Goal: Task Accomplishment & Management: Complete application form

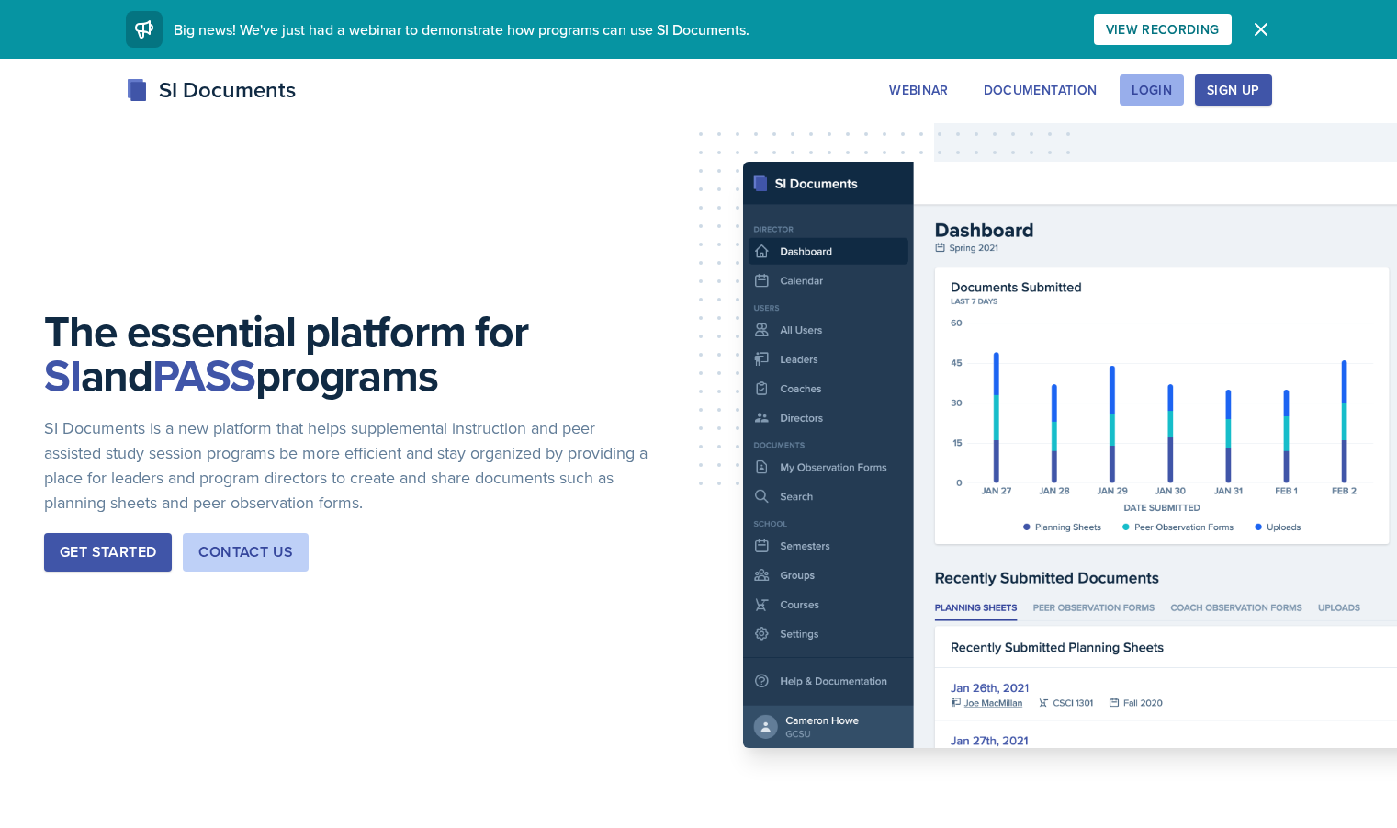
click at [1172, 93] on div "Login" at bounding box center [1152, 90] width 40 height 15
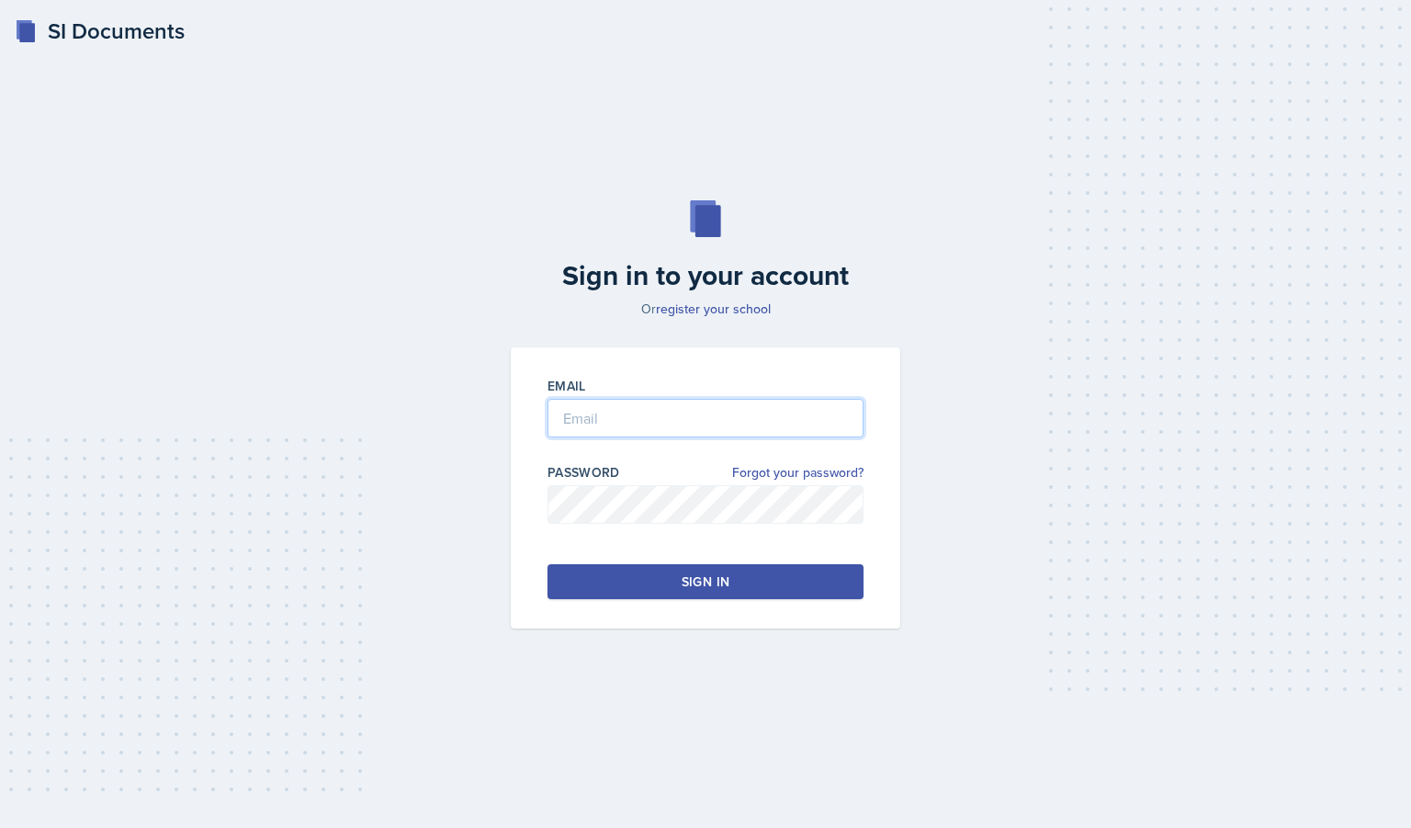
type input "[EMAIL_ADDRESS][DOMAIN_NAME]"
click at [689, 585] on div "Sign in" at bounding box center [706, 581] width 48 height 18
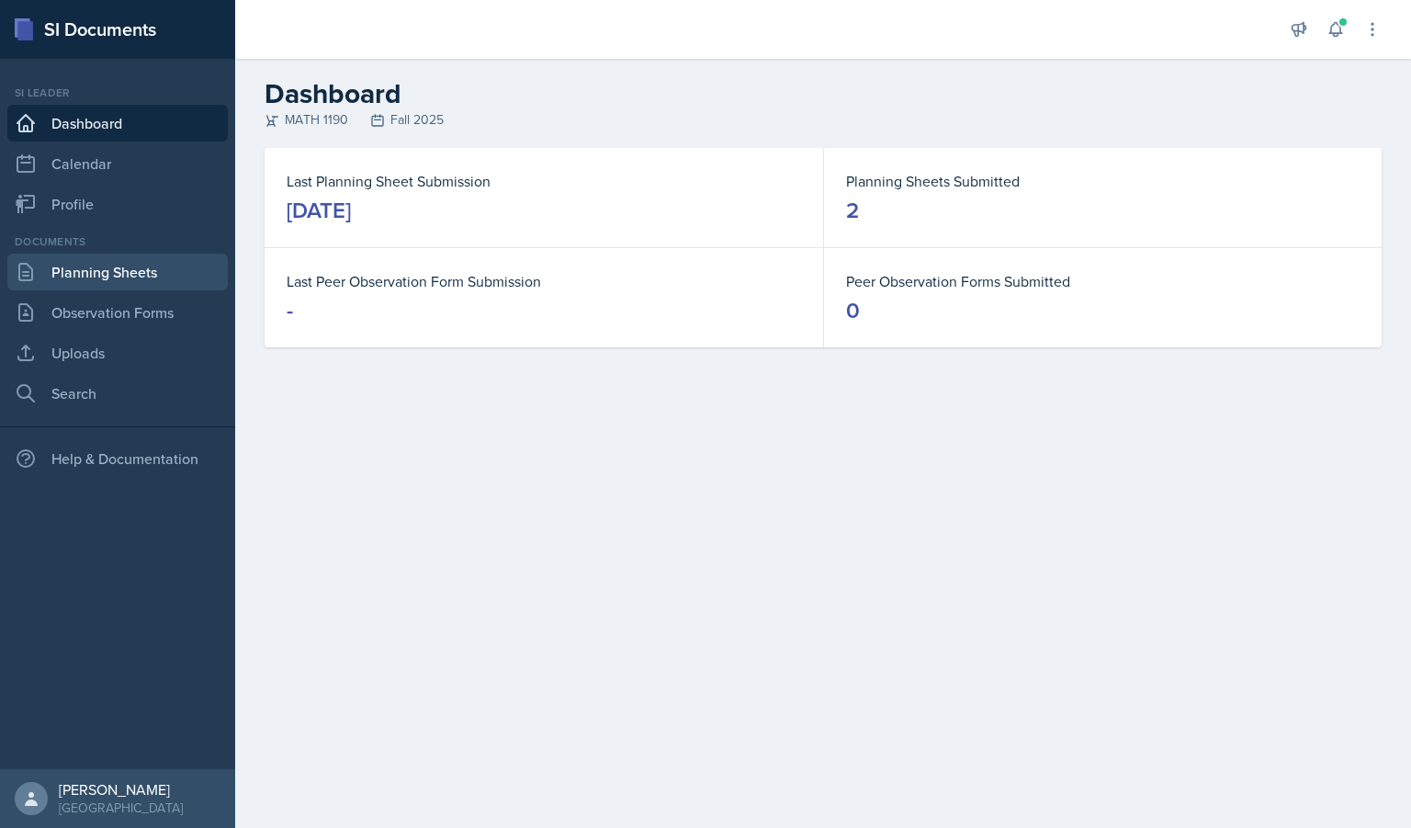
click at [130, 275] on link "Planning Sheets" at bounding box center [117, 272] width 220 height 37
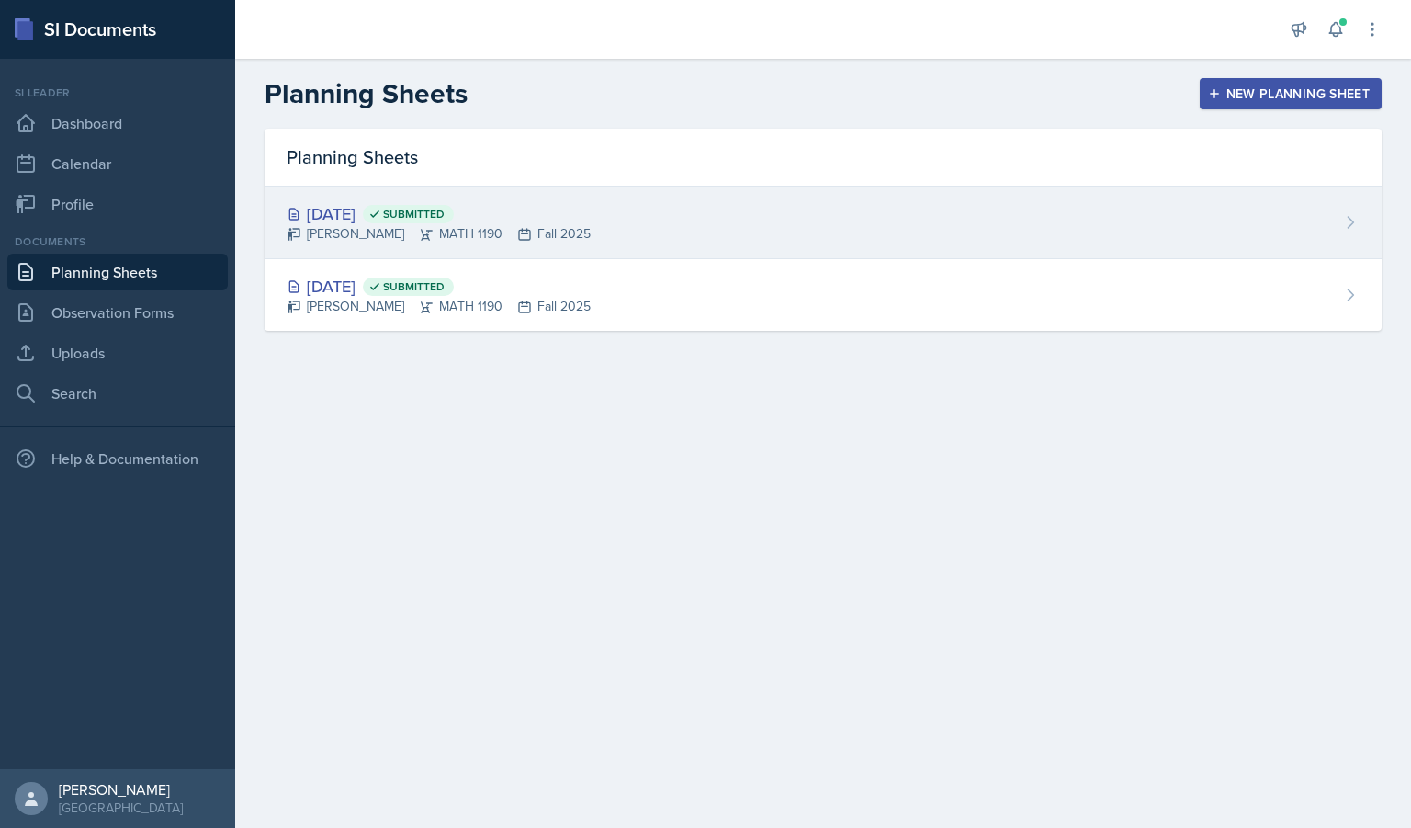
click at [591, 236] on div "[PERSON_NAME] MATH 1190 Fall 2025" at bounding box center [439, 233] width 304 height 19
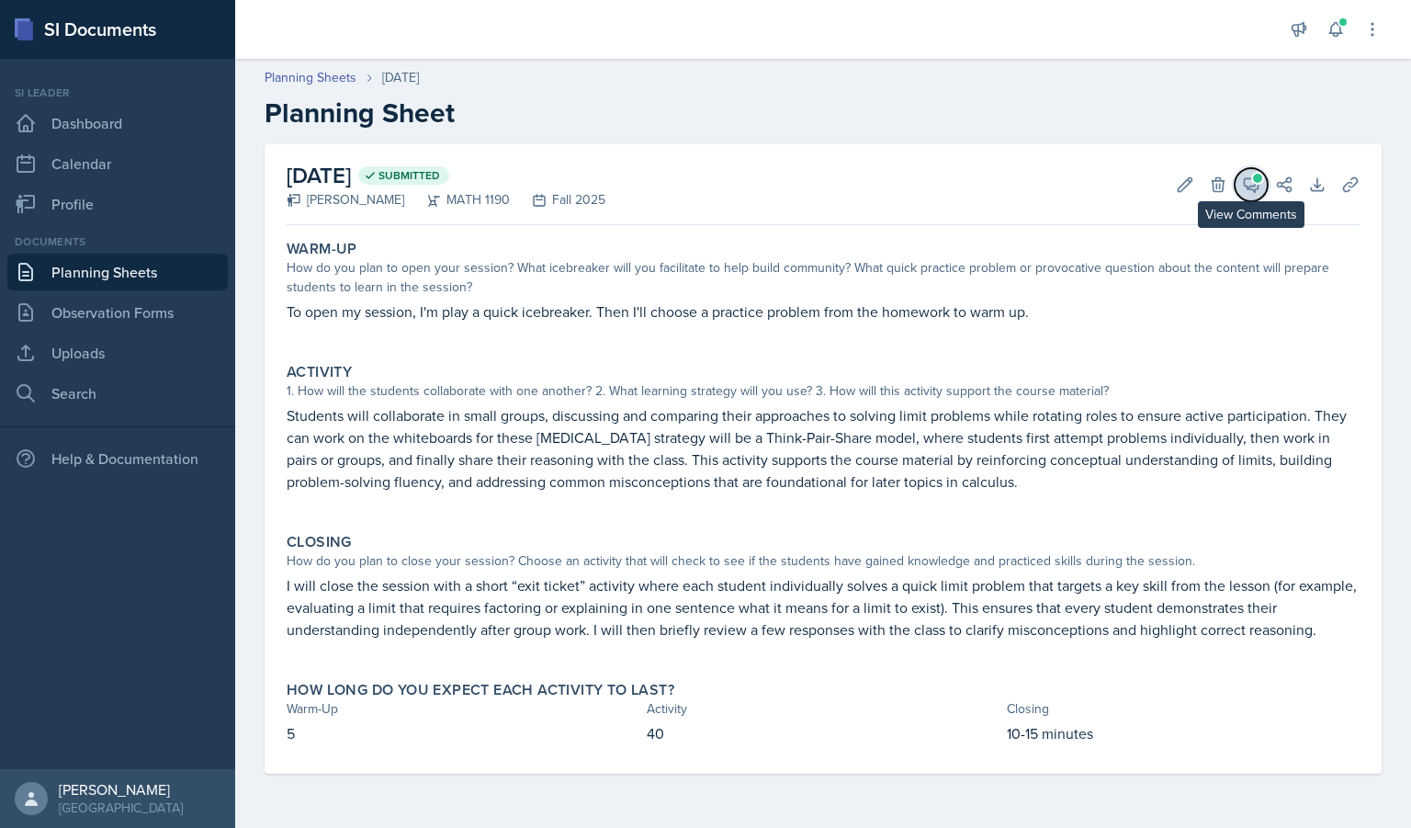
click at [1248, 176] on icon at bounding box center [1251, 184] width 18 height 18
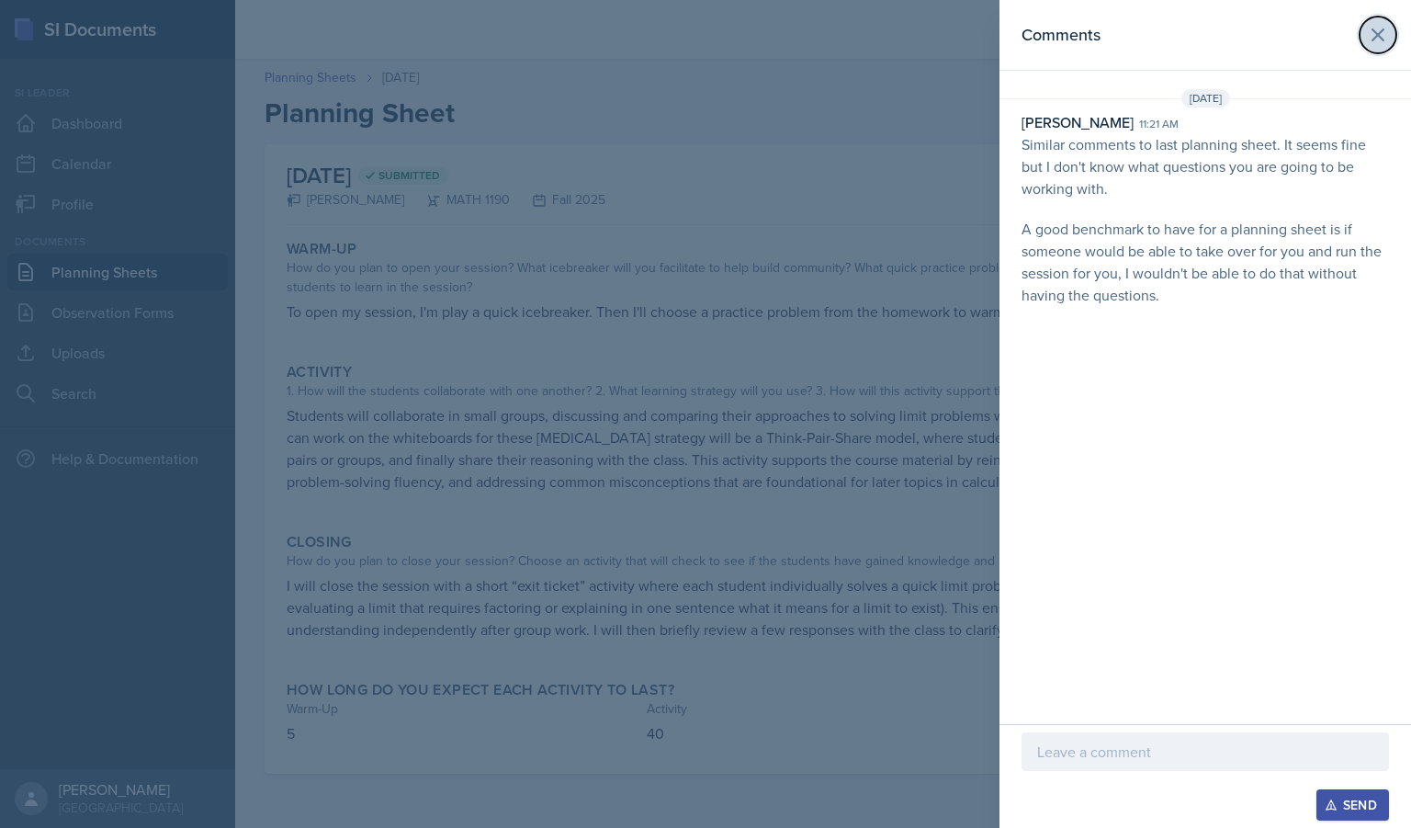
click at [1368, 48] on button at bounding box center [1378, 35] width 37 height 37
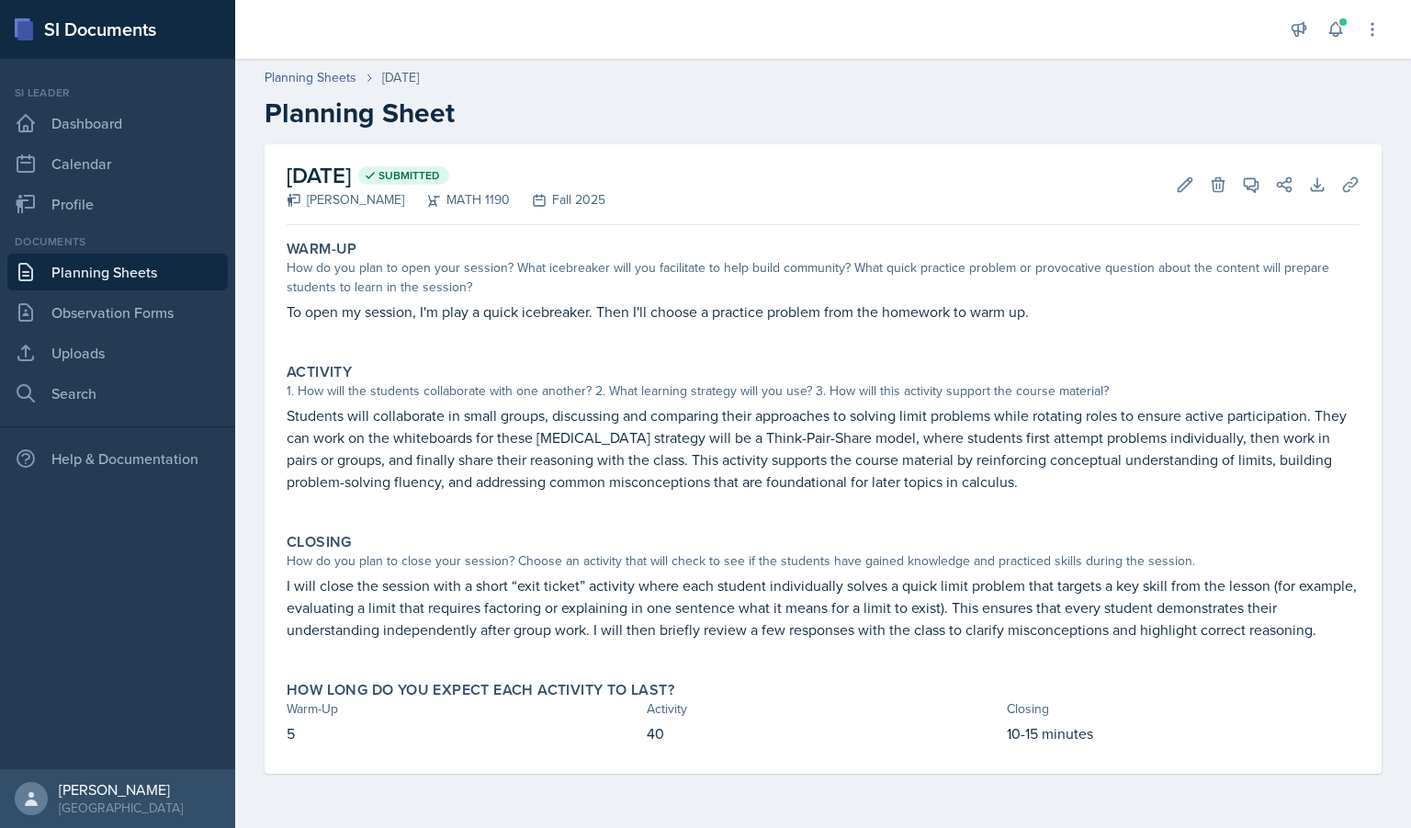
click at [111, 281] on link "Planning Sheets" at bounding box center [117, 272] width 220 height 37
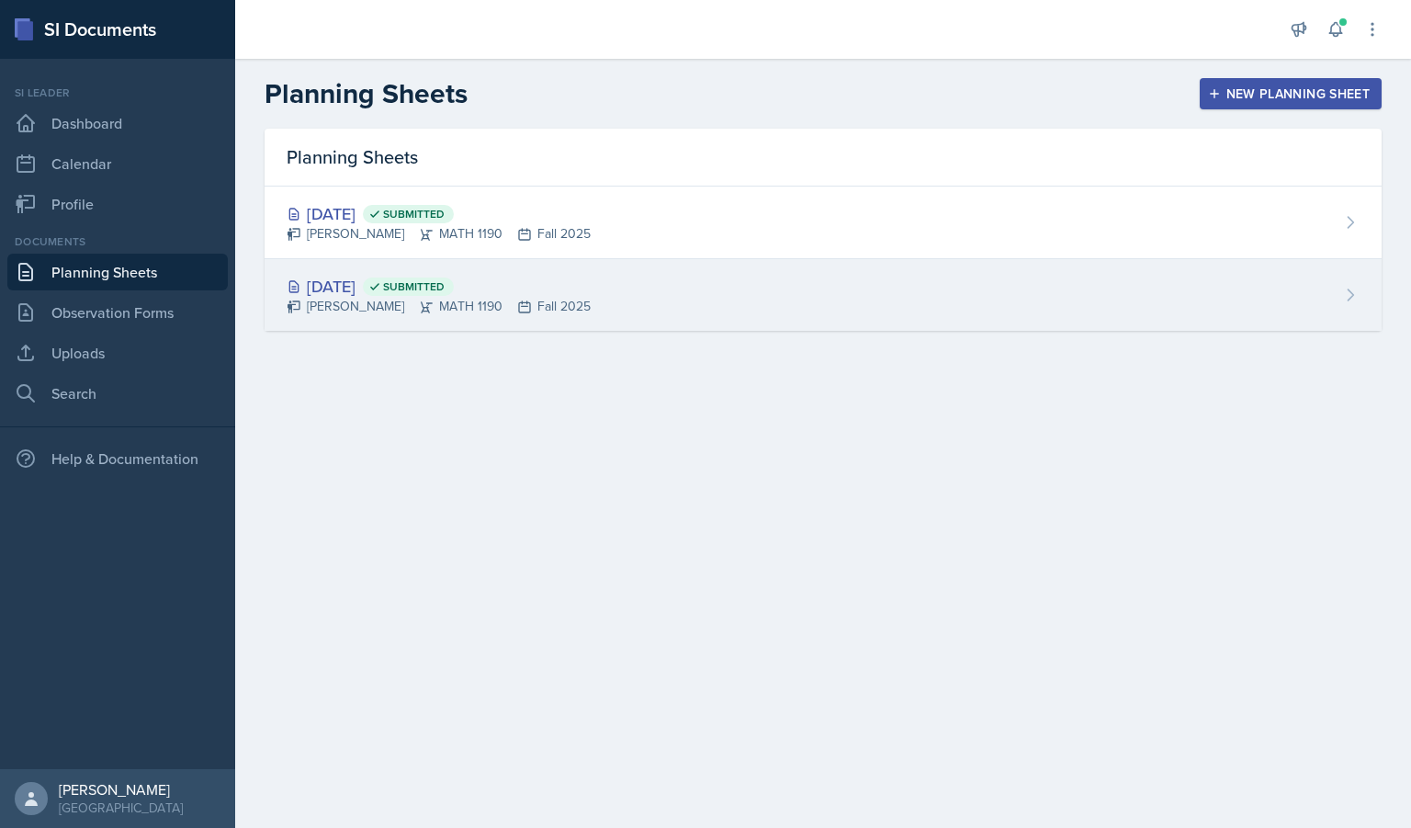
click at [378, 296] on div "[DATE] Submitted" at bounding box center [439, 286] width 304 height 25
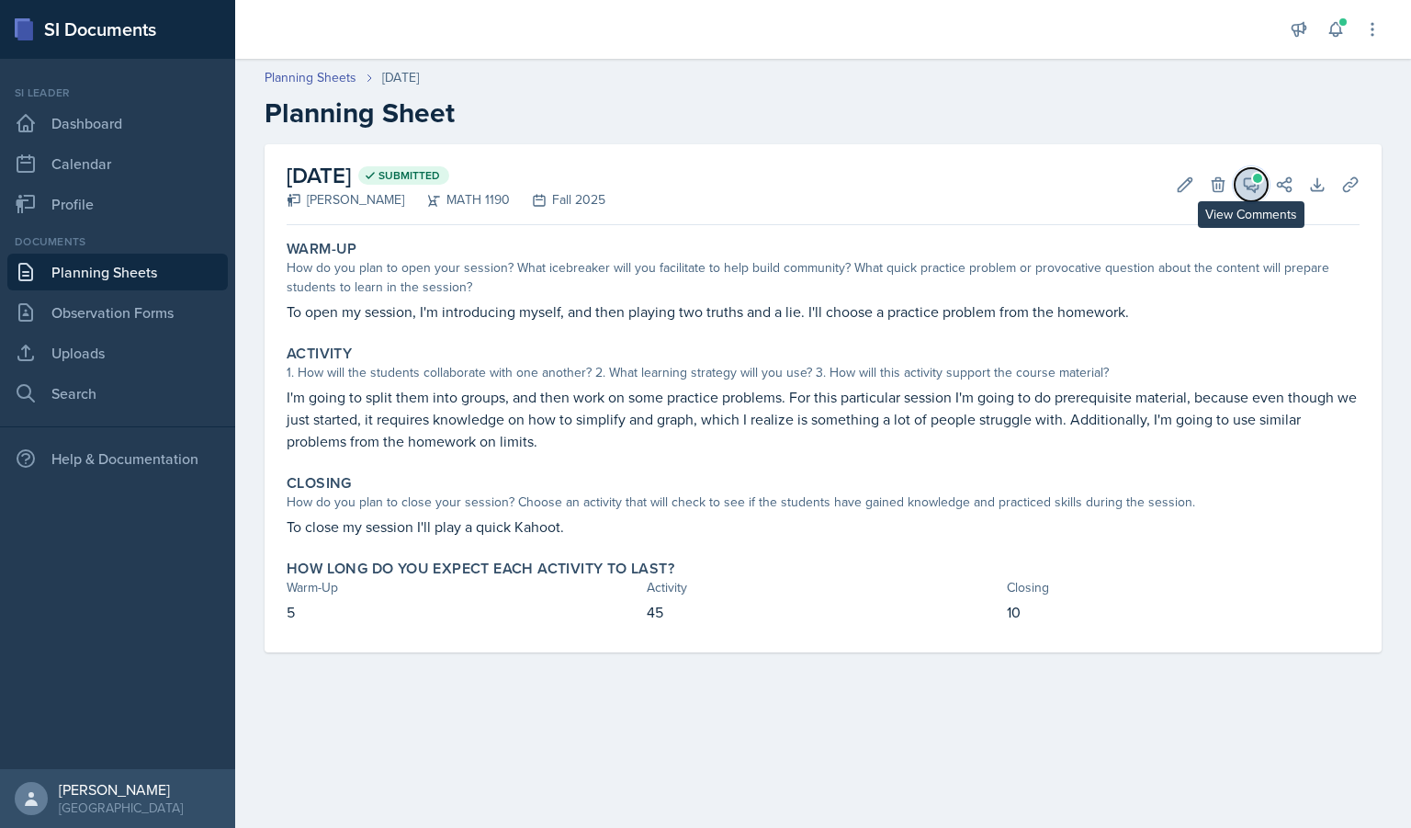
click at [1248, 175] on icon at bounding box center [1251, 184] width 18 height 18
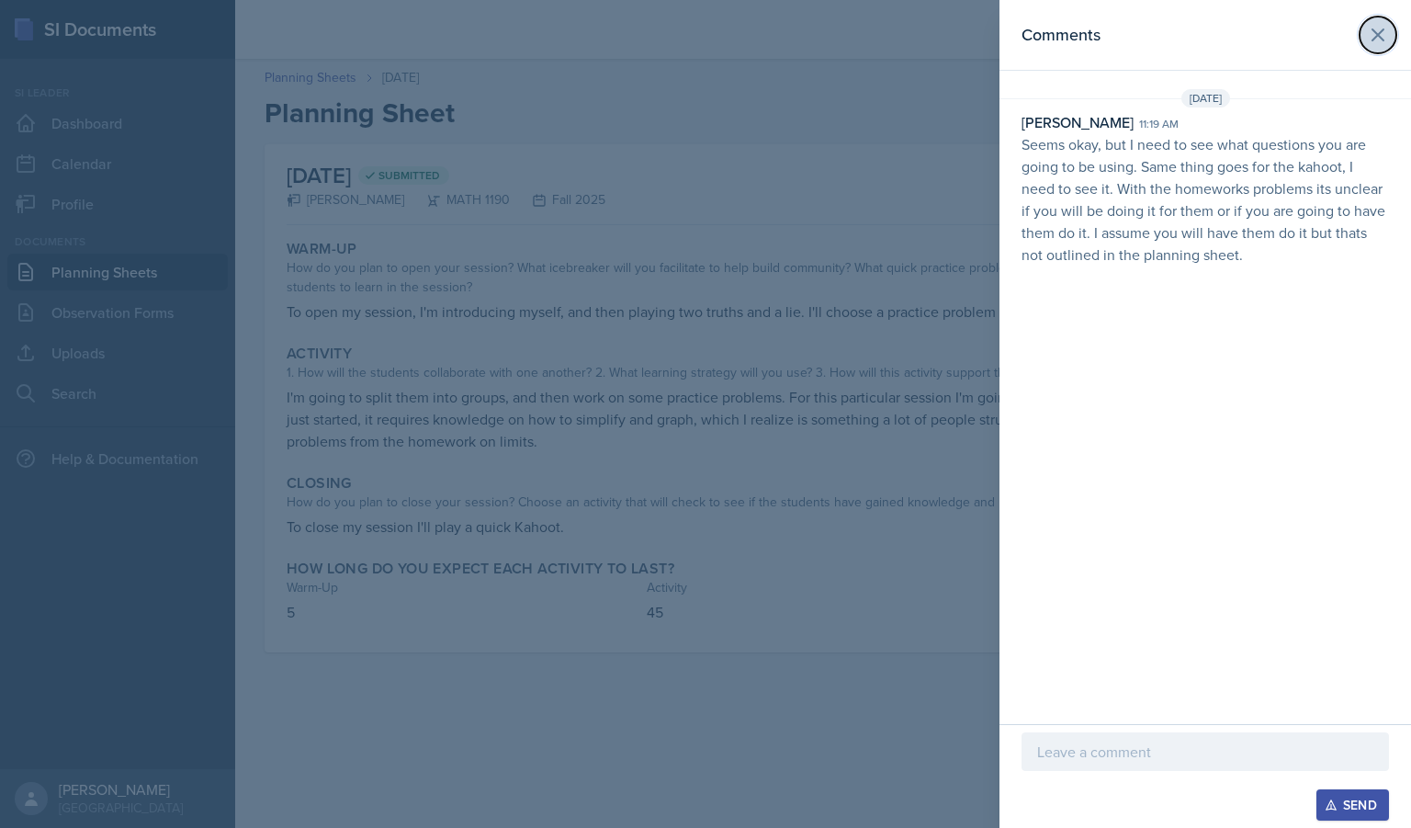
click at [1383, 41] on icon at bounding box center [1378, 35] width 22 height 22
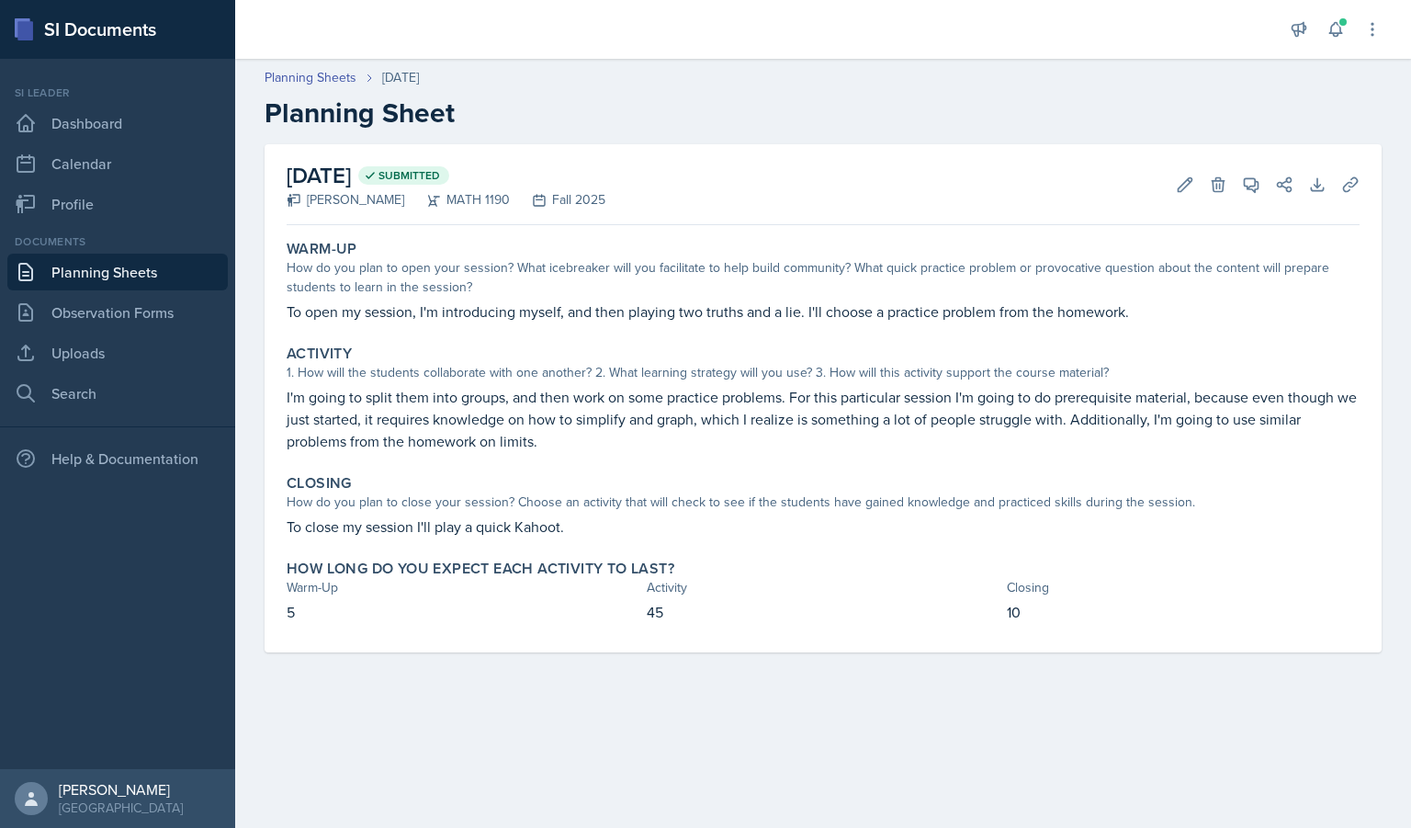
click at [132, 271] on link "Planning Sheets" at bounding box center [117, 272] width 220 height 37
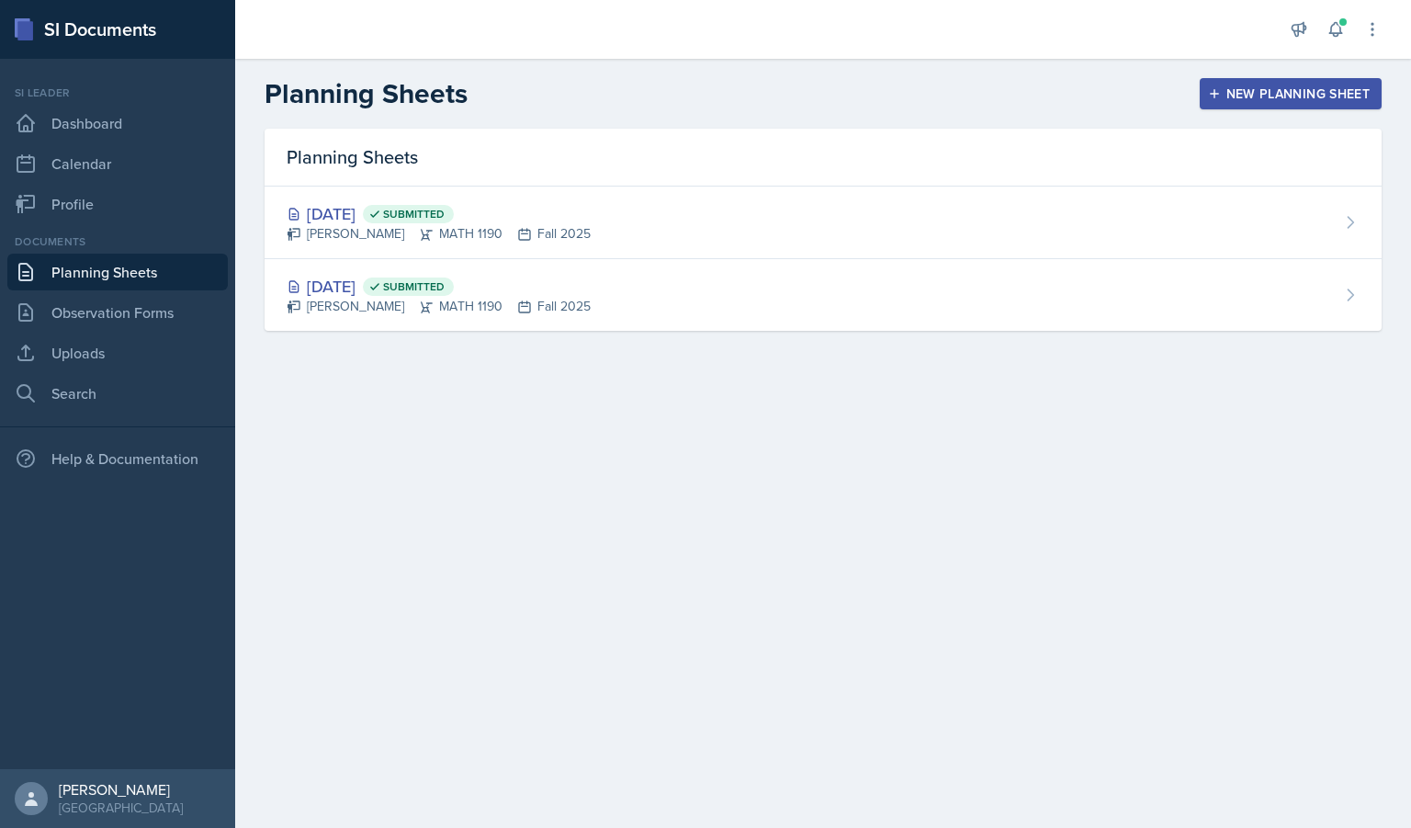
click at [1251, 99] on div "New Planning Sheet" at bounding box center [1291, 93] width 158 height 15
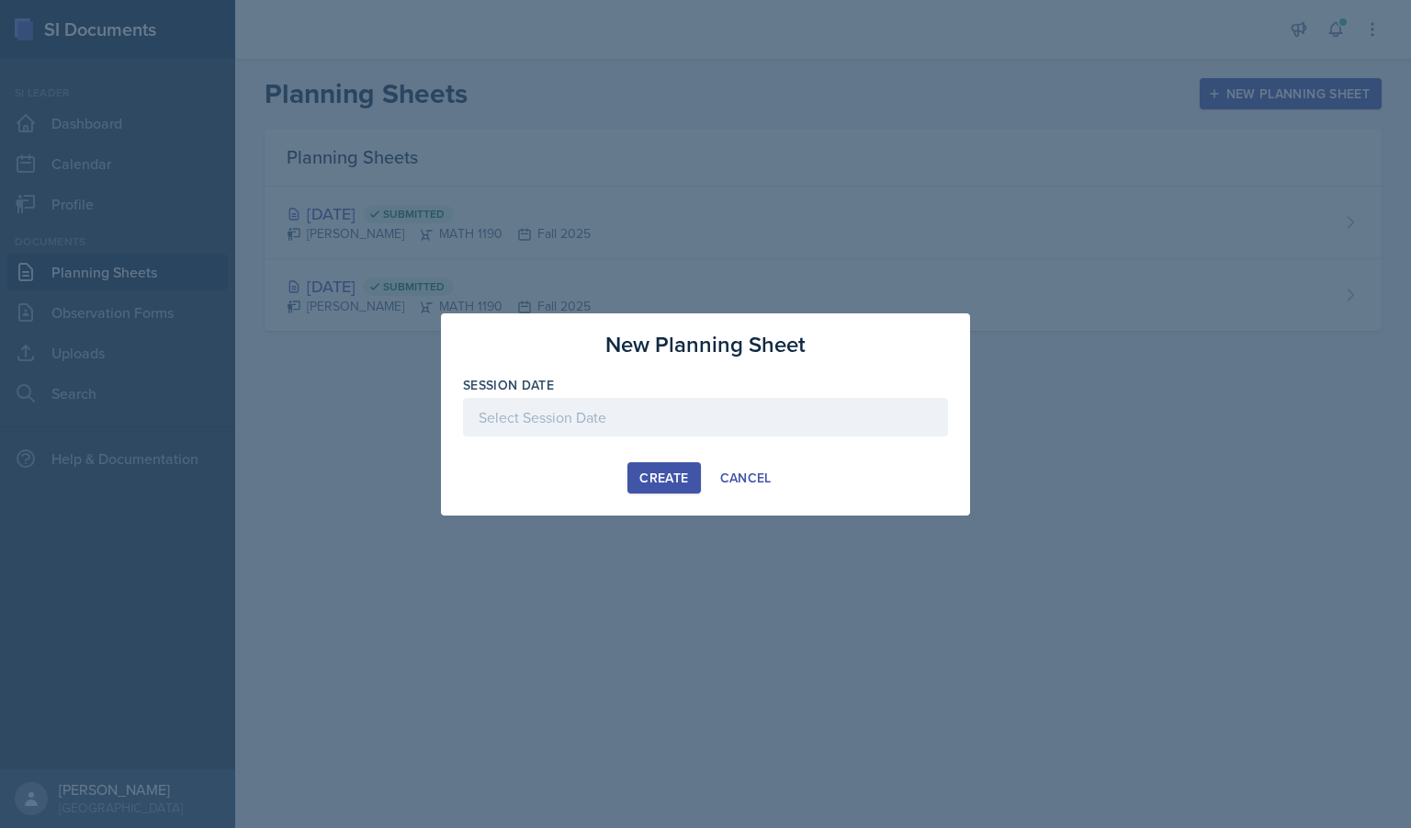
click at [564, 419] on div at bounding box center [705, 417] width 485 height 39
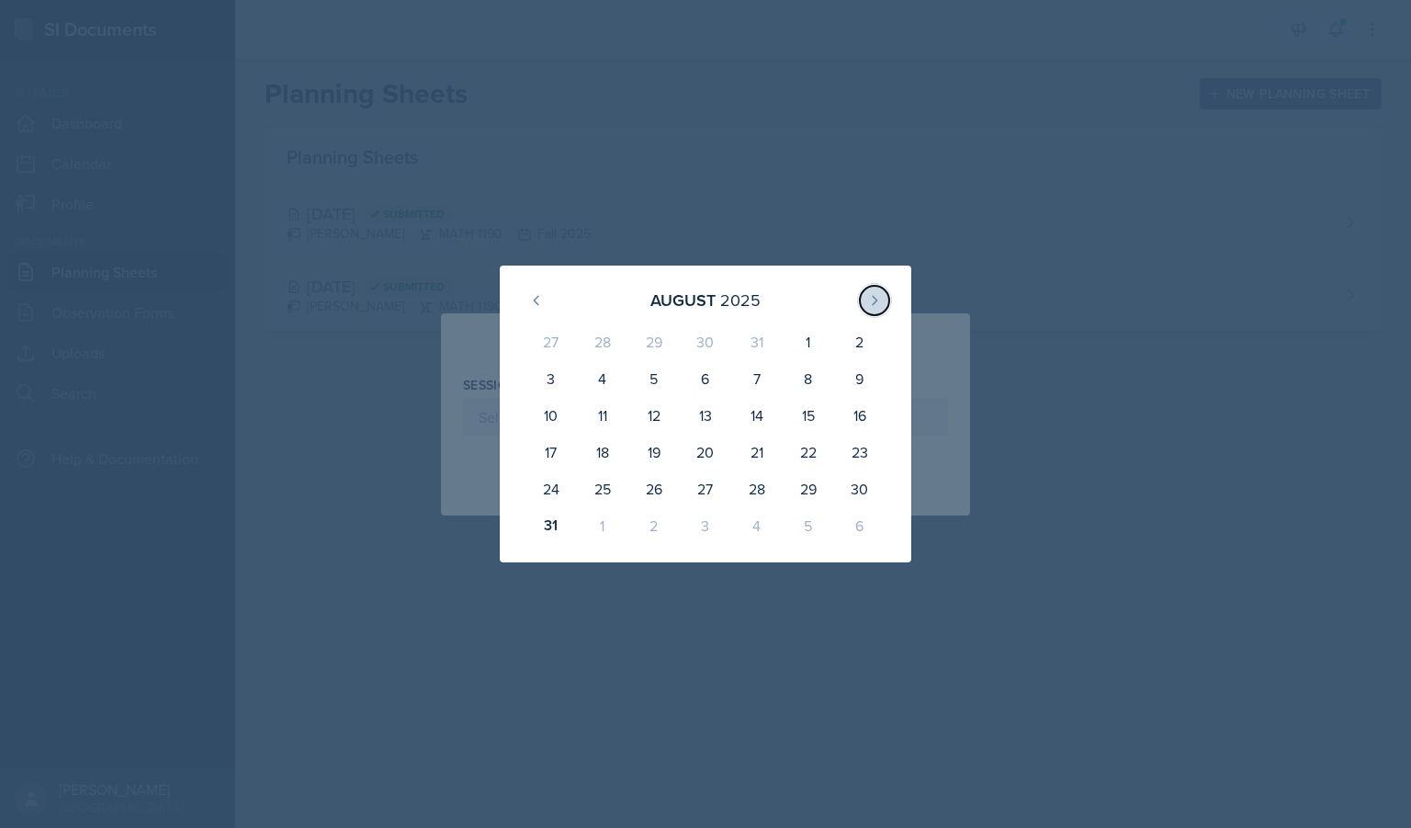
click at [869, 311] on button at bounding box center [874, 300] width 29 height 29
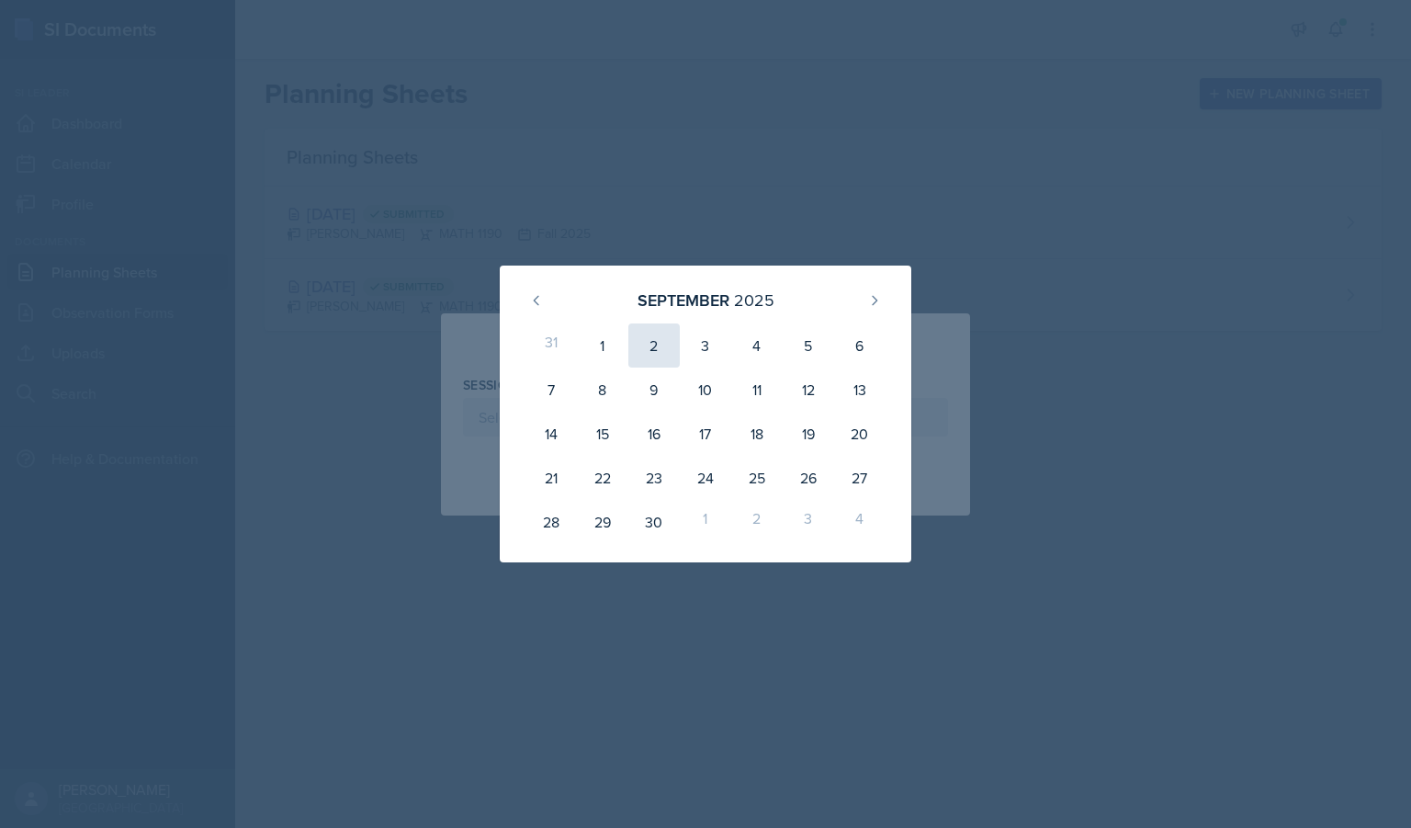
click at [656, 344] on div "2" at bounding box center [653, 345] width 51 height 44
type input "[DATE]"
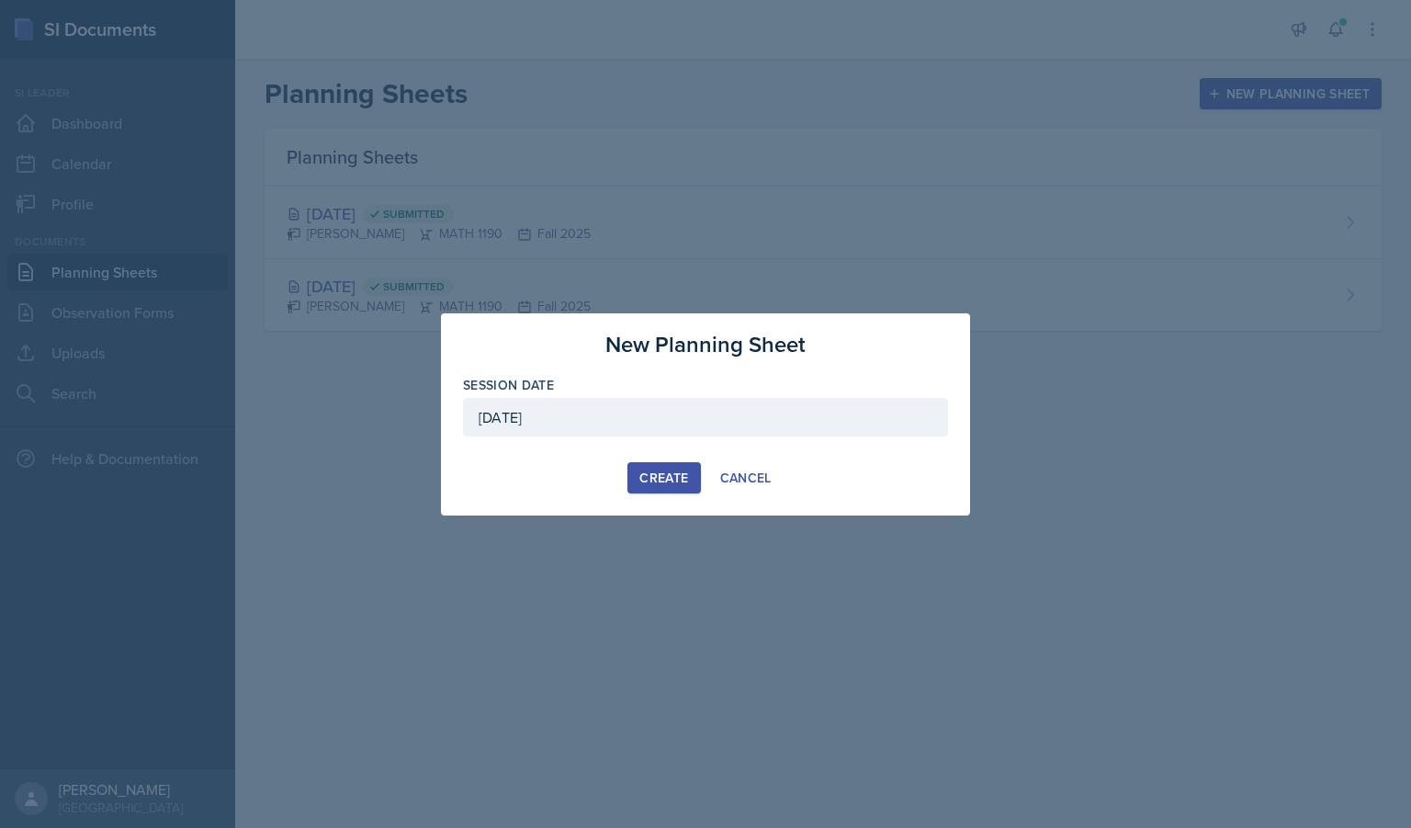
click at [656, 464] on button "Create" at bounding box center [664, 477] width 73 height 31
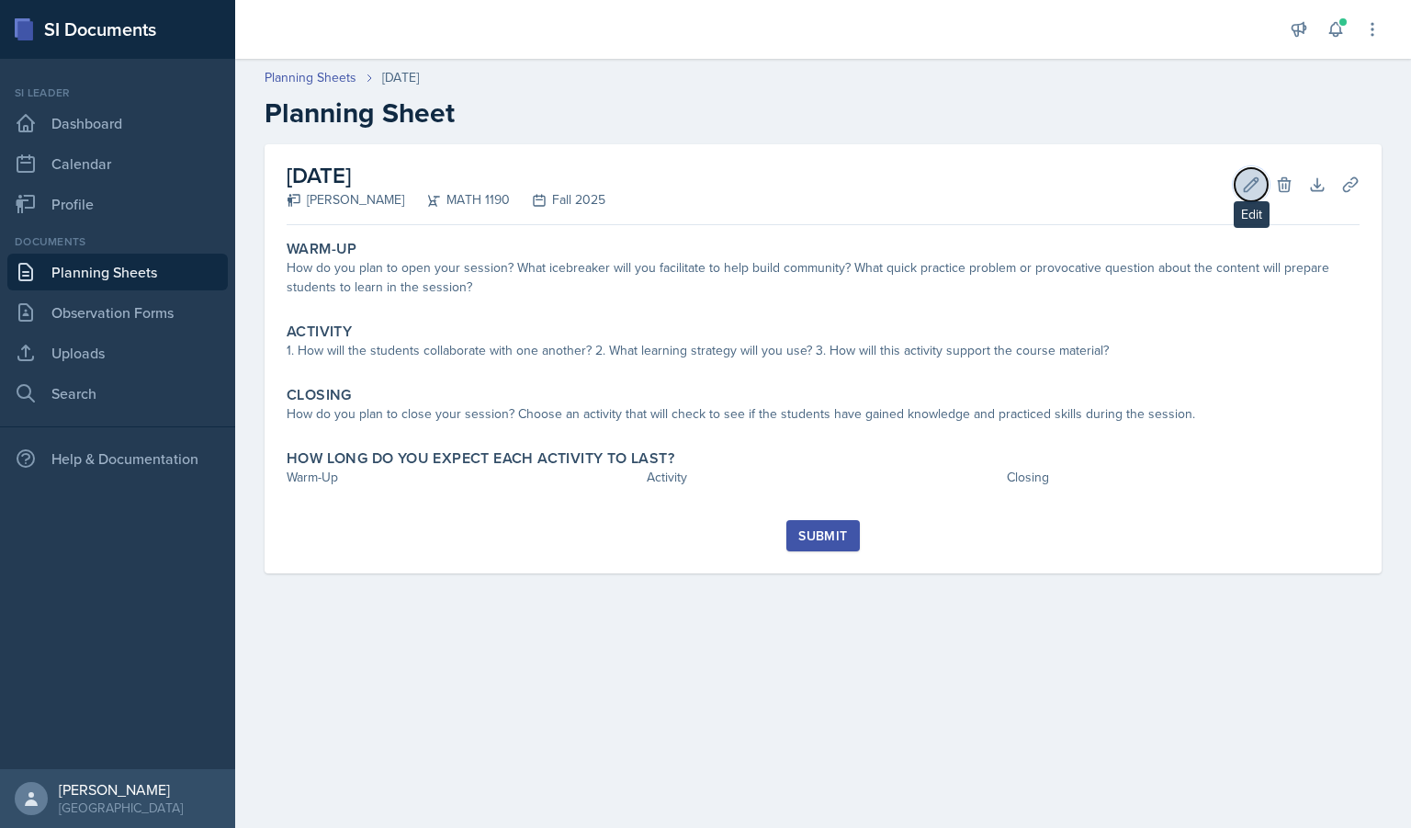
click at [1247, 193] on icon at bounding box center [1251, 184] width 18 height 18
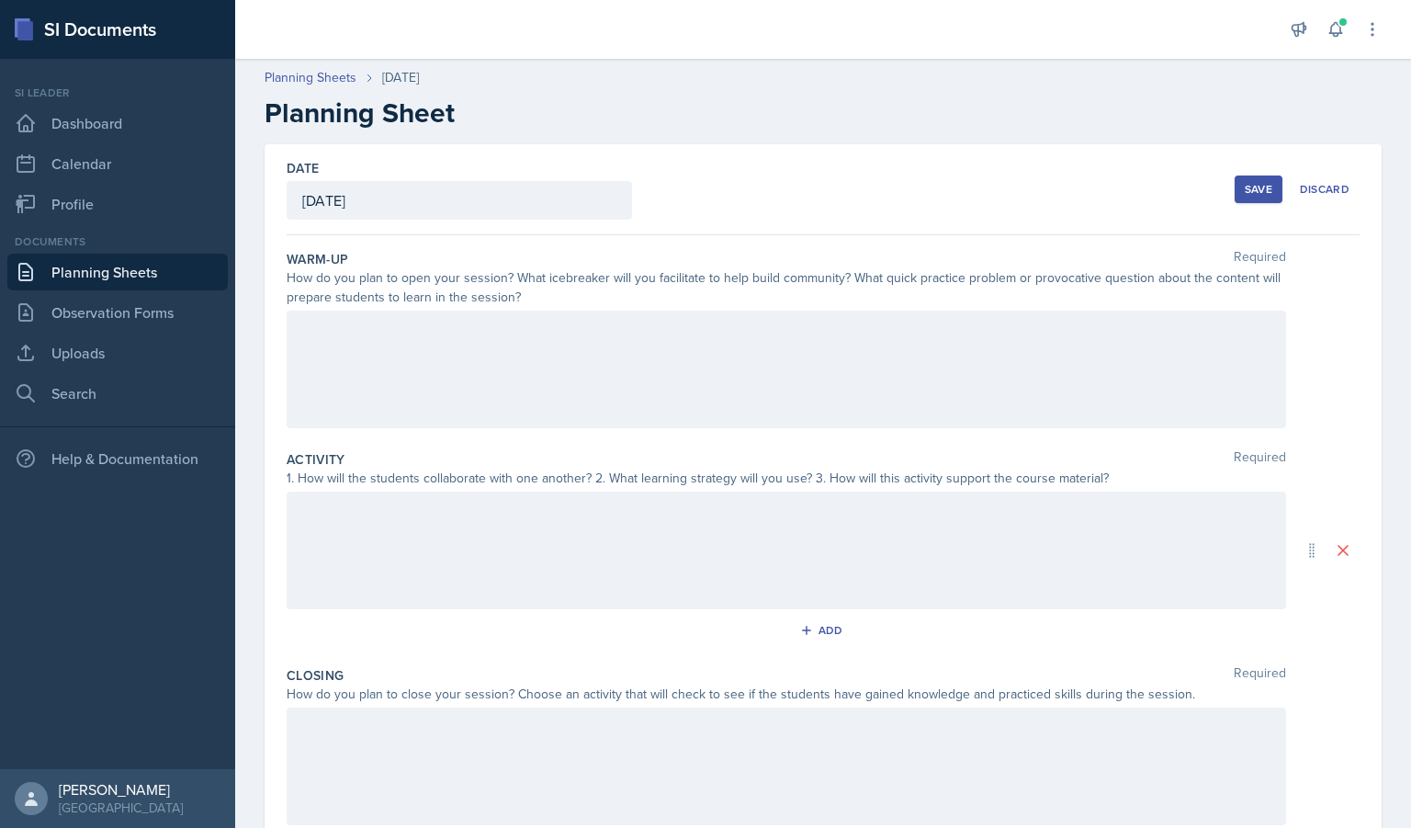
click at [456, 334] on div at bounding box center [787, 370] width 1000 height 118
click at [1247, 164] on div "Date [DATE] [DATE] 27 28 29 30 31 1 2 3 4 5 6 7 8 9 10 11 12 13 14 15 16 17 18 …" at bounding box center [823, 189] width 1073 height 91
click at [1245, 187] on div "Save" at bounding box center [1259, 189] width 28 height 15
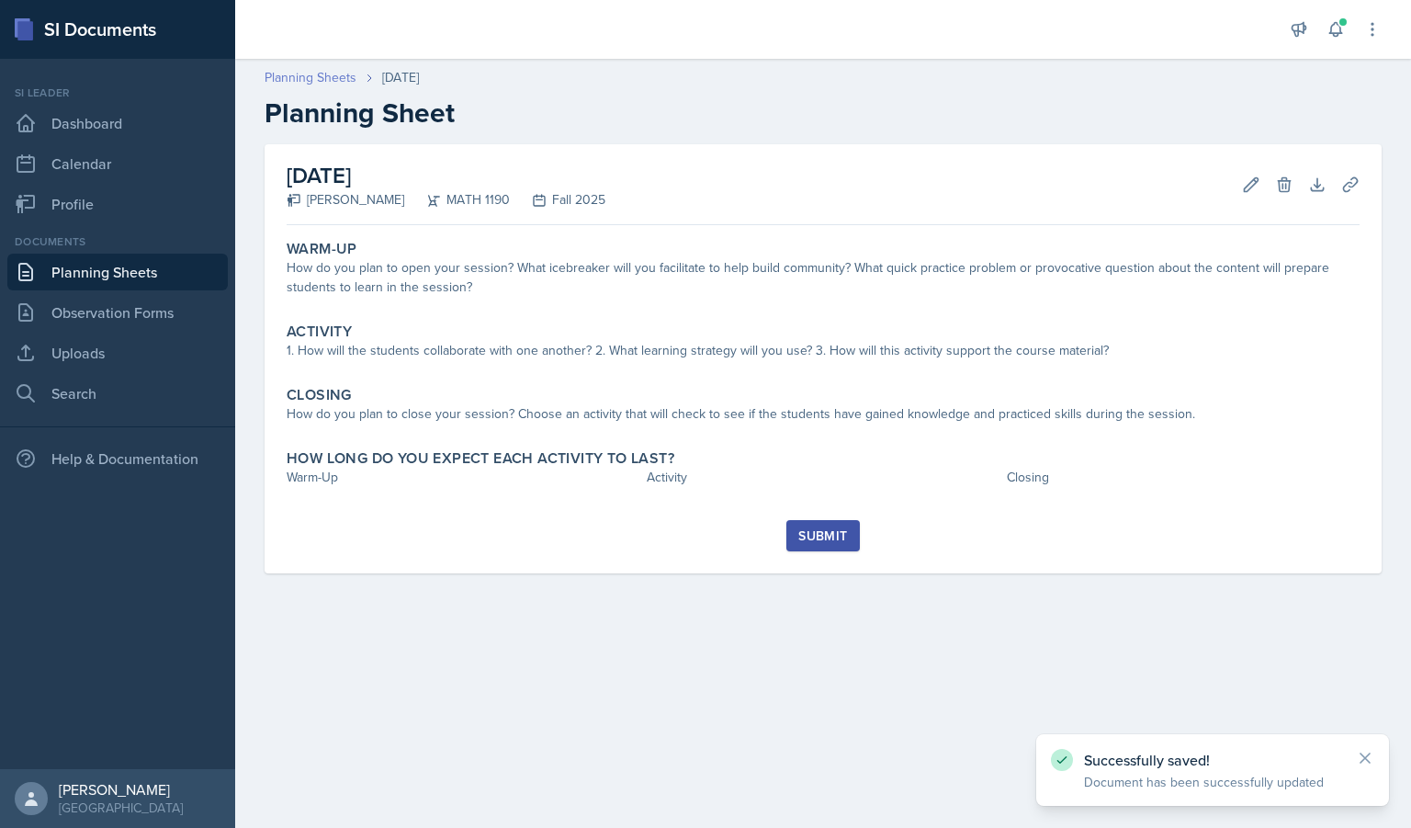
click at [329, 75] on link "Planning Sheets" at bounding box center [311, 77] width 92 height 19
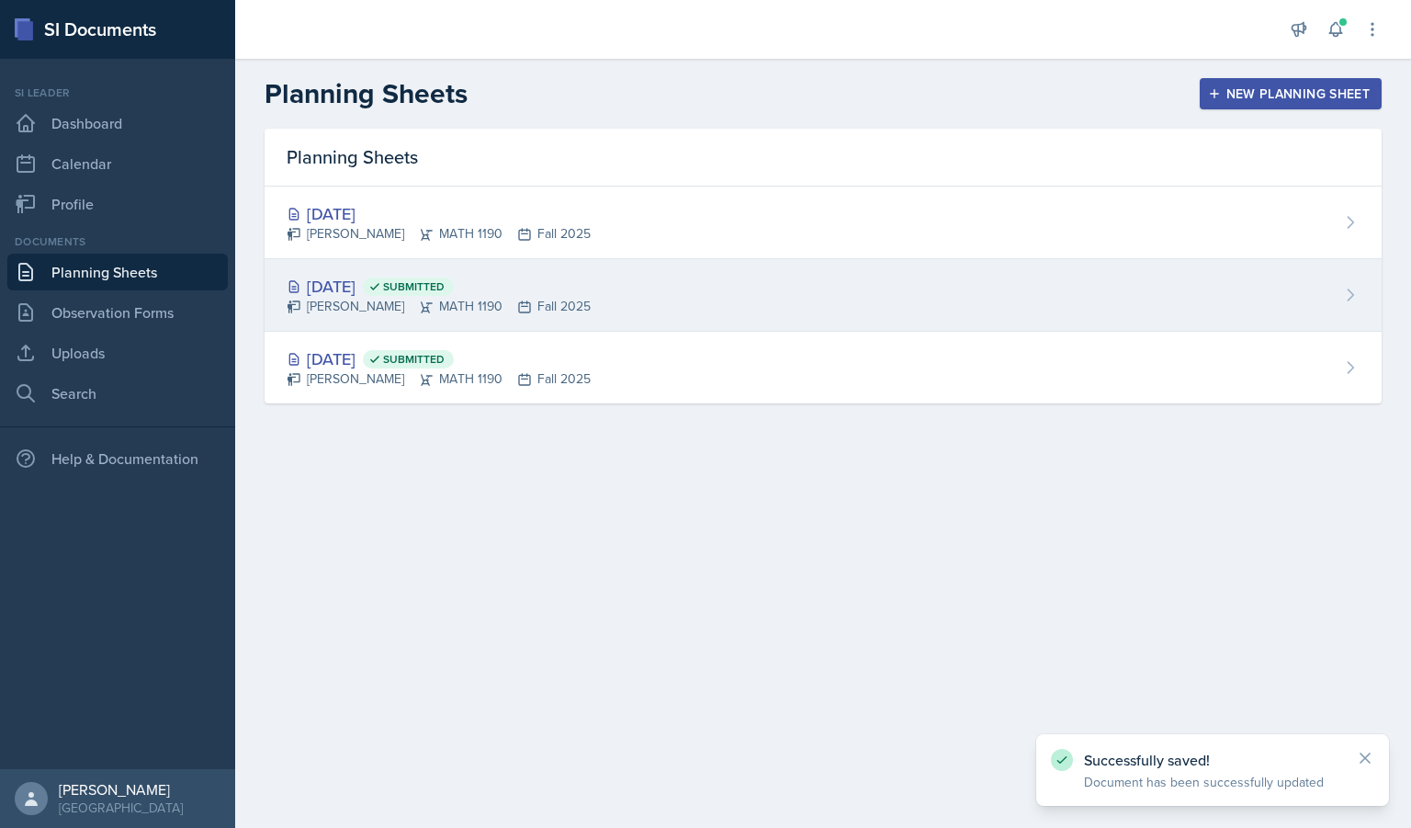
click at [368, 290] on div "[DATE] Submitted" at bounding box center [439, 286] width 304 height 25
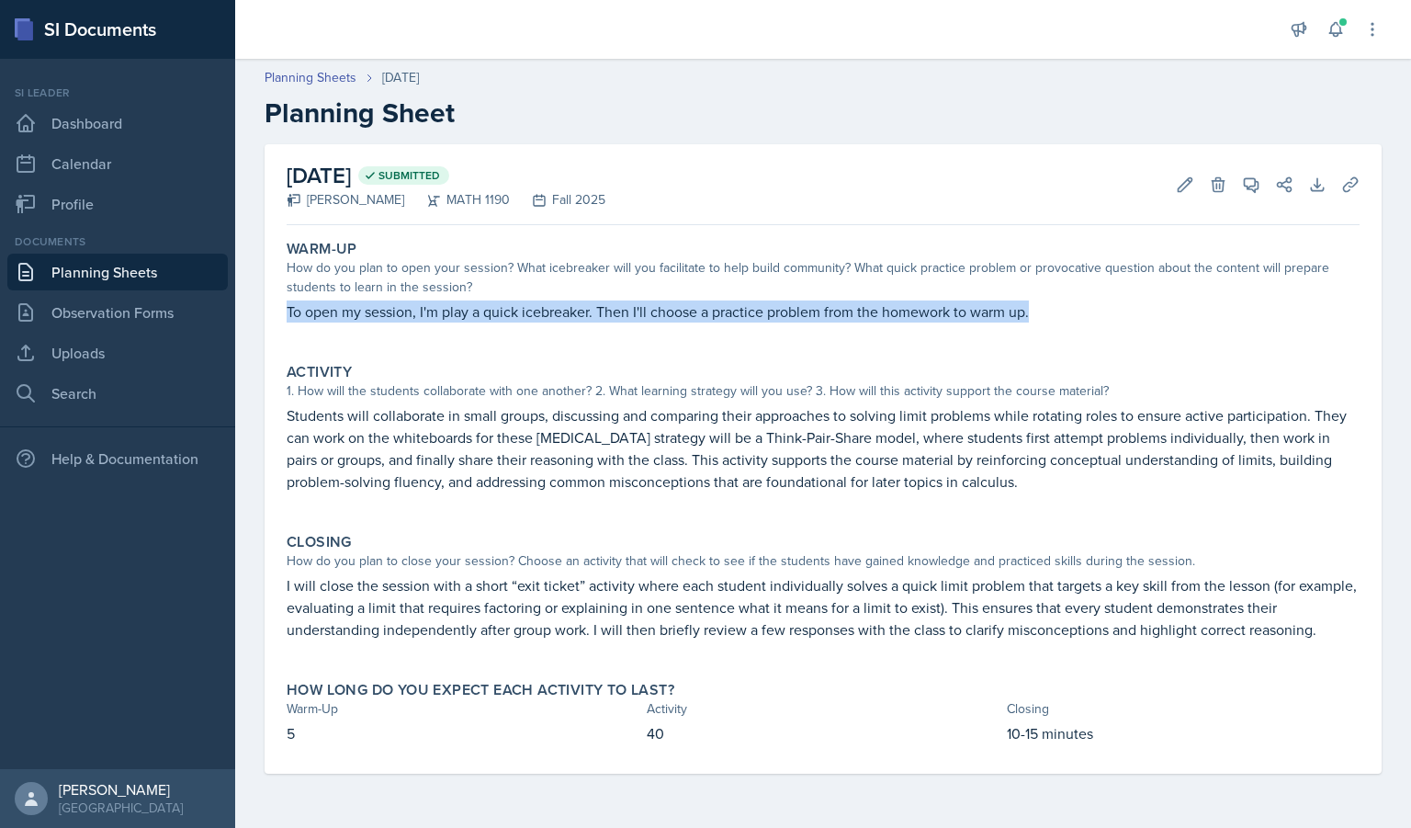
drag, startPoint x: 286, startPoint y: 316, endPoint x: 1040, endPoint y: 298, distance: 754.5
click at [1040, 298] on div "Warm-Up How do you plan to open your session? What icebreaker will you facilita…" at bounding box center [823, 290] width 1088 height 116
copy p "To open my session, I'm play a quick icebreaker. Then I'll choose a practice pr…"
click at [133, 315] on link "Observation Forms" at bounding box center [117, 312] width 220 height 37
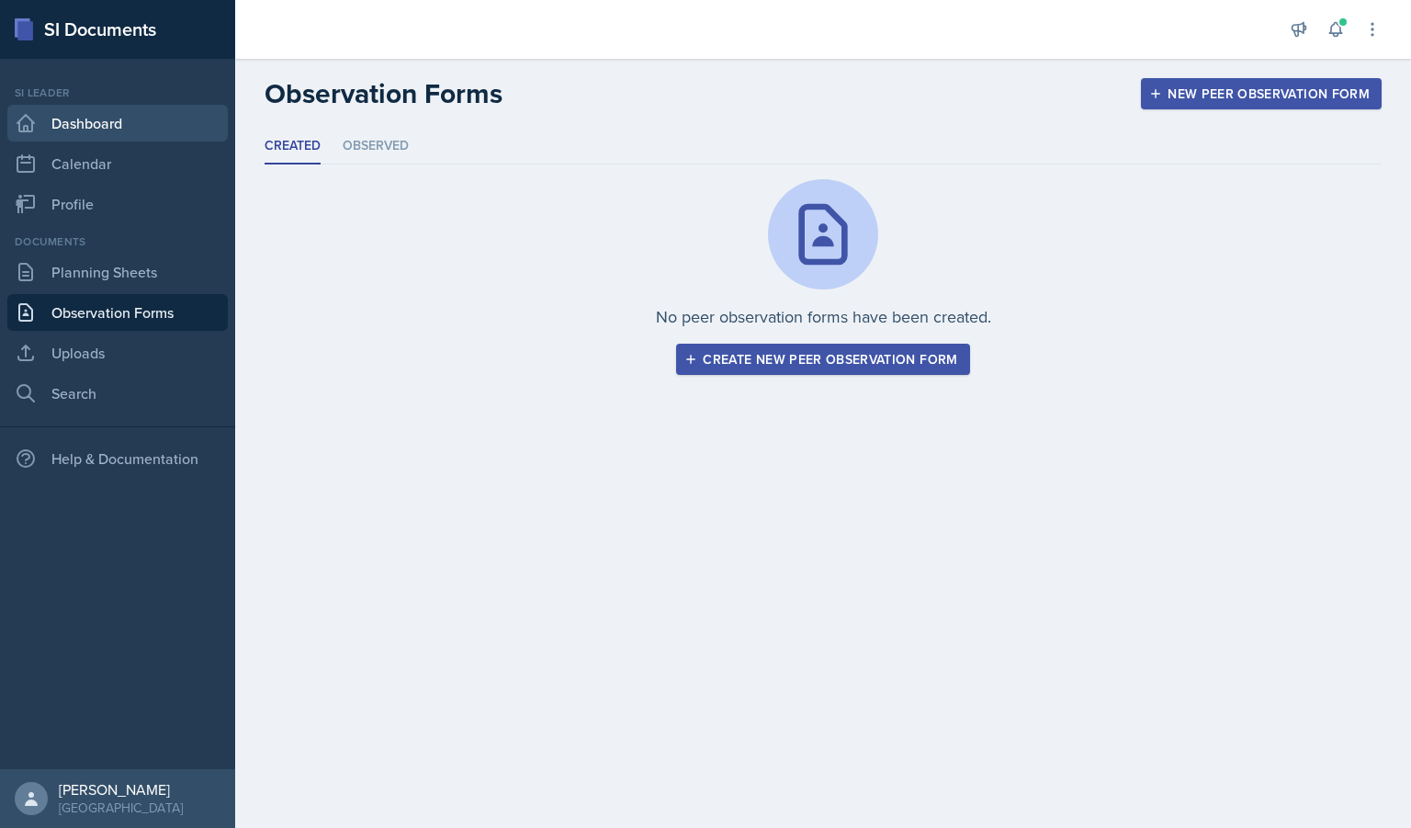
click at [79, 115] on link "Dashboard" at bounding box center [117, 123] width 220 height 37
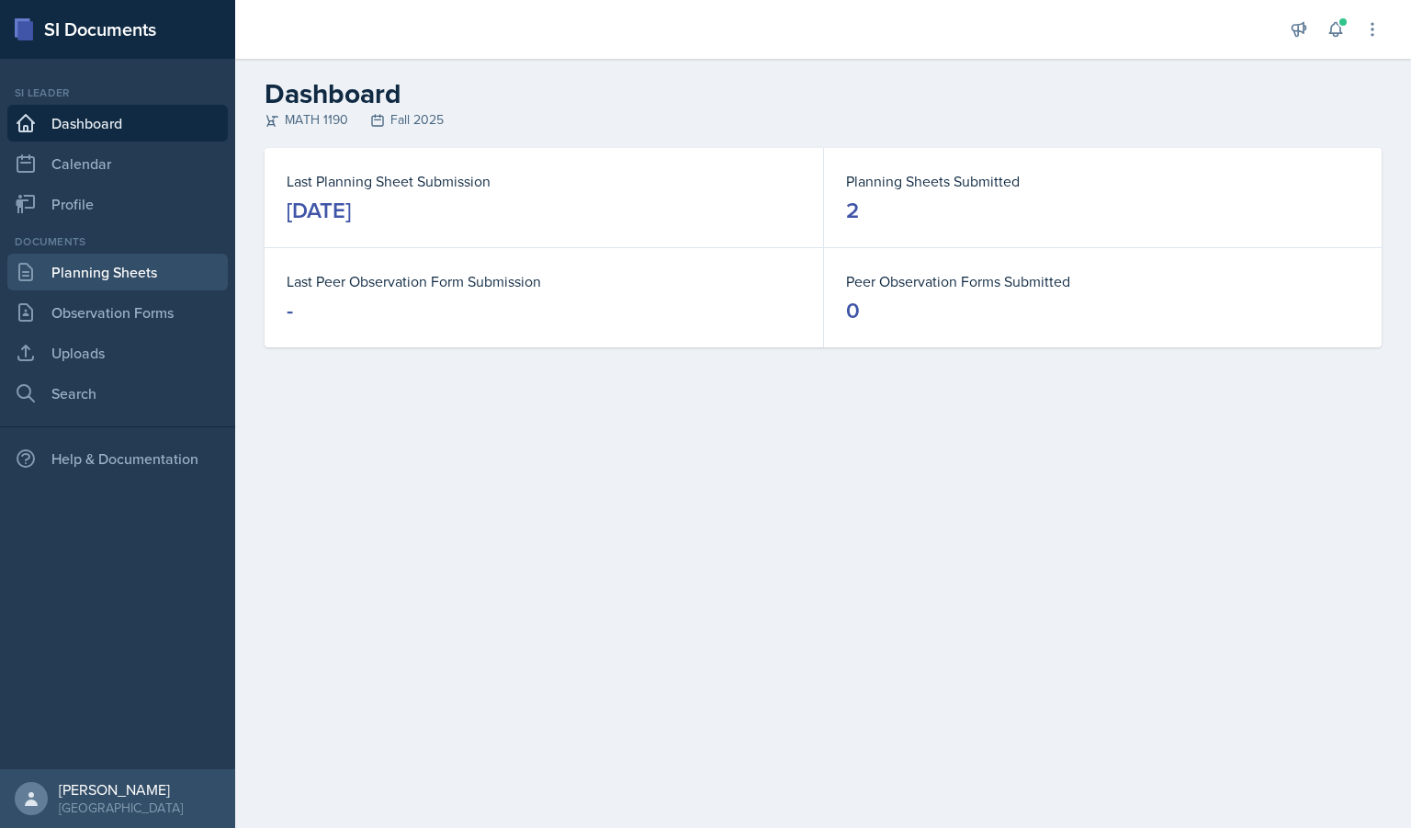
click at [130, 275] on link "Planning Sheets" at bounding box center [117, 272] width 220 height 37
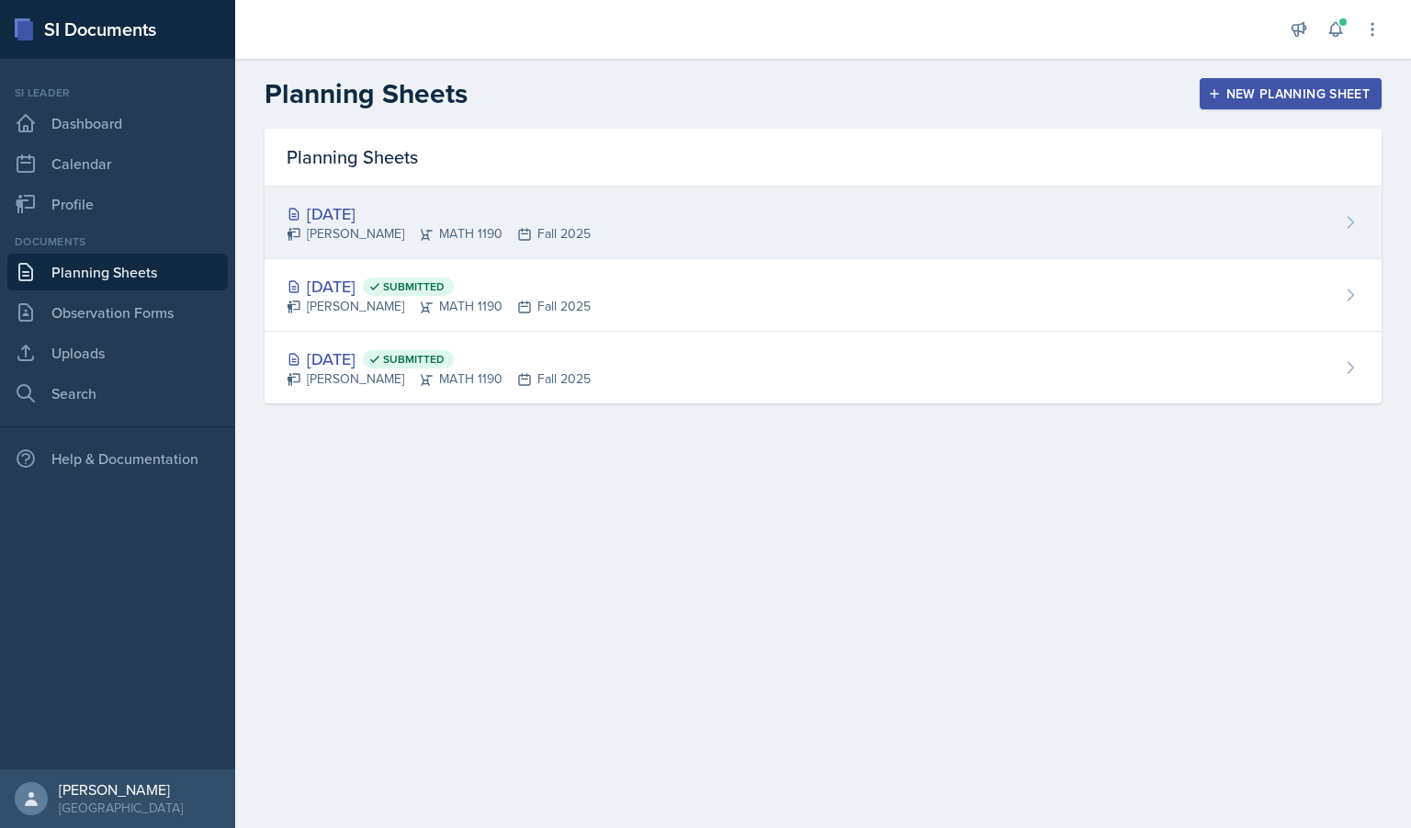
click at [675, 232] on div "[DATE] [PERSON_NAME] MATH 1190 Fall 2025" at bounding box center [823, 223] width 1117 height 73
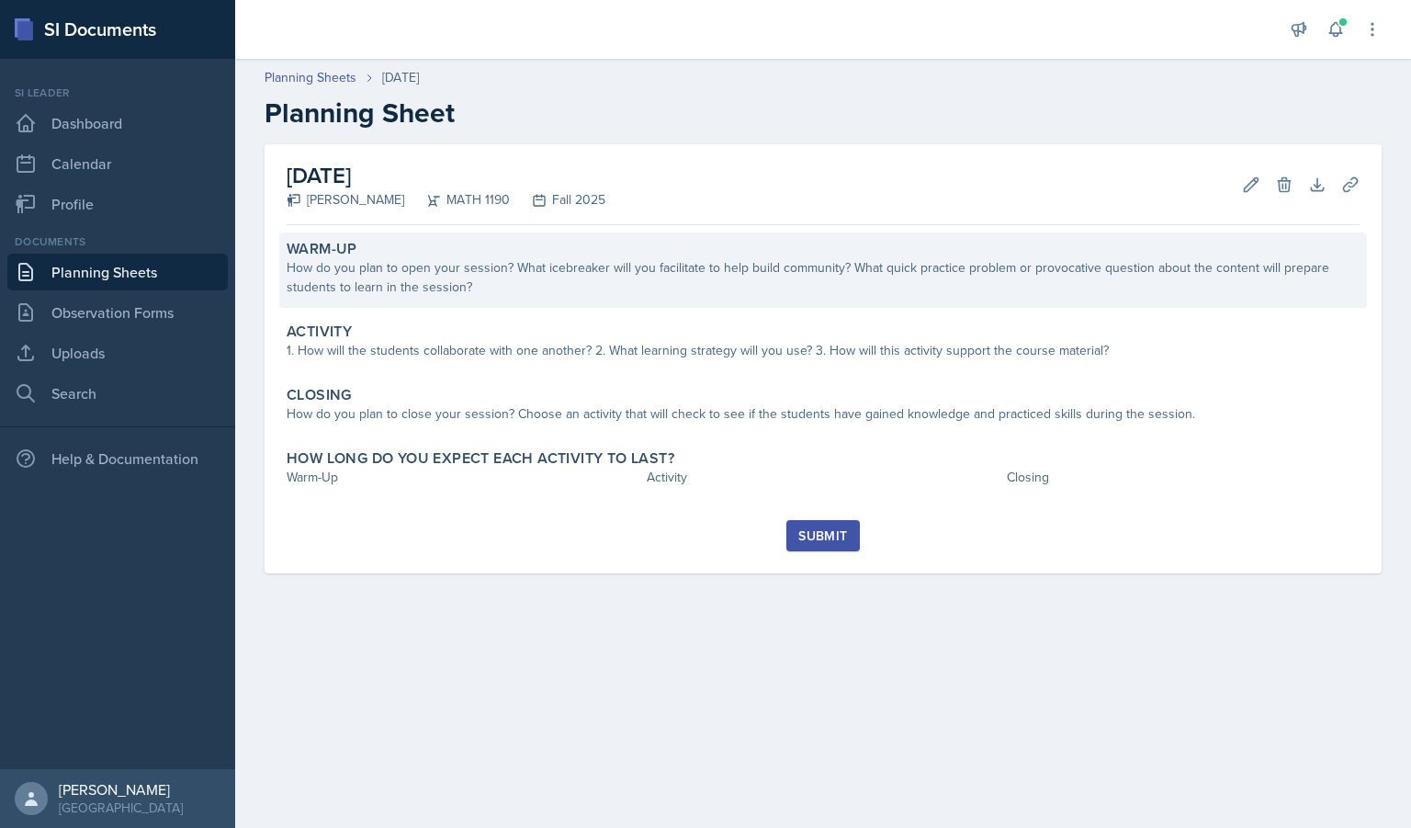
click at [559, 267] on div "How do you plan to open your session? What icebreaker will you facilitate to he…" at bounding box center [823, 277] width 1073 height 39
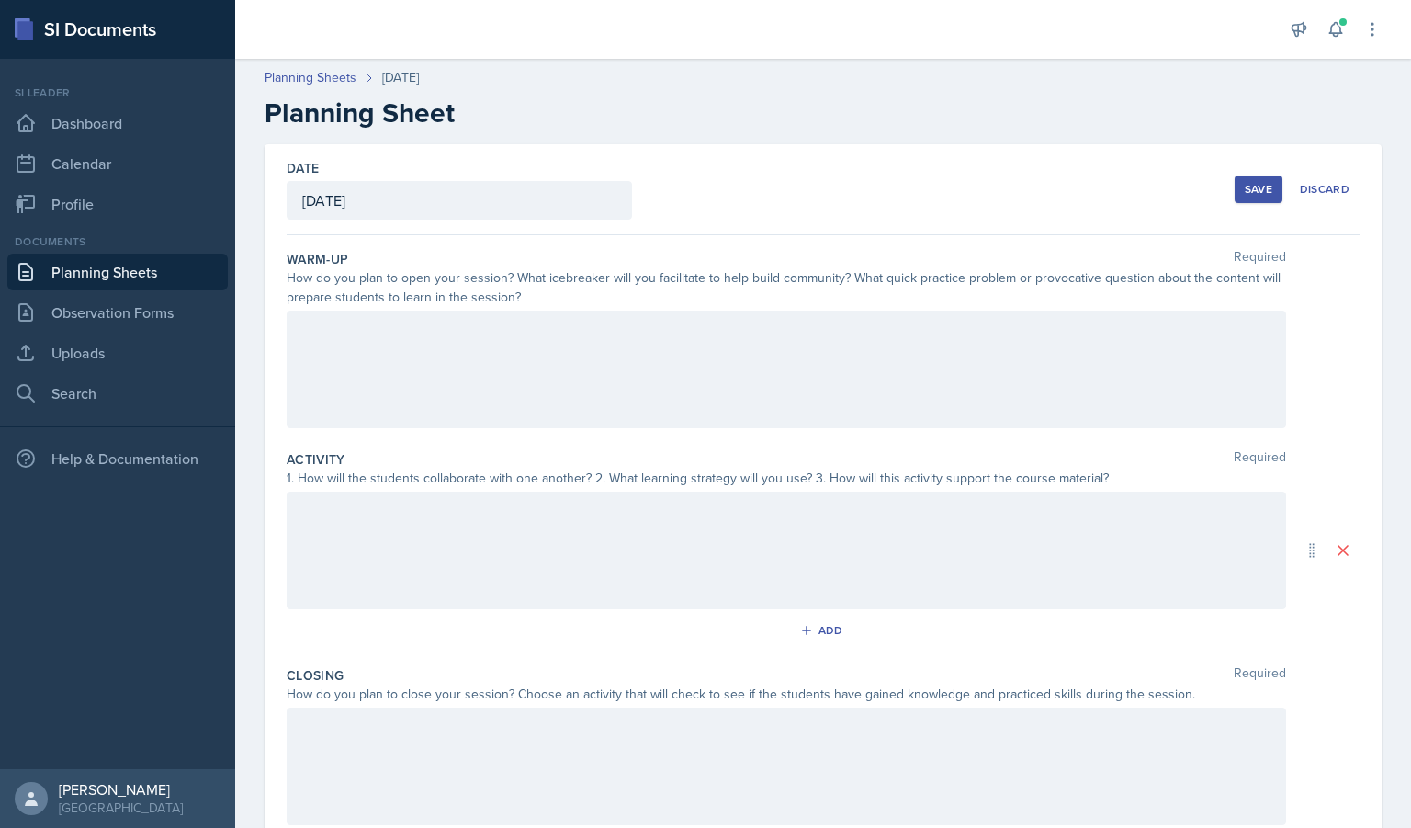
click at [503, 354] on div at bounding box center [787, 370] width 1000 height 118
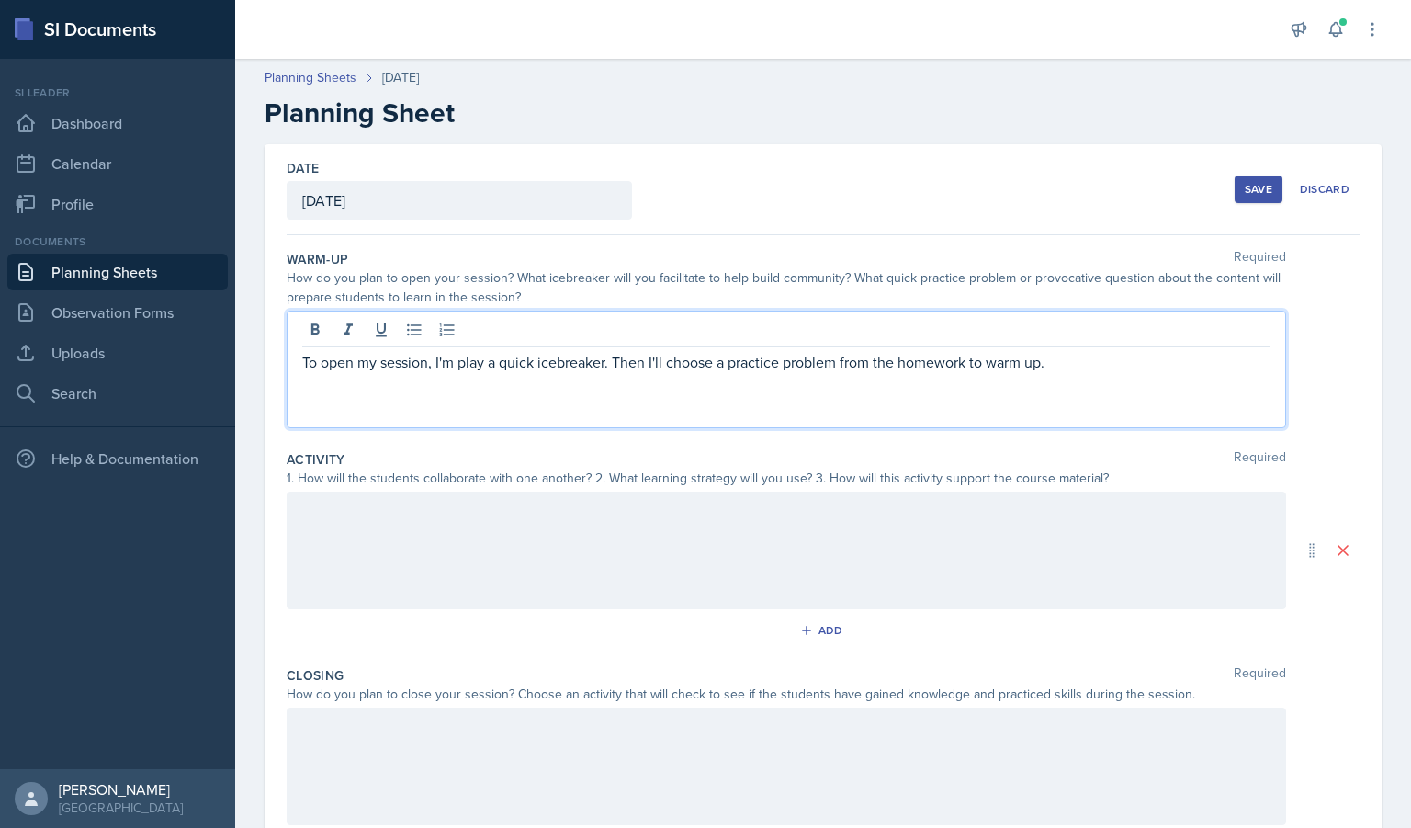
click at [450, 365] on p "To open my session, I'm play a quick icebreaker. Then I'll choose a practice pr…" at bounding box center [786, 362] width 968 height 22
click at [1069, 358] on p "To open my session, I'll play a quick icebreaker. Then I'll choose a practice p…" at bounding box center [786, 362] width 968 height 22
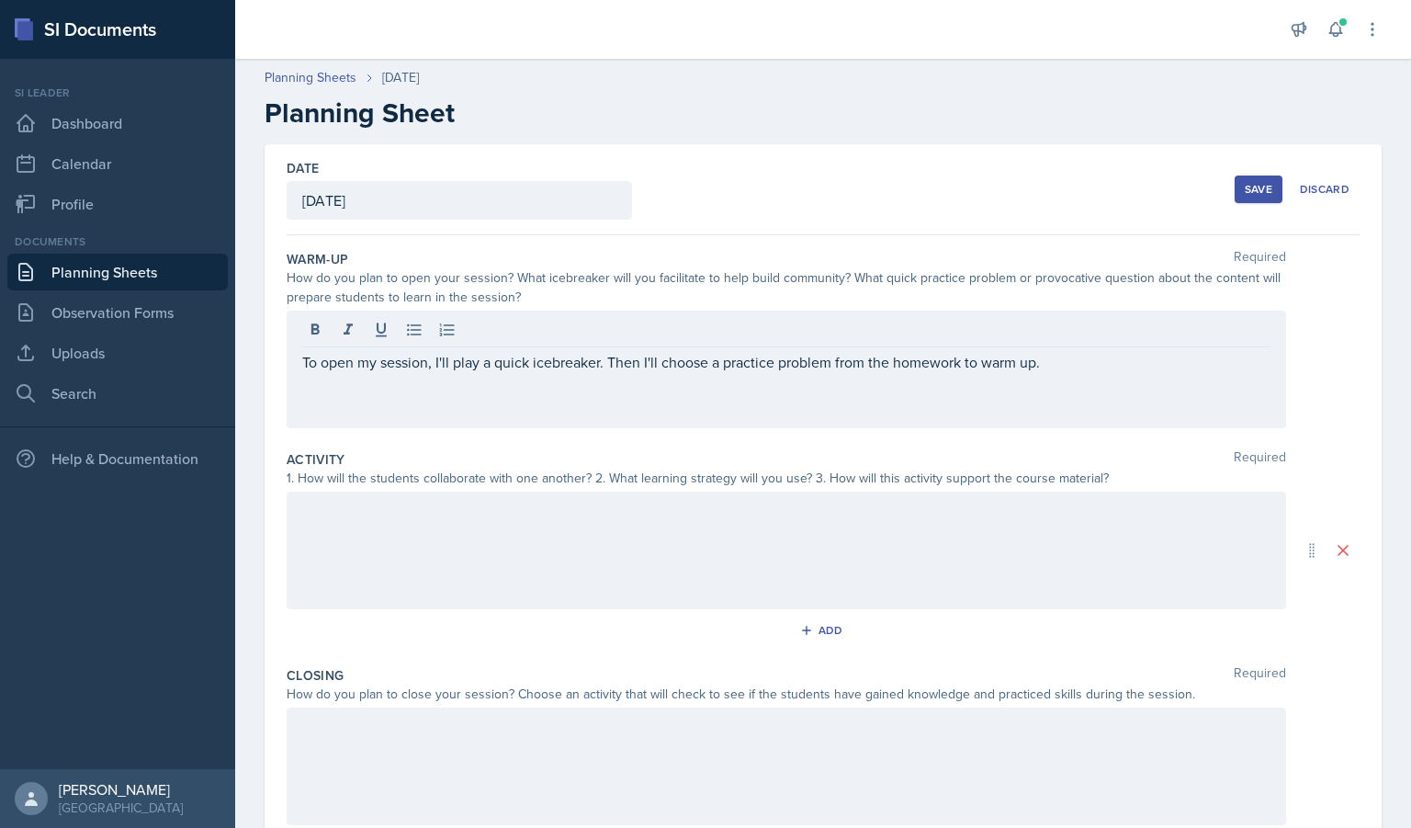
click at [1041, 465] on div "Activity Required" at bounding box center [823, 459] width 1073 height 18
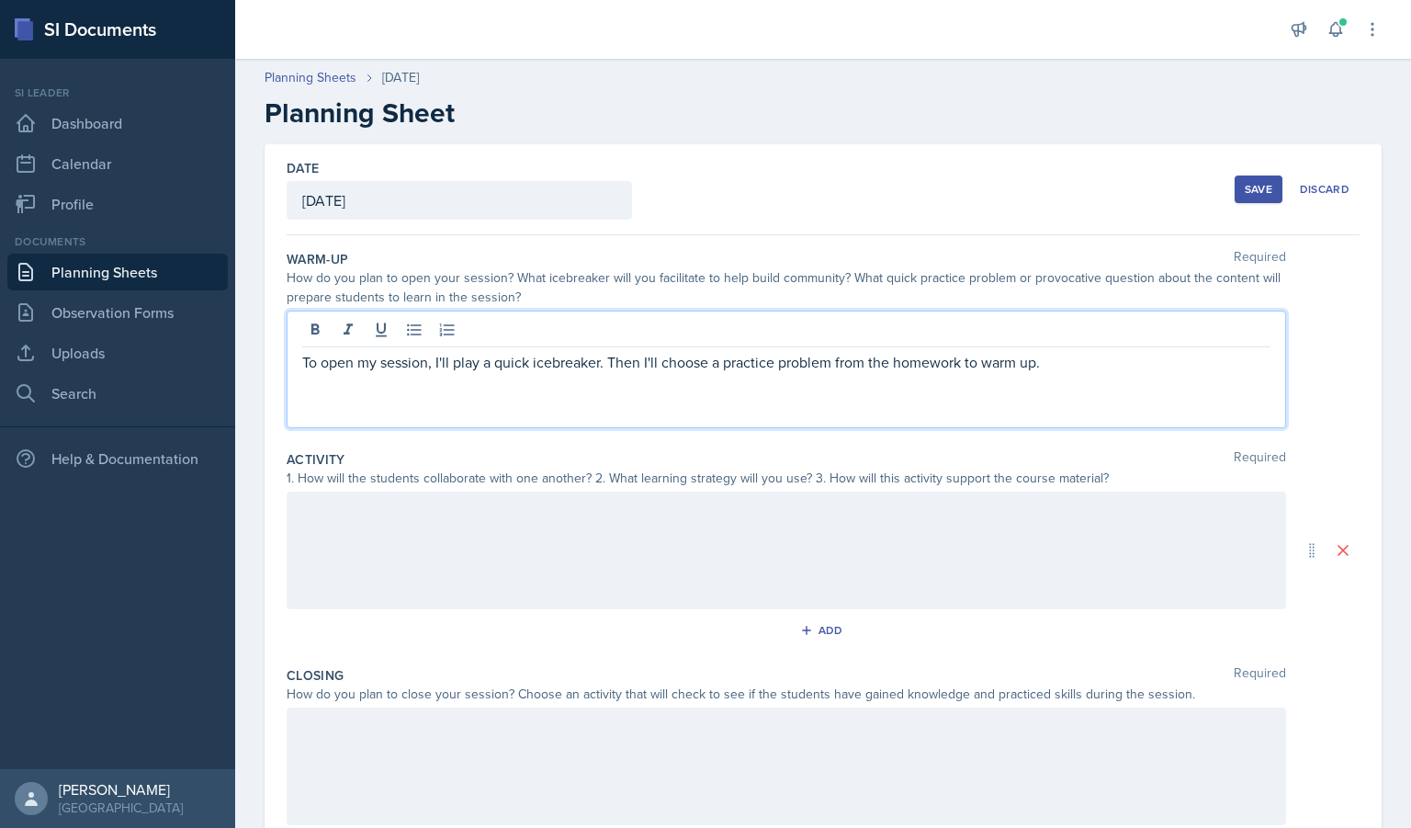
click at [553, 367] on div "To open my session, I'll play a quick icebreaker. Then I'll choose a practice p…" at bounding box center [786, 384] width 968 height 66
click at [767, 360] on p "To open my session, I'll play a quick icebreaker. Then I'll choose a practice p…" at bounding box center [786, 362] width 968 height 22
click at [1049, 359] on p "To open my session, I'll play a quick icebreaker. Then I'll choose a problem fr…" at bounding box center [786, 362] width 968 height 22
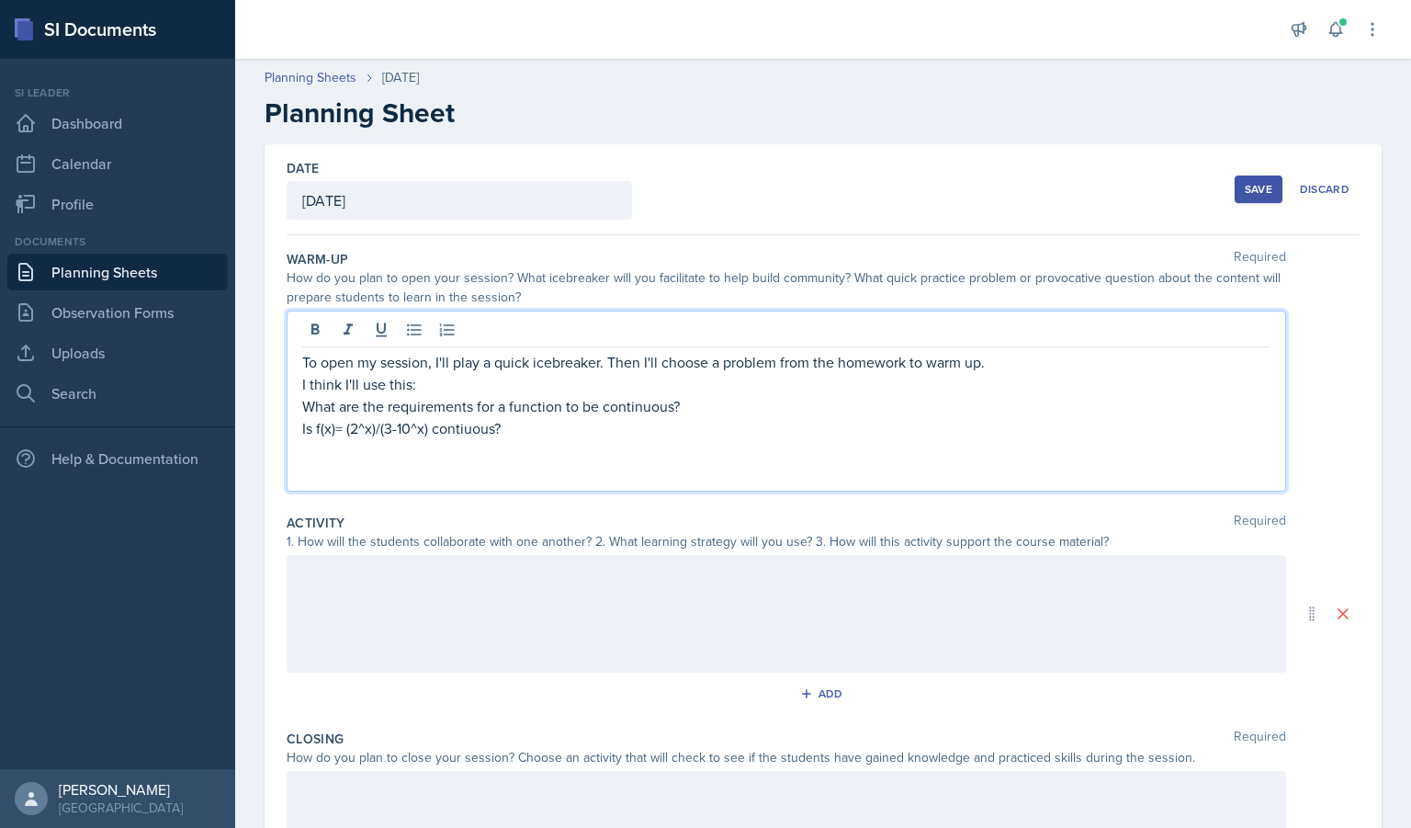
click at [742, 643] on div at bounding box center [787, 614] width 1000 height 118
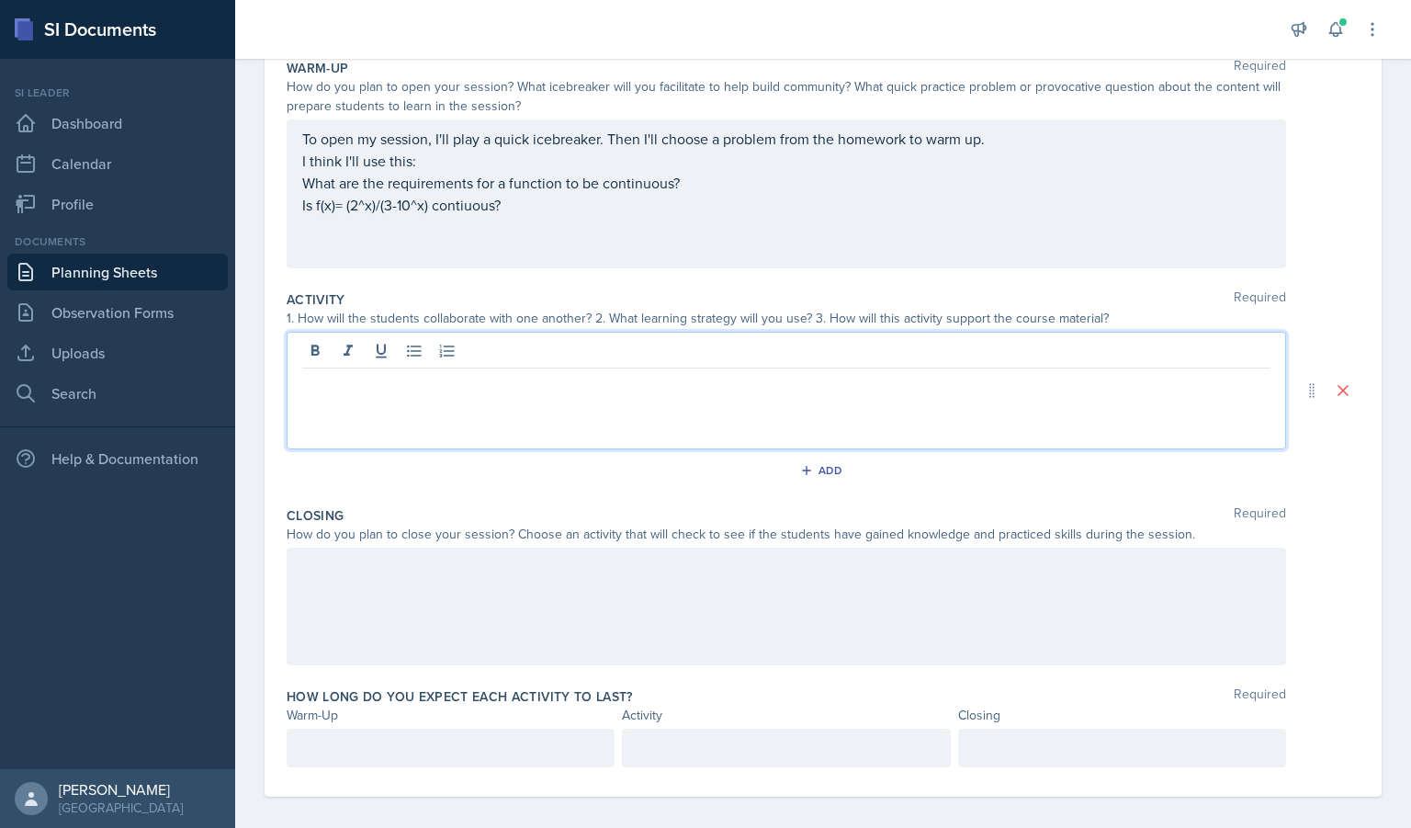
scroll to position [204, 0]
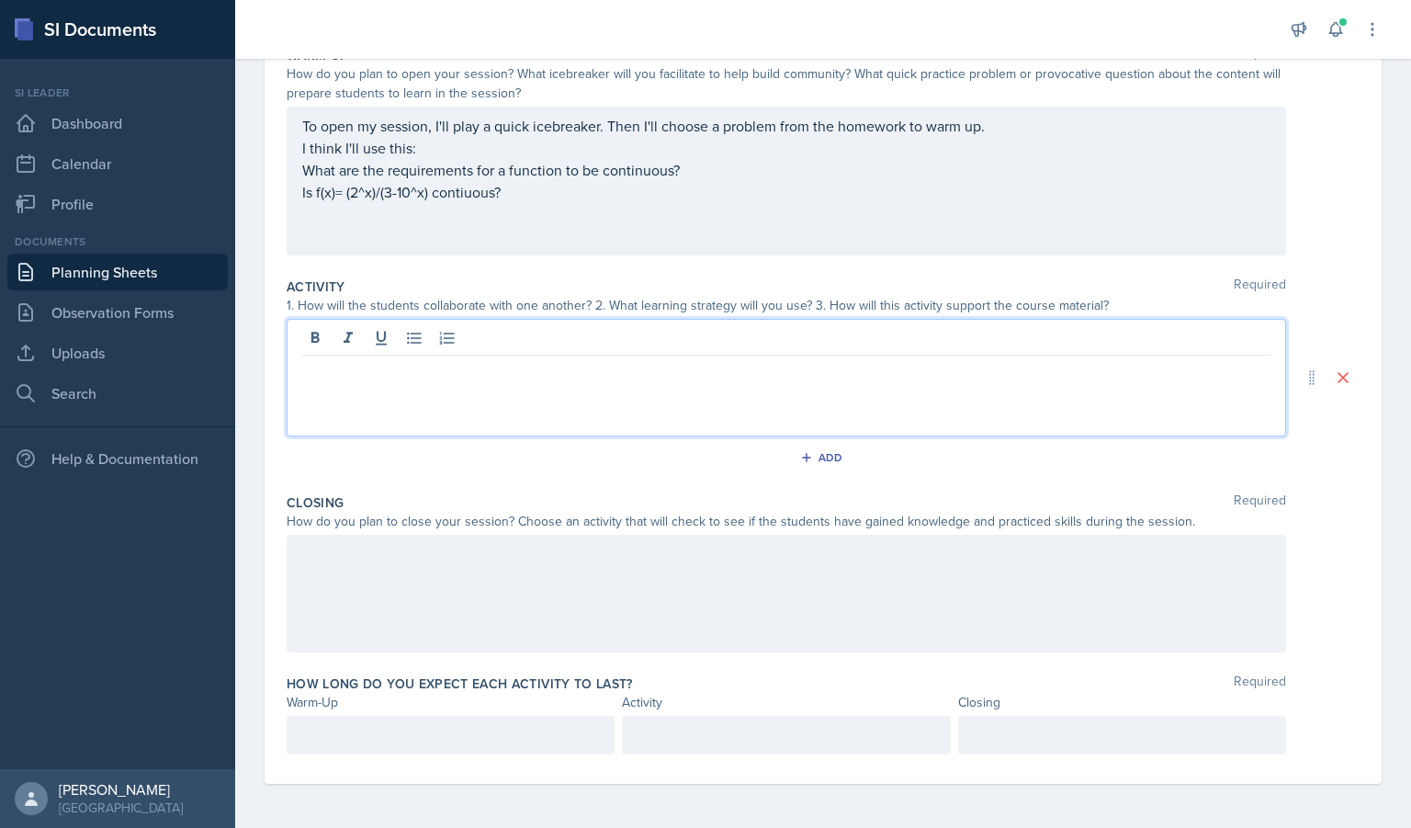
click at [463, 189] on p "Is f(x)= (2^x)/(3-10^x) contiuous?" at bounding box center [786, 192] width 968 height 22
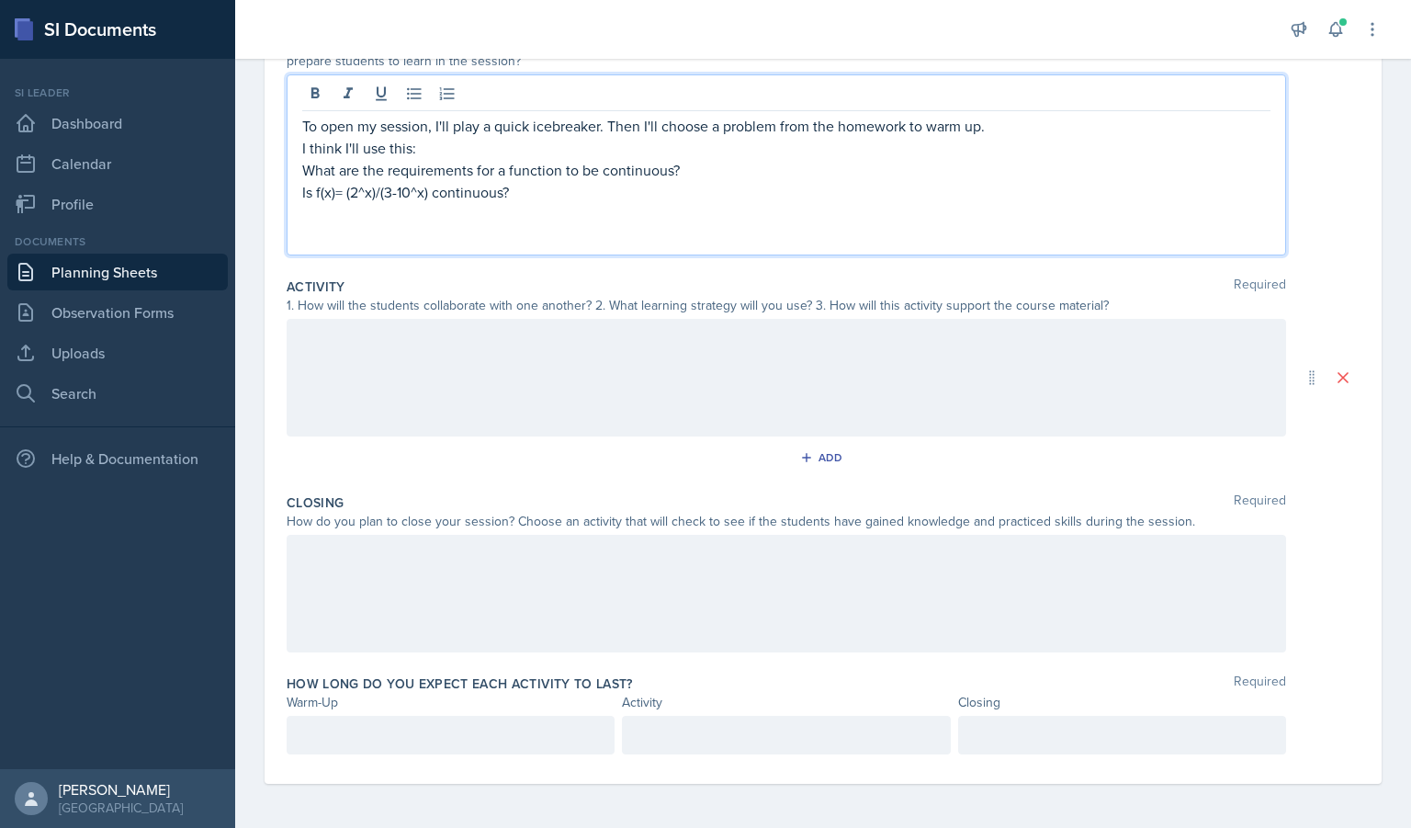
click at [573, 187] on p "Is f(x)= (2^x)/(3-10^x) continuous?" at bounding box center [786, 192] width 968 height 22
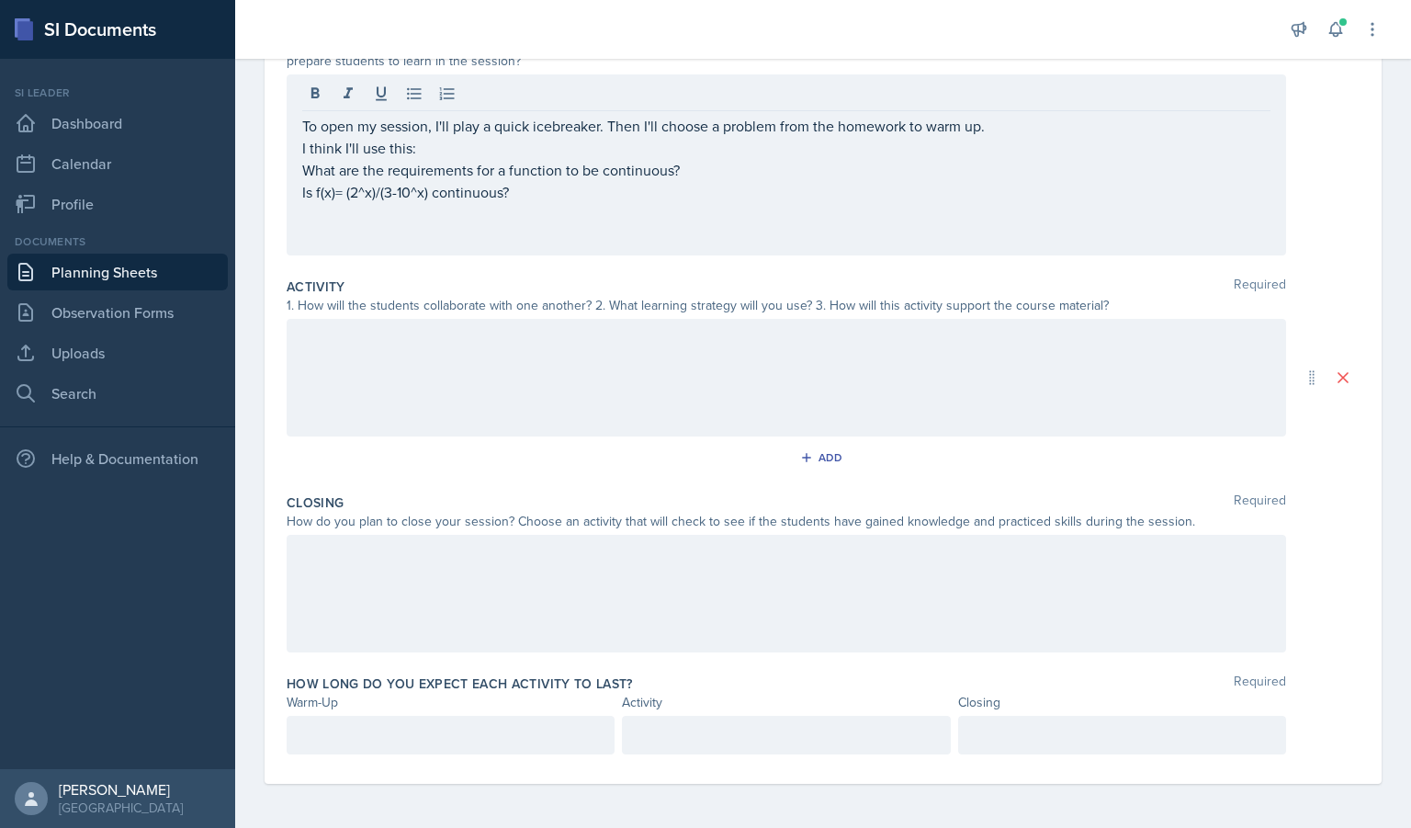
click at [461, 420] on div at bounding box center [787, 378] width 1000 height 118
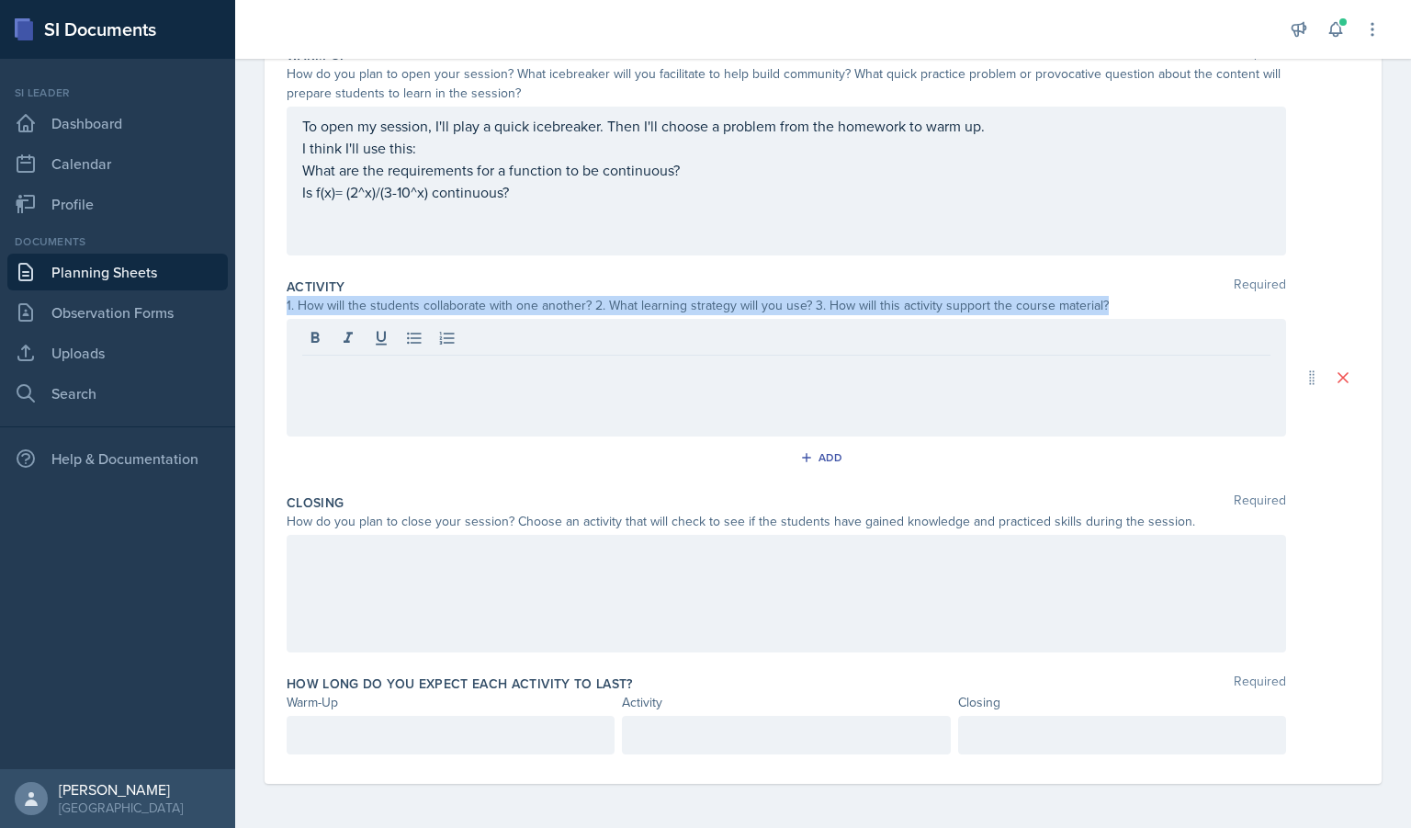
drag, startPoint x: 1111, startPoint y: 305, endPoint x: 257, endPoint y: 297, distance: 853.6
click at [257, 297] on div "Date [DATE] [DATE] 27 28 29 30 31 1 2 3 4 5 6 7 8 9 10 11 12 13 14 15 16 17 18 …" at bounding box center [823, 384] width 1176 height 888
copy div "1. How will the students collaborate with one another? 2. What learning strateg…"
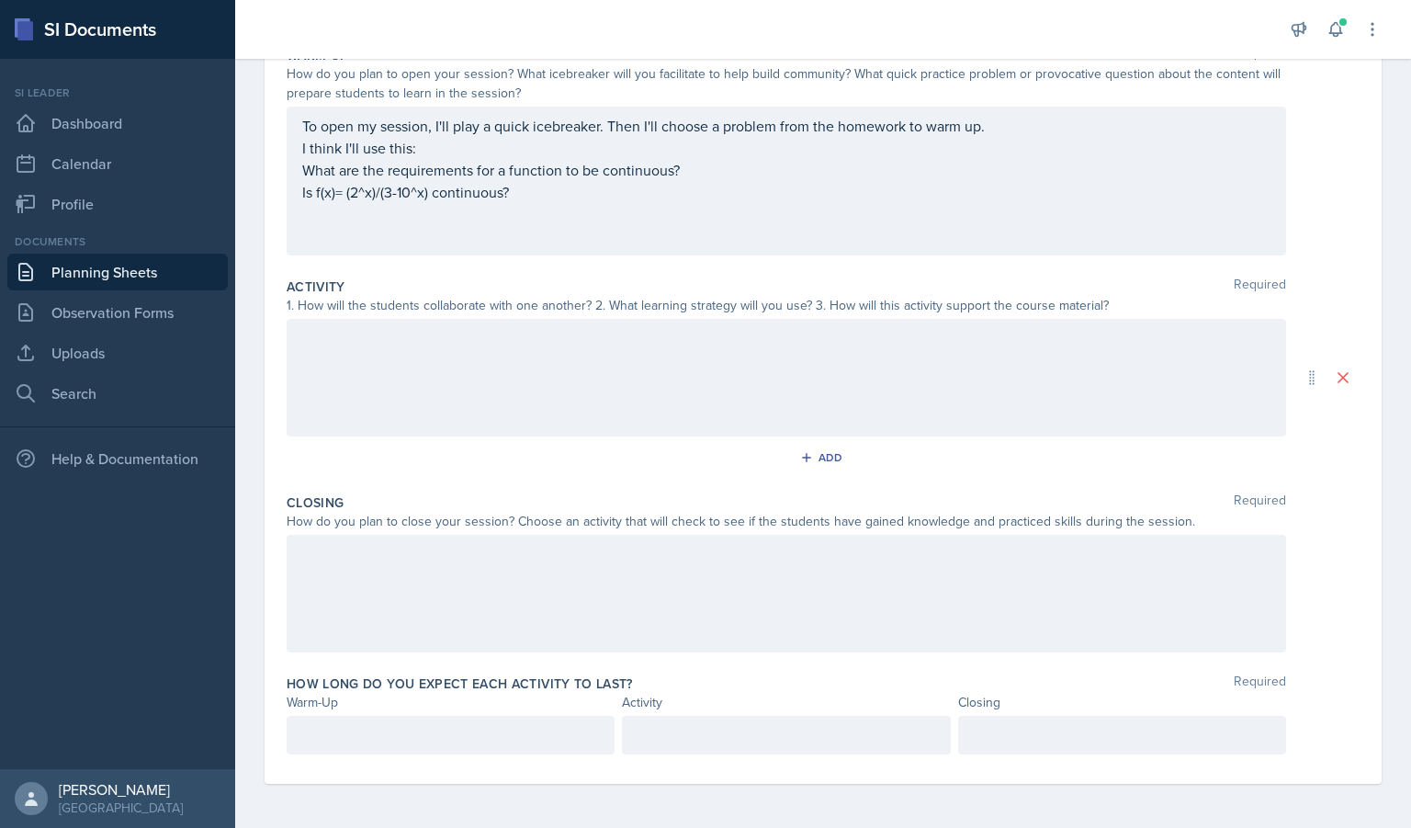
click at [581, 352] on div at bounding box center [787, 378] width 1000 height 118
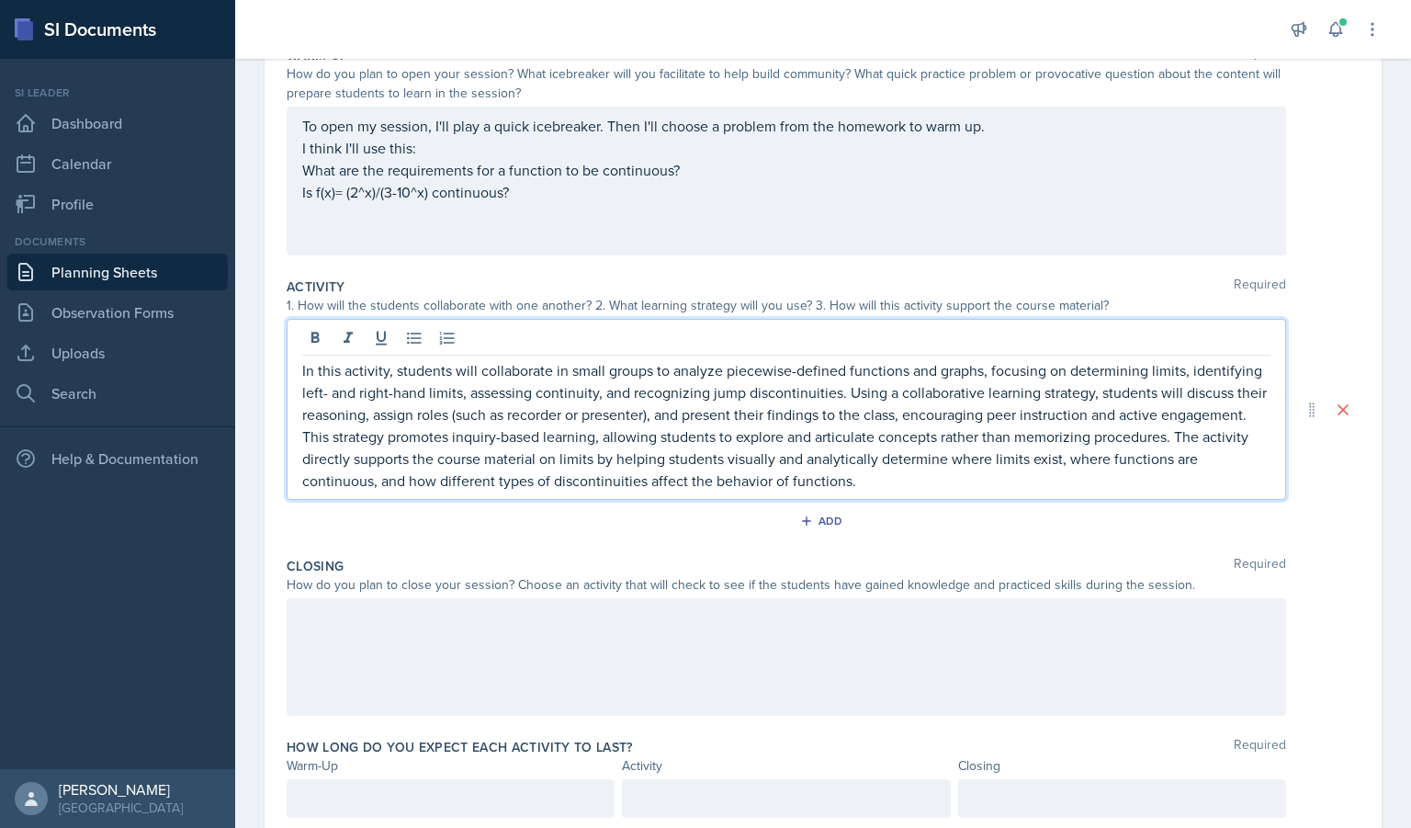
scroll to position [236, 0]
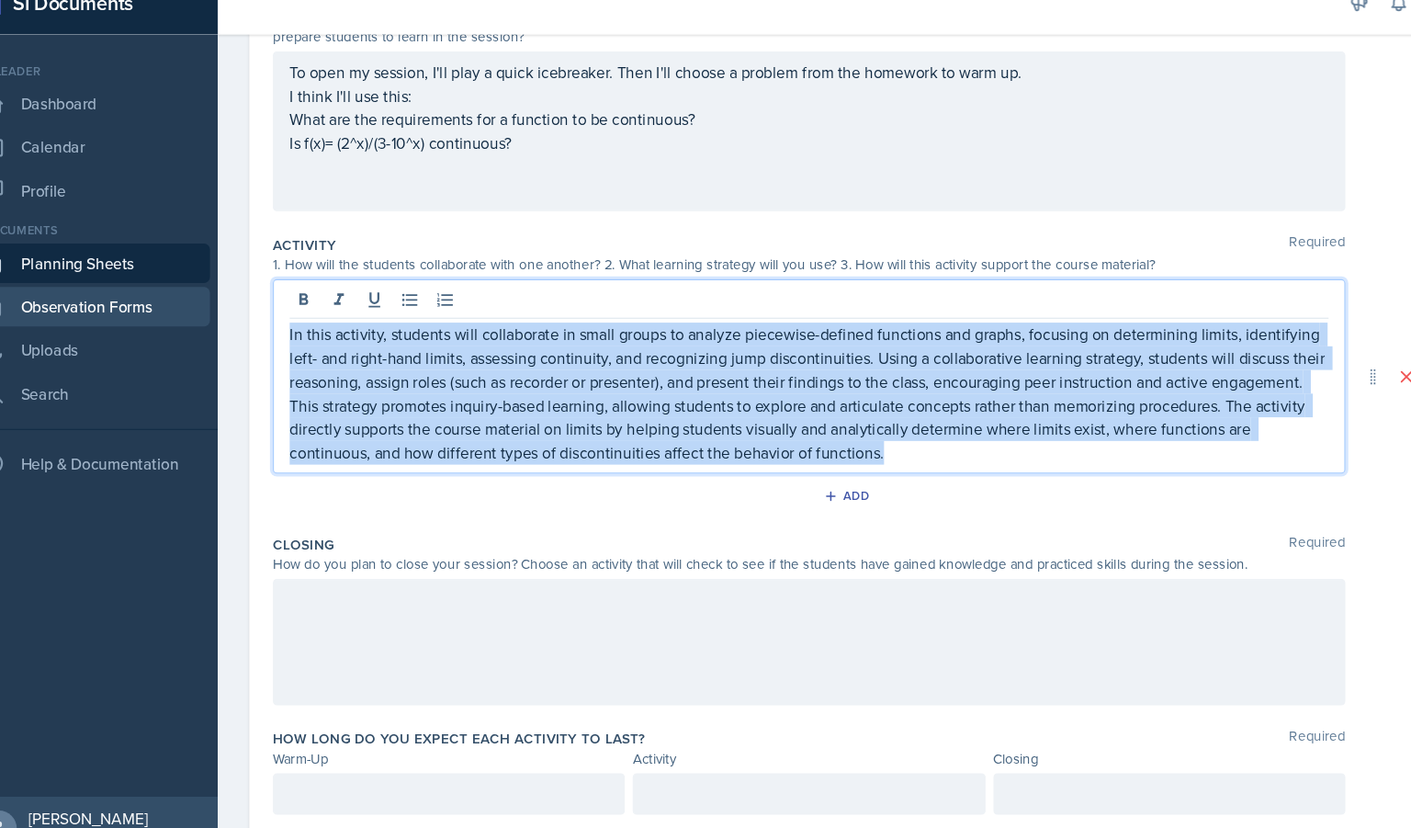
drag, startPoint x: 1012, startPoint y: 454, endPoint x: 168, endPoint y: 323, distance: 853.4
click at [168, 323] on div "SI Documents Si leader Dashboard Calendar Profile Documents Planning Sheets Obs…" at bounding box center [705, 414] width 1411 height 828
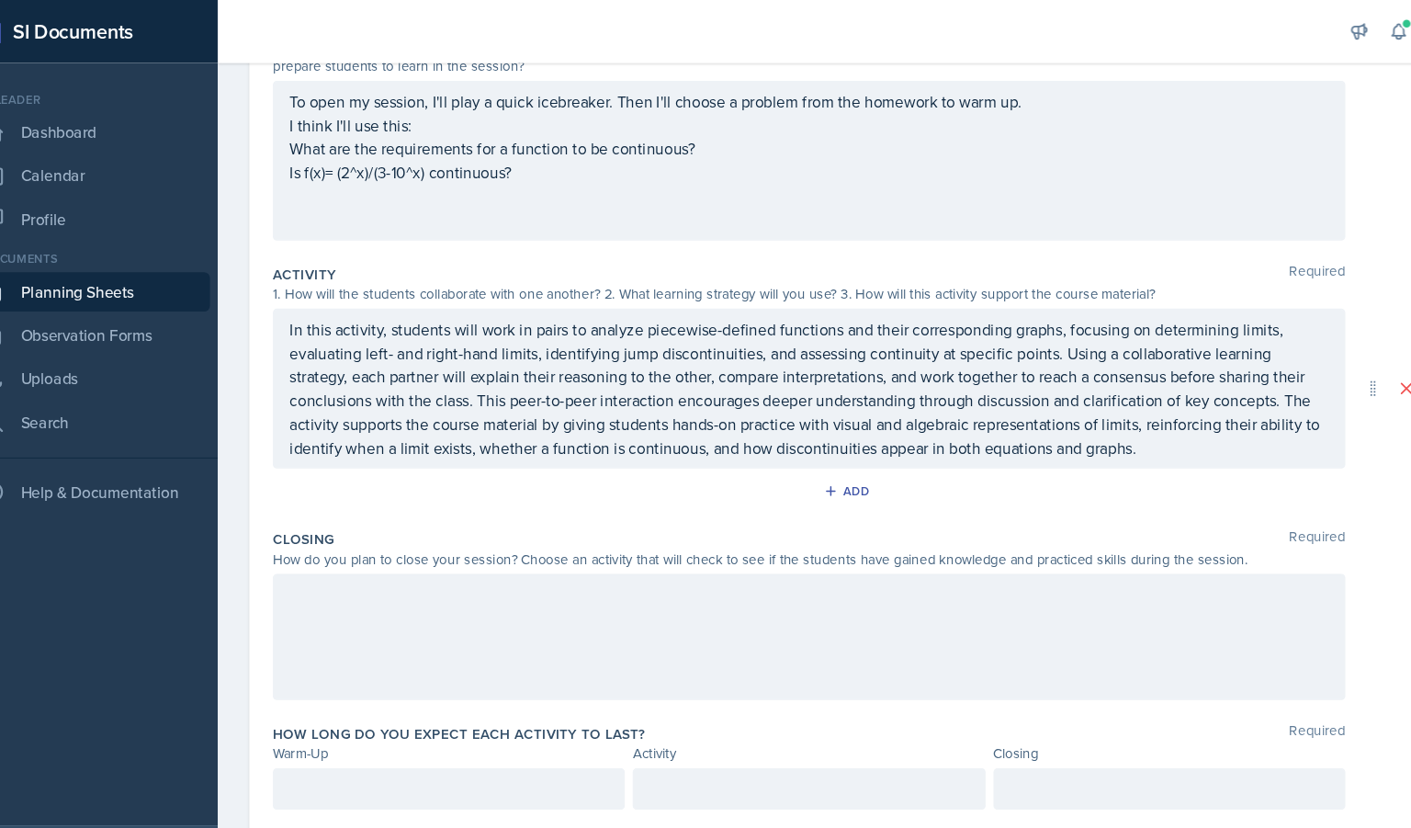
scroll to position [267, 0]
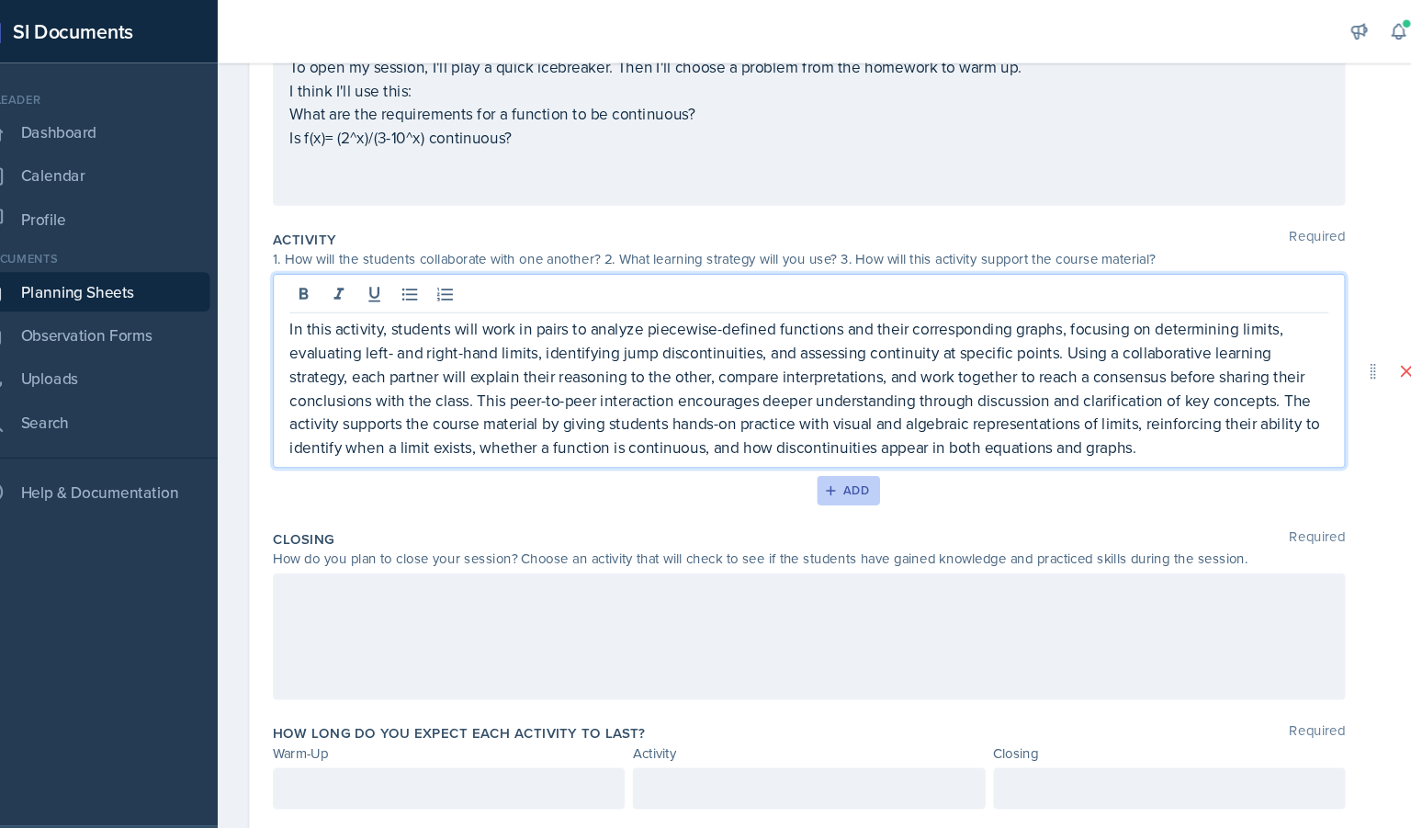
click at [812, 450] on div "Add" at bounding box center [824, 457] width 40 height 15
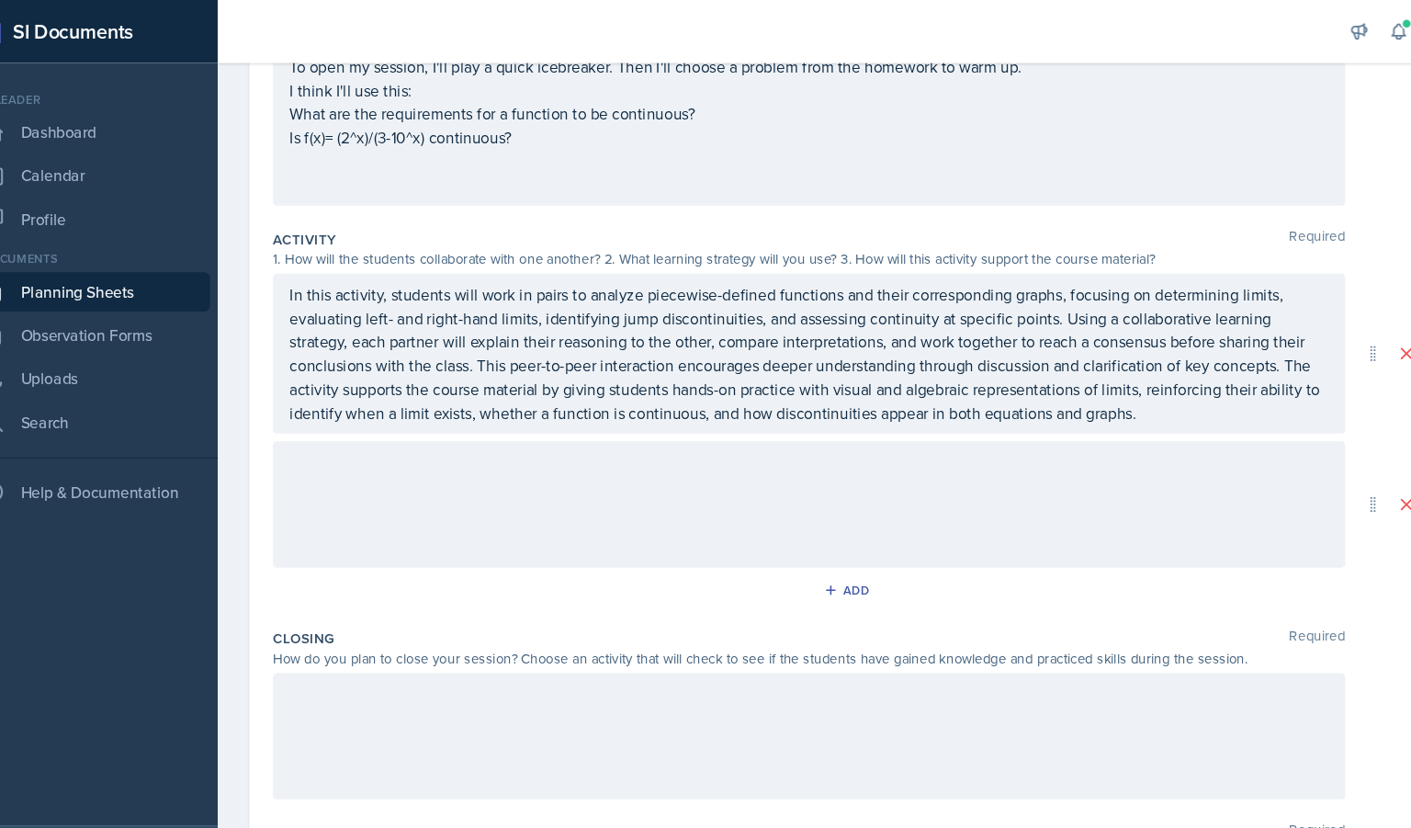
click at [741, 476] on div at bounding box center [787, 471] width 1000 height 118
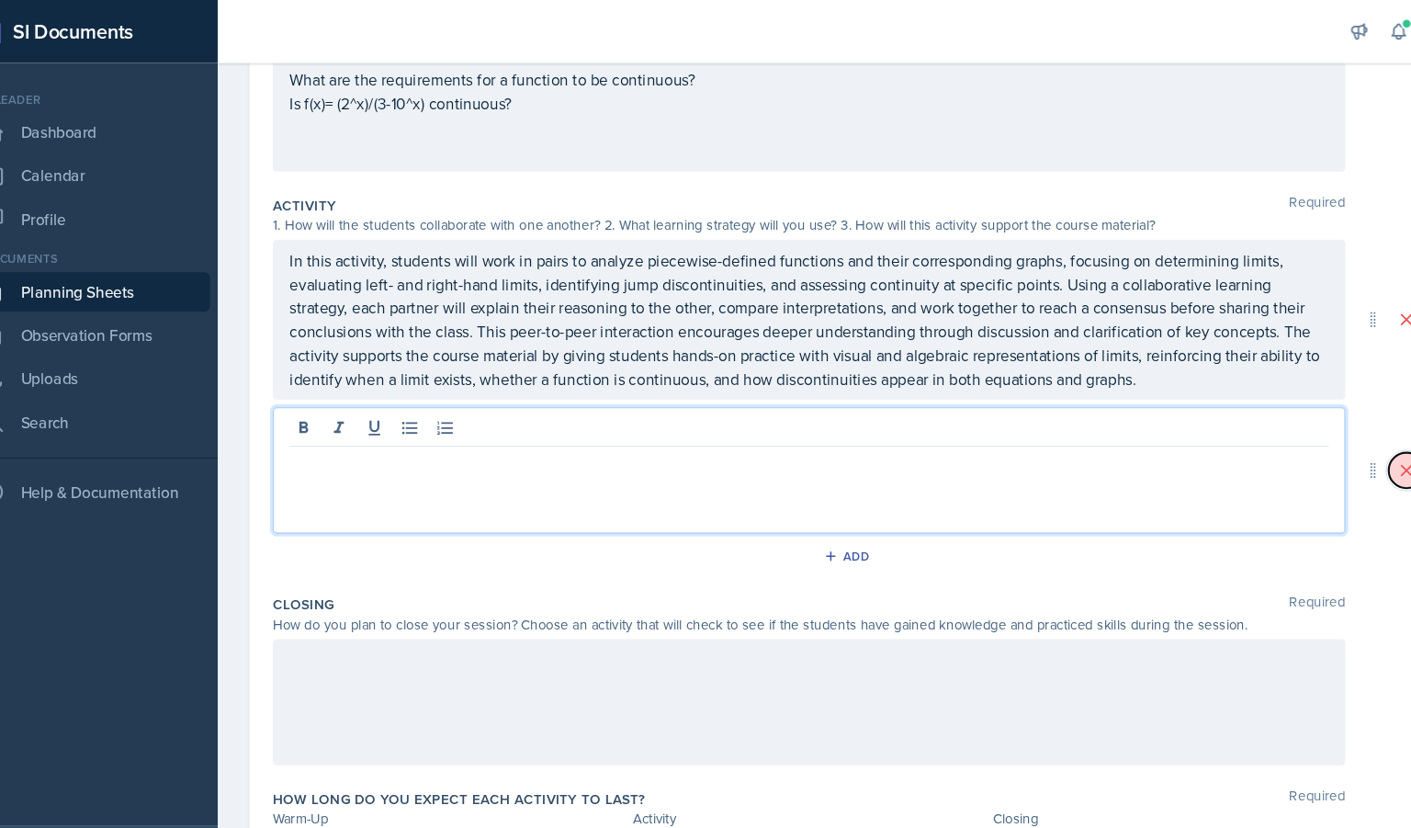
click at [1334, 441] on icon at bounding box center [1343, 438] width 18 height 18
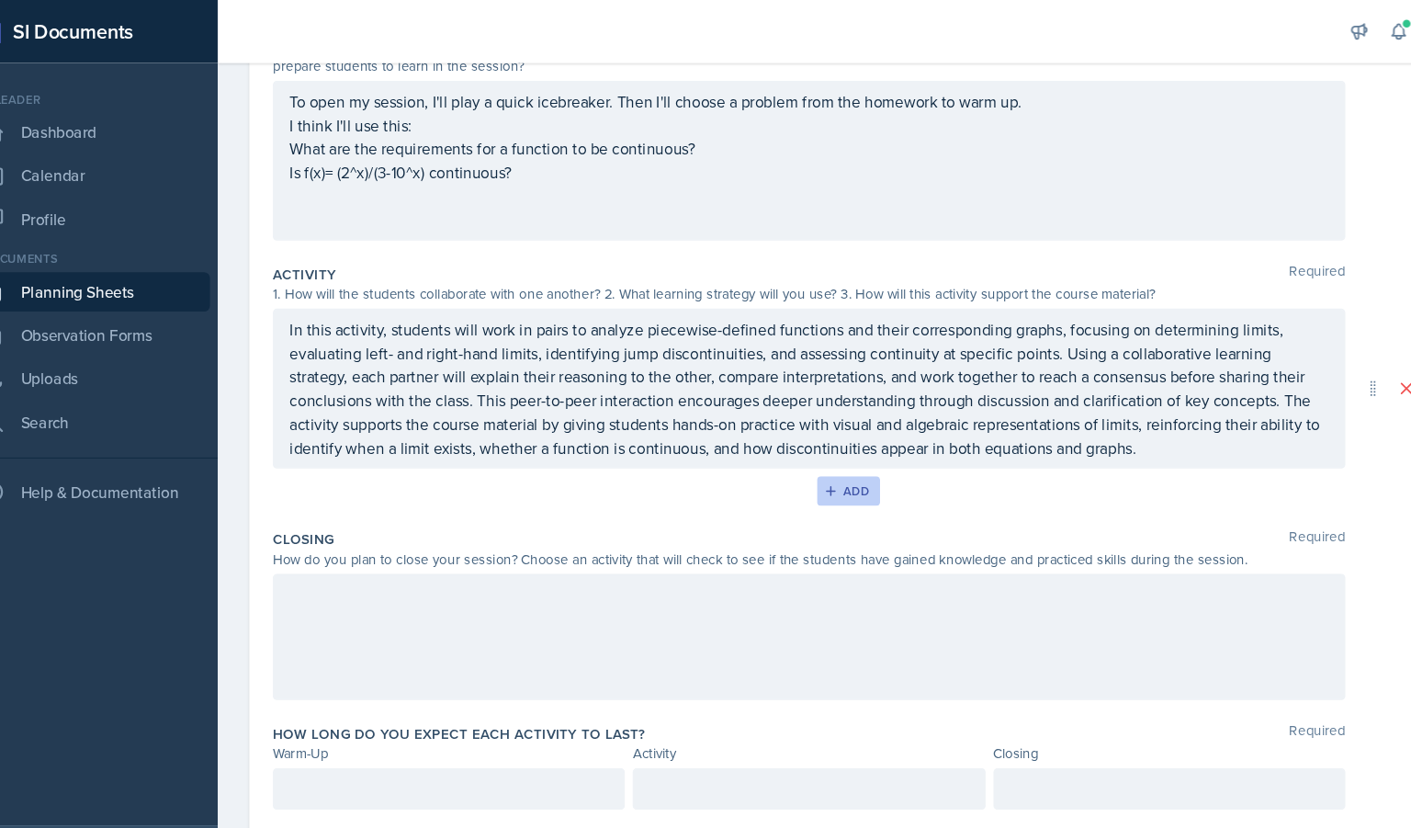
scroll to position [0, 0]
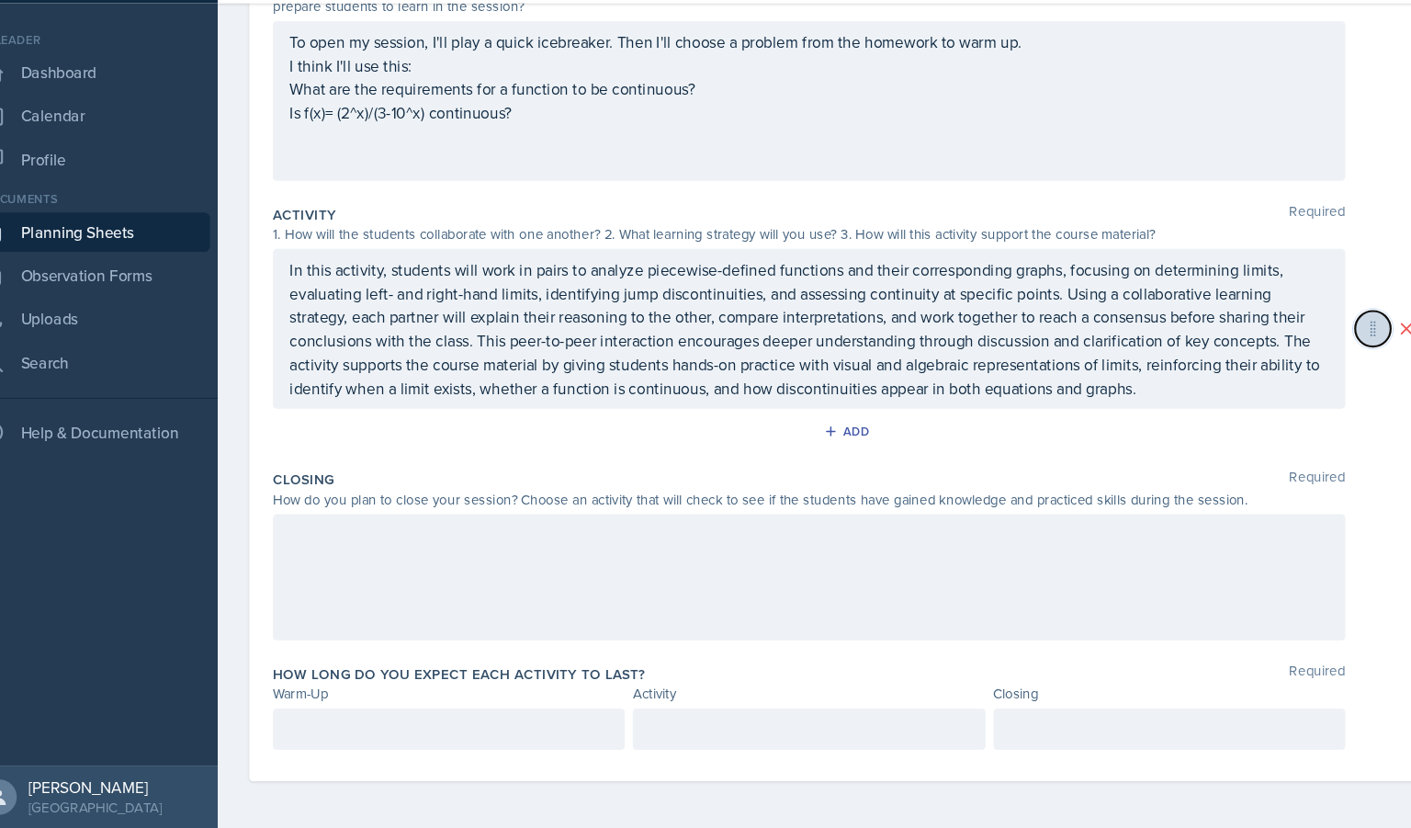
click at [1310, 365] on icon at bounding box center [1312, 363] width 5 height 14
click at [808, 453] on div "Add" at bounding box center [824, 457] width 40 height 15
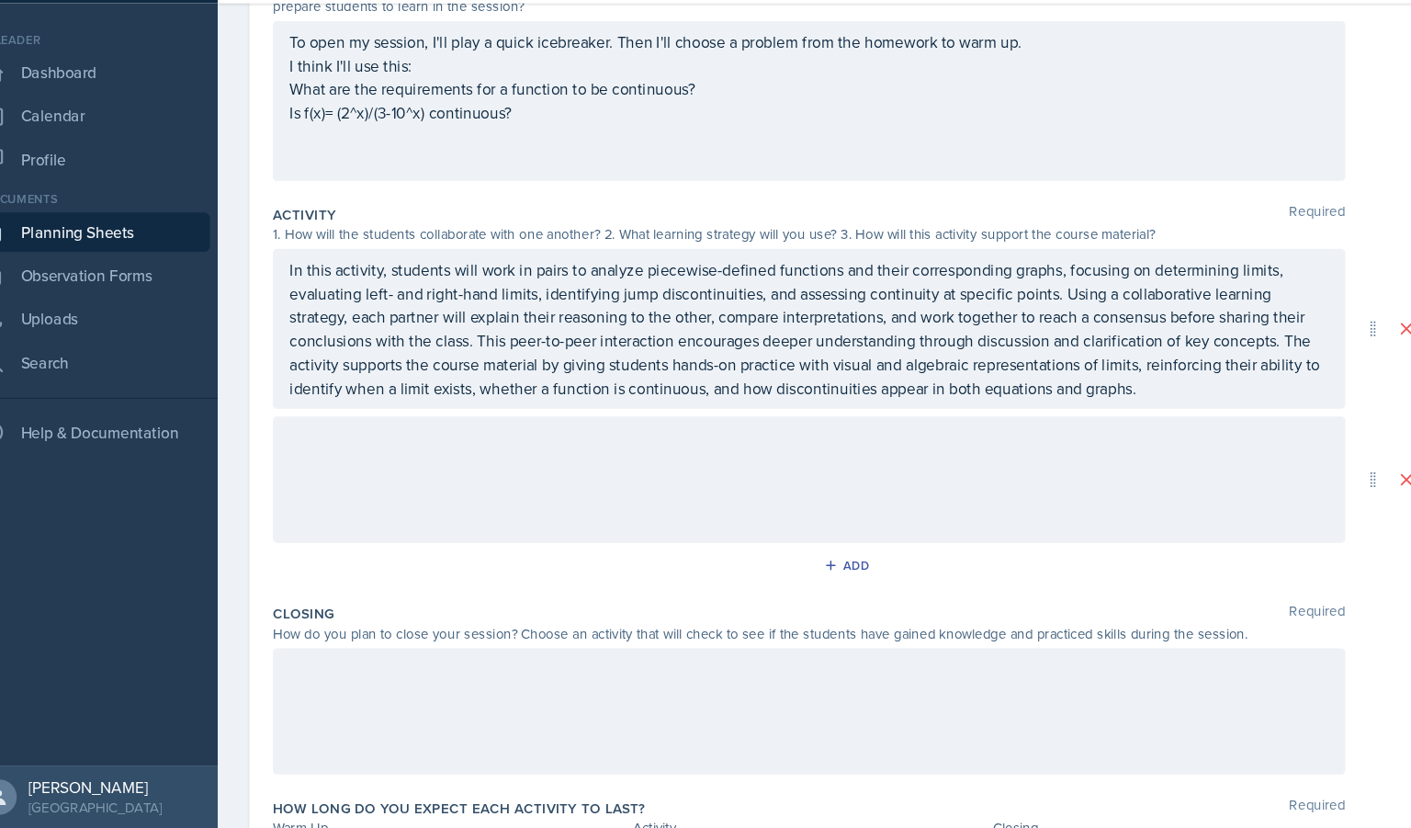
click at [757, 485] on div at bounding box center [787, 503] width 1000 height 118
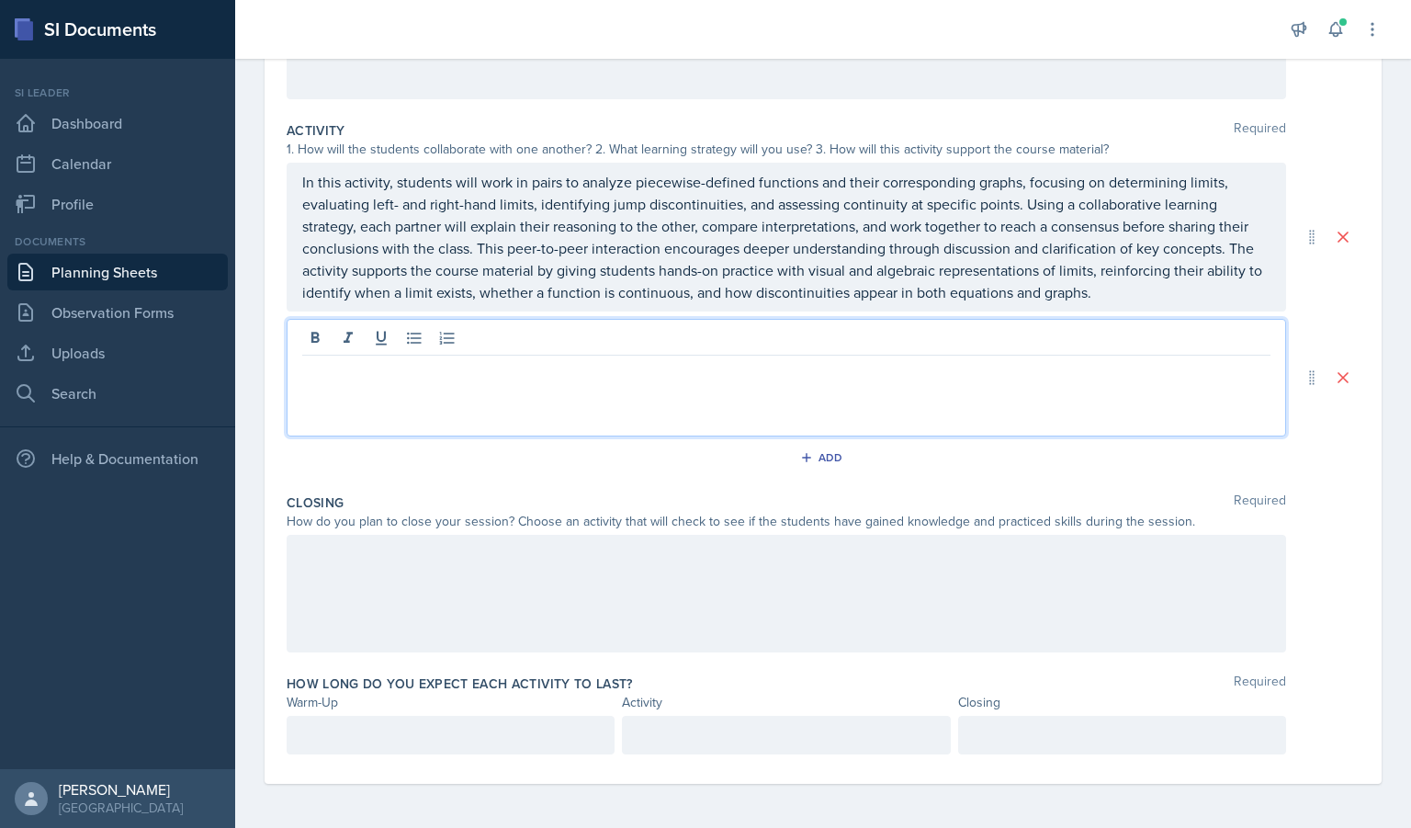
scroll to position [359, 0]
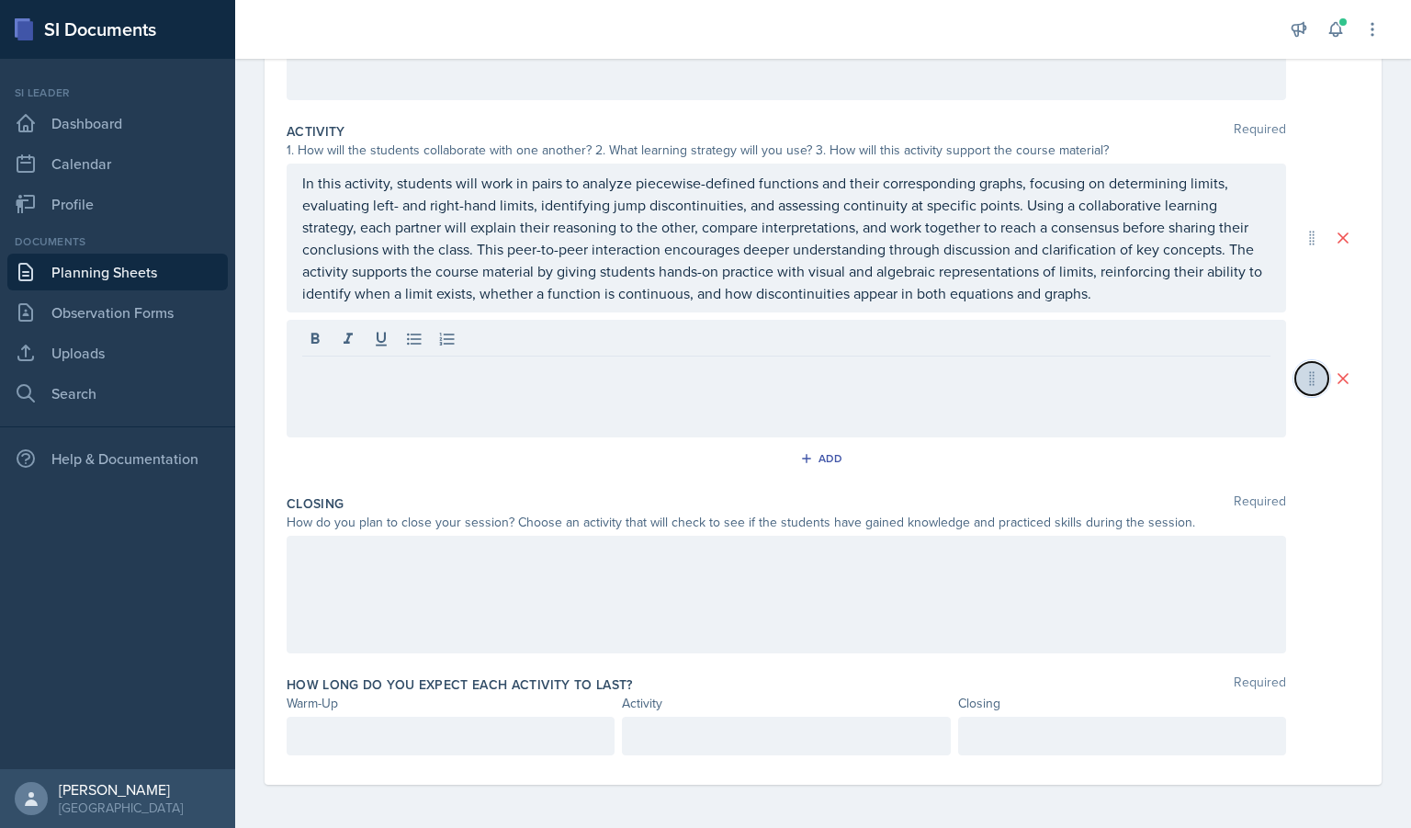
click at [1303, 384] on icon at bounding box center [1312, 378] width 18 height 18
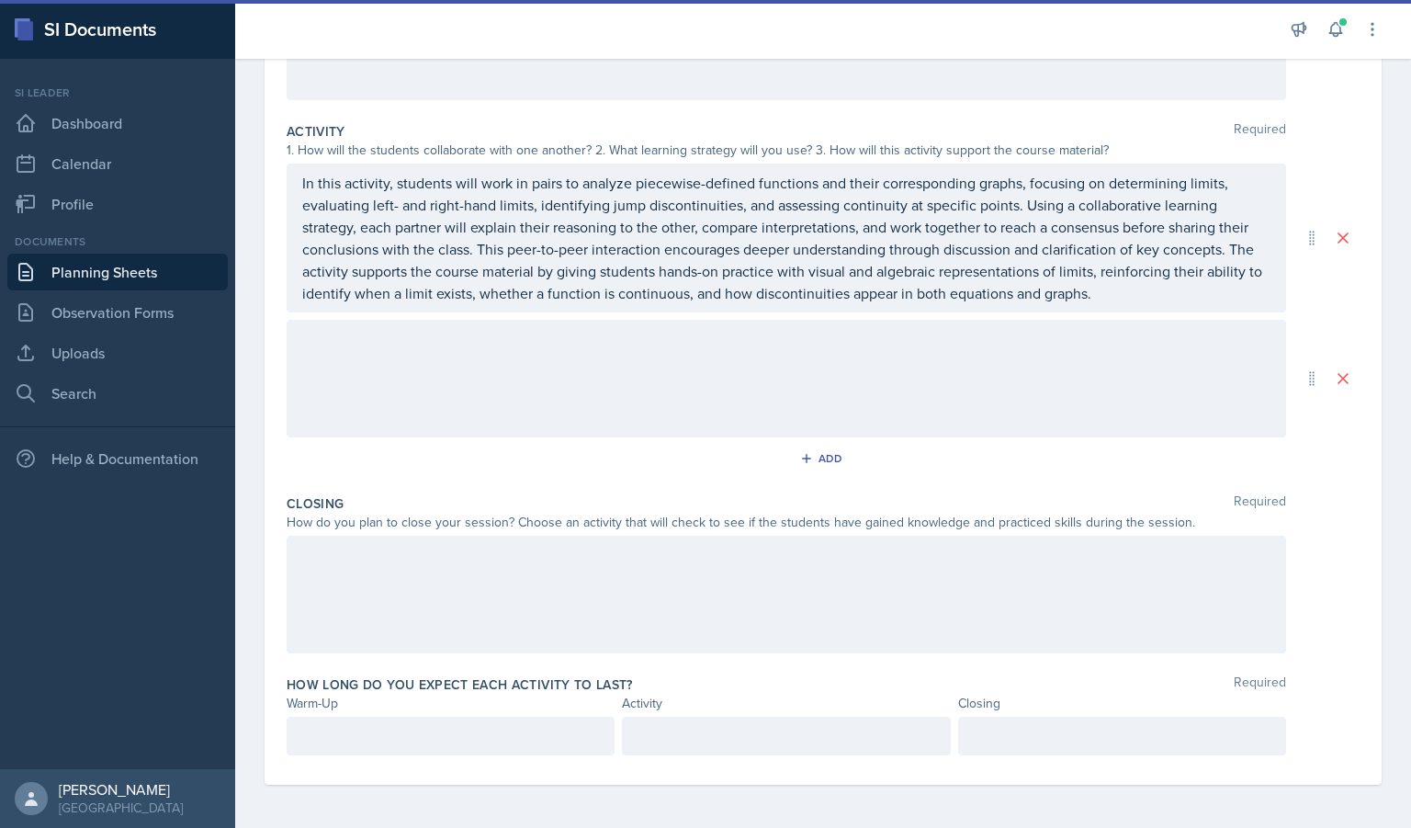
click at [825, 358] on div at bounding box center [787, 379] width 1000 height 118
click at [1334, 386] on icon at bounding box center [1343, 377] width 18 height 18
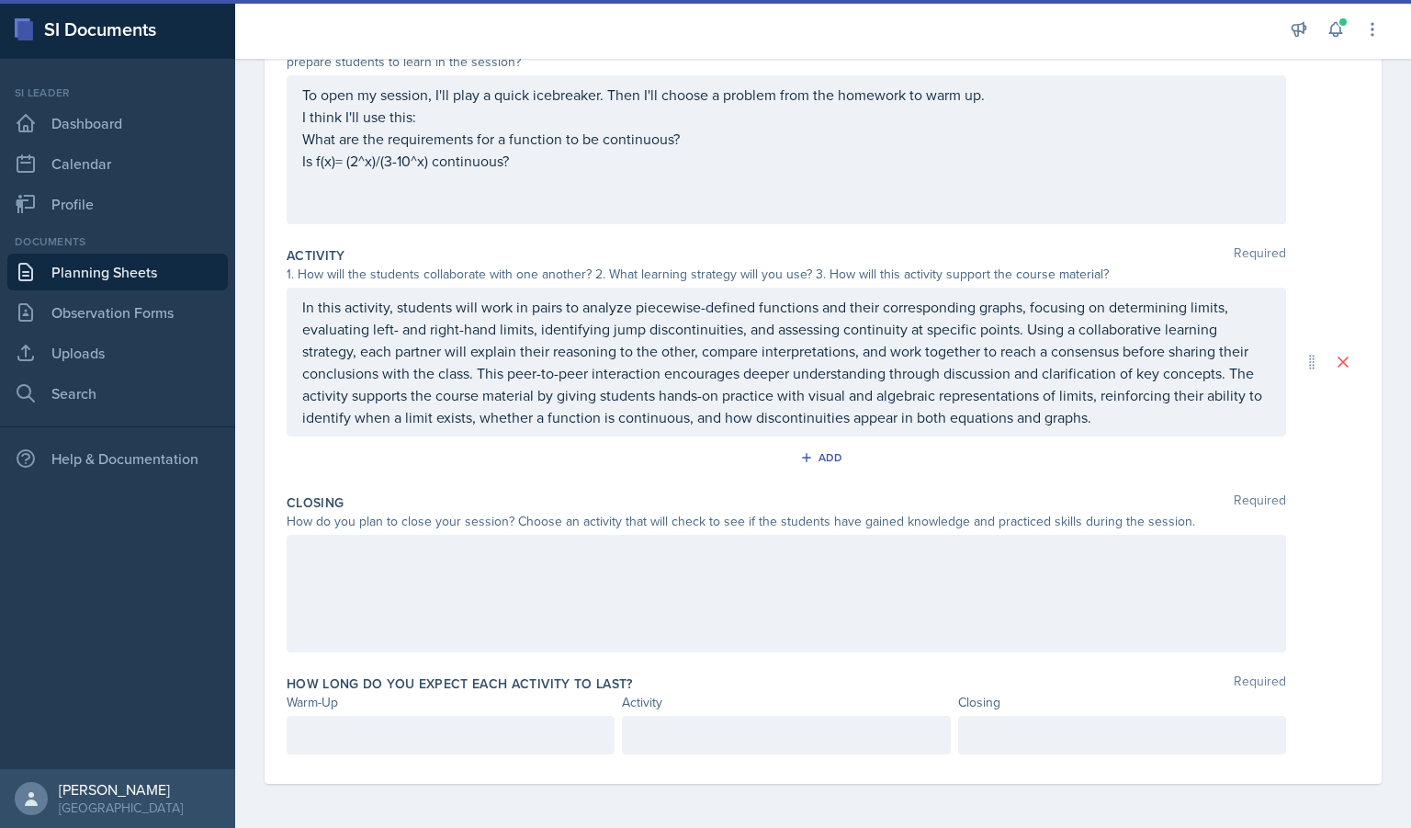
scroll to position [0, 0]
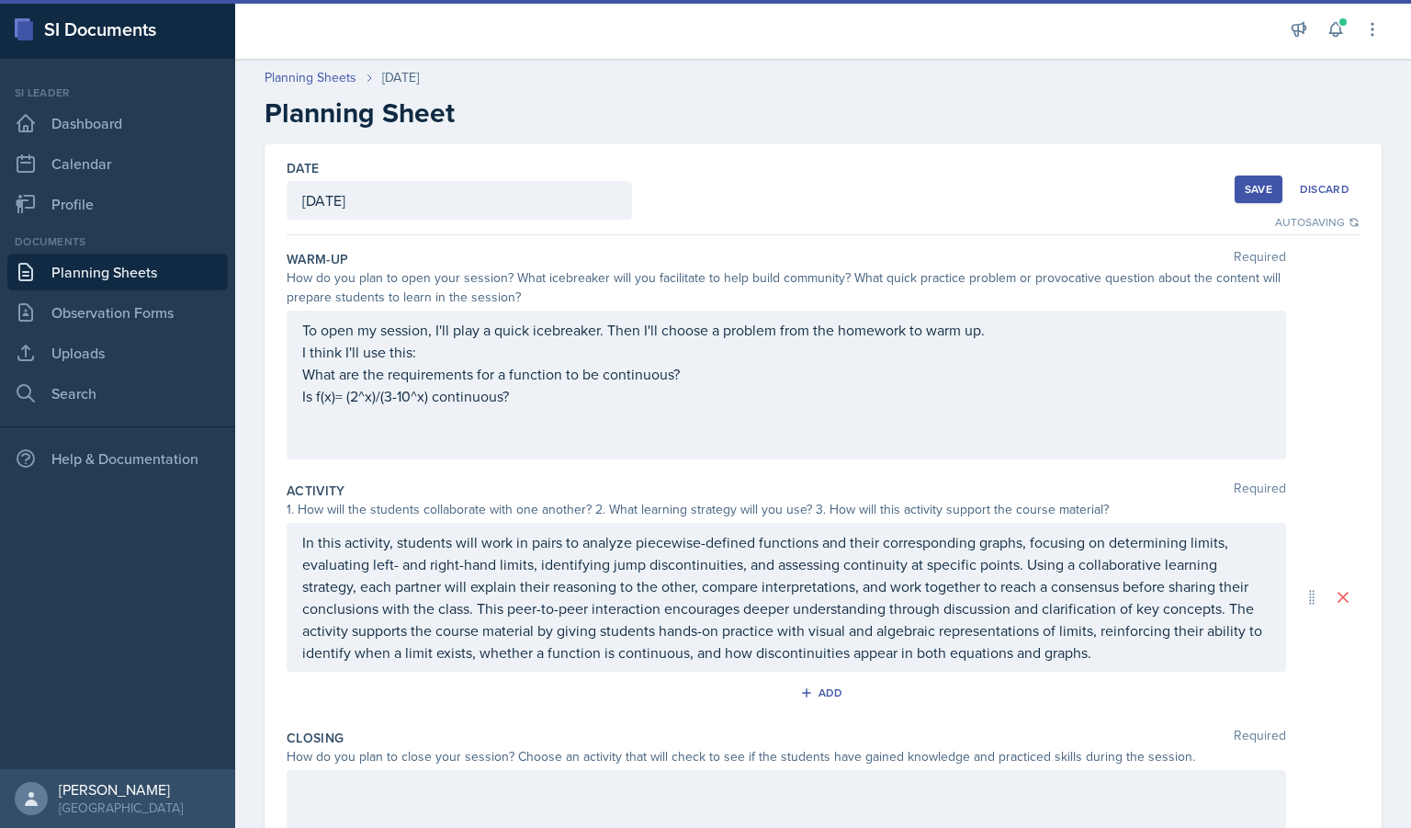
click at [1245, 189] on div "Save" at bounding box center [1259, 189] width 28 height 15
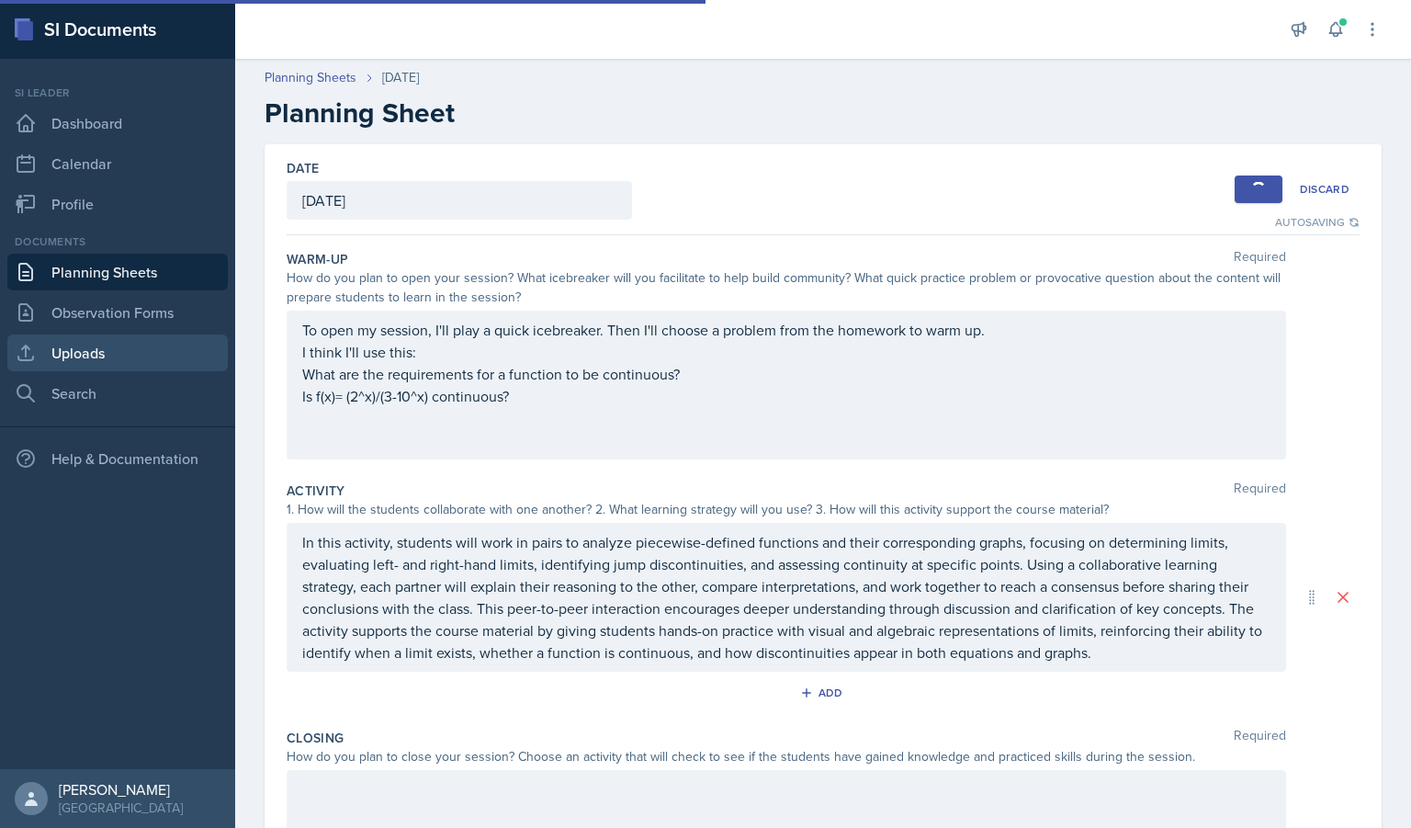
click at [82, 360] on link "Uploads" at bounding box center [117, 352] width 220 height 37
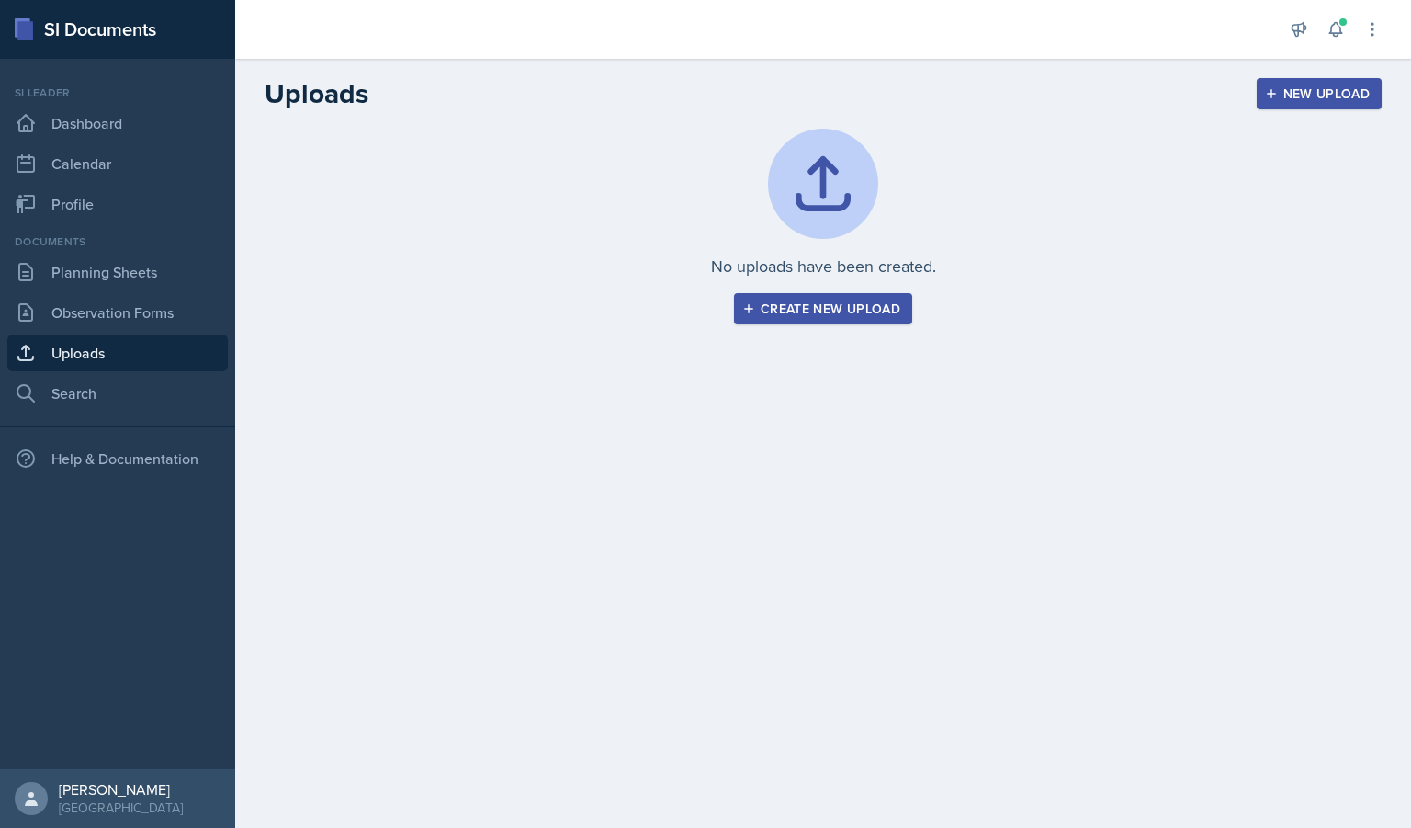
click at [885, 297] on button "Create new upload" at bounding box center [823, 308] width 178 height 31
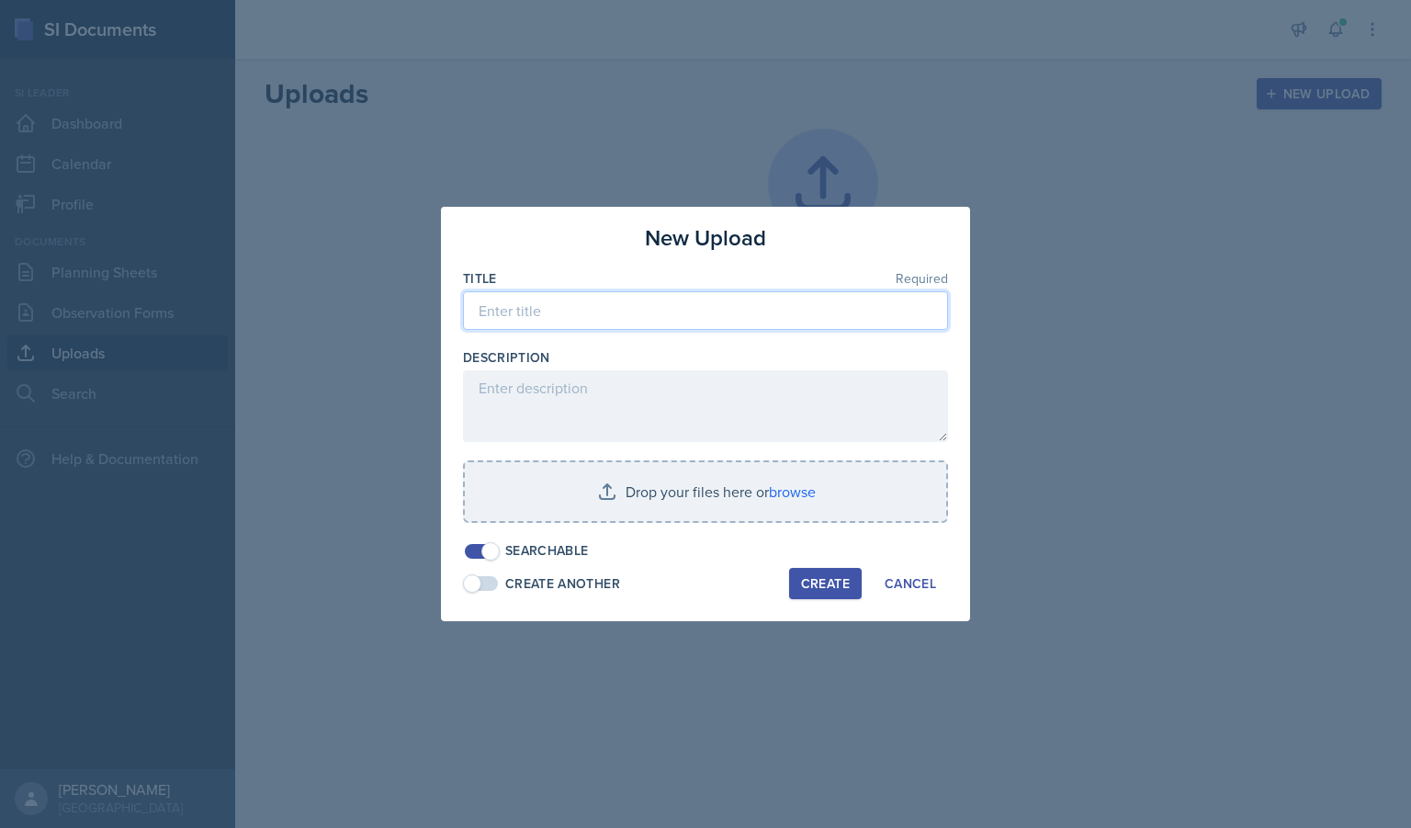
click at [633, 311] on input at bounding box center [705, 310] width 485 height 39
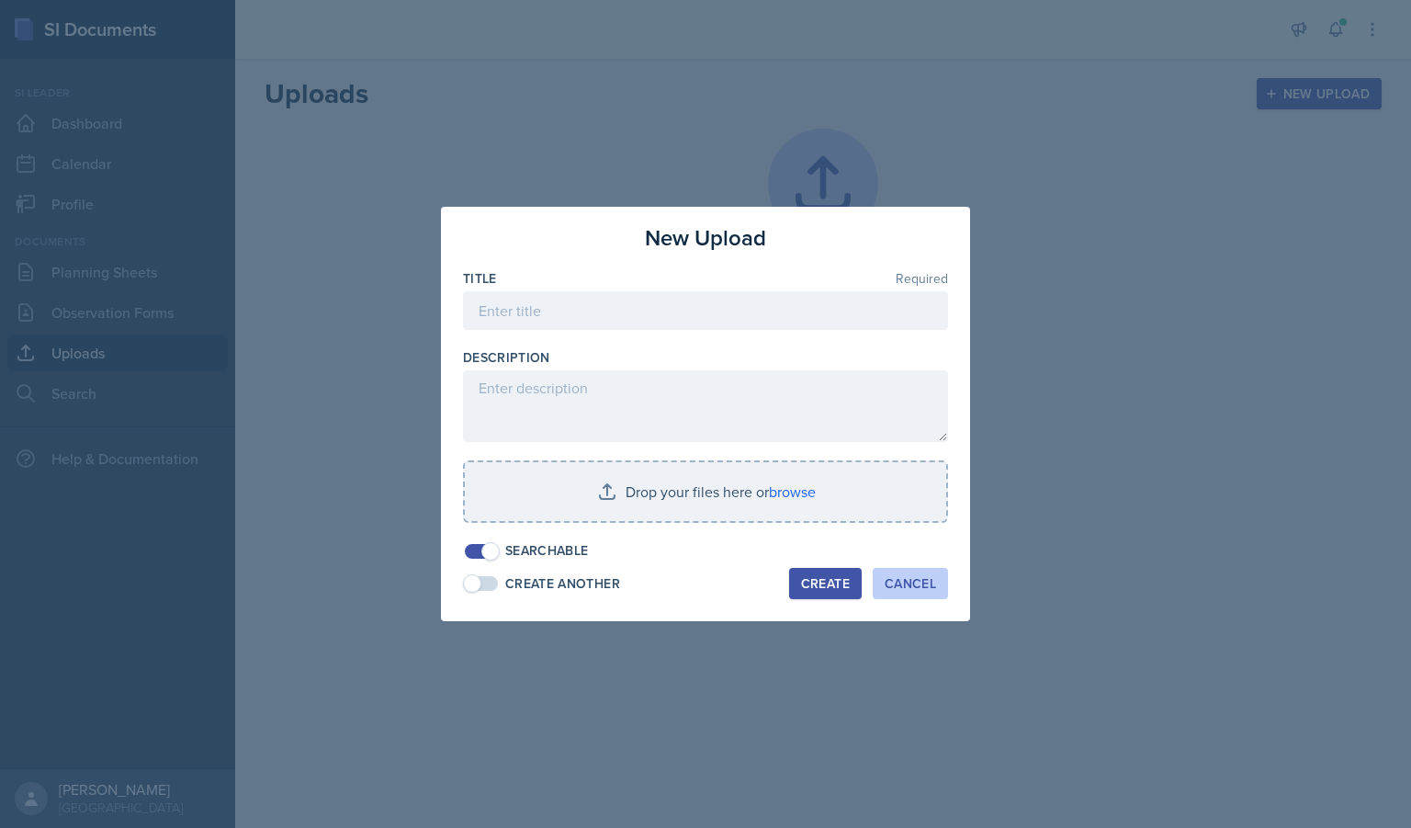
click at [914, 577] on div "Cancel" at bounding box center [910, 583] width 51 height 15
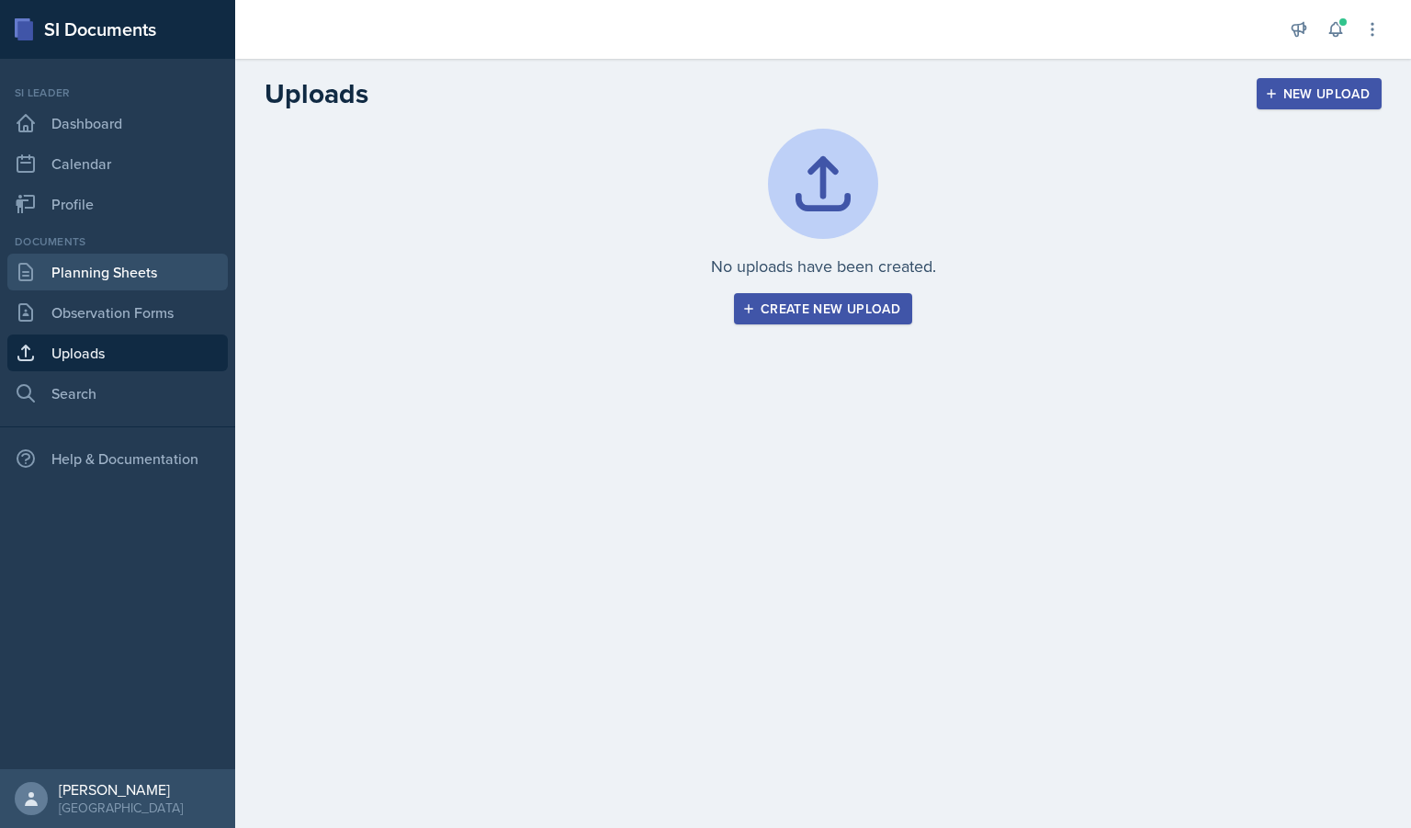
click at [126, 274] on link "Planning Sheets" at bounding box center [117, 272] width 220 height 37
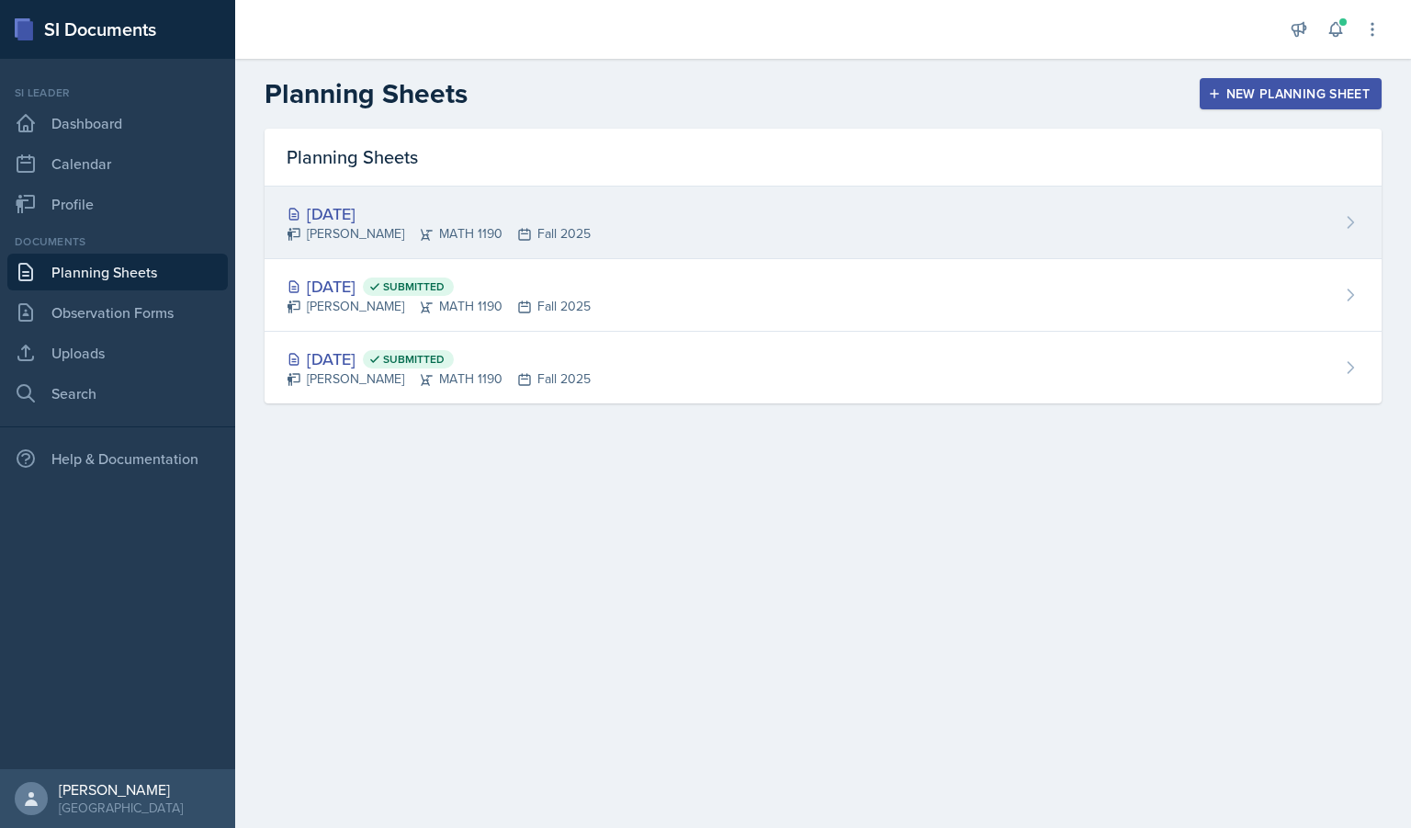
click at [475, 213] on div "[DATE]" at bounding box center [439, 213] width 304 height 25
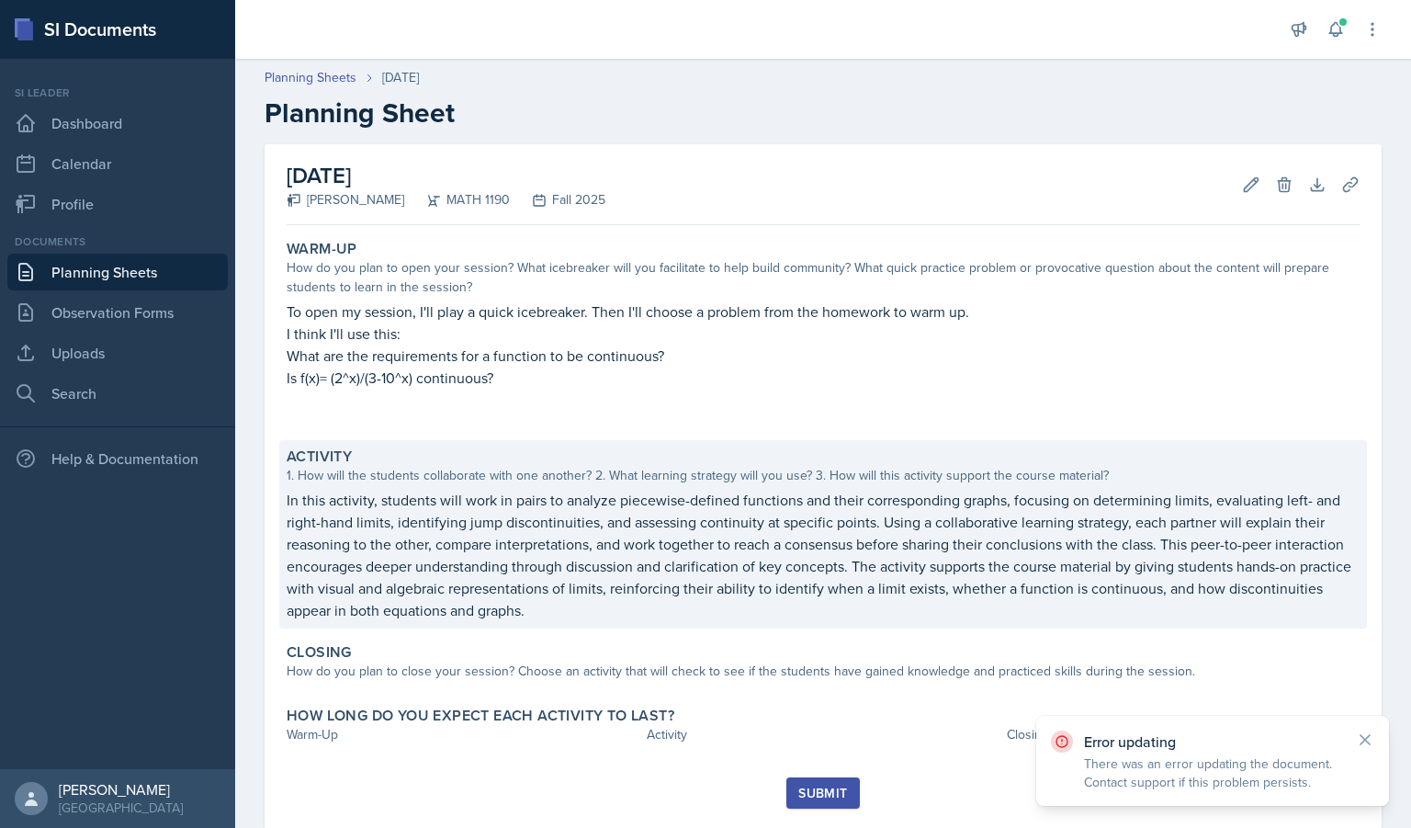
scroll to position [47, 0]
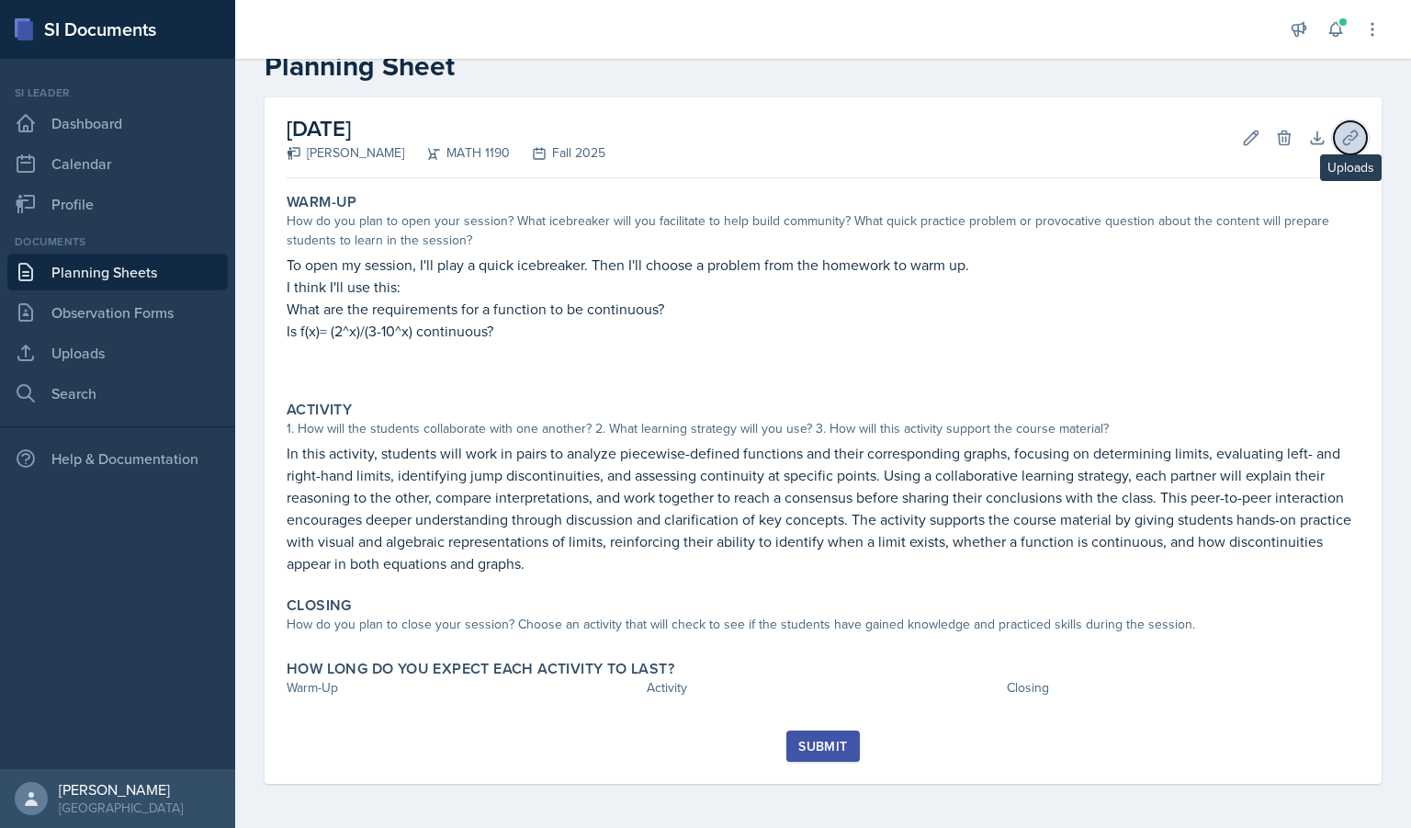
click at [1341, 141] on icon at bounding box center [1350, 138] width 18 height 18
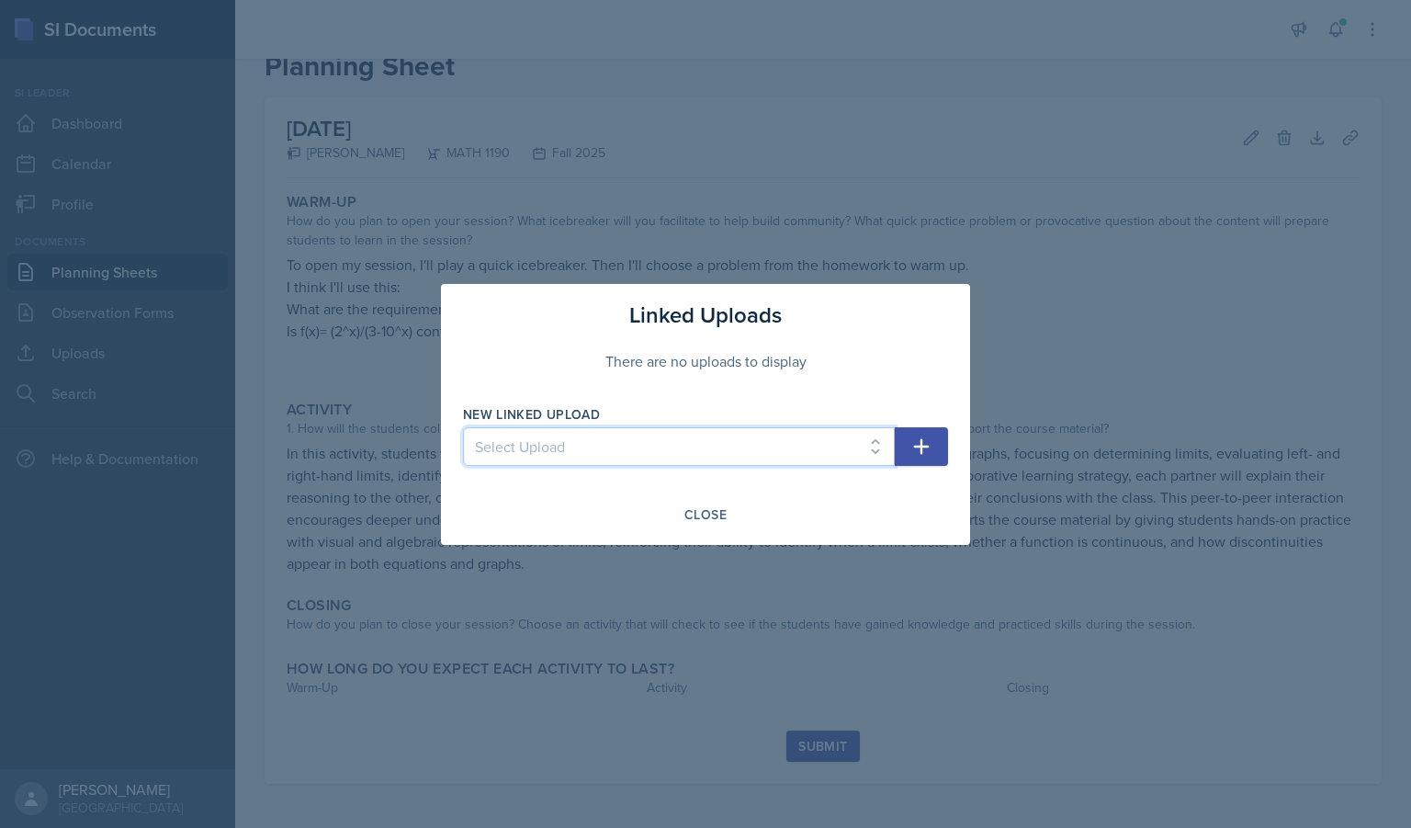
click at [687, 442] on select "Select Upload" at bounding box center [679, 446] width 432 height 39
click at [693, 522] on div "Close" at bounding box center [705, 514] width 42 height 15
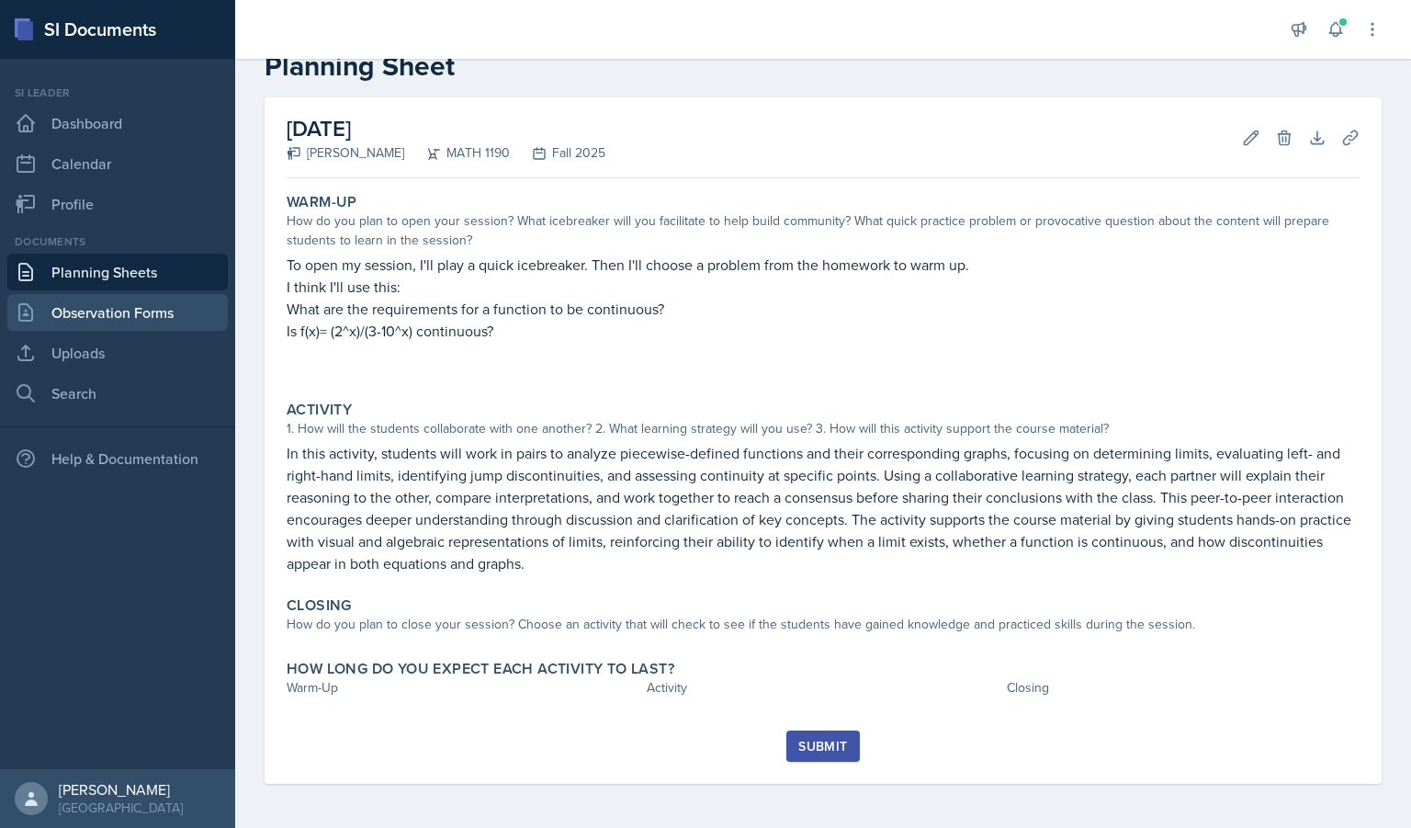
click at [122, 311] on link "Observation Forms" at bounding box center [117, 312] width 220 height 37
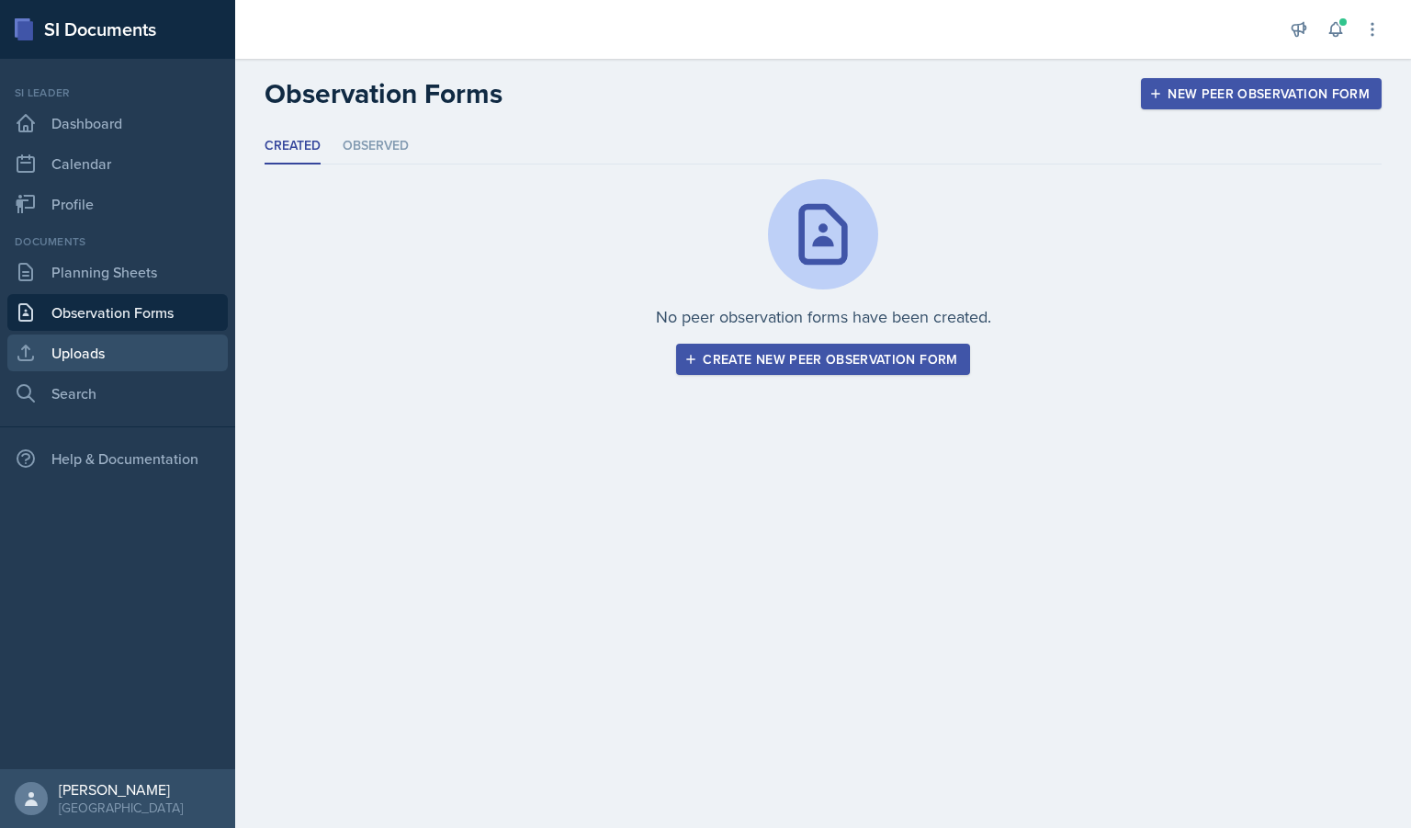
click at [130, 345] on link "Uploads" at bounding box center [117, 352] width 220 height 37
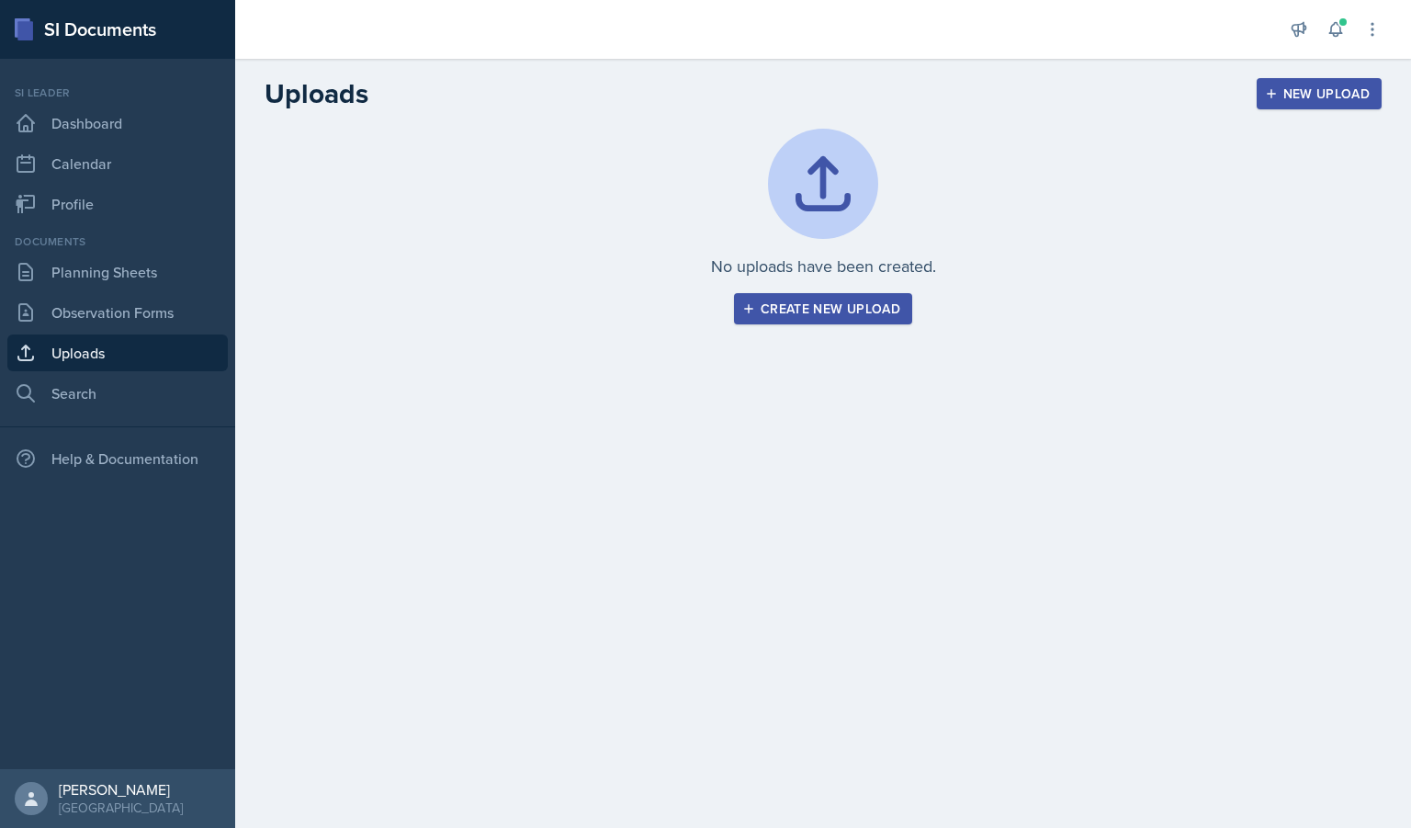
click at [849, 321] on button "Create new upload" at bounding box center [823, 308] width 178 height 31
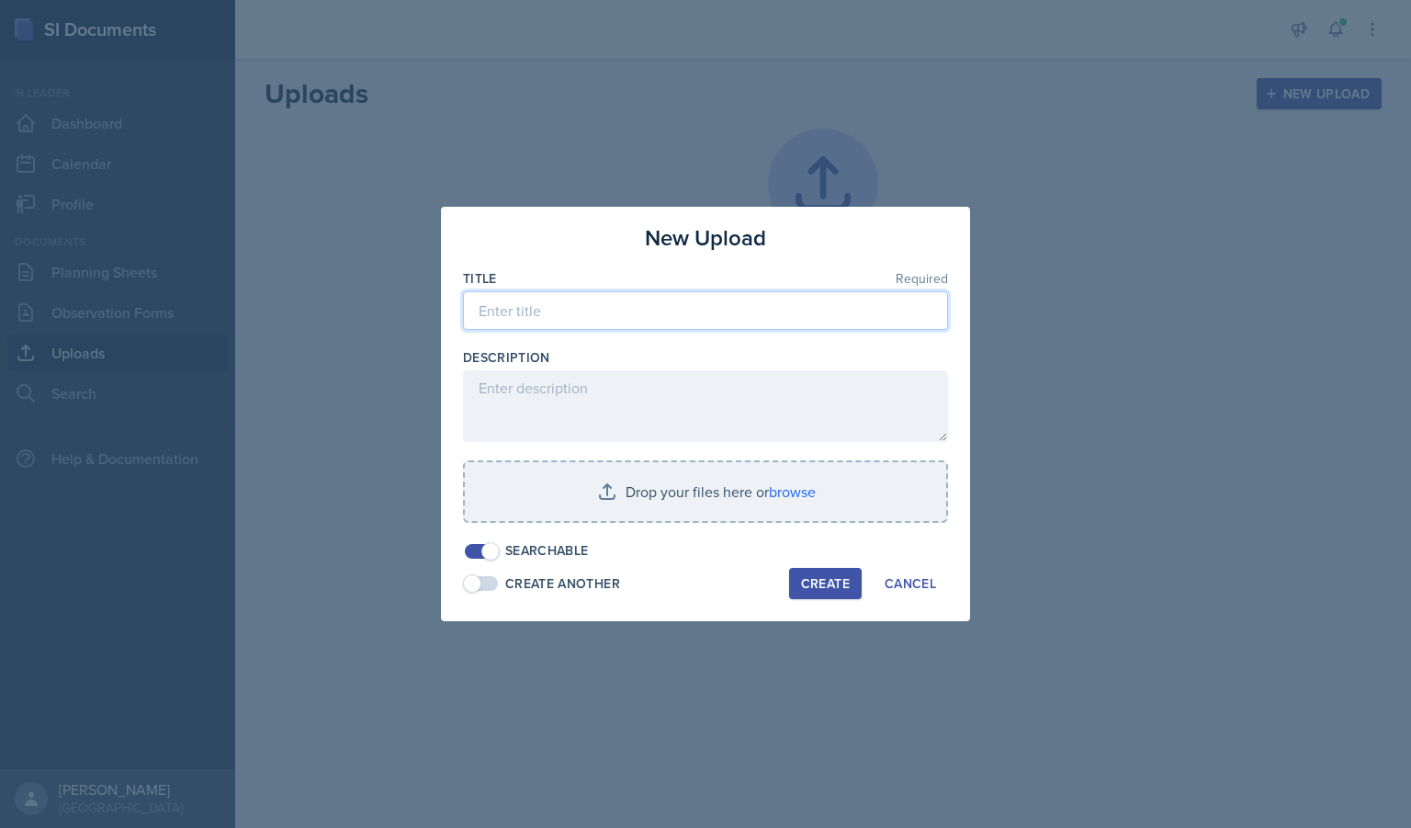
click at [558, 318] on input at bounding box center [705, 310] width 485 height 39
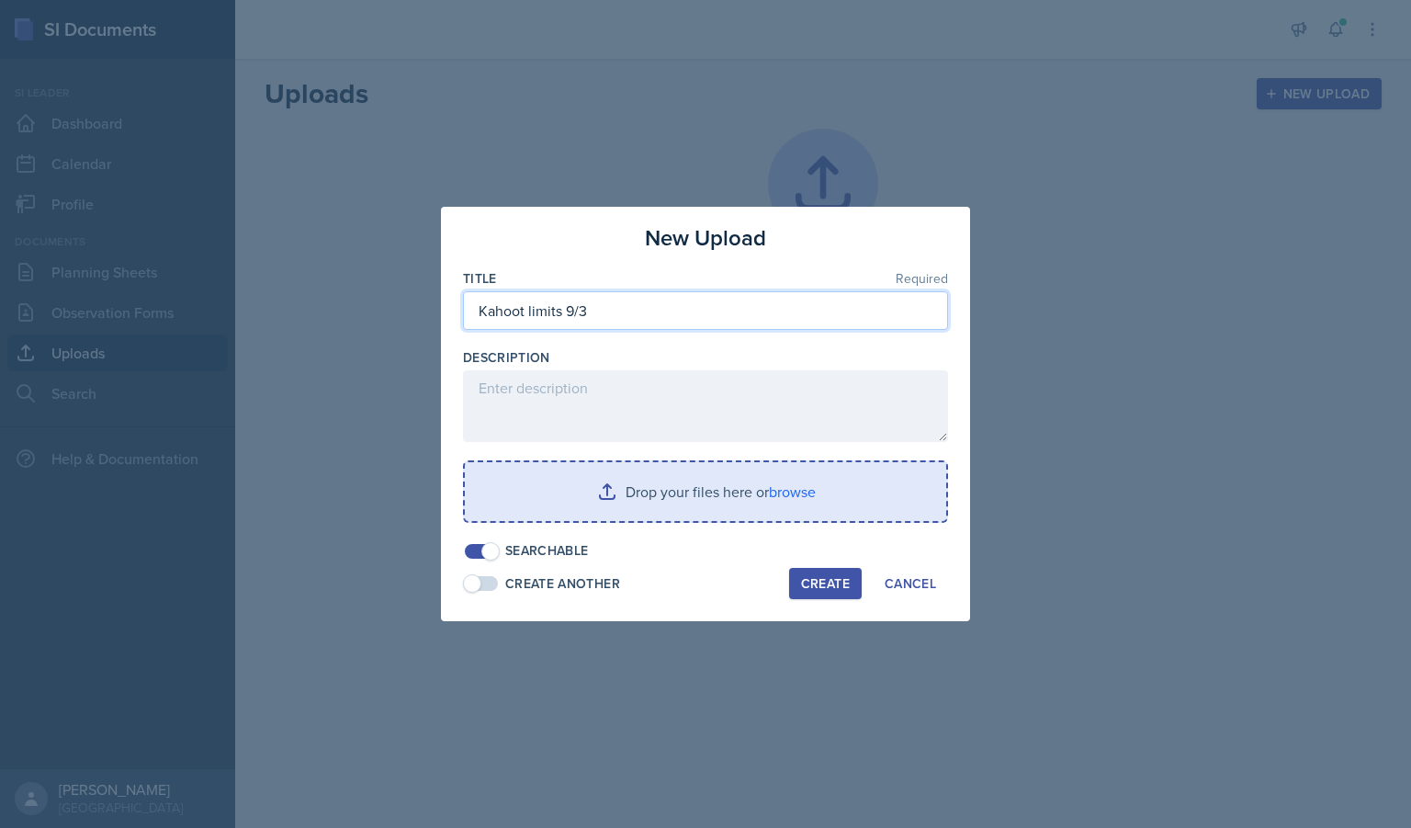
type input "Kahoot limits 9/3"
click at [665, 485] on input "file" at bounding box center [705, 491] width 481 height 59
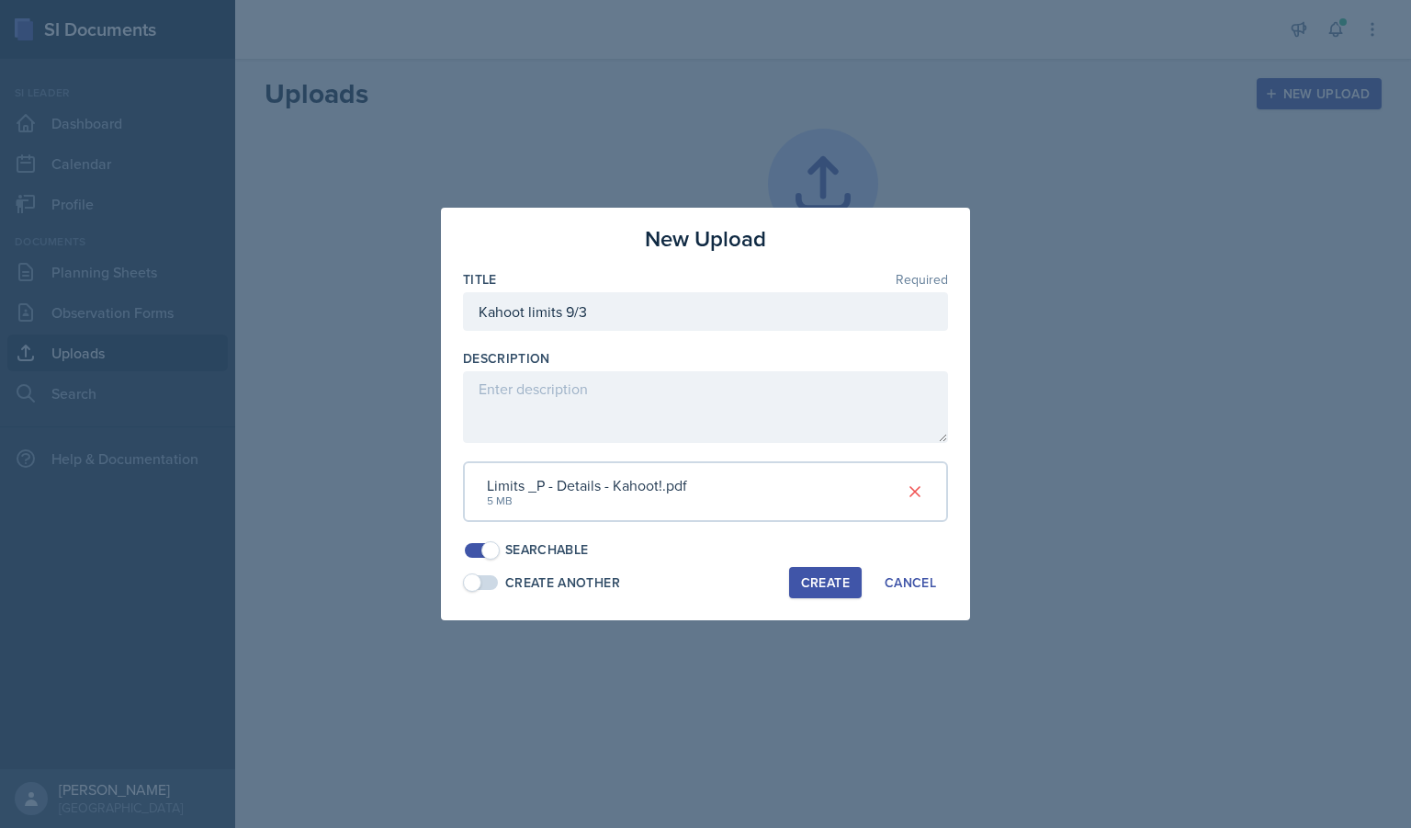
click at [815, 575] on div "Create" at bounding box center [825, 582] width 49 height 15
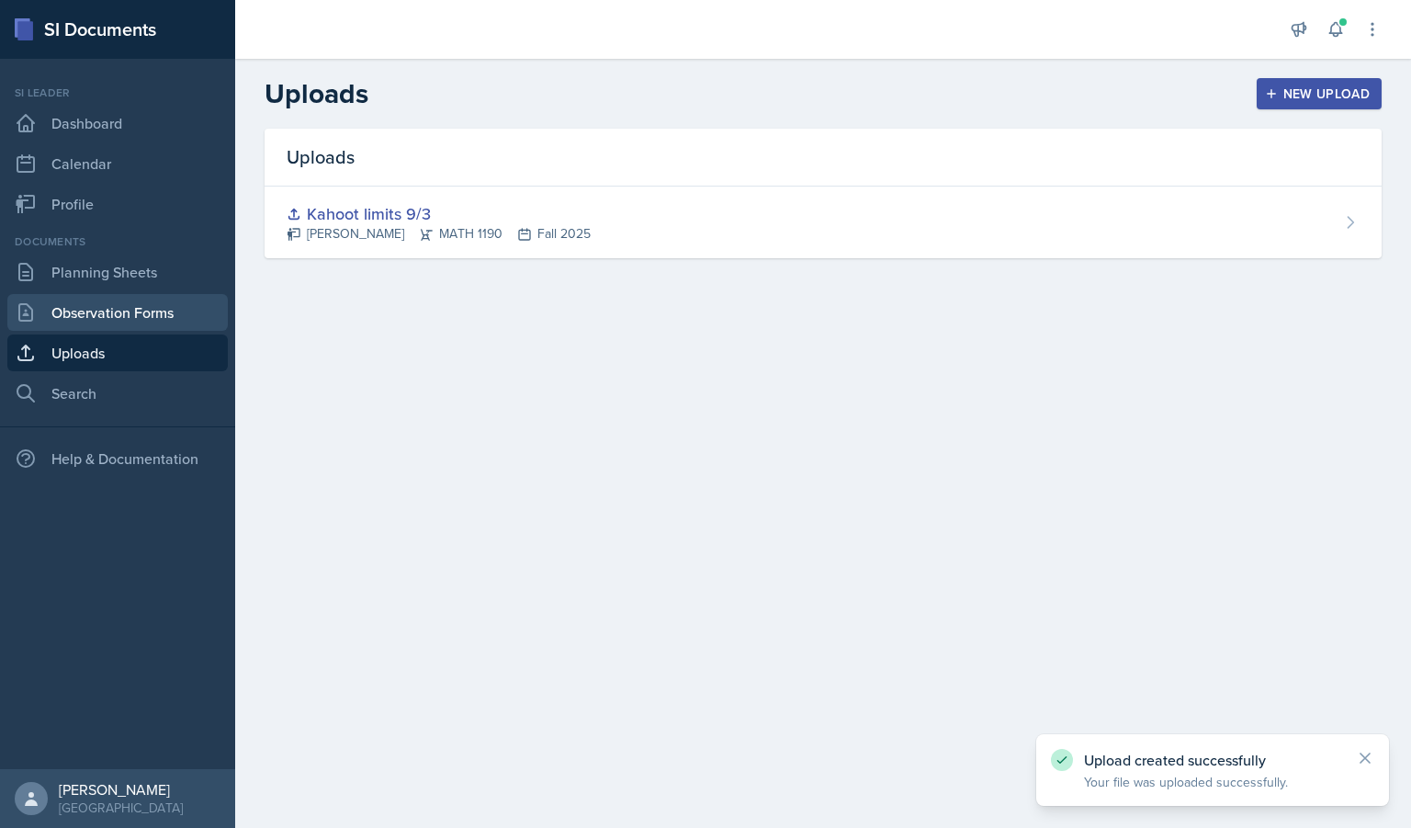
click at [55, 306] on link "Observation Forms" at bounding box center [117, 312] width 220 height 37
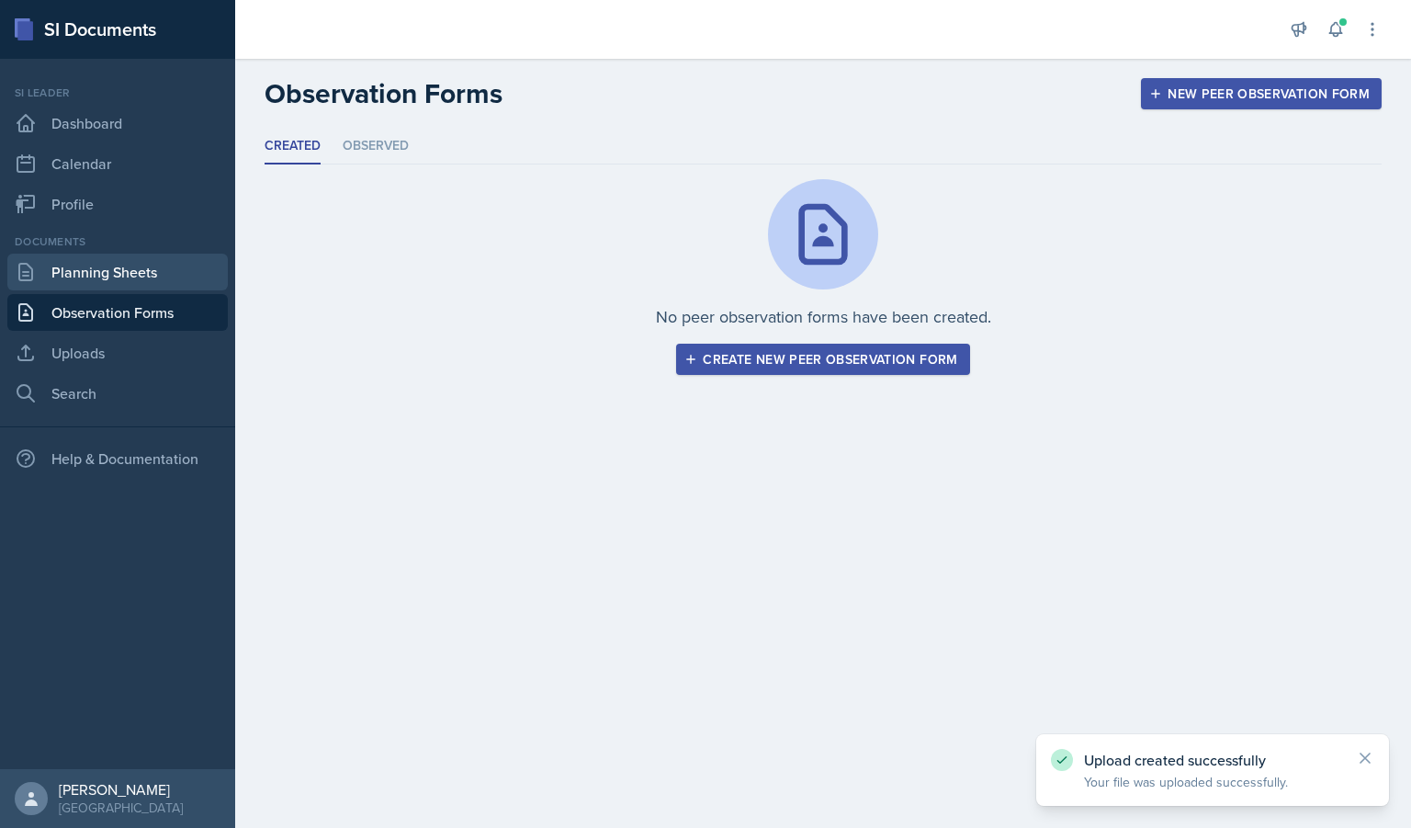
click at [59, 282] on link "Planning Sheets" at bounding box center [117, 272] width 220 height 37
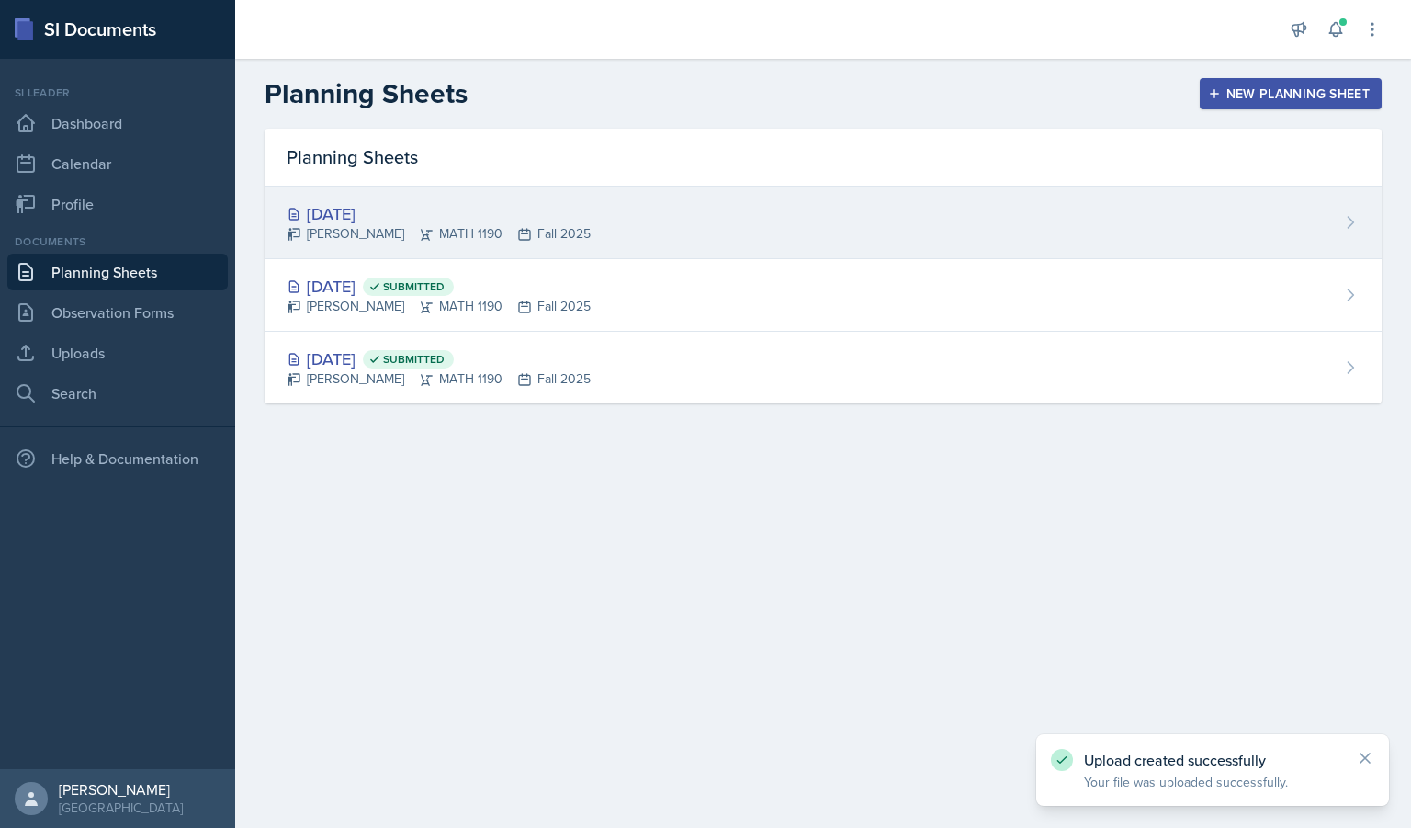
click at [566, 234] on div "[PERSON_NAME] MATH 1190 Fall 2025" at bounding box center [439, 233] width 304 height 19
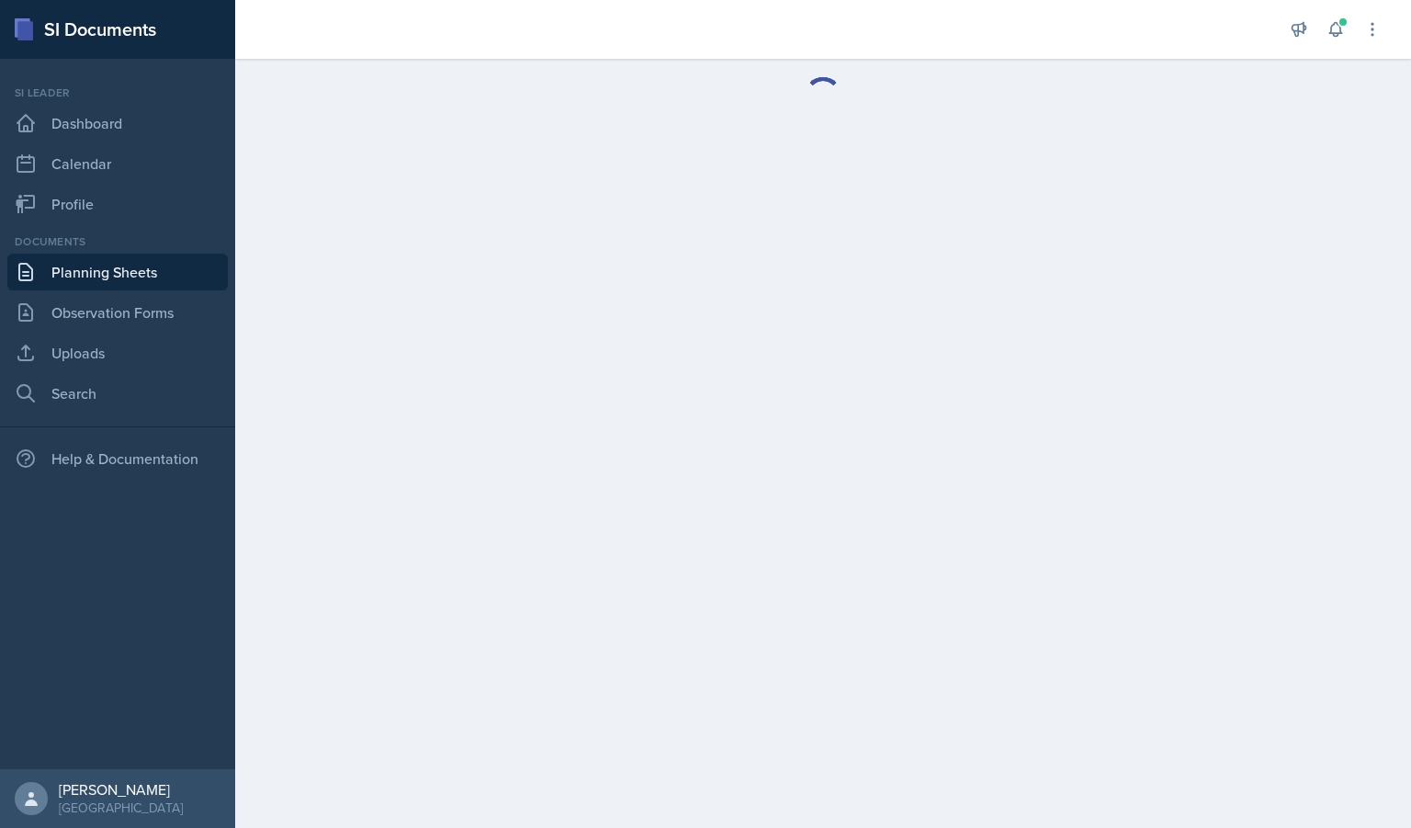
click at [96, 266] on link "Planning Sheets" at bounding box center [117, 272] width 220 height 37
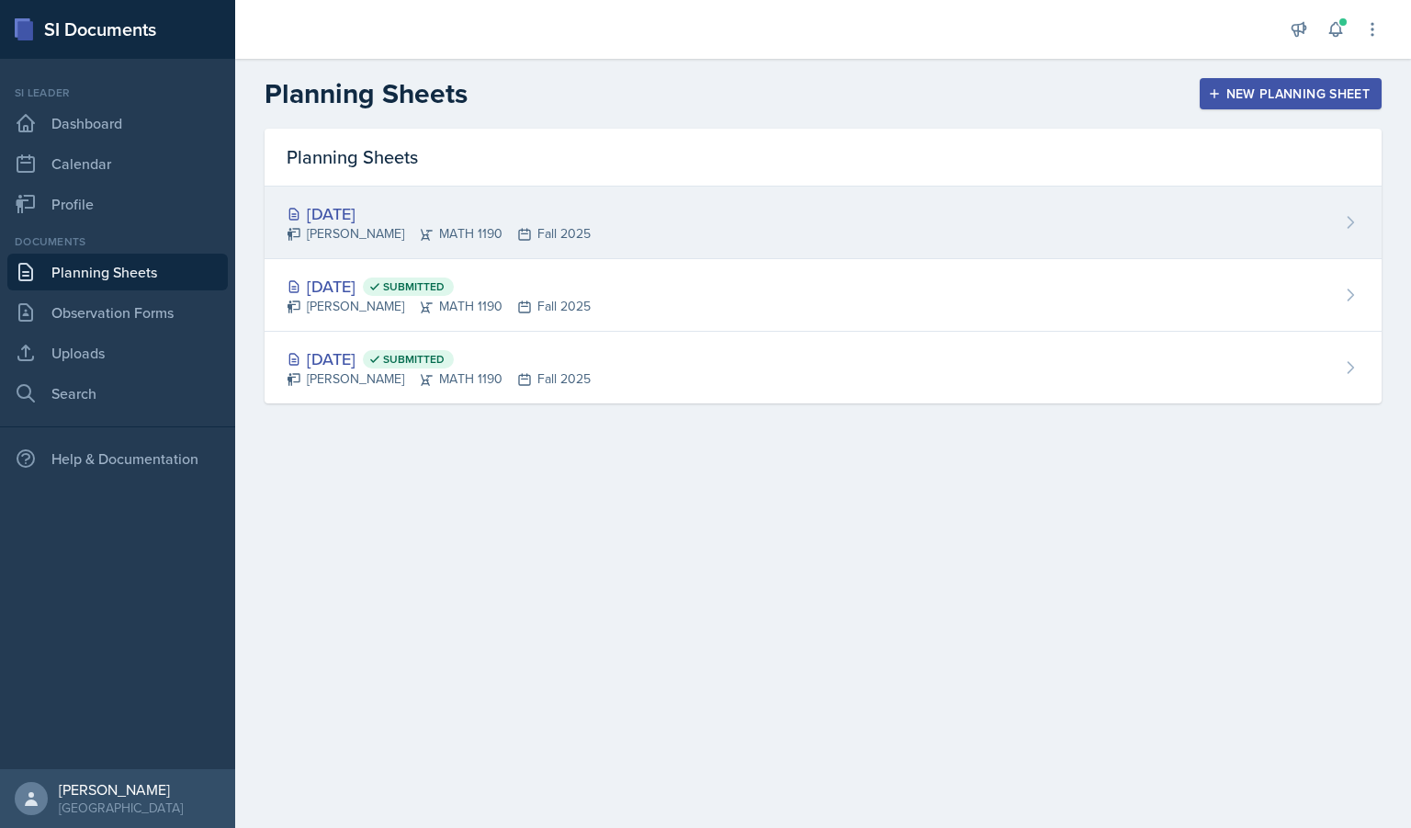
click at [1347, 233] on div "[DATE] [PERSON_NAME] MATH 1190 Fall 2025" at bounding box center [823, 223] width 1117 height 73
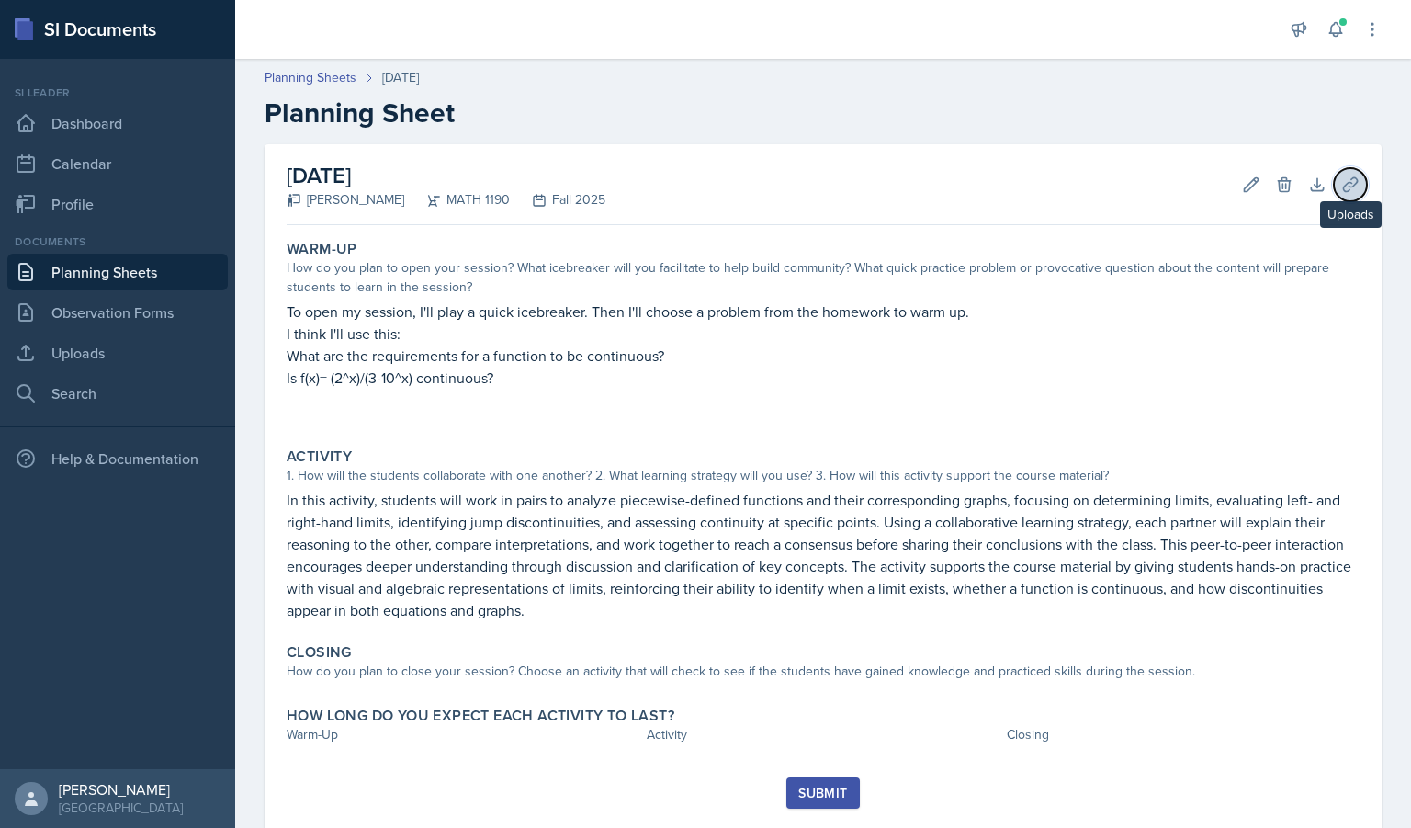
click at [1341, 179] on icon at bounding box center [1350, 184] width 18 height 18
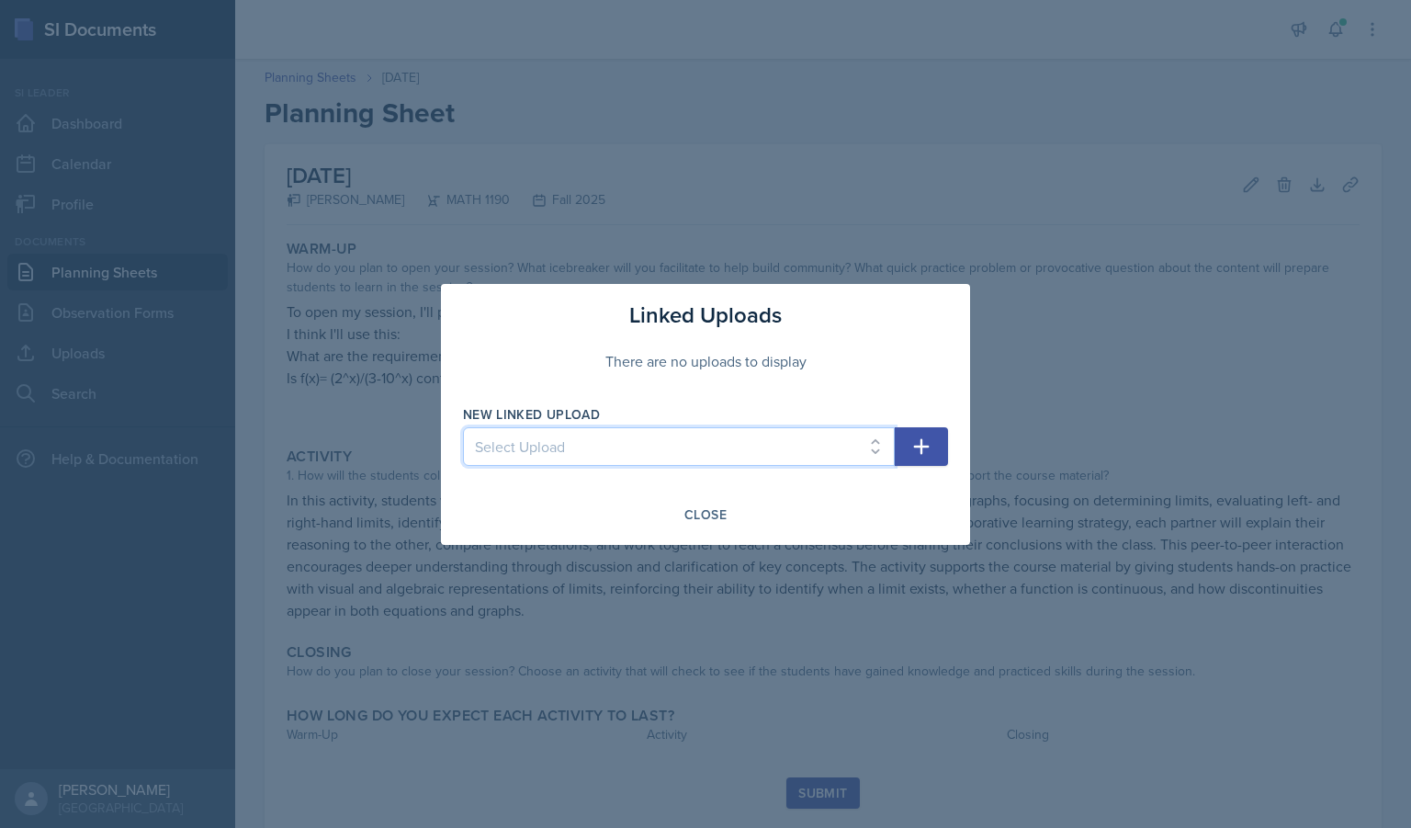
click at [693, 449] on select "Select Upload Kahoot limits 9/3" at bounding box center [679, 446] width 432 height 39
select select "f48f5d36-cf9a-4629-ac6e-67829576fd6a"
click at [463, 427] on select "Select Upload Kahoot limits 9/3" at bounding box center [679, 446] width 432 height 39
click at [919, 449] on icon "button" at bounding box center [921, 446] width 22 height 22
select select
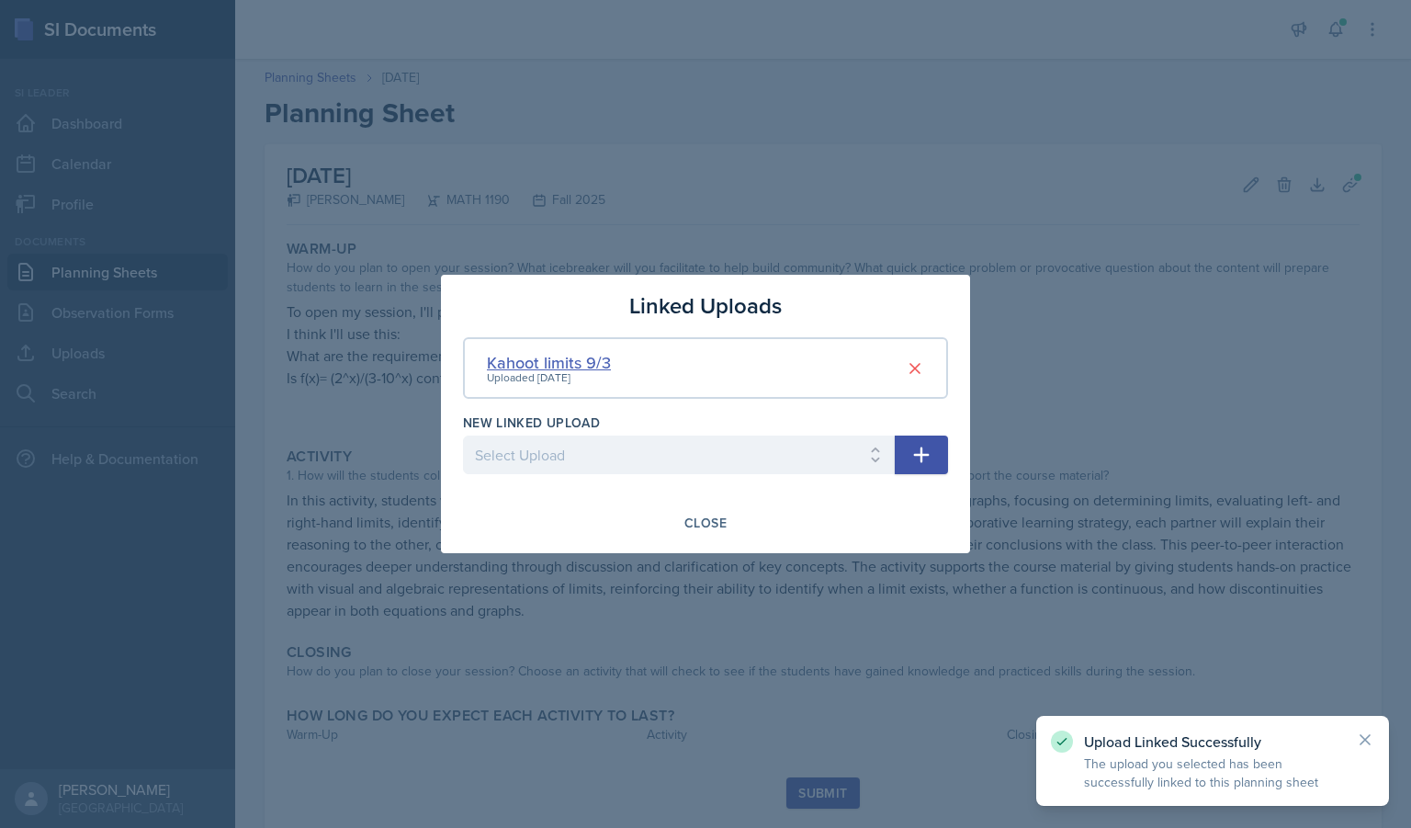
click at [608, 363] on div "Kahoot limits 9/3" at bounding box center [549, 362] width 124 height 25
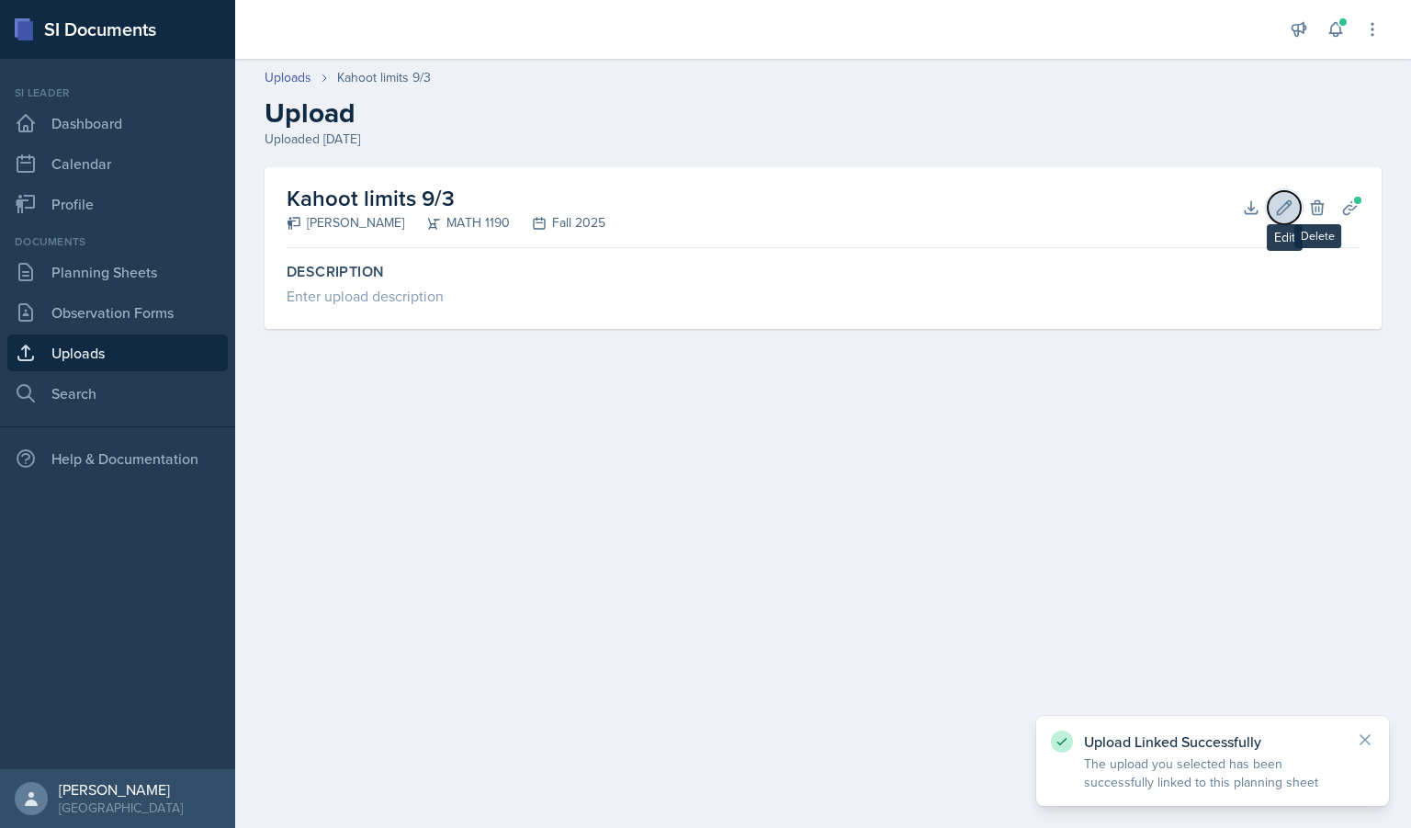
click at [1285, 210] on icon at bounding box center [1284, 207] width 18 height 18
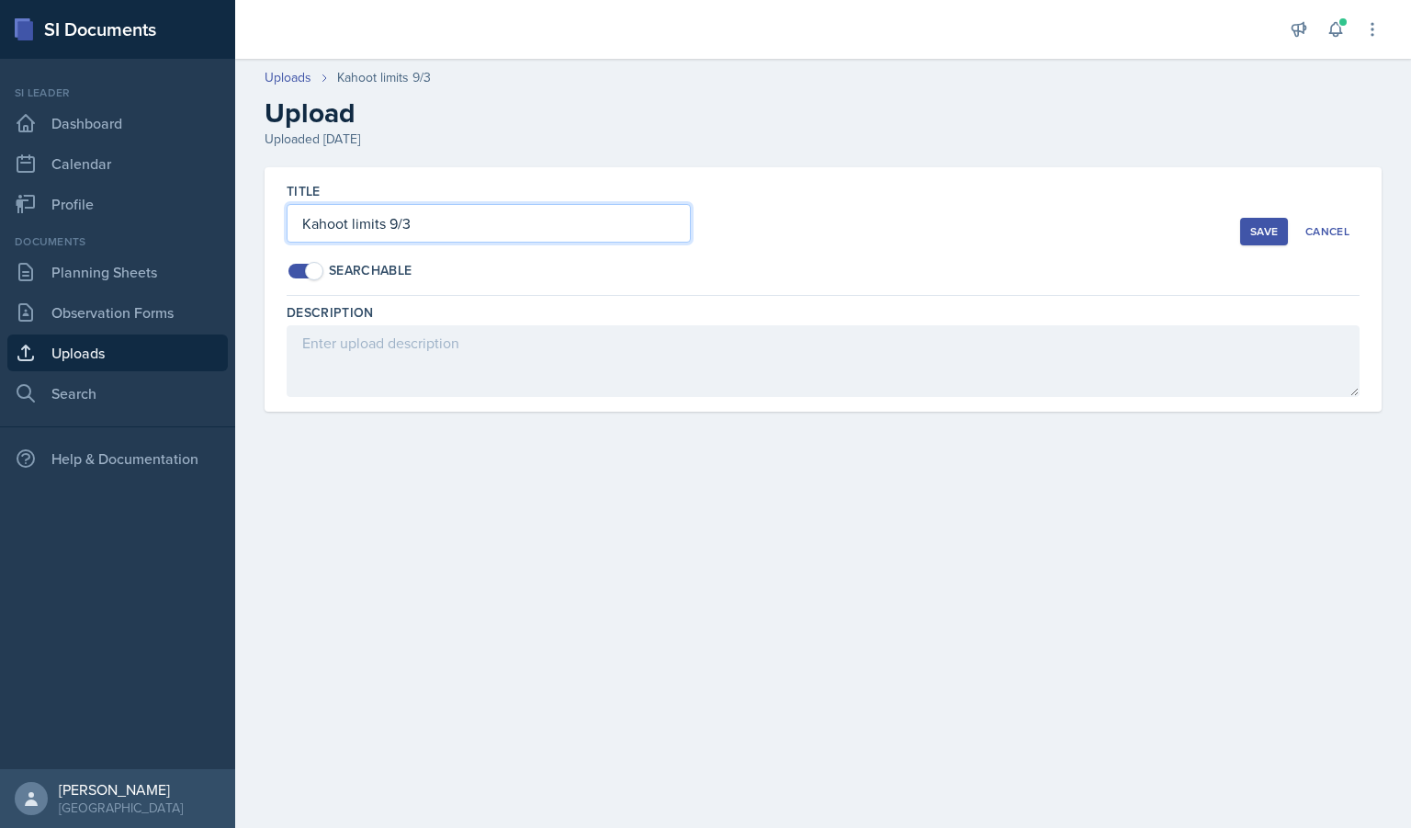
click at [514, 226] on input "Kahoot limits 9/3" at bounding box center [489, 223] width 404 height 39
type input "Kahoot limits 9/2"
click at [1263, 238] on div "Save" at bounding box center [1264, 231] width 28 height 15
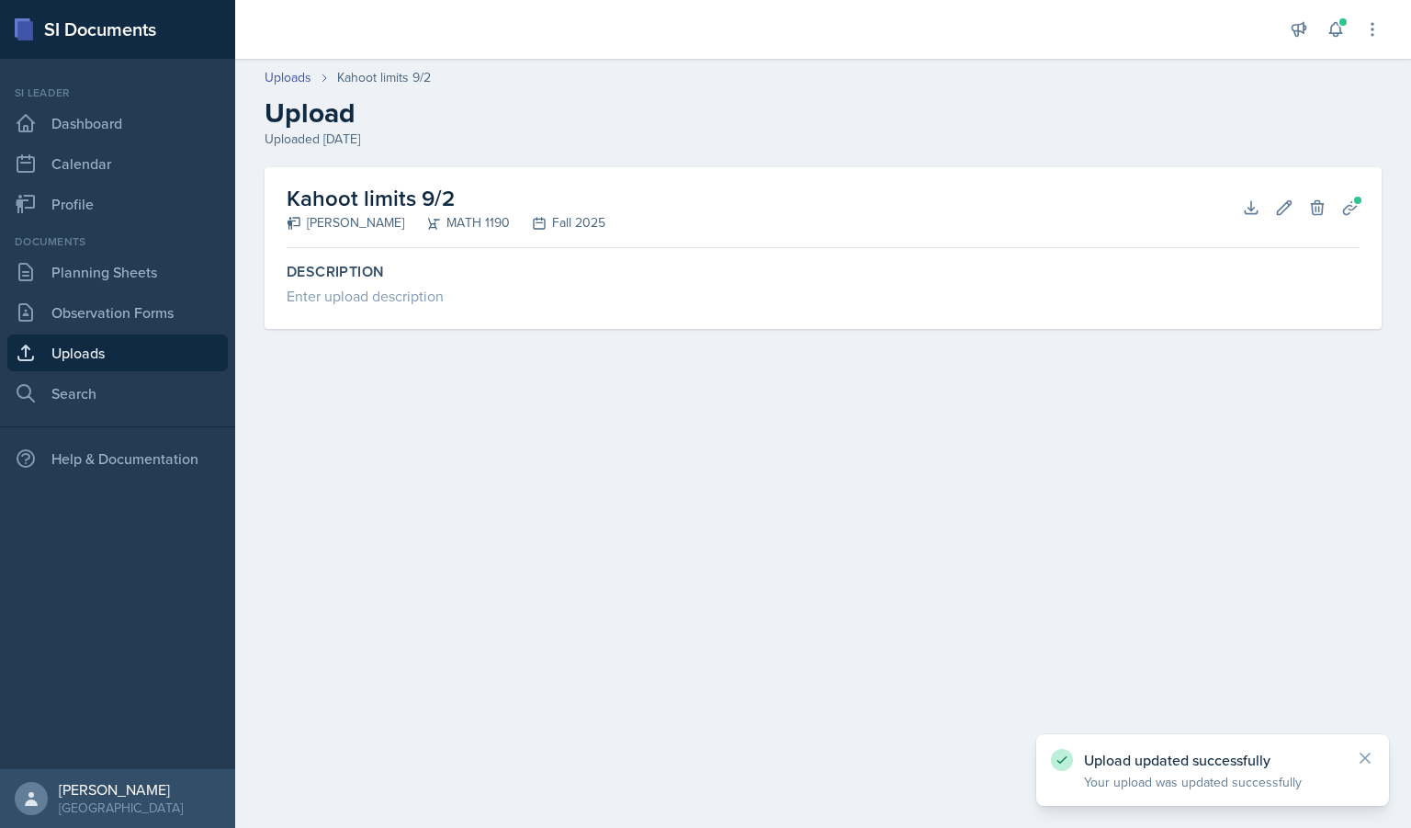
click at [933, 219] on div "Kahoot limits 9/2 [PERSON_NAME] MATH 1190 Fall 2025 Download Edit Delete Planni…" at bounding box center [823, 207] width 1073 height 81
click at [1277, 208] on icon at bounding box center [1284, 207] width 18 height 18
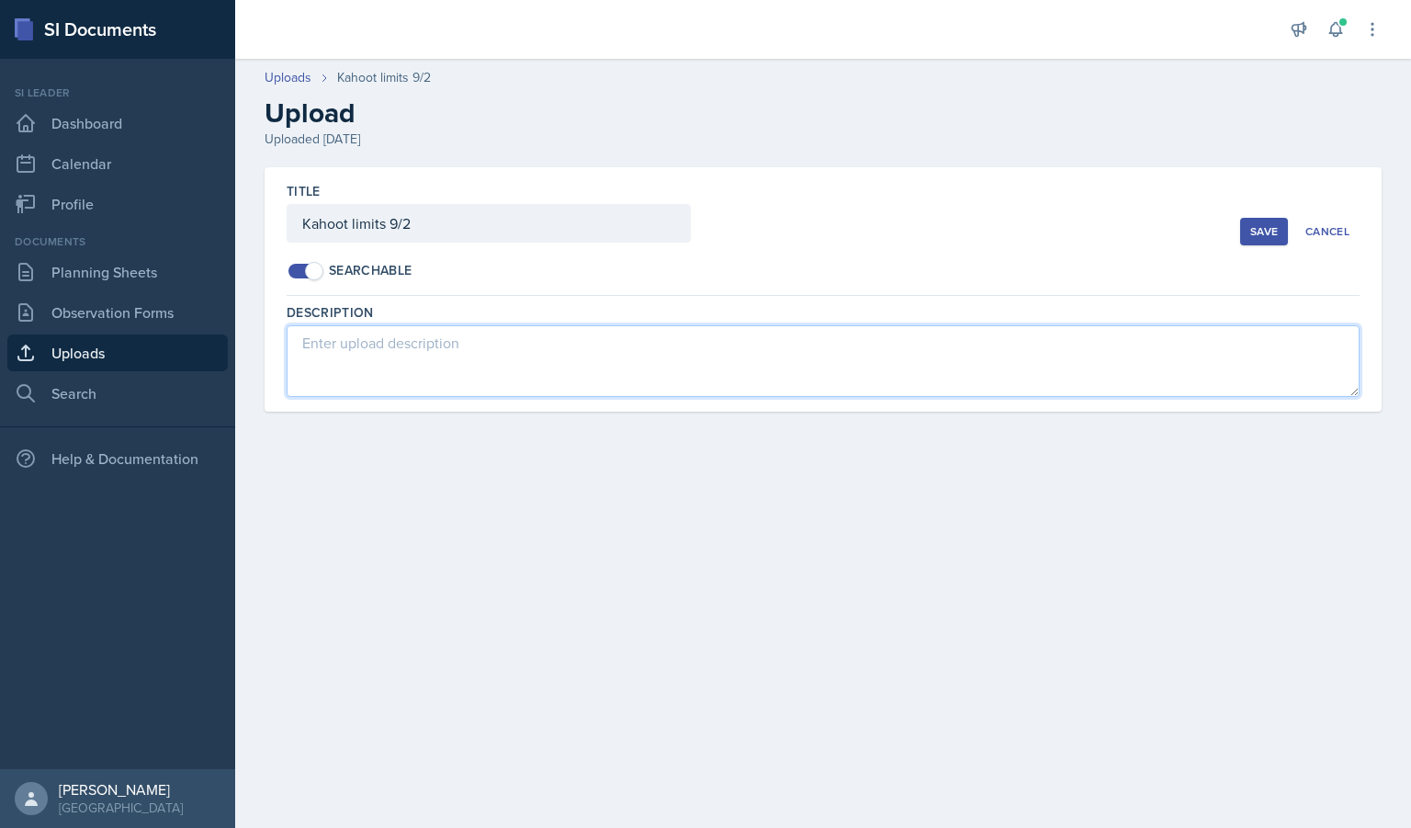
click at [618, 352] on textarea at bounding box center [823, 361] width 1073 height 72
type textarea "Kahoot"
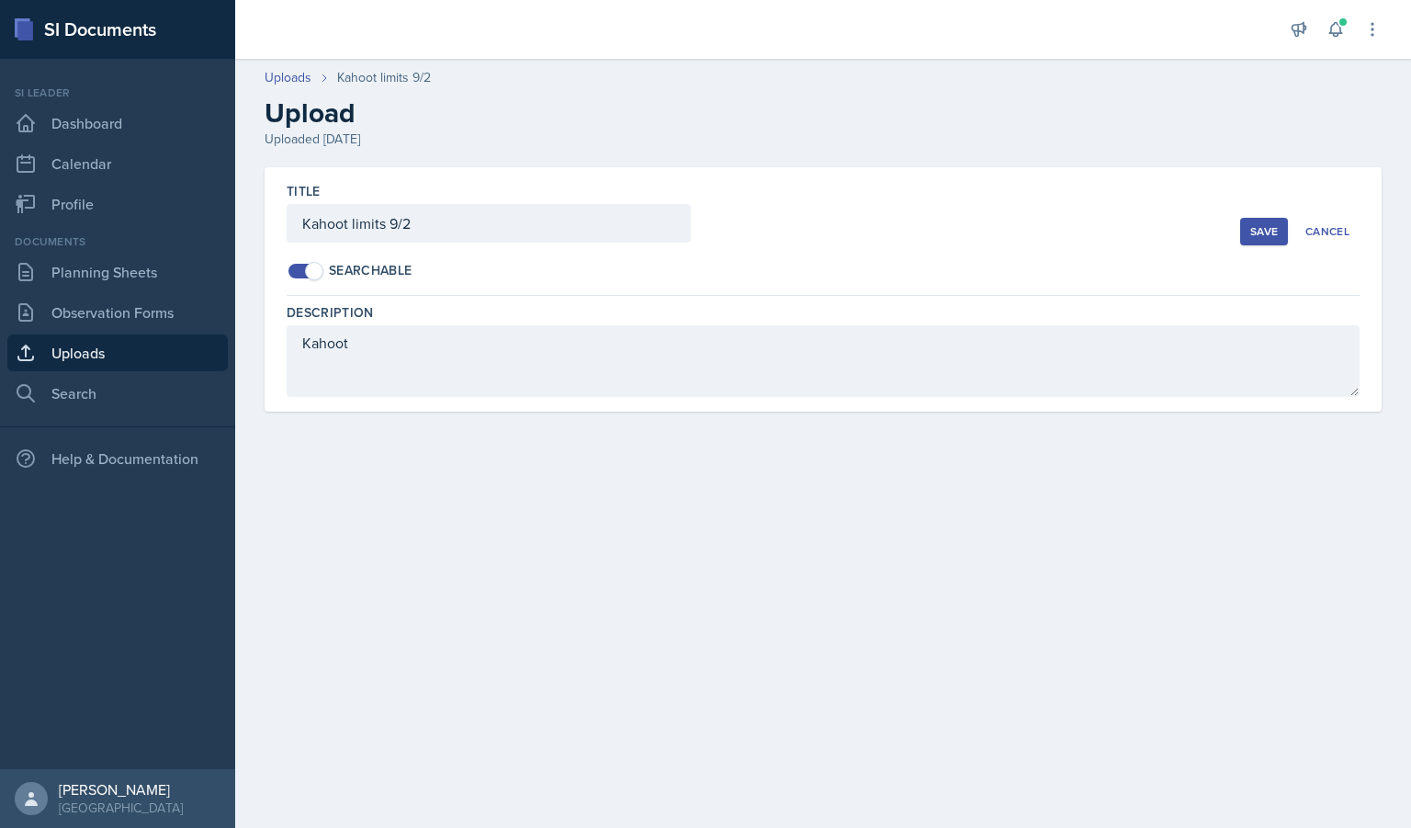
click at [1249, 232] on button "Save" at bounding box center [1264, 232] width 48 height 28
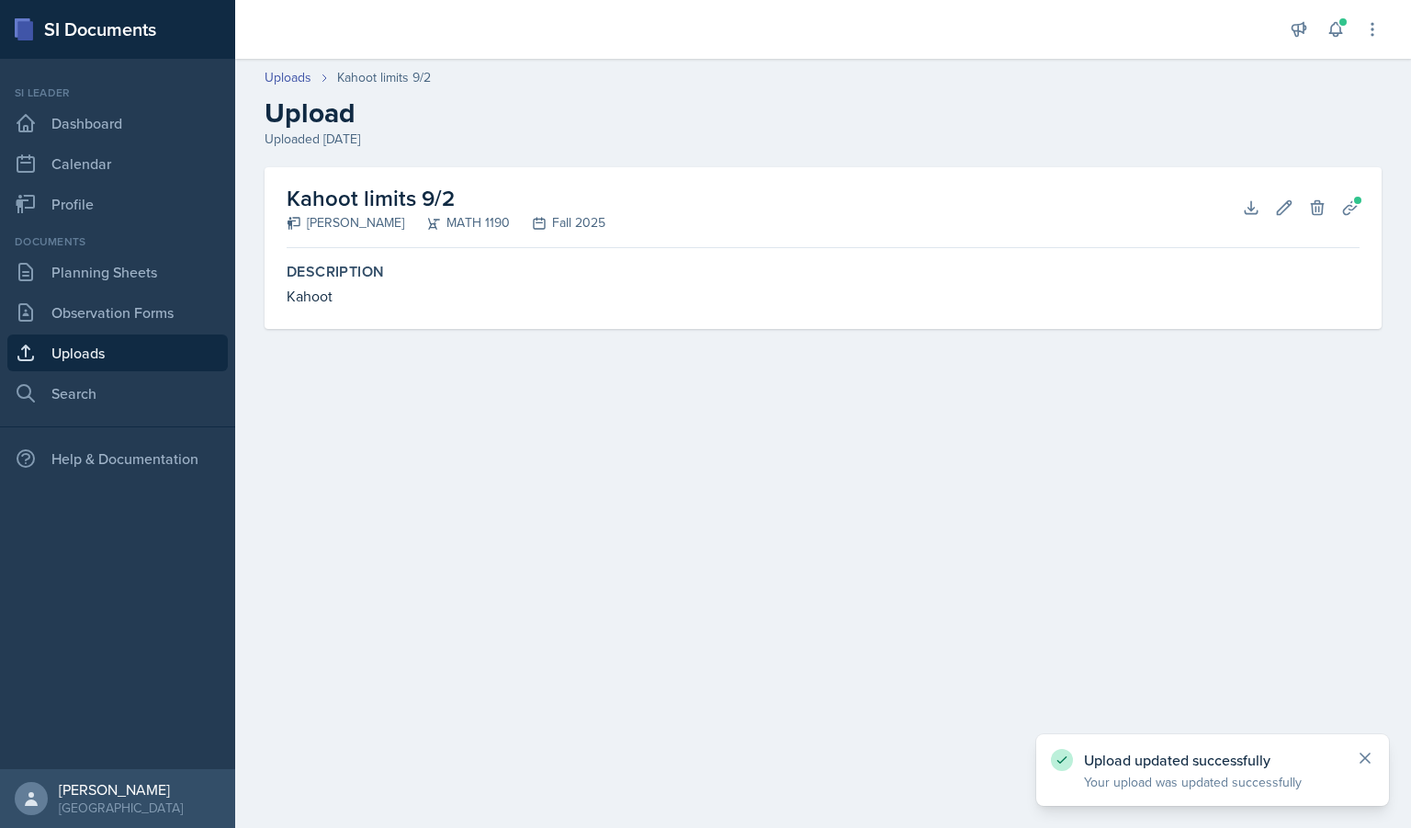
click at [1365, 760] on icon at bounding box center [1365, 758] width 18 height 18
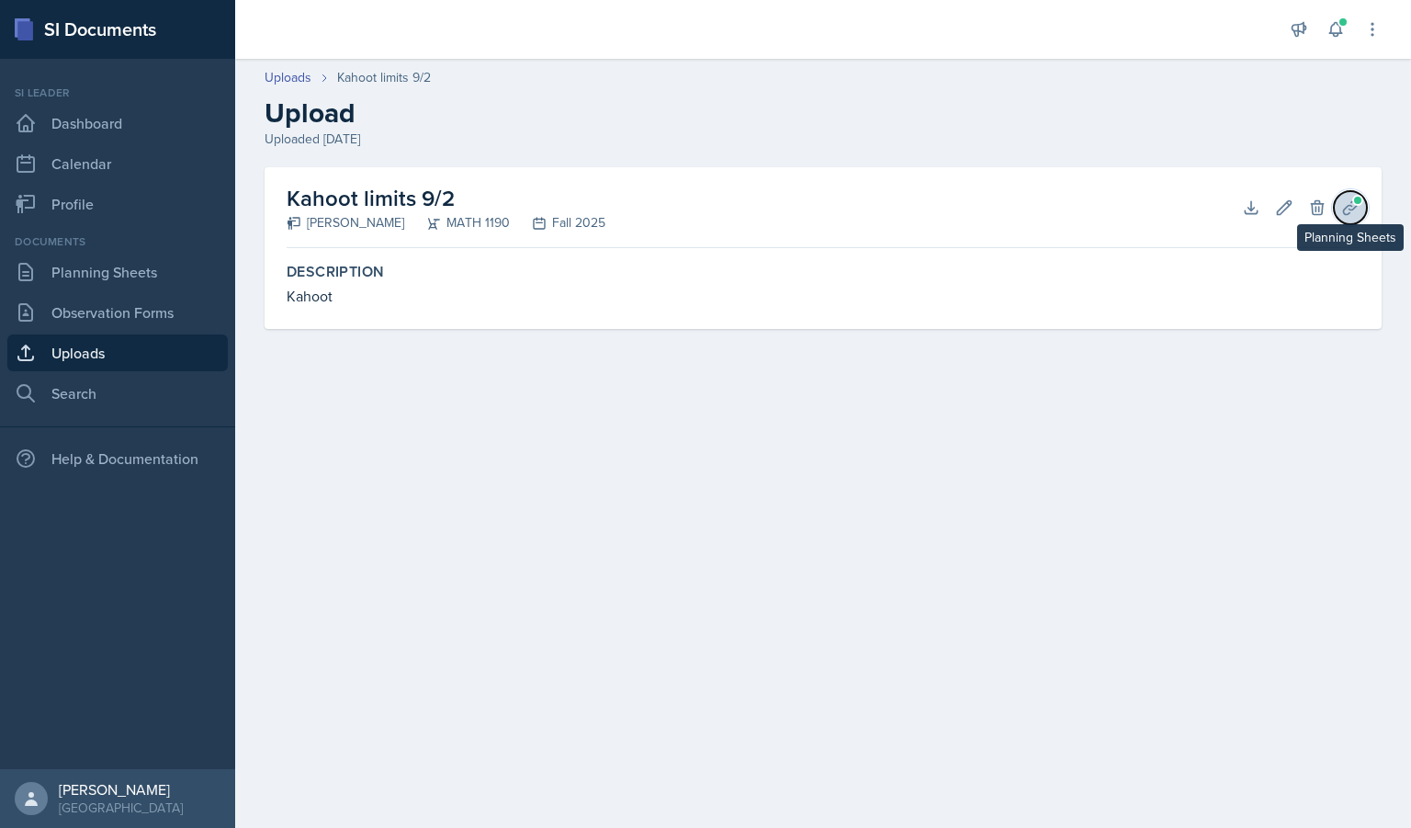
click at [1348, 199] on icon at bounding box center [1350, 207] width 18 height 18
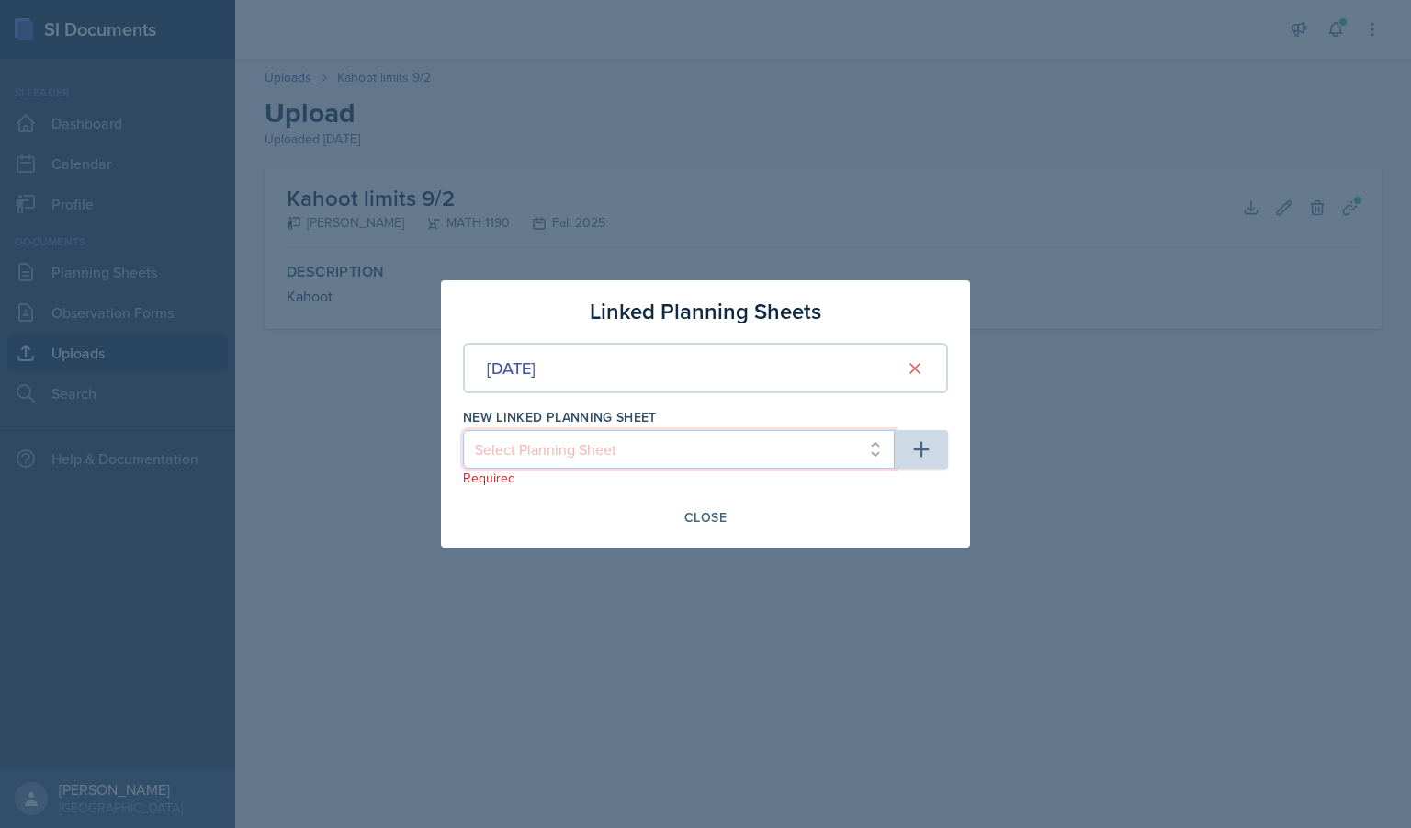
click at [765, 451] on select "Select Planning Sheet [DATE] [DATE]" at bounding box center [679, 449] width 432 height 39
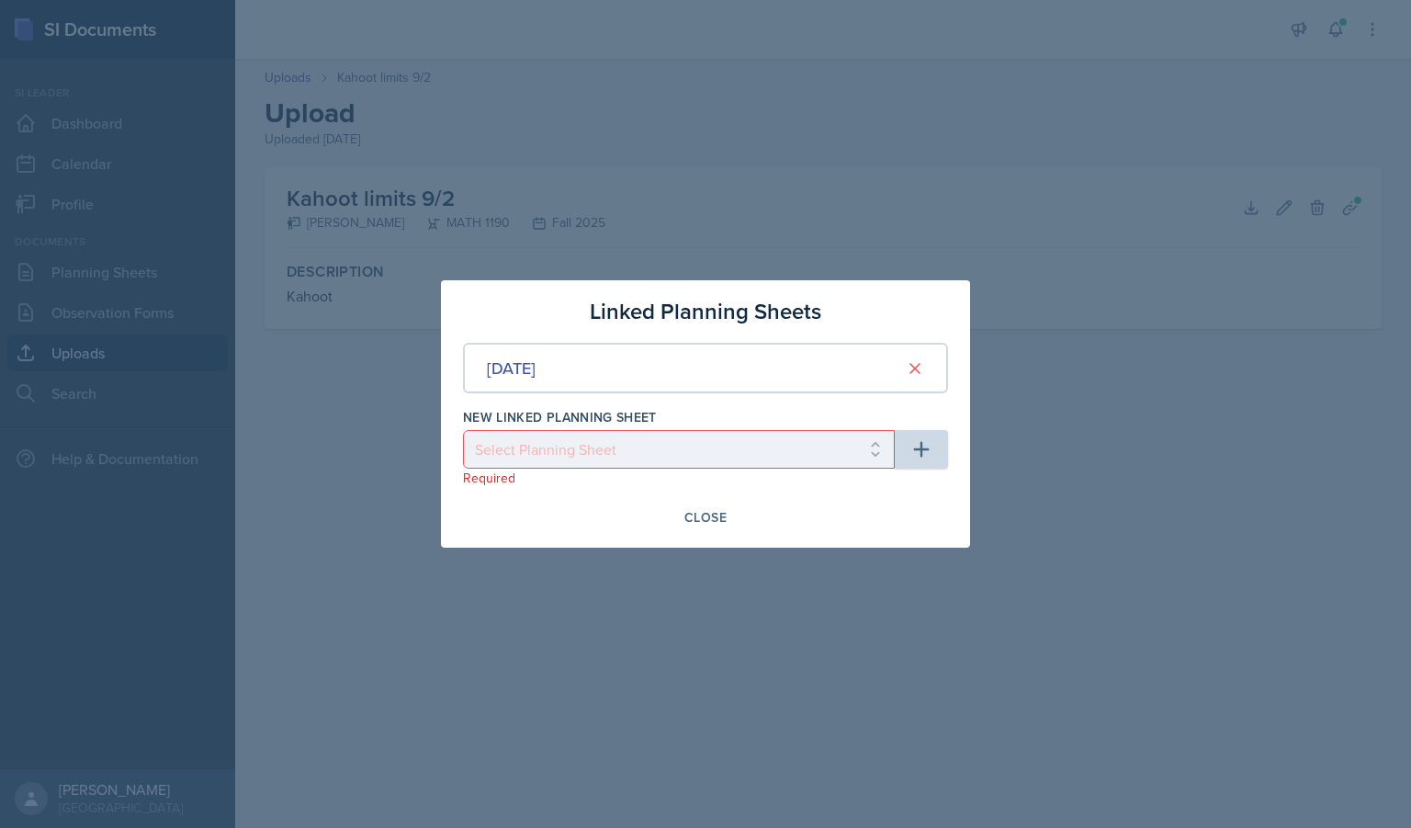
click at [1034, 337] on div at bounding box center [705, 414] width 1411 height 828
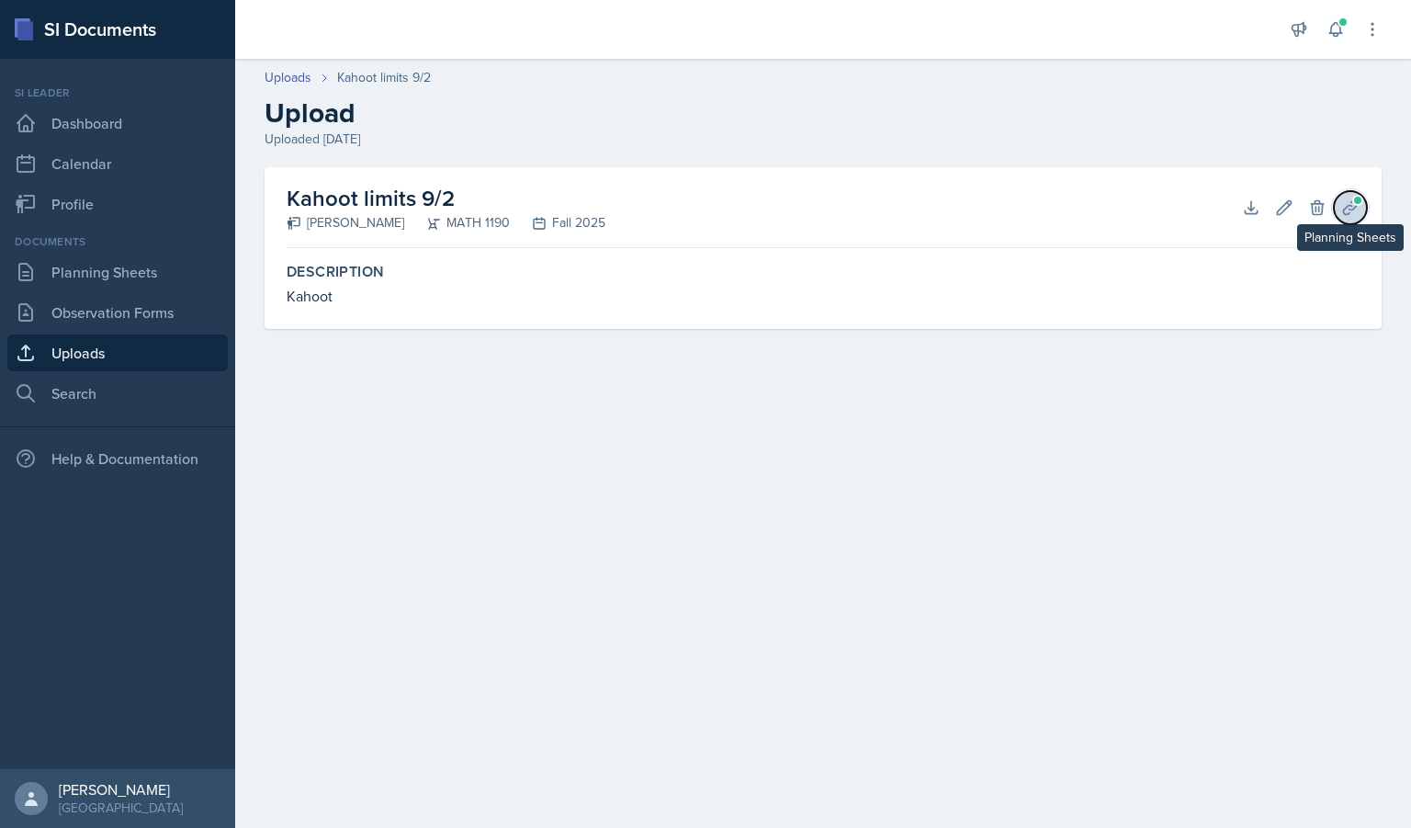
click at [1351, 205] on icon at bounding box center [1350, 207] width 14 height 14
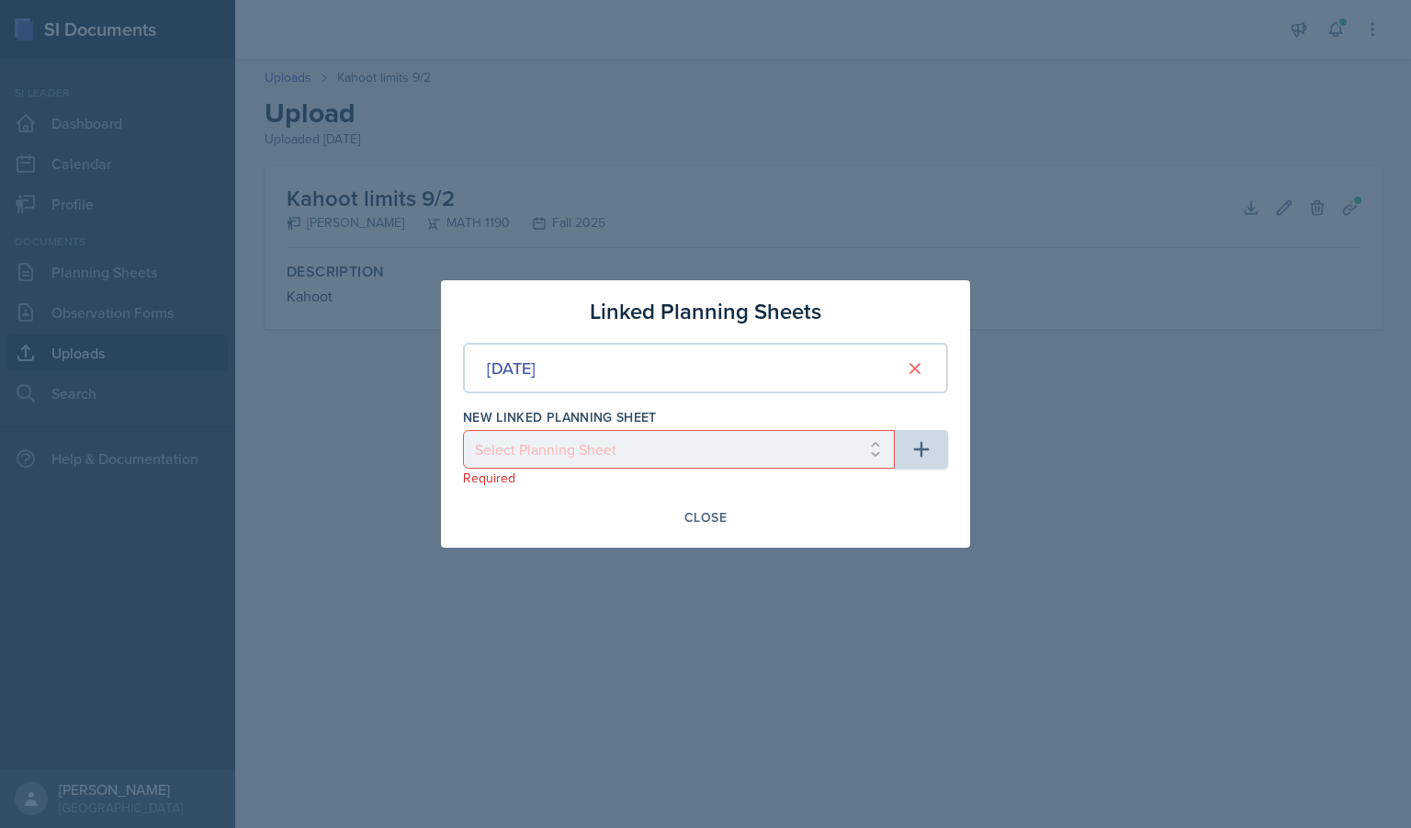
click at [1023, 298] on div at bounding box center [705, 414] width 1411 height 828
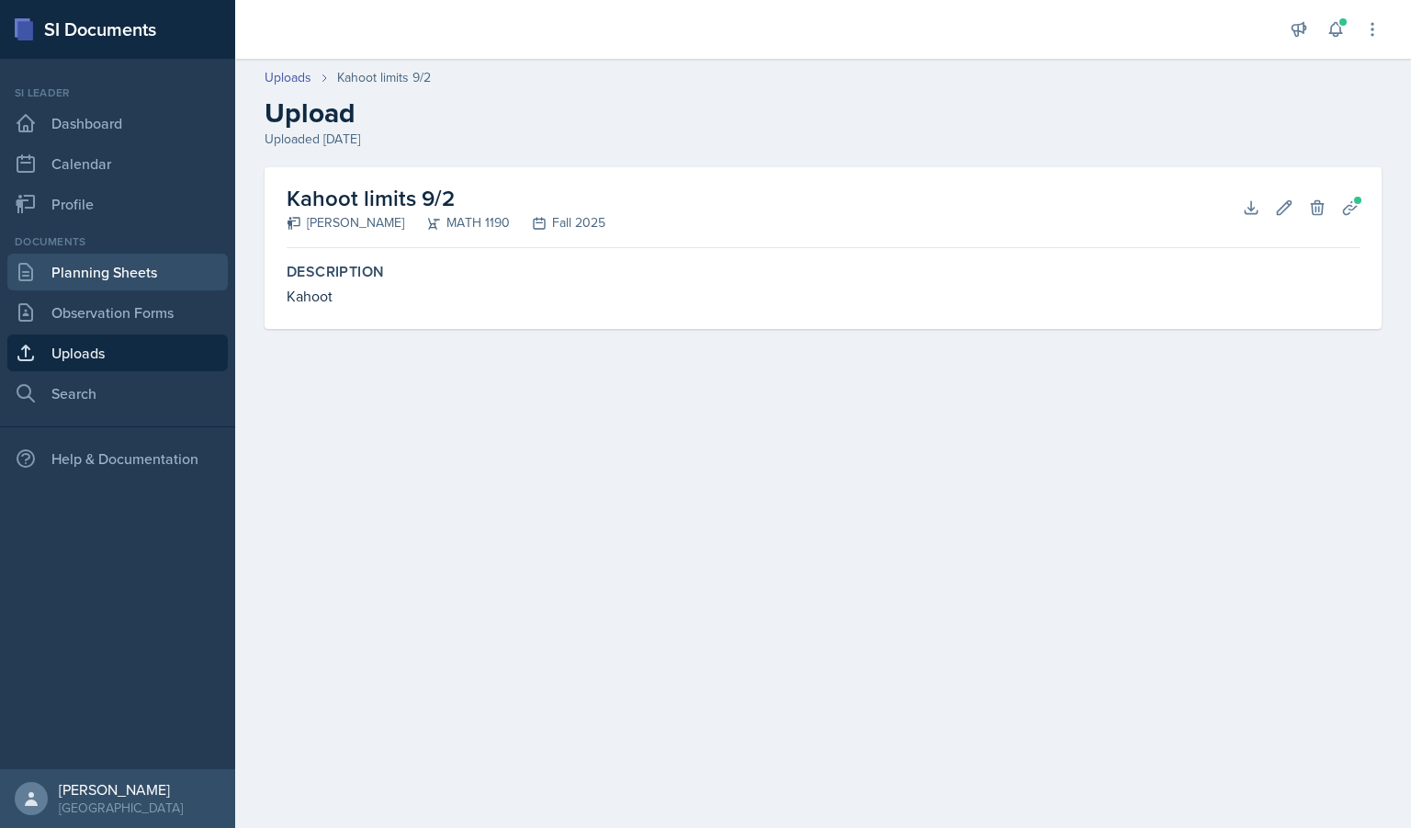
click at [153, 286] on link "Planning Sheets" at bounding box center [117, 272] width 220 height 37
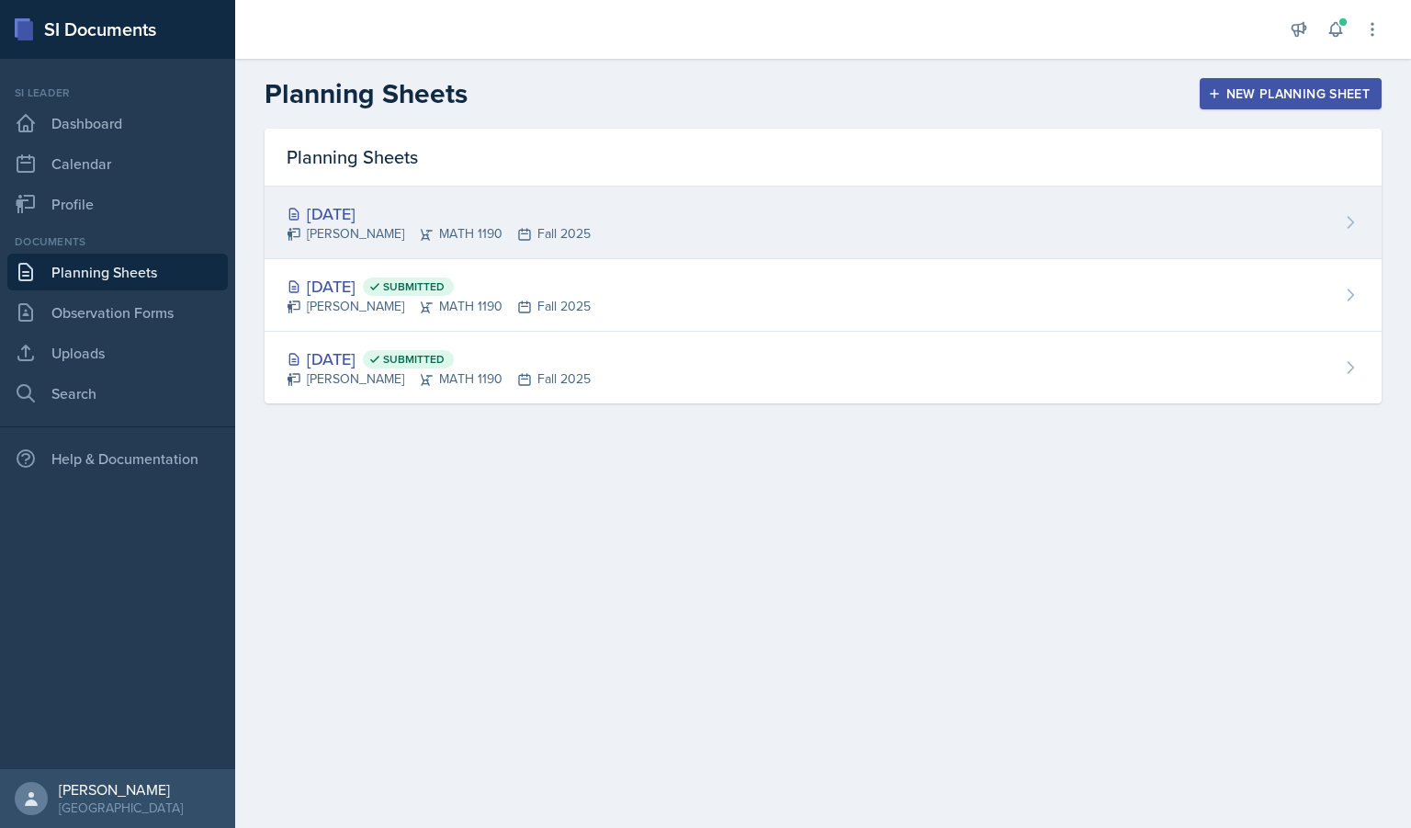
click at [513, 232] on div "[PERSON_NAME] MATH 1190 Fall 2025" at bounding box center [439, 233] width 304 height 19
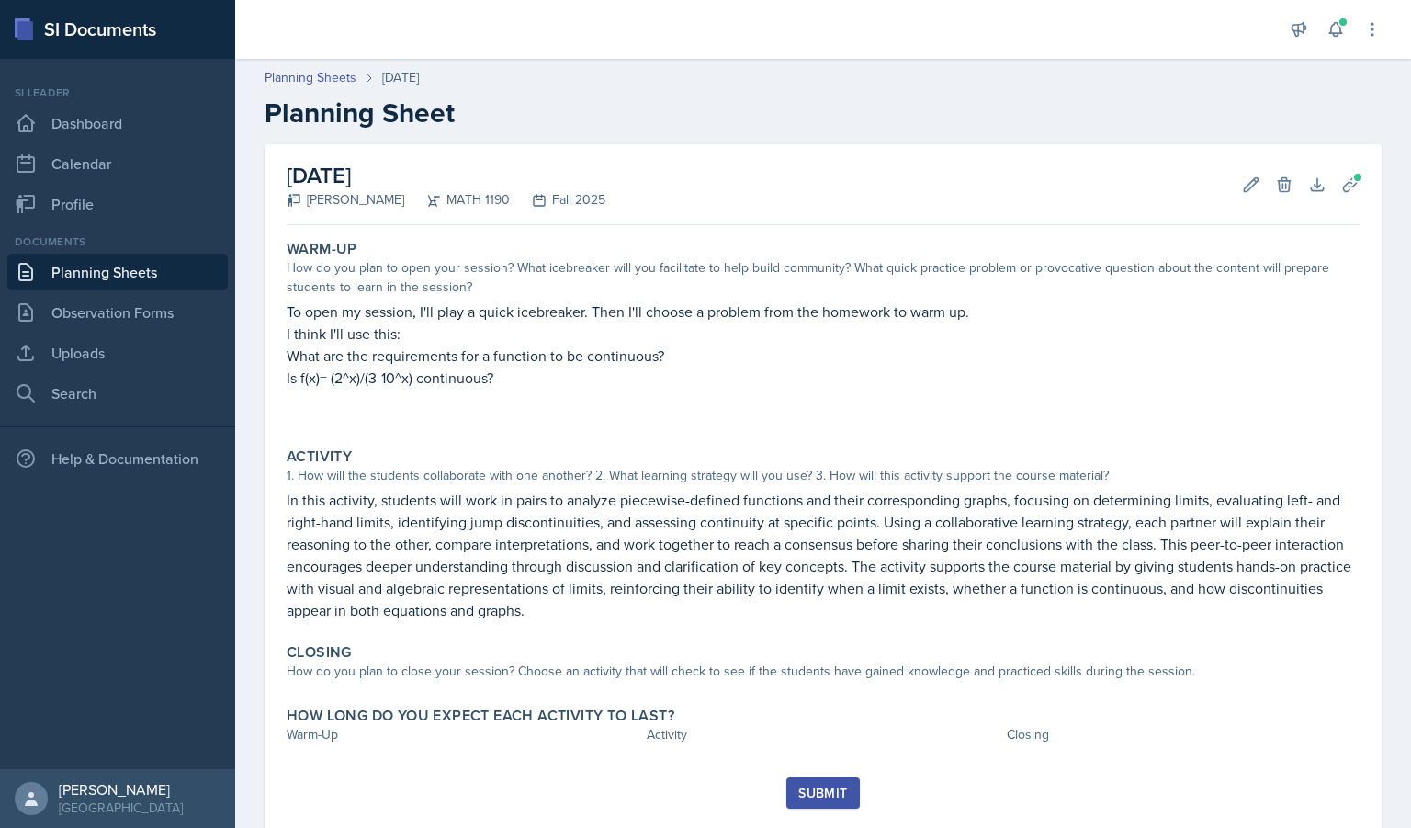
scroll to position [47, 0]
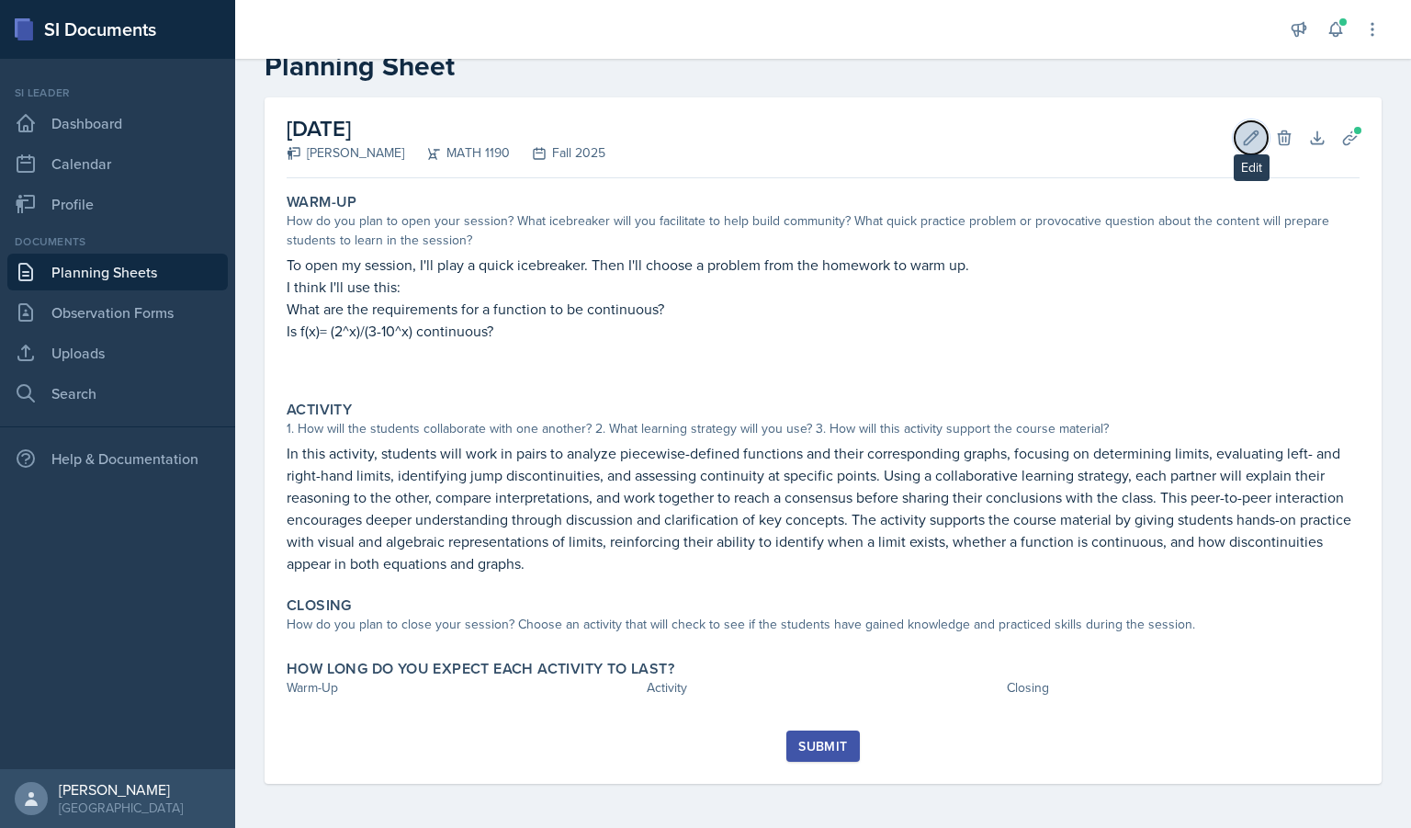
click at [1249, 138] on button "Edit" at bounding box center [1251, 137] width 33 height 33
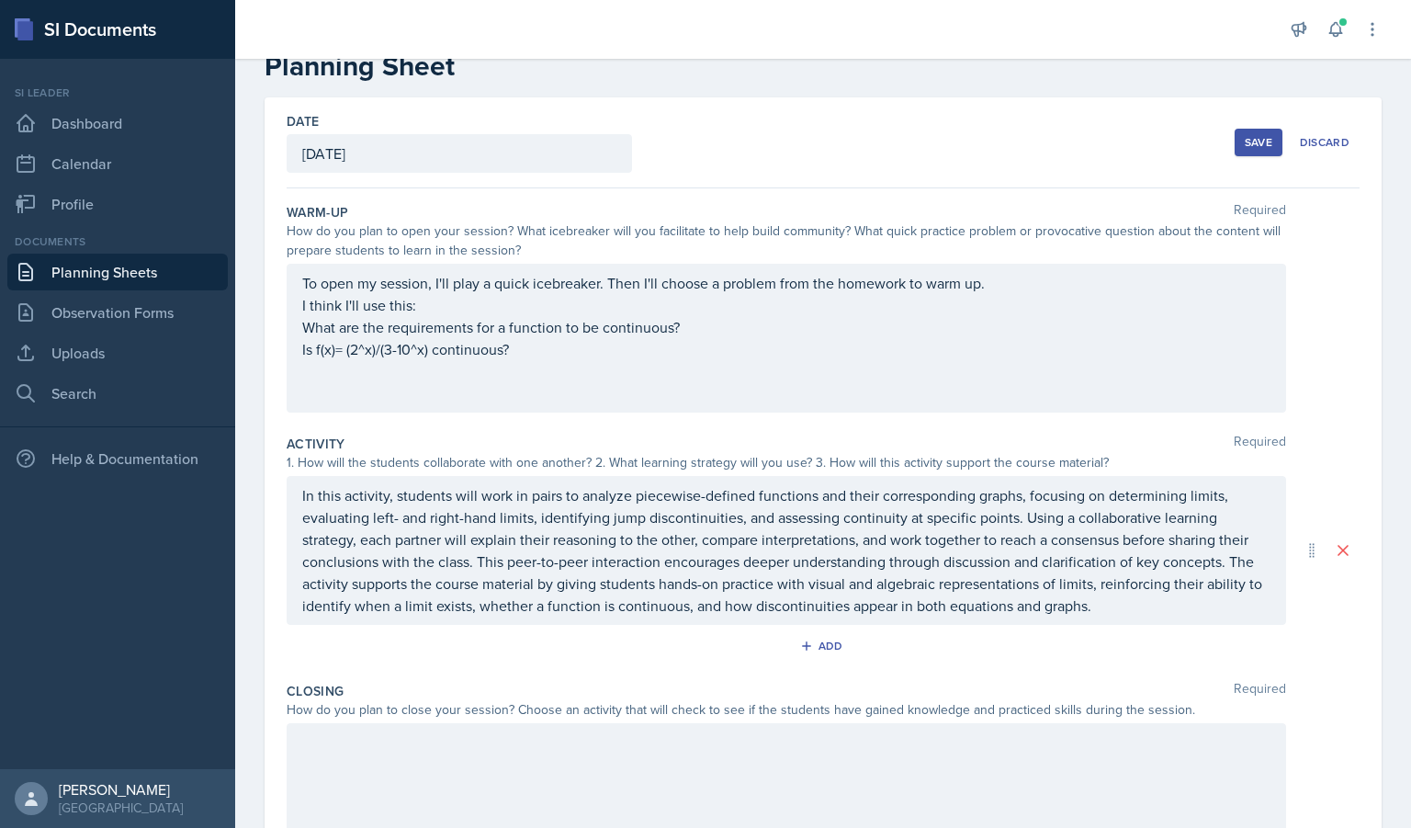
scroll to position [235, 0]
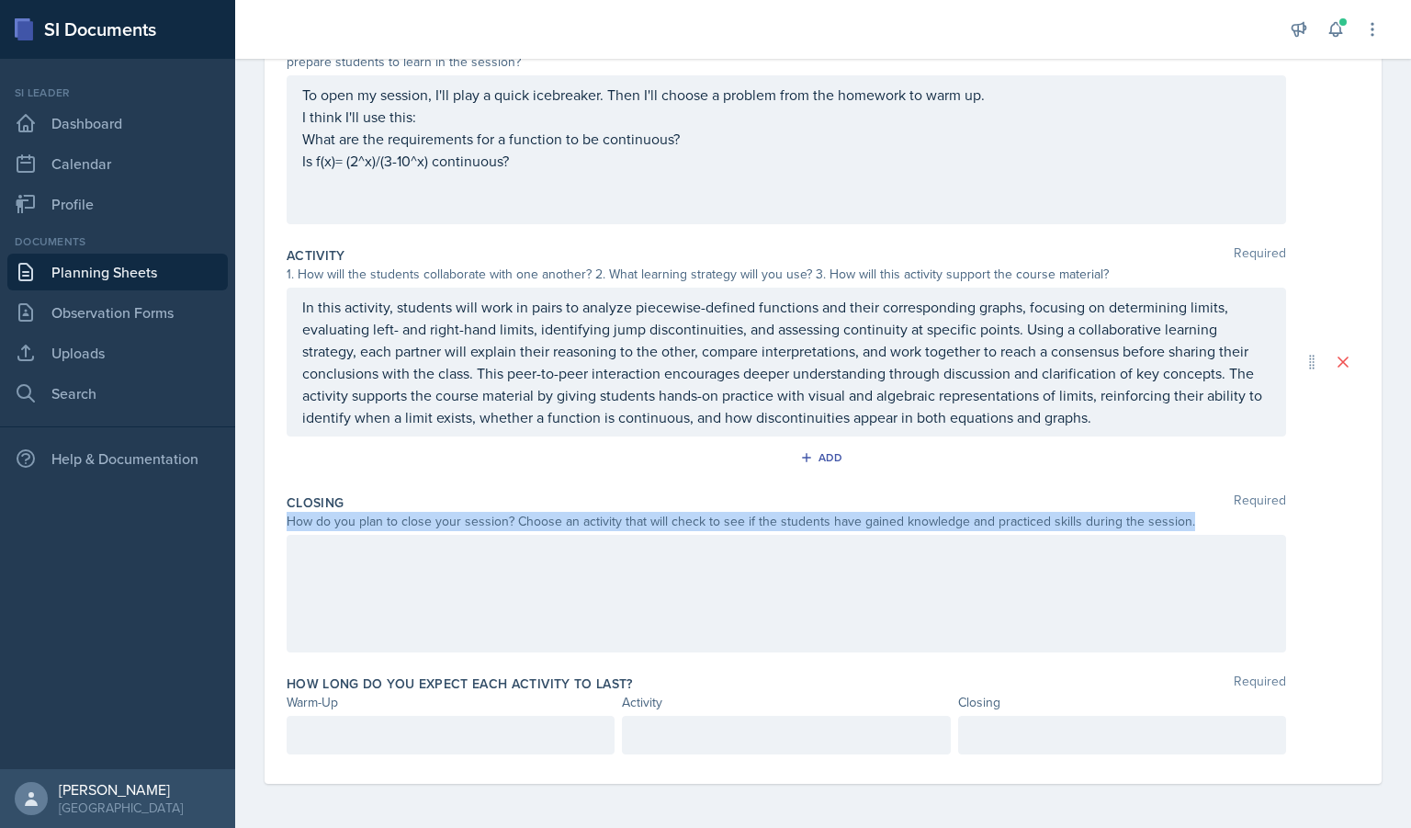
drag, startPoint x: 1182, startPoint y: 517, endPoint x: 258, endPoint y: 523, distance: 923.4
click at [258, 523] on div "Date [DATE] [DATE] 27 28 29 30 31 1 2 3 4 5 6 7 8 9 10 11 12 13 14 15 16 17 18 …" at bounding box center [823, 368] width 1176 height 919
copy div "How do you plan to close your session? Choose an activity that will check to se…"
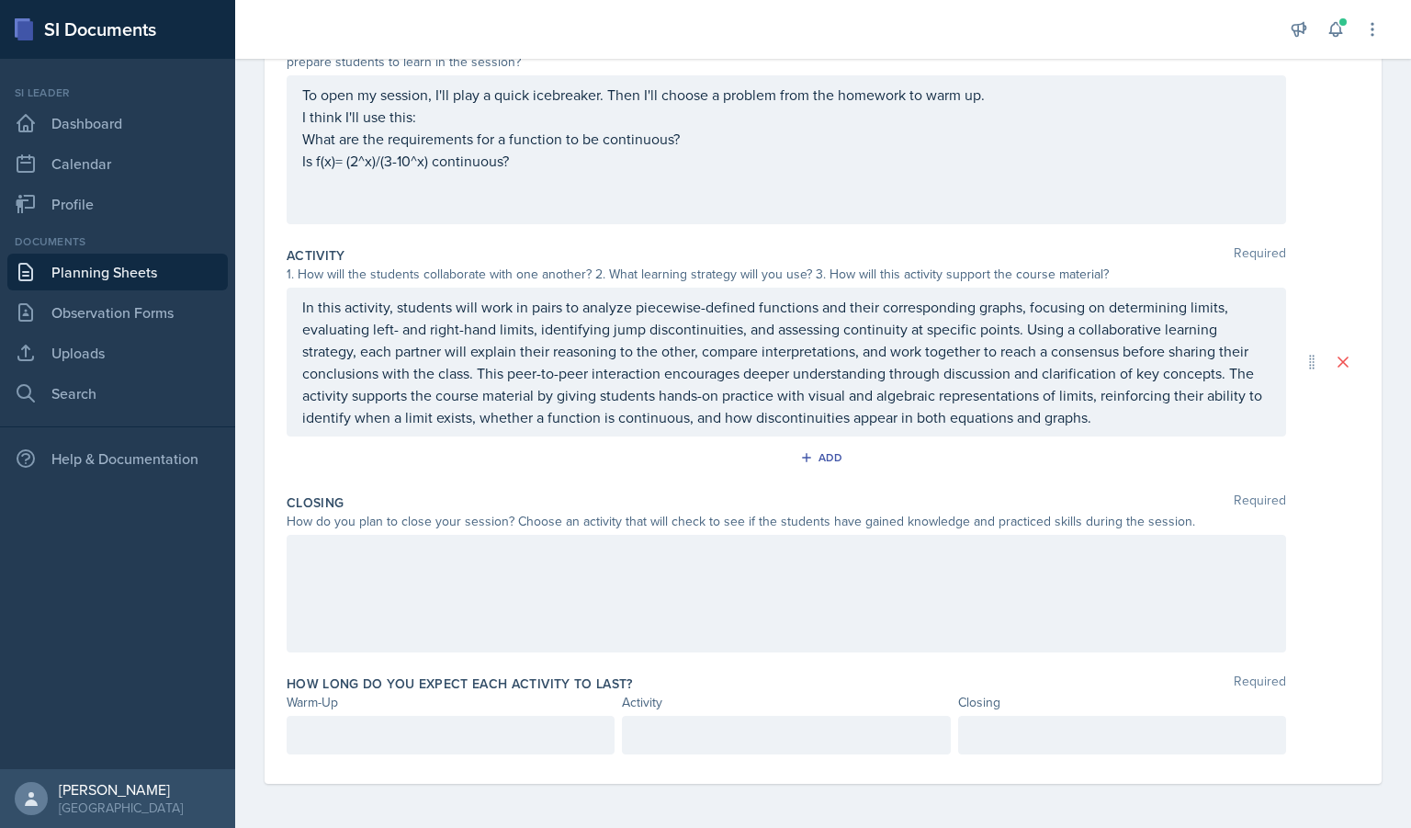
click at [486, 583] on div at bounding box center [787, 594] width 1000 height 118
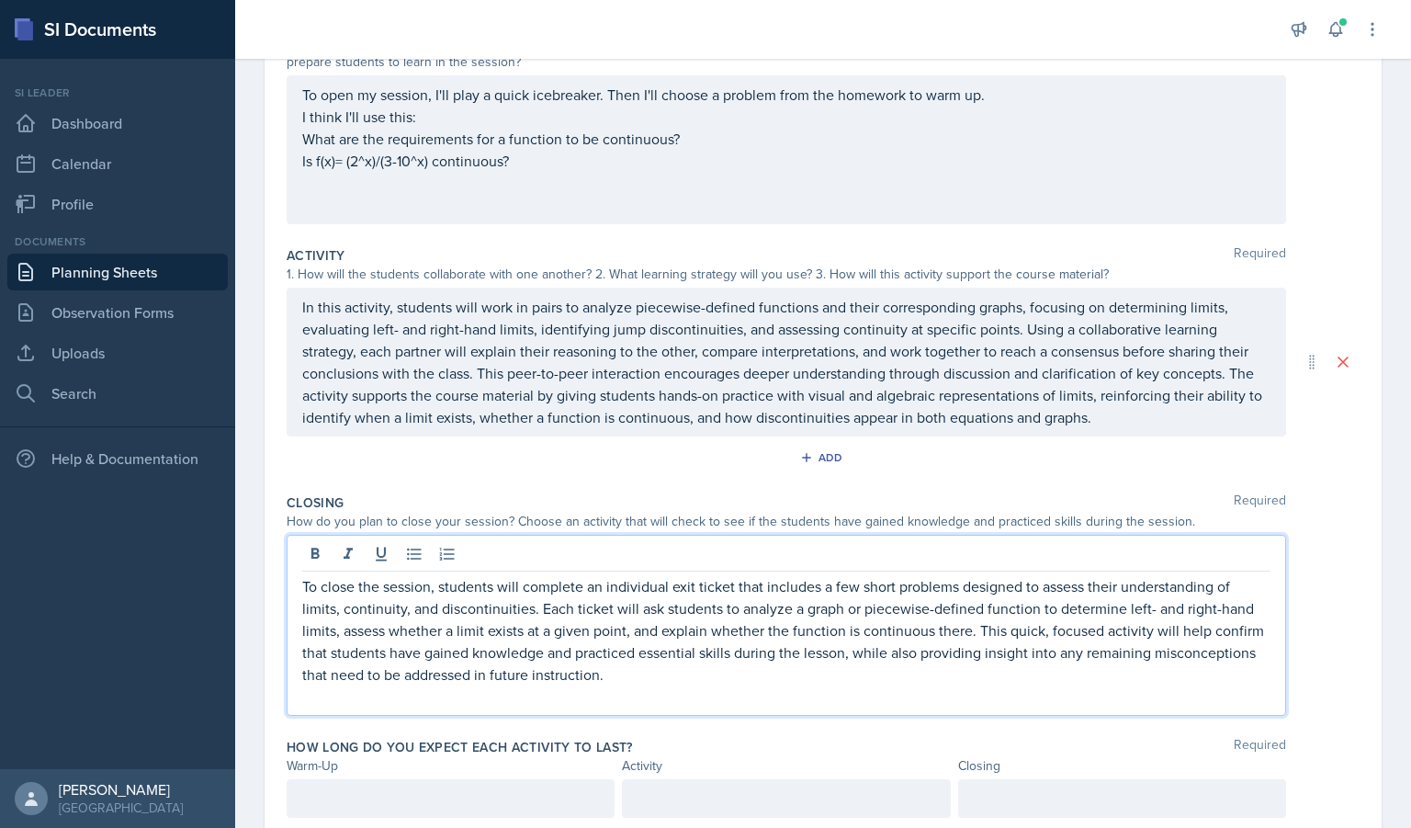
scroll to position [267, 0]
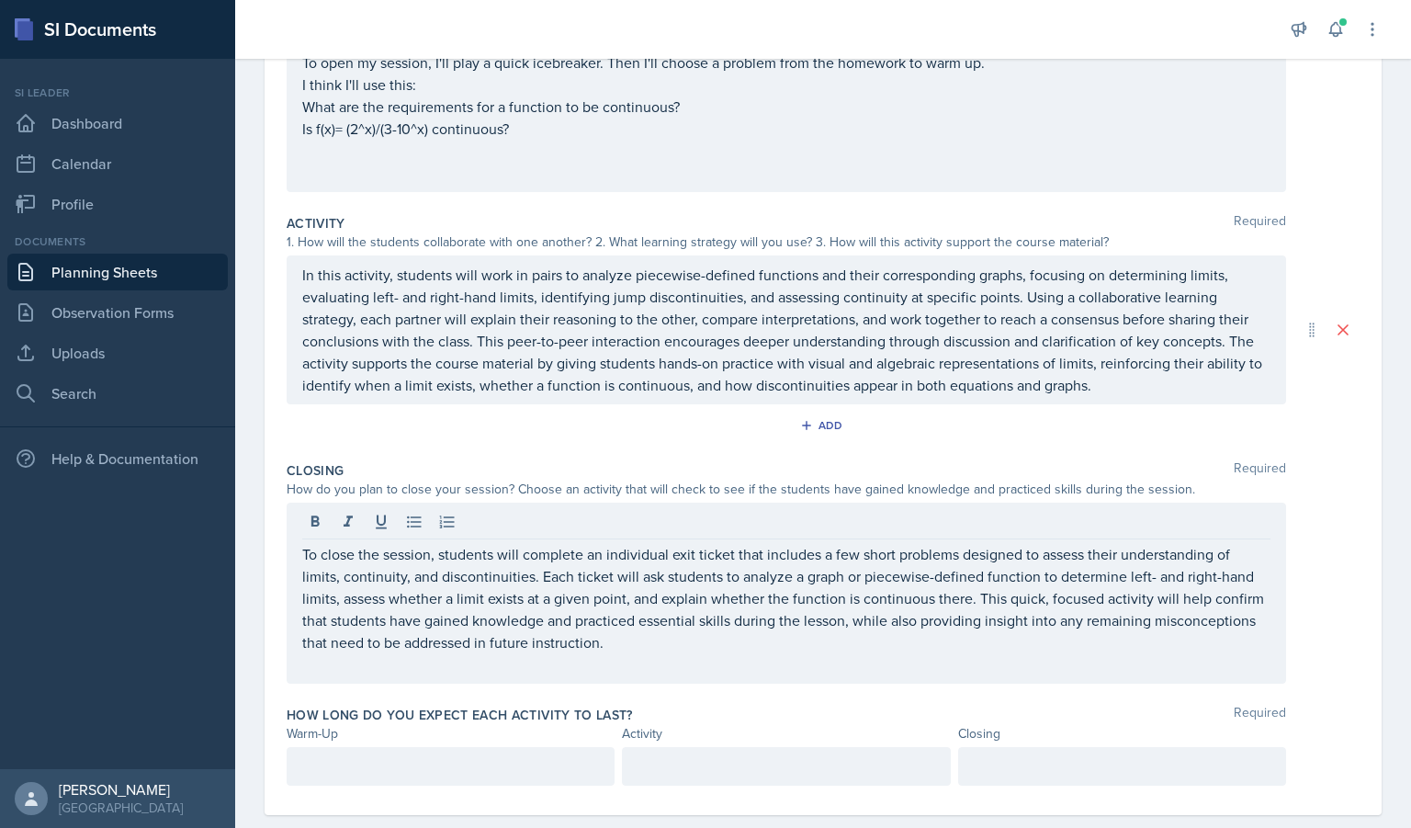
click at [906, 438] on div "Add" at bounding box center [823, 429] width 1073 height 35
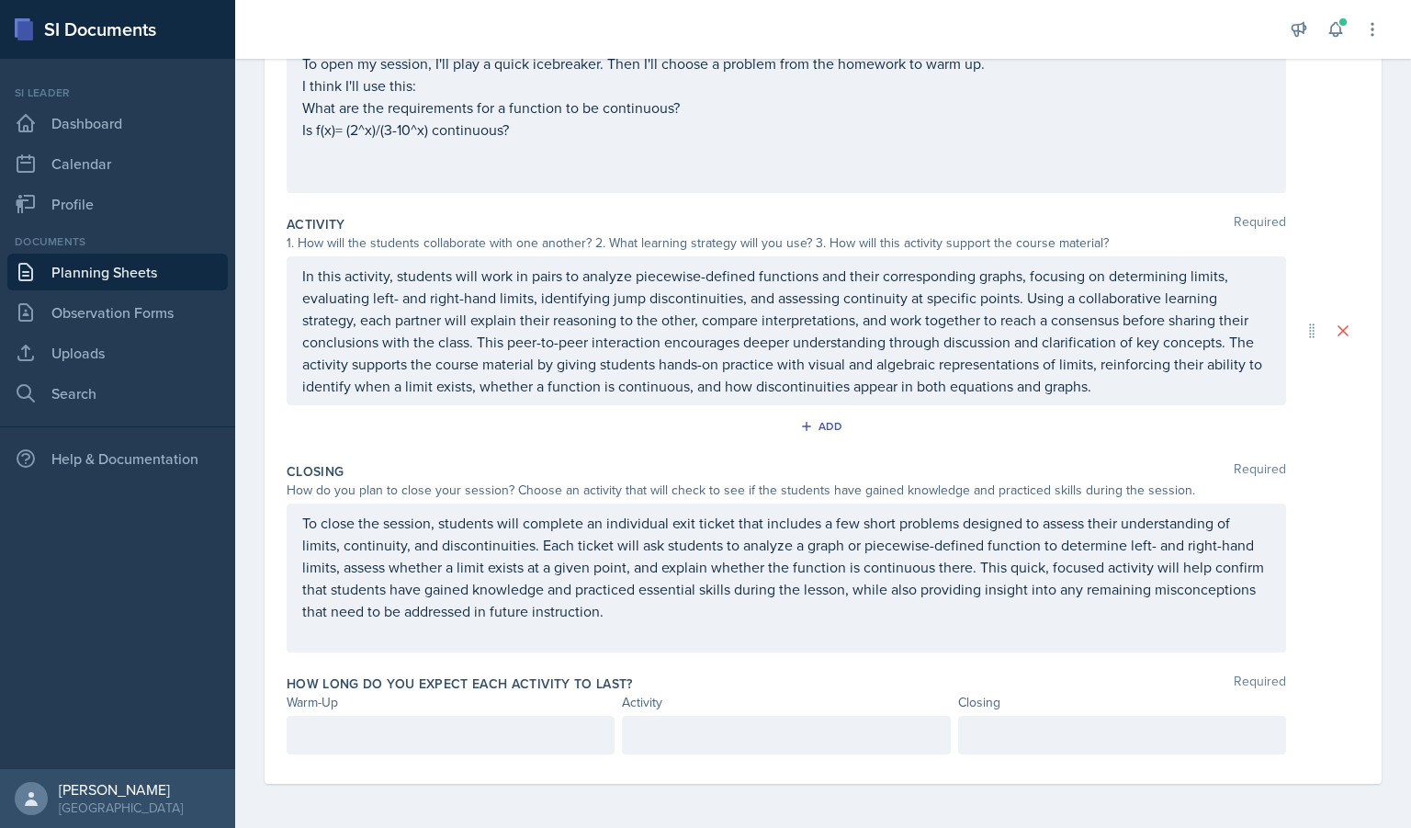
click at [500, 728] on div at bounding box center [451, 735] width 328 height 39
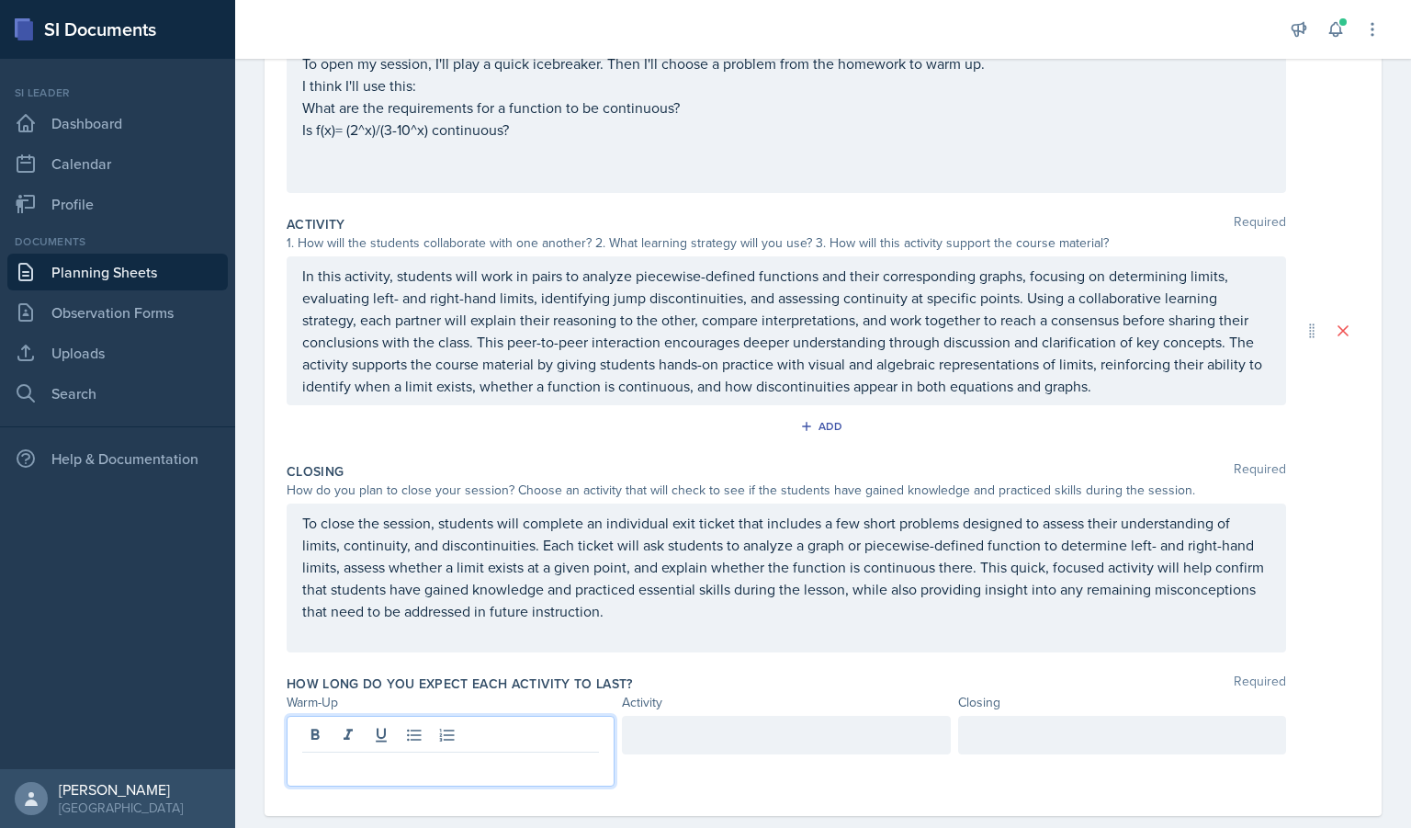
scroll to position [267, 0]
click at [740, 724] on div at bounding box center [786, 734] width 328 height 39
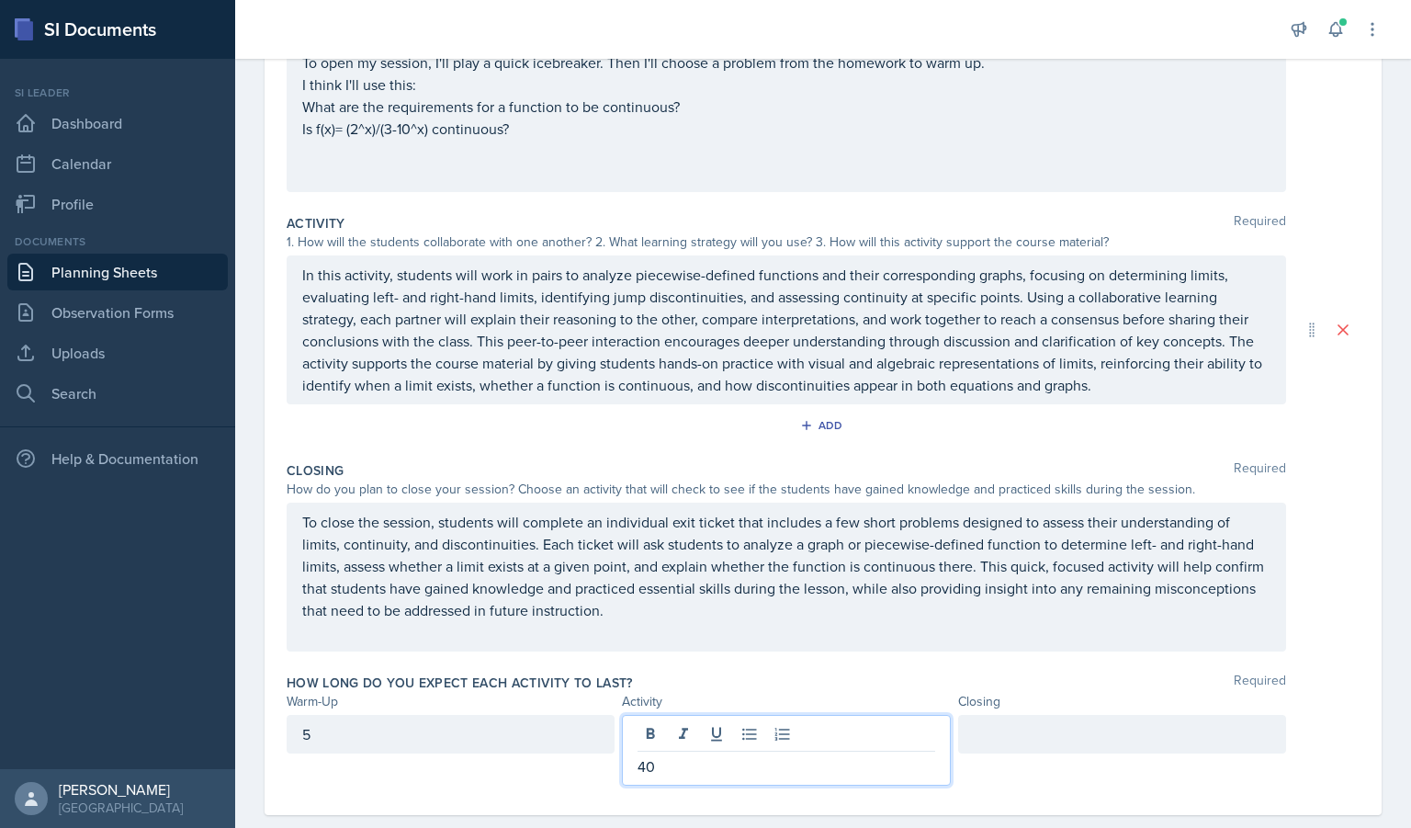
click at [1058, 738] on div at bounding box center [1122, 734] width 328 height 39
click at [828, 763] on div "40" at bounding box center [786, 750] width 328 height 71
click at [804, 736] on div "40" at bounding box center [786, 751] width 328 height 71
click at [1014, 729] on div at bounding box center [1122, 734] width 328 height 39
click at [1063, 649] on div "To close the session, students will complete an individual exit ticket that inc…" at bounding box center [787, 577] width 1000 height 149
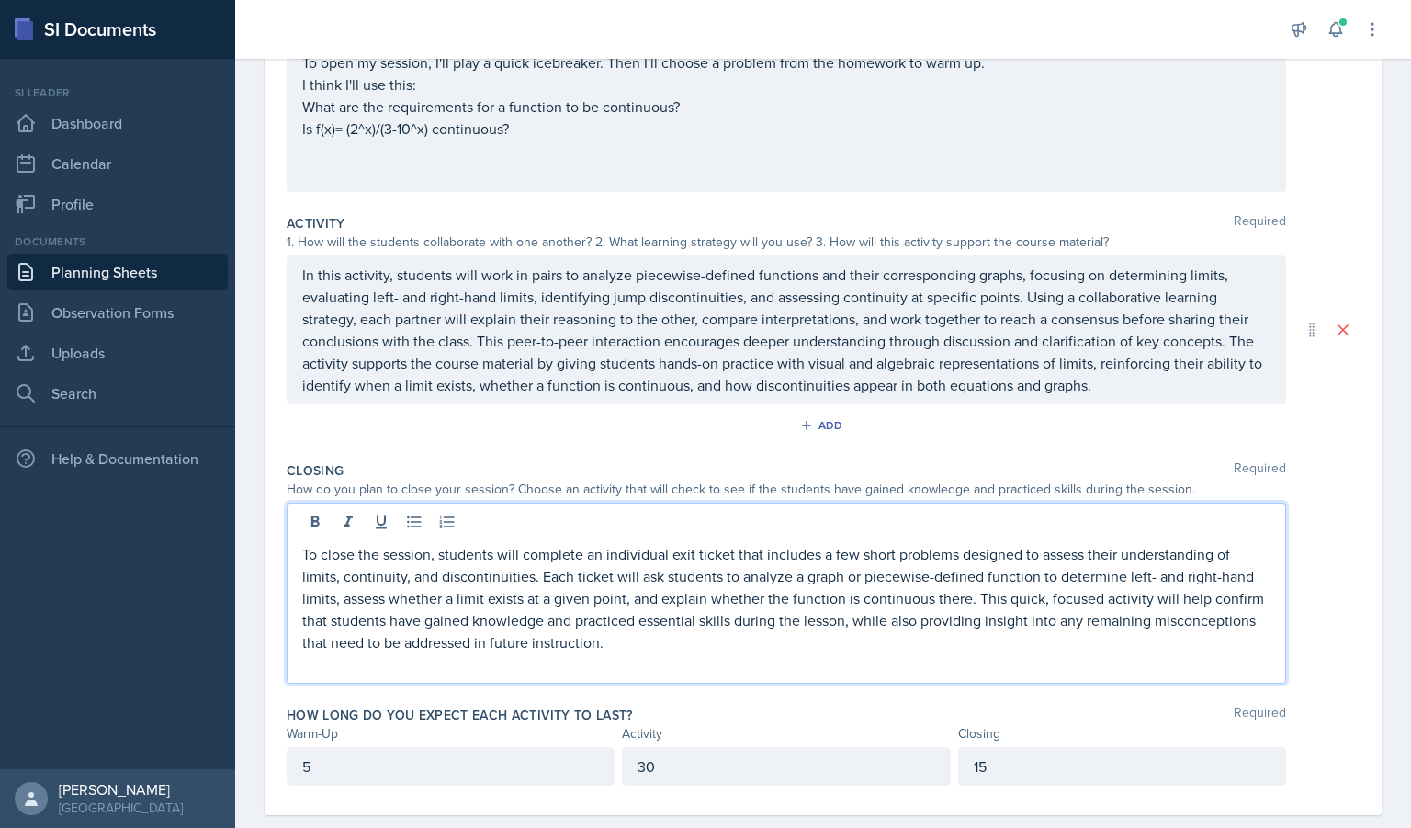
scroll to position [299, 0]
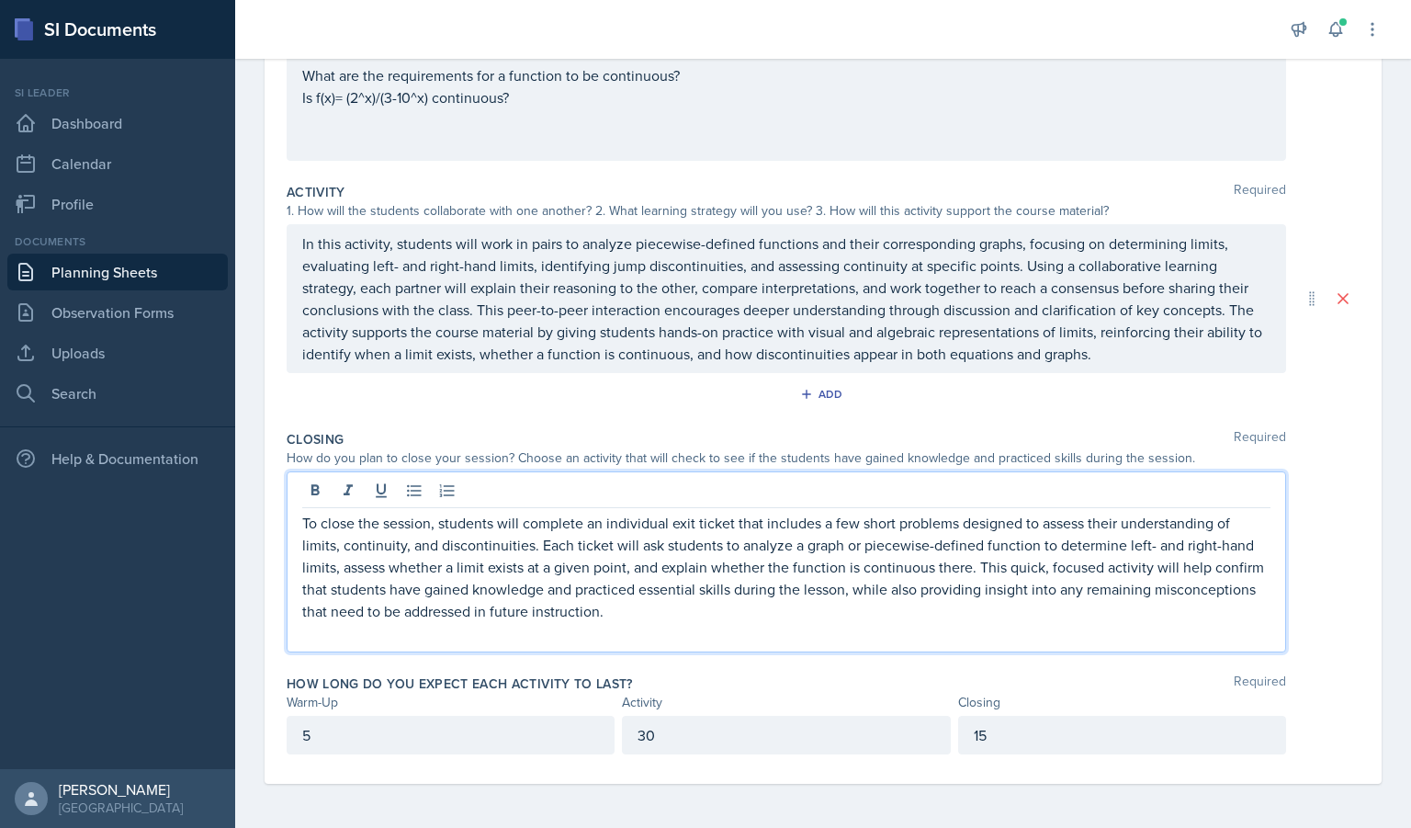
click at [332, 739] on div "5" at bounding box center [451, 735] width 328 height 39
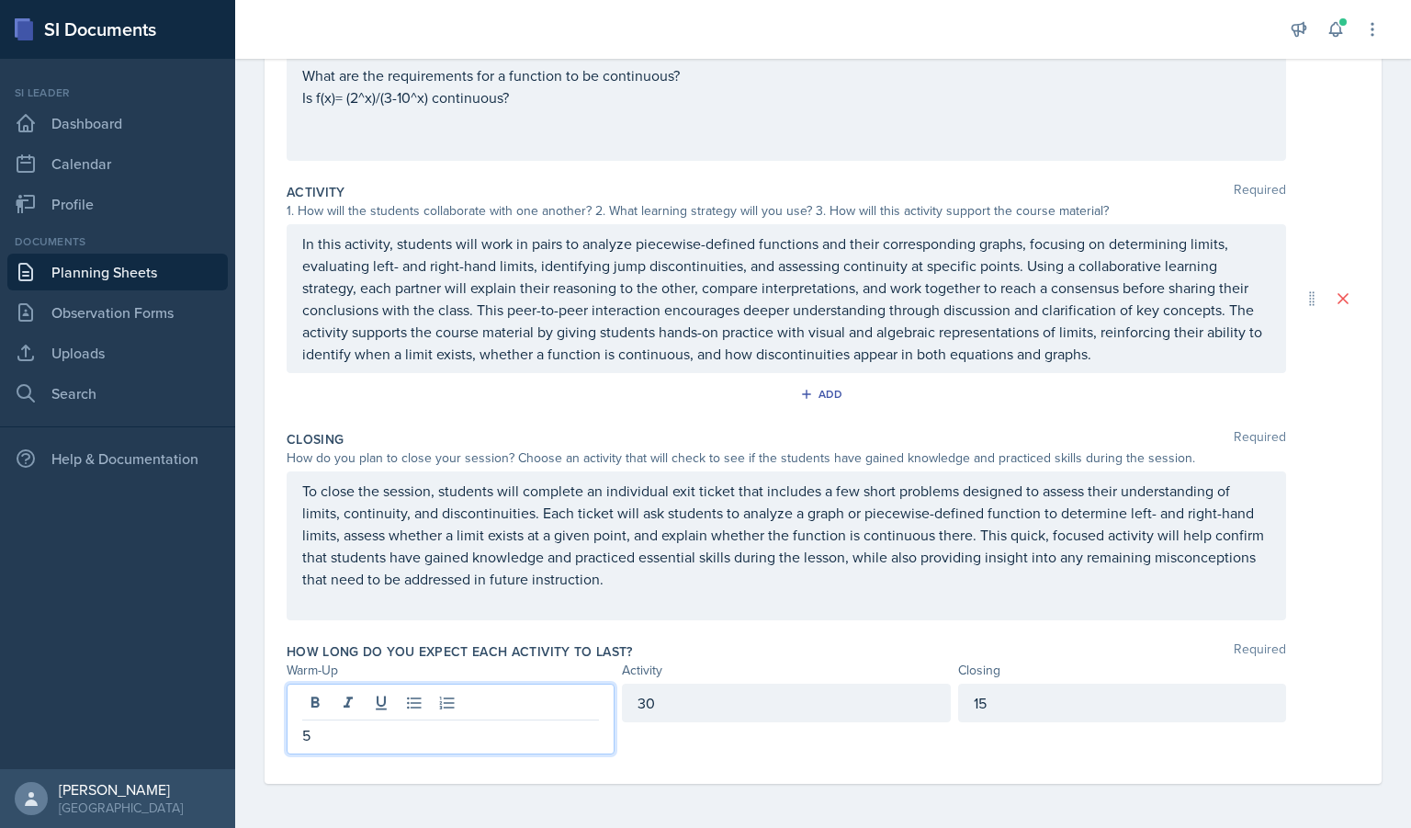
scroll to position [266, 0]
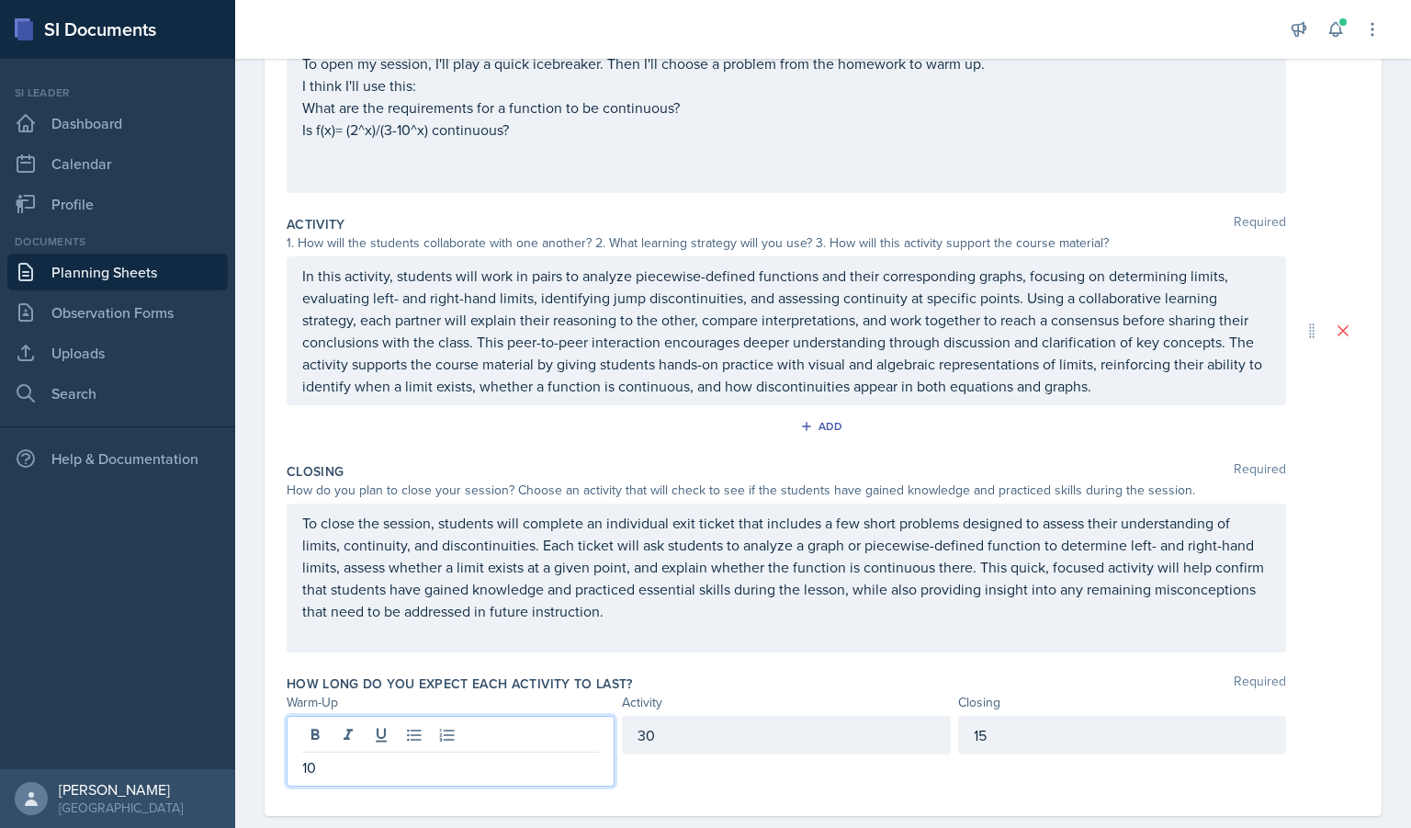
click at [515, 579] on p "To close the session, students will complete an individual exit ticket that inc…" at bounding box center [786, 567] width 968 height 110
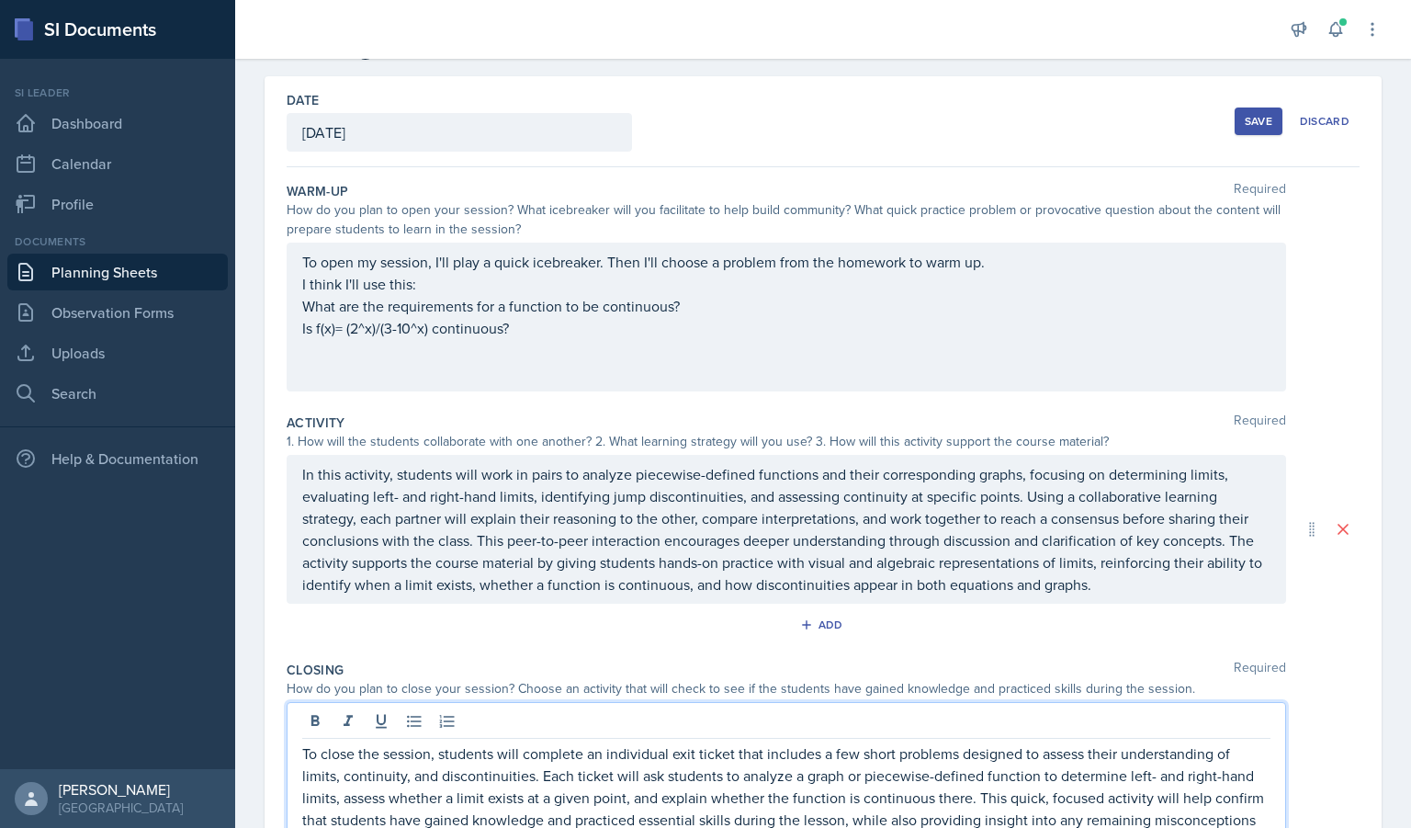
scroll to position [66, 0]
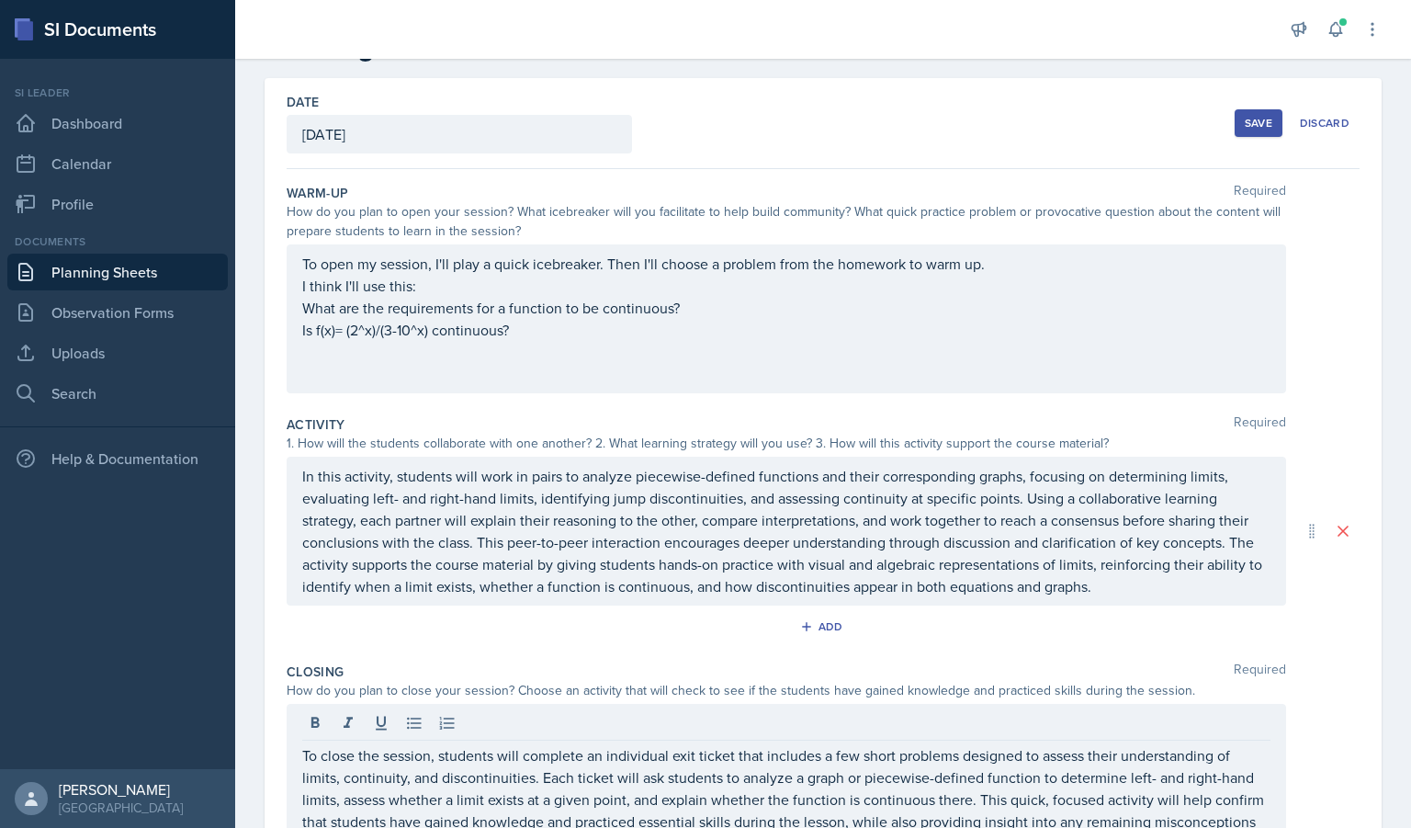
click at [1035, 449] on div "1. How will the students collaborate with one another? 2. What learning strateg…" at bounding box center [787, 443] width 1000 height 19
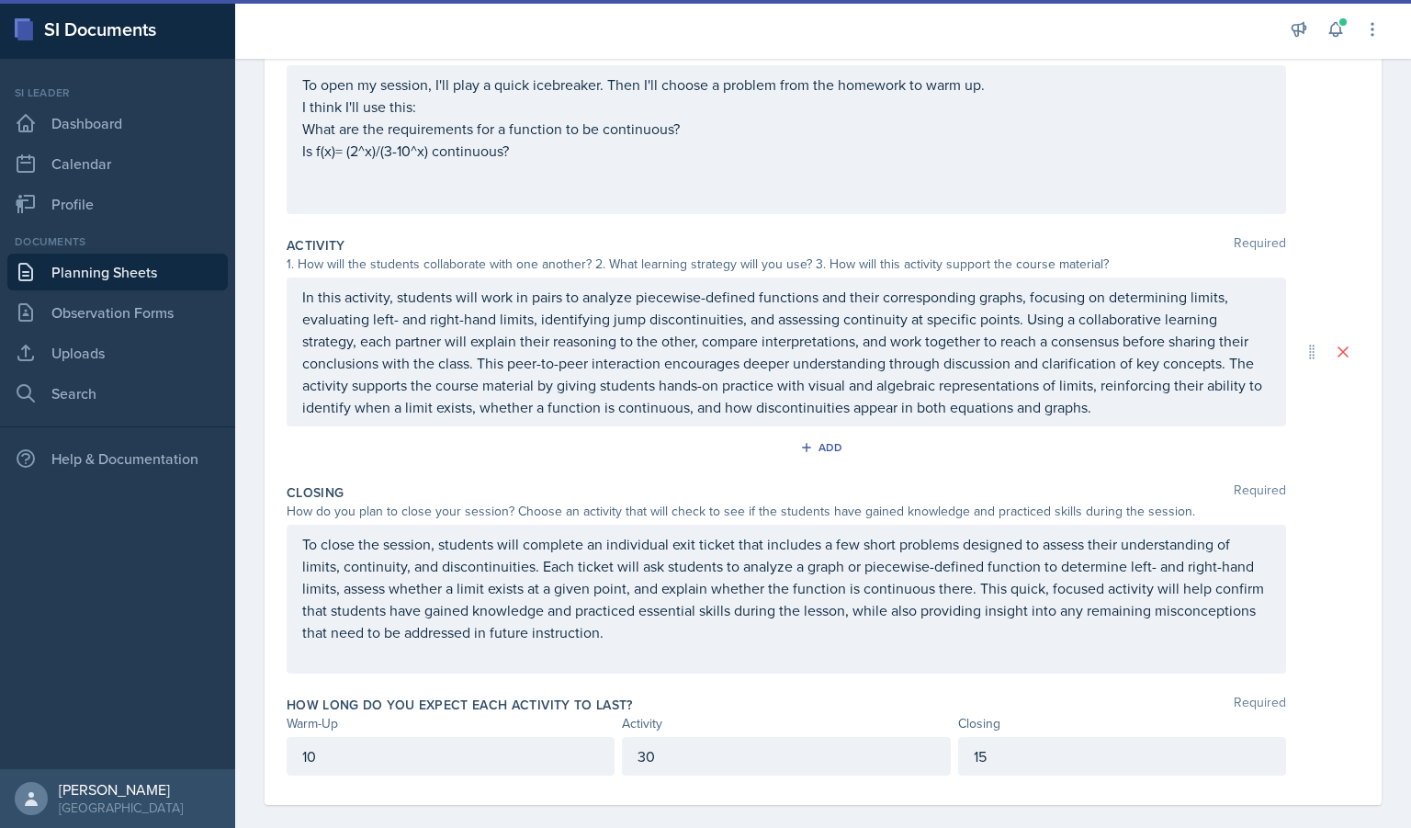
scroll to position [0, 0]
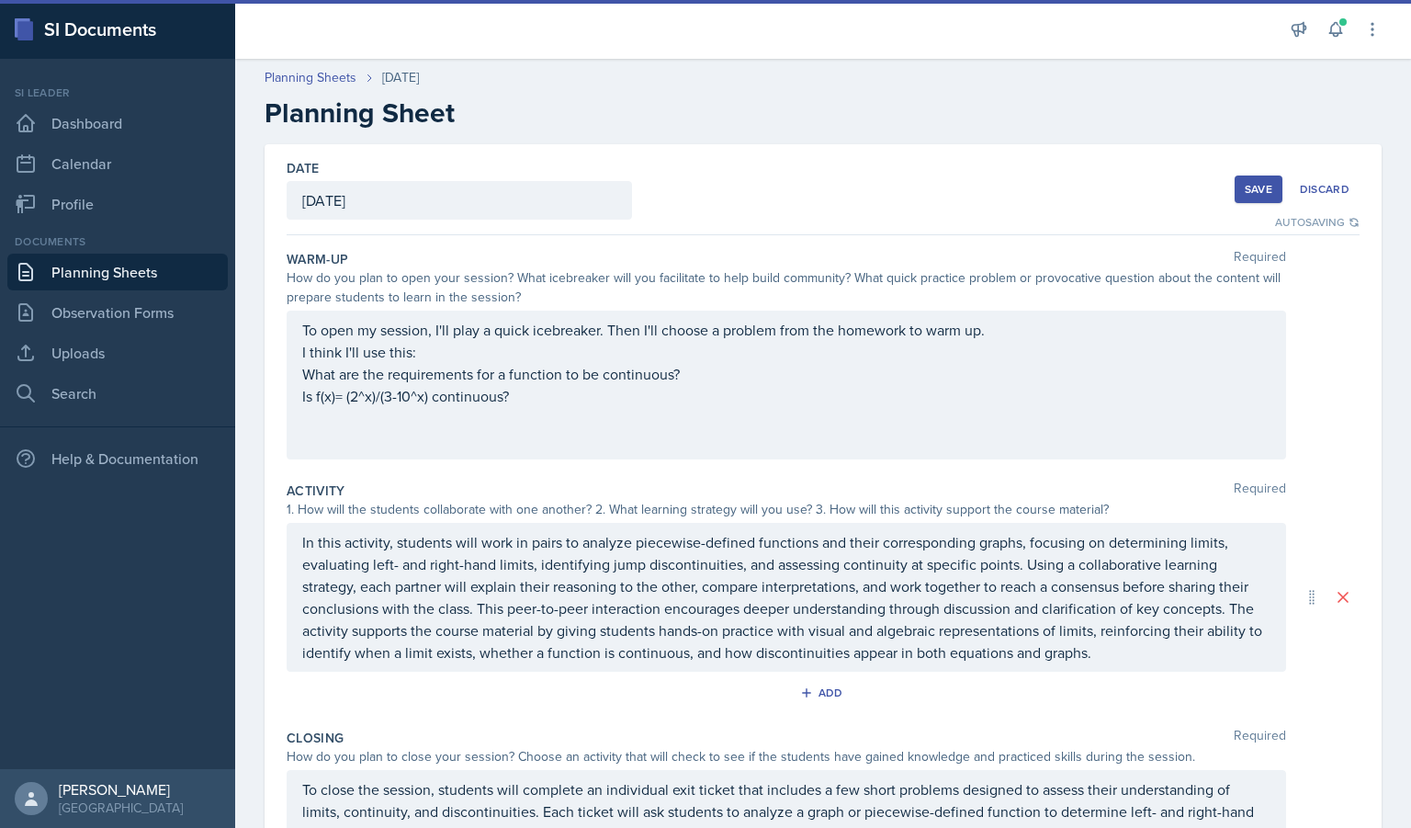
click at [1245, 182] on div "Save" at bounding box center [1259, 189] width 28 height 15
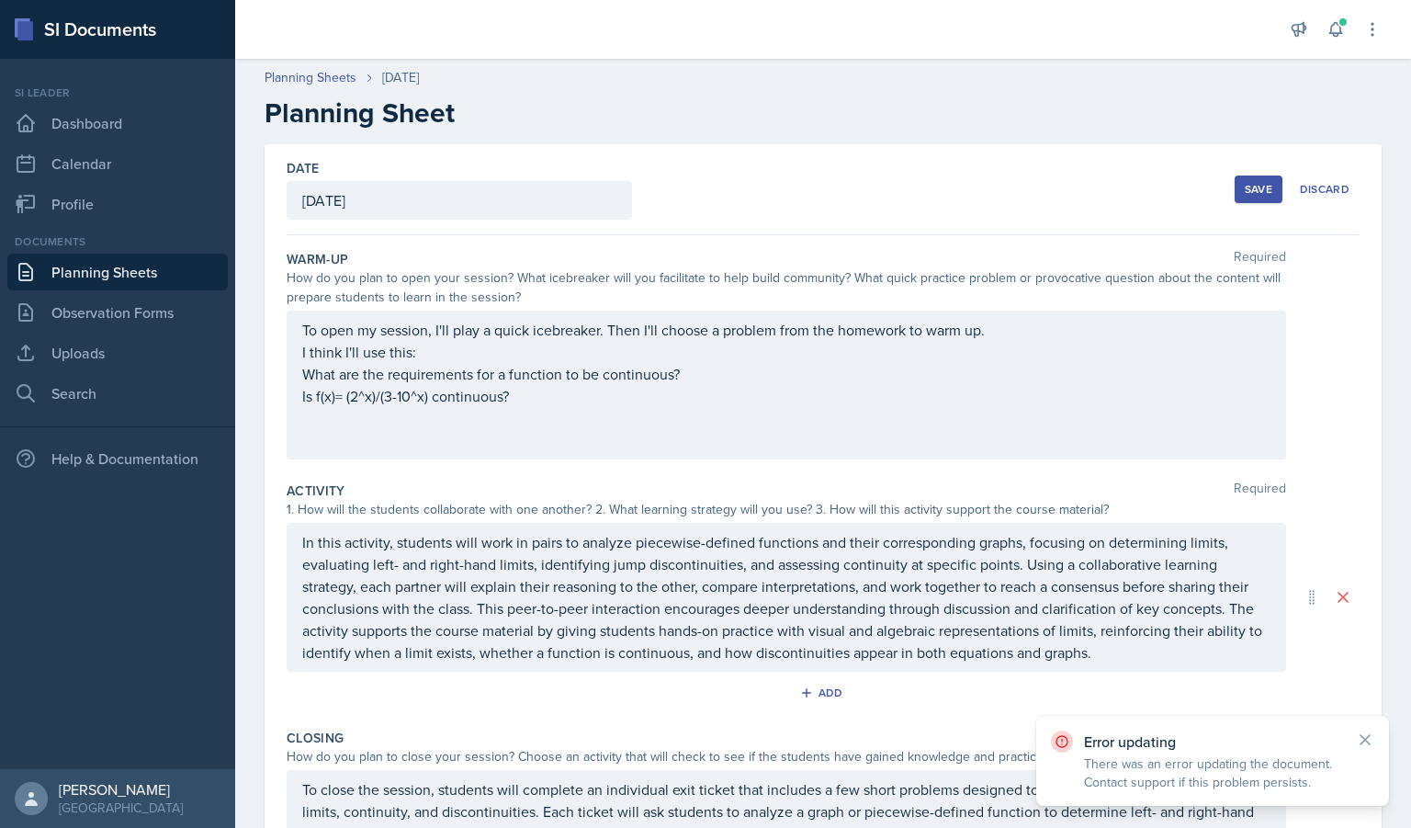
click at [1252, 184] on div "Save" at bounding box center [1259, 189] width 28 height 15
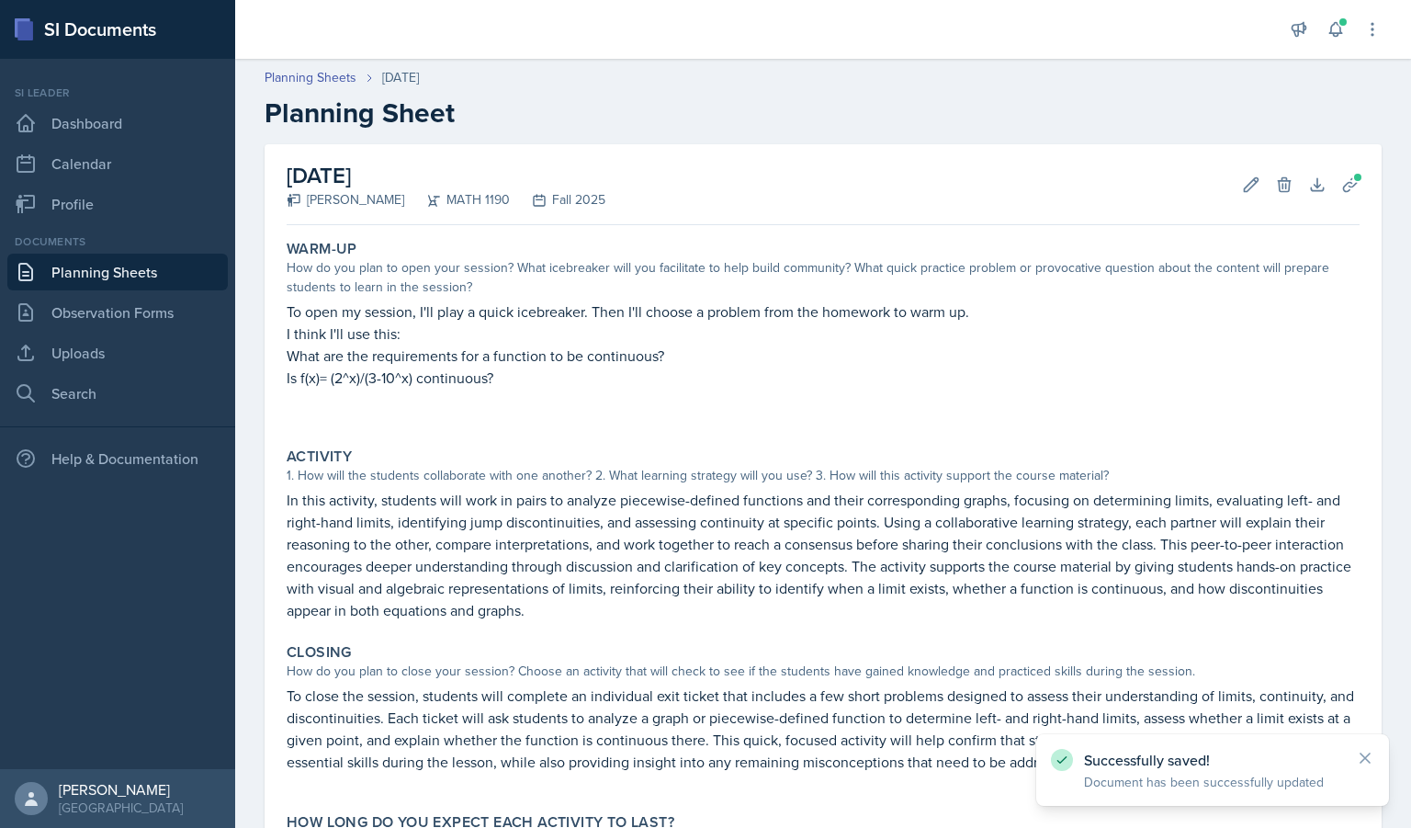
scroll to position [175, 0]
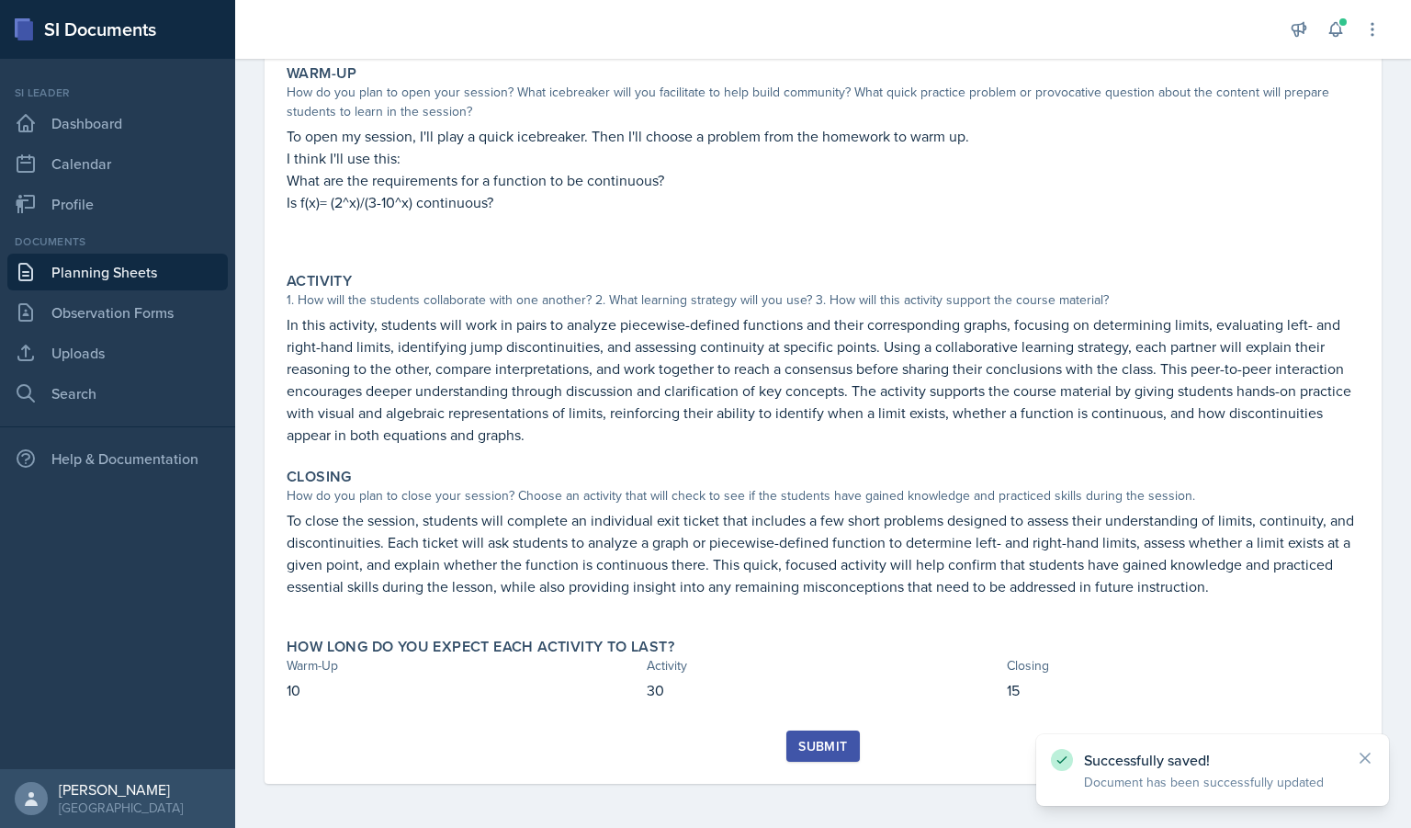
click at [842, 738] on button "Submit" at bounding box center [822, 745] width 73 height 31
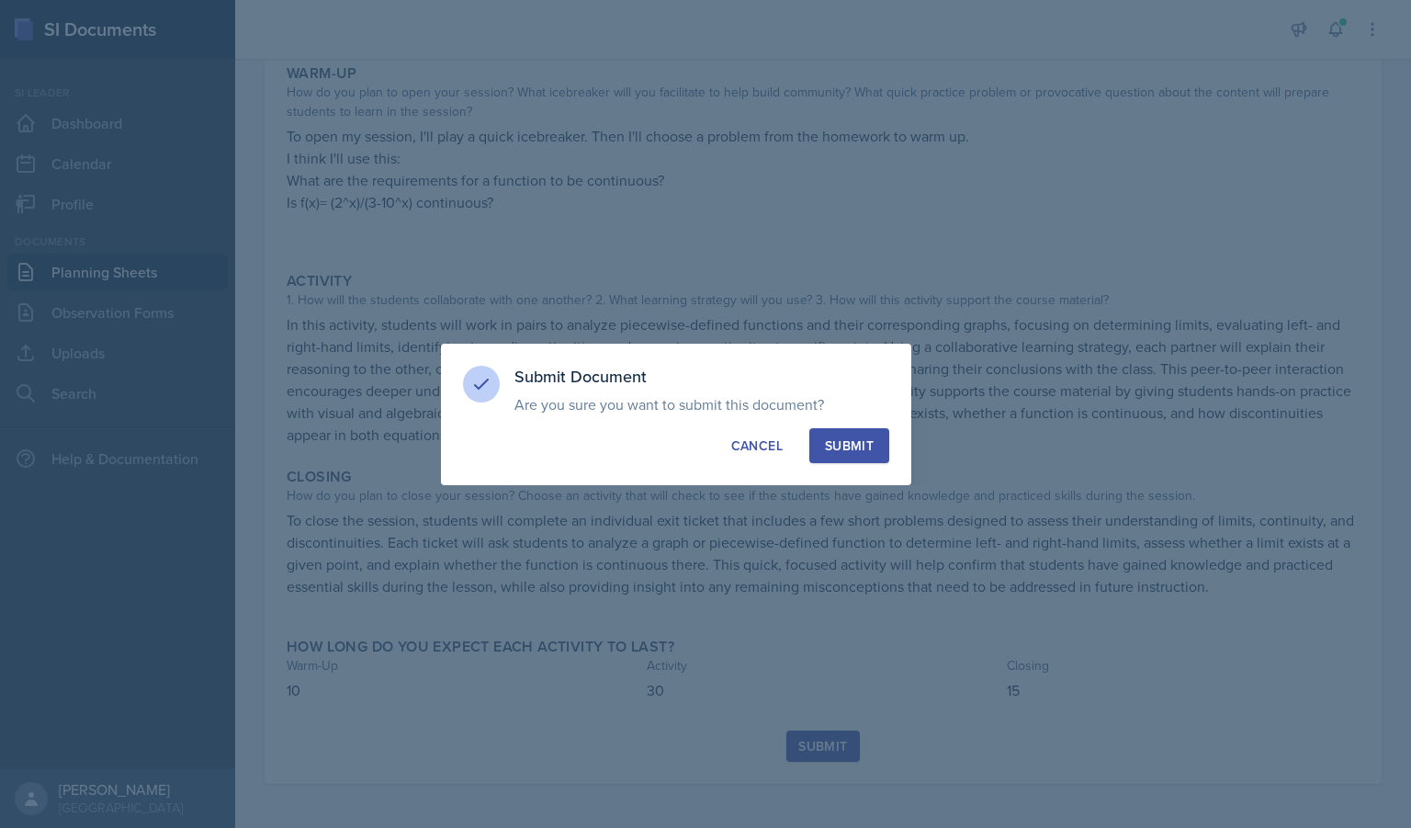
click at [854, 432] on button "Submit" at bounding box center [849, 445] width 80 height 35
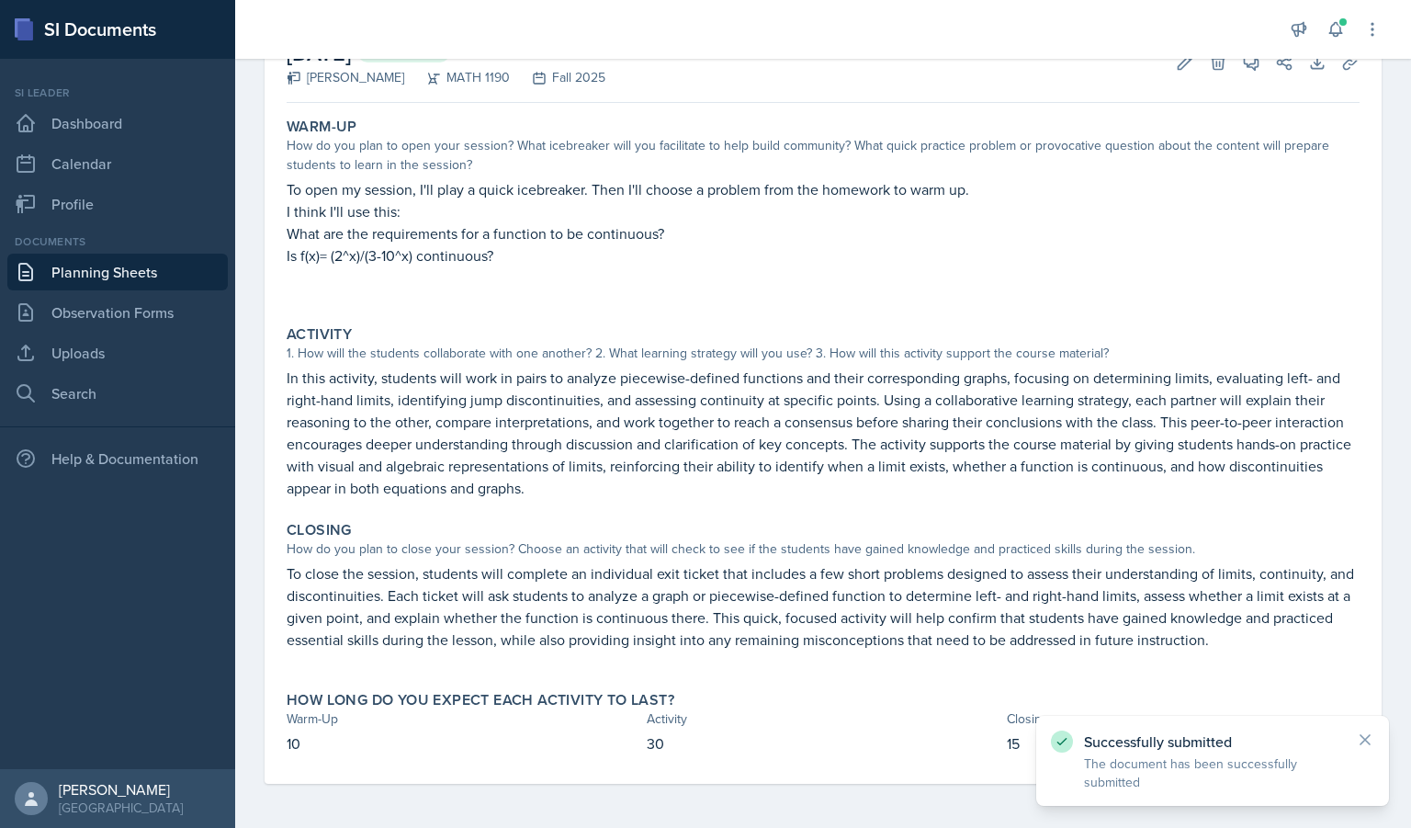
scroll to position [0, 0]
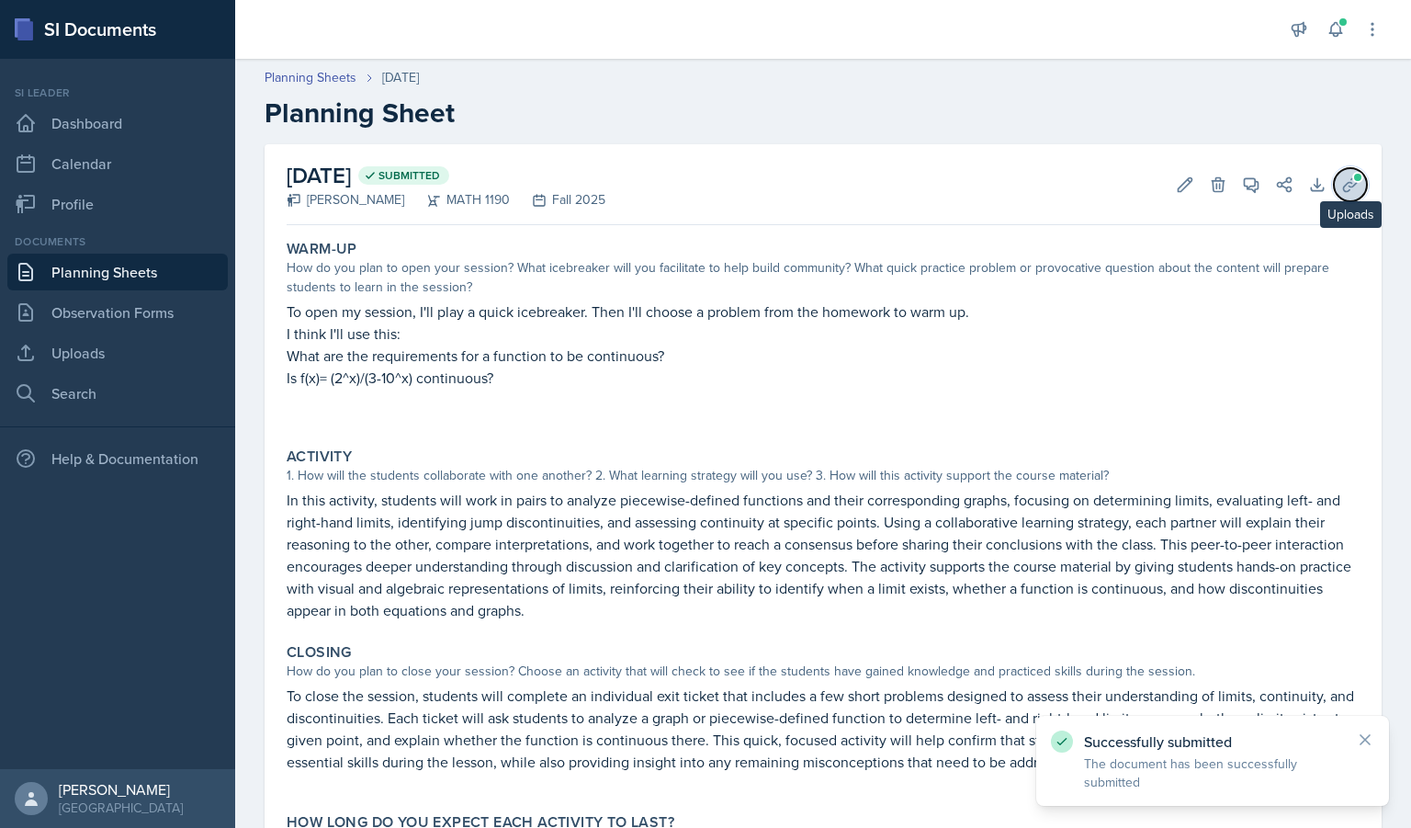
click at [1344, 187] on icon at bounding box center [1350, 184] width 18 height 18
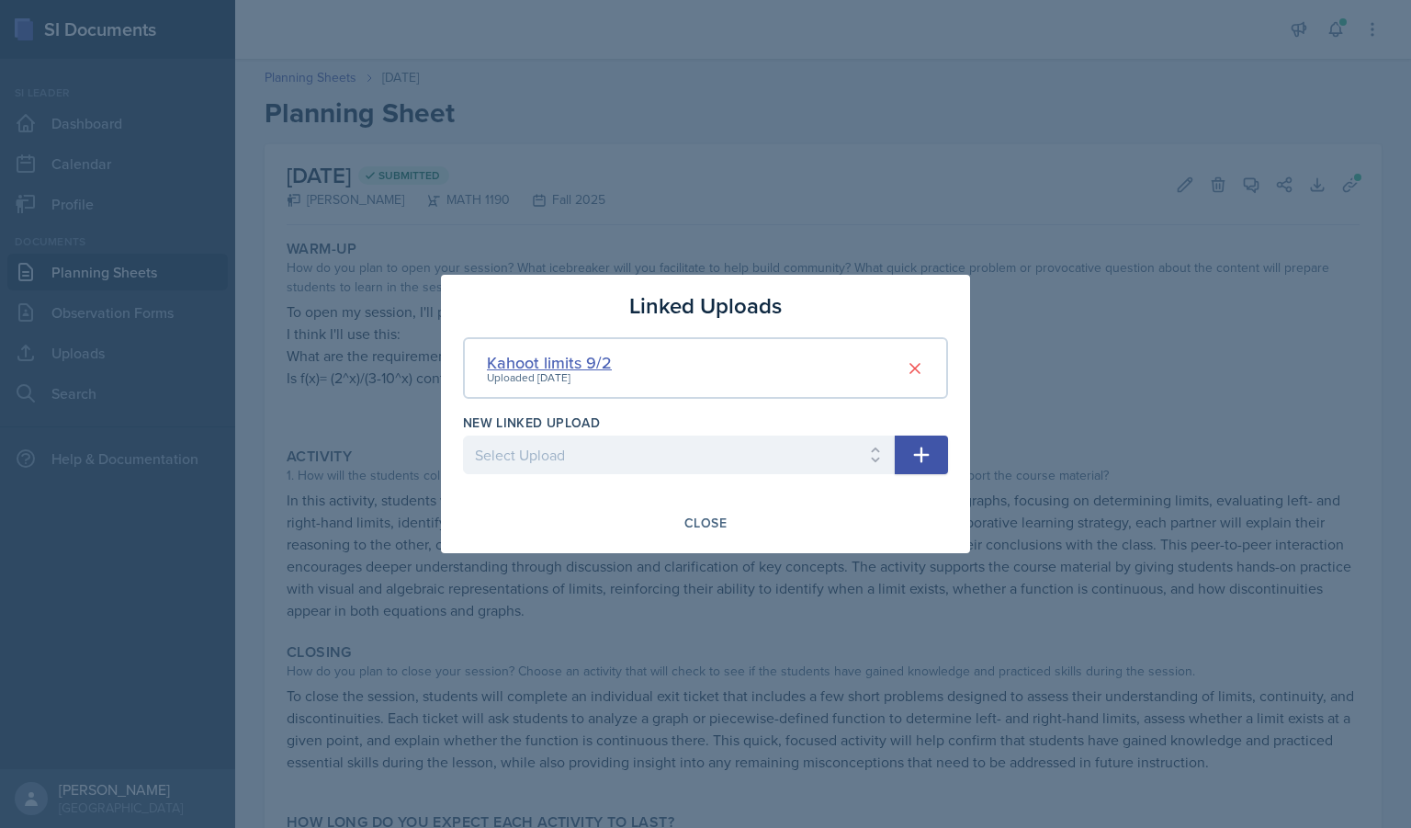
click at [560, 361] on div "Kahoot limits 9/2" at bounding box center [549, 362] width 125 height 25
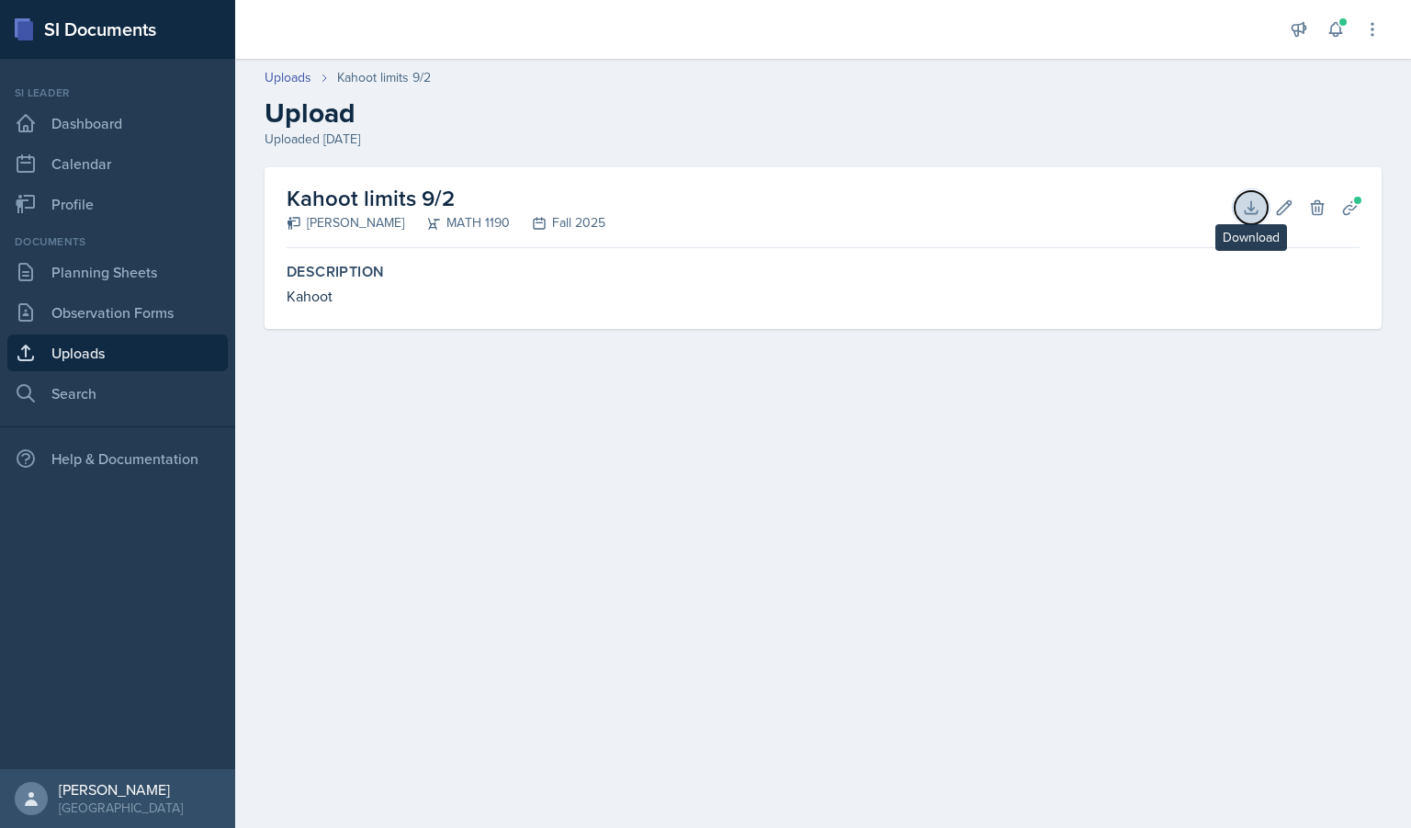
click at [1259, 206] on icon at bounding box center [1251, 207] width 18 height 18
click at [132, 393] on link "Search" at bounding box center [117, 393] width 220 height 37
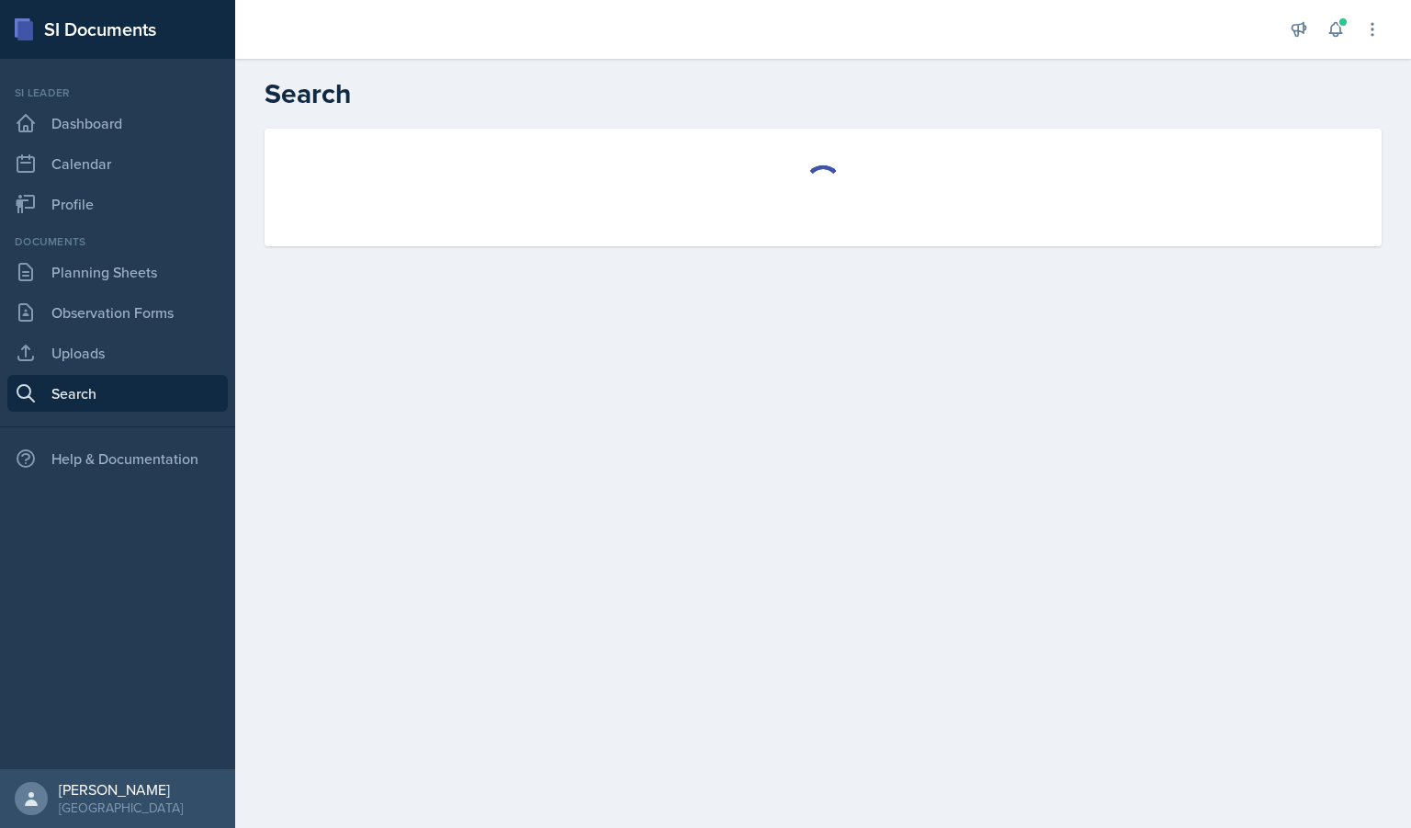
select select "all"
select select "1"
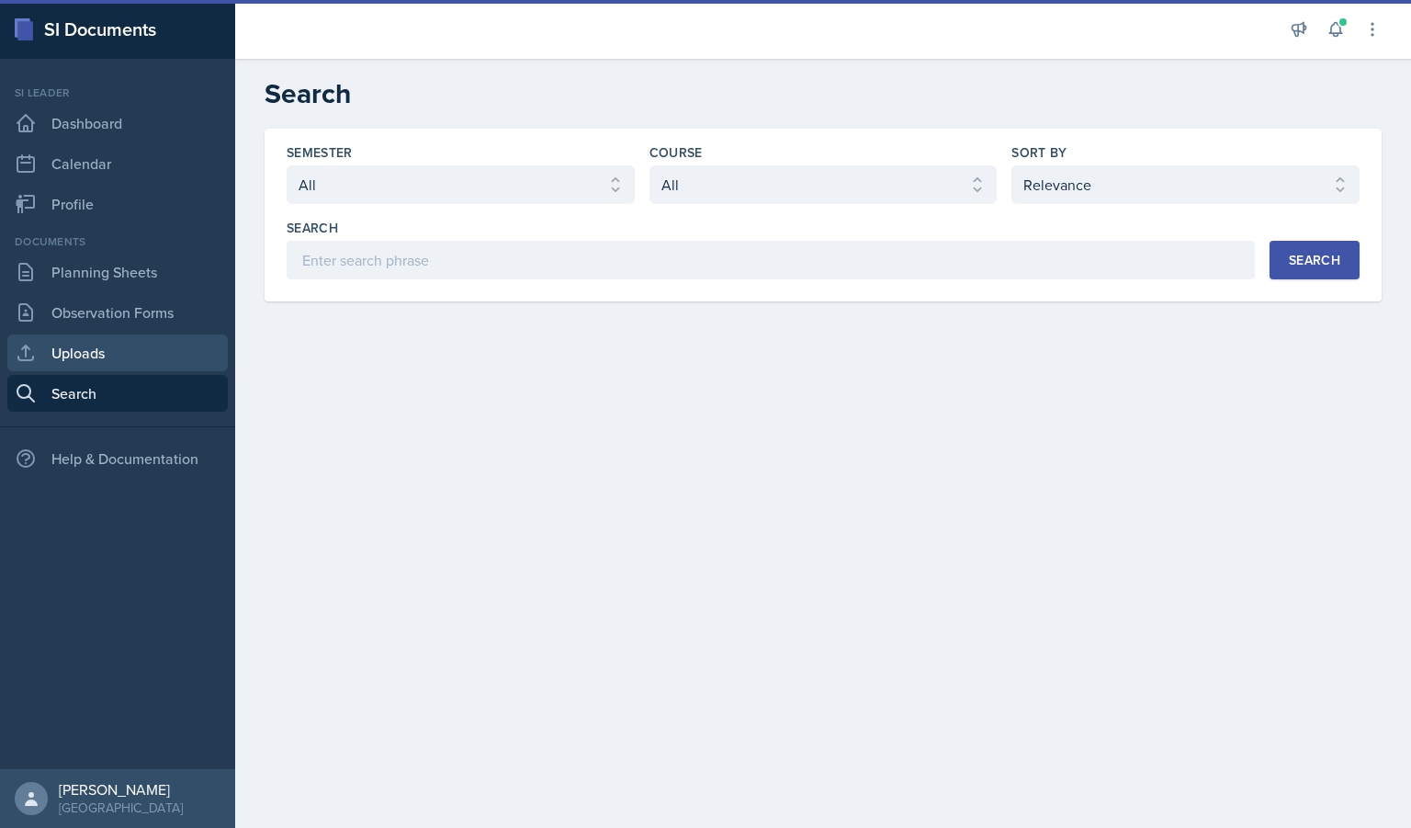
click at [131, 356] on link "Uploads" at bounding box center [117, 352] width 220 height 37
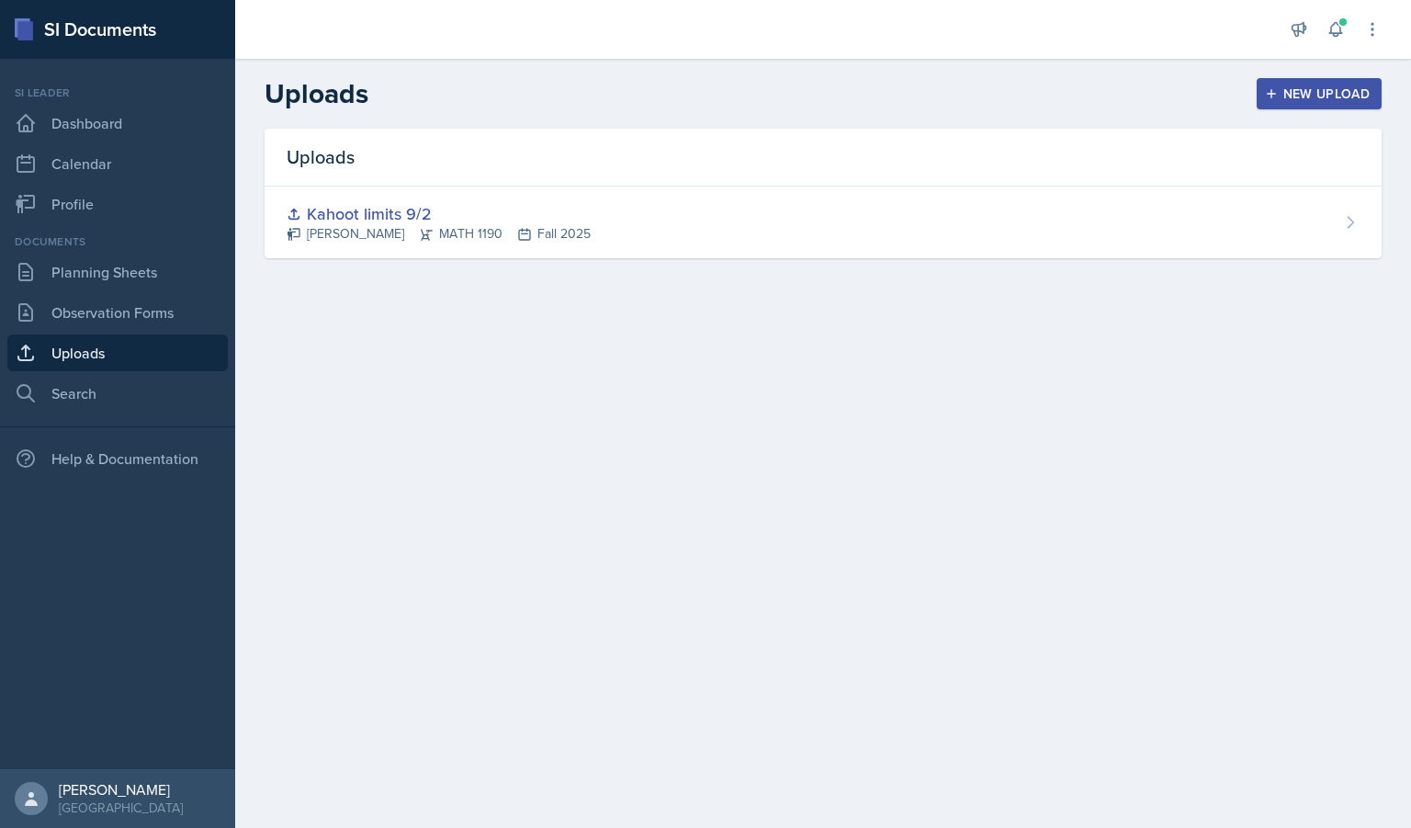
click at [1316, 96] on div "New Upload" at bounding box center [1320, 93] width 102 height 15
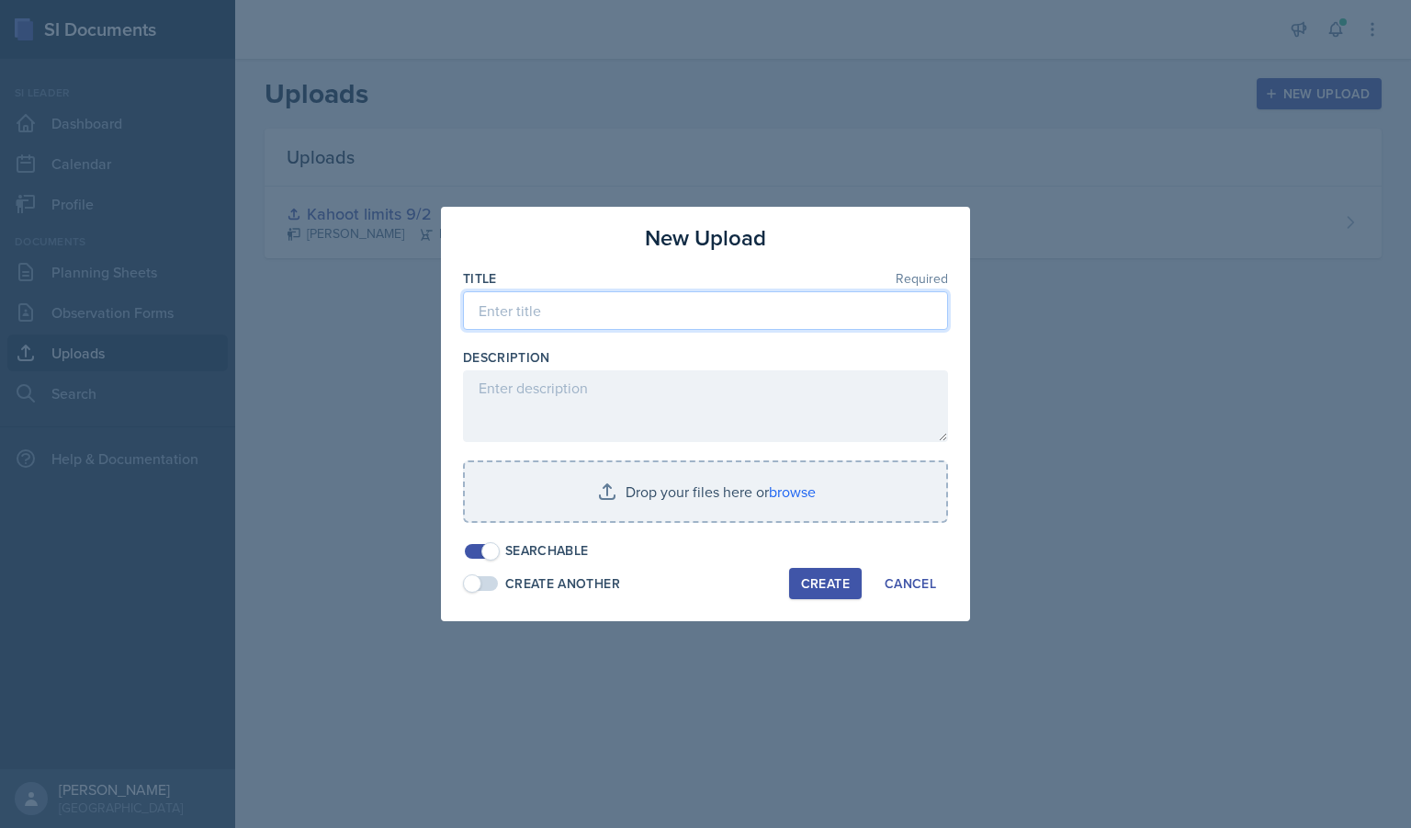
click at [664, 324] on input at bounding box center [705, 310] width 485 height 39
type input "Group quiz main activity 9/2"
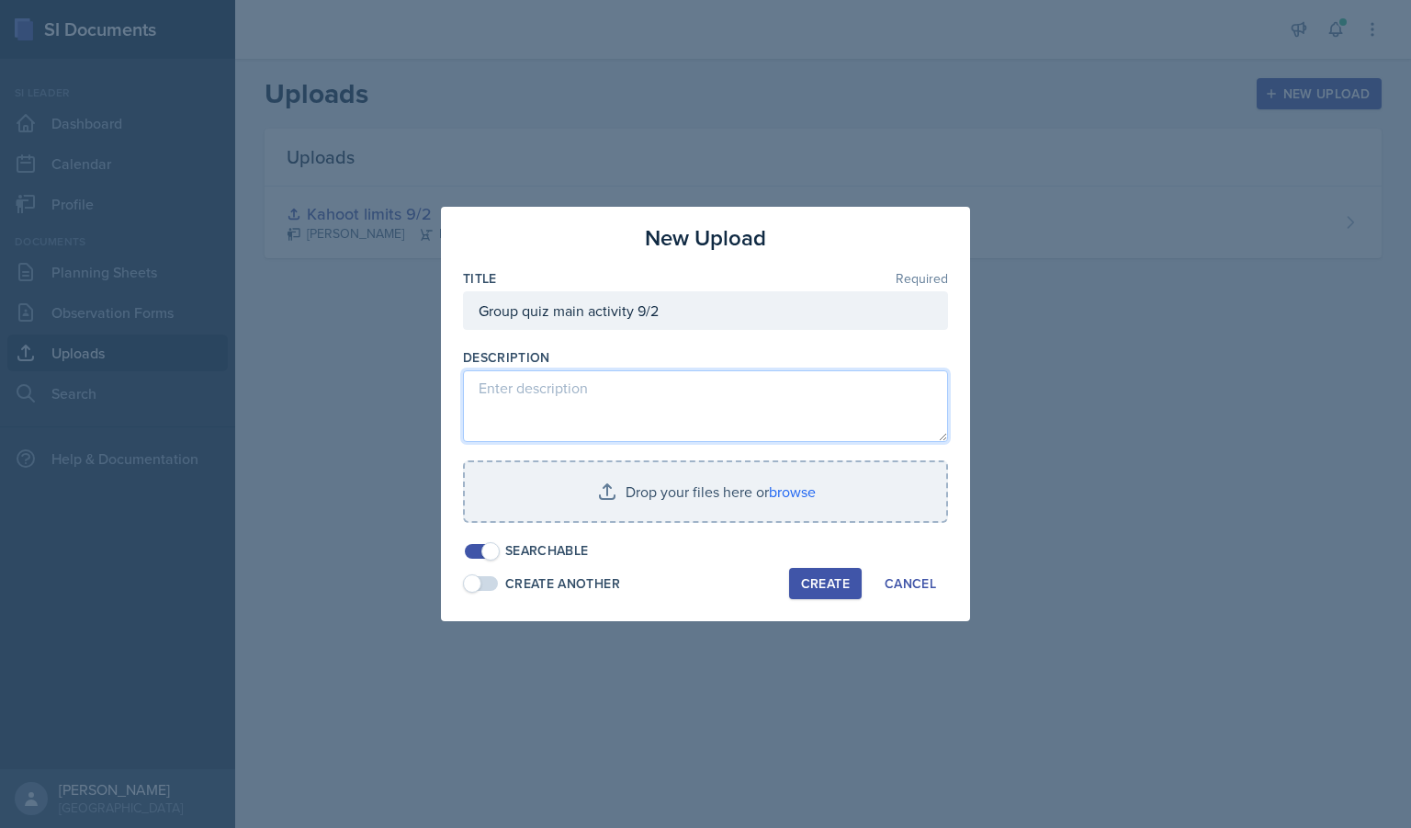
click at [634, 423] on textarea at bounding box center [705, 406] width 485 height 72
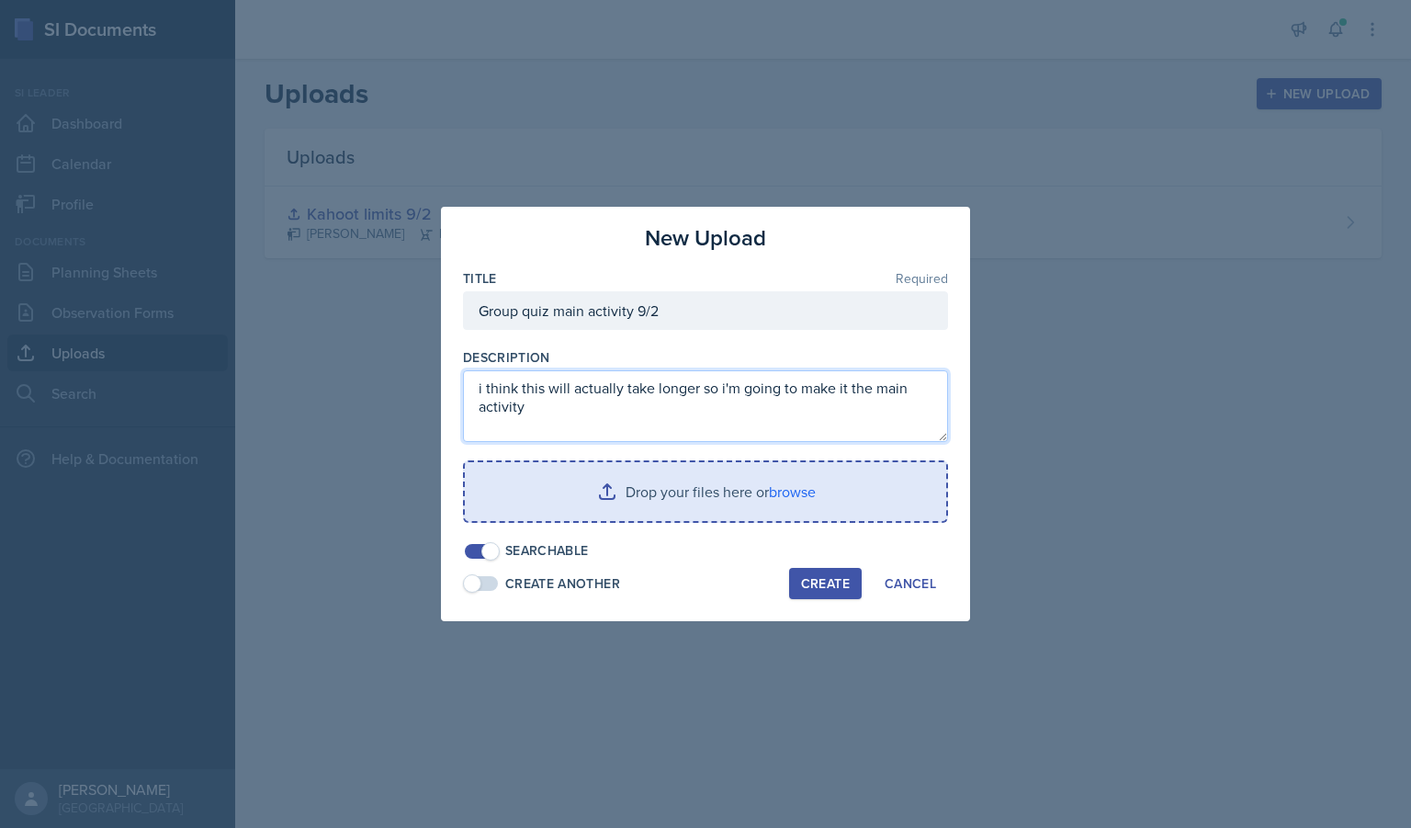
type textarea "i think this will actually take longer so i'm going to make it the main activity"
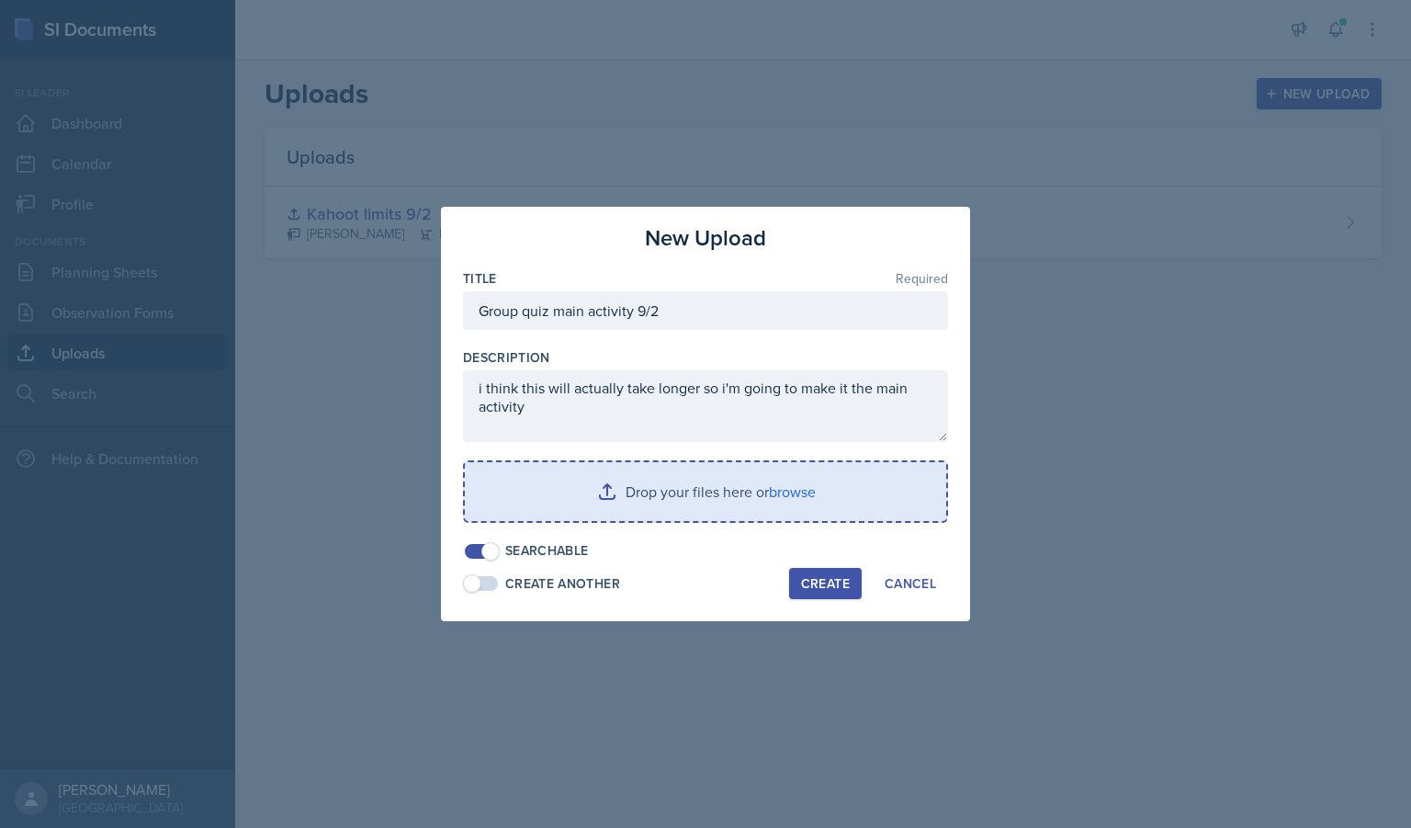
click at [668, 481] on input "file" at bounding box center [705, 491] width 481 height 59
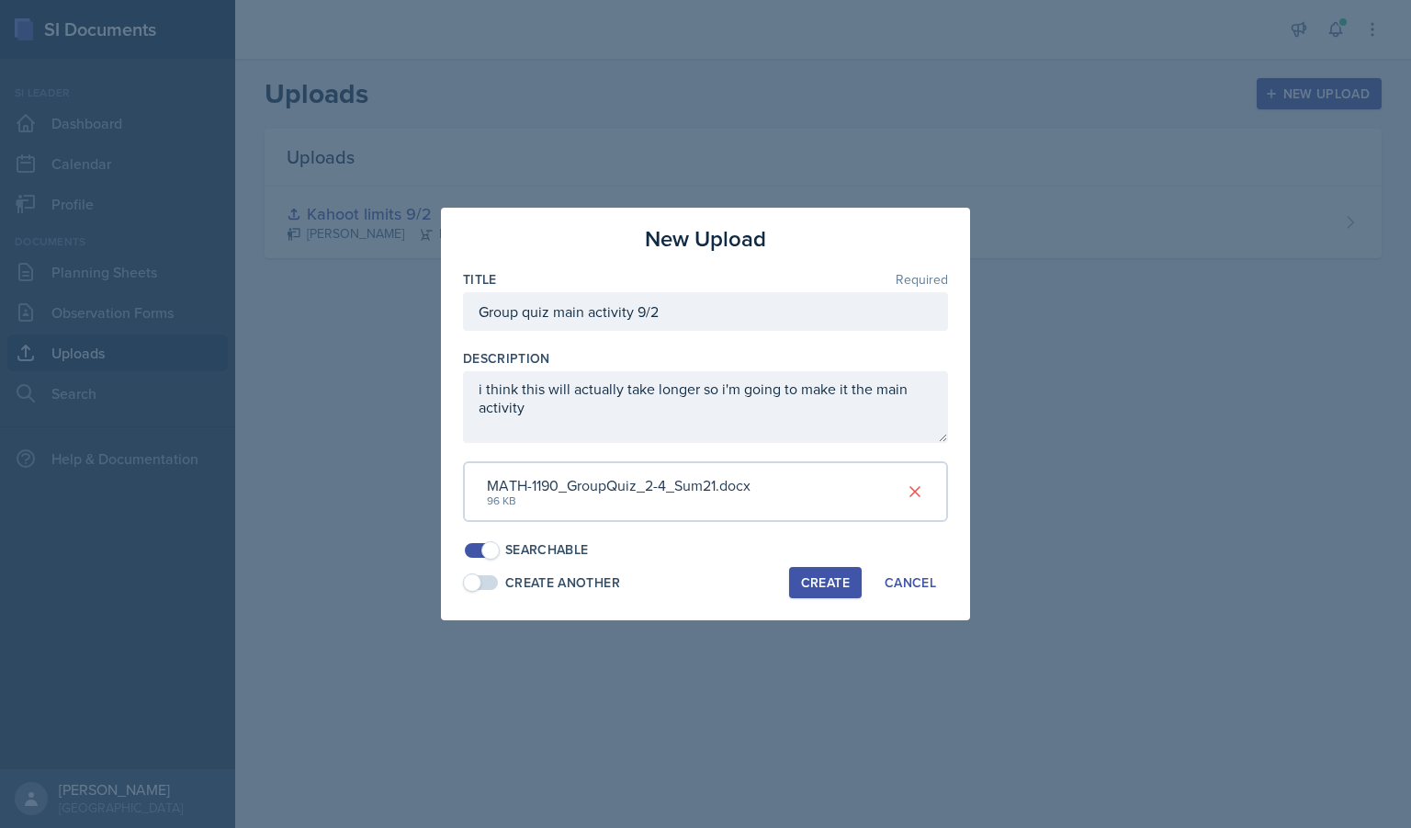
click at [824, 583] on div "Create" at bounding box center [825, 582] width 49 height 15
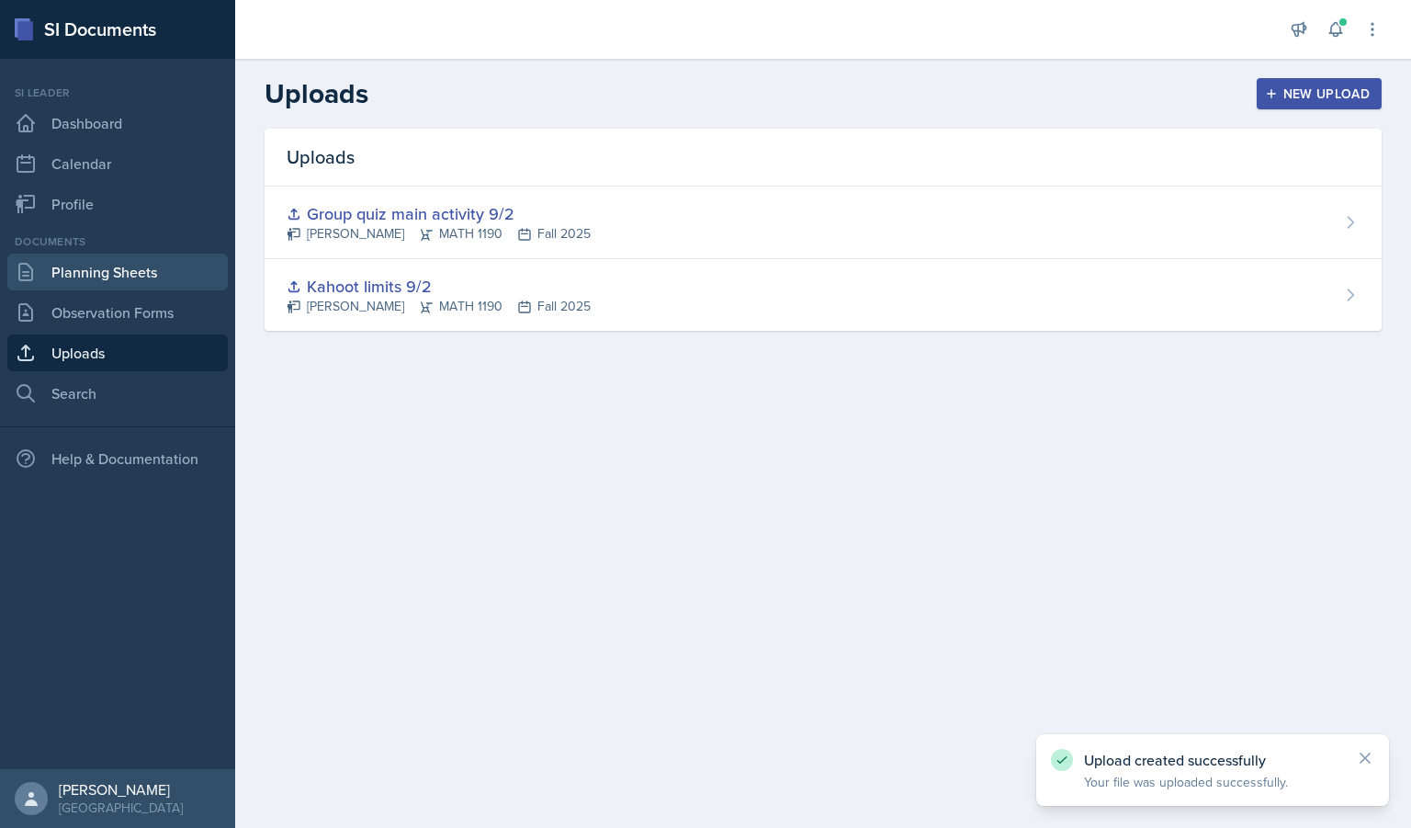
click at [121, 270] on link "Planning Sheets" at bounding box center [117, 272] width 220 height 37
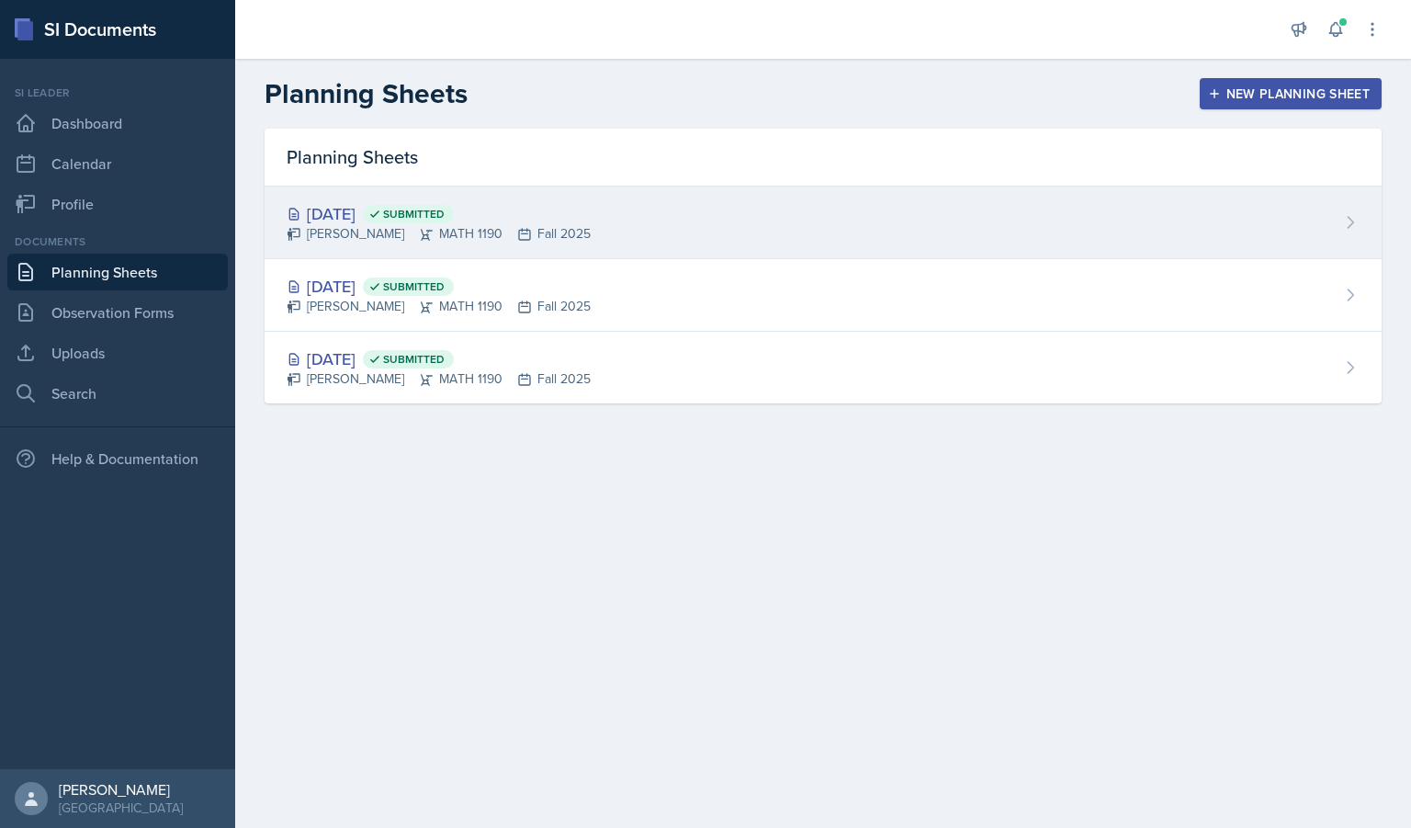
click at [591, 231] on div "[PERSON_NAME] MATH 1190 Fall 2025" at bounding box center [439, 233] width 304 height 19
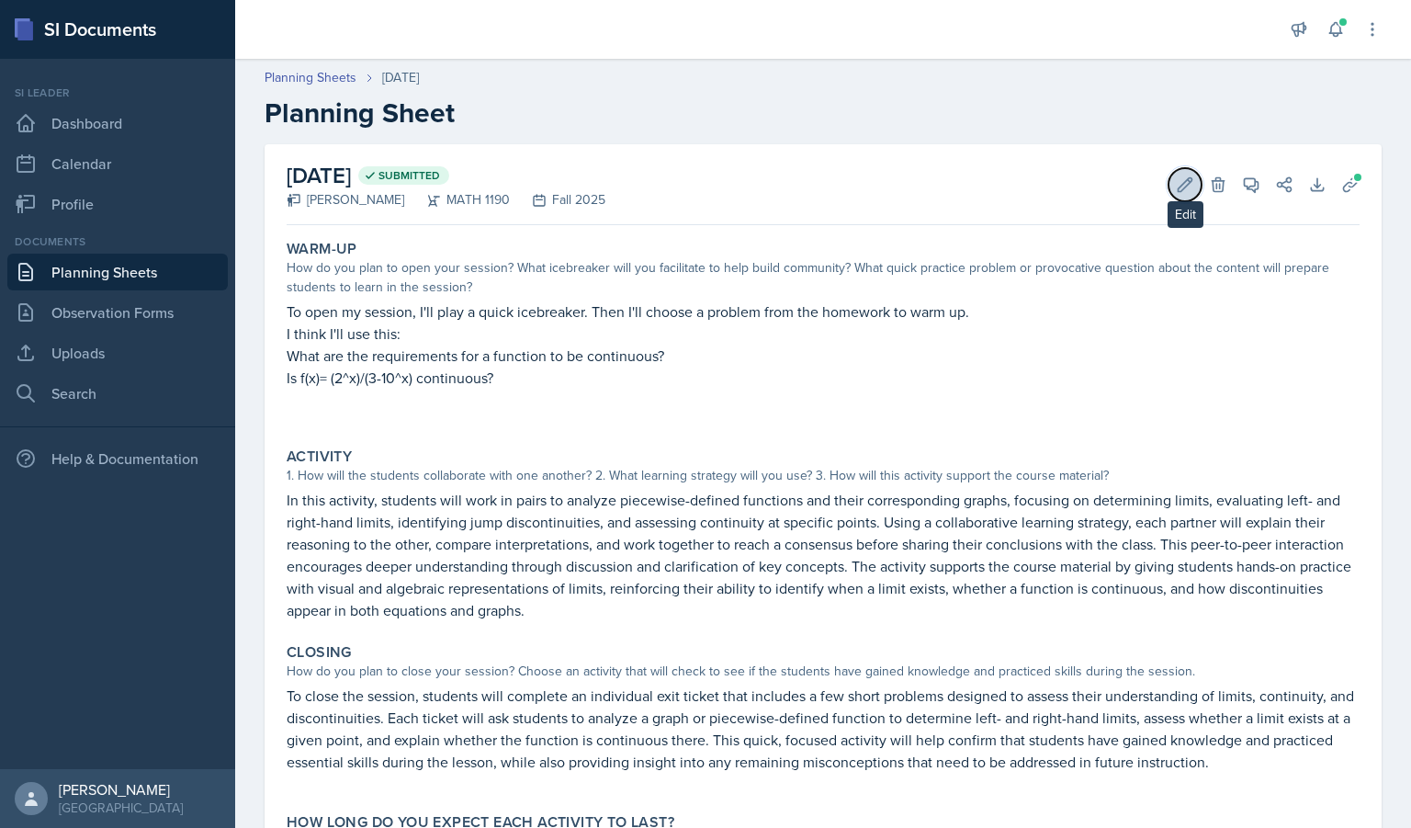
click at [1176, 193] on icon at bounding box center [1185, 184] width 18 height 18
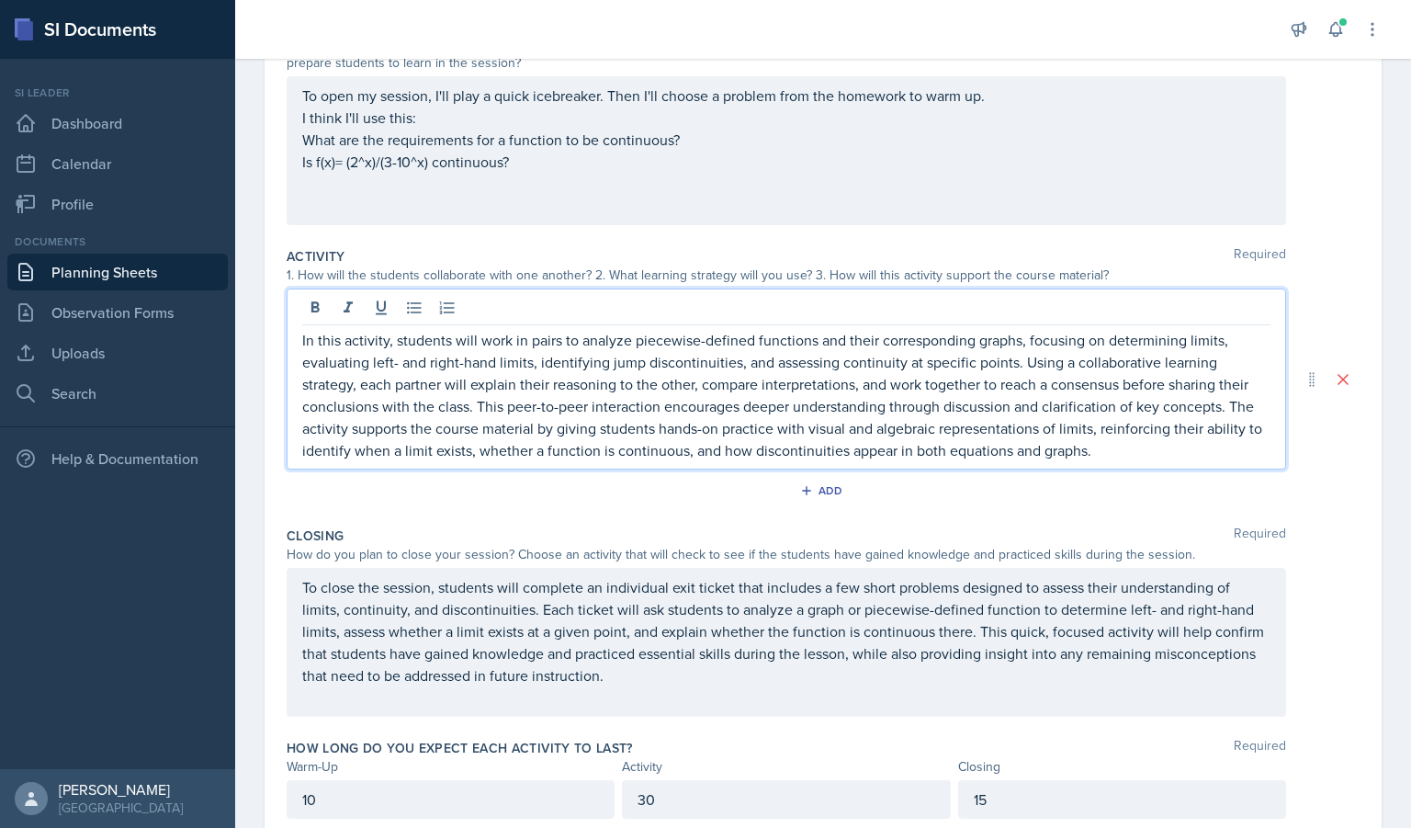
scroll to position [266, 0]
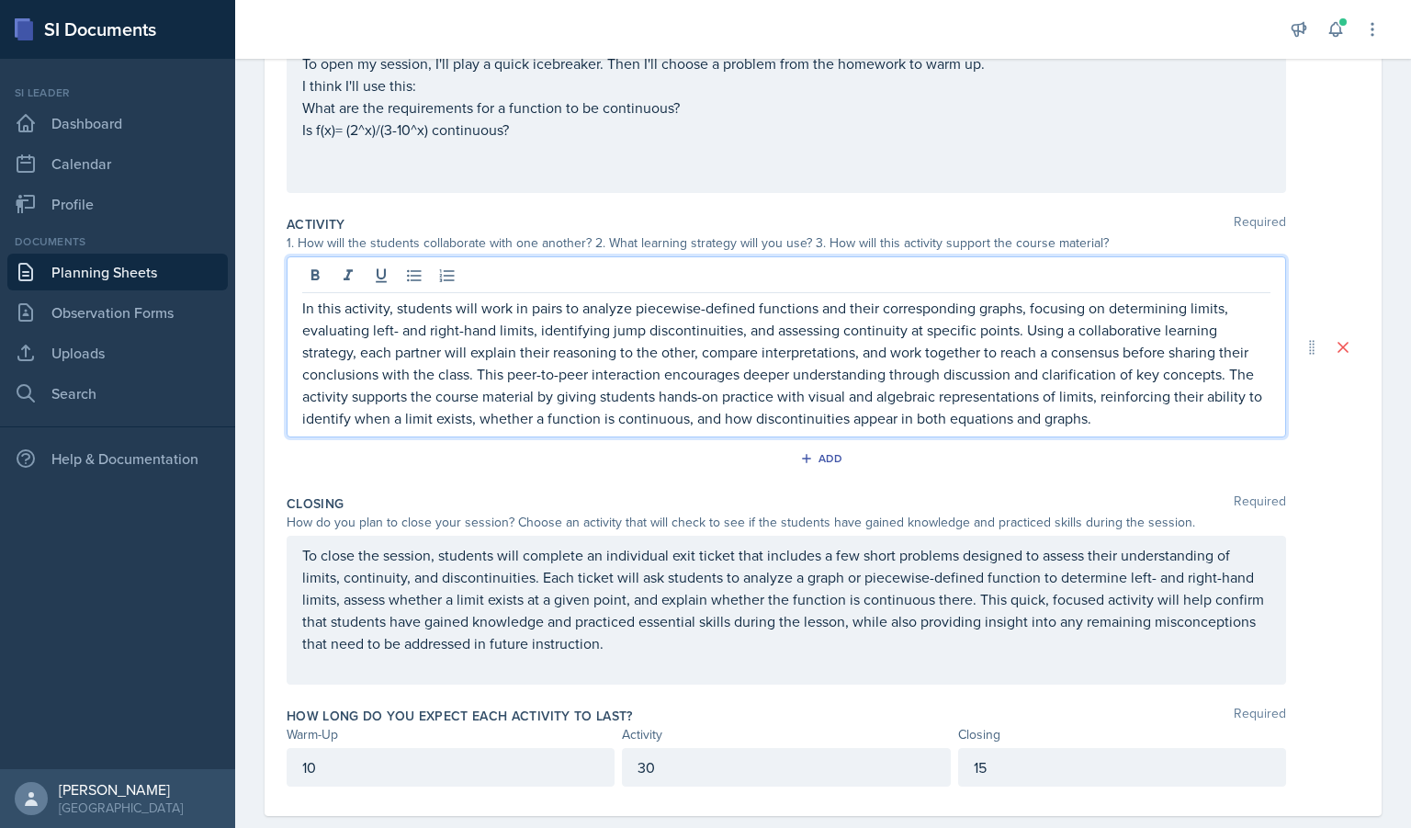
click at [1145, 421] on p "In this activity, students will work in pairs to analyze piecewise-defined func…" at bounding box center [786, 363] width 968 height 132
click at [299, 308] on div "In this activity, students will work in pairs to analyze piecewise-defined func…" at bounding box center [787, 346] width 1000 height 181
click at [303, 313] on p "In this activity, students will work in pairs to analyze piecewise-defined func…" at bounding box center [786, 363] width 968 height 132
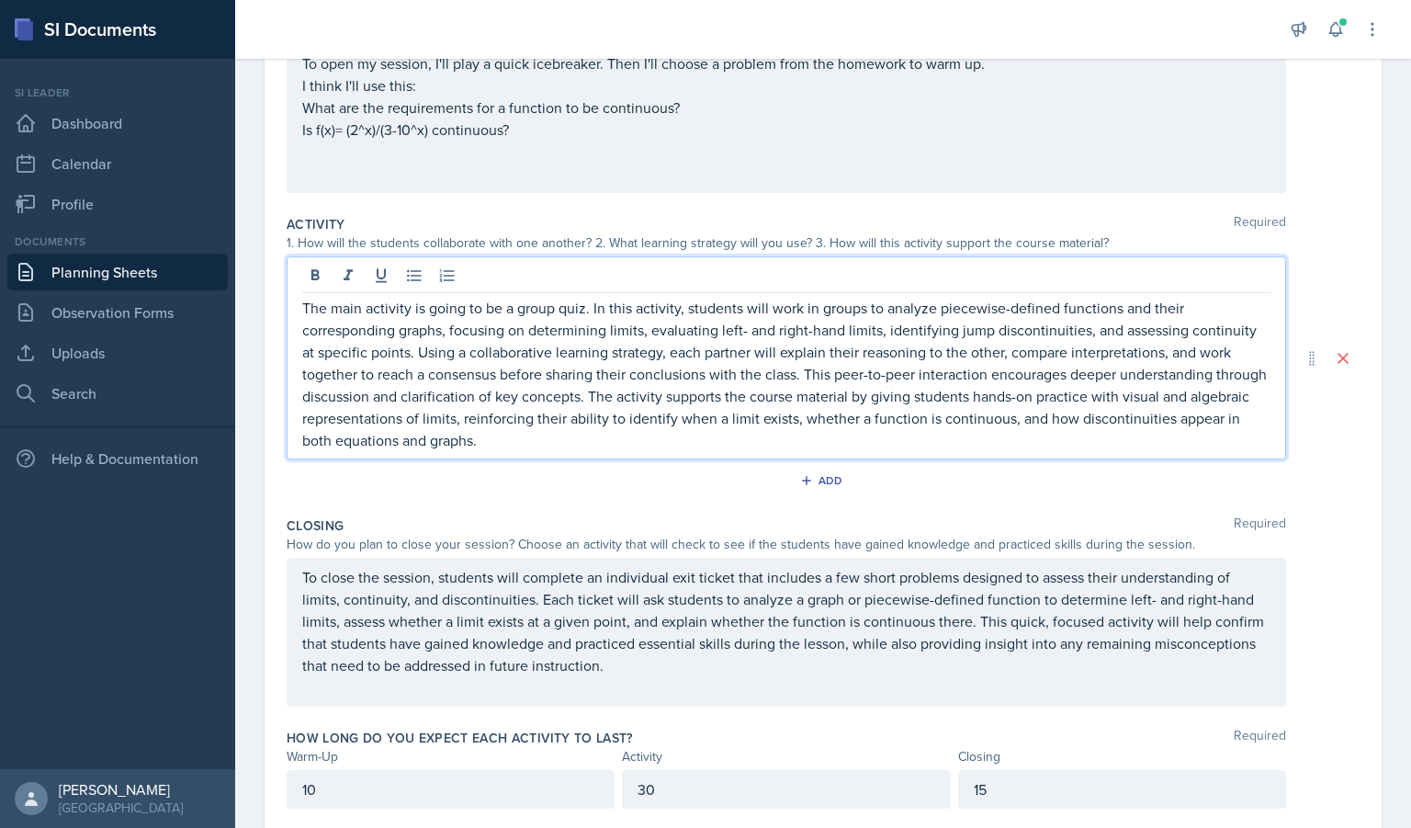
click at [594, 418] on p "The main activity is going to be a group quiz. In this activity, students will …" at bounding box center [786, 374] width 968 height 154
click at [594, 452] on div "The main activity is going to be a group quiz. In this activity, students will …" at bounding box center [787, 357] width 1000 height 203
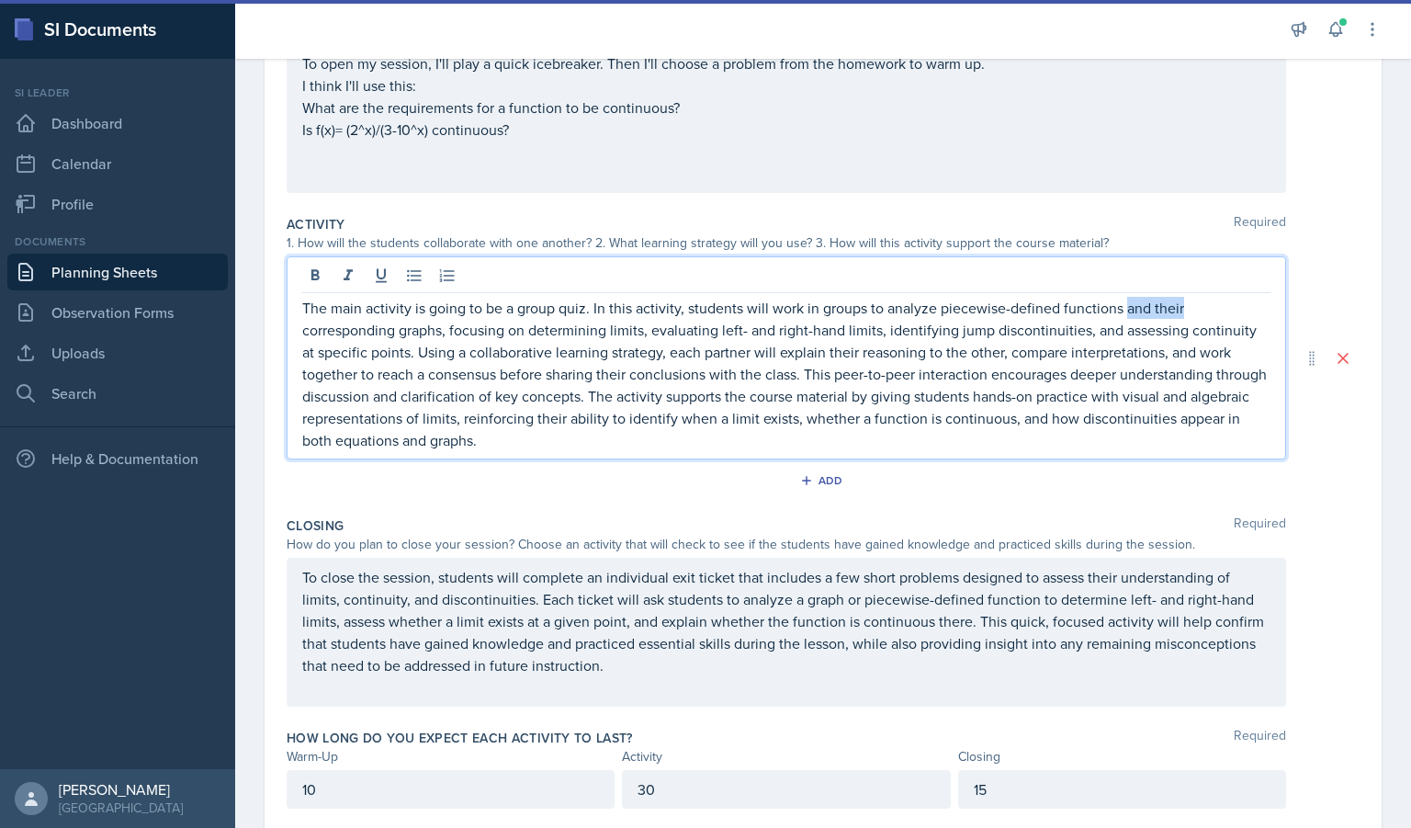
drag, startPoint x: 1180, startPoint y: 315, endPoint x: 1125, endPoint y: 313, distance: 54.2
click at [1125, 313] on p "The main activity is going to be a group quiz. In this activity, students will …" at bounding box center [786, 374] width 968 height 154
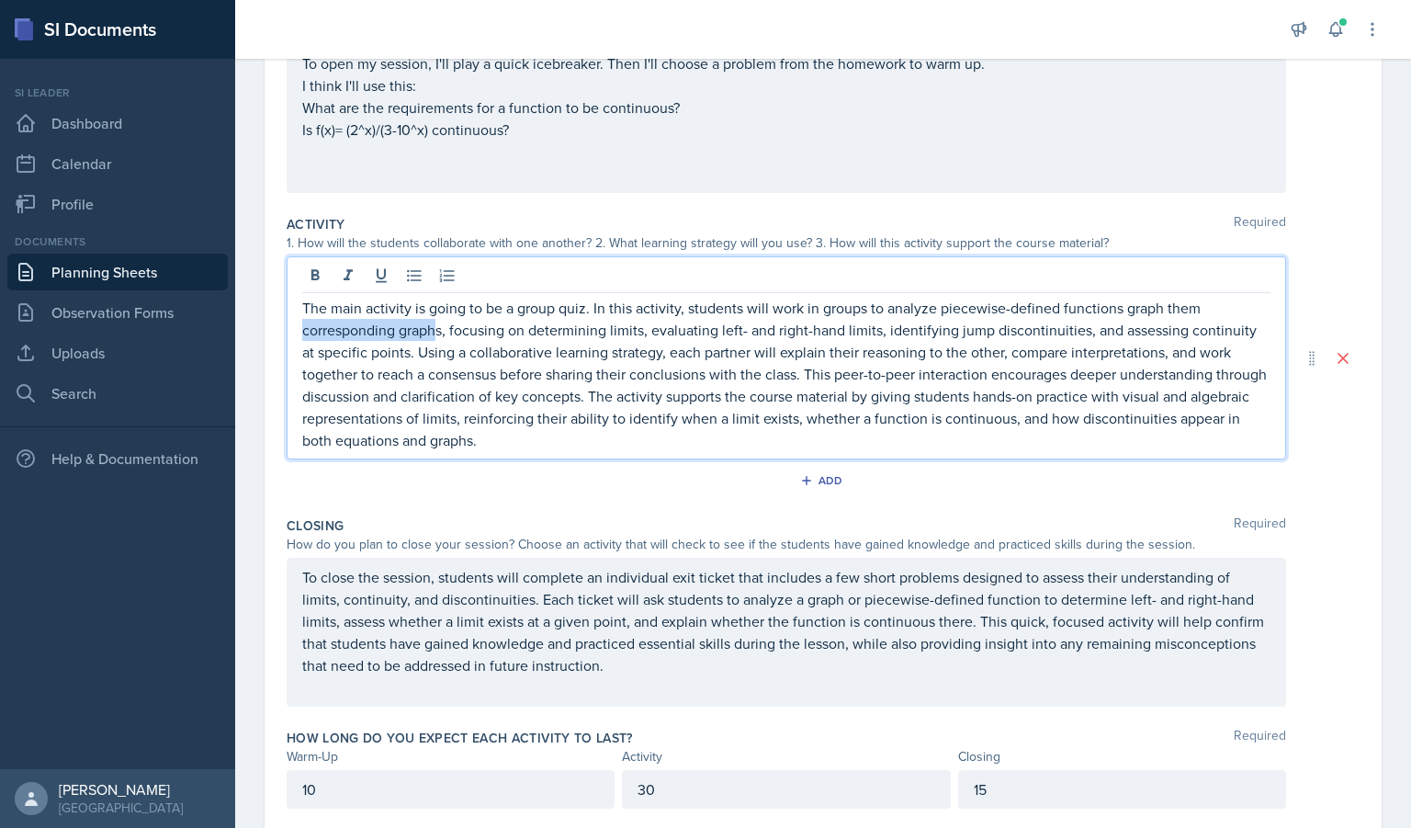
drag, startPoint x: 438, startPoint y: 329, endPoint x: 276, endPoint y: 338, distance: 162.9
click at [276, 338] on div "Date [DATE] [DATE] 27 28 29 30 31 1 2 3 4 5 6 7 8 9 10 11 12 13 14 15 16 17 18 …" at bounding box center [823, 358] width 1117 height 960
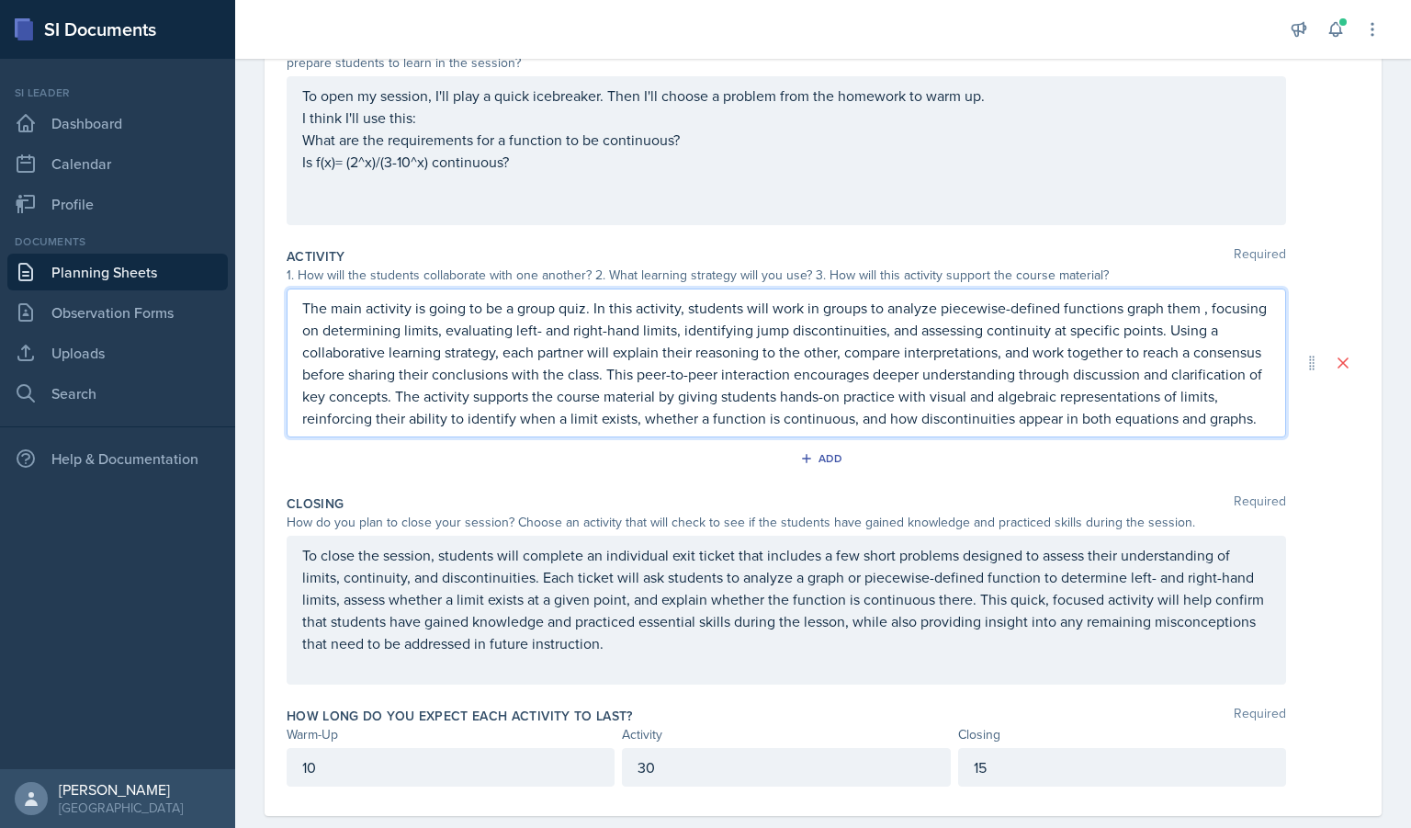
click at [788, 393] on p "The main activity is going to be a group quiz. In this activity, students will …" at bounding box center [786, 363] width 968 height 132
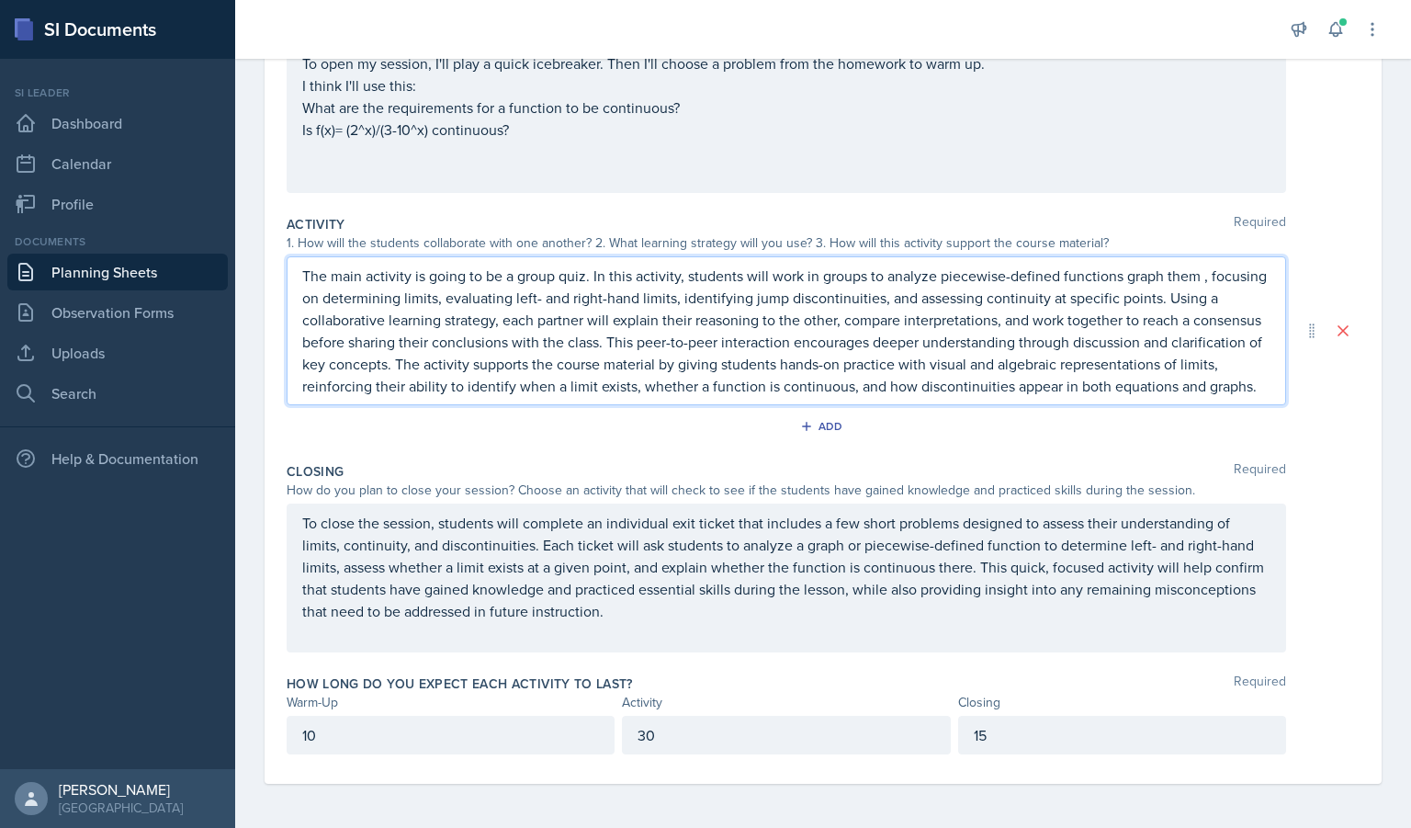
scroll to position [276, 0]
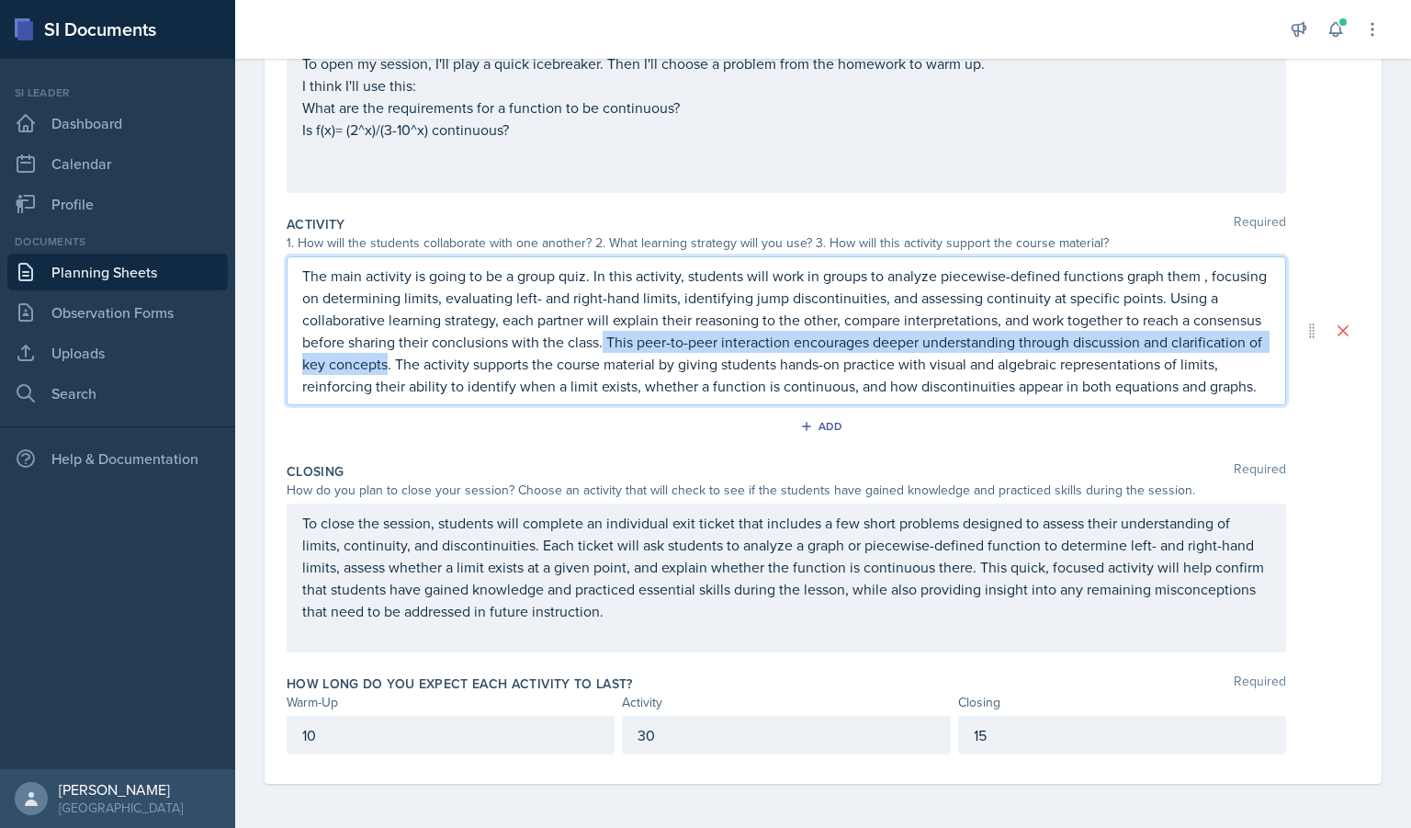
drag, startPoint x: 674, startPoint y: 328, endPoint x: 481, endPoint y: 354, distance: 195.6
click at [481, 354] on p "The main activity is going to be a group quiz. In this activity, students will …" at bounding box center [786, 331] width 968 height 132
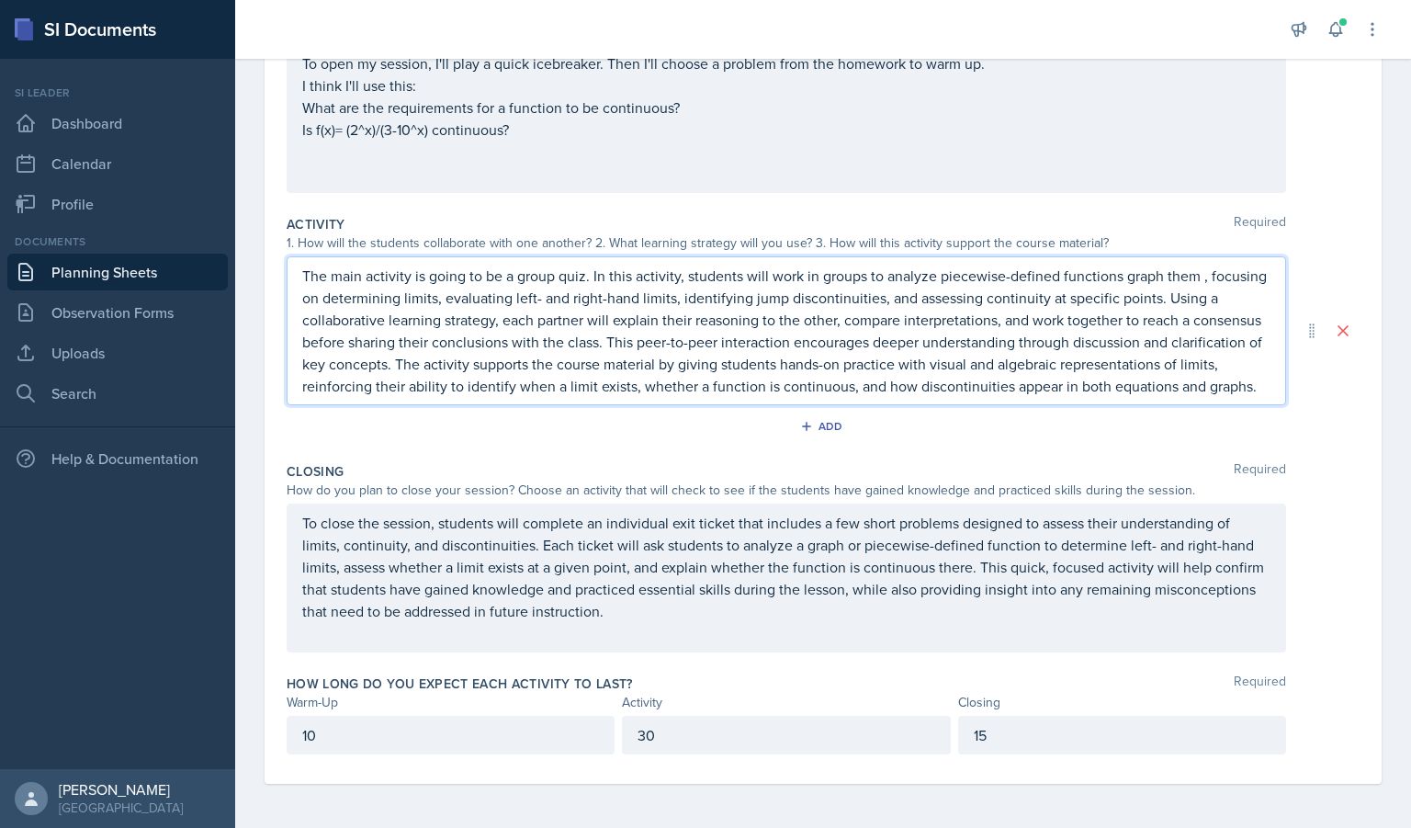
scroll to position [266, 0]
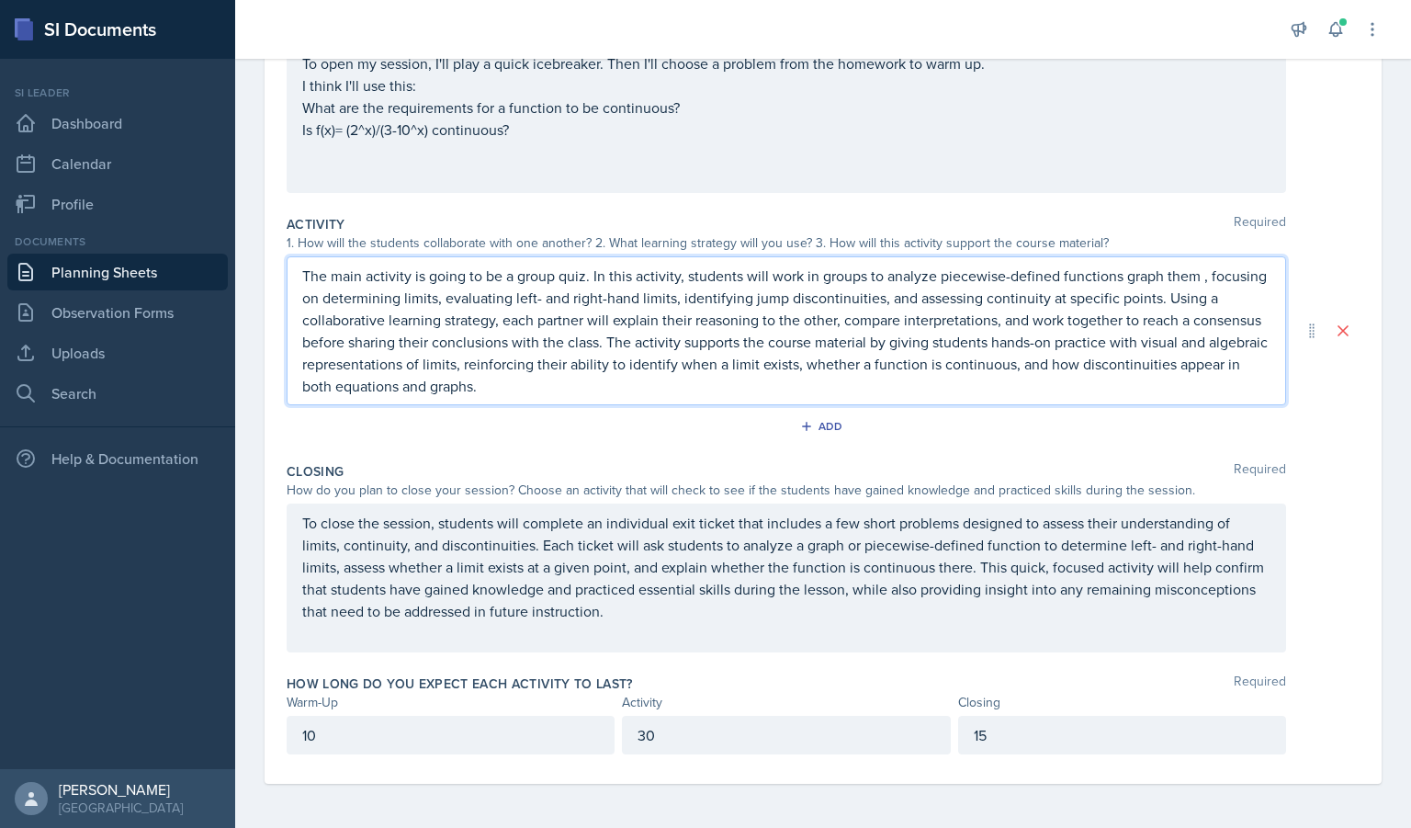
click at [746, 377] on p "The main activity is going to be a group quiz. In this activity, students will …" at bounding box center [786, 331] width 968 height 132
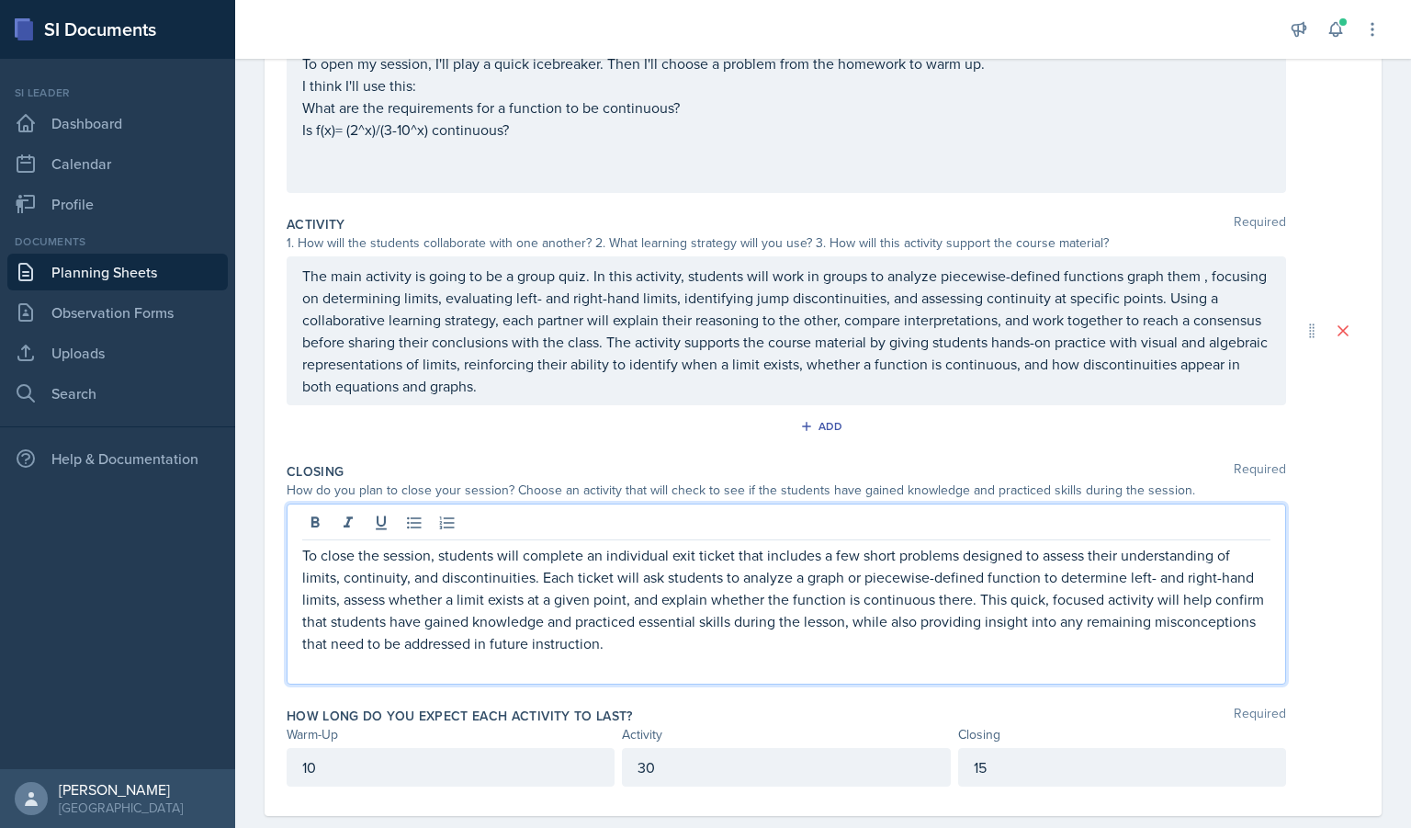
scroll to position [276, 0]
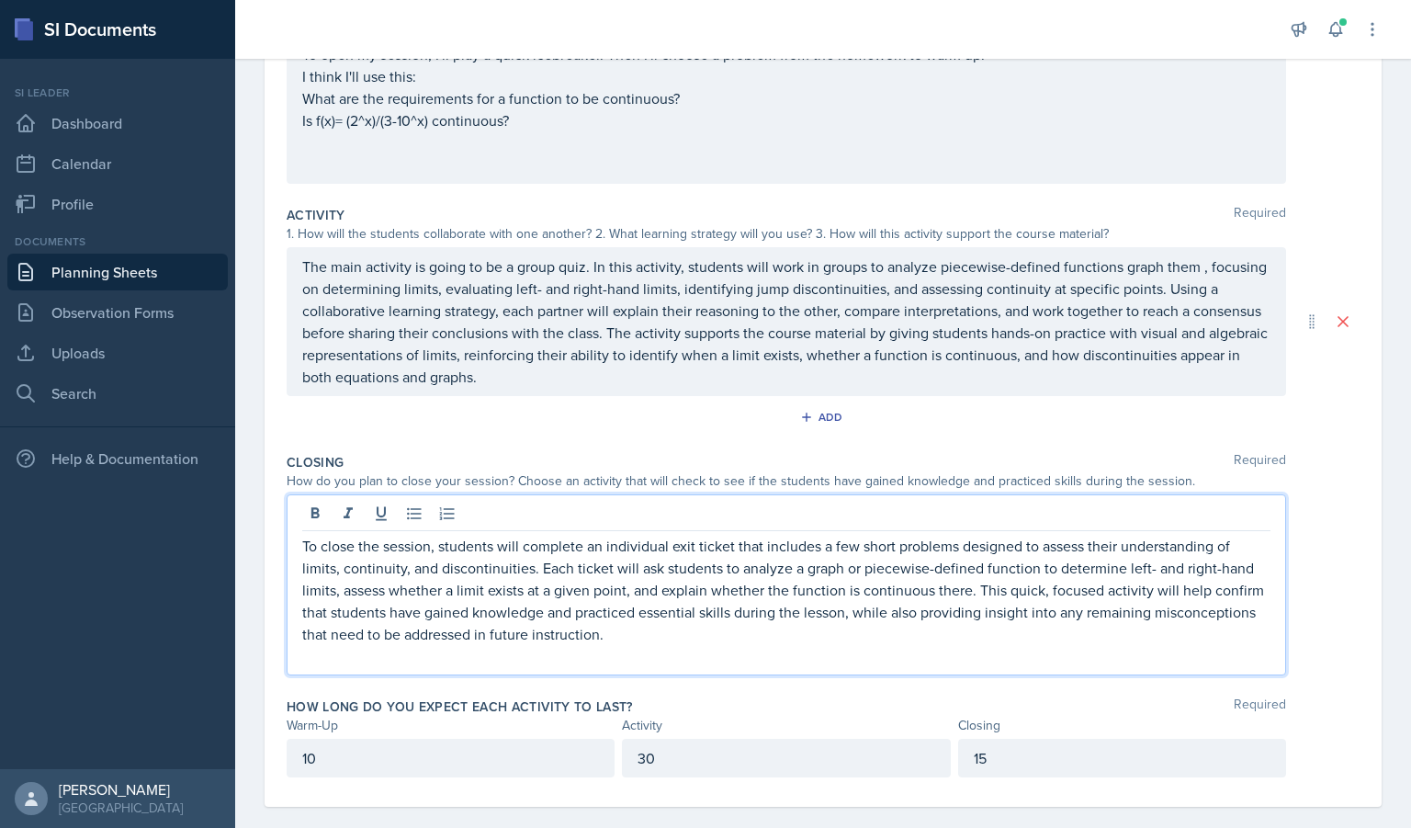
click at [791, 611] on p "To close the session, students will complete an individual exit ticket that inc…" at bounding box center [786, 590] width 968 height 110
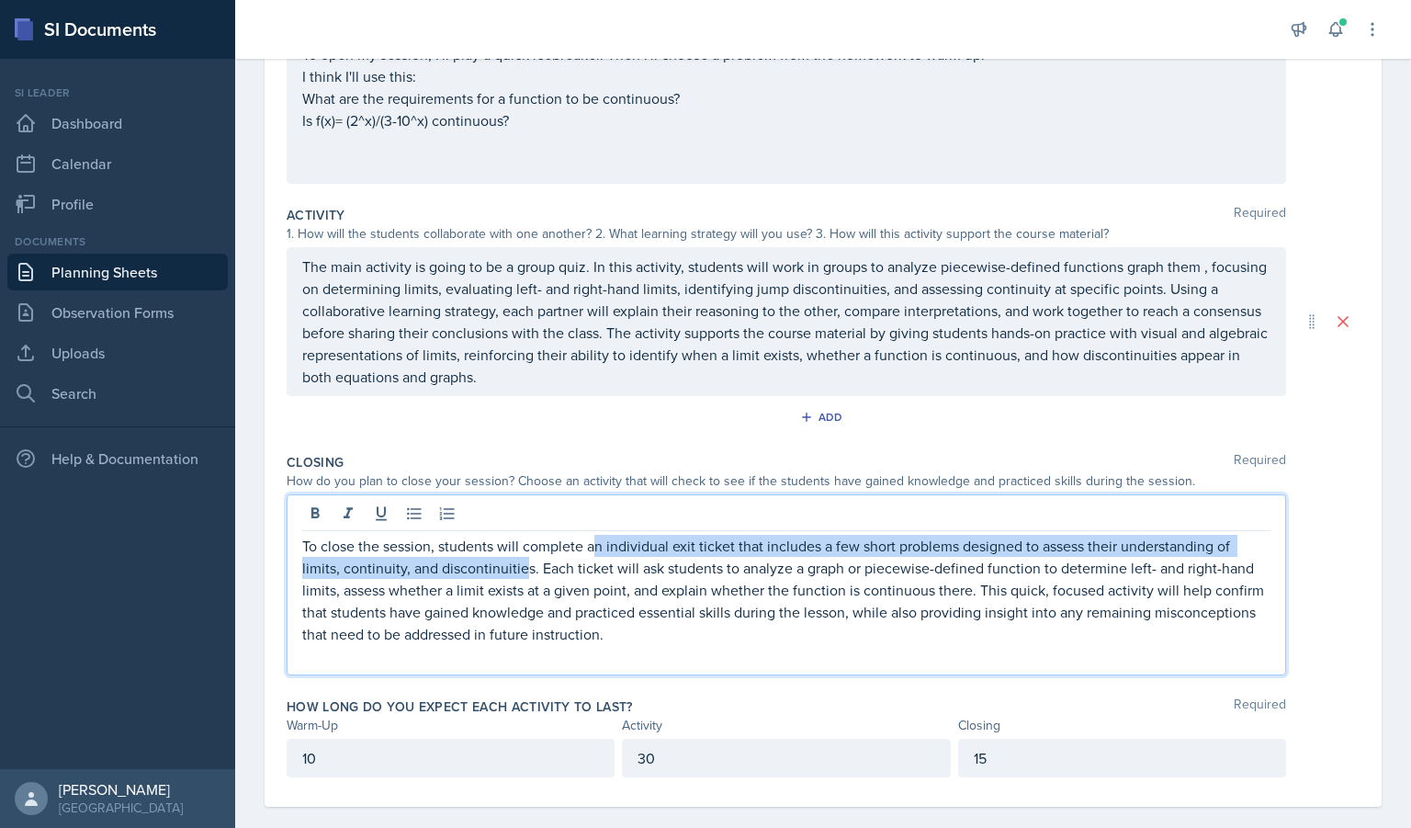
drag, startPoint x: 525, startPoint y: 567, endPoint x: 589, endPoint y: 541, distance: 69.3
click at [589, 541] on p "To close the session, students will complete an individual exit ticket that inc…" at bounding box center [786, 590] width 968 height 110
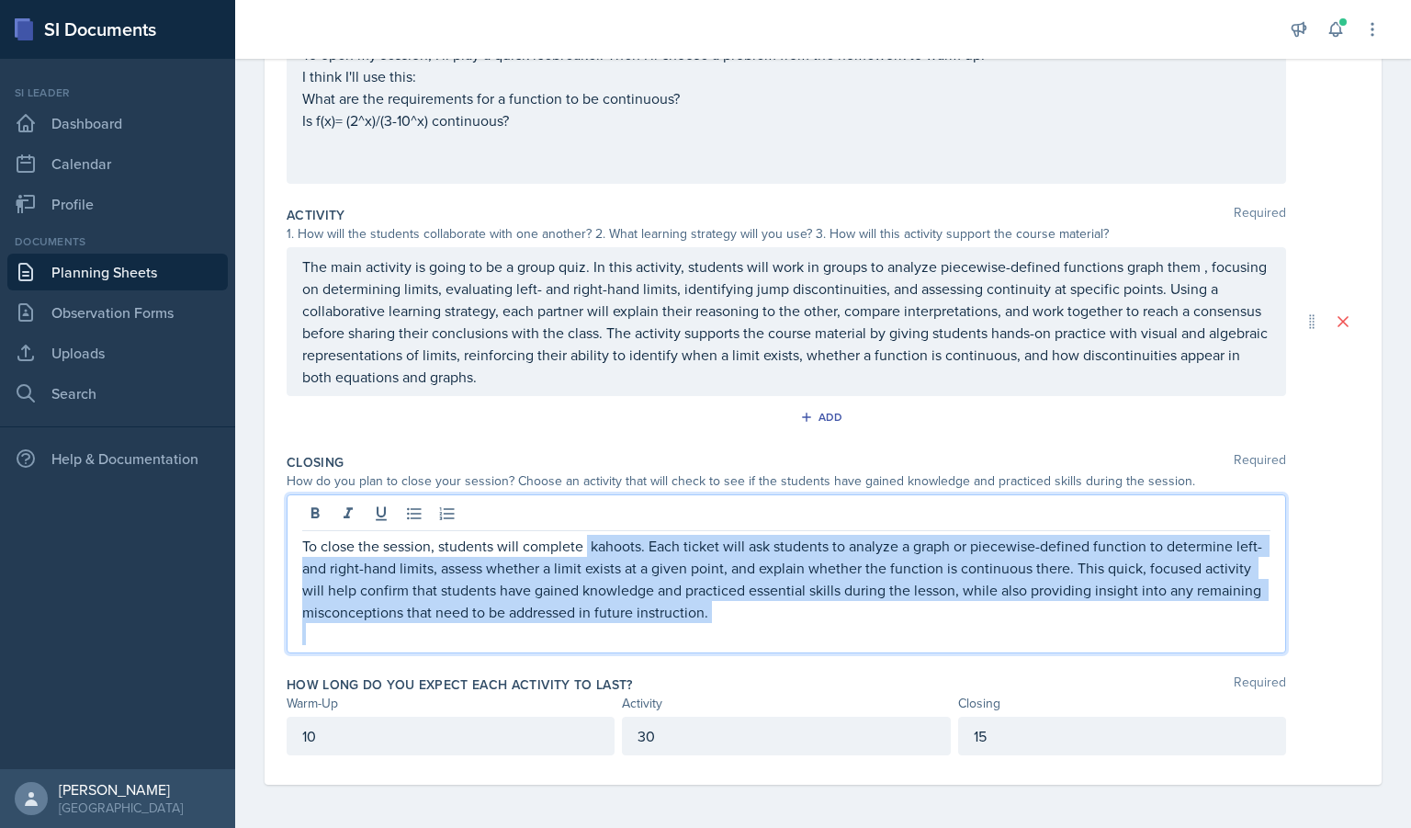
drag, startPoint x: 823, startPoint y: 626, endPoint x: 588, endPoint y: 528, distance: 254.6
click at [588, 528] on div "To close the session, students will complete kahoots. Each ticket will ask stud…" at bounding box center [787, 573] width 1000 height 159
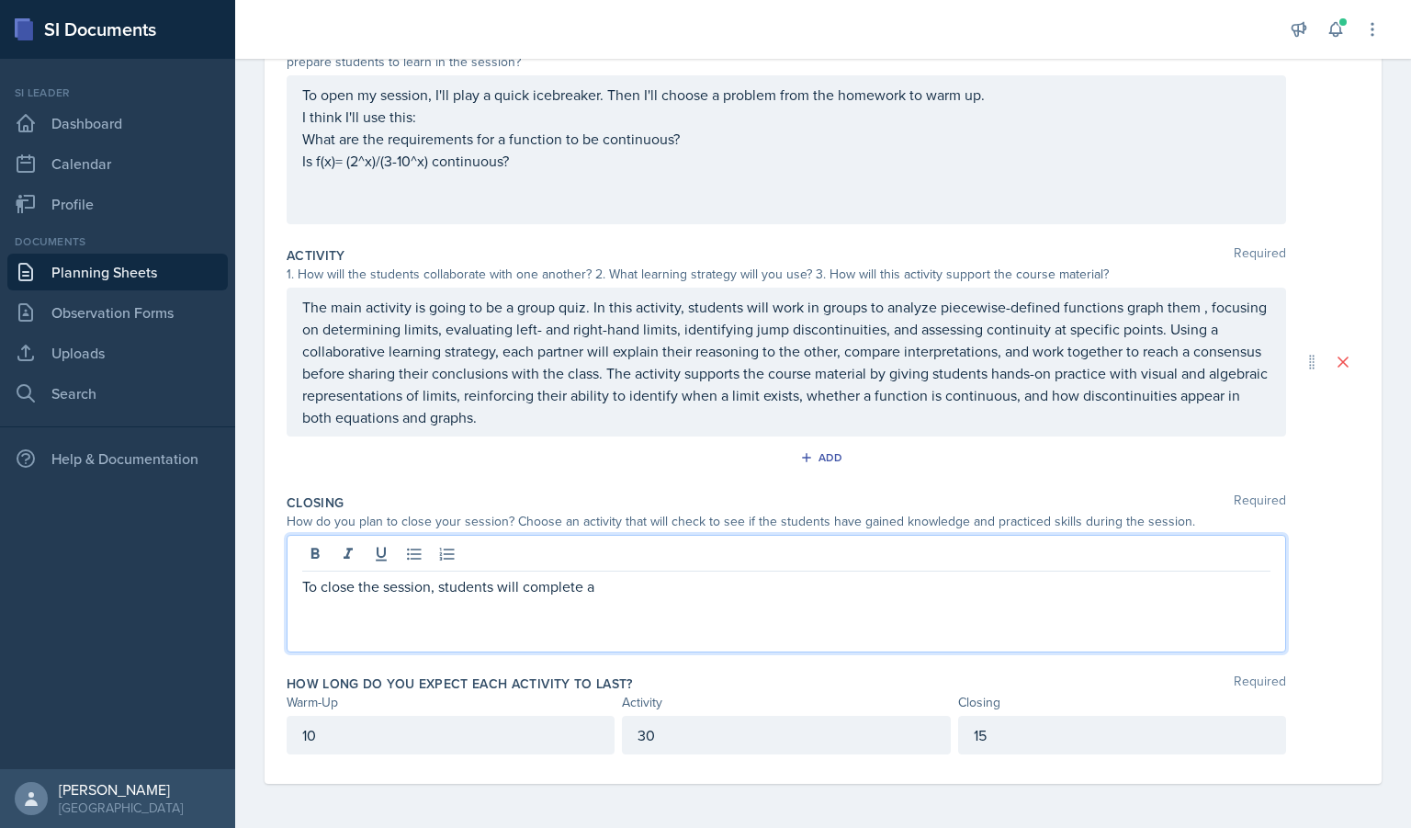
scroll to position [235, 0]
click at [1012, 740] on p "15" at bounding box center [1122, 735] width 297 height 22
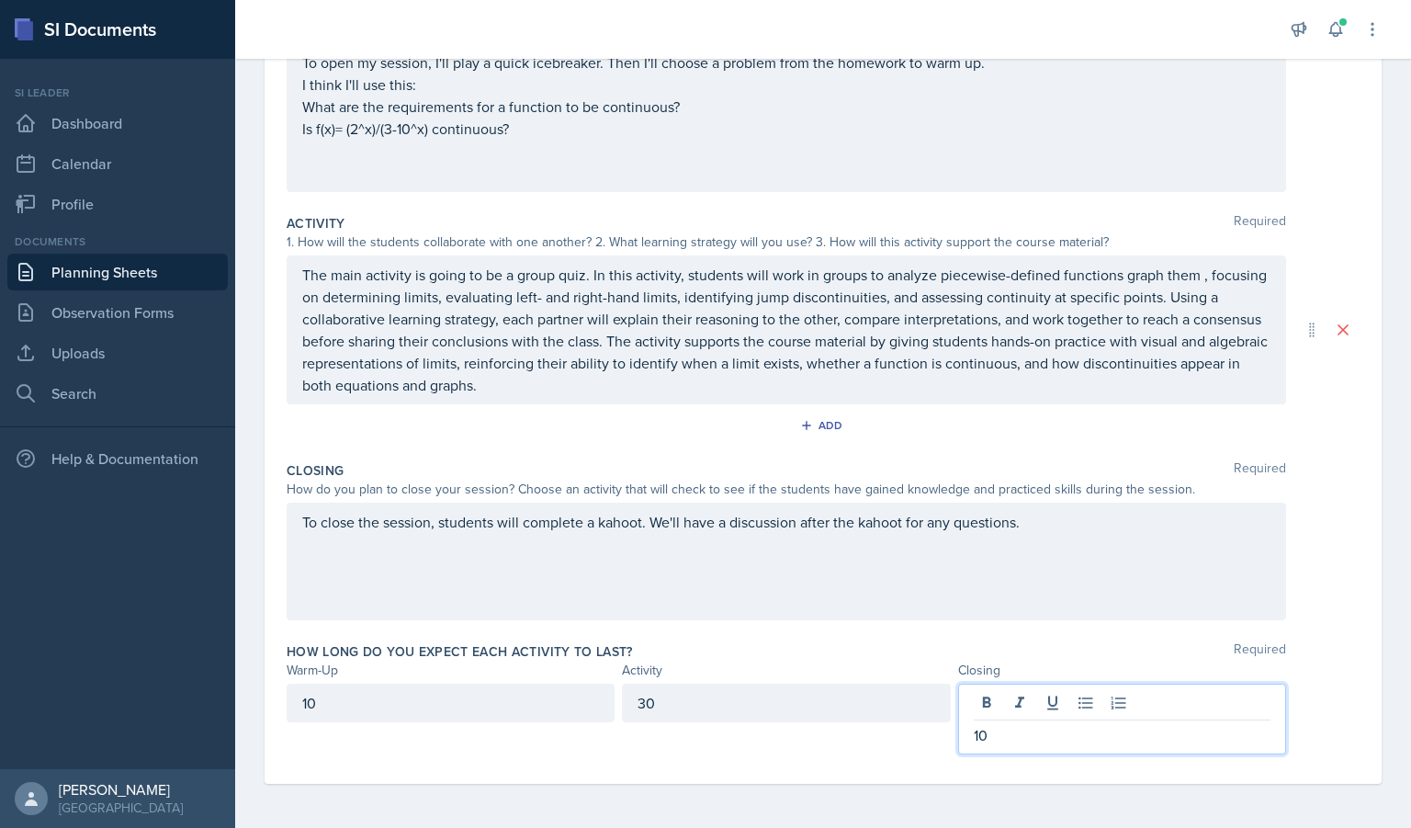
click at [809, 693] on div "30" at bounding box center [786, 703] width 328 height 39
click at [453, 705] on div "10" at bounding box center [451, 703] width 328 height 39
click at [1032, 694] on div "10" at bounding box center [1122, 703] width 328 height 39
click at [799, 713] on div "40" at bounding box center [786, 703] width 328 height 39
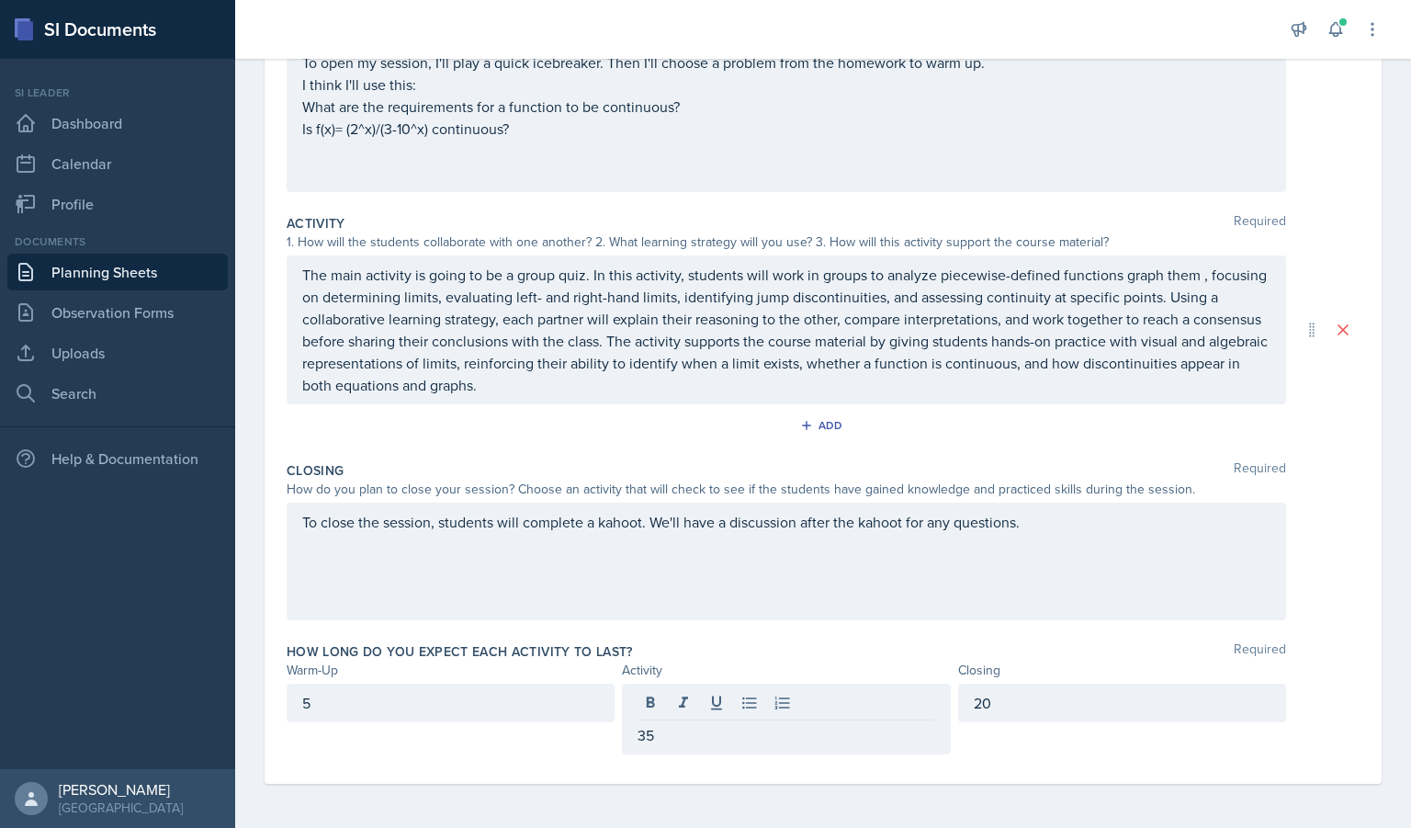
click at [1023, 740] on div "20" at bounding box center [1122, 719] width 328 height 71
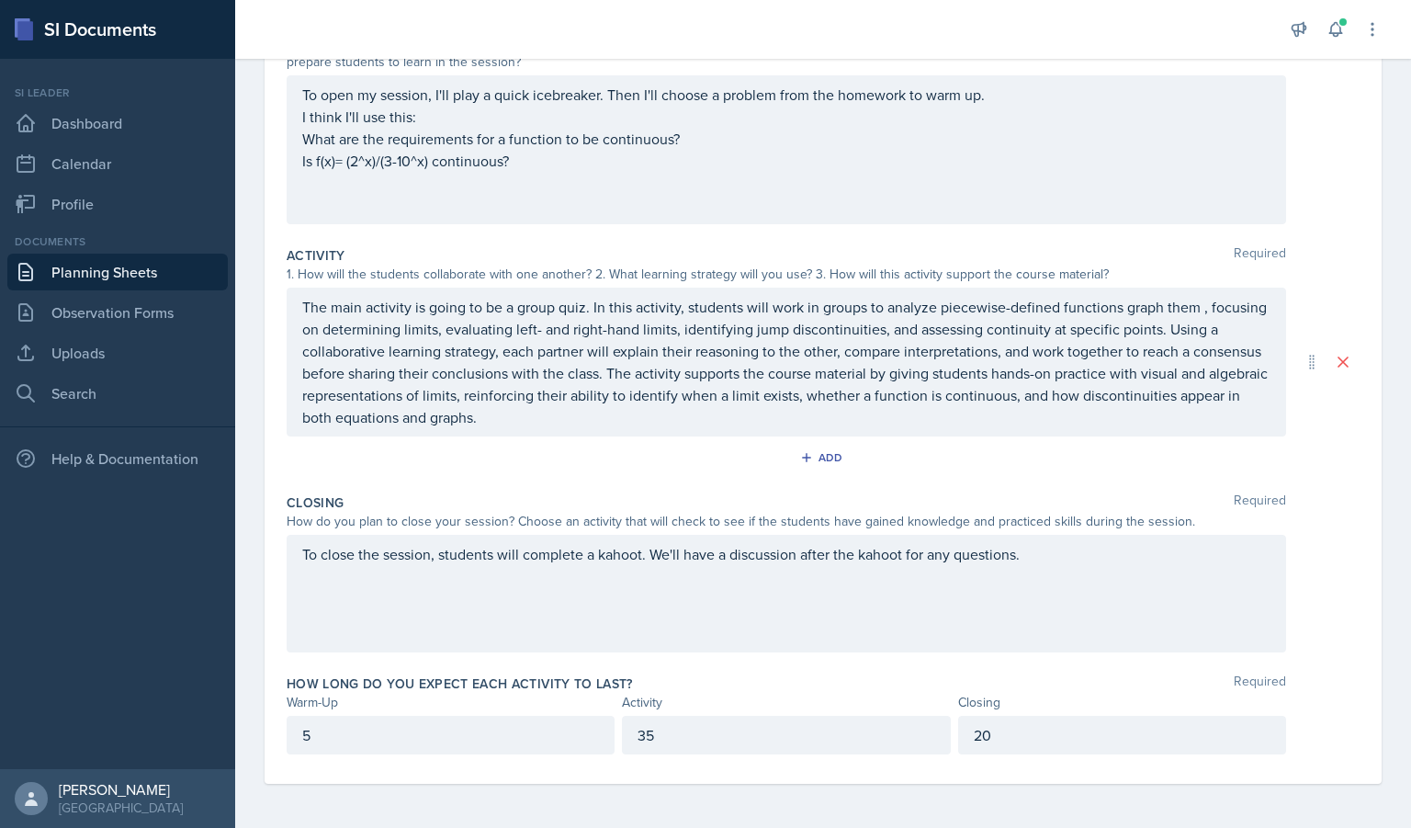
scroll to position [0, 0]
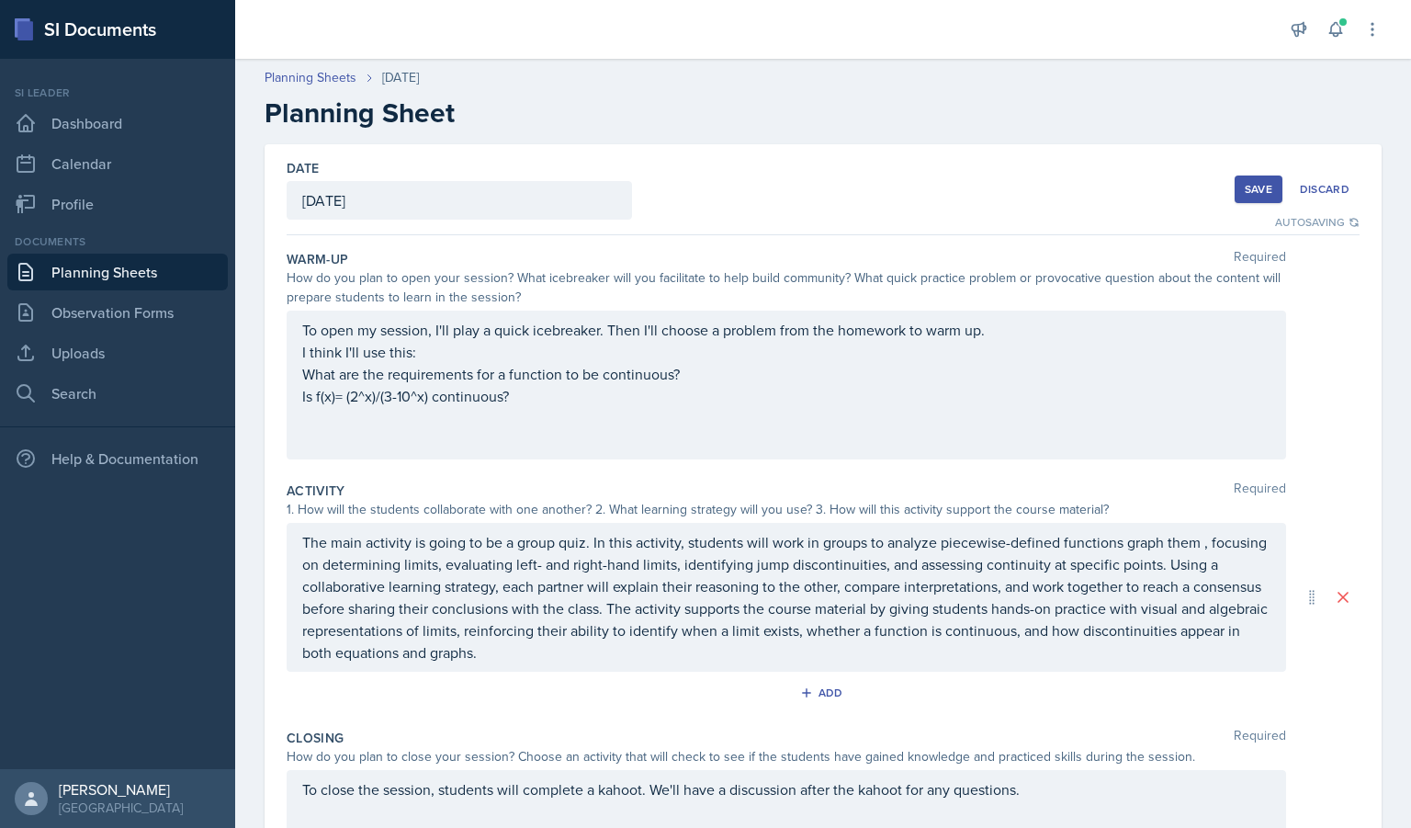
click at [1245, 184] on div "Save" at bounding box center [1259, 189] width 28 height 15
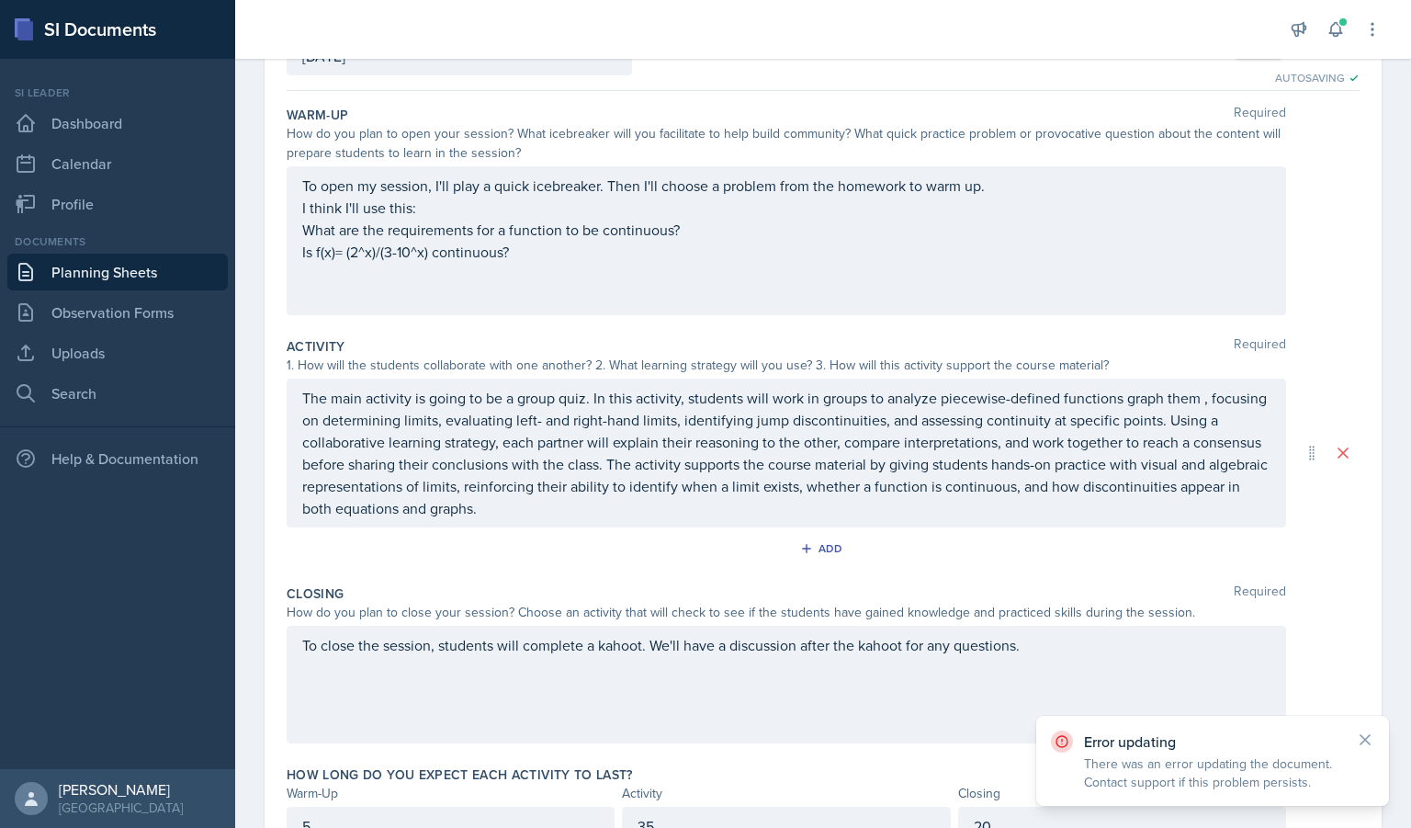
scroll to position [152, 0]
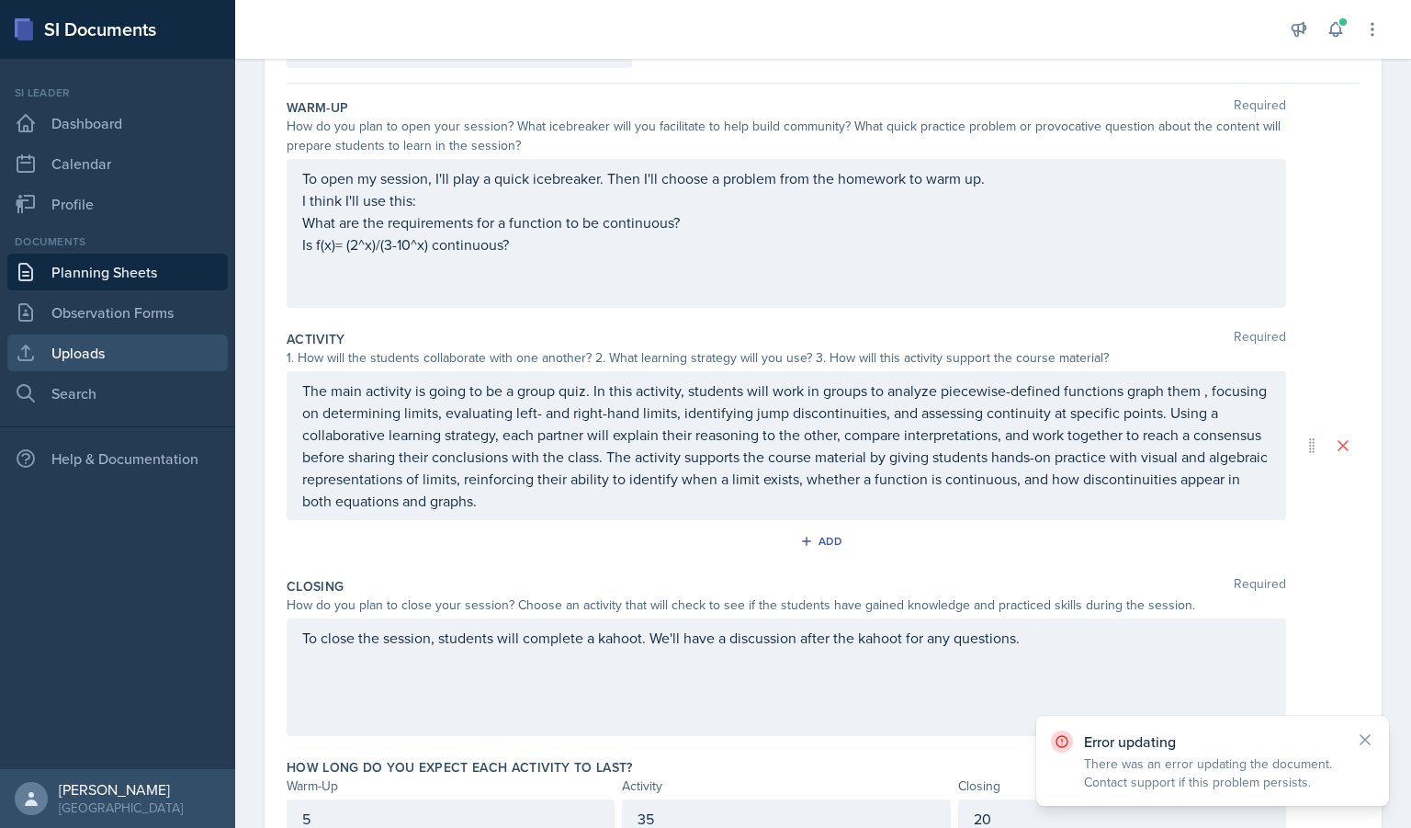
click at [111, 340] on link "Uploads" at bounding box center [117, 352] width 220 height 37
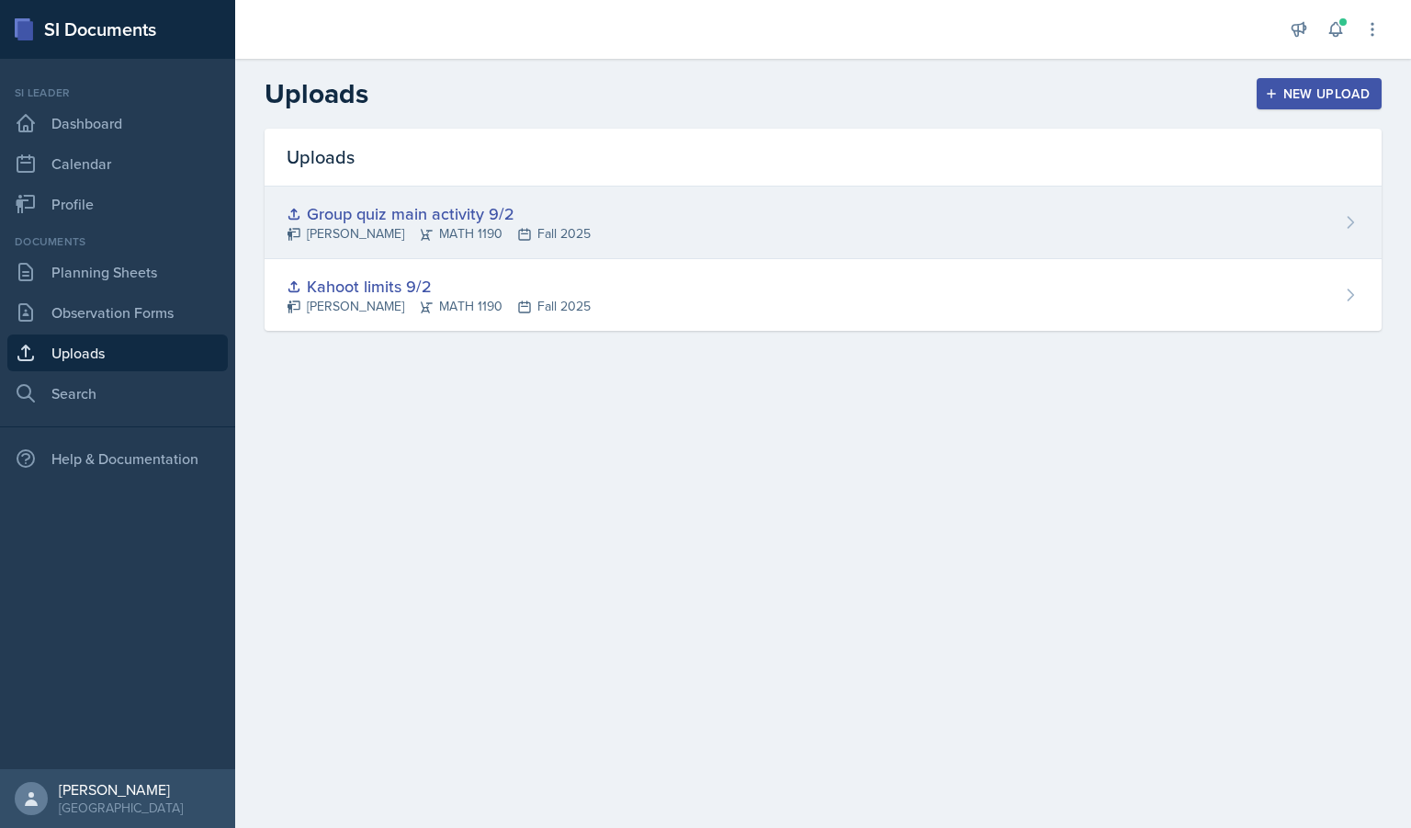
click at [412, 220] on div "Group quiz main activity 9/2" at bounding box center [439, 213] width 304 height 25
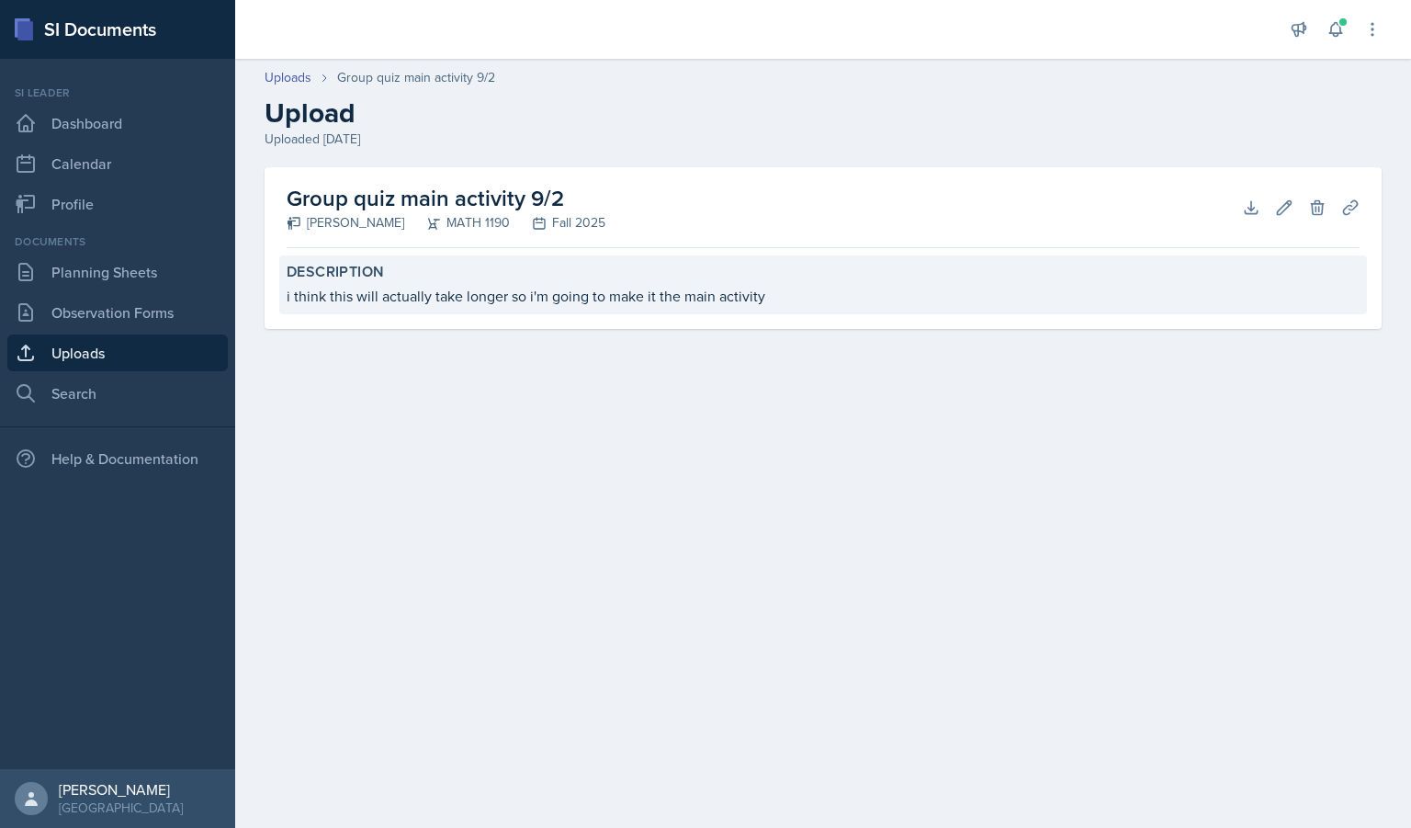
click at [695, 289] on div "i think this will actually take longer so i'm going to make it the main activity" at bounding box center [823, 296] width 1073 height 22
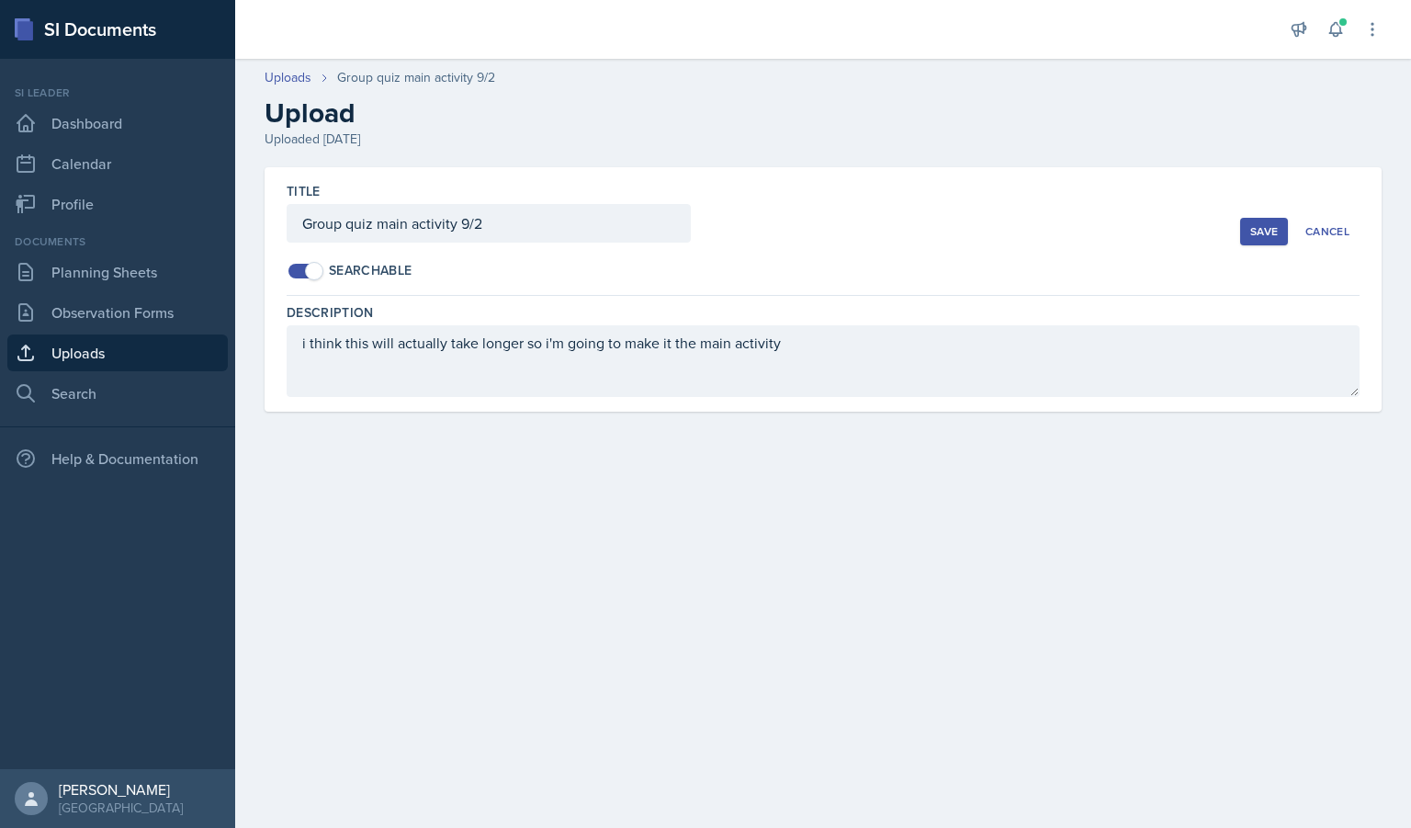
click at [1264, 232] on div "Save" at bounding box center [1264, 231] width 28 height 15
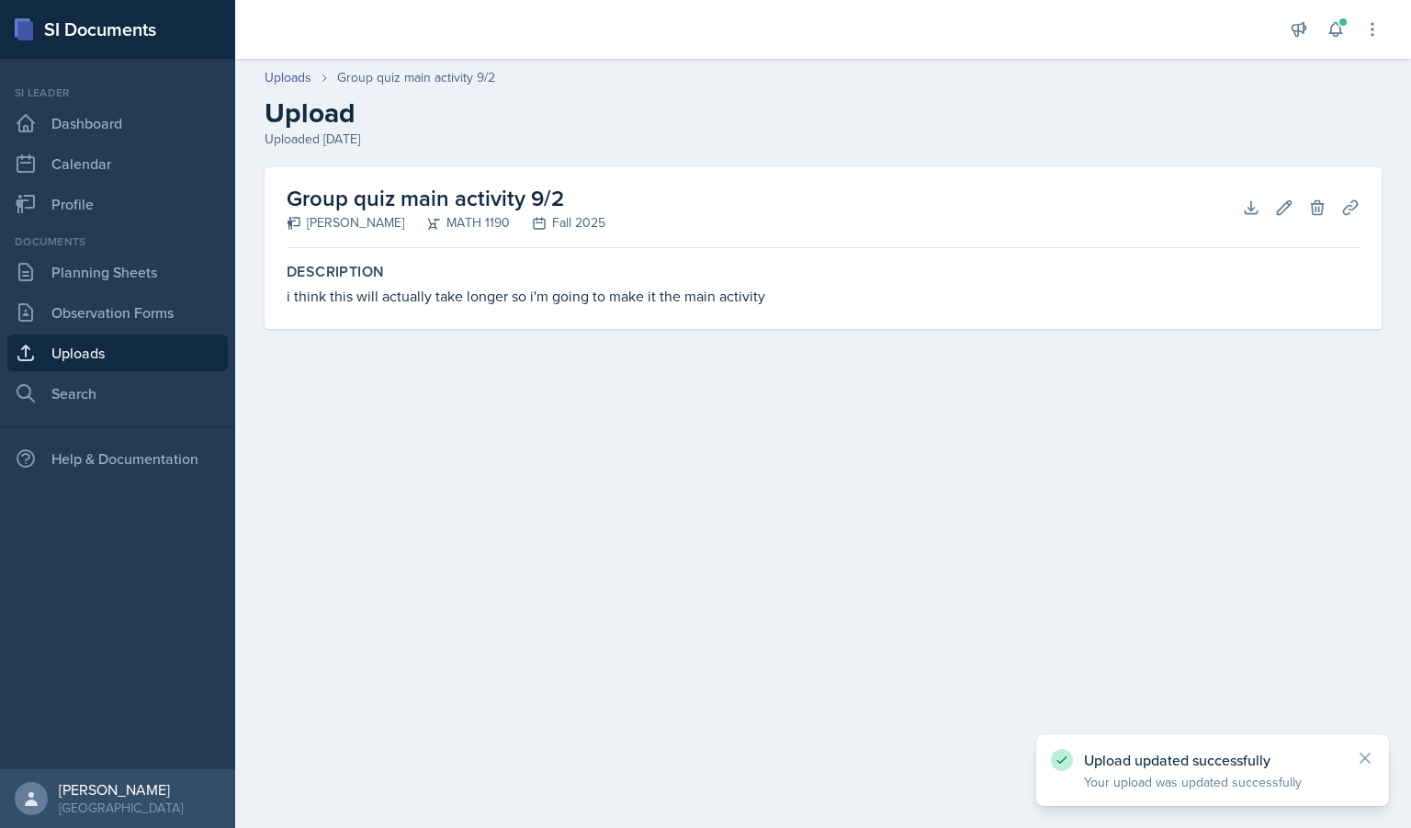
click at [103, 338] on link "Uploads" at bounding box center [117, 352] width 220 height 37
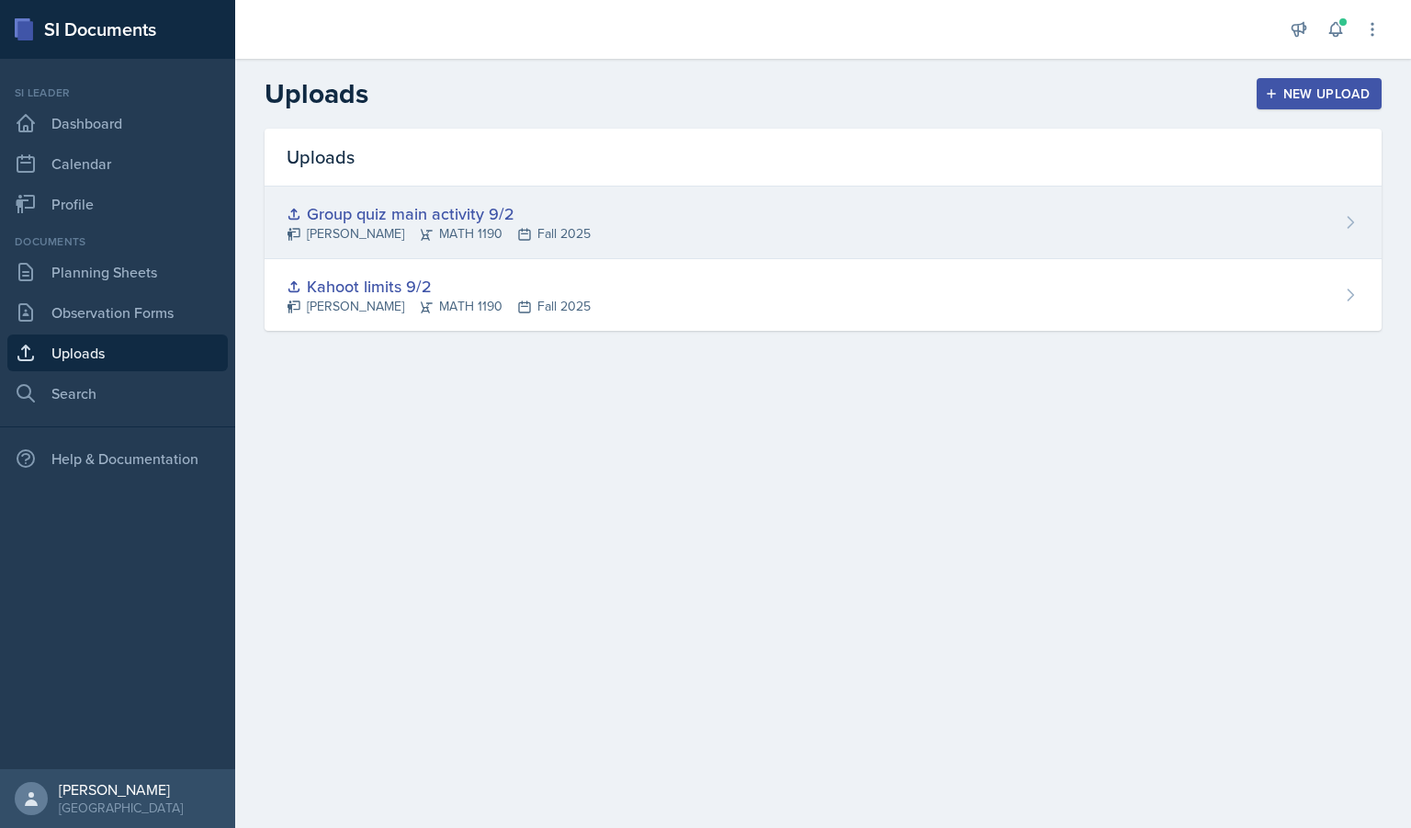
click at [412, 212] on div "Group quiz main activity 9/2" at bounding box center [439, 213] width 304 height 25
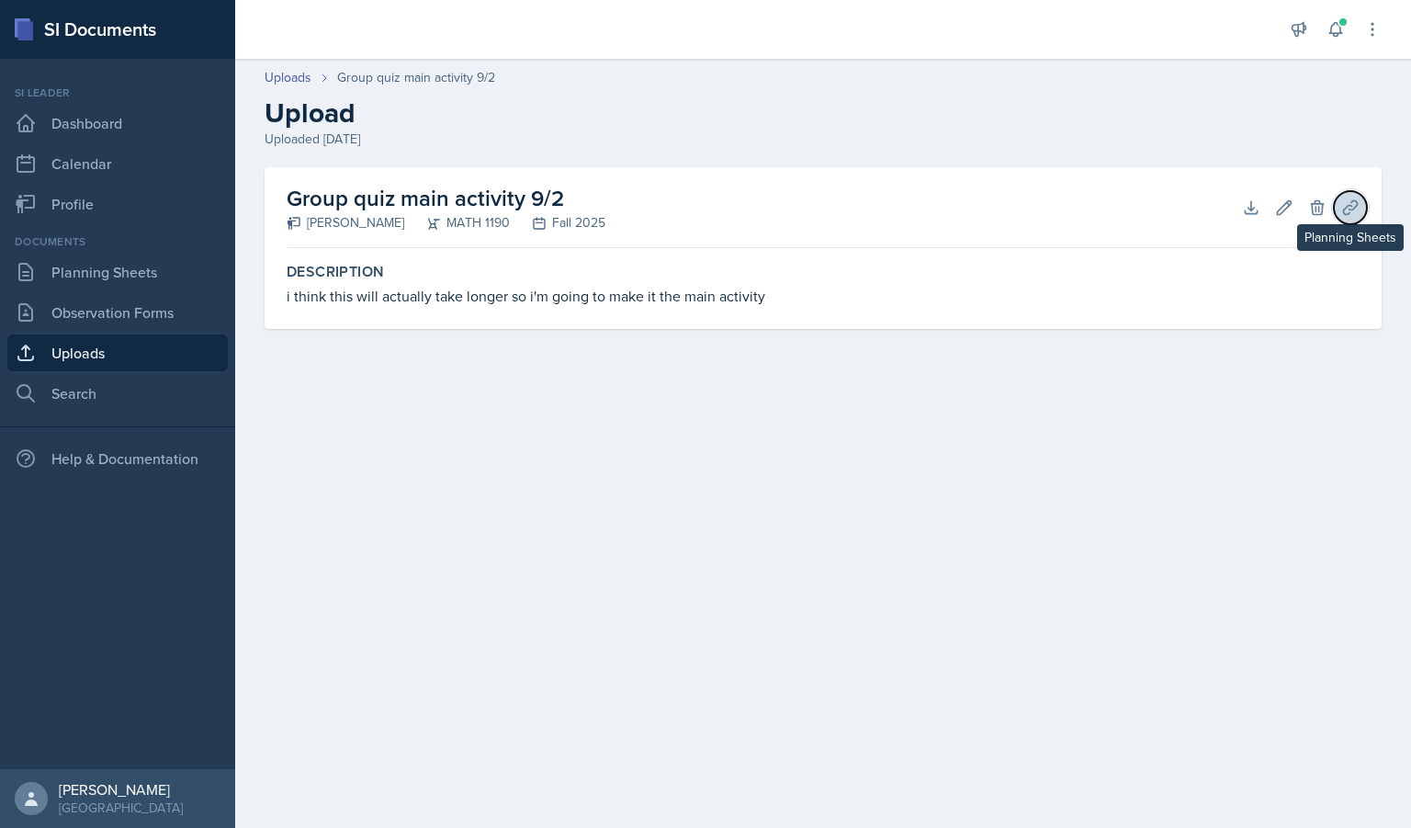
click at [1352, 203] on icon at bounding box center [1350, 207] width 18 height 18
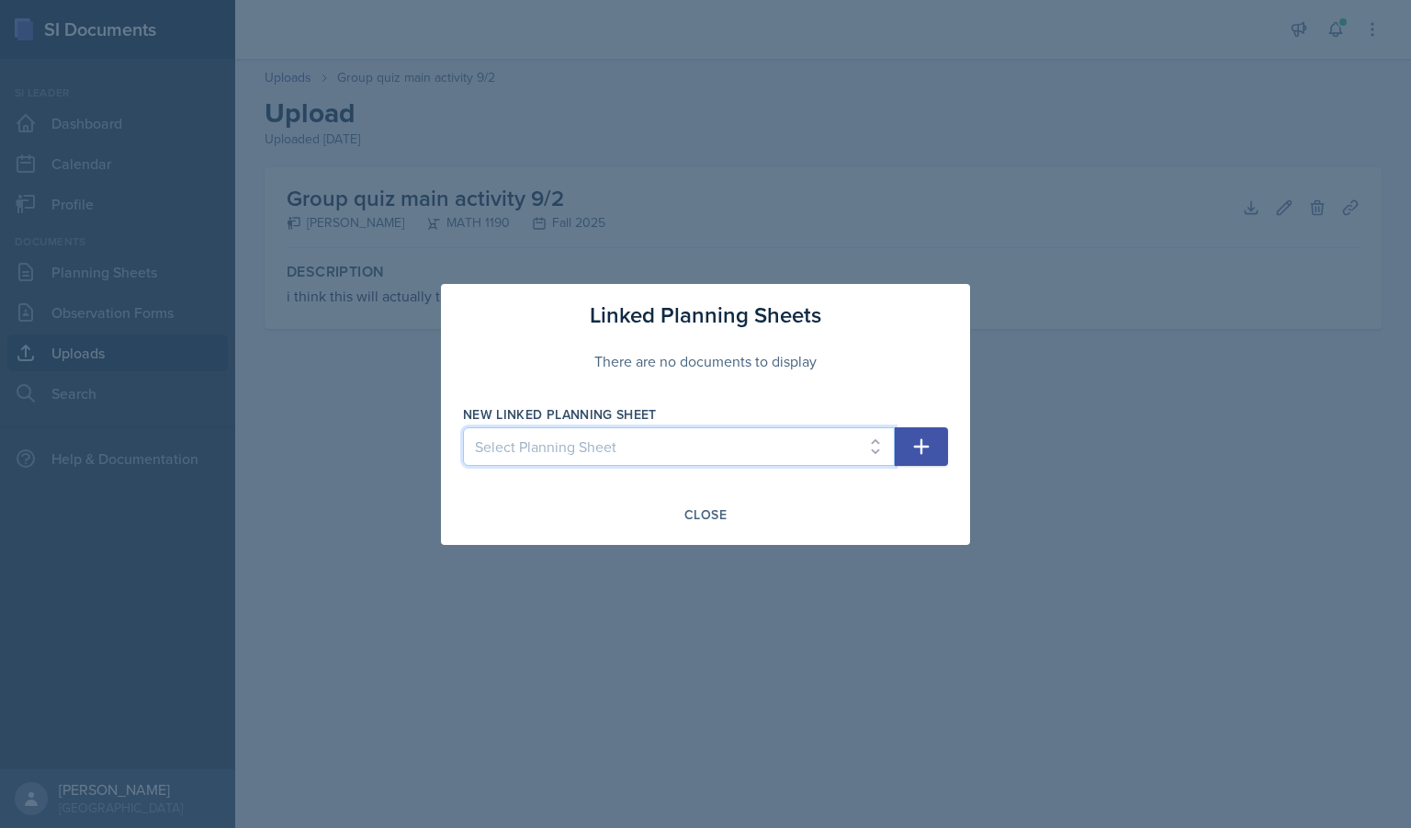
click at [680, 461] on select "Select Planning Sheet [DATE] [DATE] [DATE]" at bounding box center [679, 446] width 432 height 39
select select "868de856-7891-4496-89fe-7e1a5685a67d"
click at [463, 427] on select "Select Planning Sheet [DATE] [DATE] [DATE]" at bounding box center [679, 446] width 432 height 39
click at [890, 500] on div "Close" at bounding box center [705, 514] width 485 height 31
click at [922, 439] on icon "button" at bounding box center [922, 446] width 16 height 16
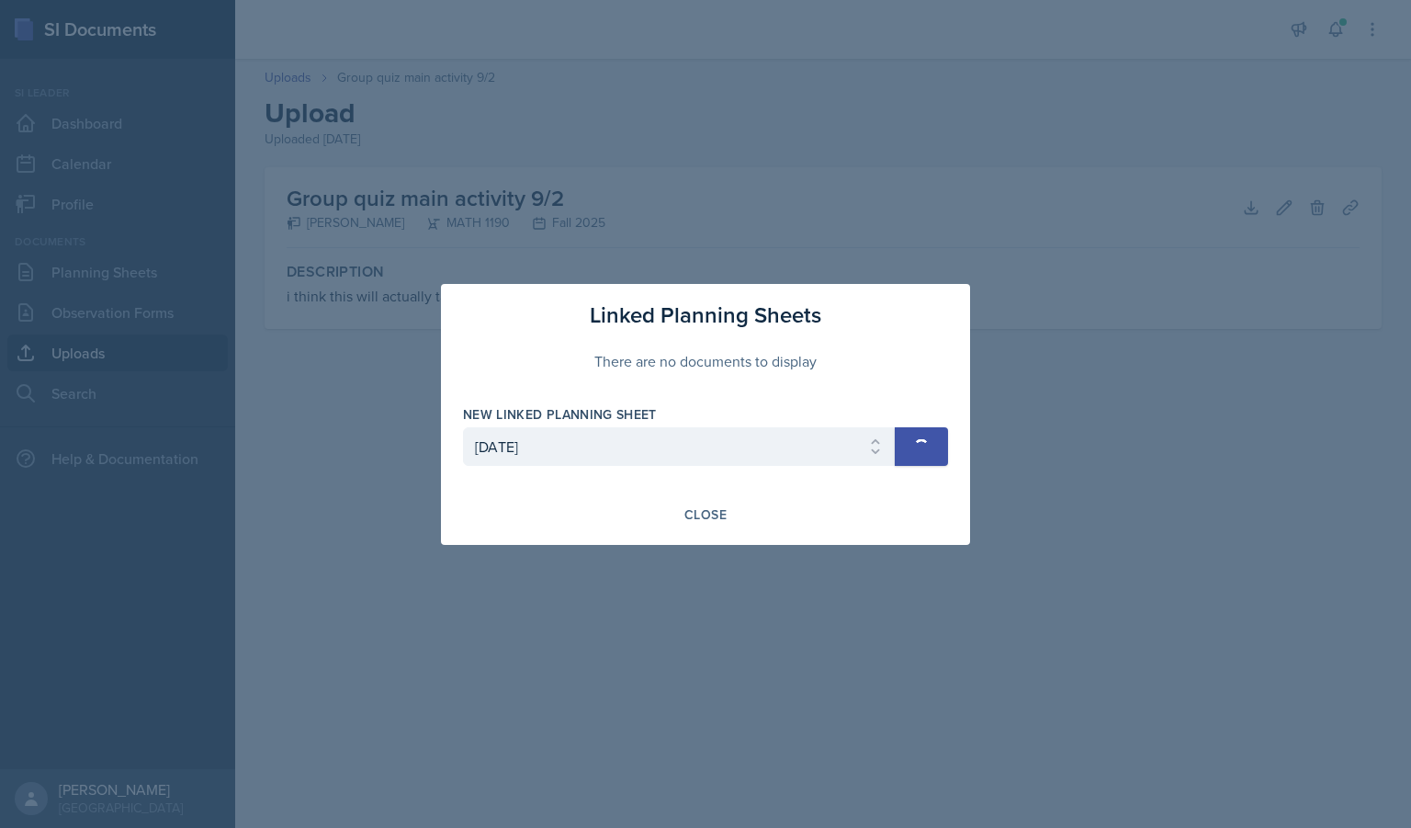
select select
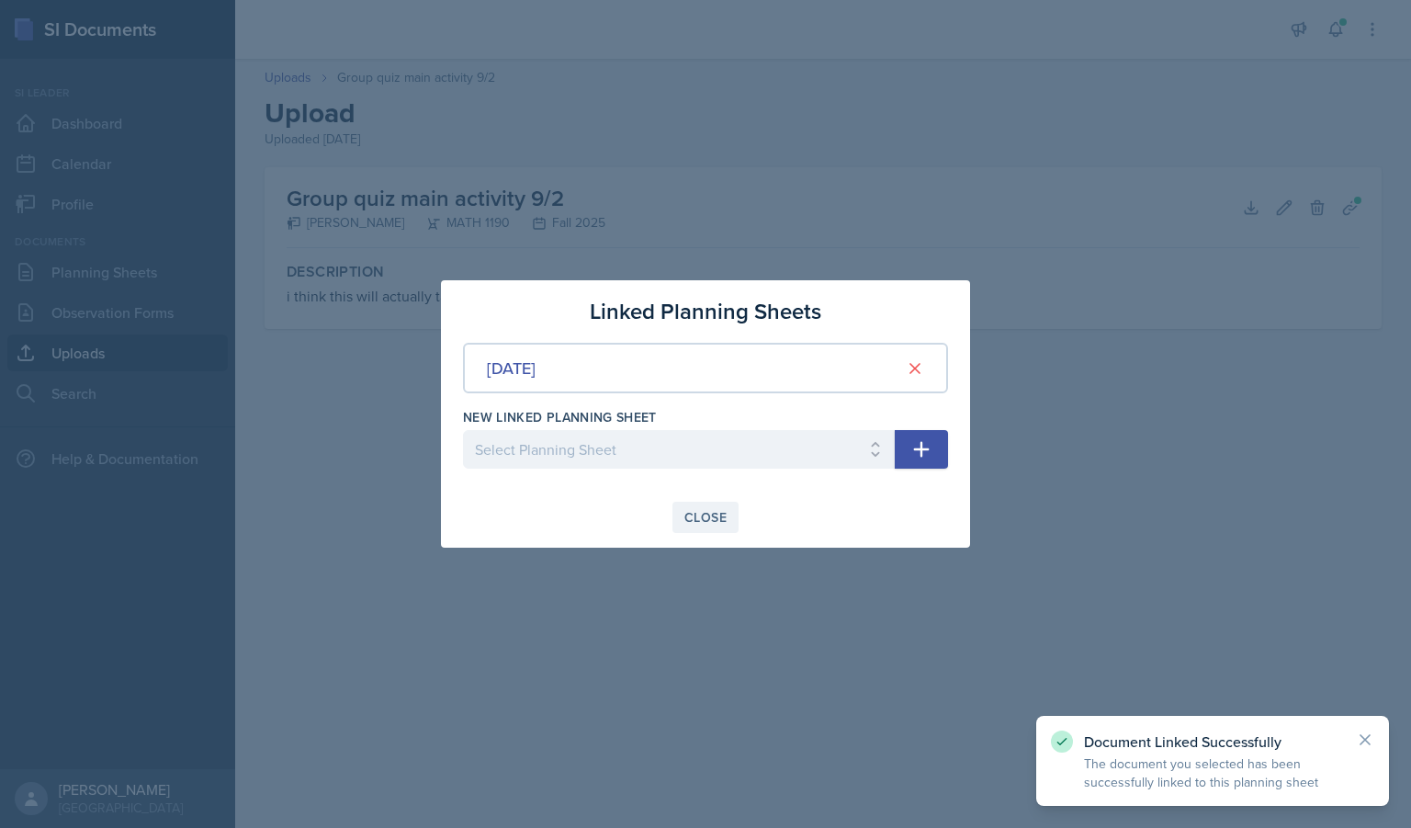
click at [707, 514] on div "Close" at bounding box center [705, 517] width 42 height 15
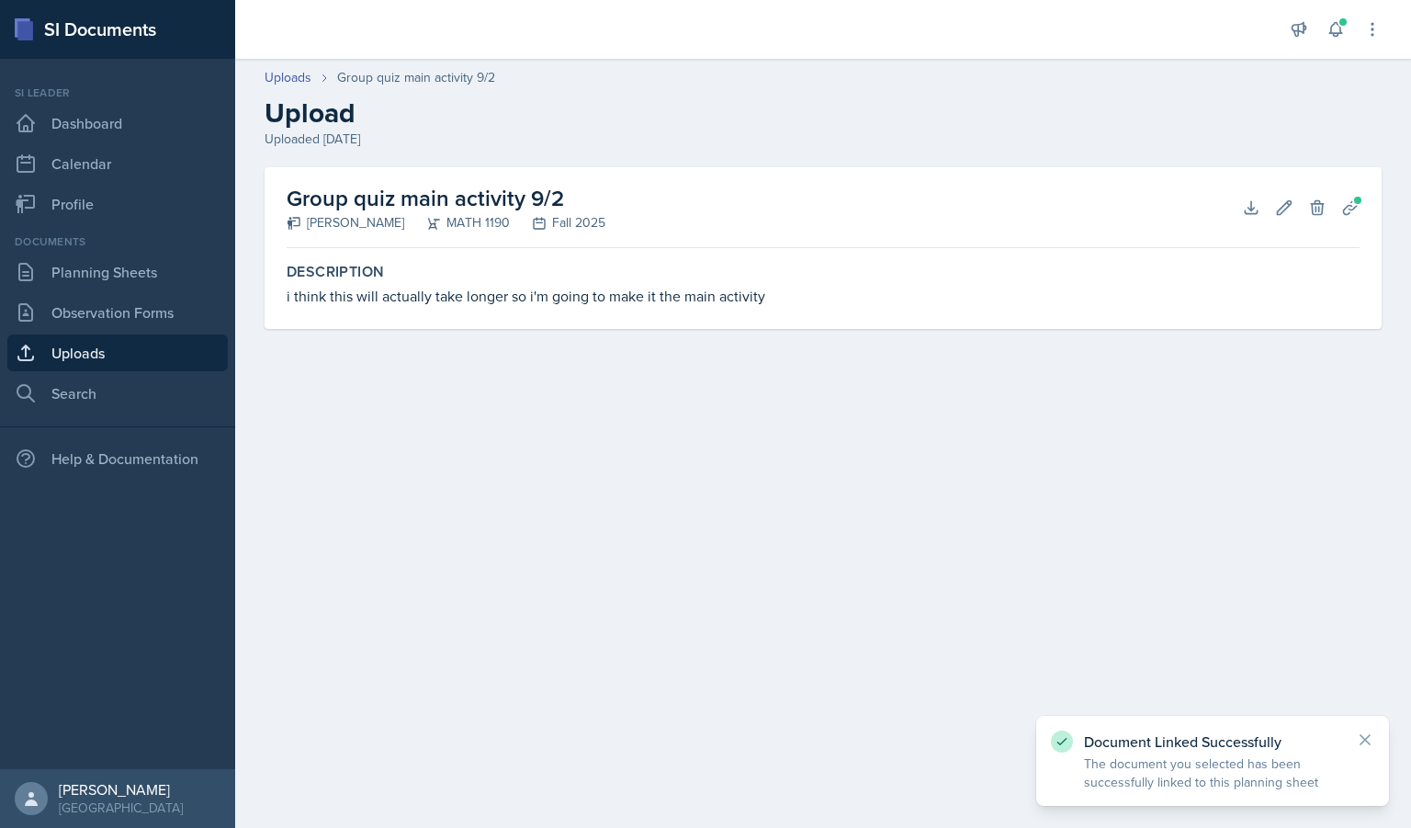
click at [73, 357] on link "Uploads" at bounding box center [117, 352] width 220 height 37
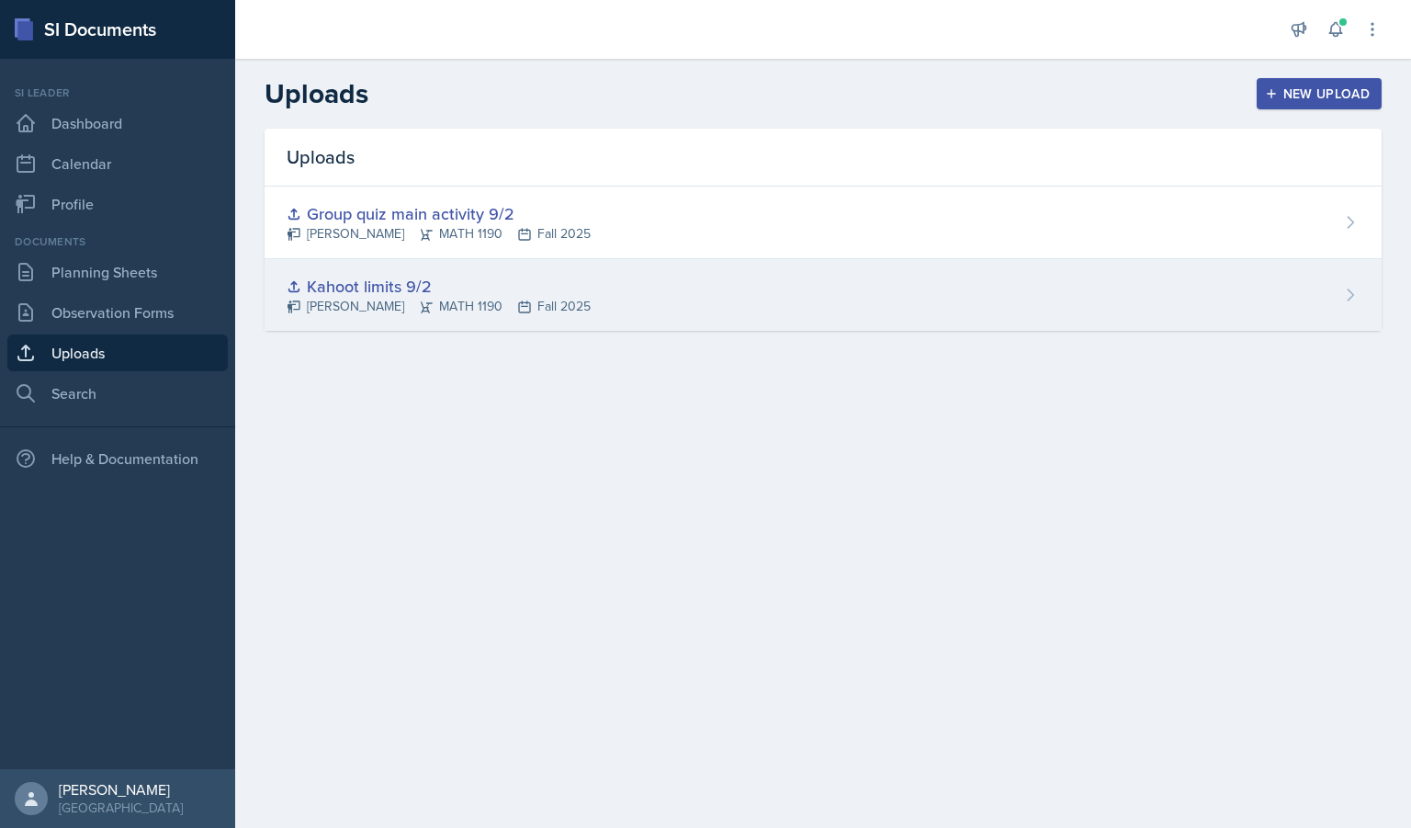
click at [970, 299] on div "Kahoot limits 9/2 [PERSON_NAME] MATH 1190 Fall 2025" at bounding box center [823, 295] width 1117 height 72
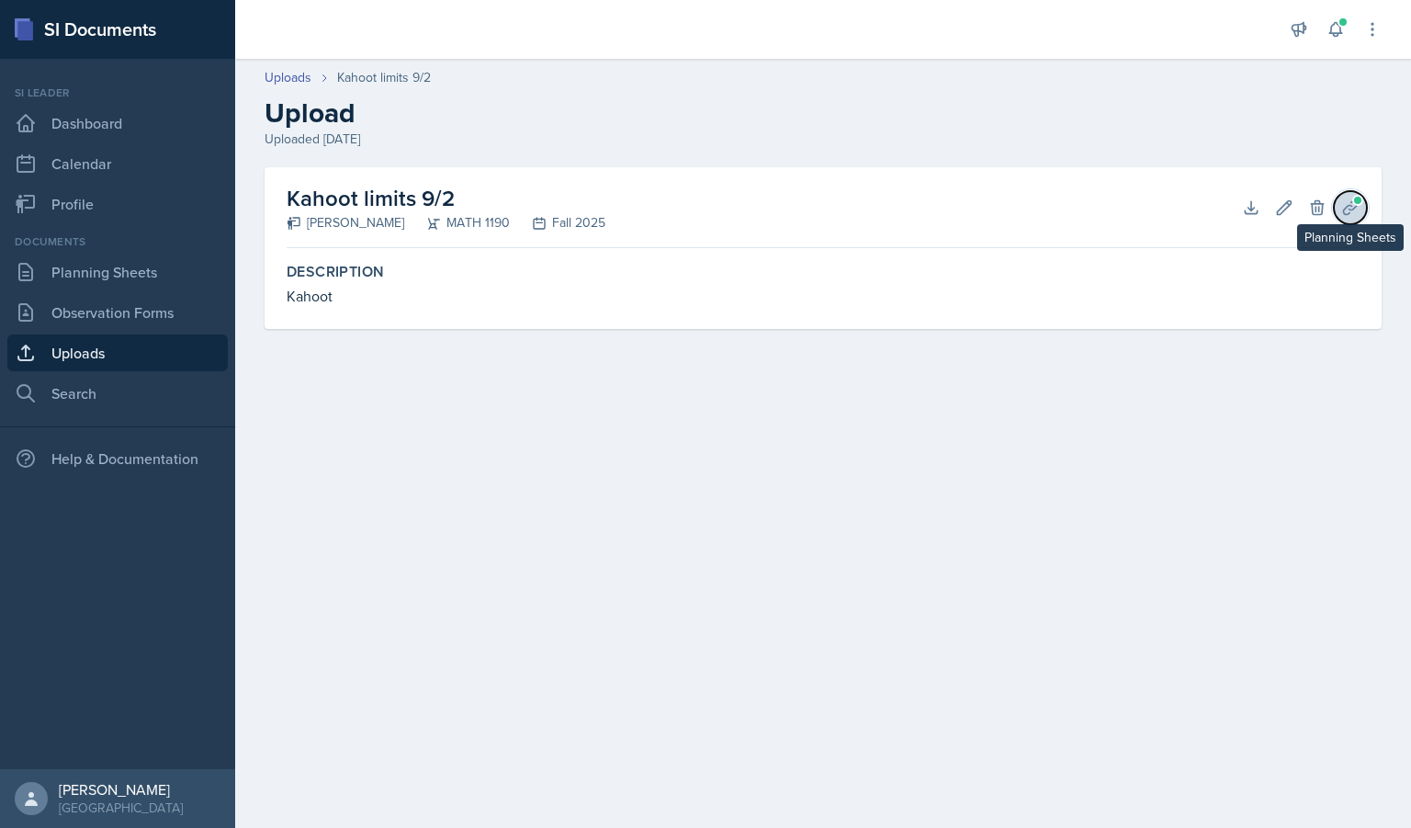
click at [1353, 207] on icon at bounding box center [1350, 207] width 18 height 18
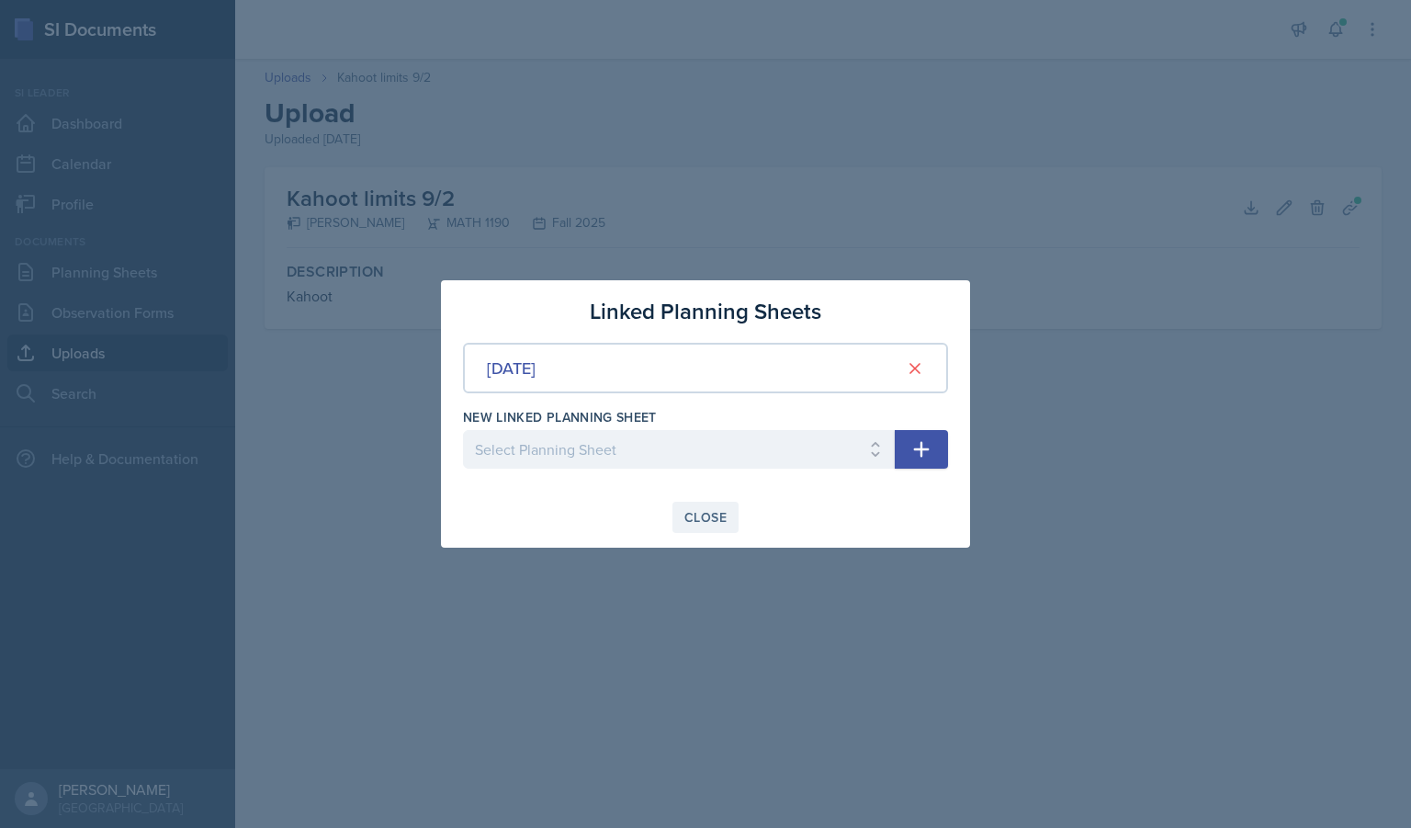
click at [674, 509] on button "Close" at bounding box center [706, 517] width 66 height 31
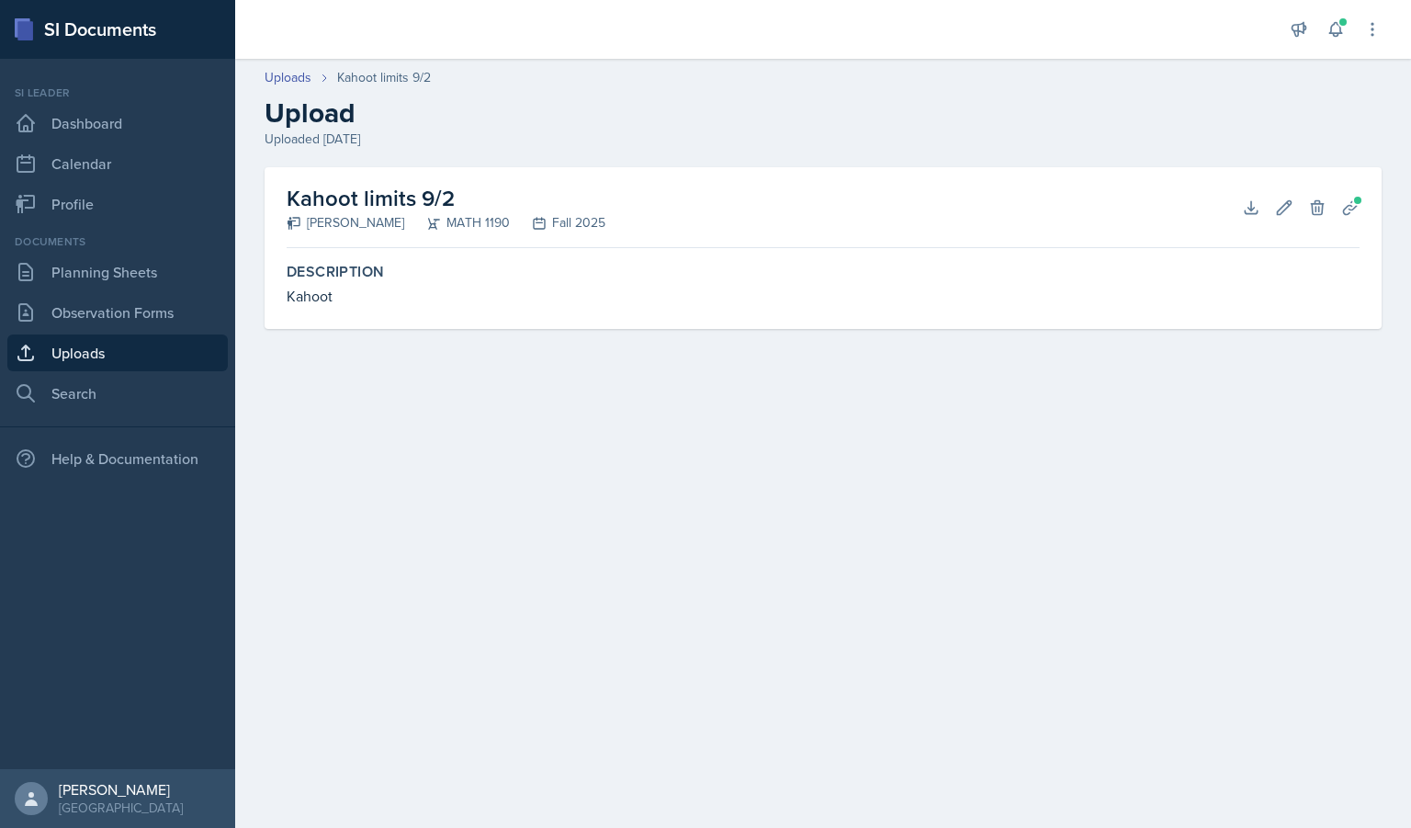
click at [79, 356] on link "Uploads" at bounding box center [117, 352] width 220 height 37
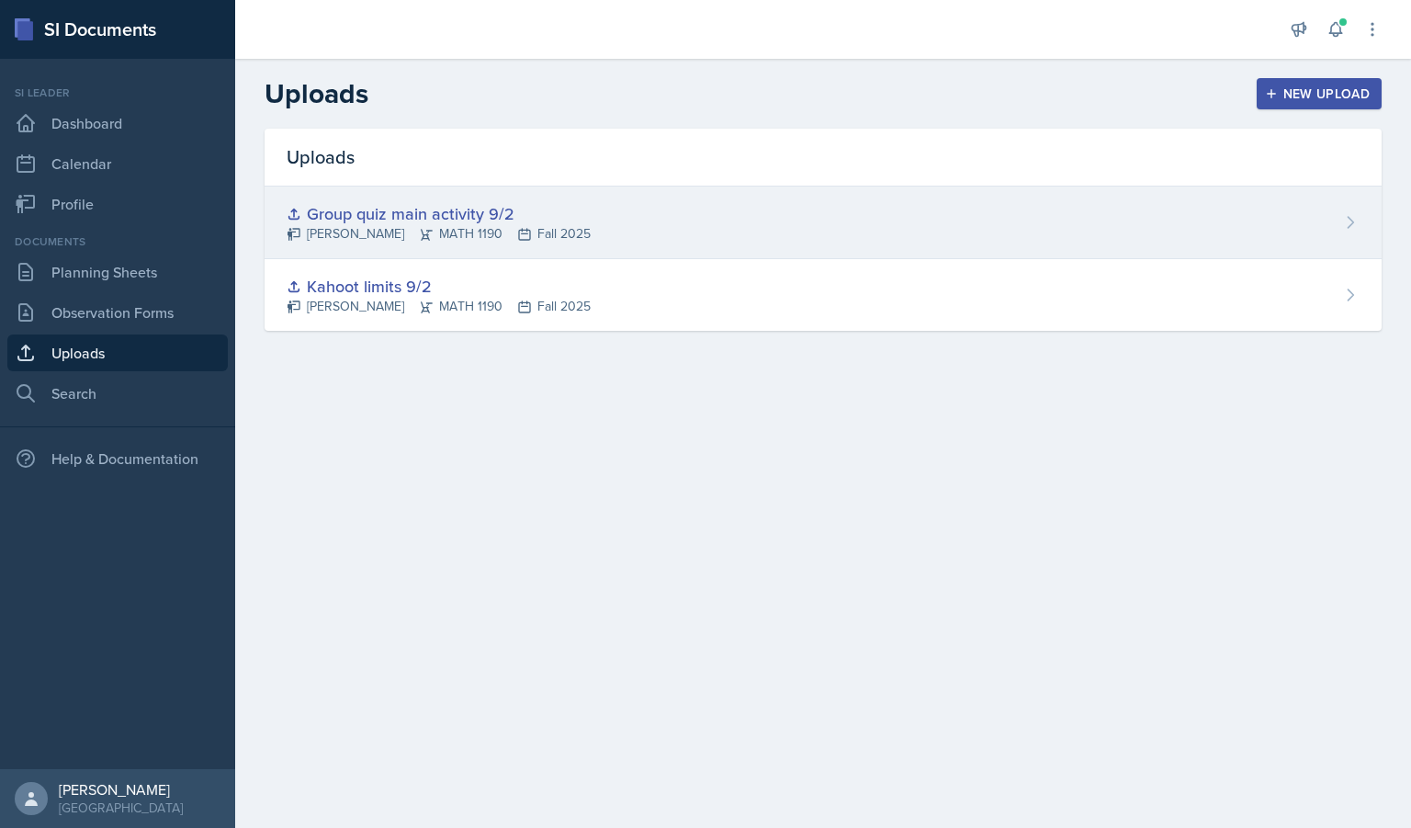
click at [489, 211] on div "Group quiz main activity 9/2" at bounding box center [439, 213] width 304 height 25
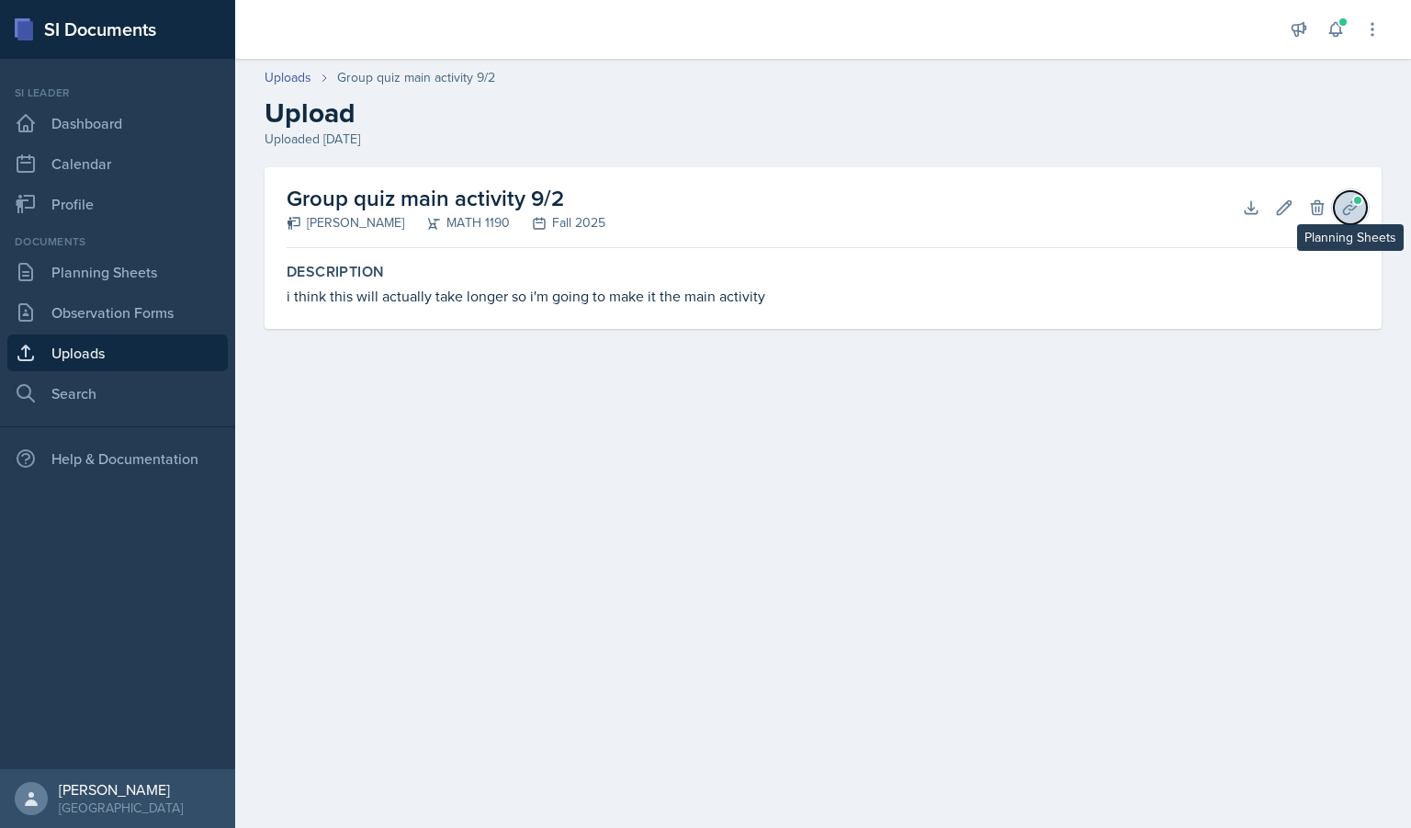
click at [1351, 209] on icon at bounding box center [1350, 207] width 14 height 14
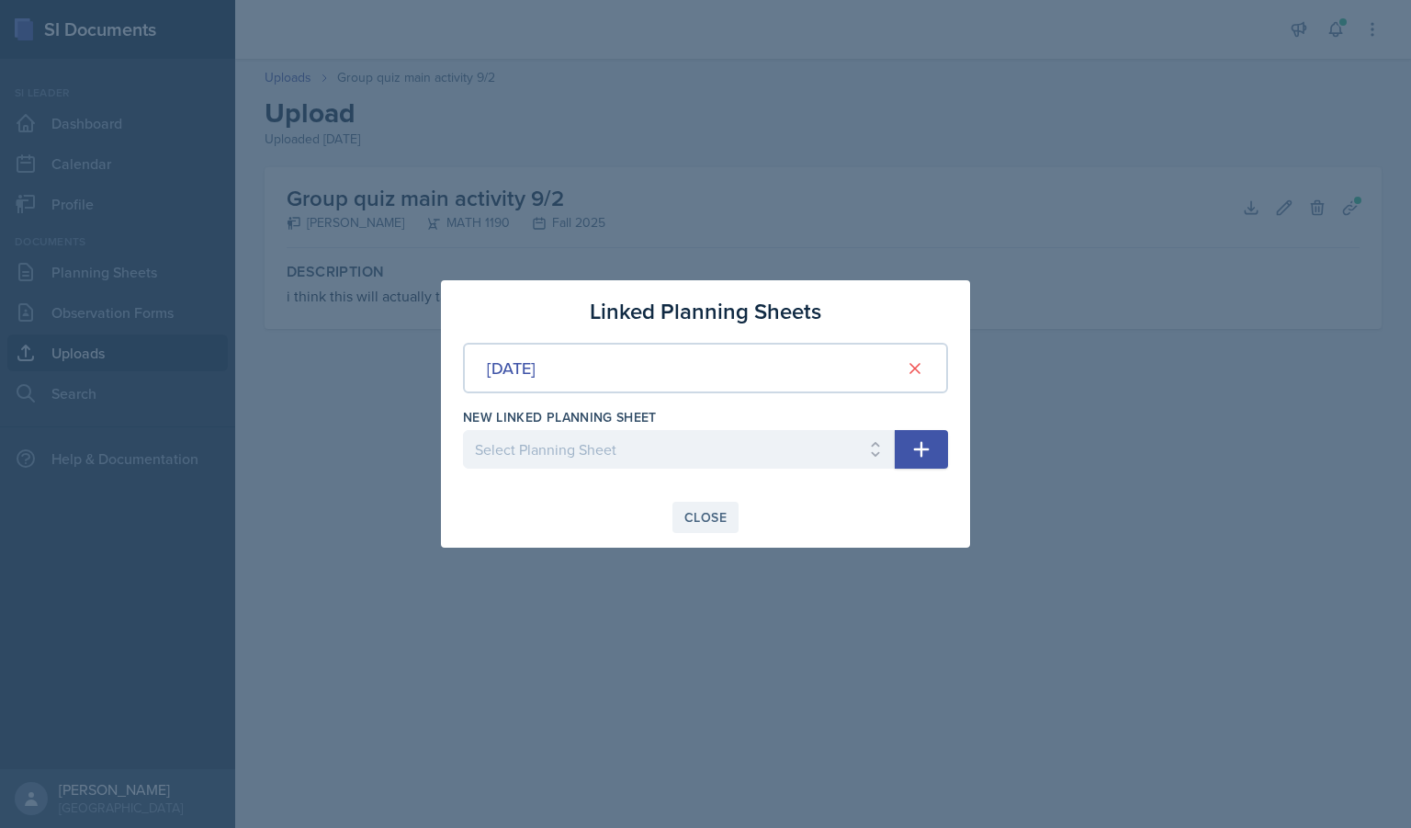
click at [731, 517] on button "Close" at bounding box center [706, 517] width 66 height 31
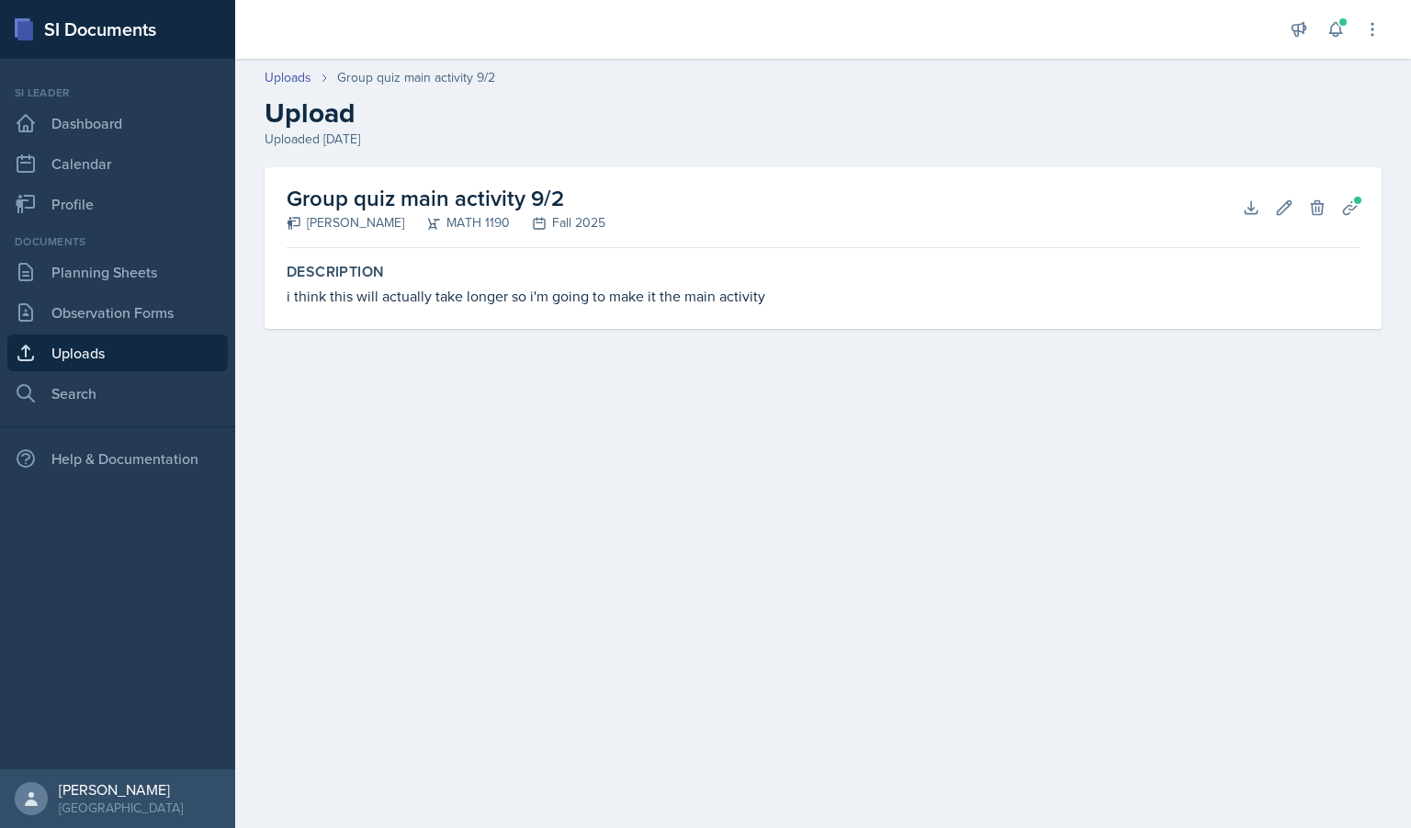
click at [418, 451] on main "Uploads Group quiz main activity 9/2 Upload Uploaded [DATE] Group quiz main act…" at bounding box center [823, 443] width 1176 height 769
click at [70, 282] on link "Planning Sheets" at bounding box center [117, 272] width 220 height 37
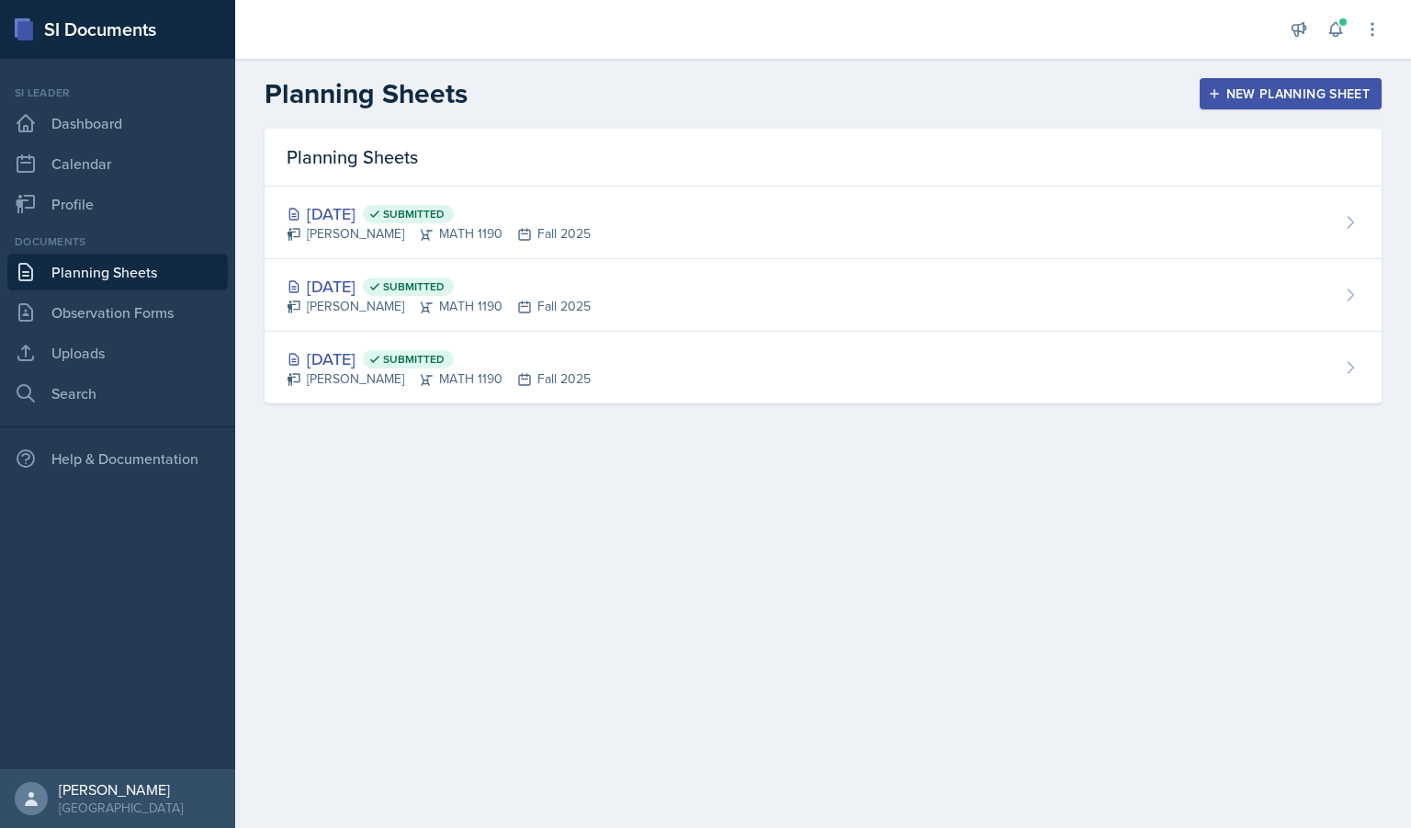
click at [1252, 101] on div "New Planning Sheet" at bounding box center [1291, 93] width 158 height 15
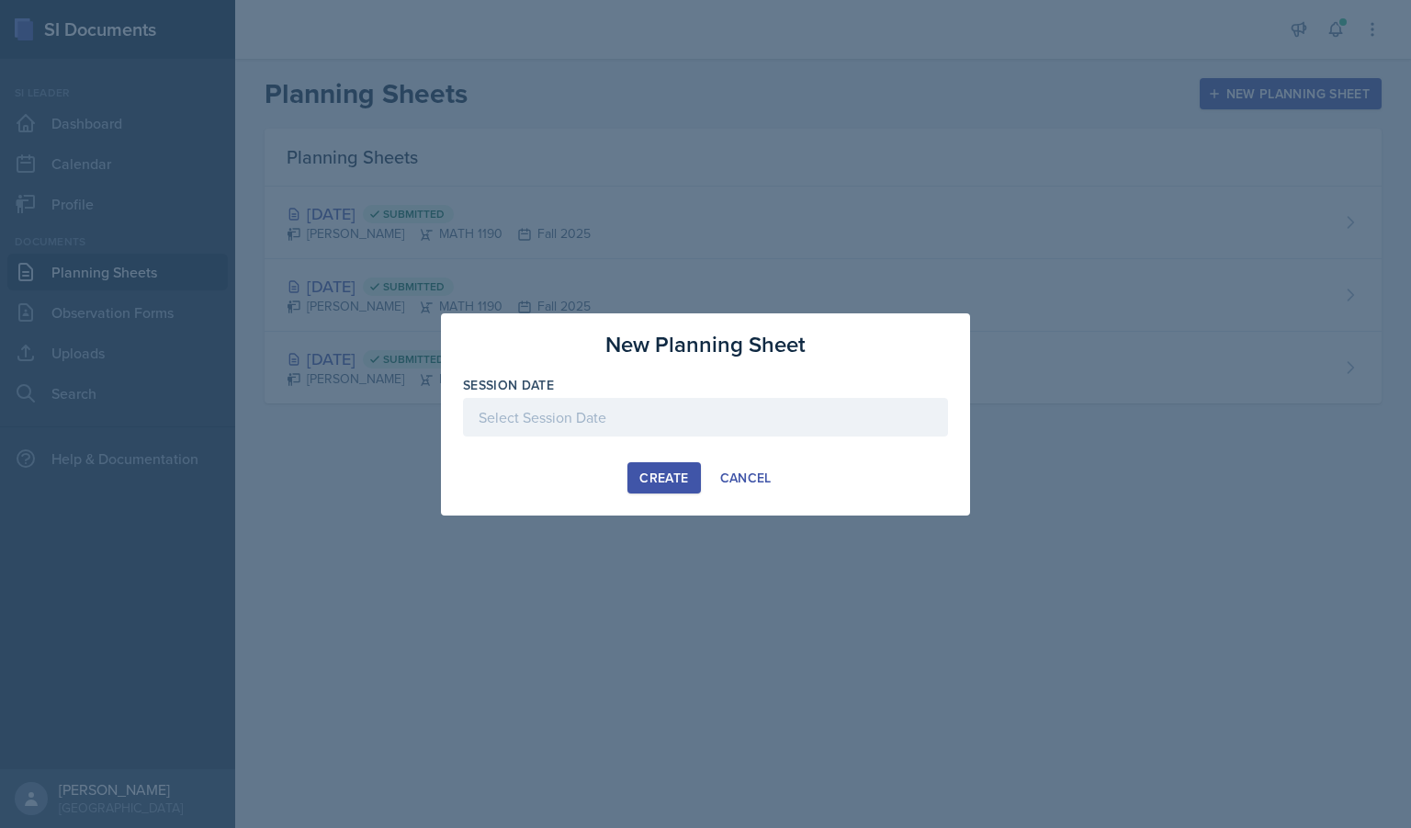
click at [565, 405] on div at bounding box center [705, 417] width 485 height 39
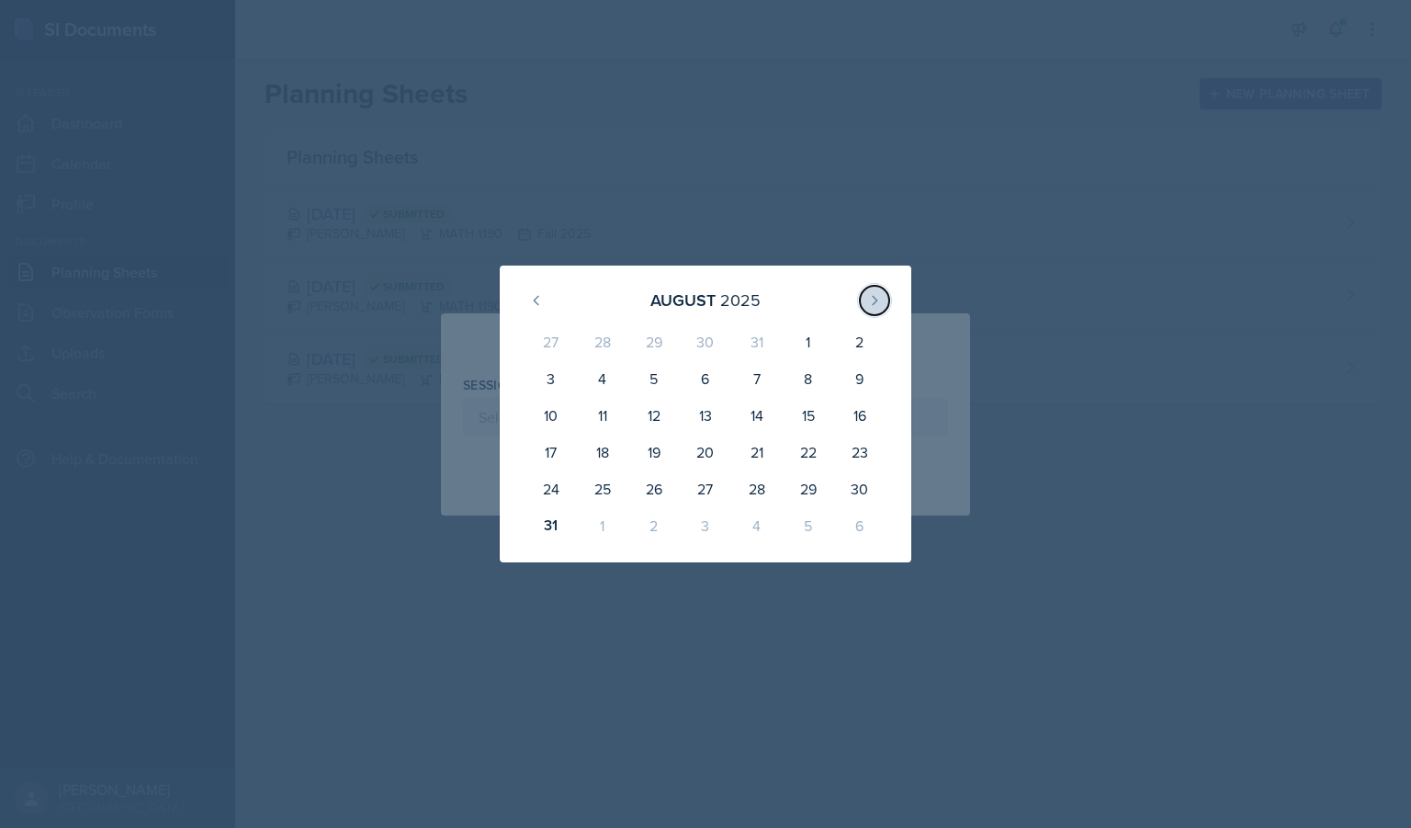
click at [861, 303] on button at bounding box center [874, 300] width 29 height 29
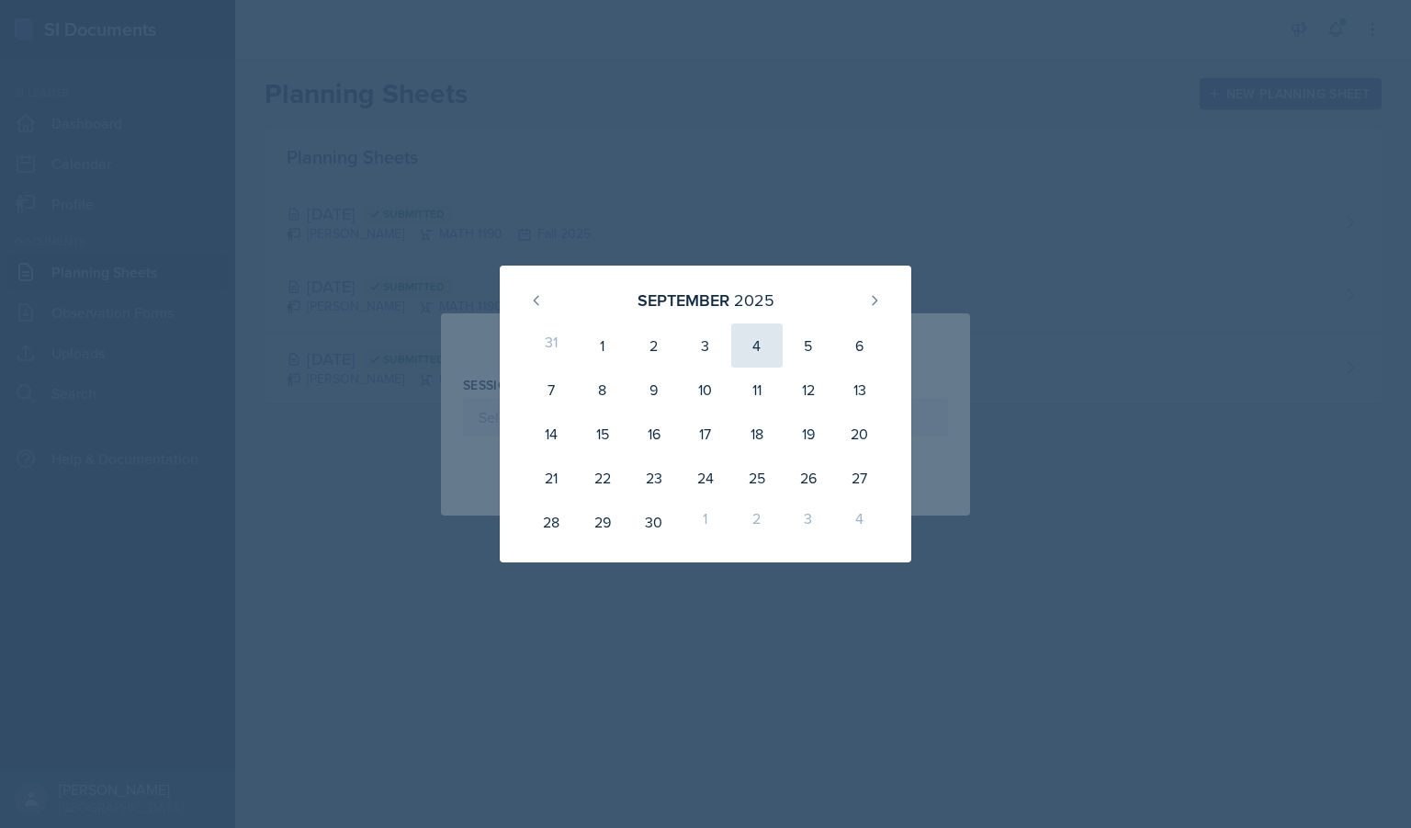
click at [737, 345] on div "4" at bounding box center [756, 345] width 51 height 44
type input "[DATE]"
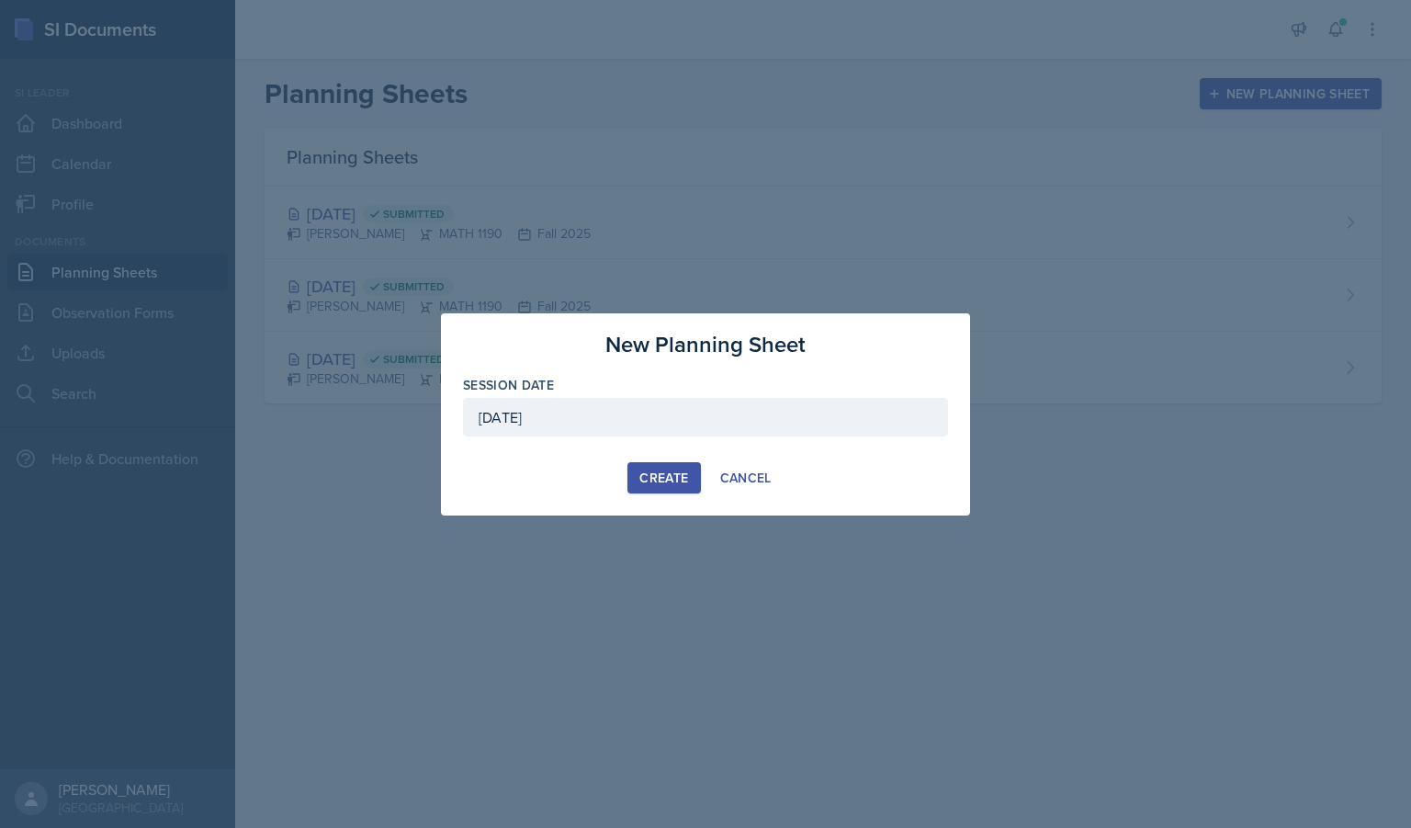
click at [650, 476] on div "Create" at bounding box center [663, 477] width 49 height 15
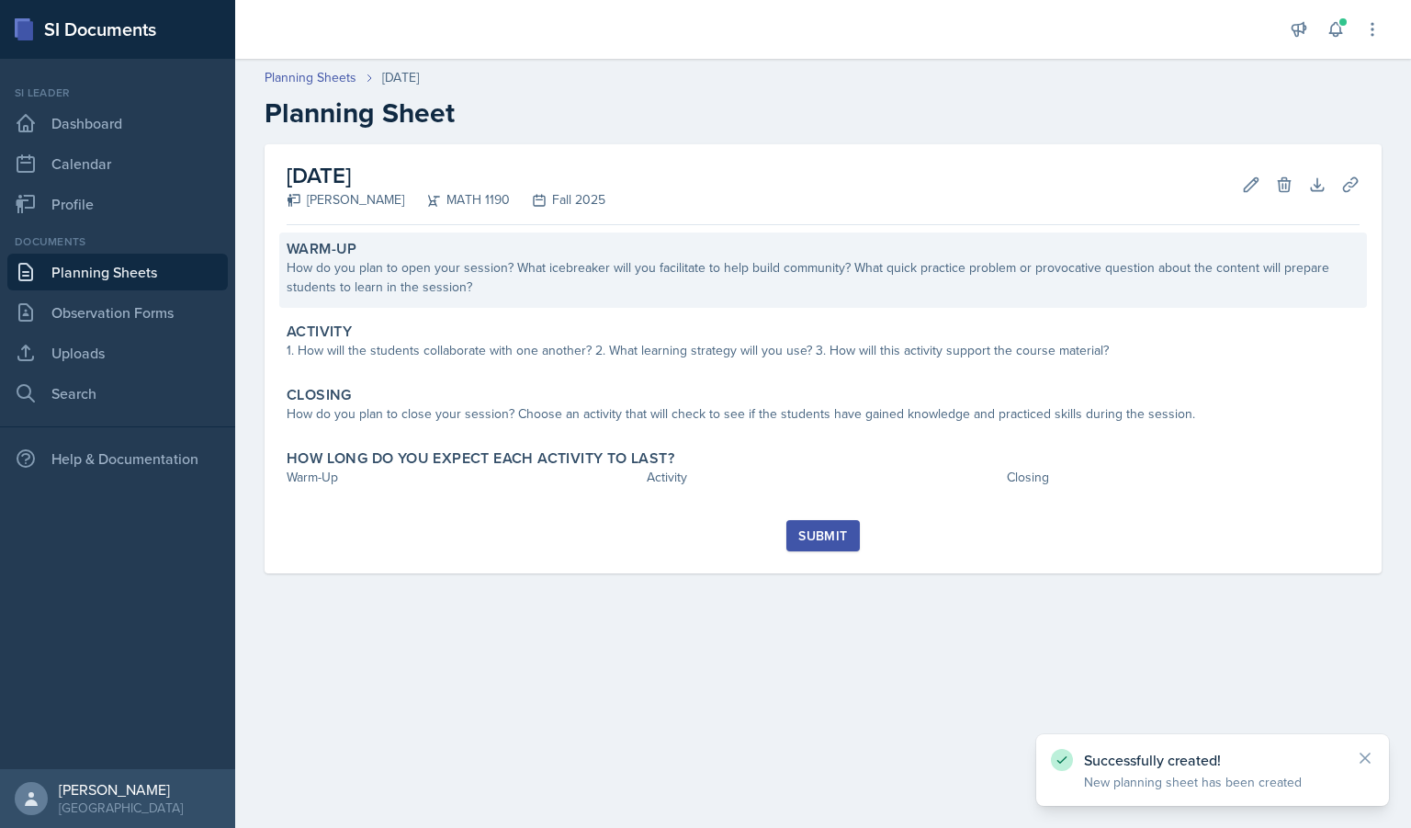
click at [582, 291] on div "How do you plan to open your session? What icebreaker will you facilitate to he…" at bounding box center [823, 277] width 1073 height 39
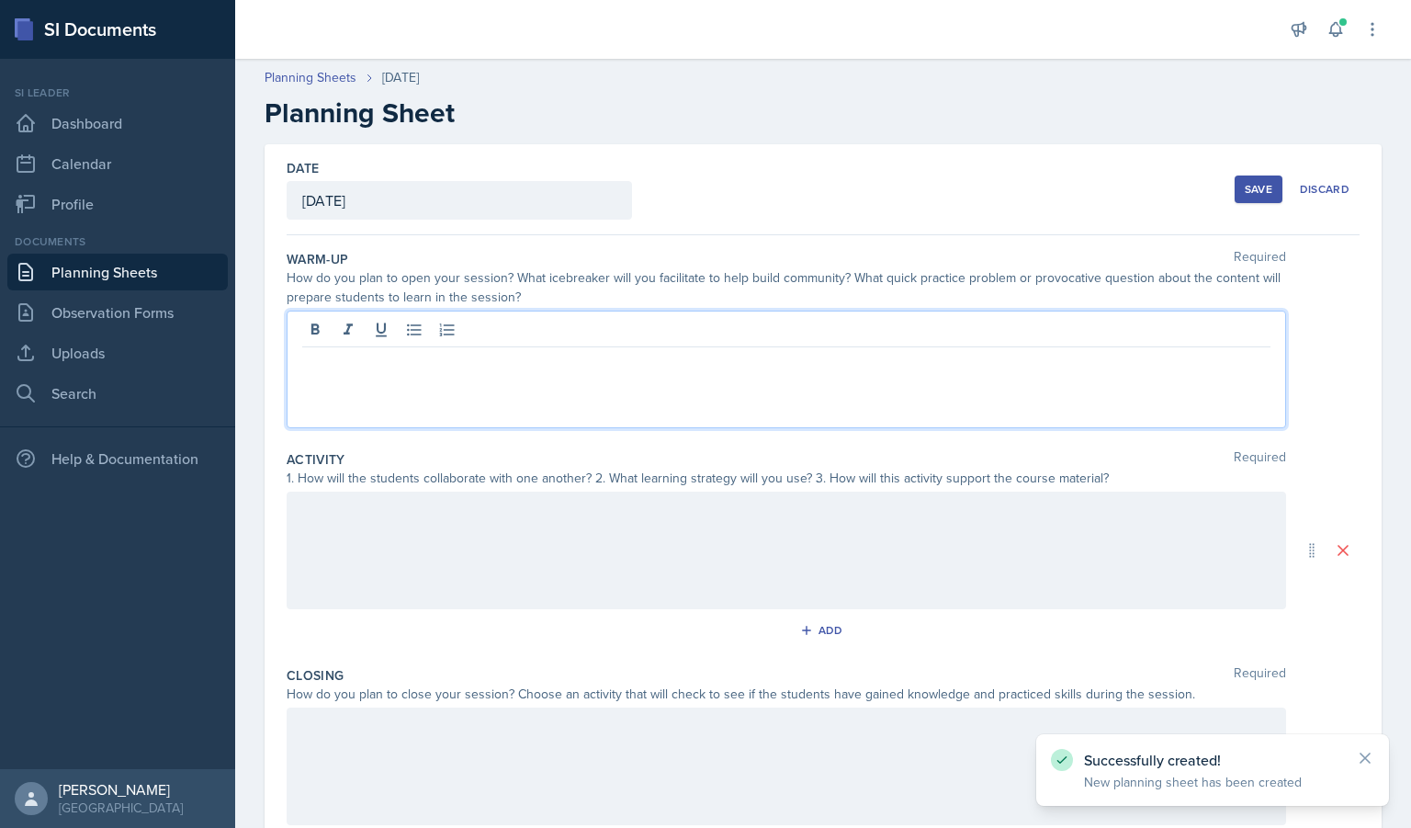
click at [432, 335] on div at bounding box center [787, 370] width 1000 height 118
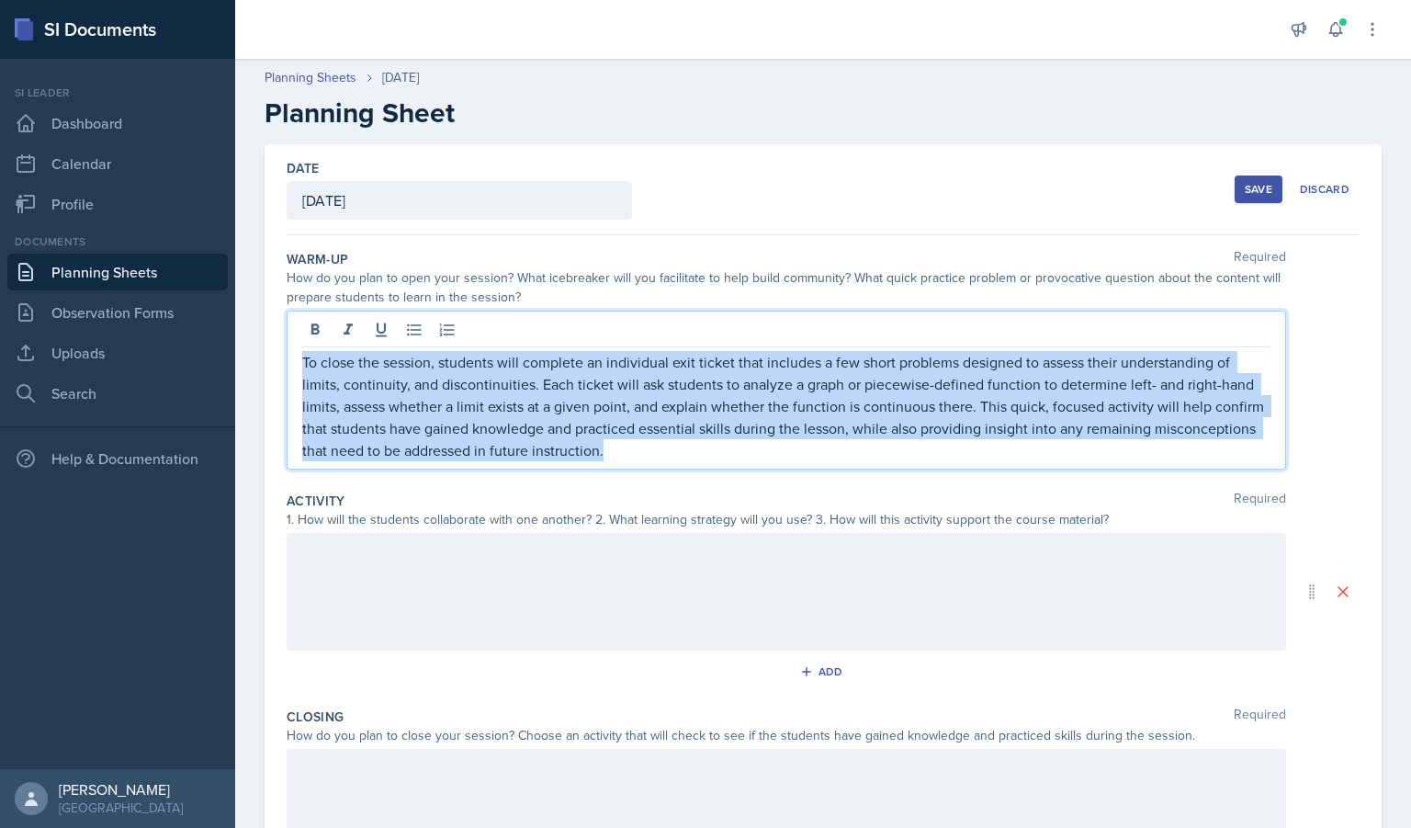
drag, startPoint x: 715, startPoint y: 450, endPoint x: 126, endPoint y: 293, distance: 609.5
click at [126, 293] on div "SI Documents Si leader Dashboard Calendar Profile Documents Planning Sheets Obs…" at bounding box center [705, 414] width 1411 height 828
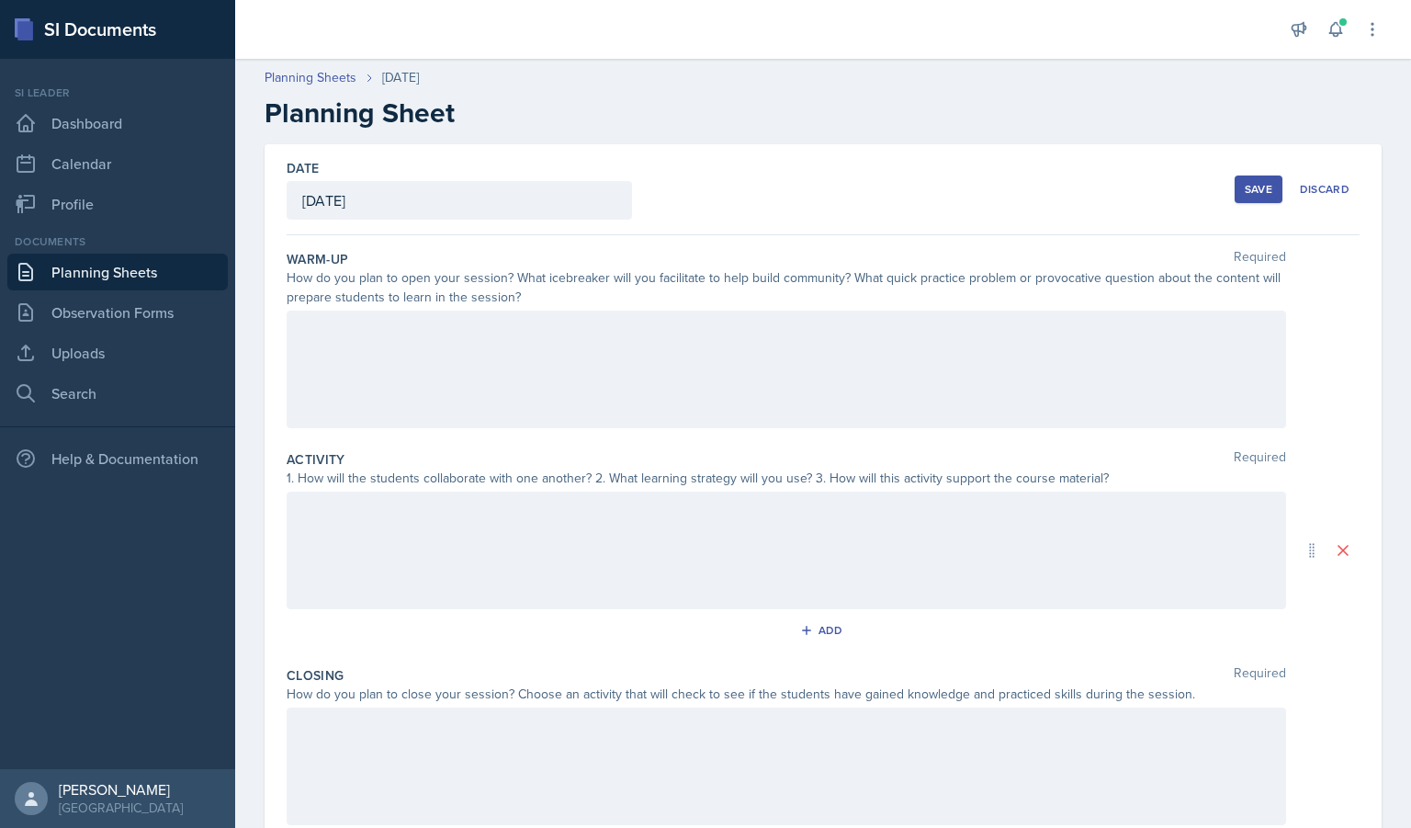
click at [416, 498] on div at bounding box center [787, 551] width 1000 height 118
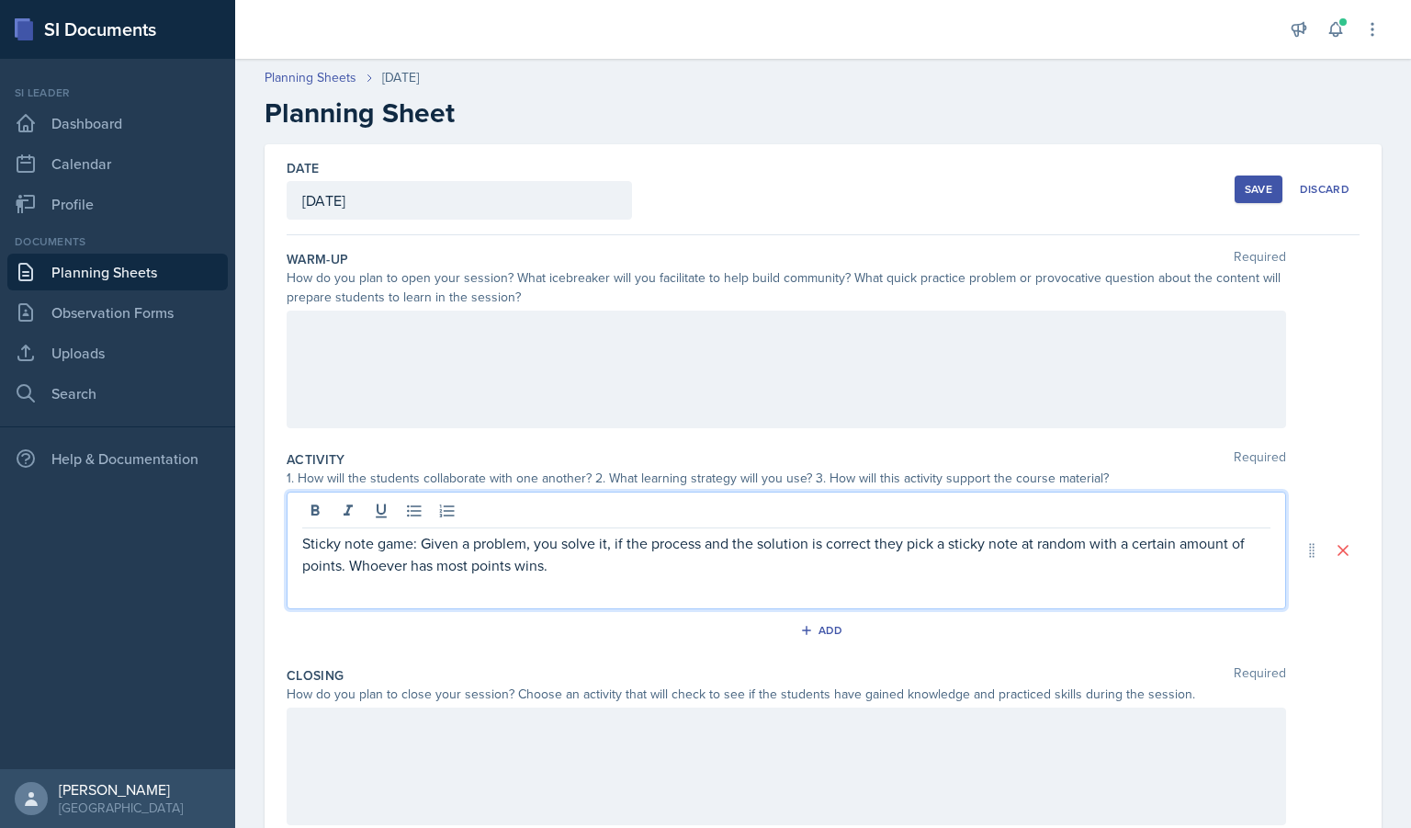
click at [605, 547] on p "Sticky note game: Given a problem, you solve it, if the process and the solutio…" at bounding box center [786, 554] width 968 height 44
click at [414, 572] on p "Sticky note game: Given a problem, you solve it as a team, if the process and t…" at bounding box center [786, 554] width 968 height 44
click at [869, 621] on div "Add" at bounding box center [823, 633] width 1073 height 35
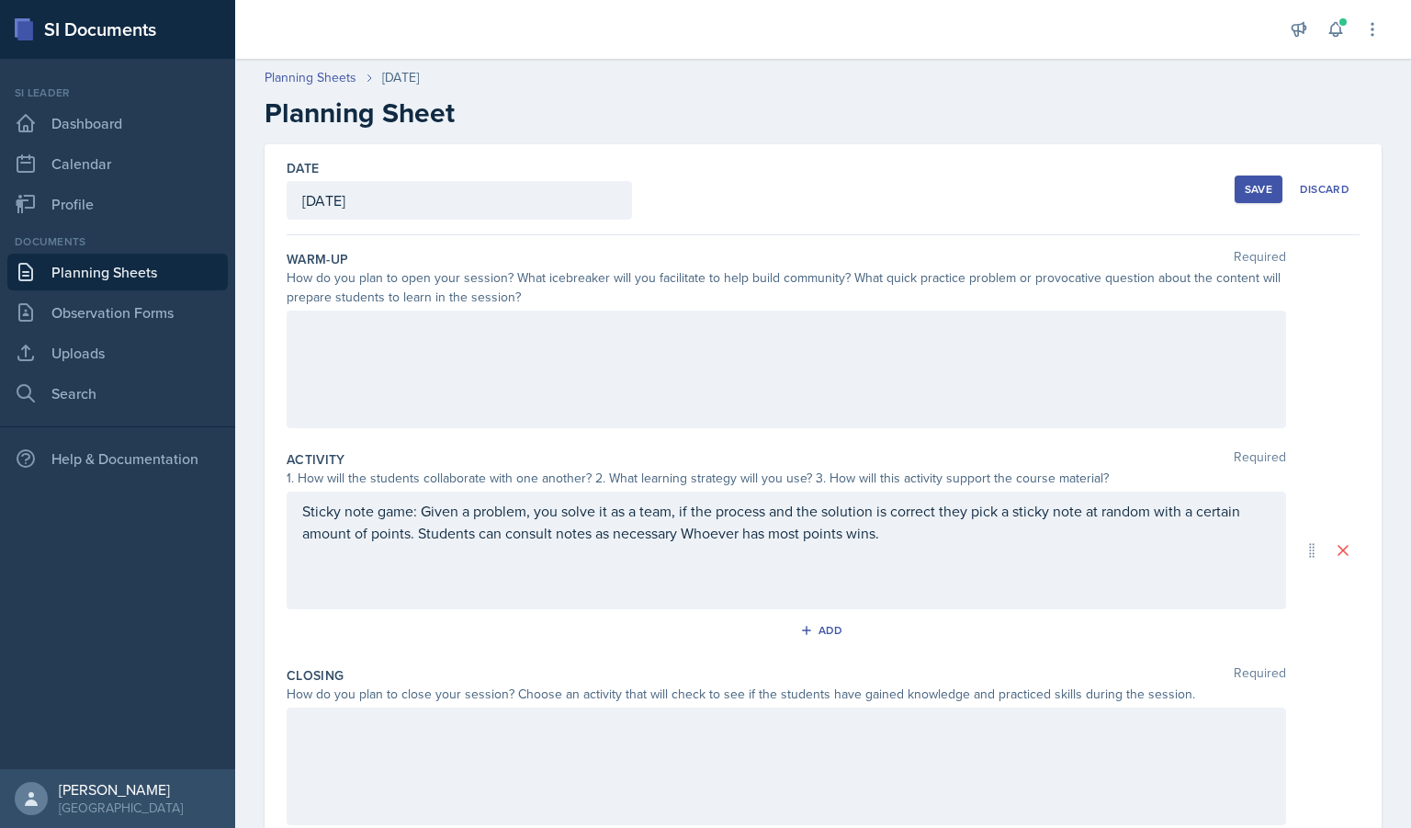
click at [680, 536] on p "Sticky note game: Given a problem, you solve it as a team, if the process and t…" at bounding box center [786, 522] width 968 height 44
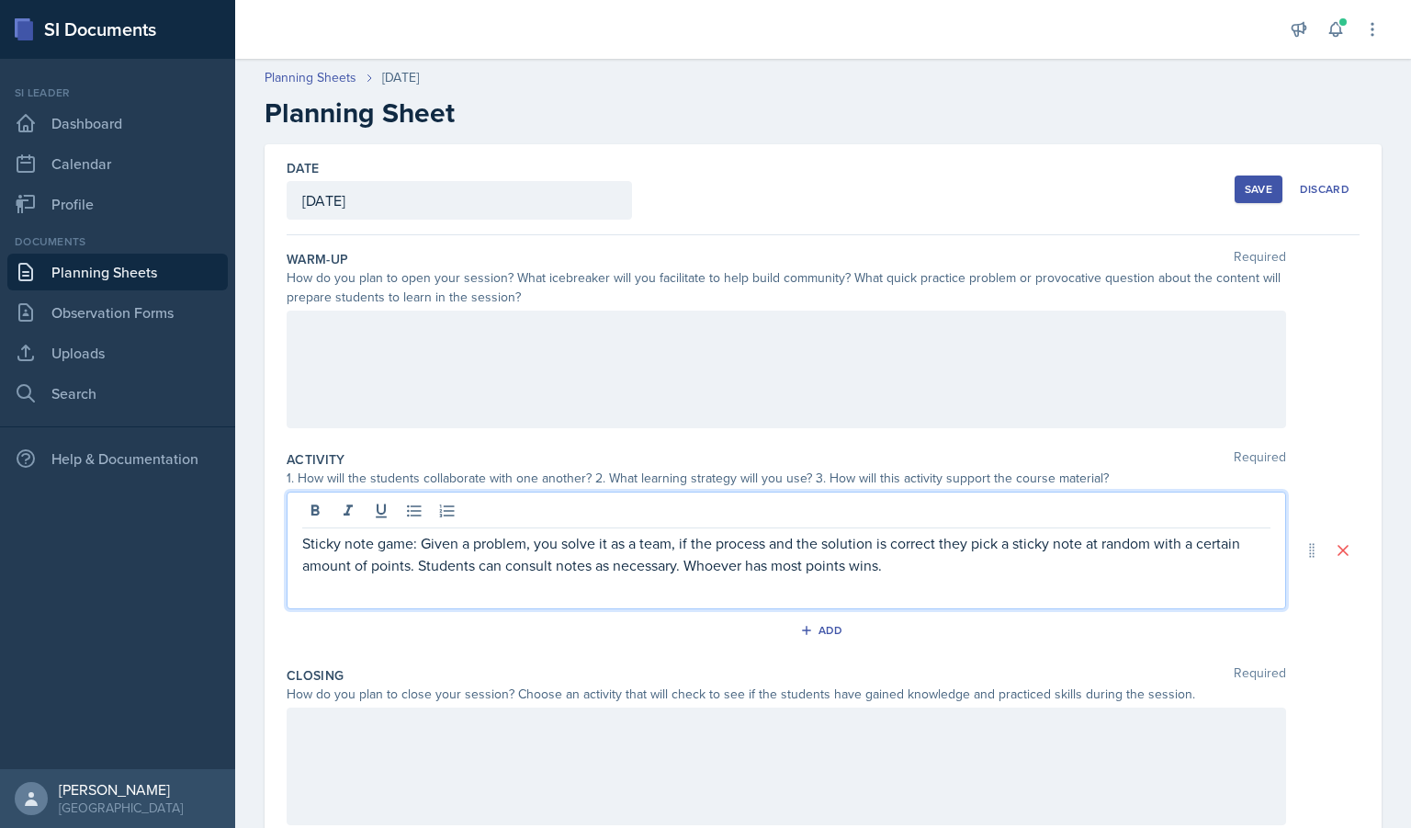
click at [413, 339] on div at bounding box center [787, 370] width 1000 height 118
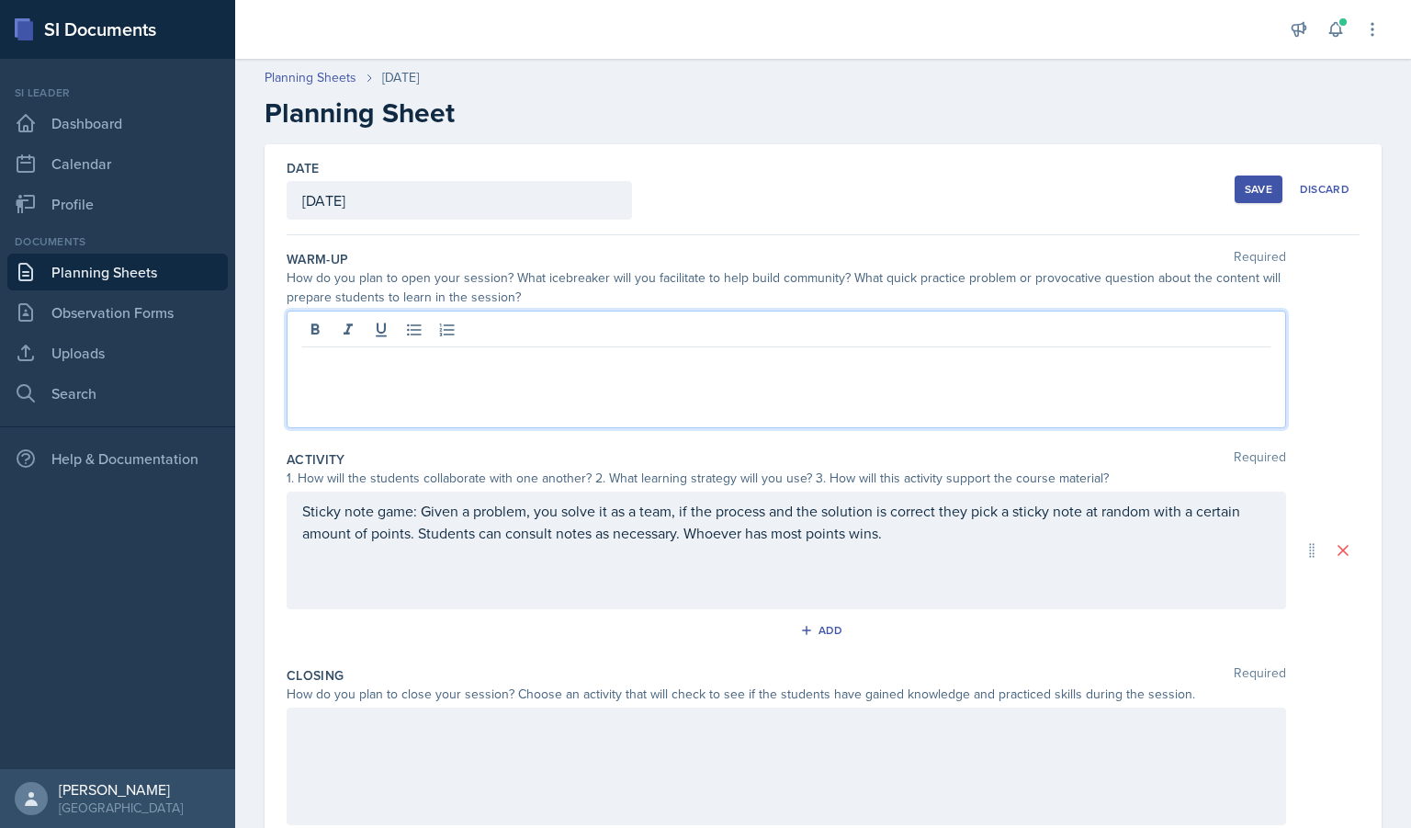
scroll to position [173, 0]
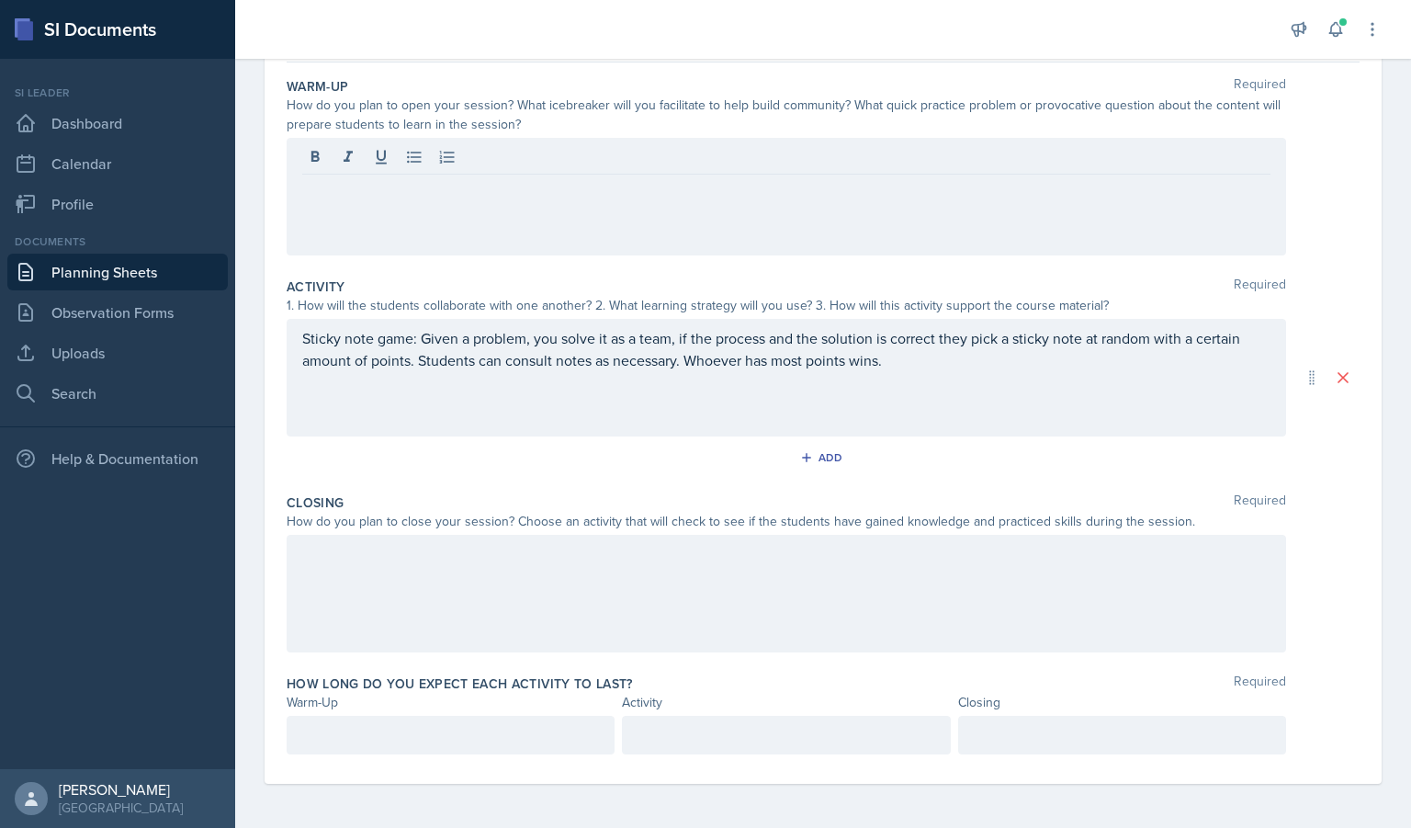
click at [414, 600] on div at bounding box center [787, 594] width 1000 height 118
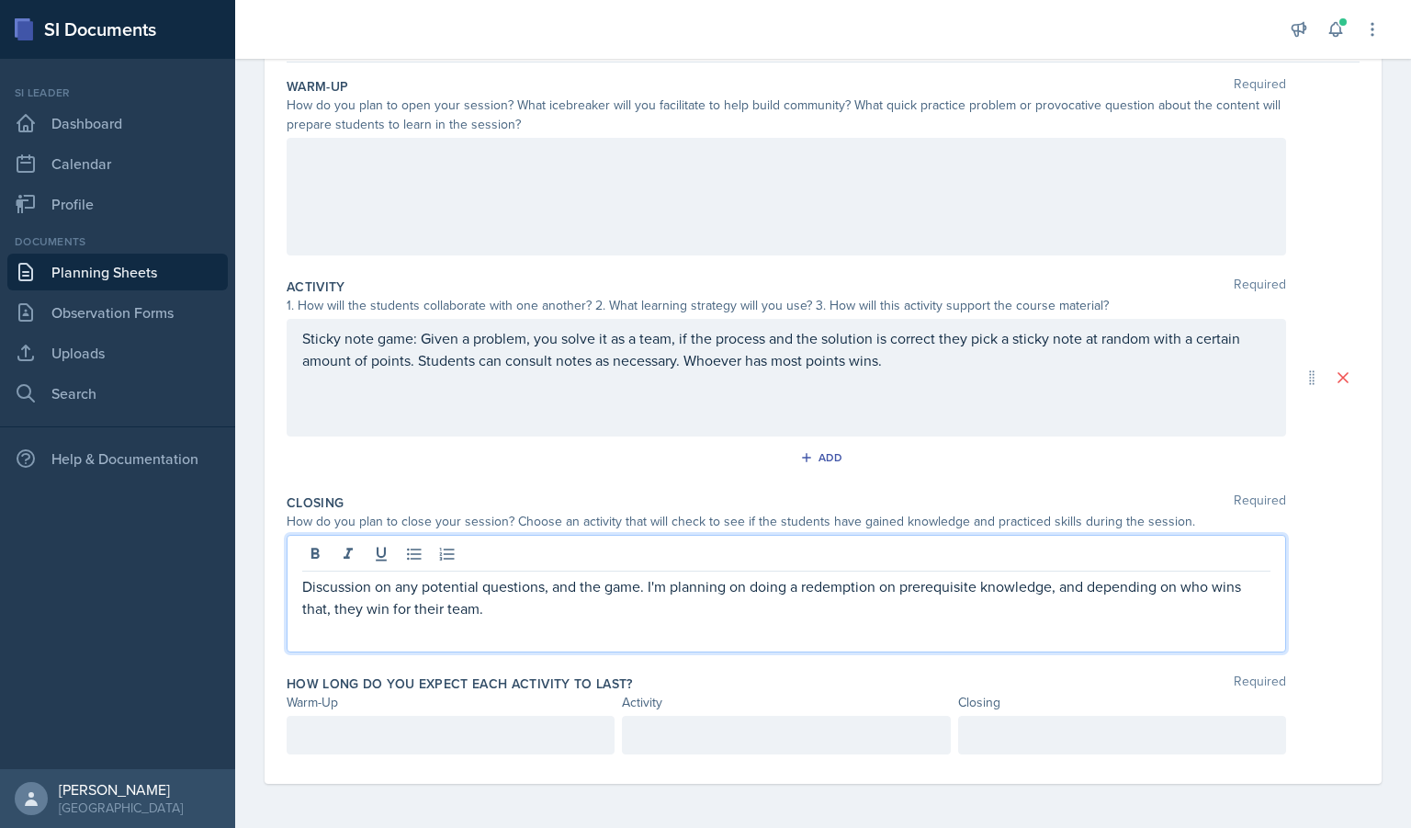
click at [445, 748] on div at bounding box center [451, 735] width 328 height 39
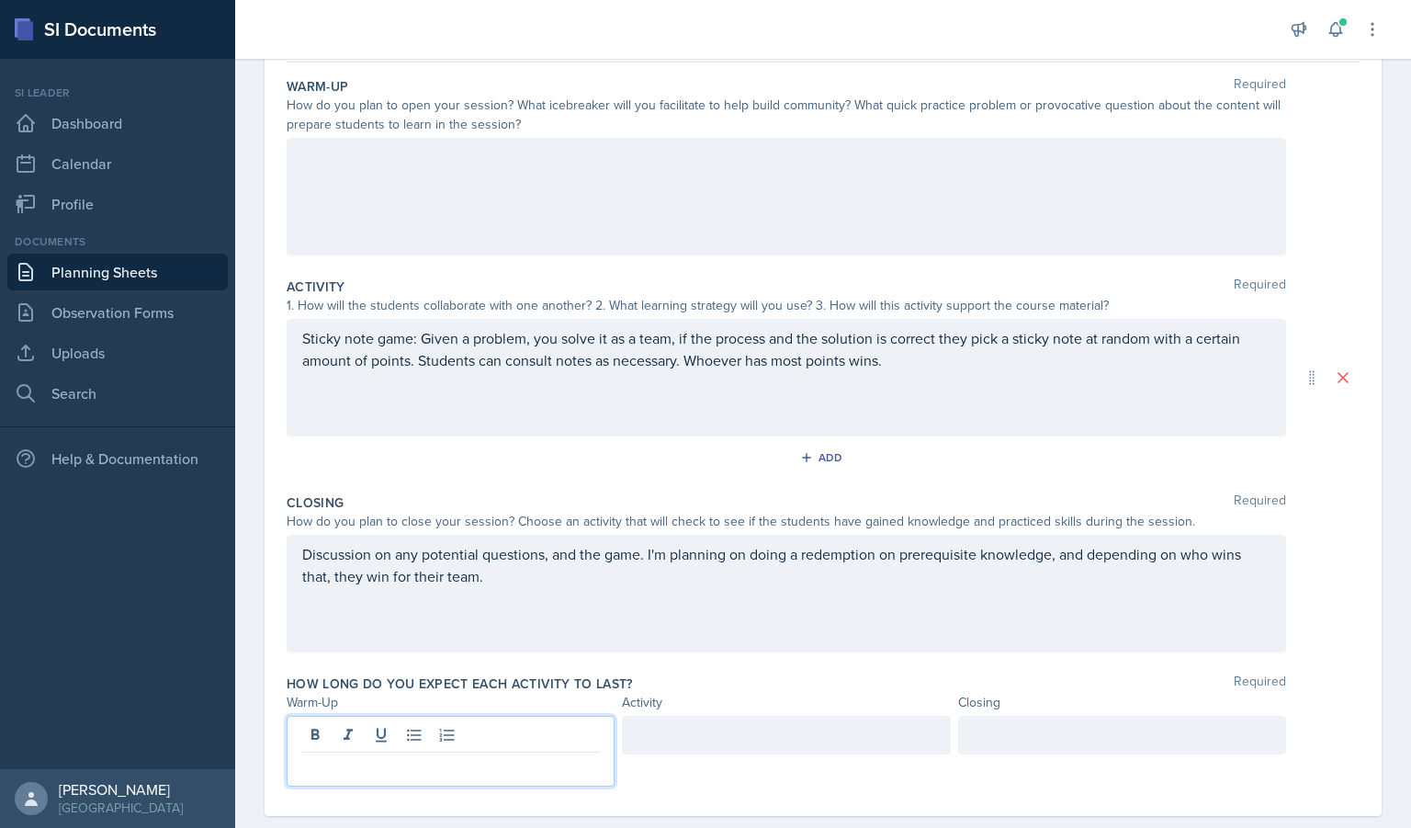
scroll to position [205, 0]
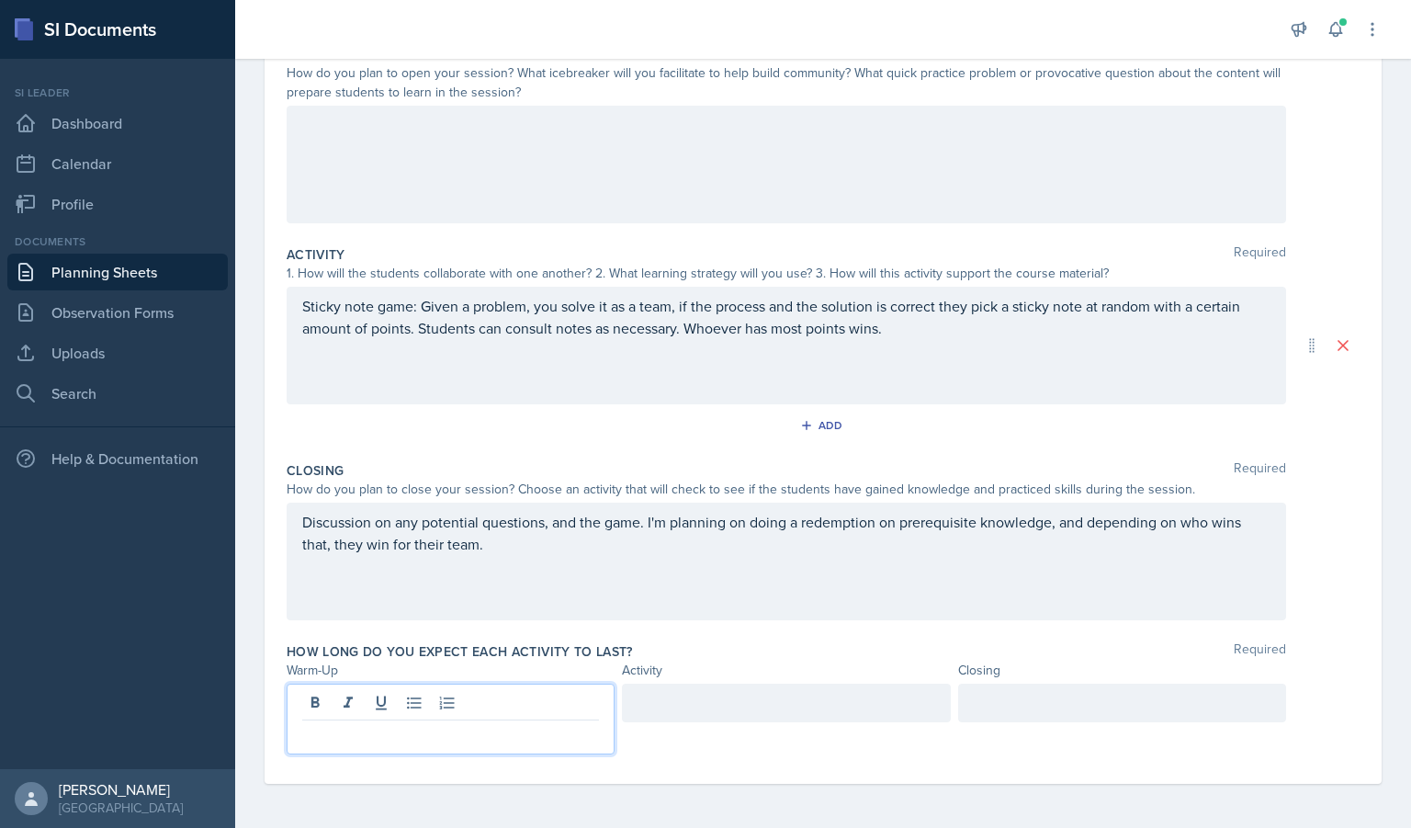
click at [1001, 708] on div at bounding box center [1122, 703] width 328 height 39
click at [853, 712] on div at bounding box center [786, 703] width 328 height 39
click at [338, 699] on div at bounding box center [451, 719] width 328 height 71
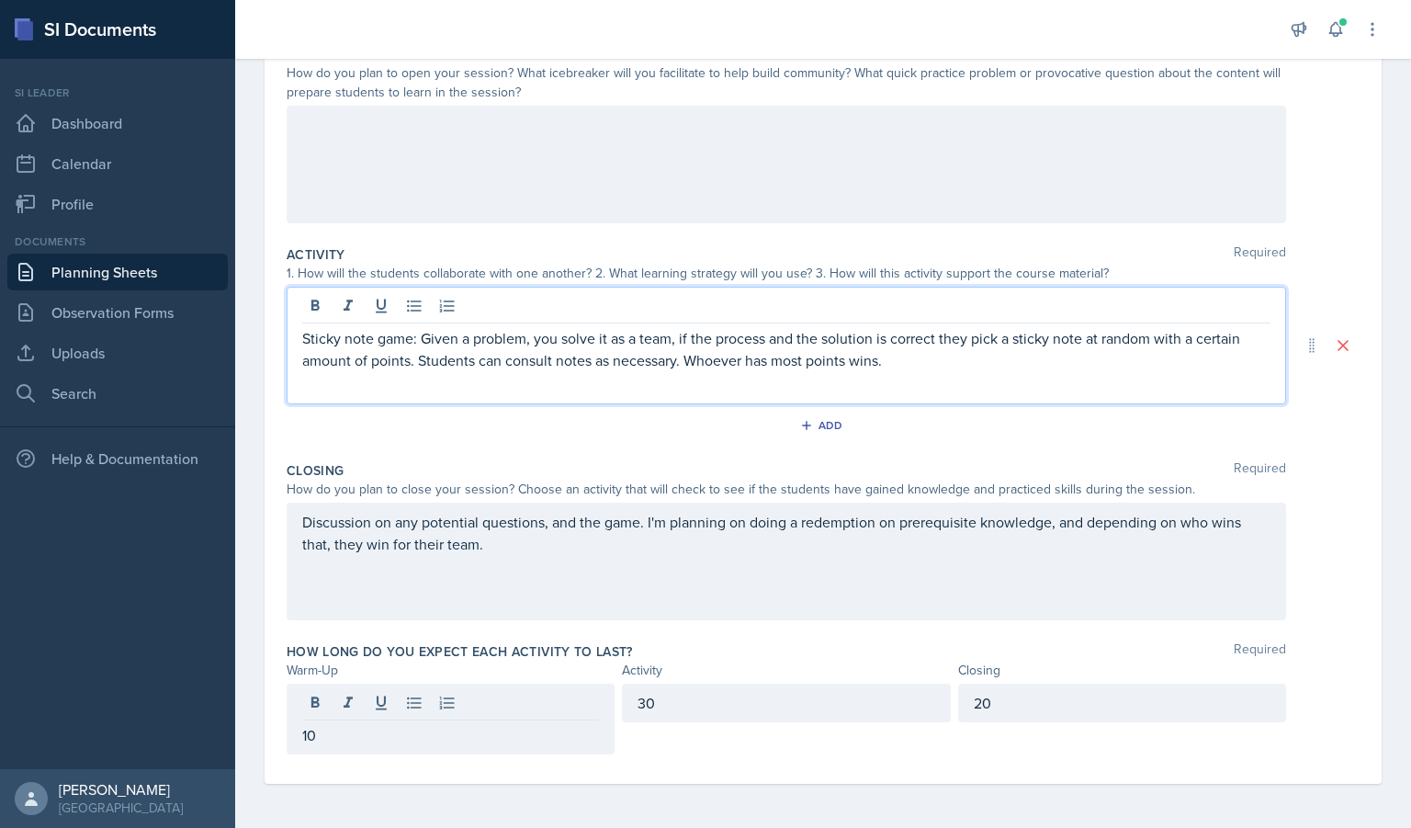
click at [409, 317] on div "Sticky note game: Given a problem, you solve it as a team, if the process and t…" at bounding box center [787, 346] width 1000 height 118
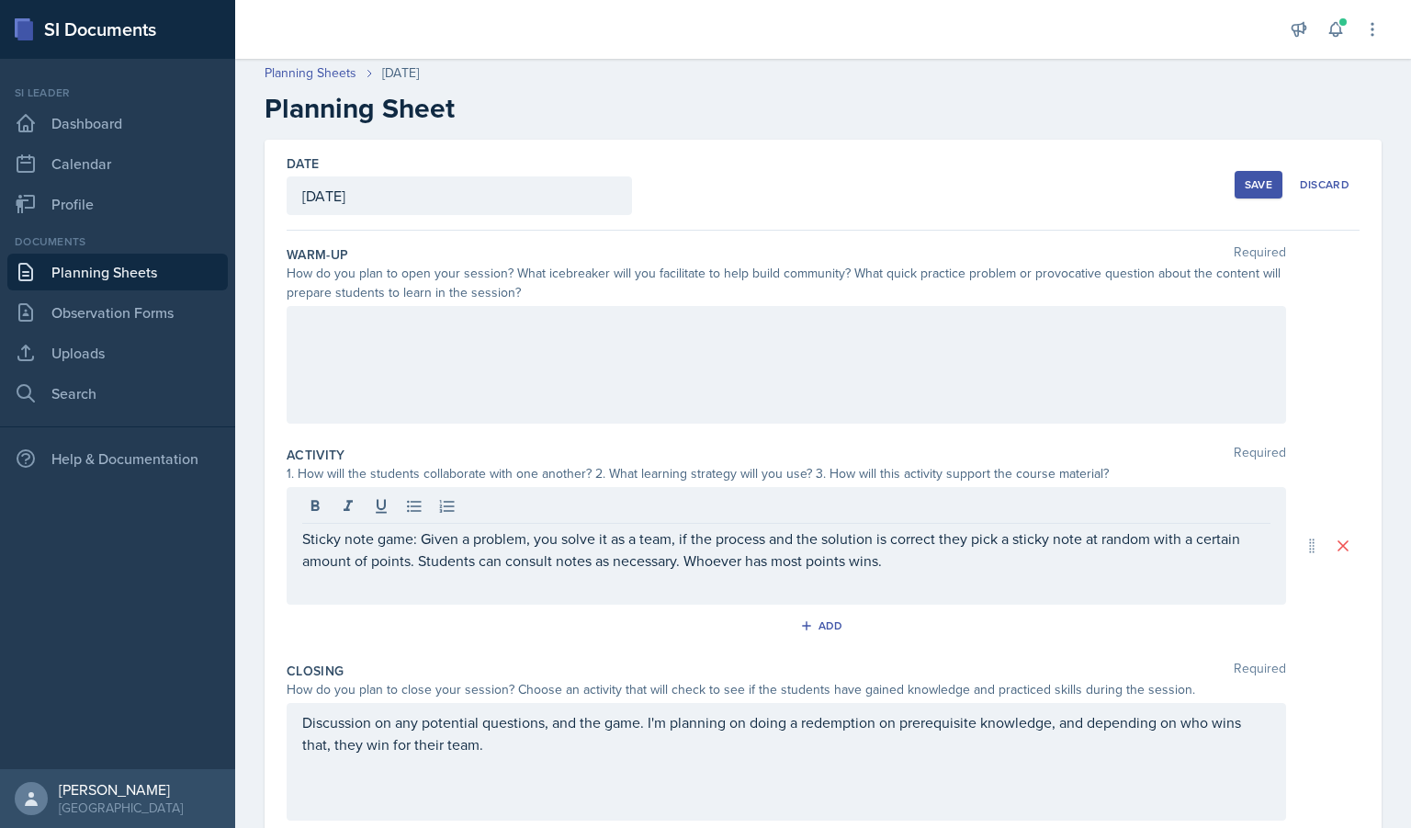
click at [359, 367] on div at bounding box center [787, 365] width 1000 height 118
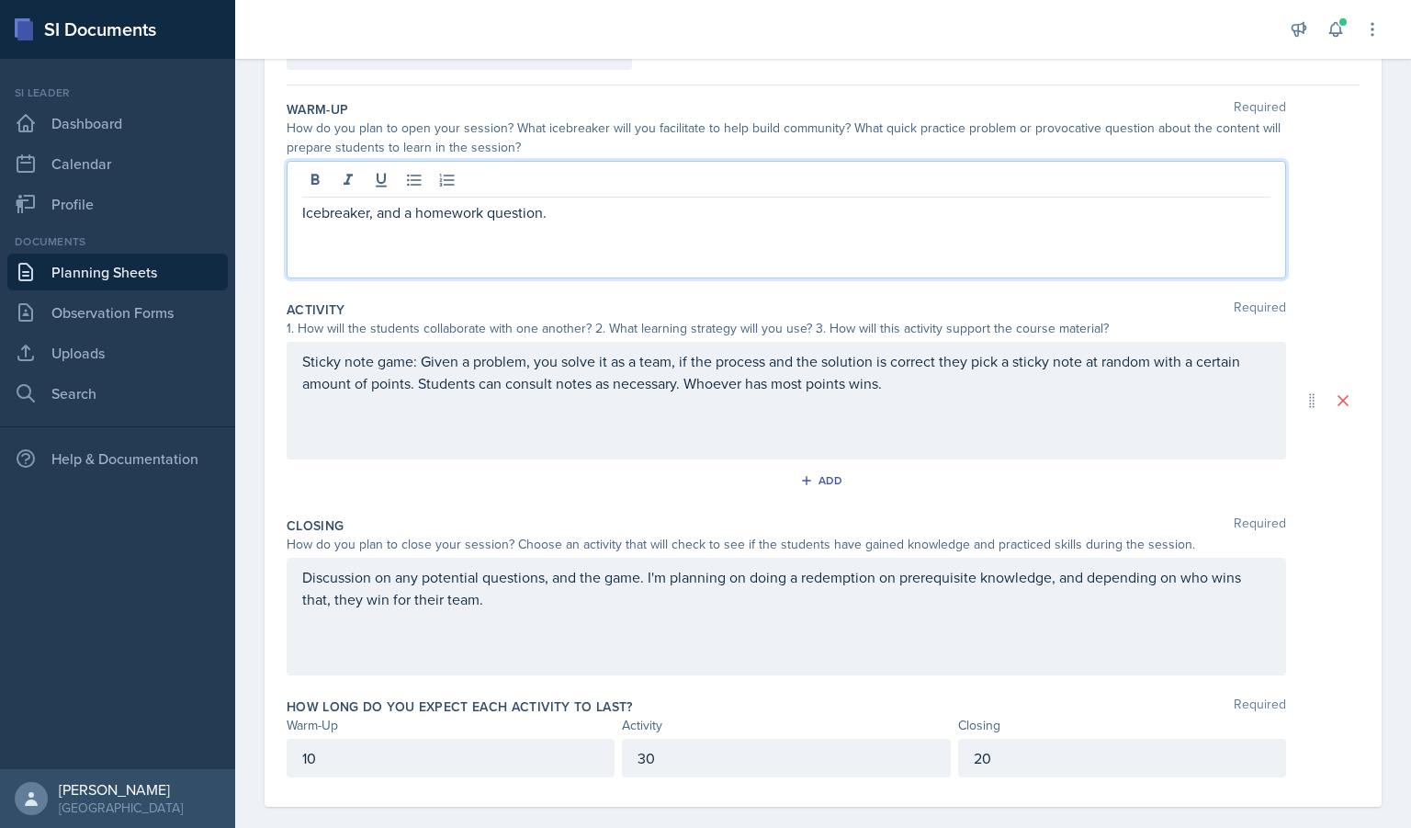
scroll to position [152, 0]
click at [611, 388] on p "Sticky note game: Given a problem, you solve it as a team, if the process and t…" at bounding box center [786, 370] width 968 height 44
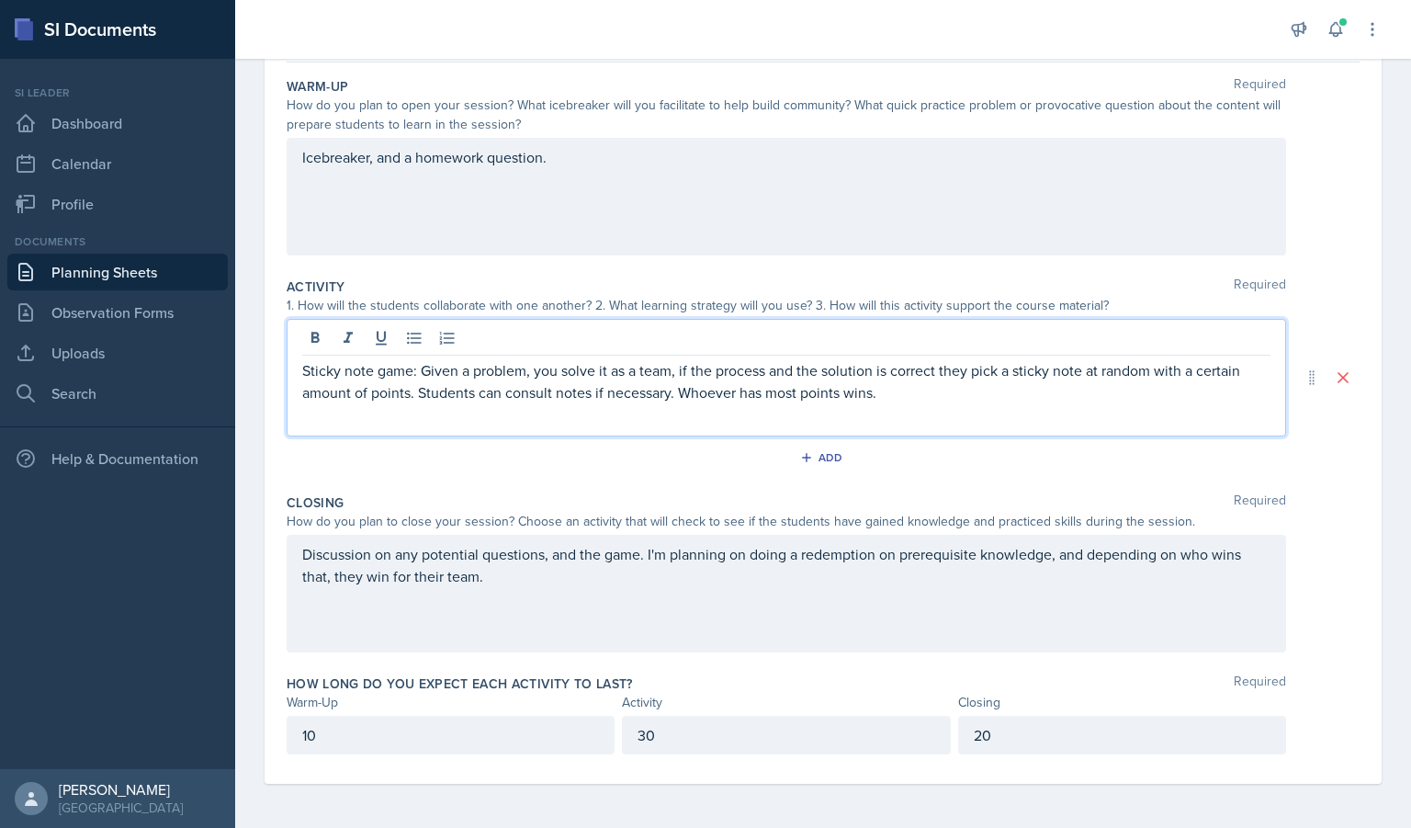
click at [673, 393] on p "Sticky note game: Given a problem, you solve it as a team, if the process and t…" at bounding box center [786, 381] width 968 height 44
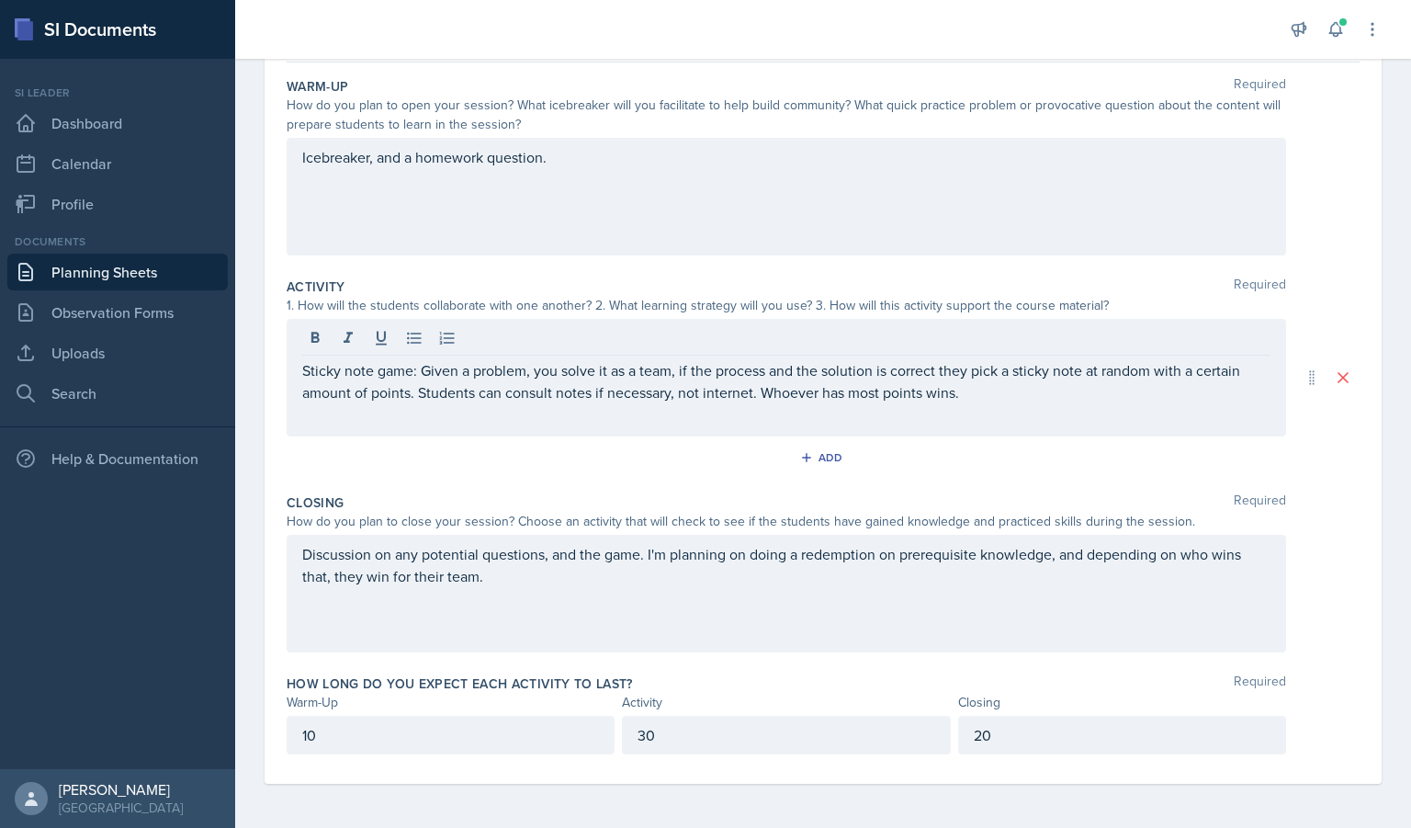
click at [702, 415] on div "Sticky note game: Given a problem, you solve it as a team, if the process and t…" at bounding box center [787, 378] width 1000 height 118
click at [591, 619] on div "Discussion on any potential questions, and the game. I'm planning on doing a re…" at bounding box center [787, 594] width 1000 height 118
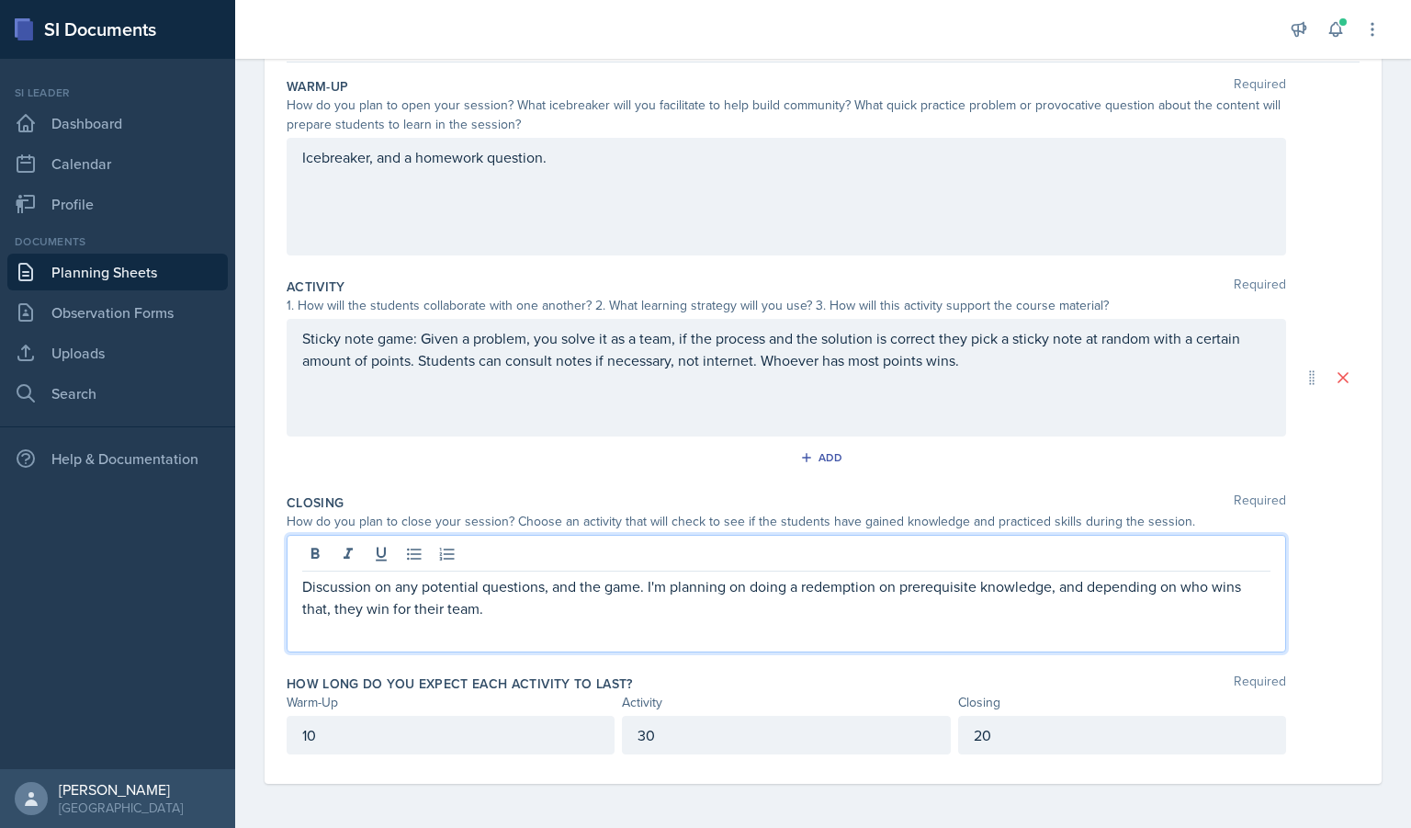
scroll to position [0, 0]
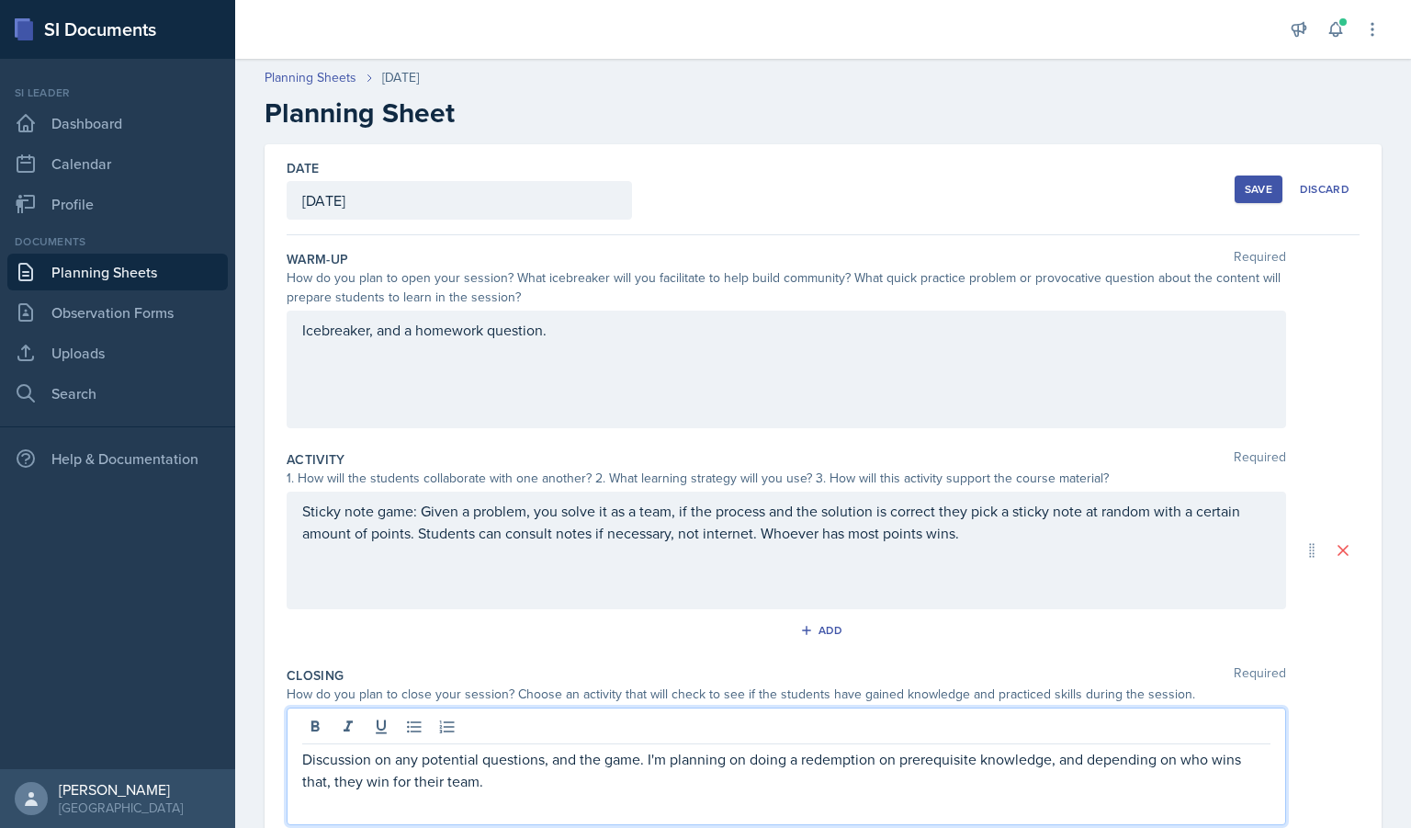
click at [573, 334] on div "Icebreaker, and a homework question." at bounding box center [787, 370] width 1000 height 118
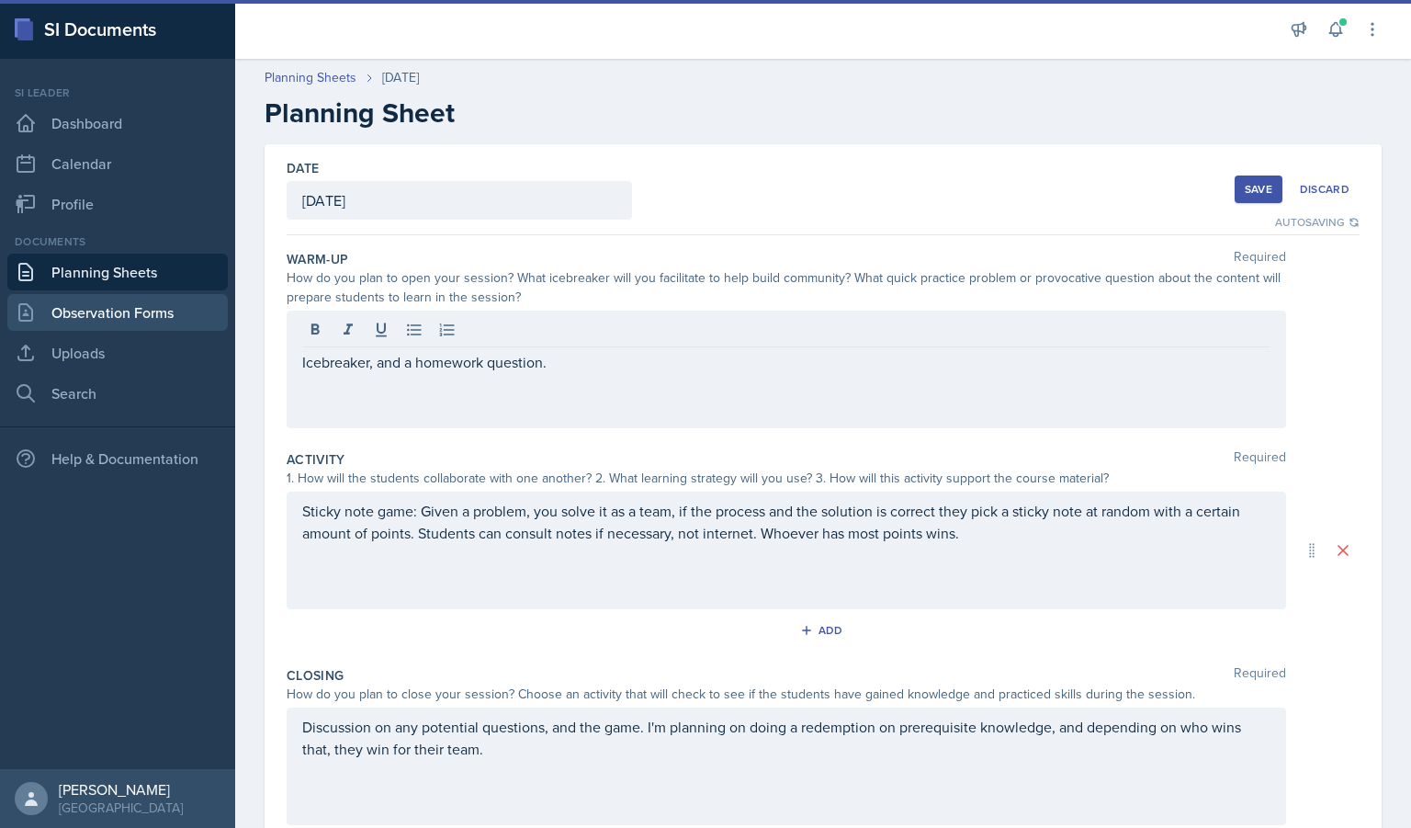
click at [177, 319] on link "Observation Forms" at bounding box center [117, 312] width 220 height 37
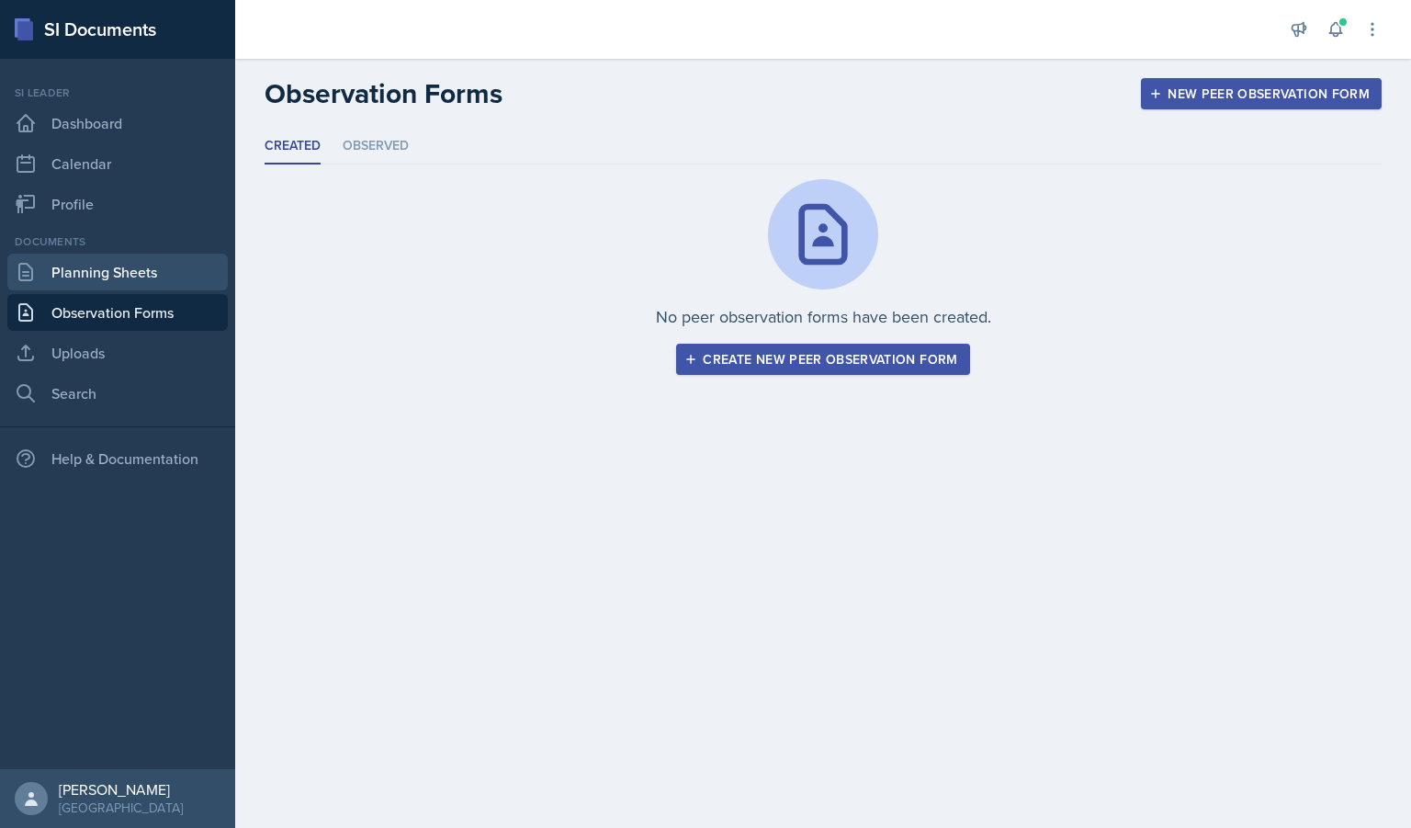
click at [133, 277] on link "Planning Sheets" at bounding box center [117, 272] width 220 height 37
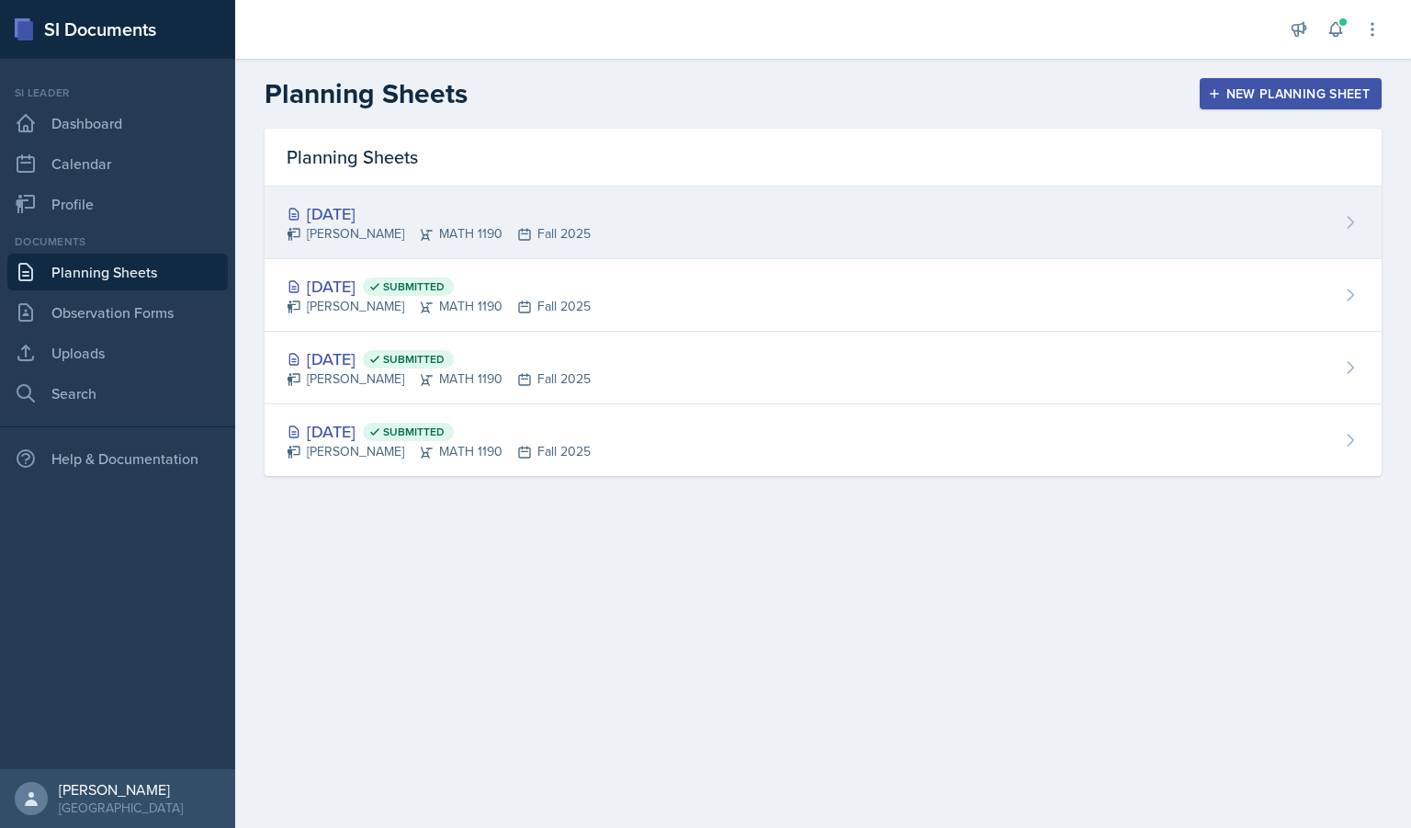
click at [591, 224] on div "[PERSON_NAME] MATH 1190 Fall 2025" at bounding box center [439, 233] width 304 height 19
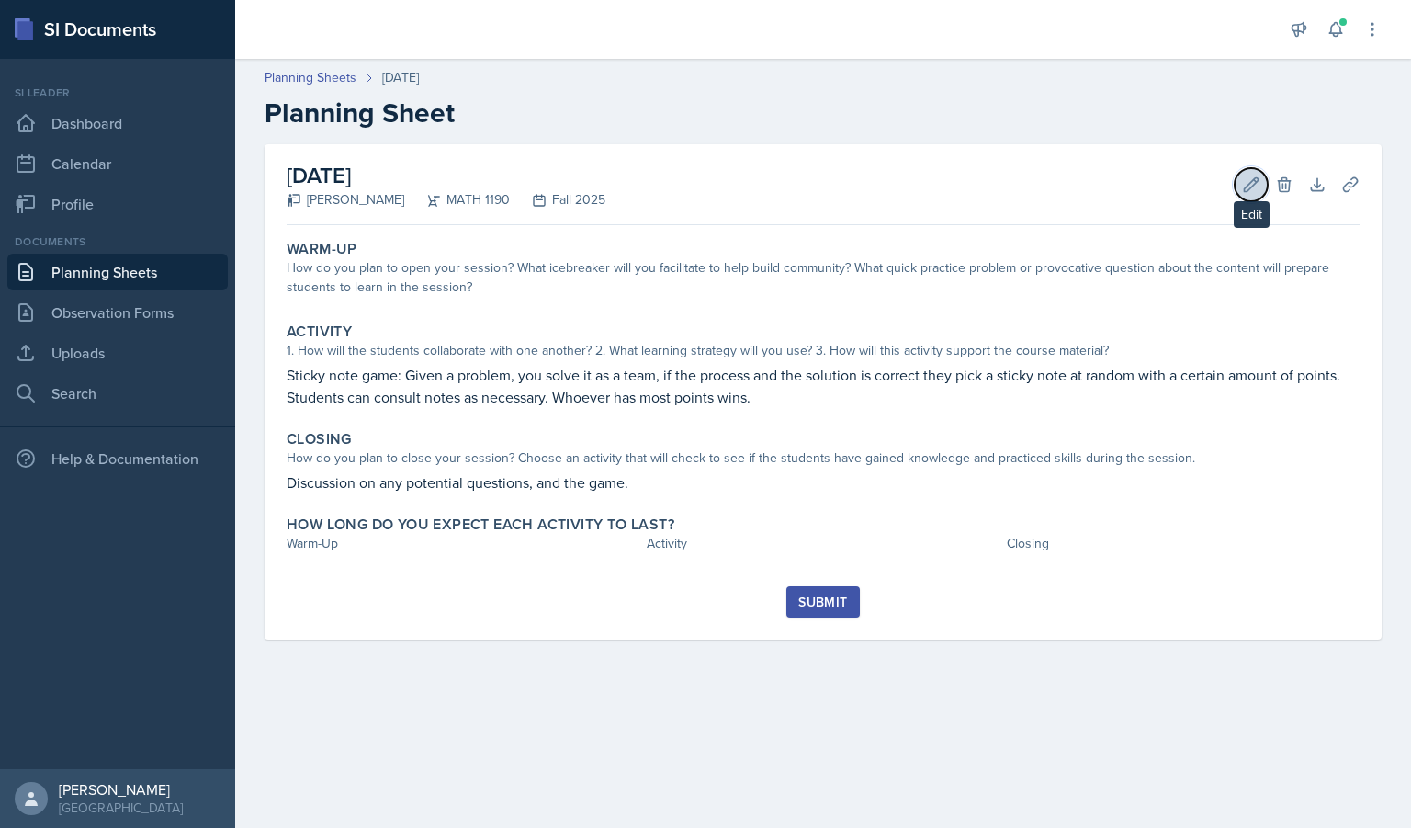
click at [1248, 184] on icon at bounding box center [1251, 184] width 18 height 18
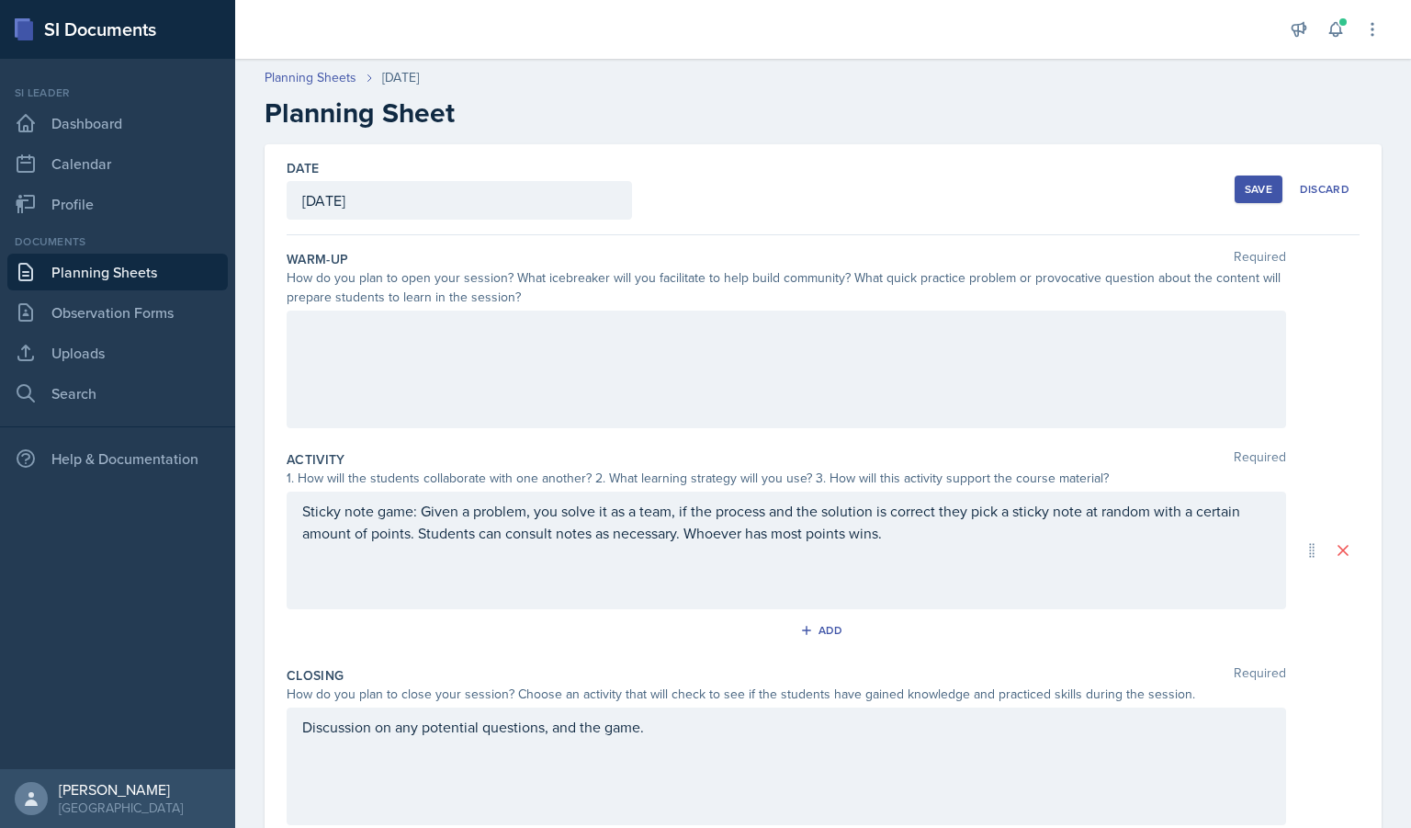
click at [970, 548] on div "Sticky note game: Given a problem, you solve it as a team, if the process and t…" at bounding box center [787, 551] width 1000 height 118
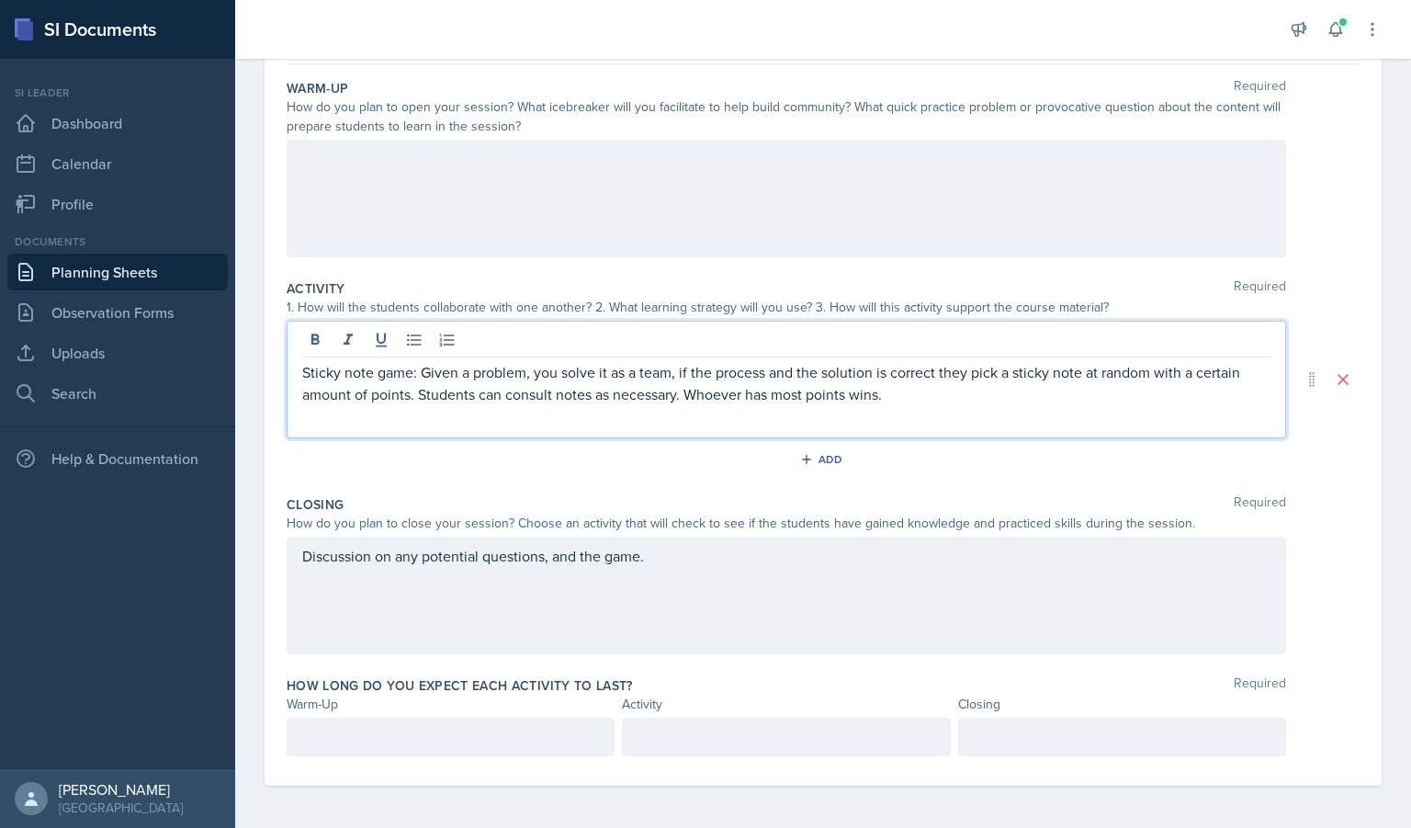
scroll to position [171, 0]
click at [670, 399] on p "Sticky note game: Given a problem, you solve it as a team, if the process and t…" at bounding box center [786, 383] width 968 height 44
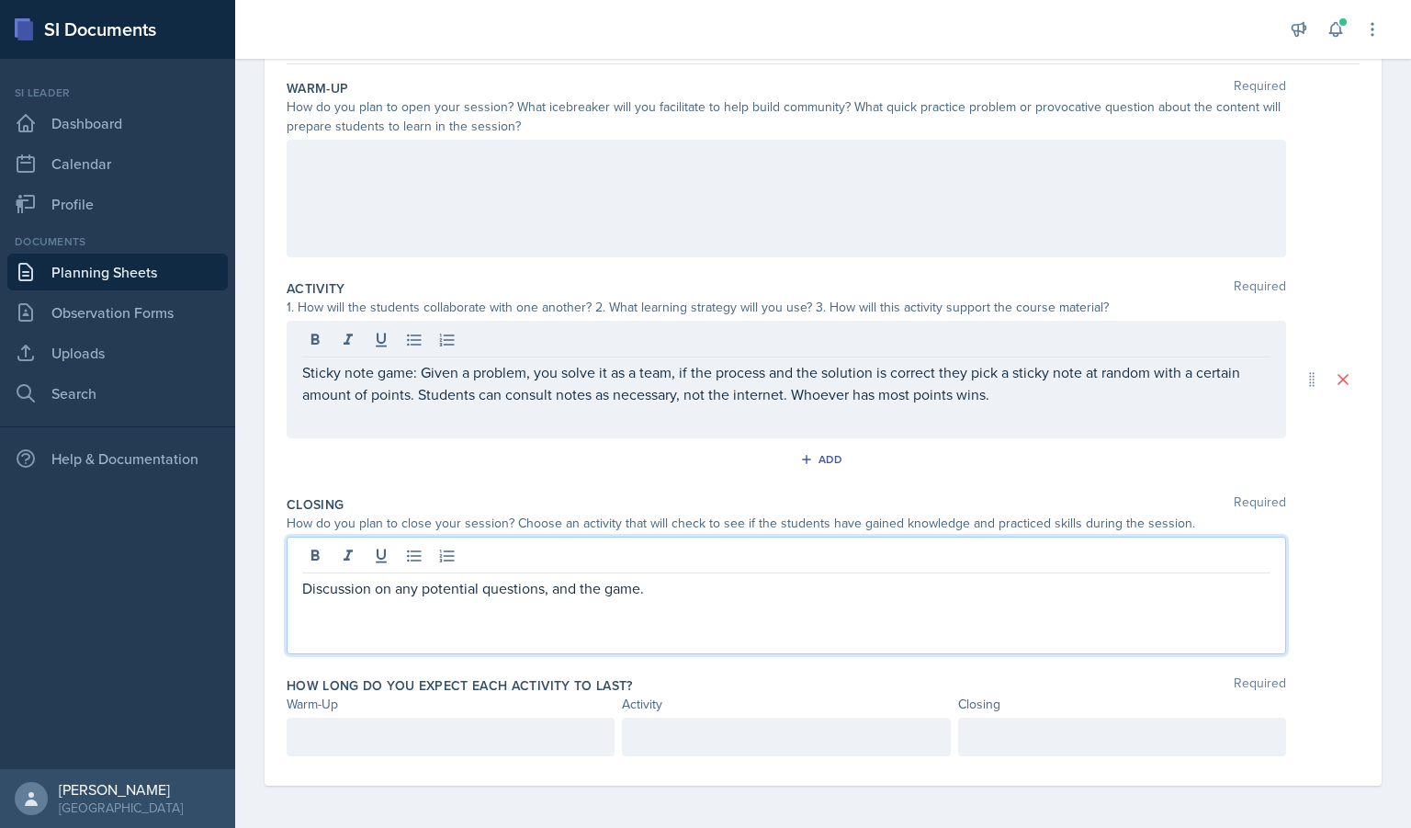
click at [680, 550] on div "Discussion on any potential questions, and the game." at bounding box center [787, 596] width 1000 height 118
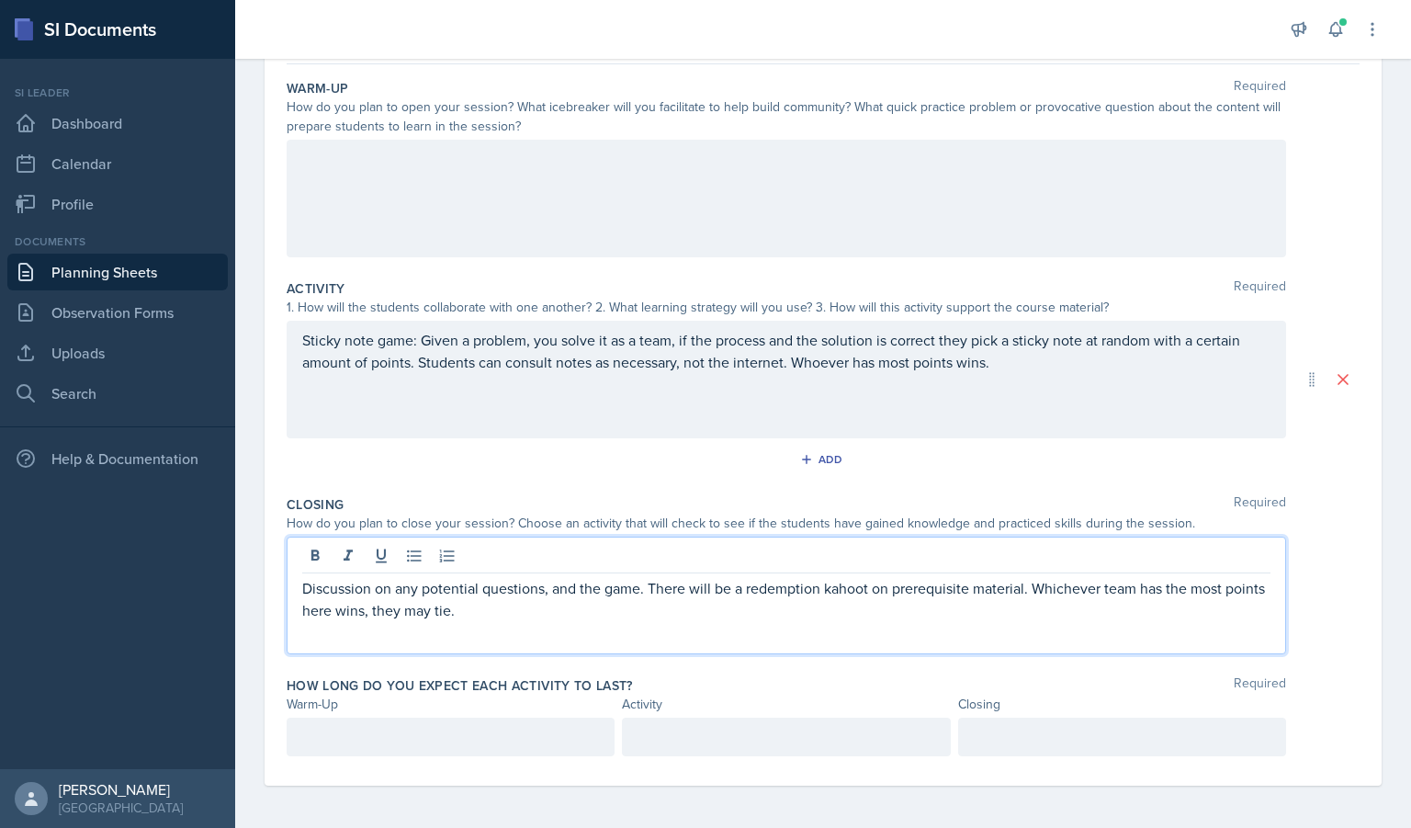
click at [838, 588] on p "Discussion on any potential questions, and the game. There will be a redemption…" at bounding box center [786, 599] width 968 height 44
click at [787, 628] on div "Discussion on any potential questions, and the game. There will be a redemption…" at bounding box center [787, 596] width 1000 height 118
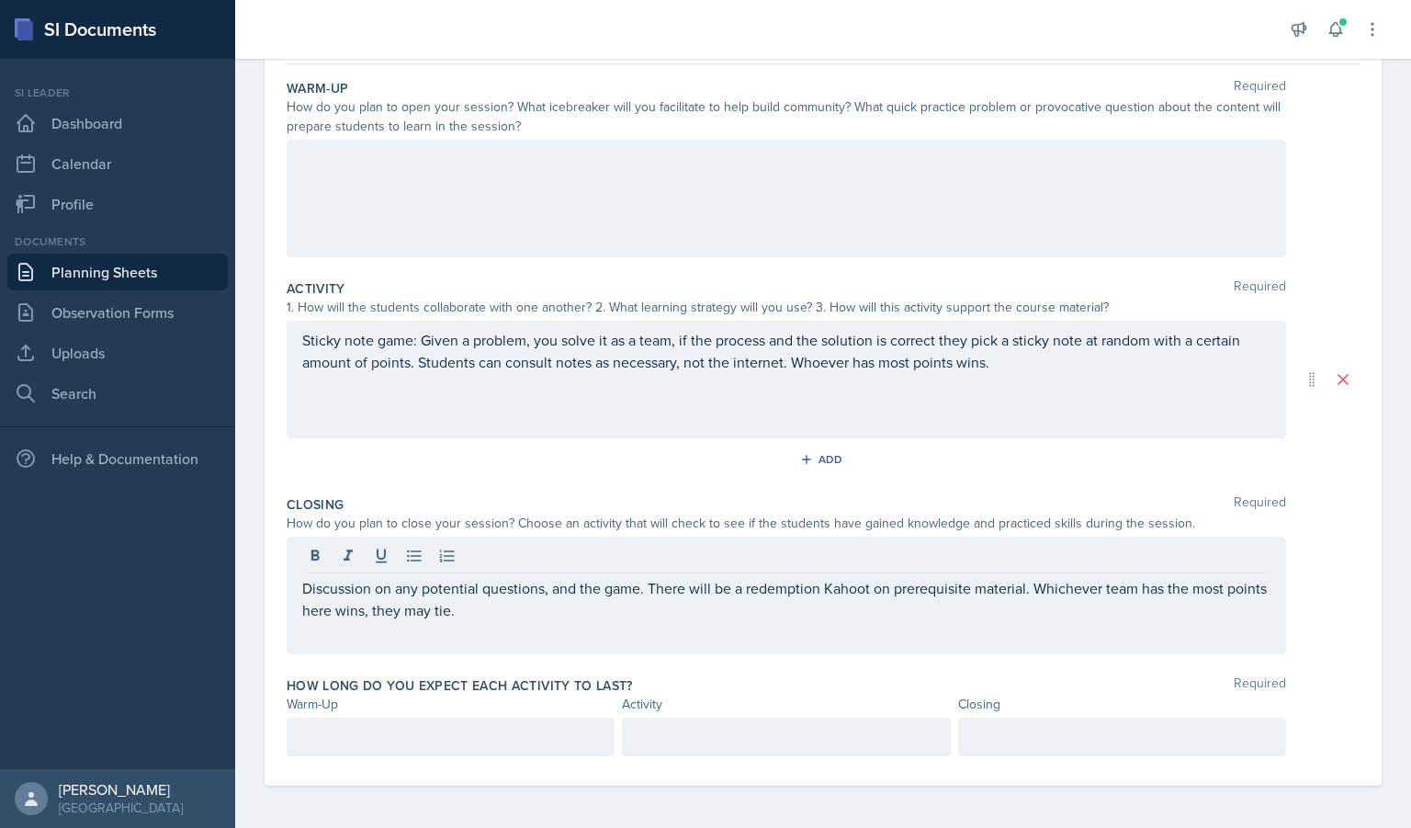
click at [537, 418] on div "Sticky note game: Given a problem, you solve it as a team, if the process and t…" at bounding box center [787, 380] width 1000 height 118
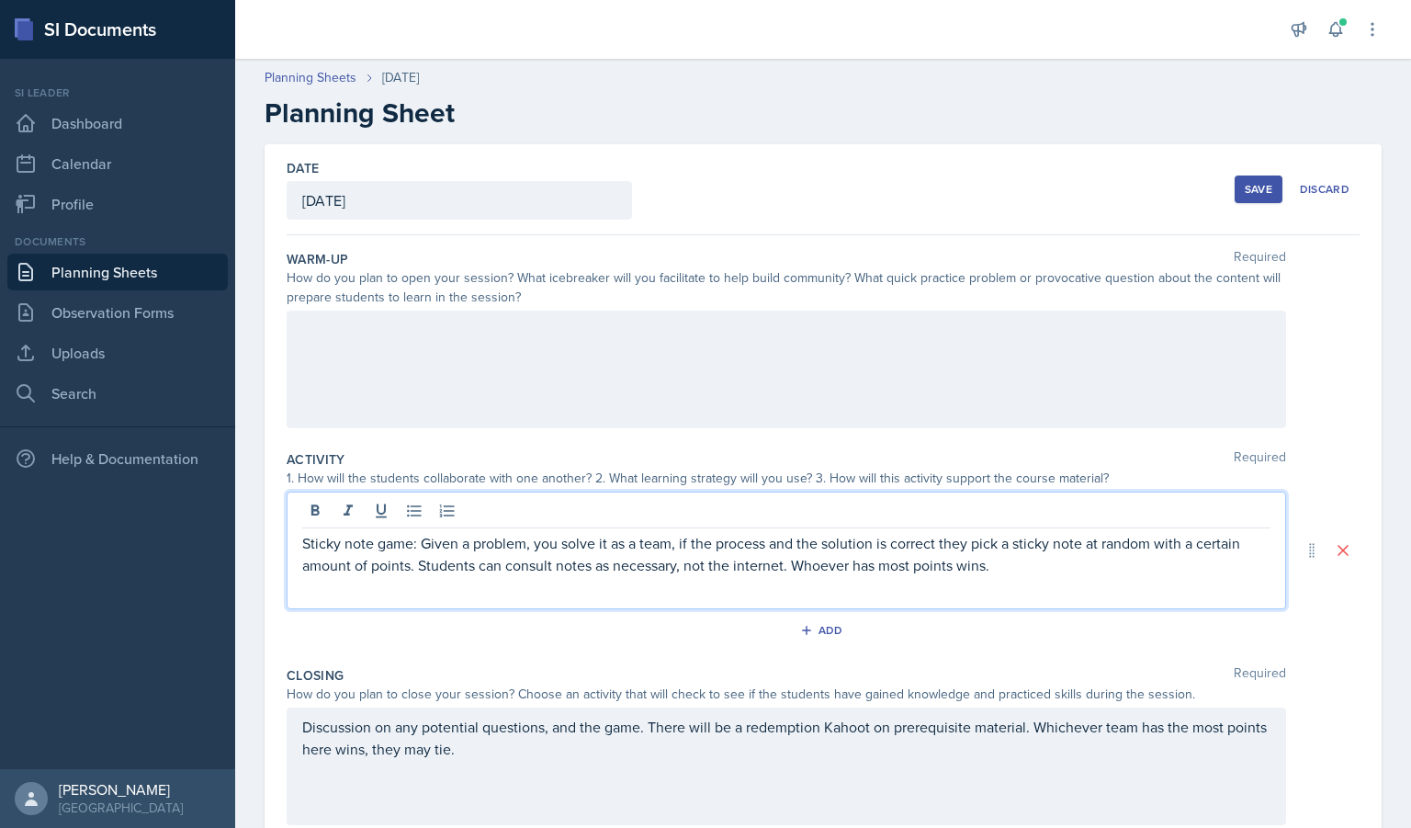
scroll to position [0, 0]
click at [959, 566] on p "Sticky note game: Given a problem, you solve it as a team, if the process and t…" at bounding box center [786, 554] width 968 height 44
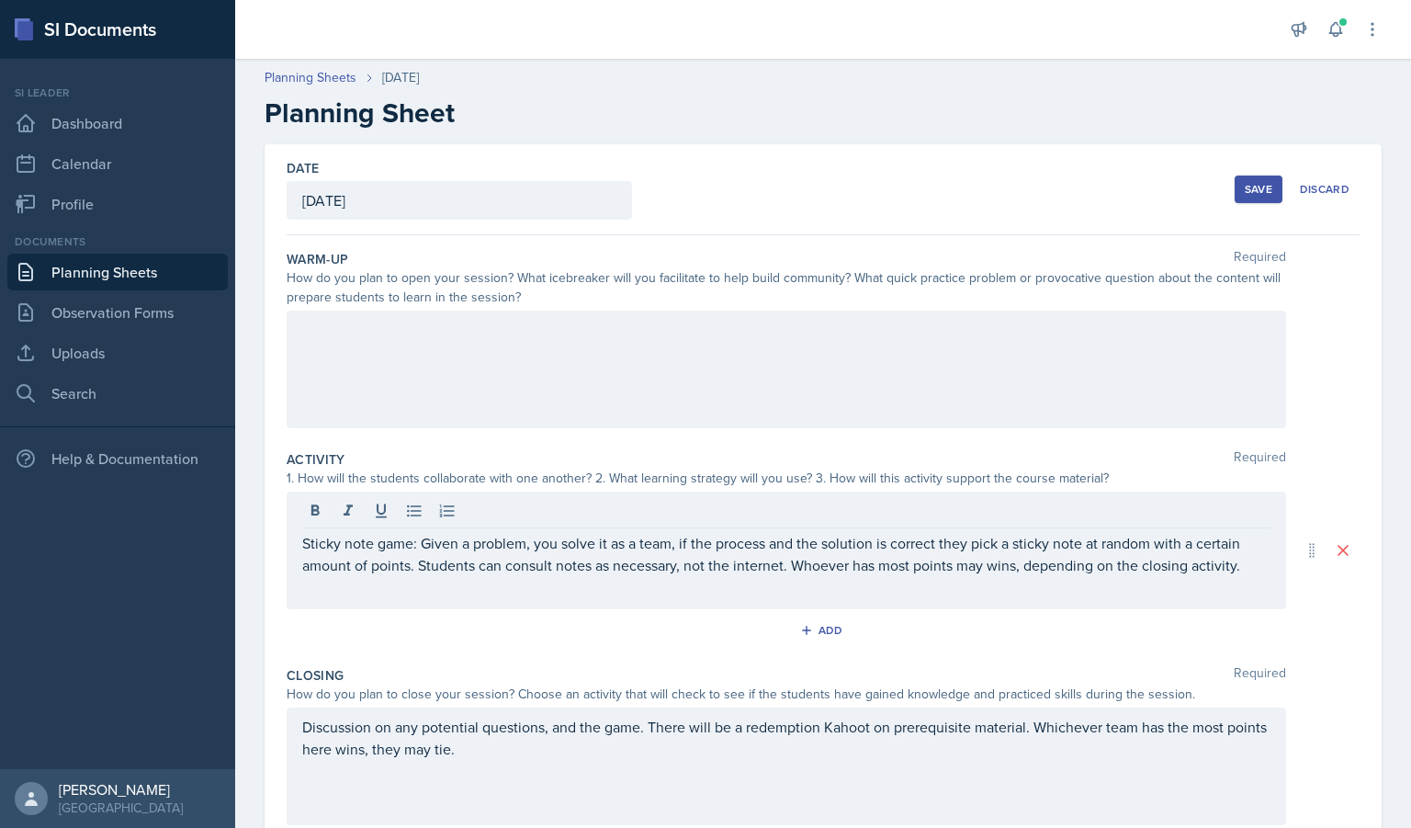
click at [575, 345] on div at bounding box center [787, 370] width 1000 height 118
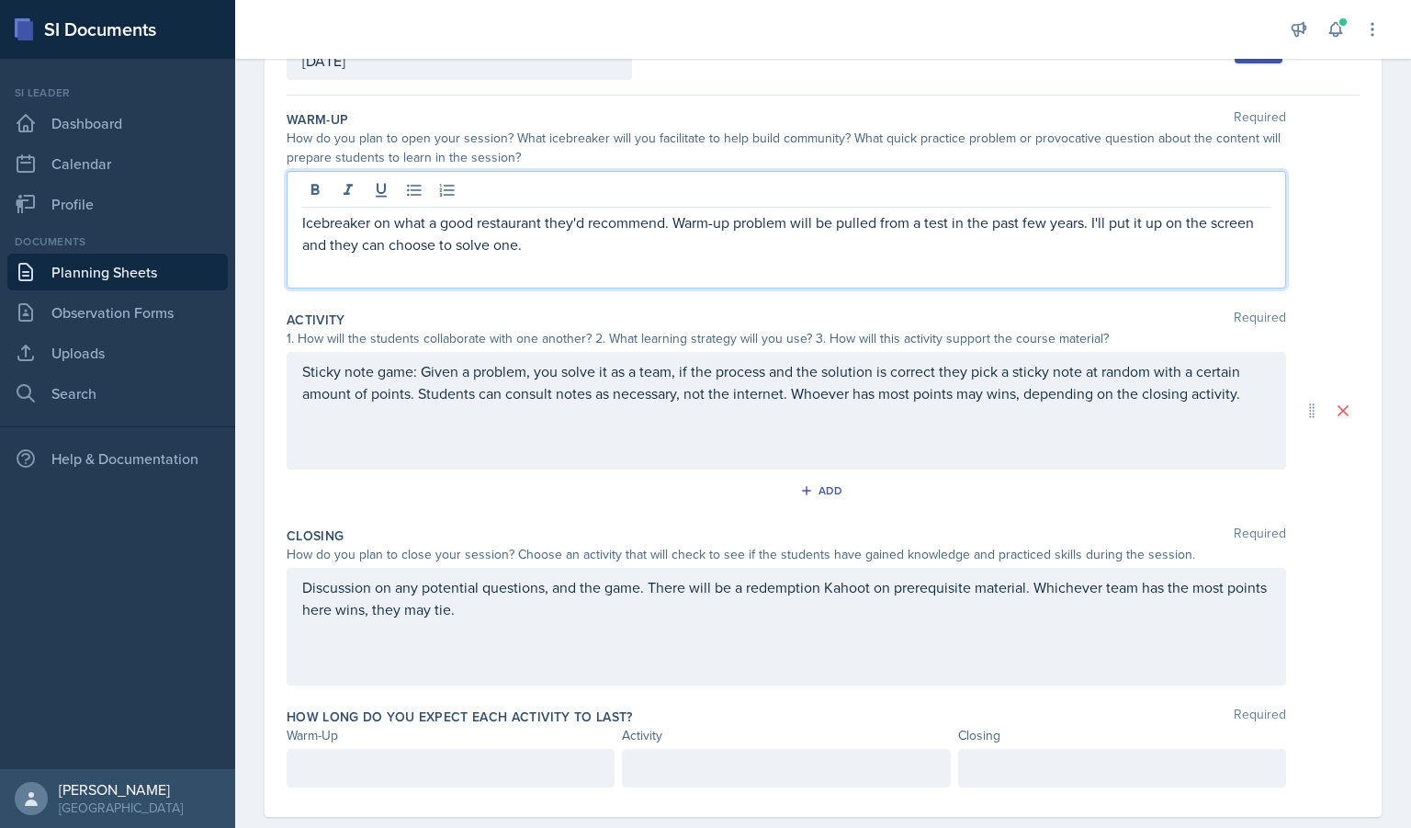
scroll to position [173, 0]
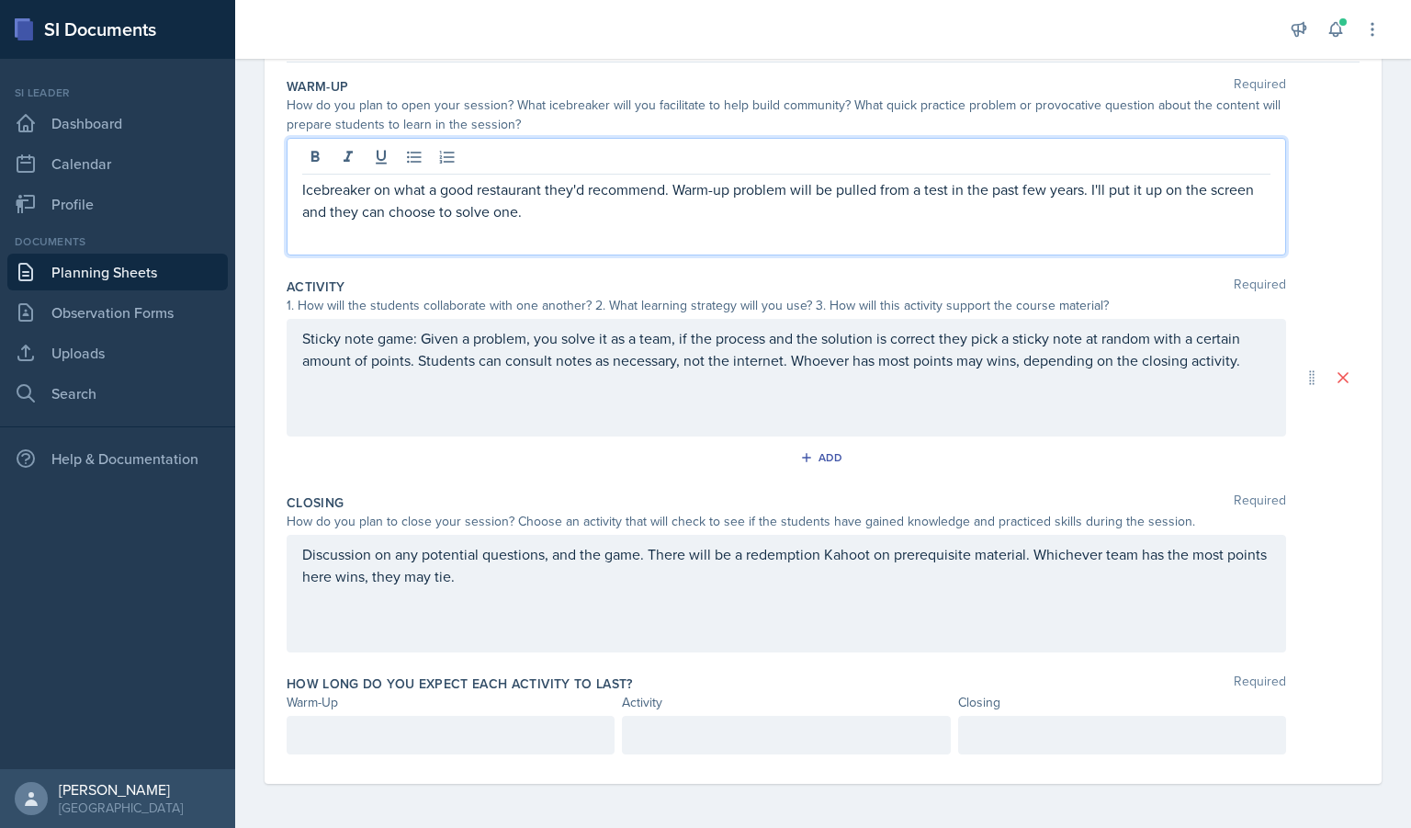
click at [427, 188] on p "Icebreaker on what a good restaurant they'd recommend. Warm-up problem will be …" at bounding box center [786, 200] width 968 height 44
click at [548, 265] on div "Warm-Up Required How do you plan to open your session? What icebreaker will you…" at bounding box center [823, 170] width 1073 height 200
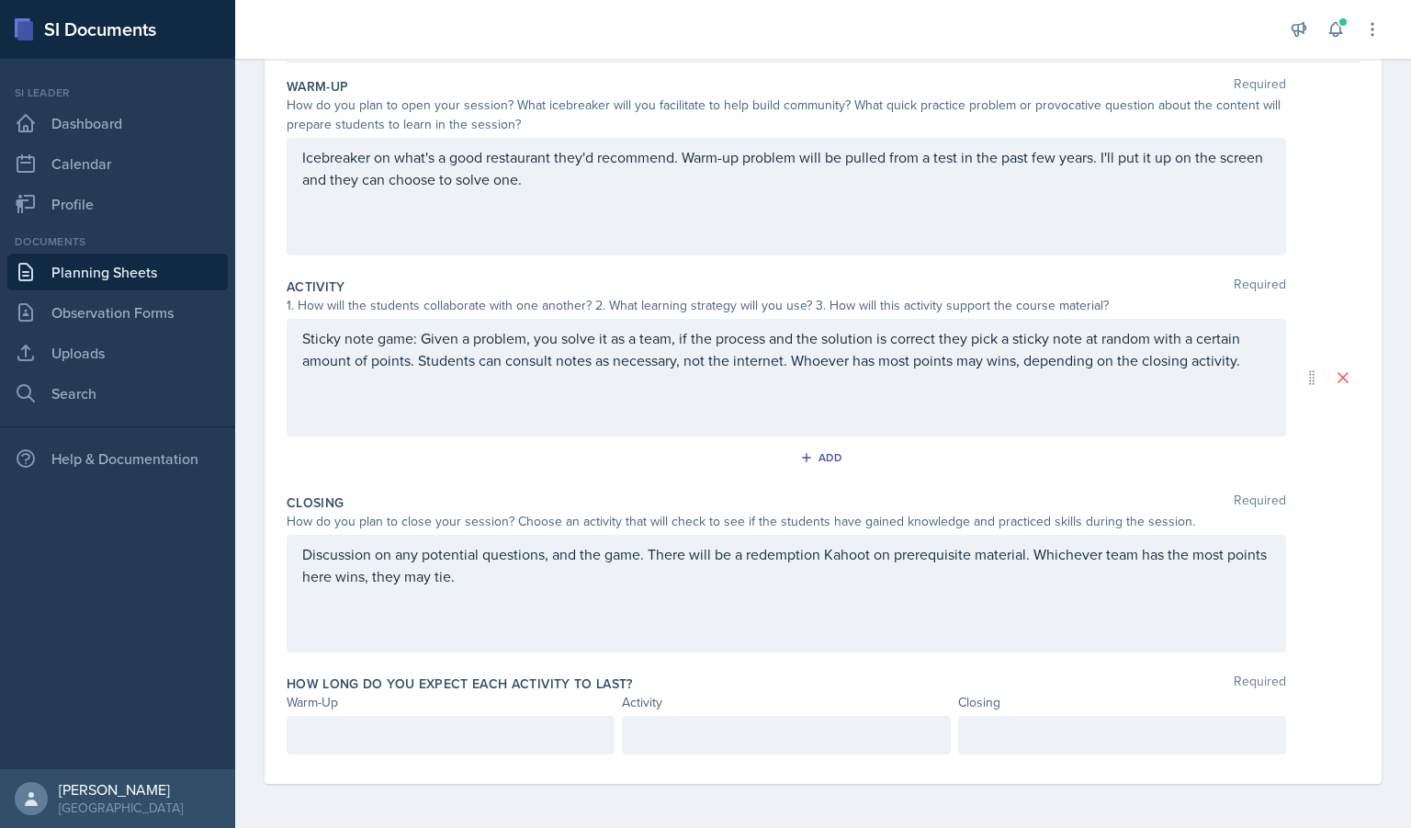
click at [596, 198] on div "Icebreaker on what's a good restaurant they'd recommend. Warm-up problem will b…" at bounding box center [787, 197] width 1000 height 118
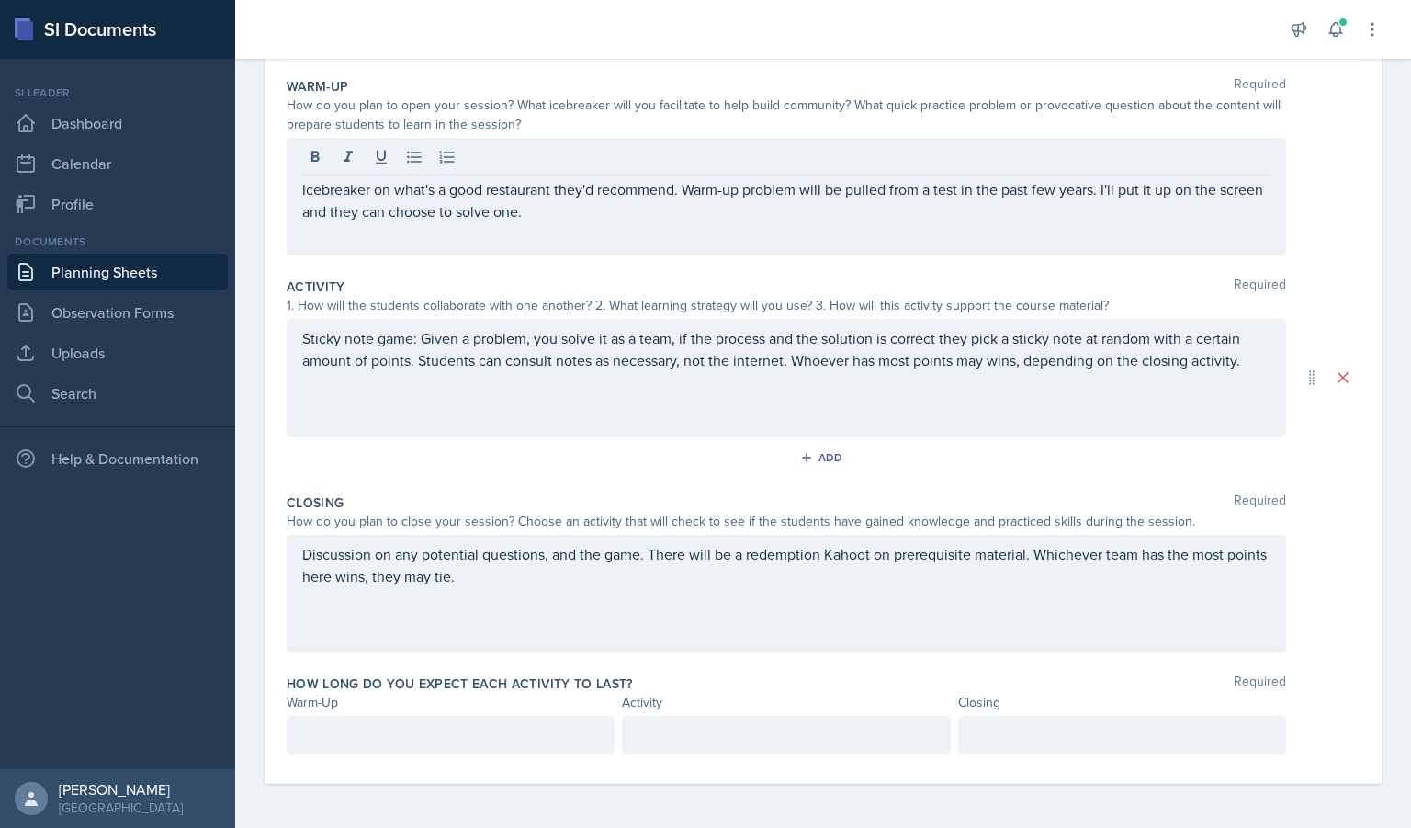
click at [652, 598] on div "Discussion on any potential questions, and the game. There will be a redemption…" at bounding box center [787, 594] width 1000 height 118
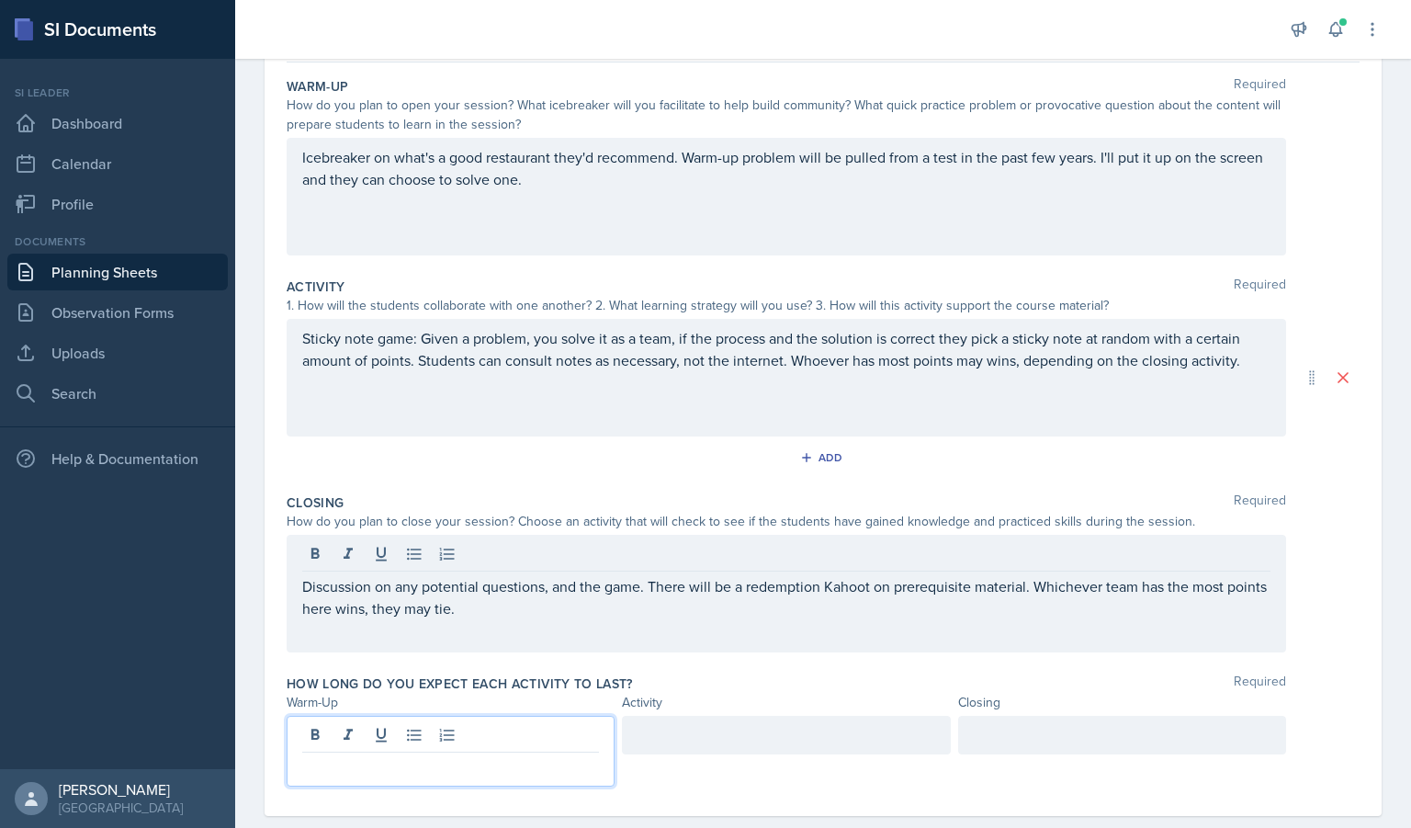
scroll to position [205, 0]
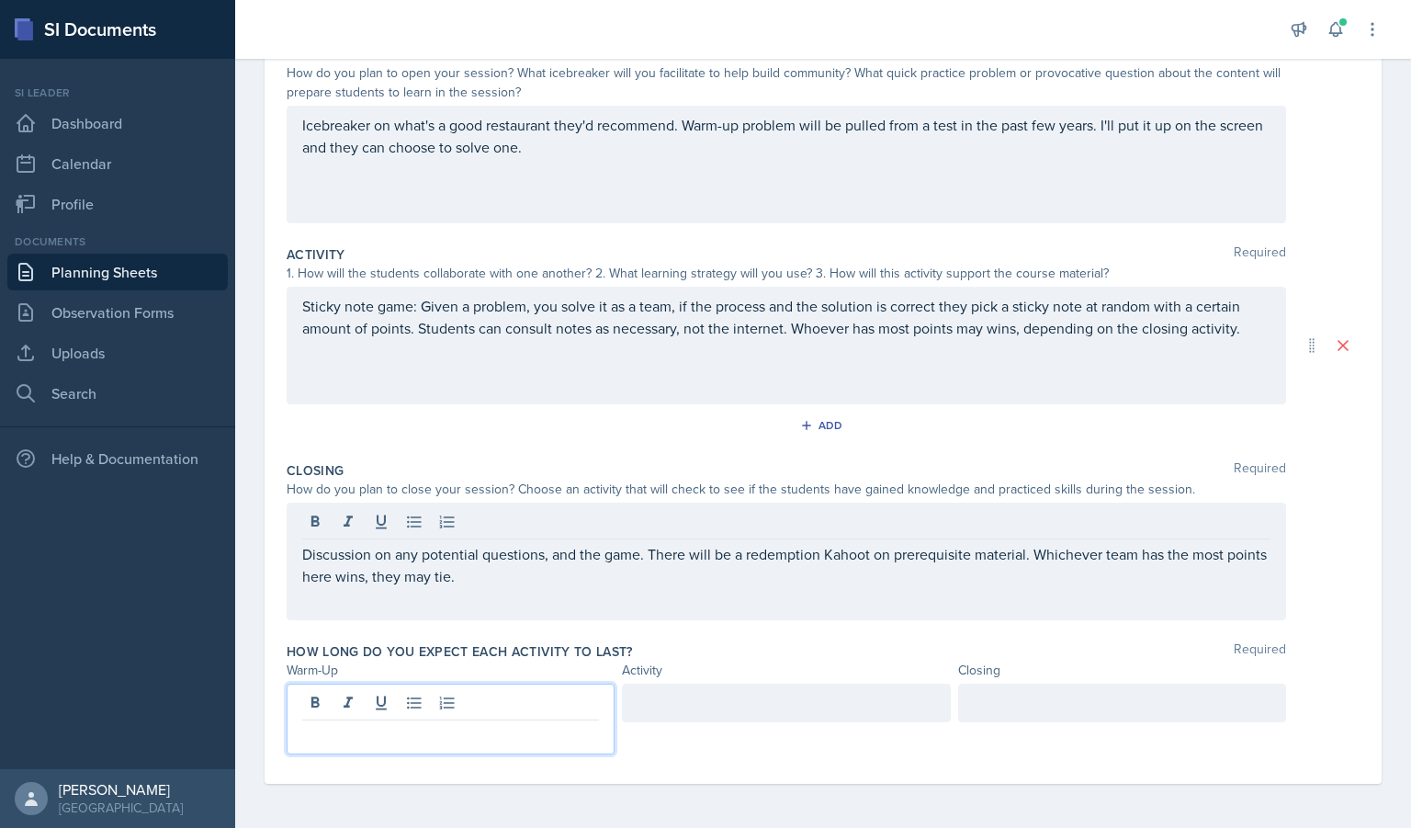
click at [492, 731] on p at bounding box center [450, 735] width 297 height 22
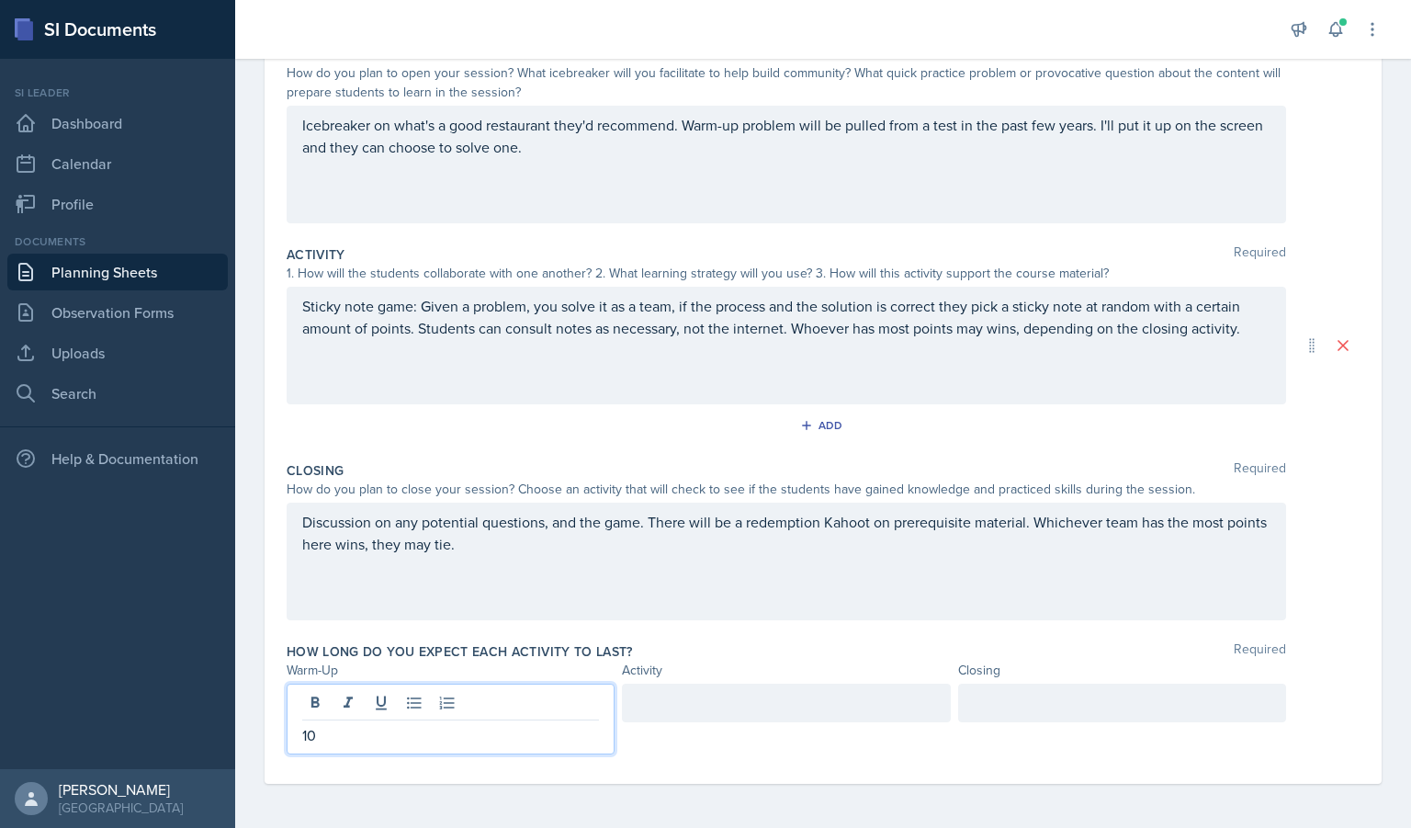
click at [496, 721] on div "10" at bounding box center [451, 719] width 328 height 71
click at [679, 700] on div at bounding box center [786, 703] width 328 height 39
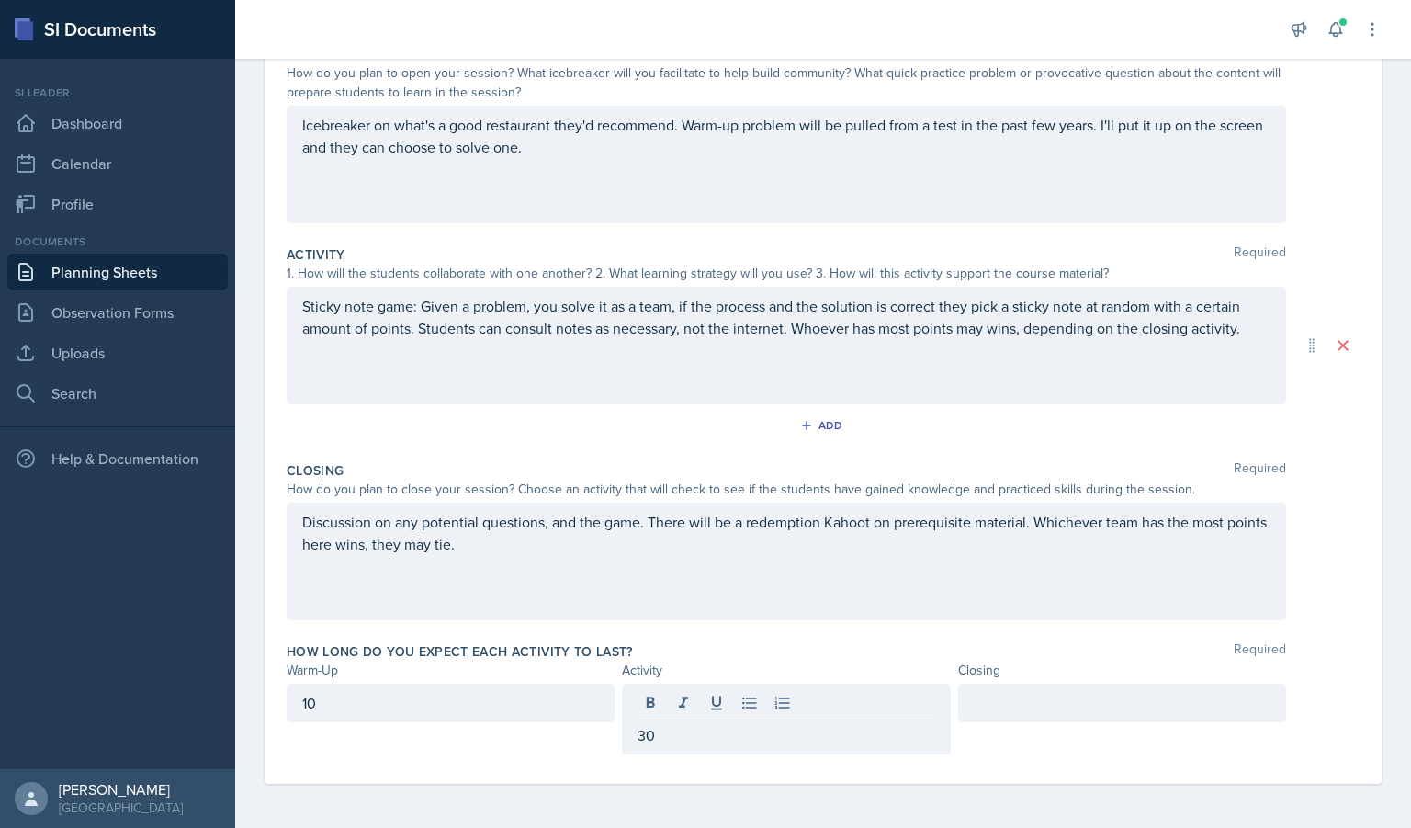
click at [1017, 686] on div at bounding box center [1122, 703] width 328 height 39
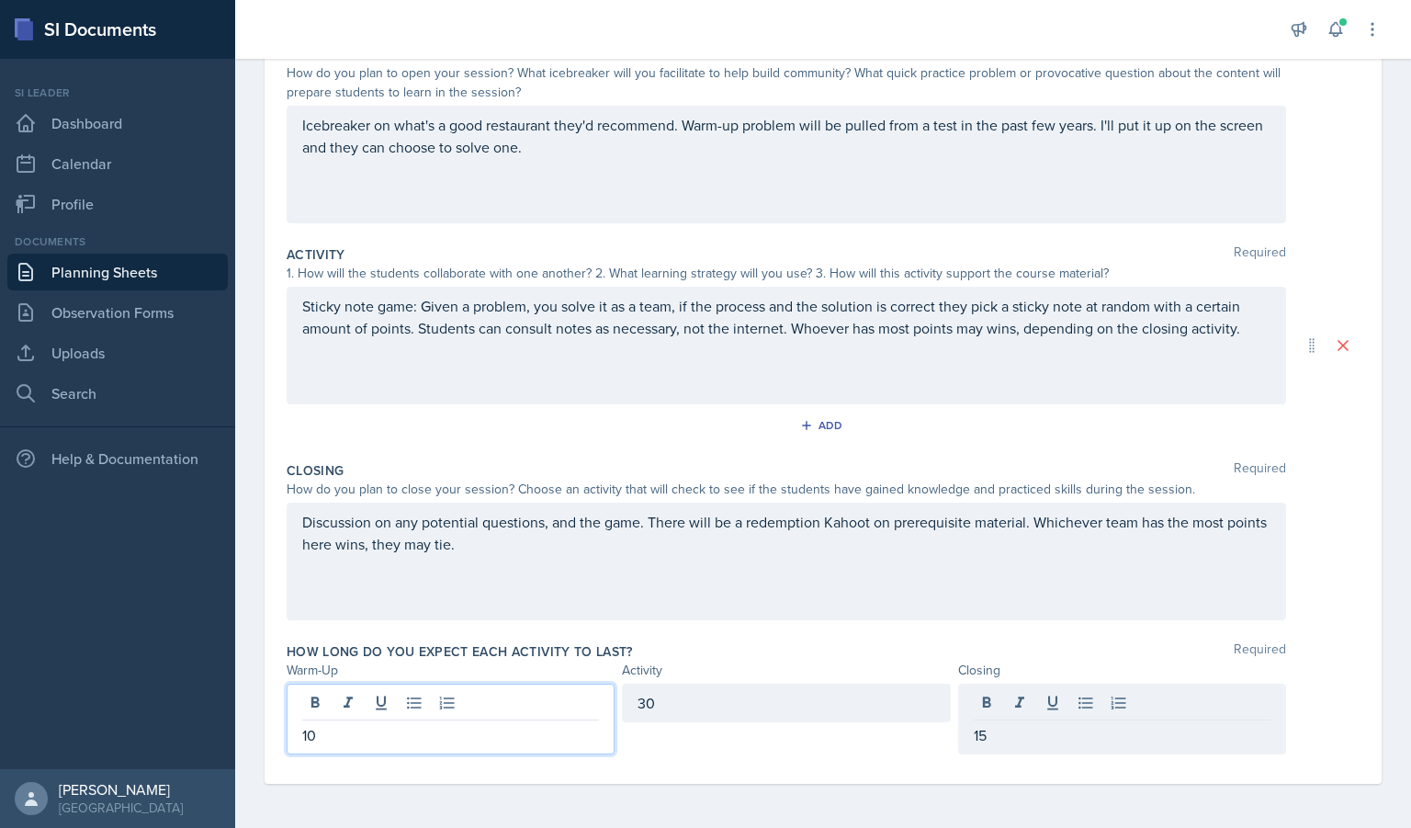
click at [465, 699] on div "10" at bounding box center [451, 719] width 328 height 71
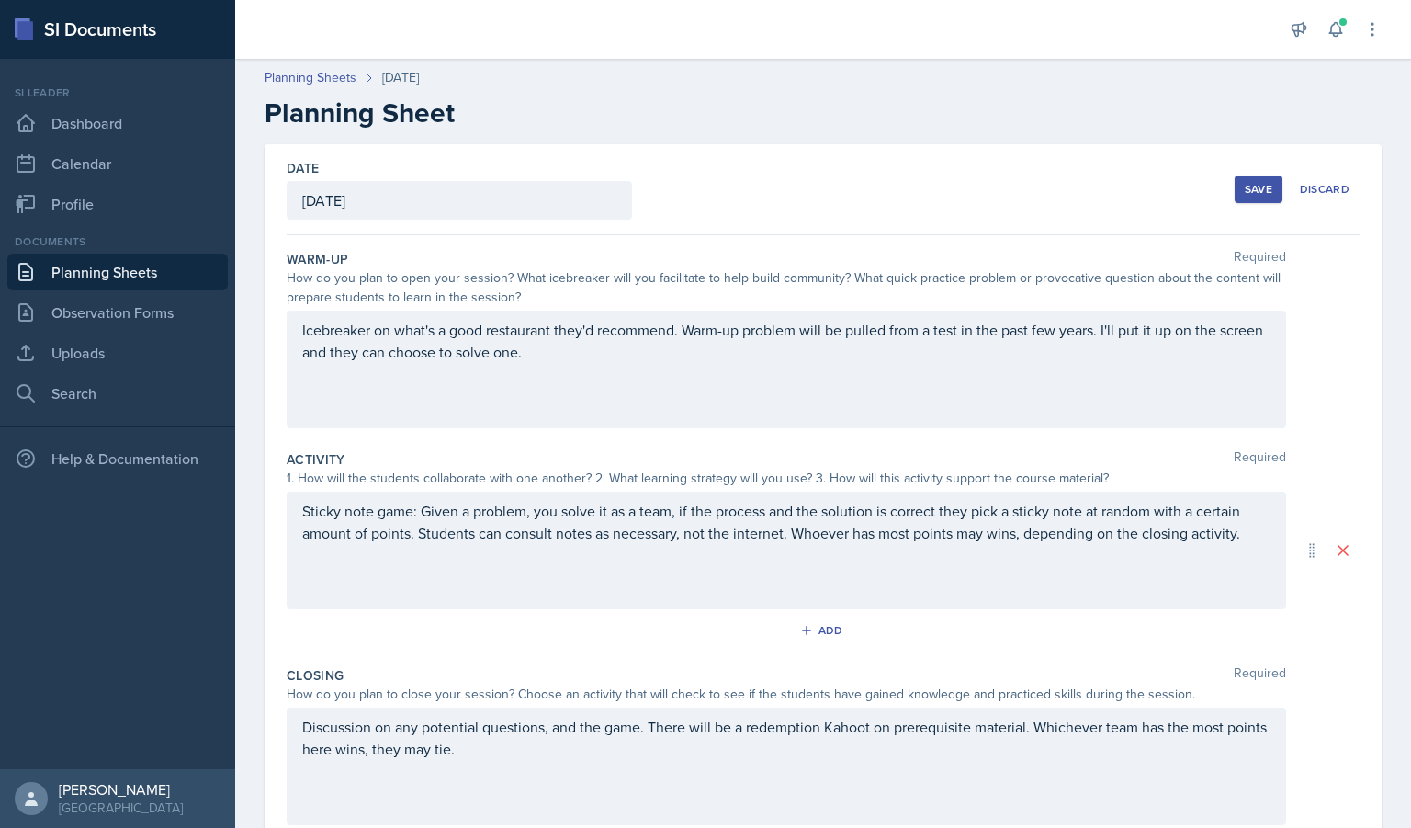
click at [1245, 182] on div "Save" at bounding box center [1259, 189] width 28 height 15
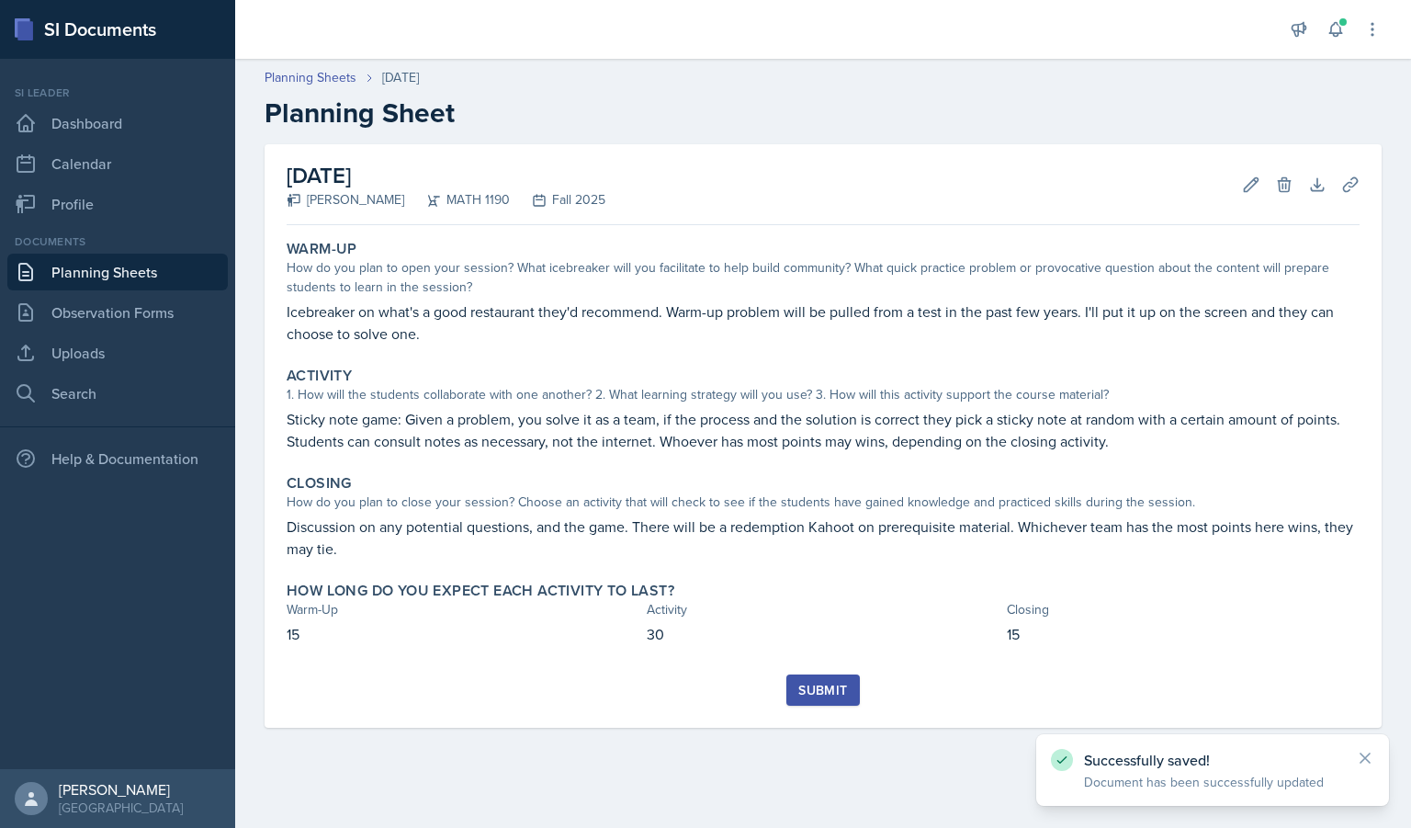
click at [799, 688] on div "Submit" at bounding box center [822, 690] width 49 height 15
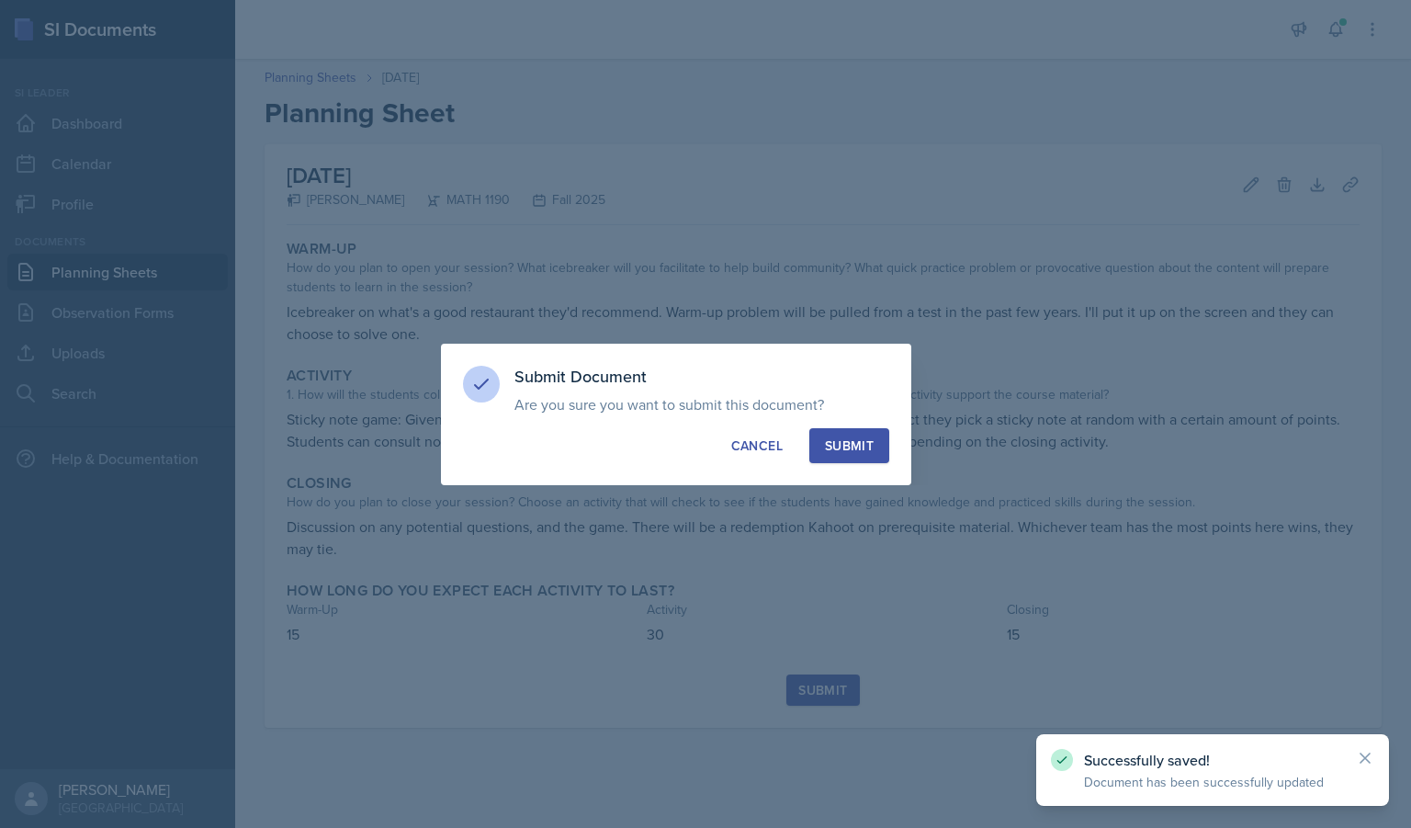
click at [827, 455] on button "Submit" at bounding box center [849, 445] width 80 height 35
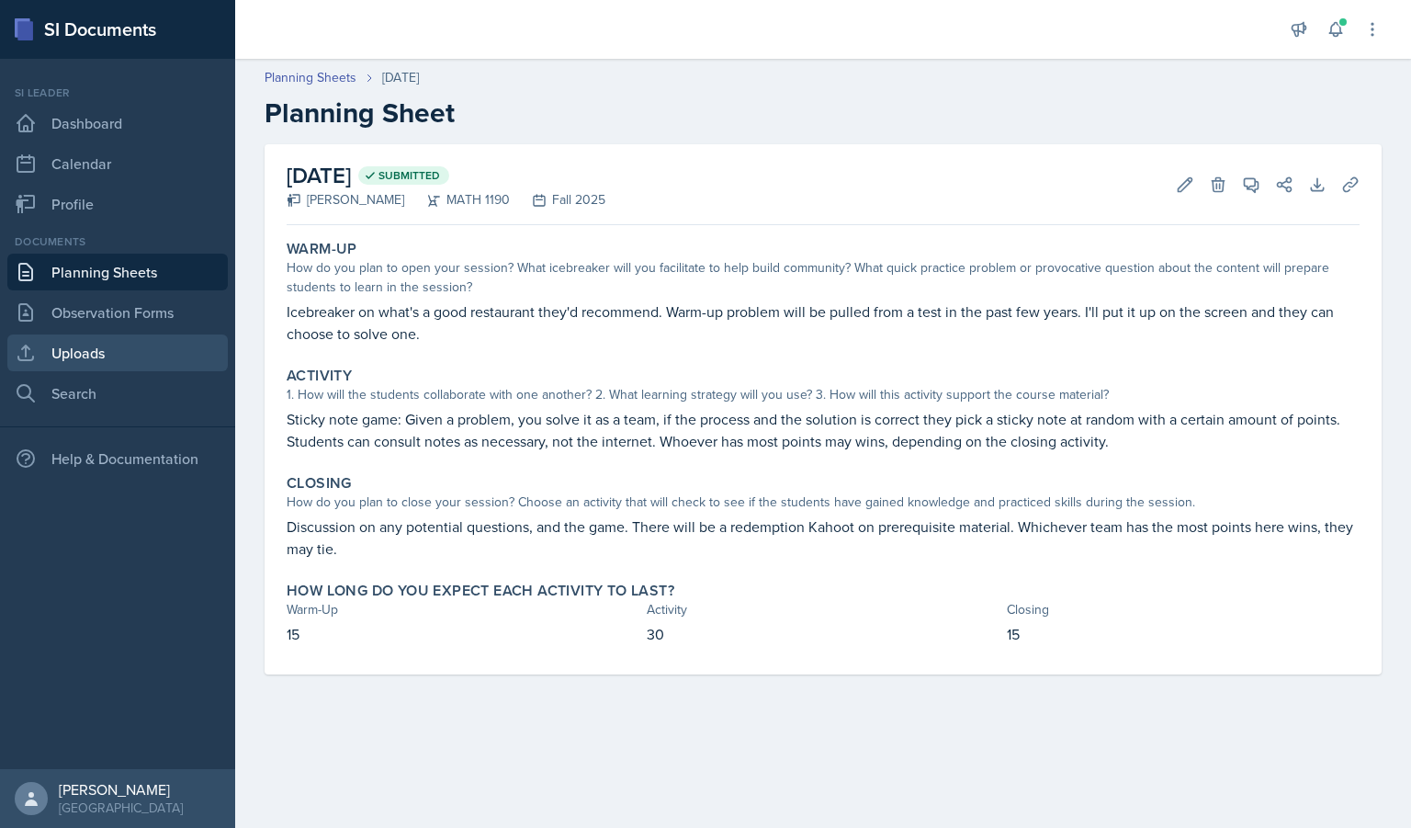
click at [106, 350] on link "Uploads" at bounding box center [117, 352] width 220 height 37
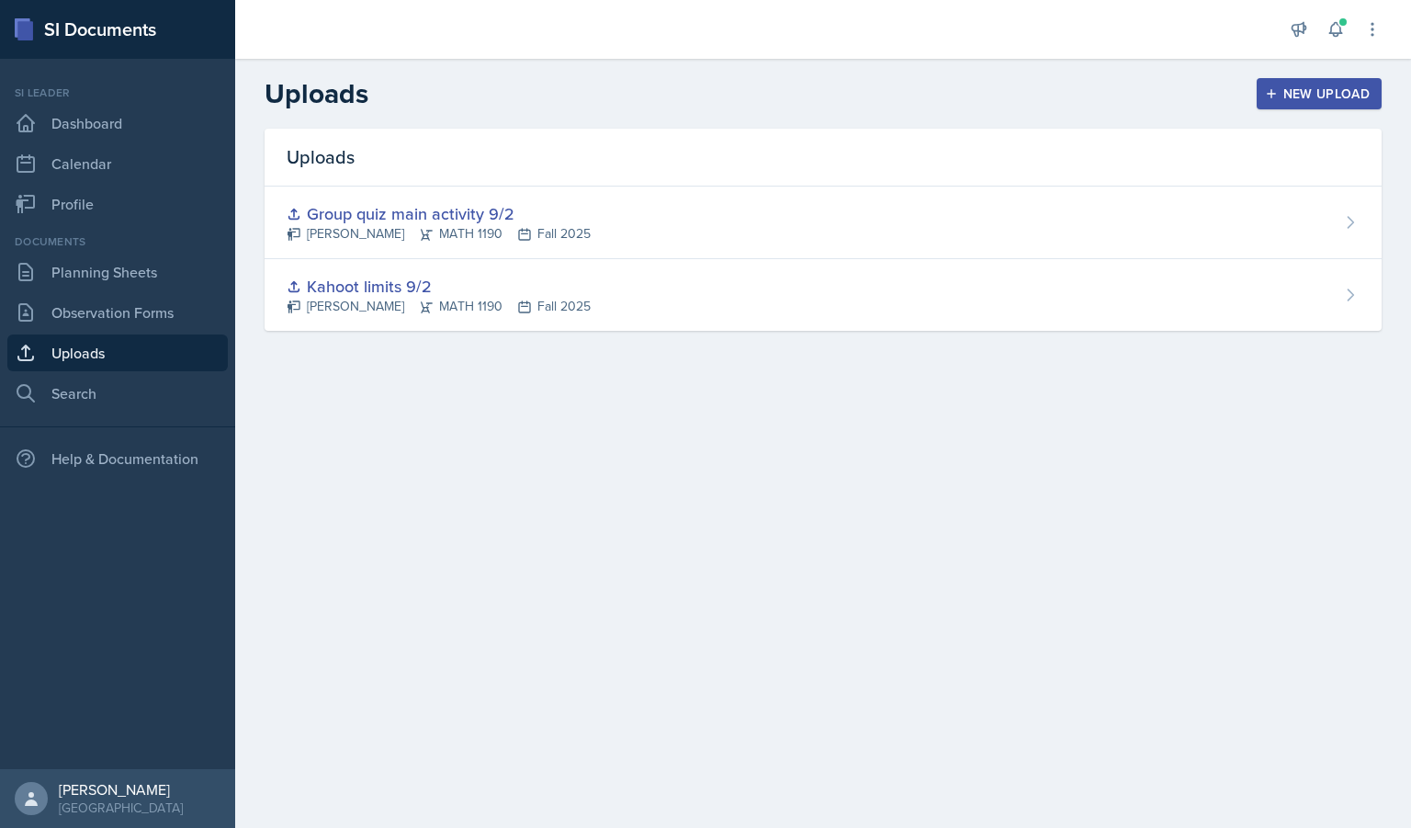
click at [1272, 95] on icon "button" at bounding box center [1271, 93] width 13 height 13
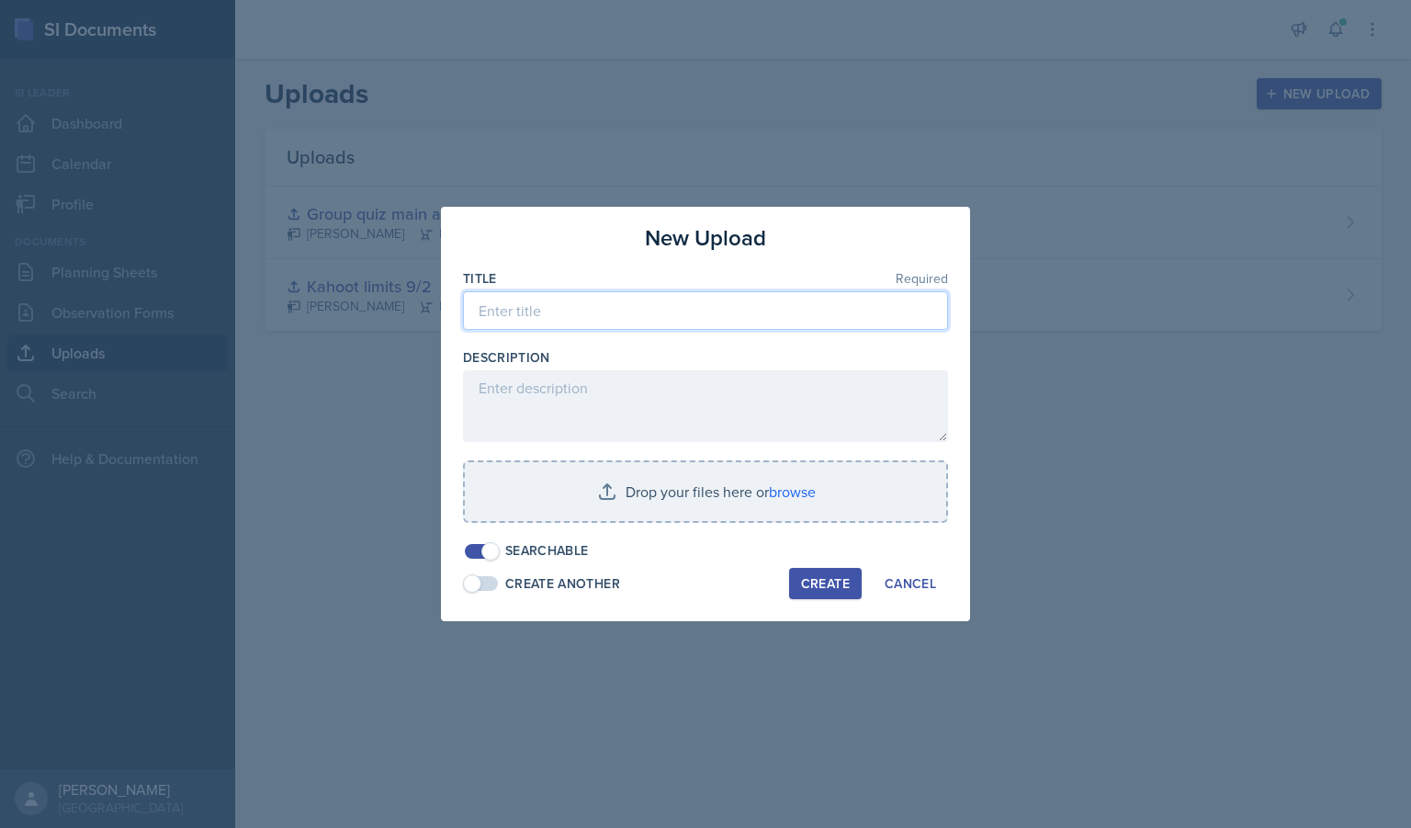
click at [668, 317] on input at bounding box center [705, 310] width 485 height 39
type input "Kahoot closing activity 9/4"
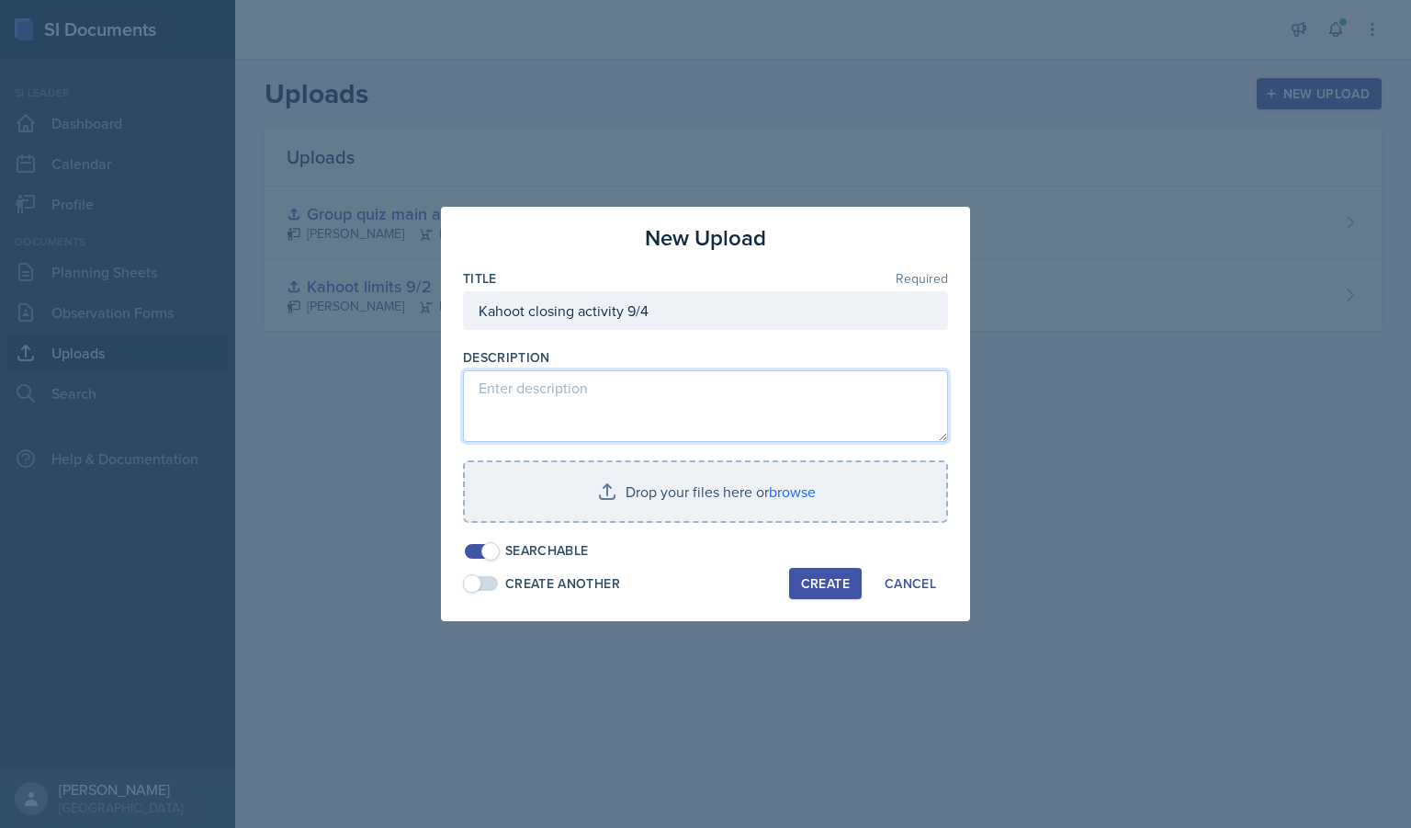
click at [617, 388] on textarea at bounding box center [705, 406] width 485 height 72
click at [586, 389] on textarea "Redemption on main activity" at bounding box center [705, 406] width 485 height 72
click at [552, 386] on textarea "Redemption on main activity." at bounding box center [705, 406] width 485 height 72
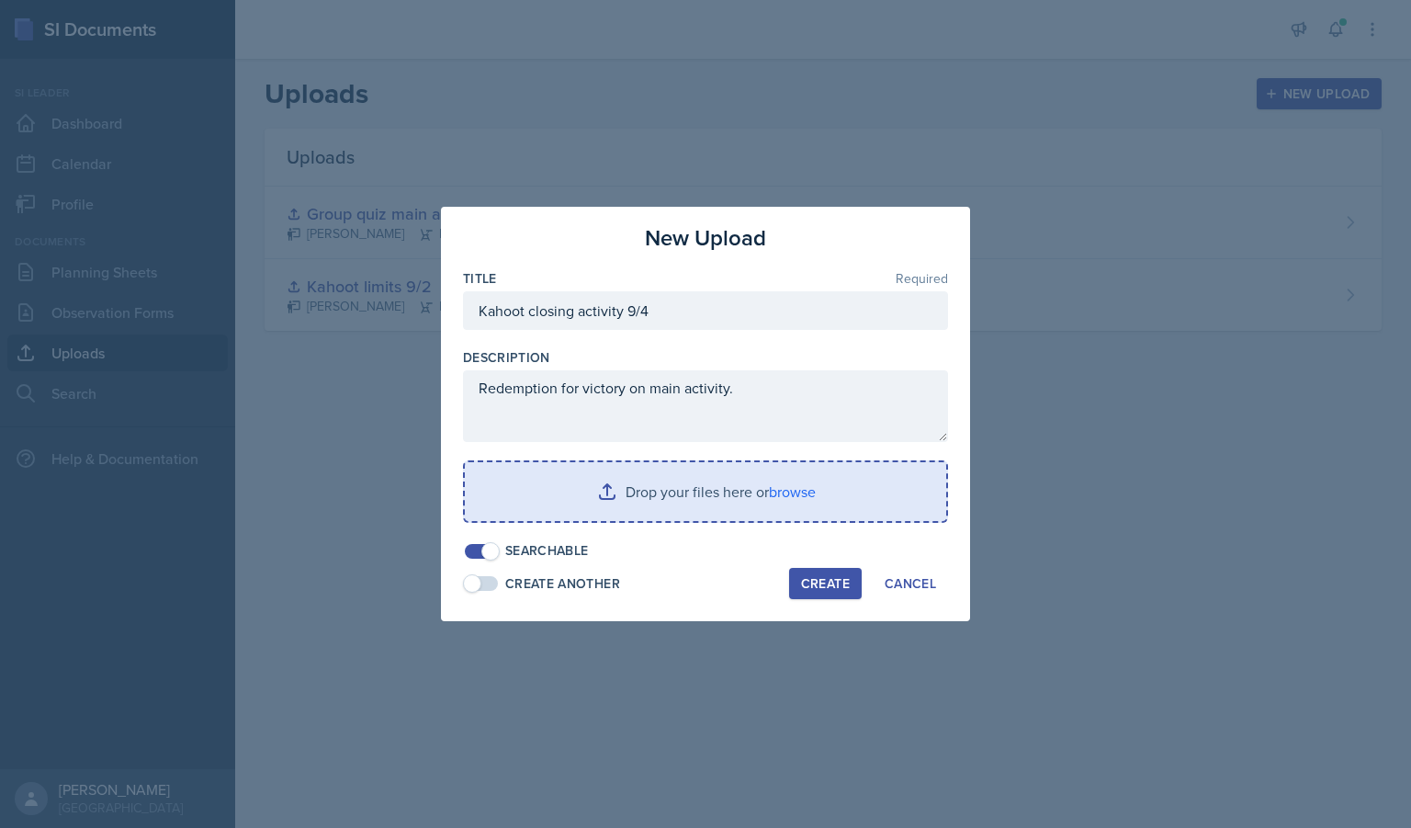
click at [673, 479] on input "file" at bounding box center [705, 491] width 481 height 59
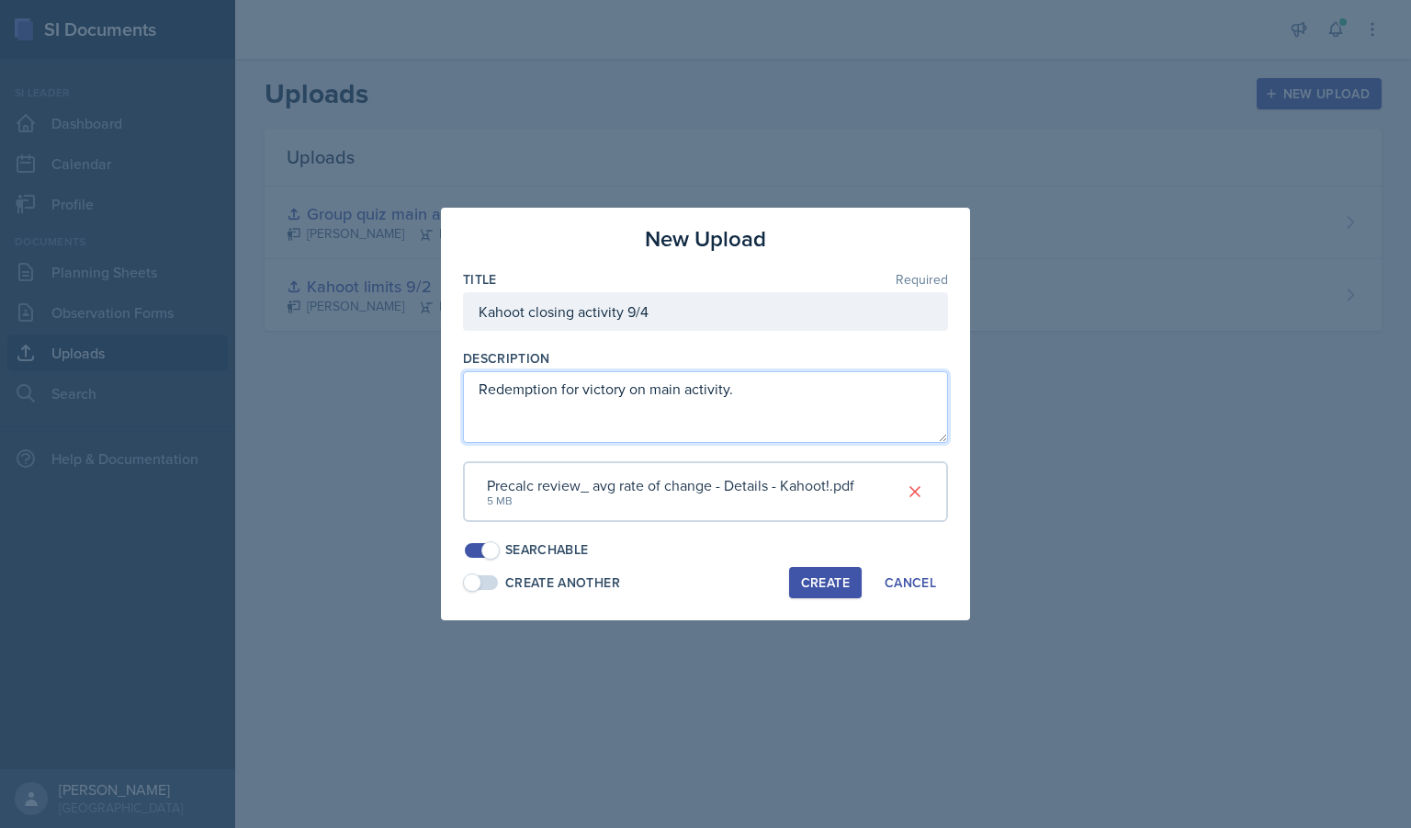
click at [786, 401] on textarea "Redemption for victory on main activity." at bounding box center [705, 407] width 485 height 72
type textarea "R"
type textarea "Precalc kahoot"
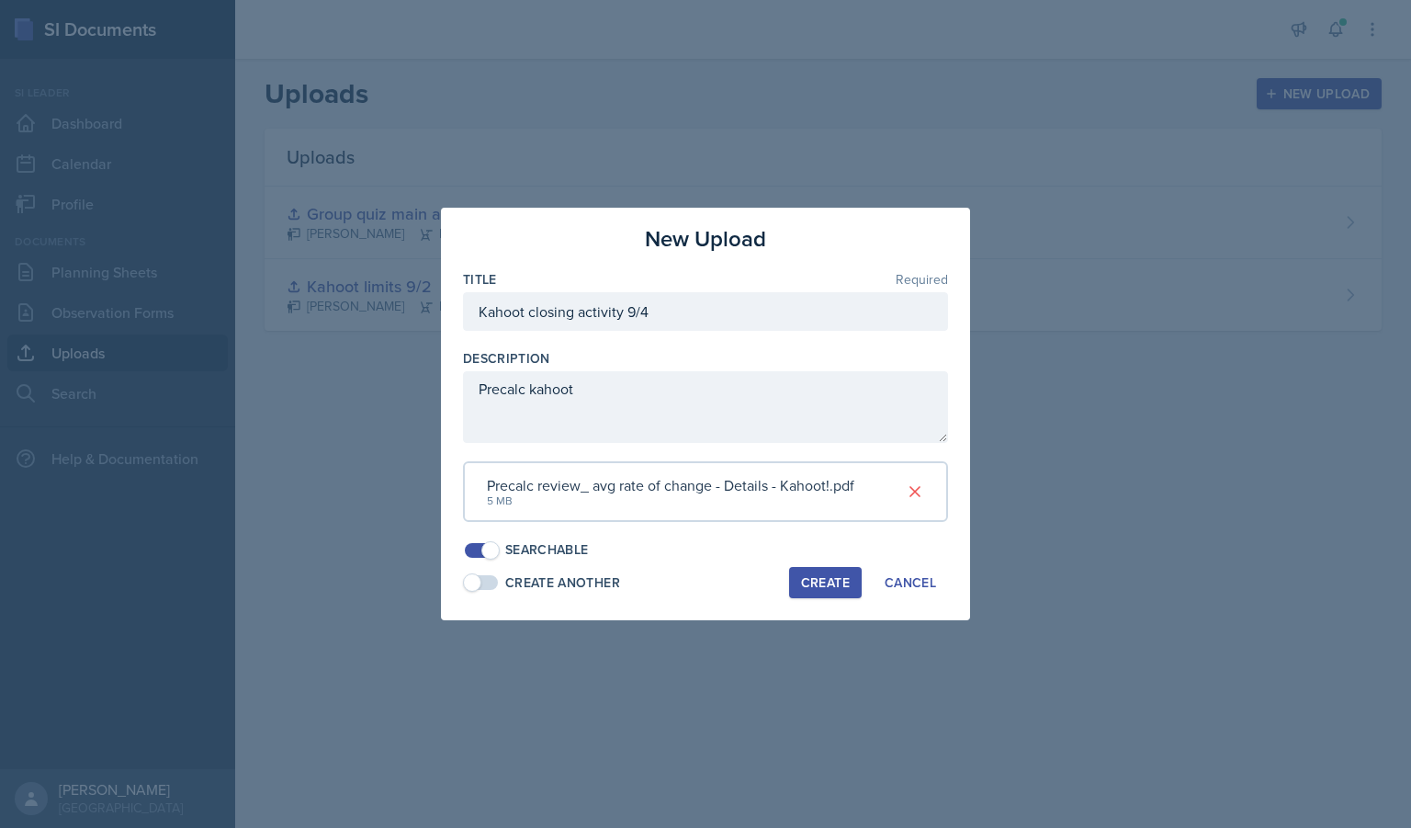
click at [829, 580] on div "Create" at bounding box center [825, 582] width 49 height 15
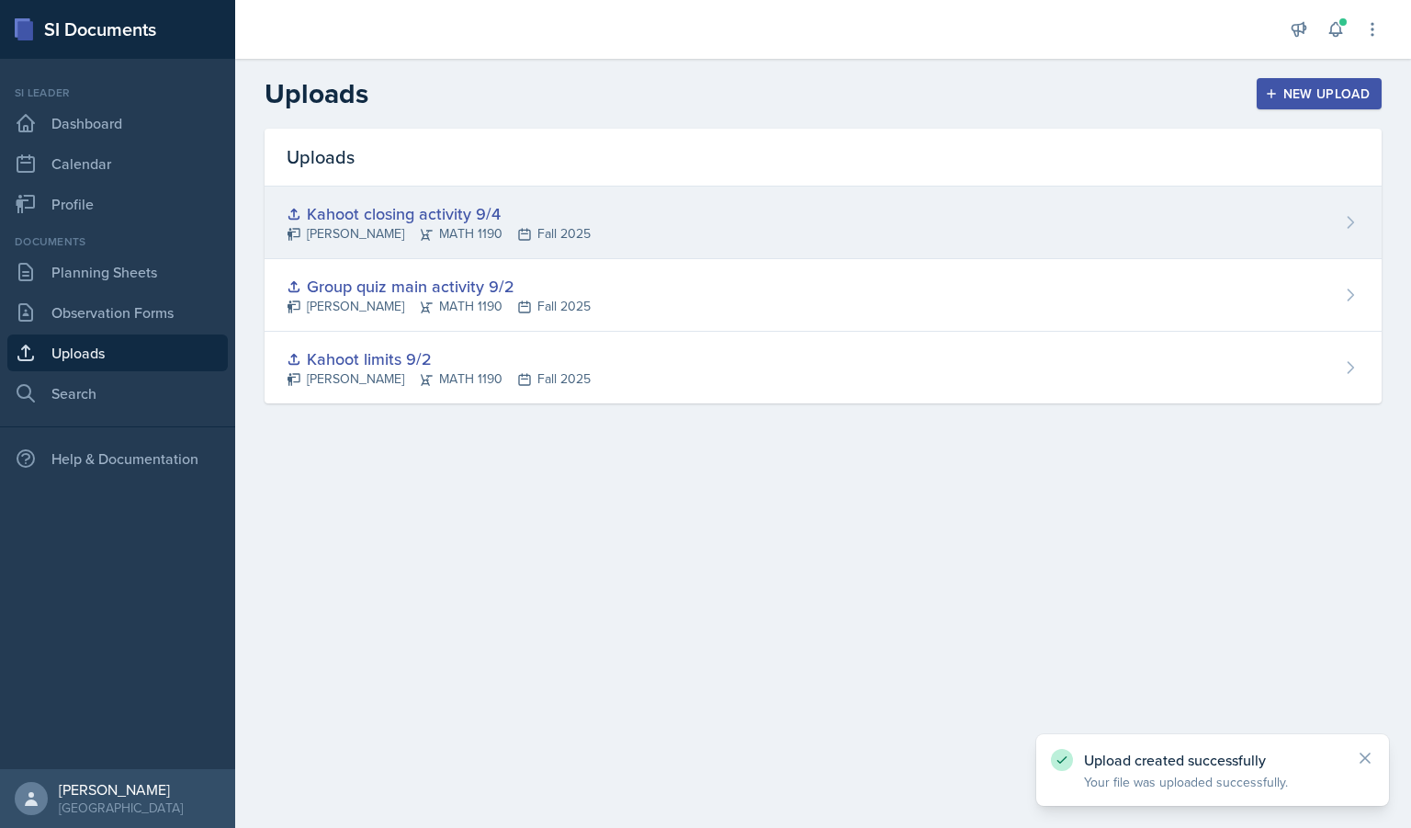
click at [435, 209] on div "Kahoot closing activity 9/4" at bounding box center [439, 213] width 304 height 25
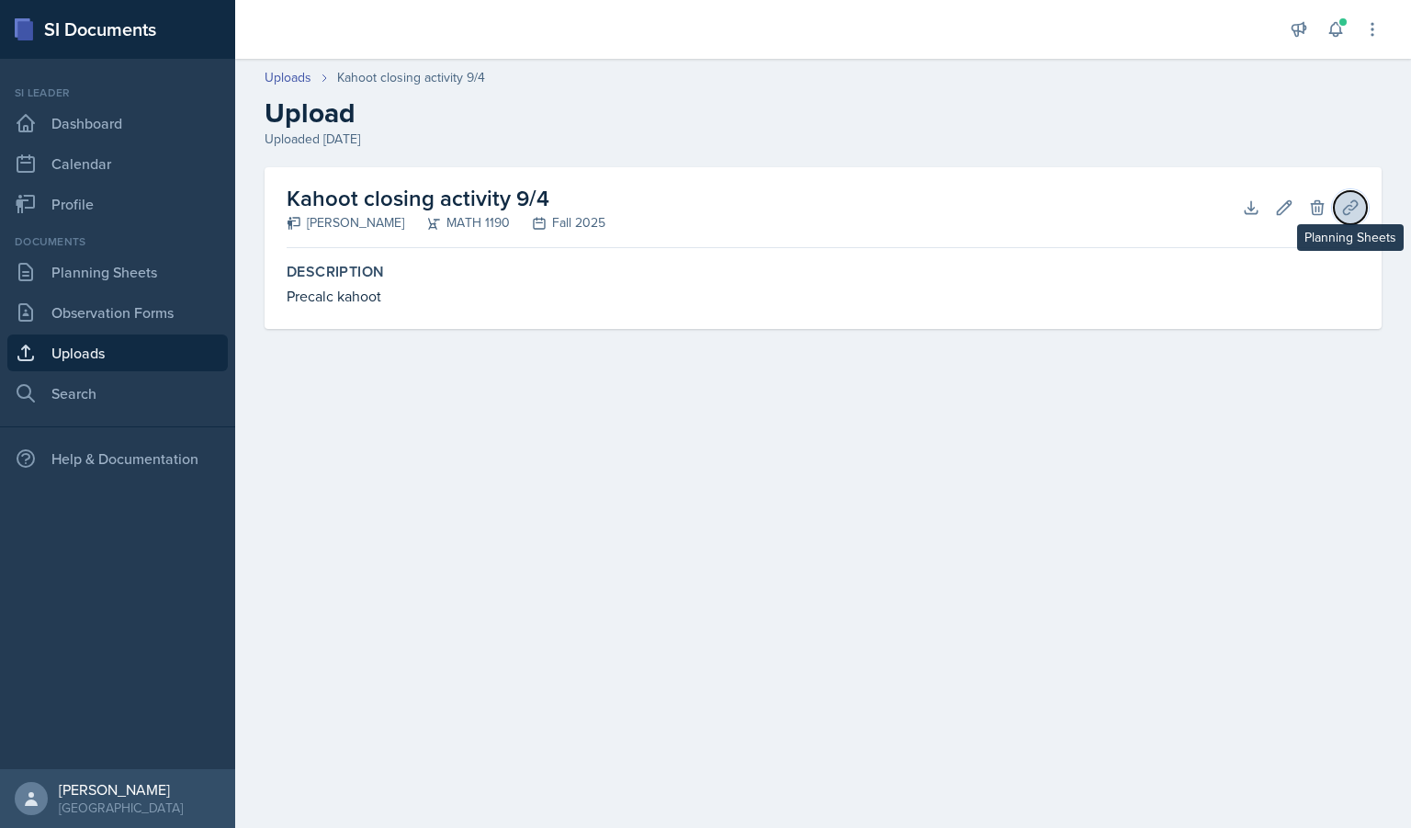
click at [1362, 202] on button "Planning Sheets" at bounding box center [1350, 207] width 33 height 33
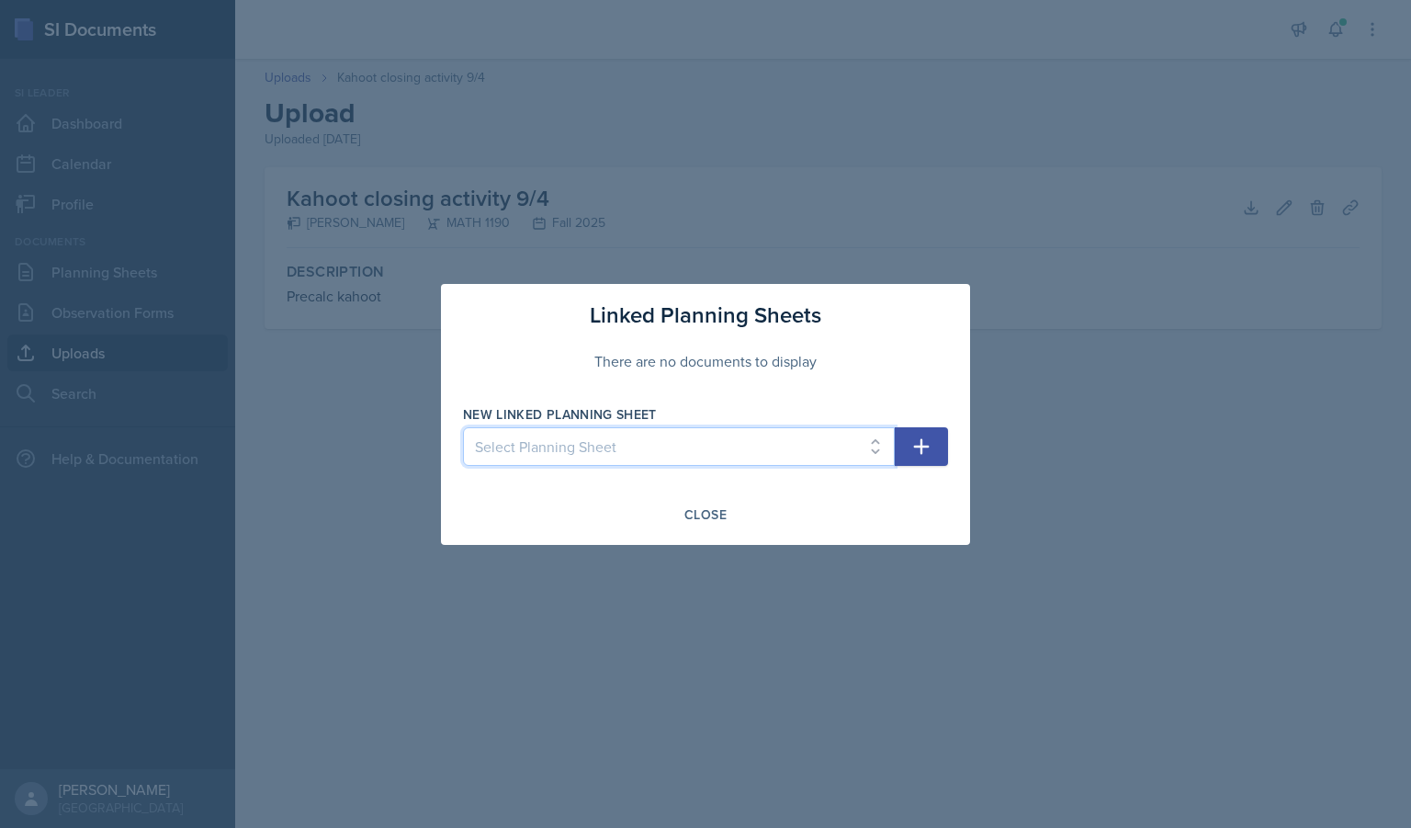
click at [646, 447] on select "Select Planning Sheet [DATE] [DATE] [DATE] [DATE]" at bounding box center [679, 446] width 432 height 39
select select "45dd4293-a556-4f6c-ac32-0bd9a87c0adb"
click at [463, 427] on select "Select Planning Sheet [DATE] [DATE] [DATE] [DATE]" at bounding box center [679, 446] width 432 height 39
click at [935, 446] on button "button" at bounding box center [921, 446] width 53 height 39
select select
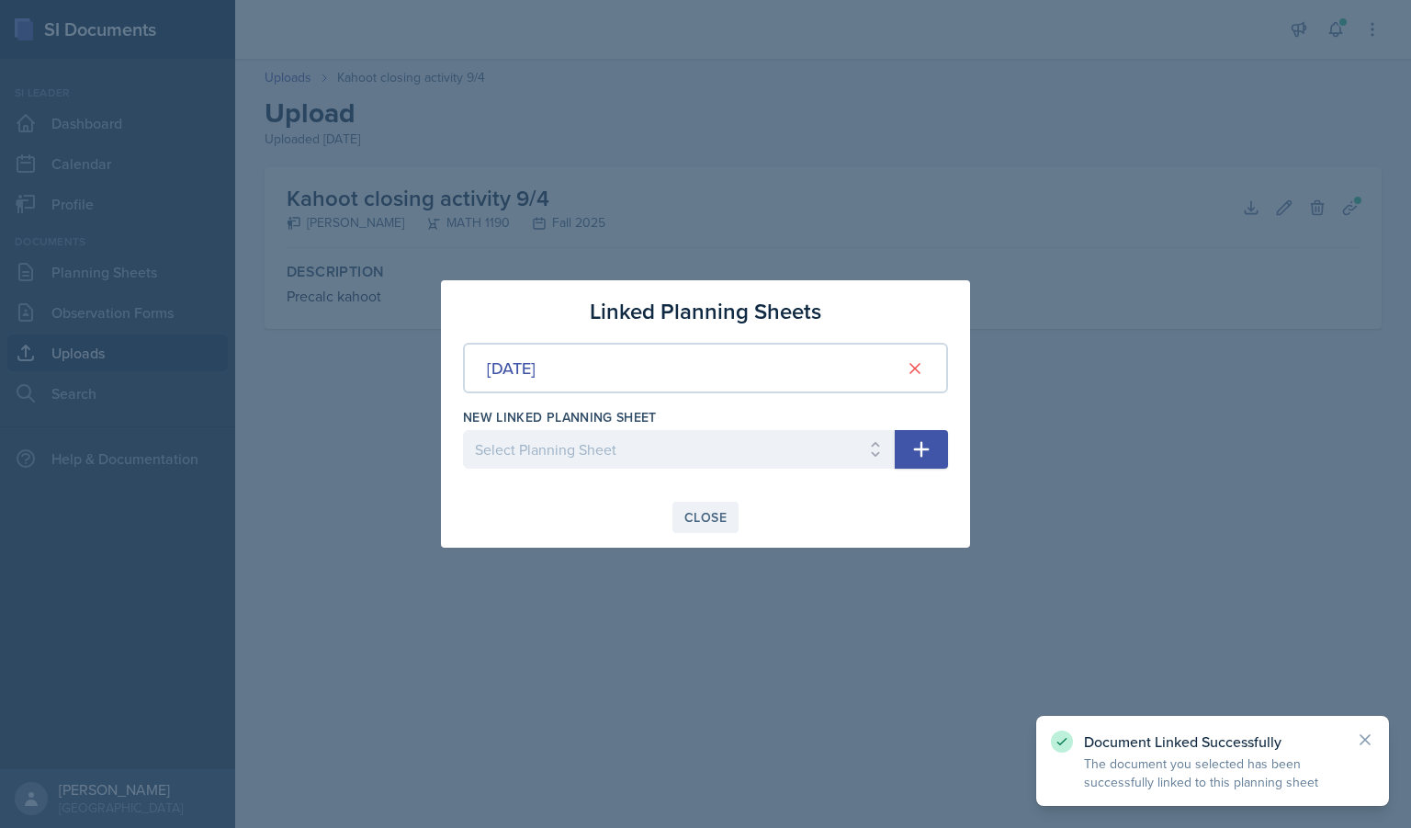
click at [711, 512] on div "Close" at bounding box center [705, 517] width 42 height 15
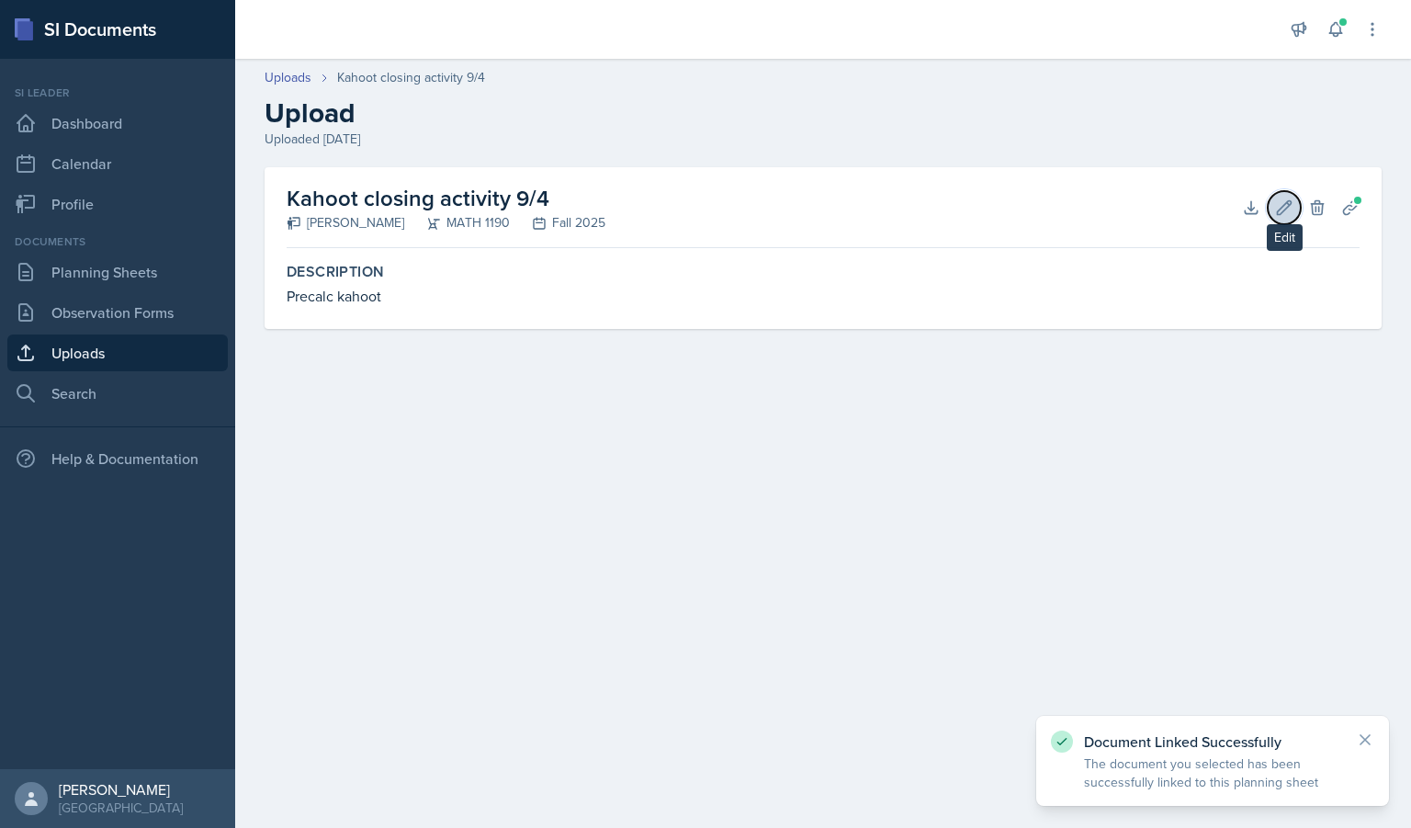
click at [1279, 209] on icon at bounding box center [1284, 207] width 18 height 18
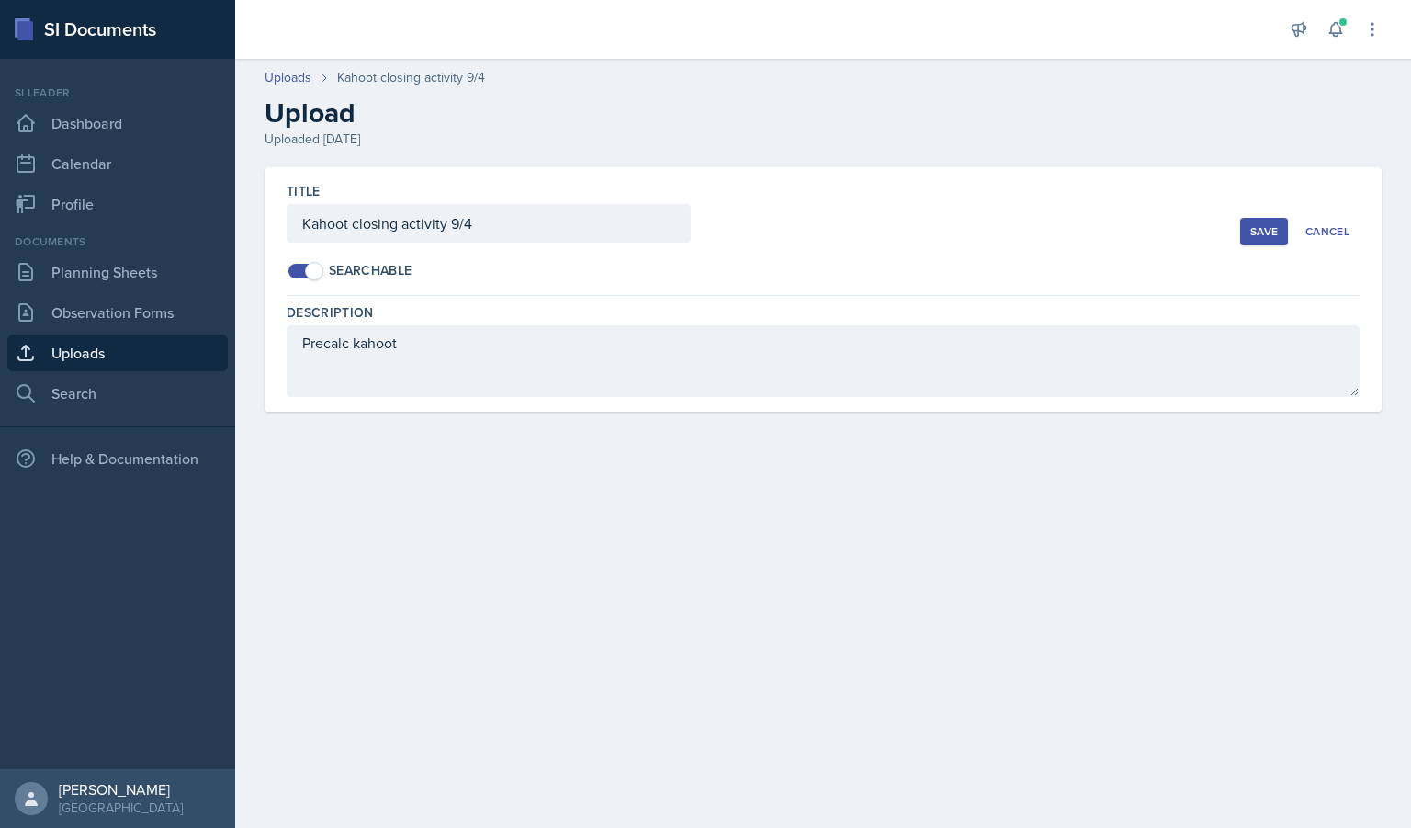
click at [1256, 227] on div "Save" at bounding box center [1264, 231] width 28 height 15
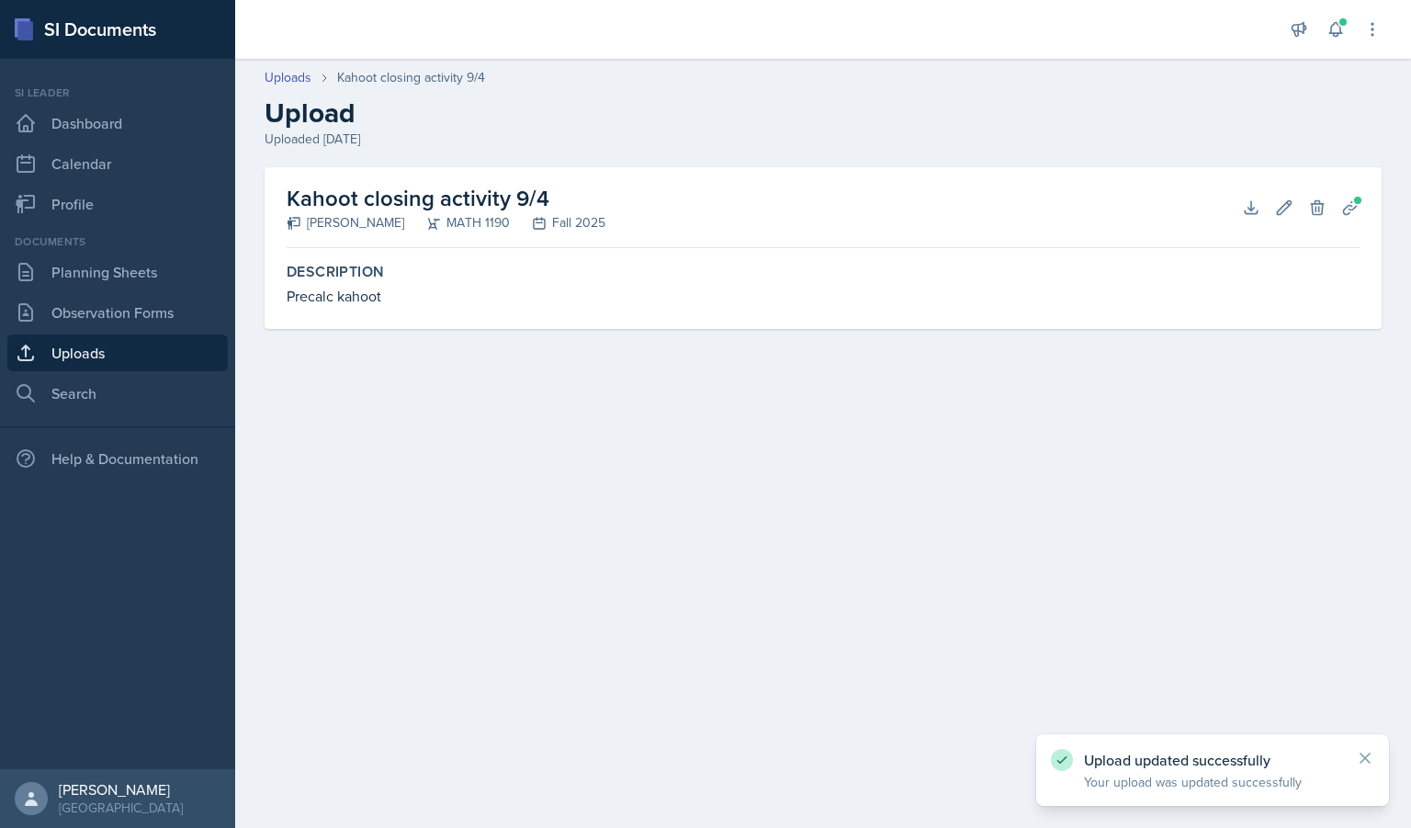
click at [146, 342] on link "Uploads" at bounding box center [117, 352] width 220 height 37
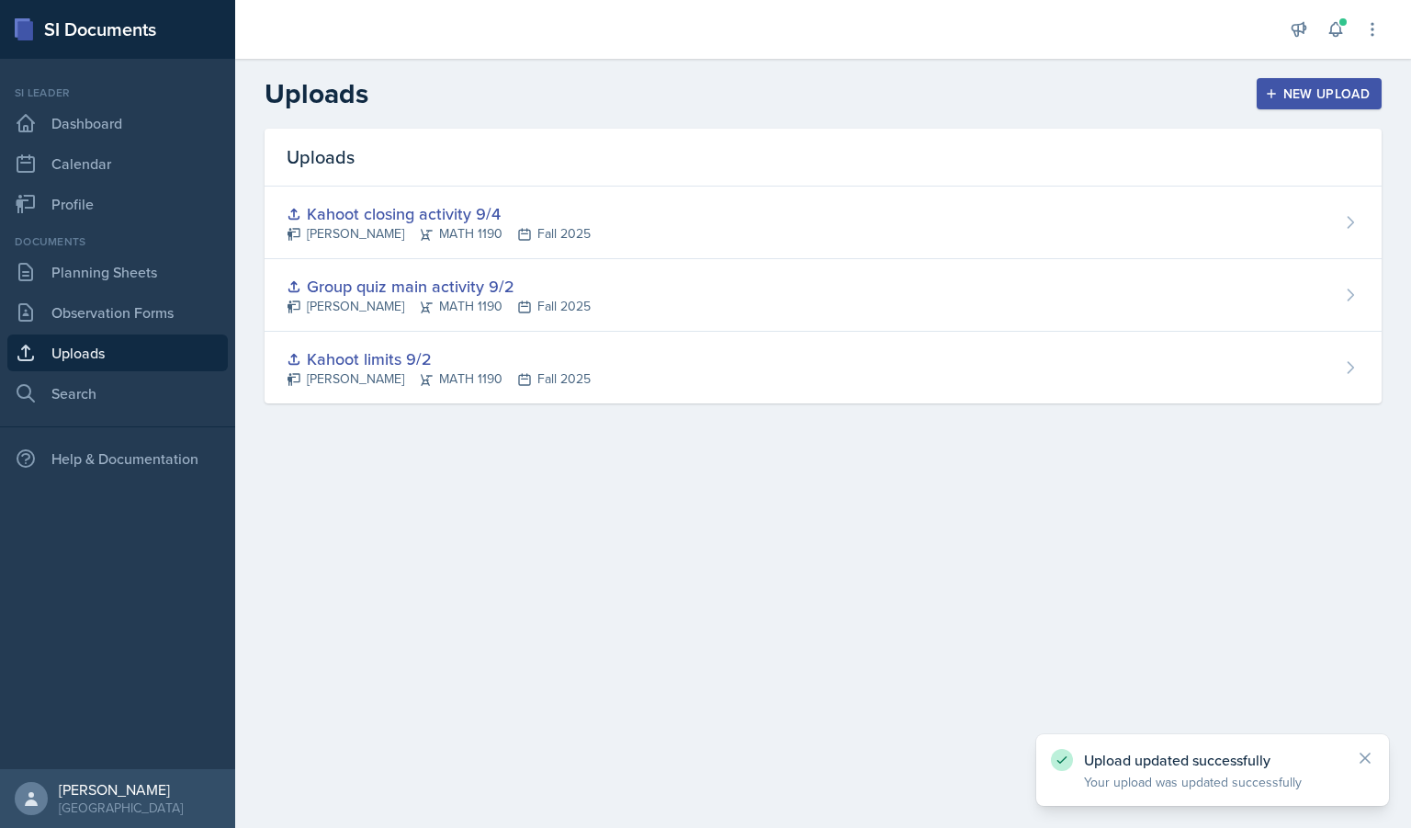
click at [1316, 94] on div "New Upload" at bounding box center [1320, 93] width 102 height 15
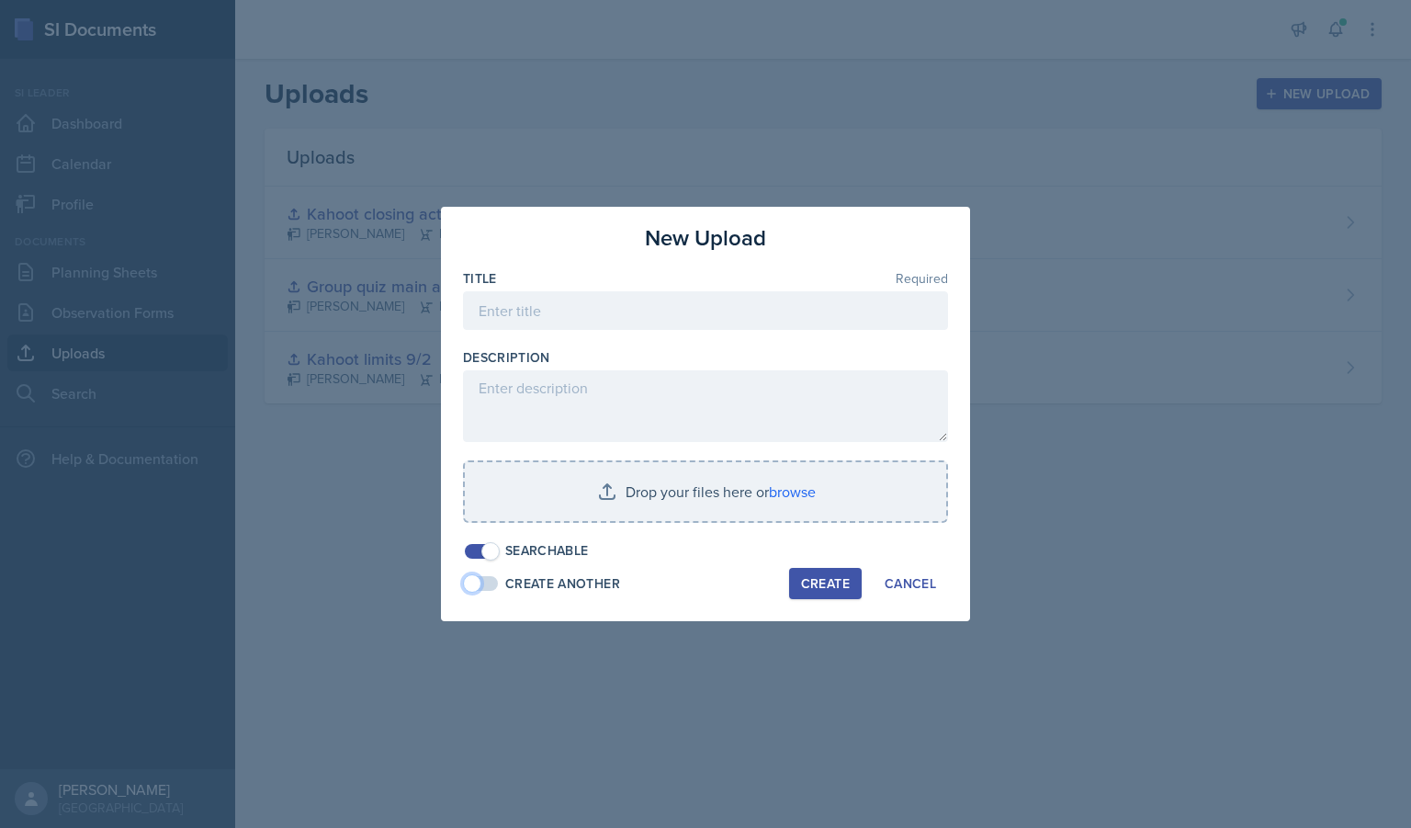
click at [485, 586] on span at bounding box center [481, 583] width 33 height 15
click at [569, 314] on input at bounding box center [705, 310] width 485 height 39
type input "T"
type input "9/4"
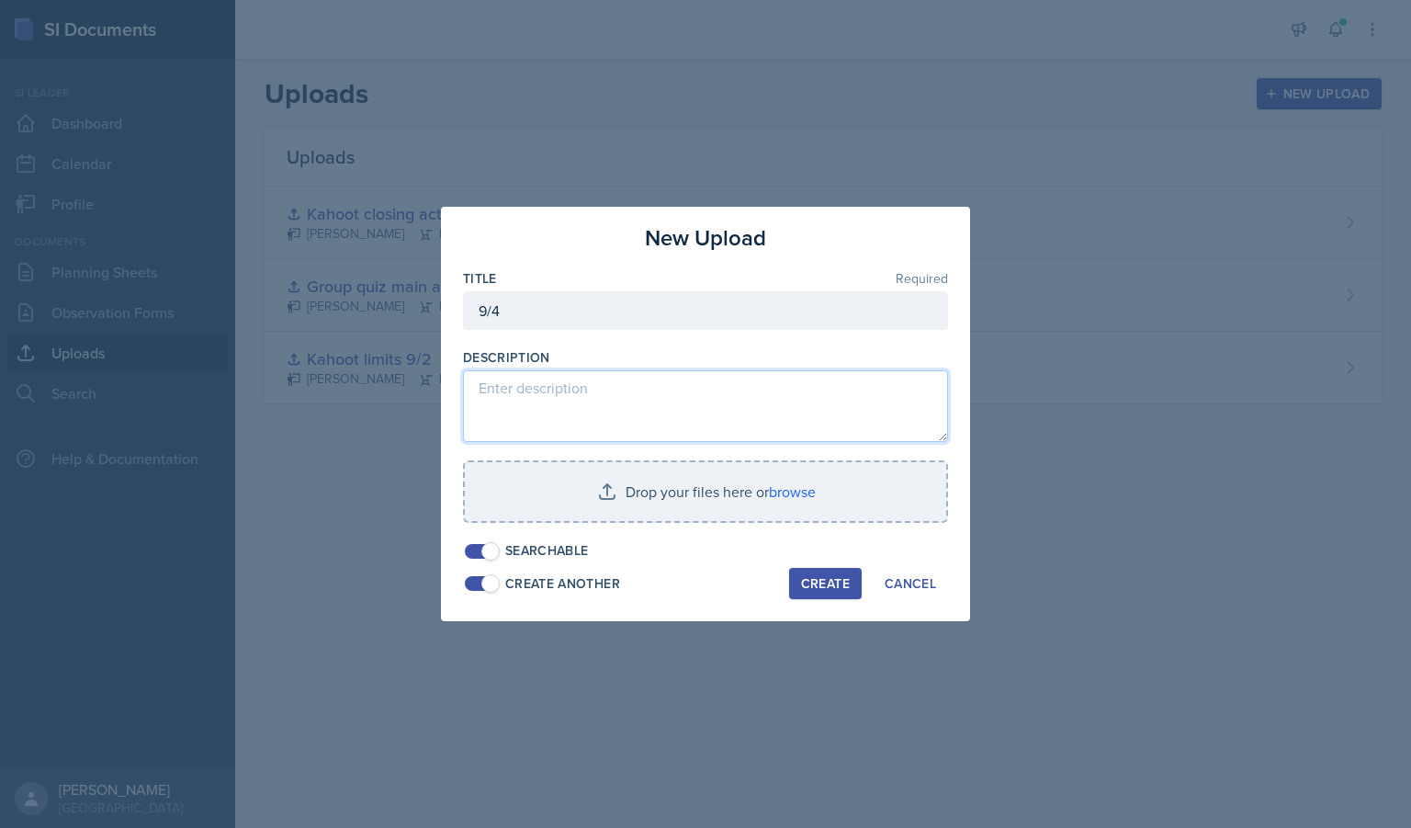
click at [562, 409] on textarea at bounding box center [705, 406] width 485 height 72
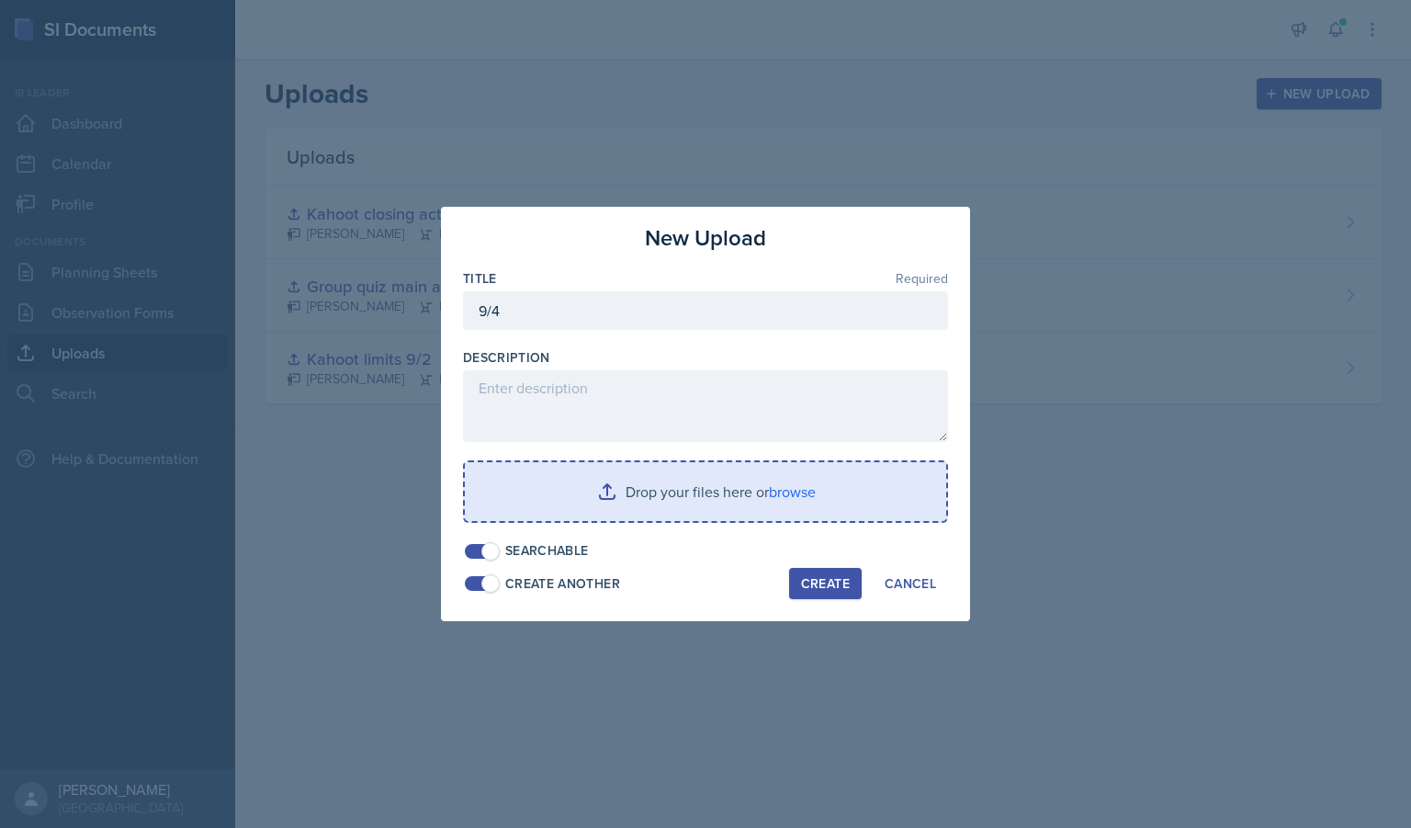
click at [679, 485] on input "file" at bounding box center [705, 491] width 481 height 59
click at [685, 496] on input "file" at bounding box center [705, 491] width 481 height 59
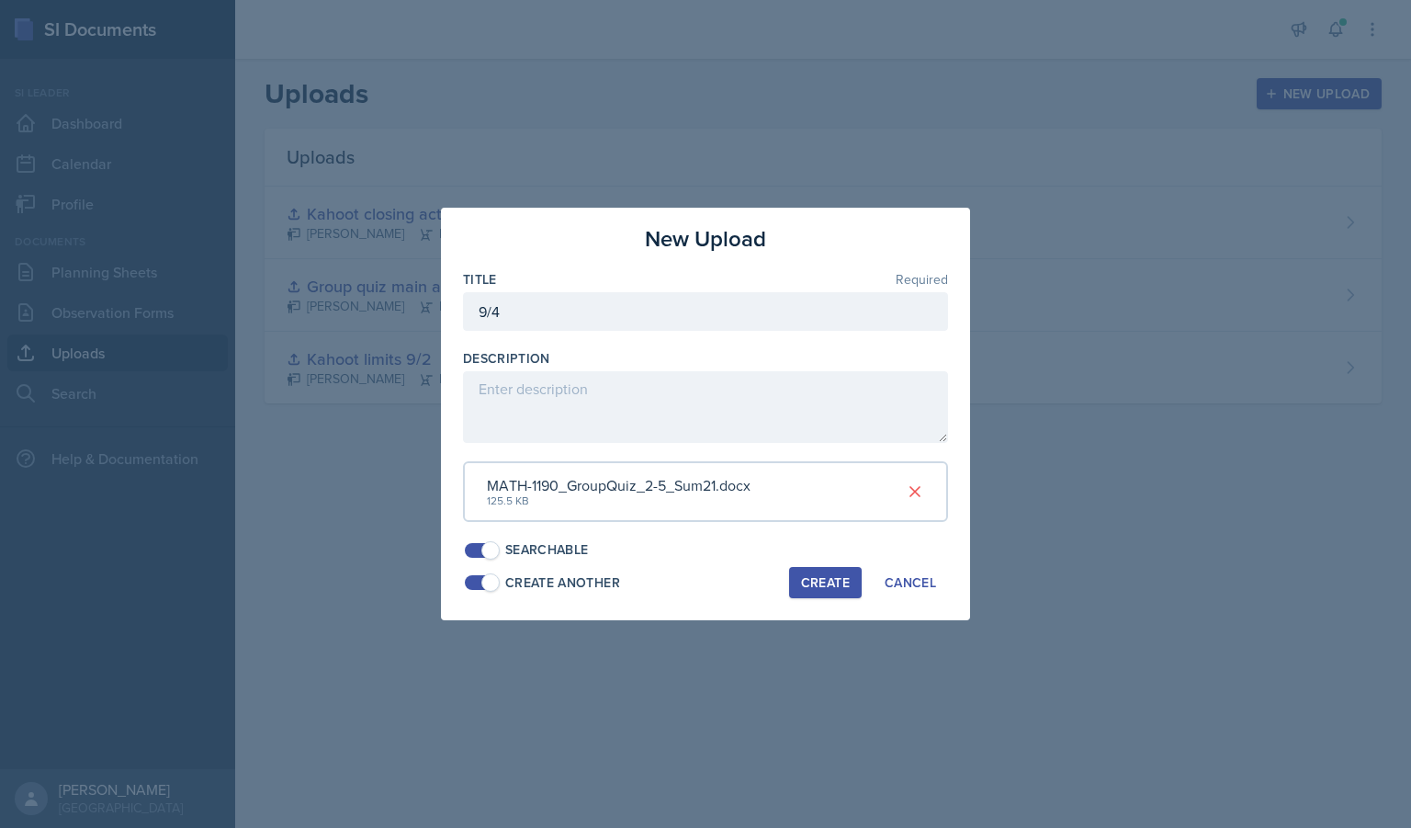
click at [711, 552] on div "Searchable" at bounding box center [705, 549] width 485 height 19
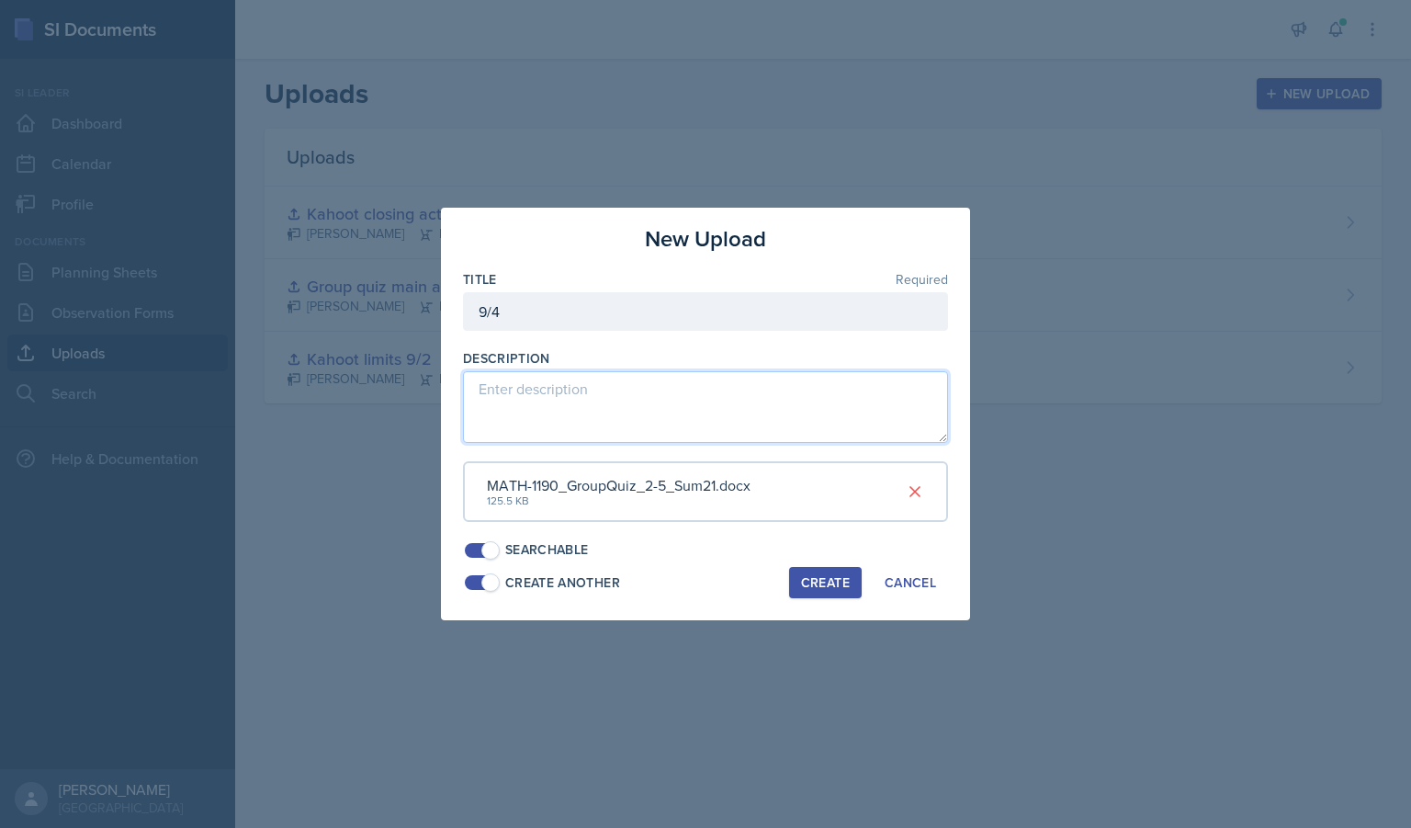
click at [650, 409] on textarea at bounding box center [705, 407] width 485 height 72
type textarea "Opening activity"
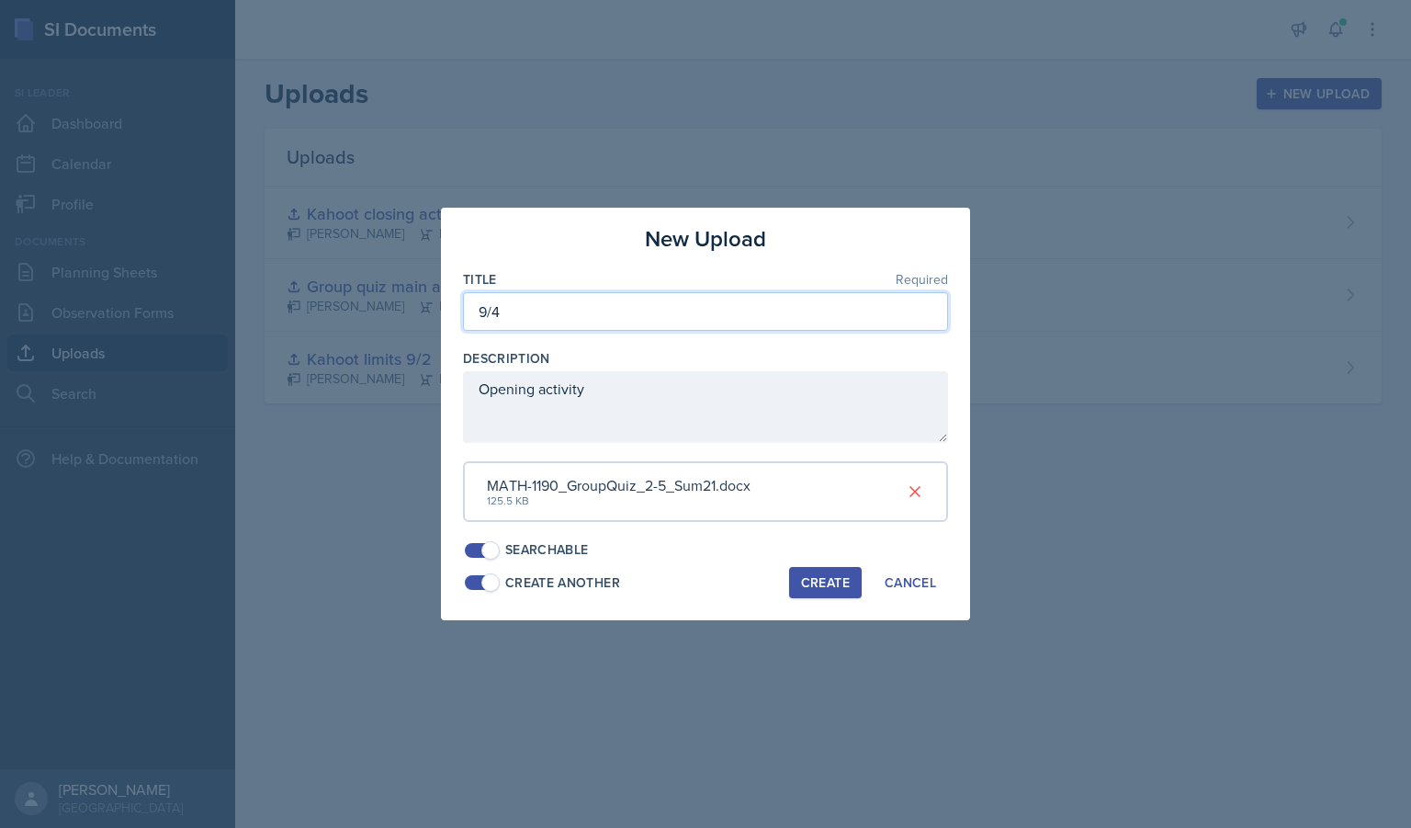
click at [537, 307] on input "9/4" at bounding box center [705, 311] width 485 height 39
type input "9/4 quiz (opening)"
click at [825, 582] on div "Create" at bounding box center [825, 582] width 49 height 15
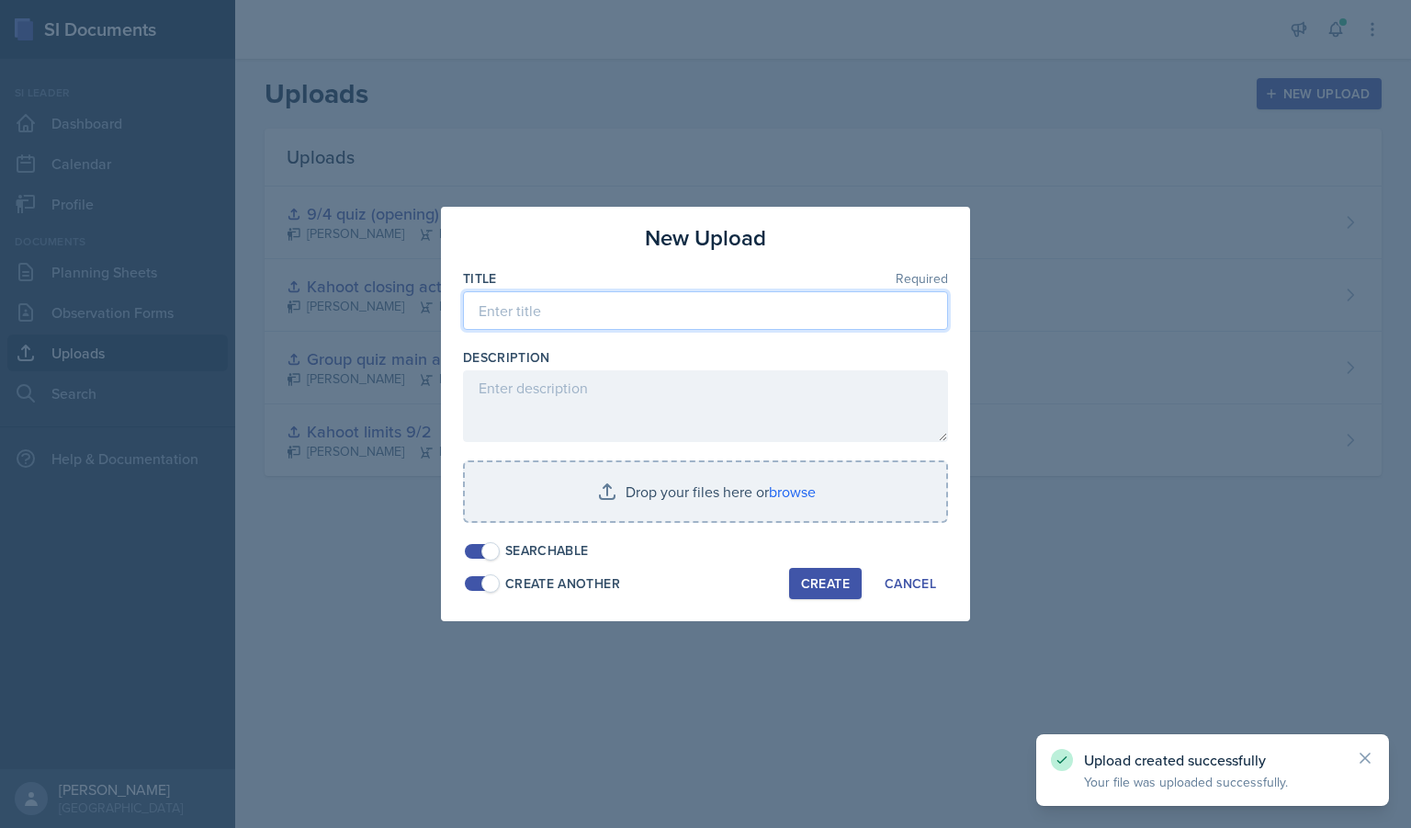
click at [660, 314] on input at bounding box center [705, 310] width 485 height 39
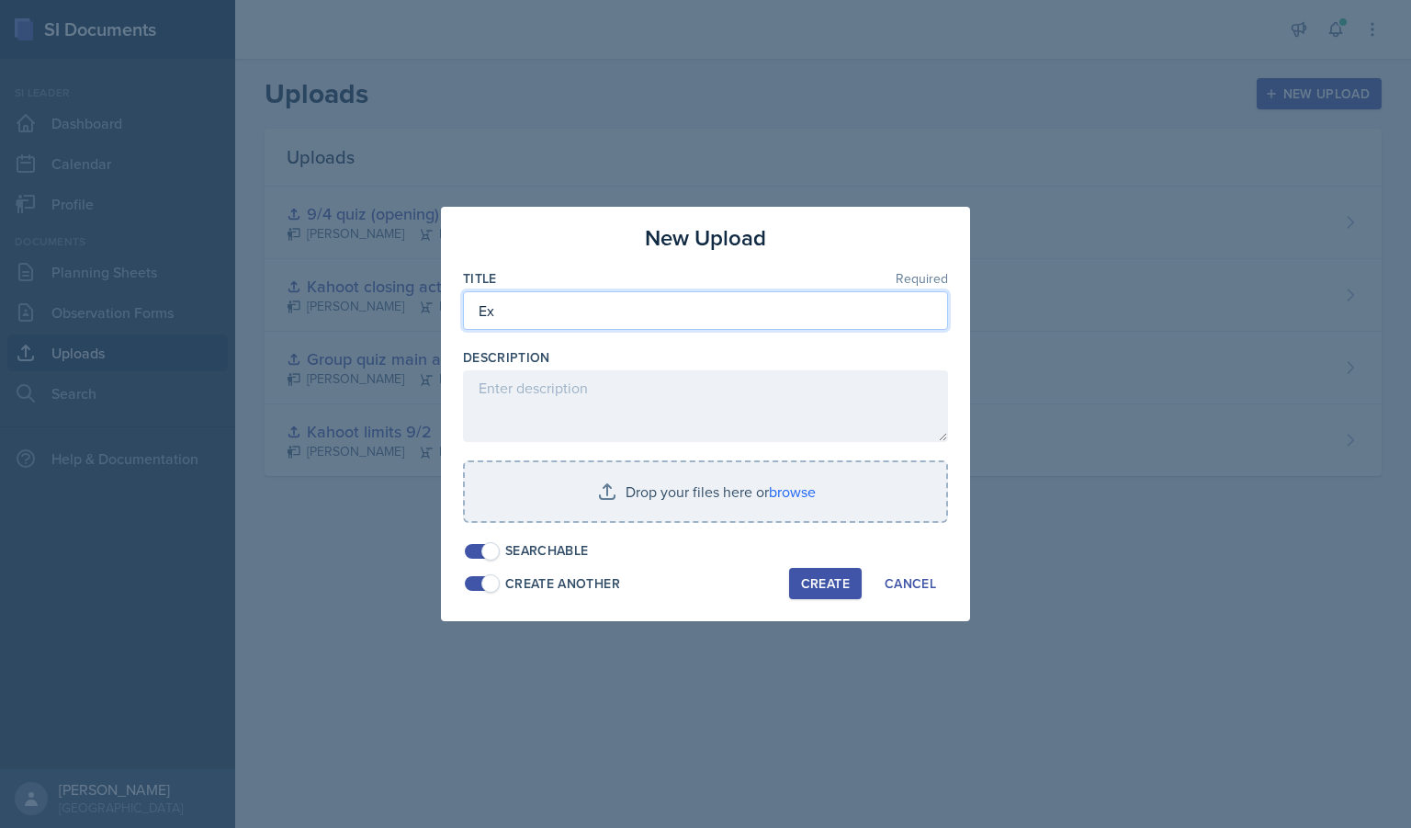
type input "E"
type input "P"
type input "Limit problems (sticky note activity)"
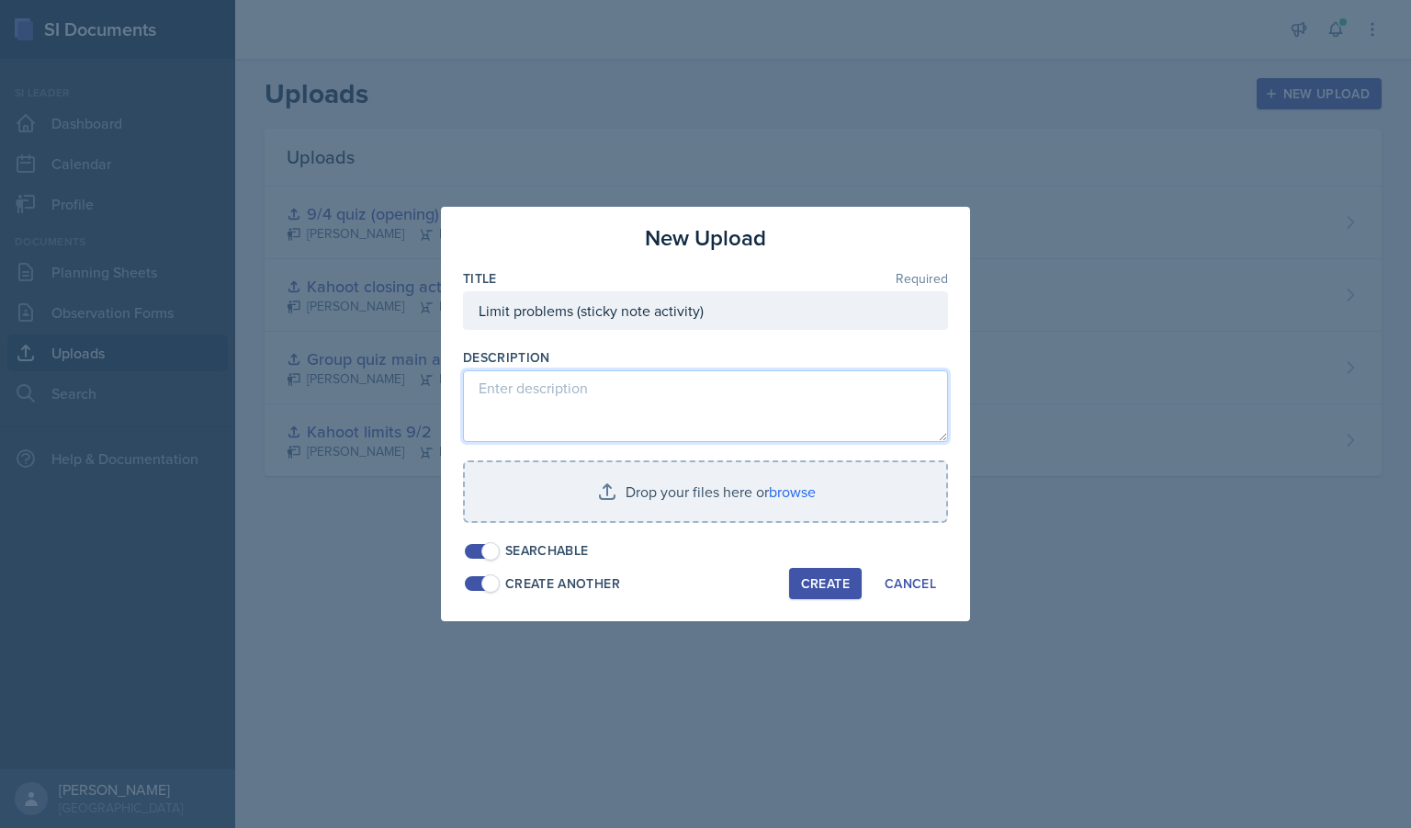
click at [577, 387] on textarea at bounding box center [705, 406] width 485 height 72
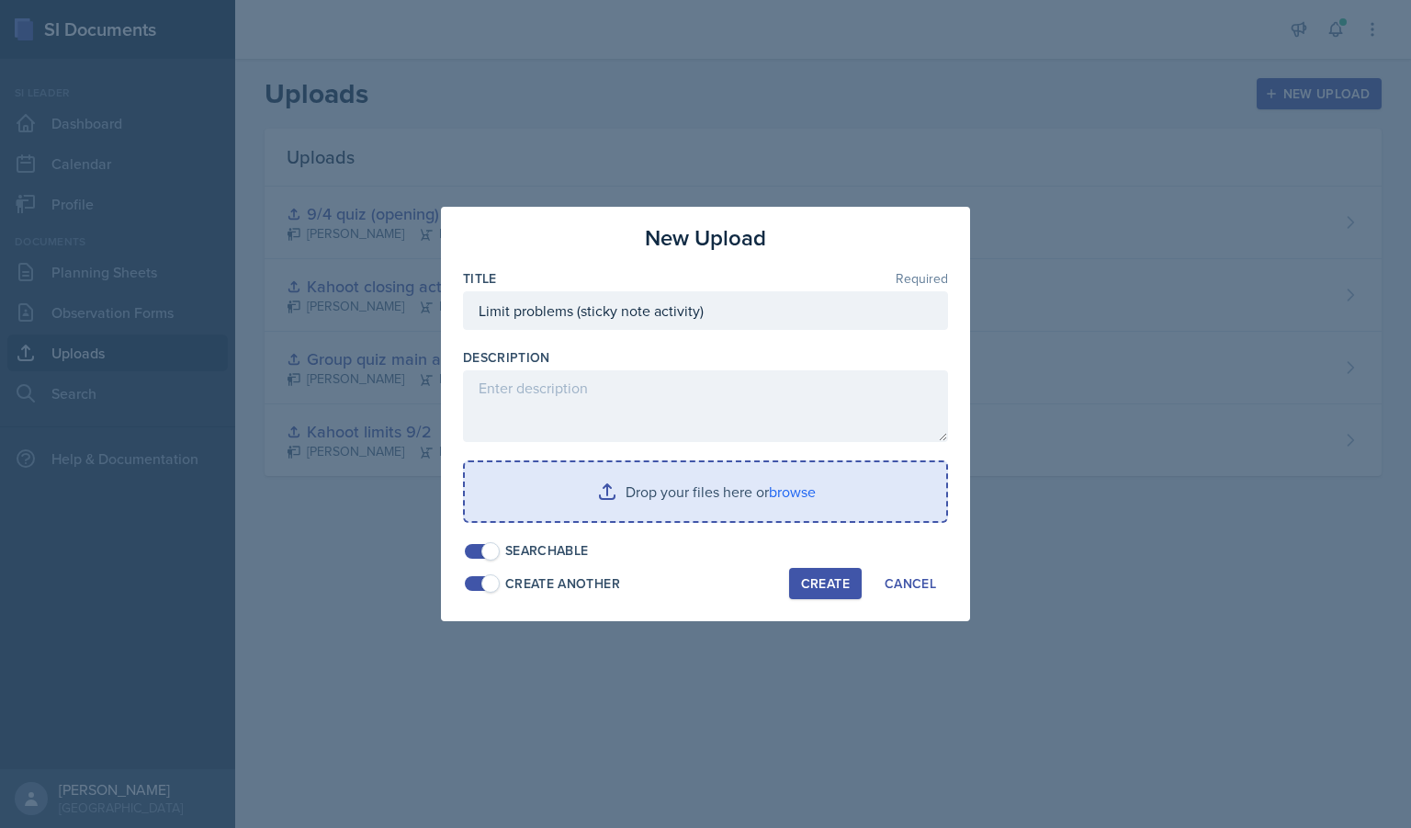
click at [617, 483] on input "file" at bounding box center [705, 491] width 481 height 59
click at [650, 507] on input "file" at bounding box center [705, 491] width 481 height 59
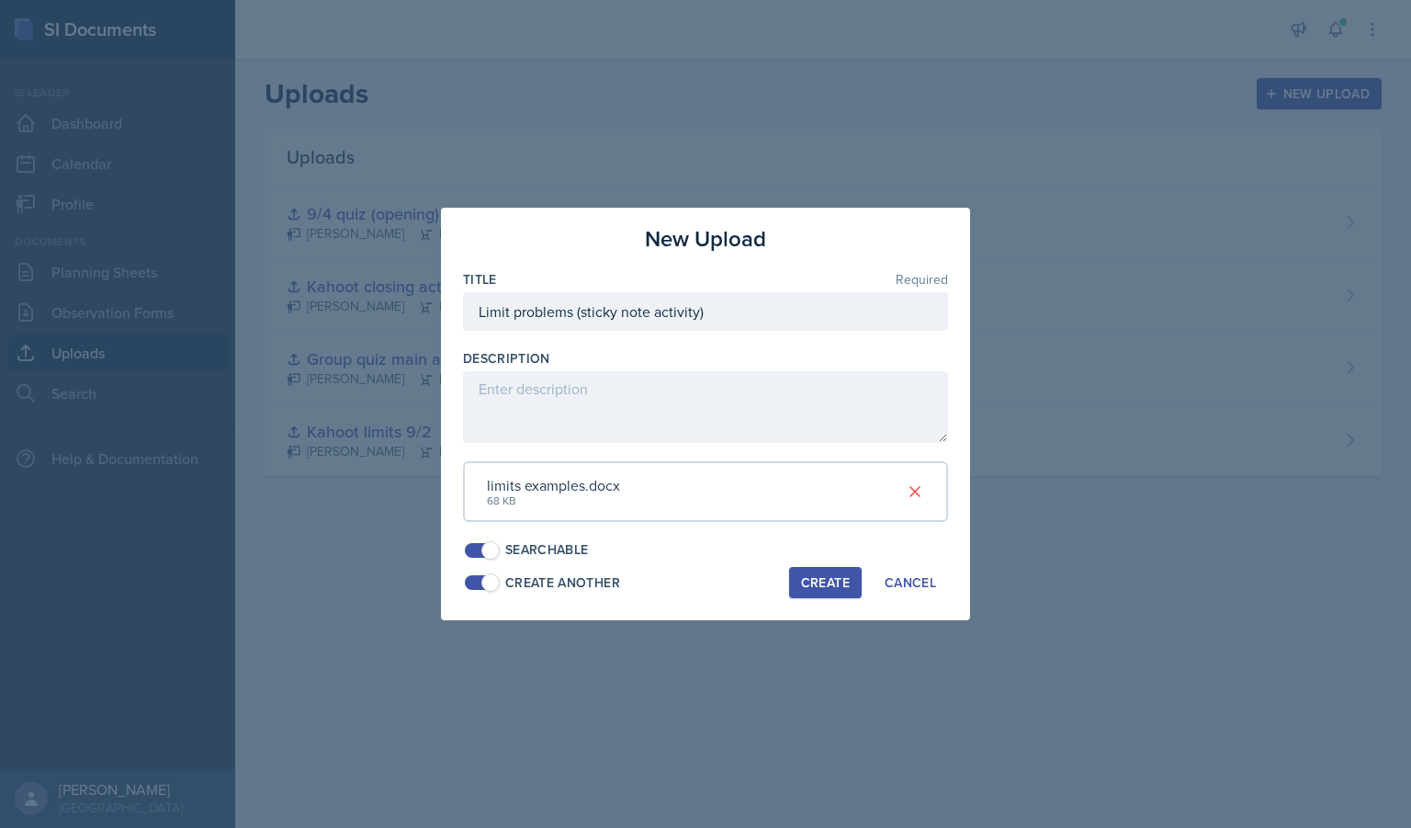
click at [824, 583] on div "Create" at bounding box center [825, 582] width 49 height 15
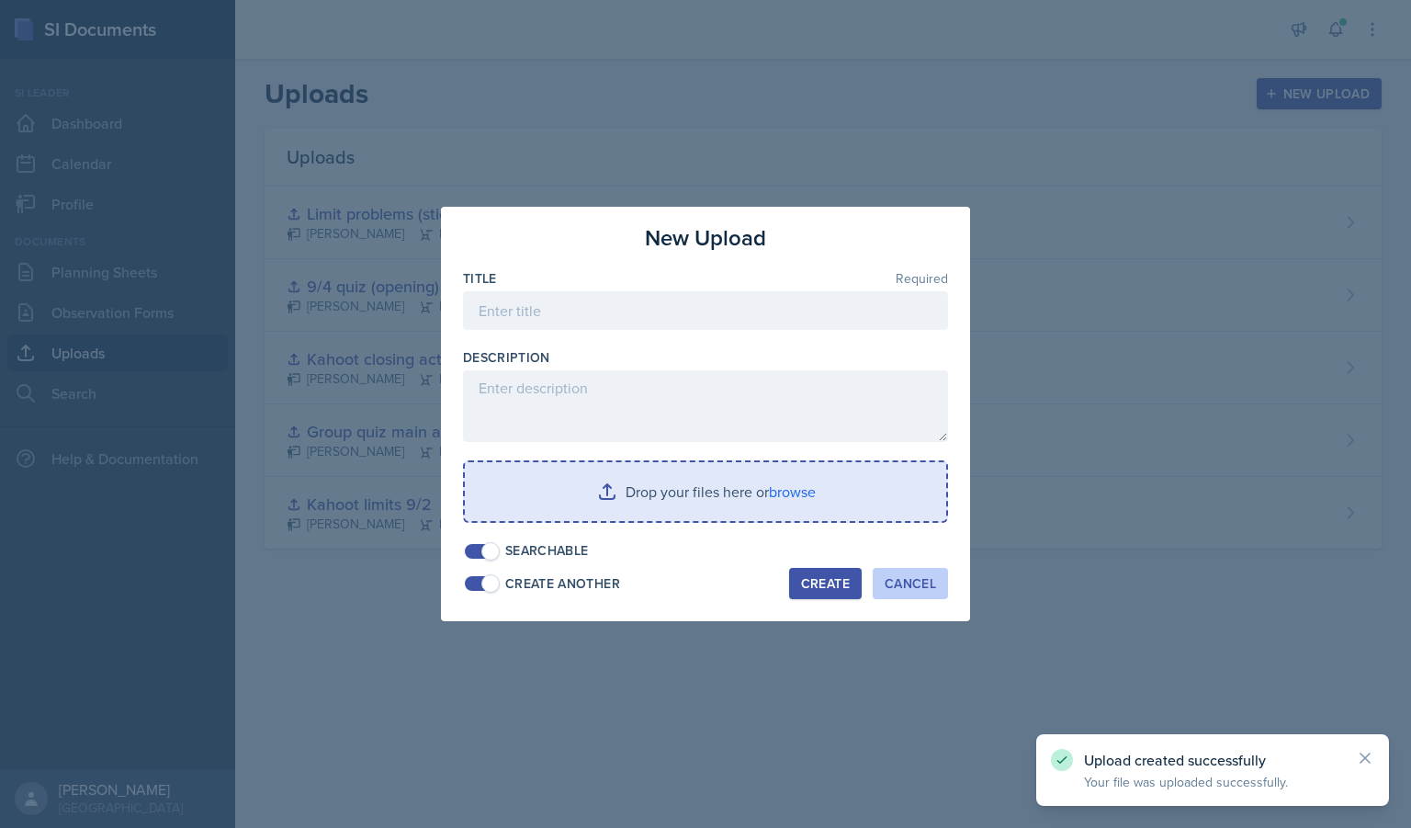
click at [921, 582] on div "Cancel" at bounding box center [910, 583] width 51 height 15
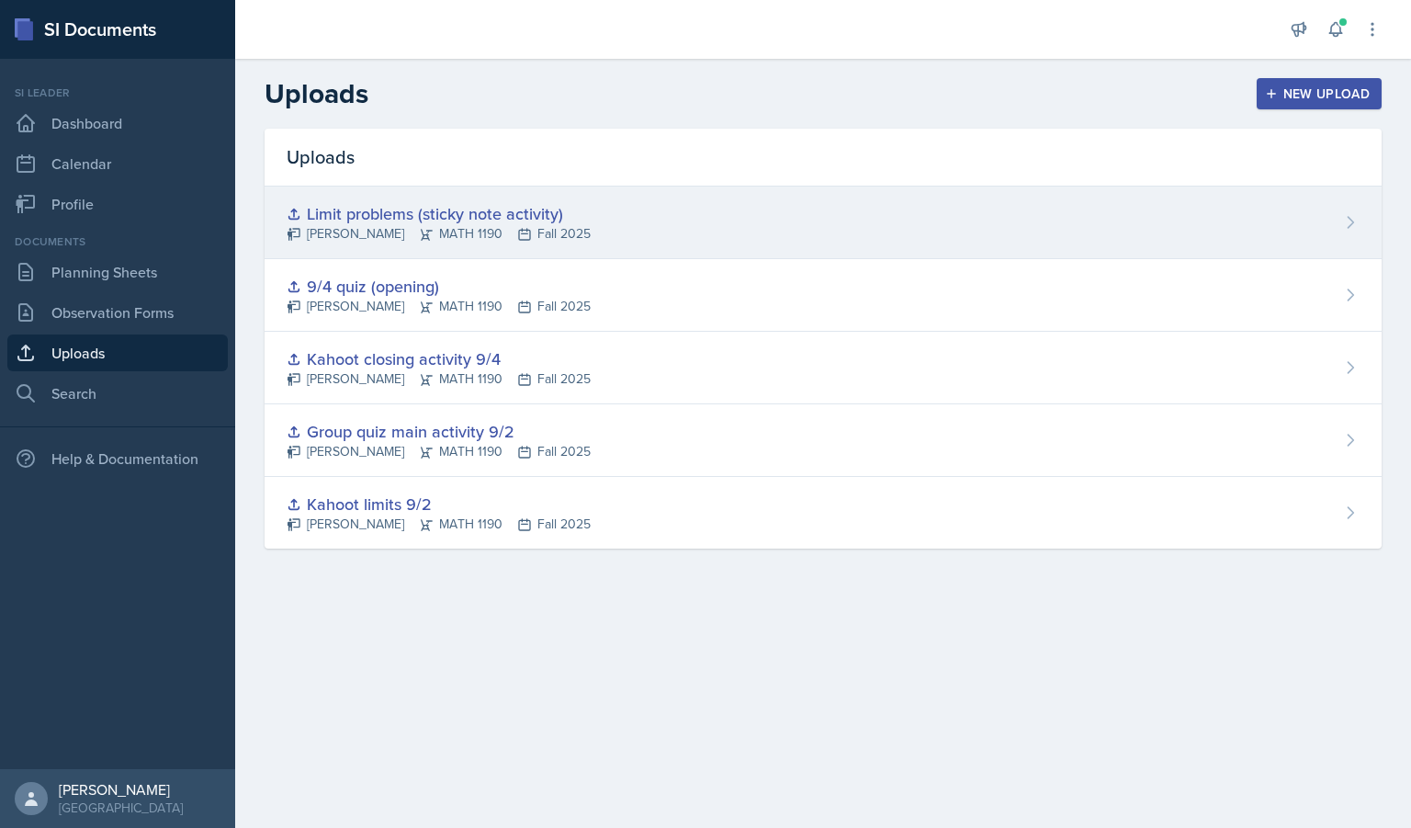
click at [1158, 209] on div "Limit problems (sticky note activity) [PERSON_NAME] MATH 1190 Fall 2025" at bounding box center [823, 223] width 1117 height 73
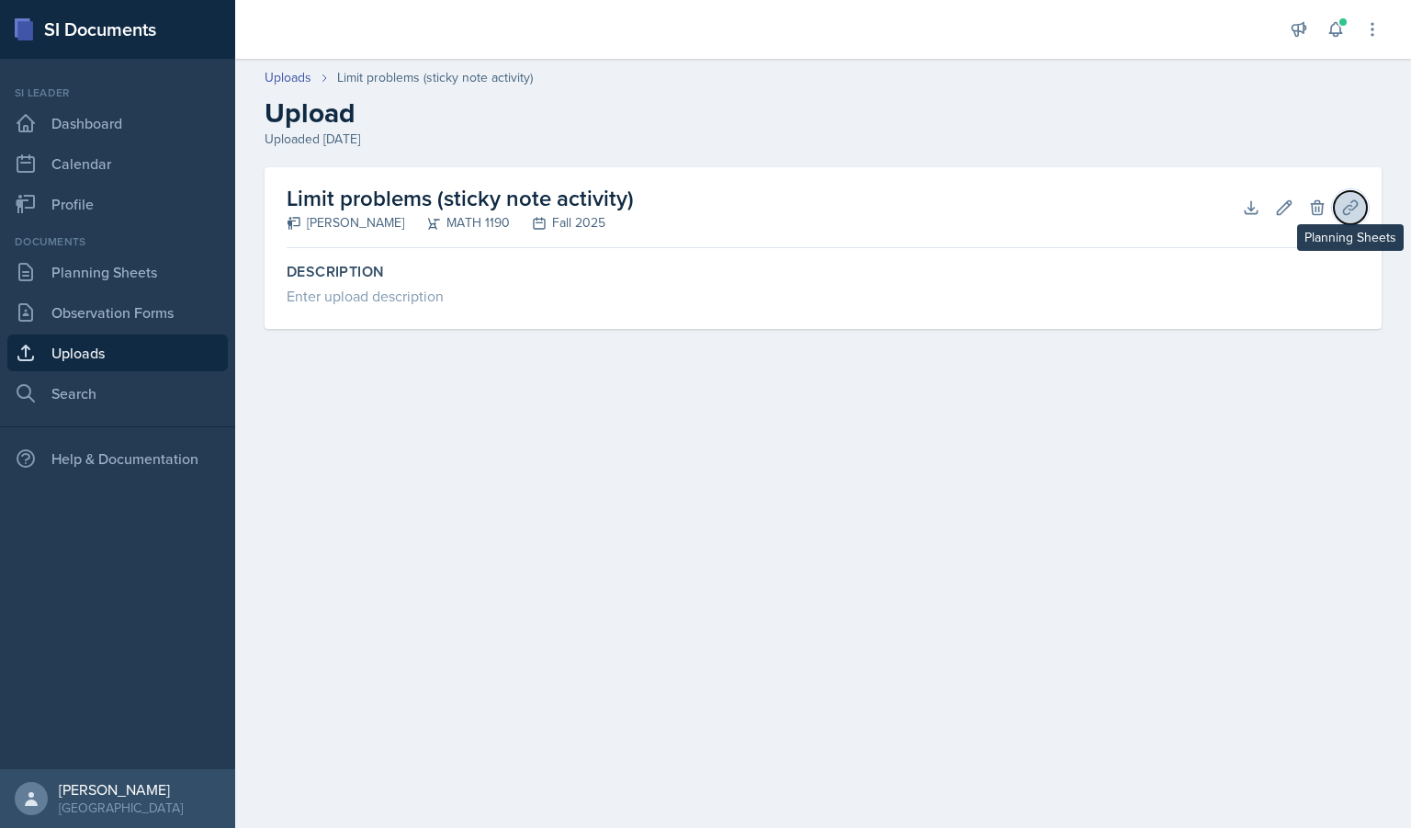
click at [1358, 210] on icon at bounding box center [1350, 207] width 18 height 18
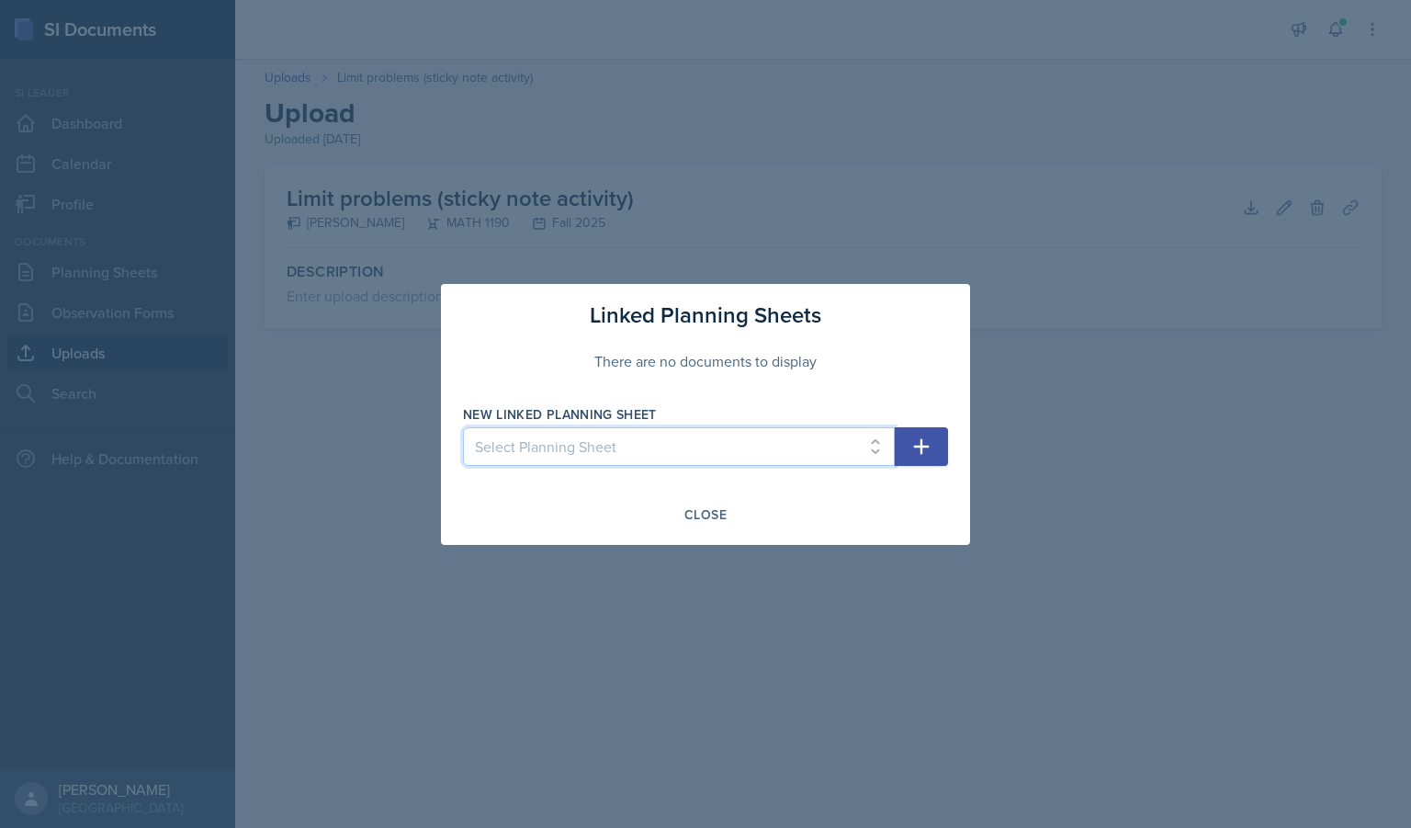
click at [772, 452] on select "Select Planning Sheet [DATE] [DATE] [DATE] [DATE]" at bounding box center [679, 446] width 432 height 39
select select "45dd4293-a556-4f6c-ac32-0bd9a87c0adb"
click at [463, 427] on select "Select Planning Sheet [DATE] [DATE] [DATE] [DATE]" at bounding box center [679, 446] width 432 height 39
click at [927, 447] on icon "button" at bounding box center [922, 446] width 16 height 16
select select
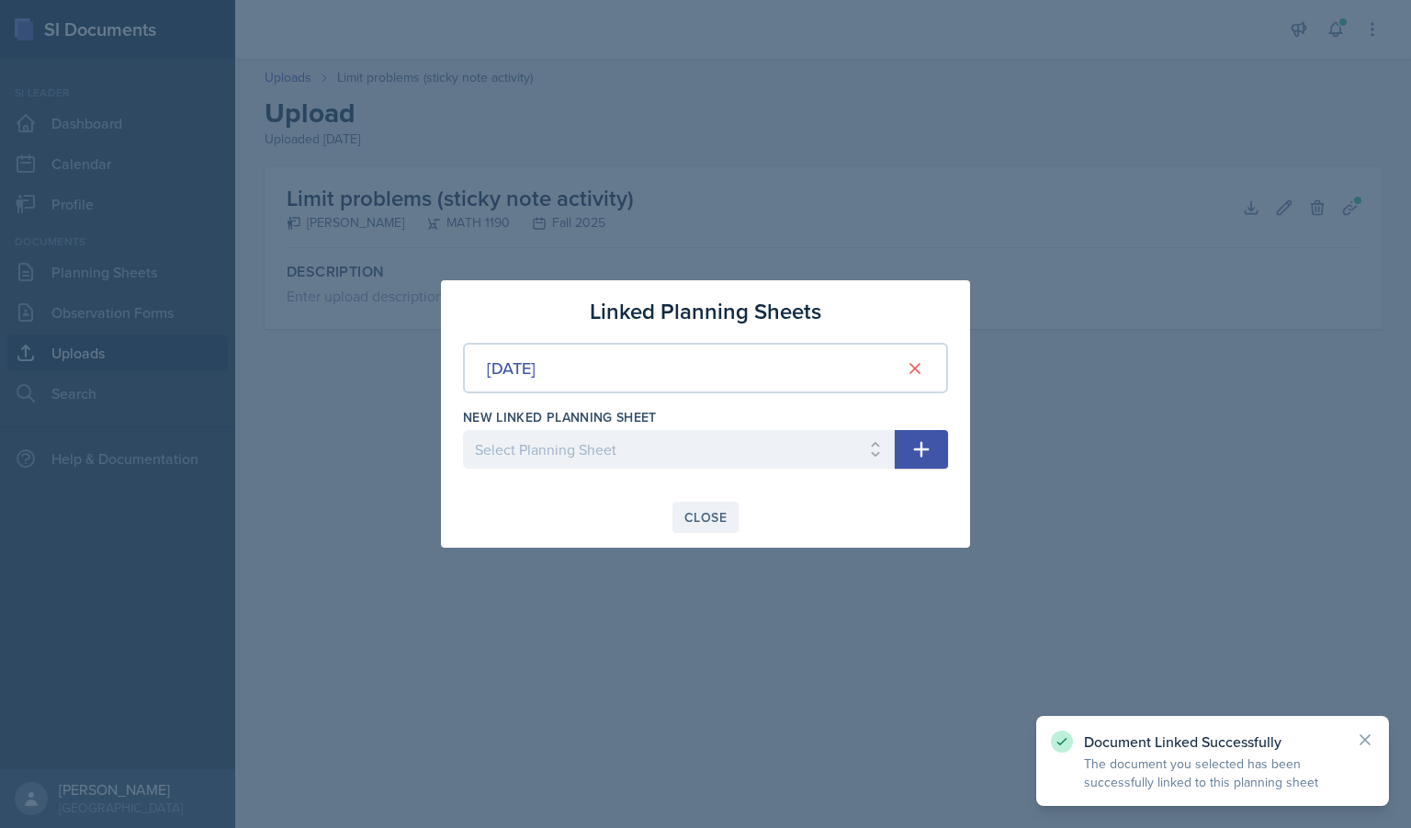
click at [691, 511] on div "Close" at bounding box center [705, 517] width 42 height 15
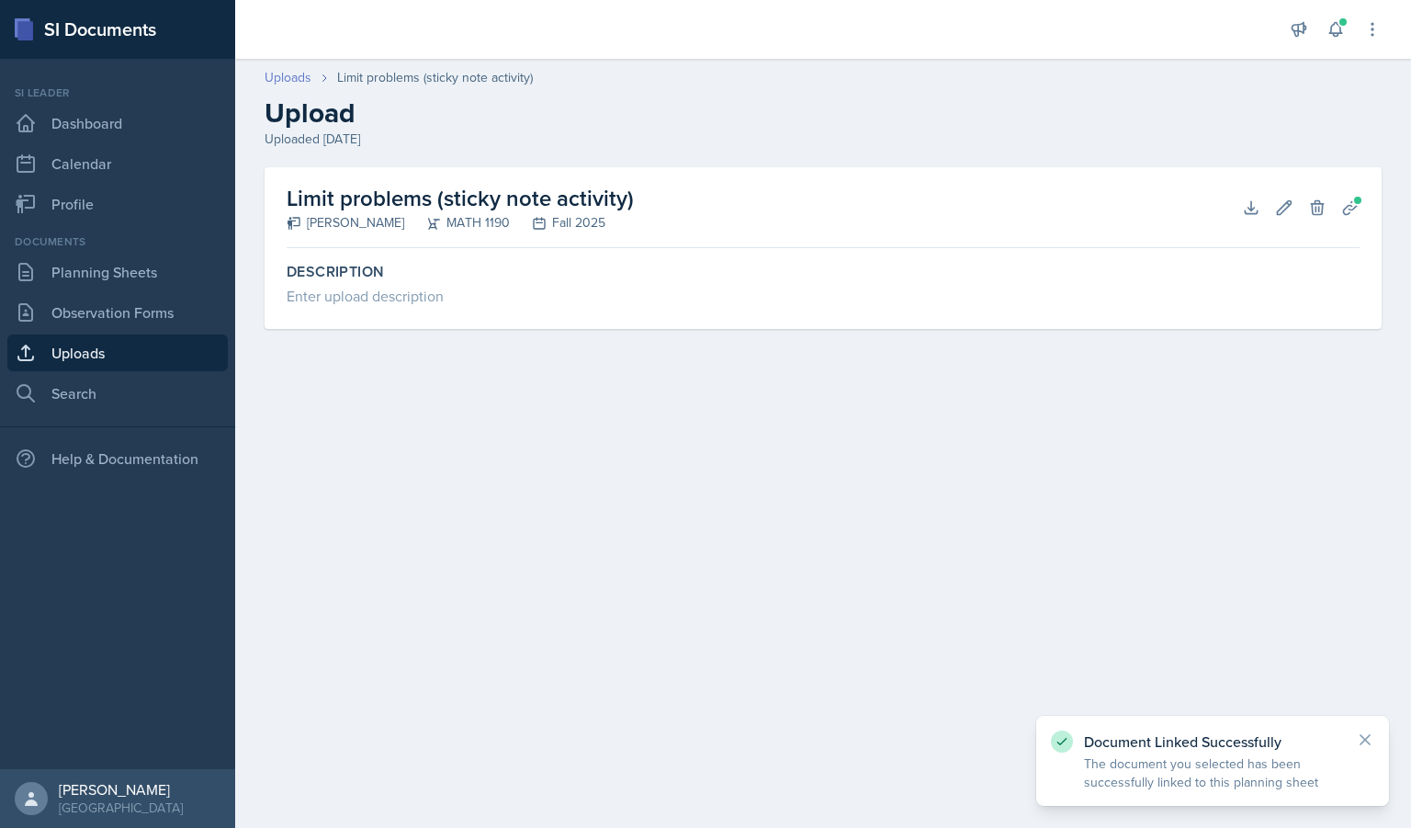
click at [290, 77] on link "Uploads" at bounding box center [288, 77] width 47 height 19
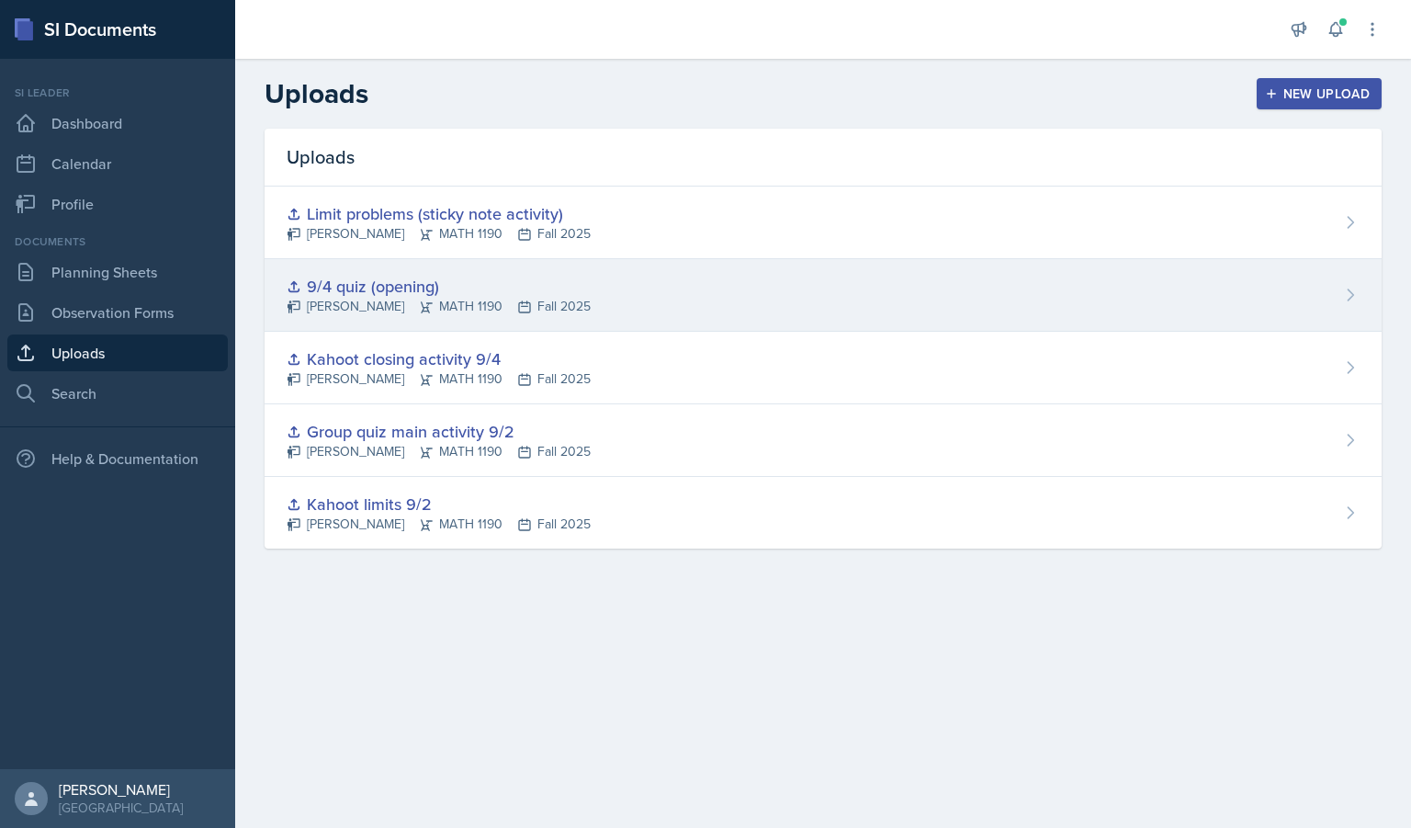
click at [412, 289] on div "9/4 quiz (opening)" at bounding box center [439, 286] width 304 height 25
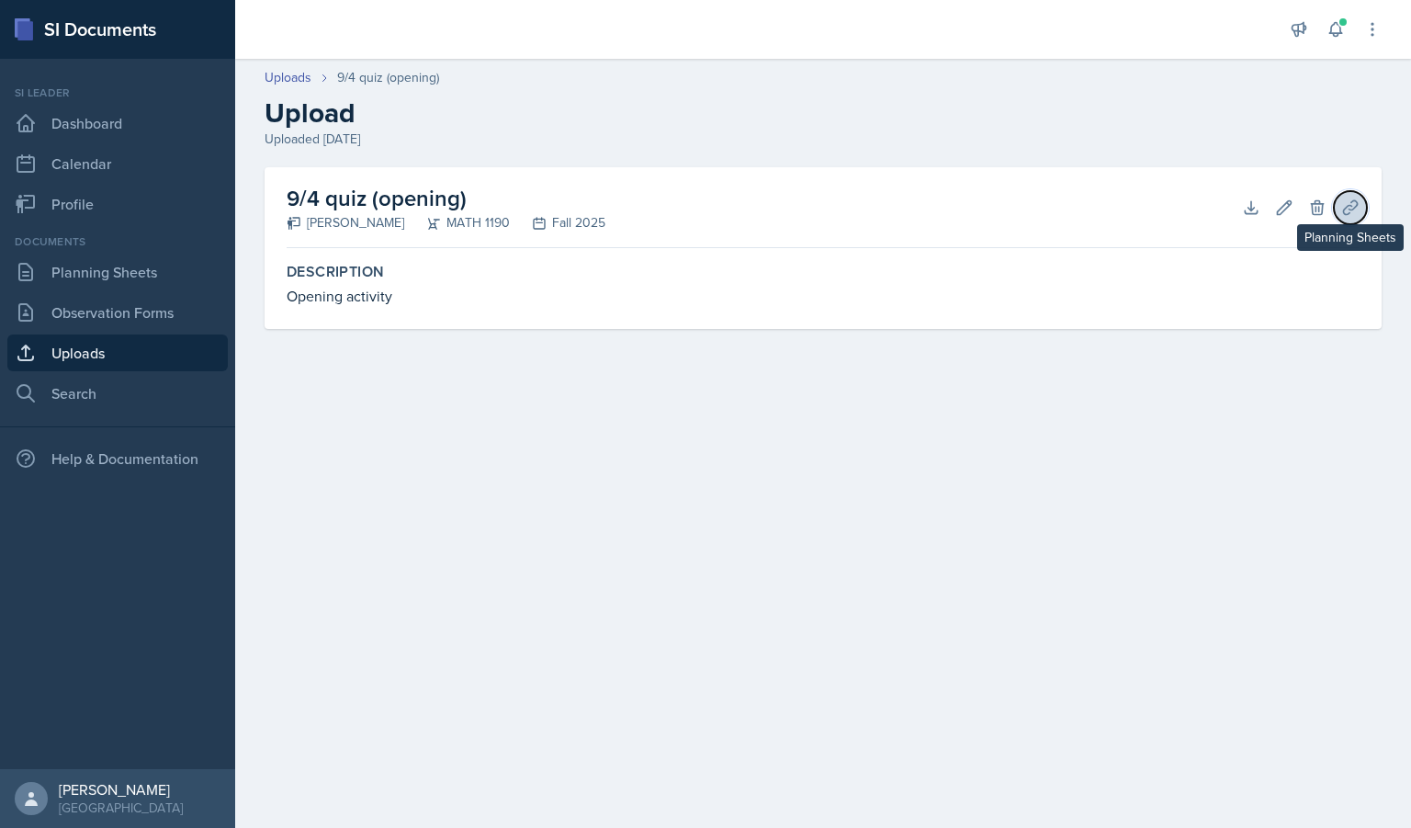
click at [1355, 204] on icon at bounding box center [1350, 207] width 18 height 18
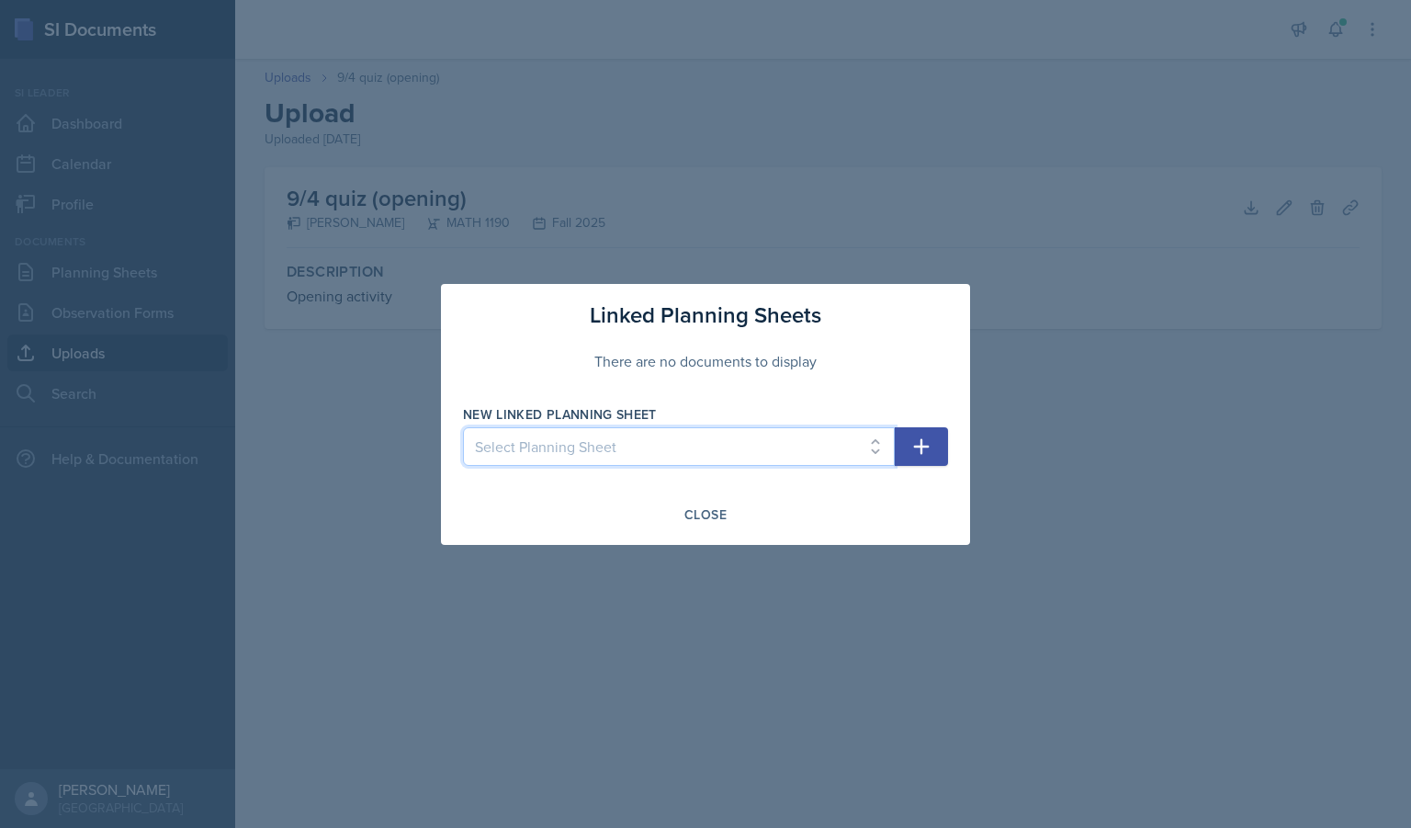
click at [644, 450] on select "Select Planning Sheet [DATE] [DATE] [DATE] [DATE]" at bounding box center [679, 446] width 432 height 39
select select "45dd4293-a556-4f6c-ac32-0bd9a87c0adb"
click at [463, 427] on select "Select Planning Sheet [DATE] [DATE] [DATE] [DATE]" at bounding box center [679, 446] width 432 height 39
click at [932, 440] on icon "button" at bounding box center [921, 446] width 22 height 22
select select
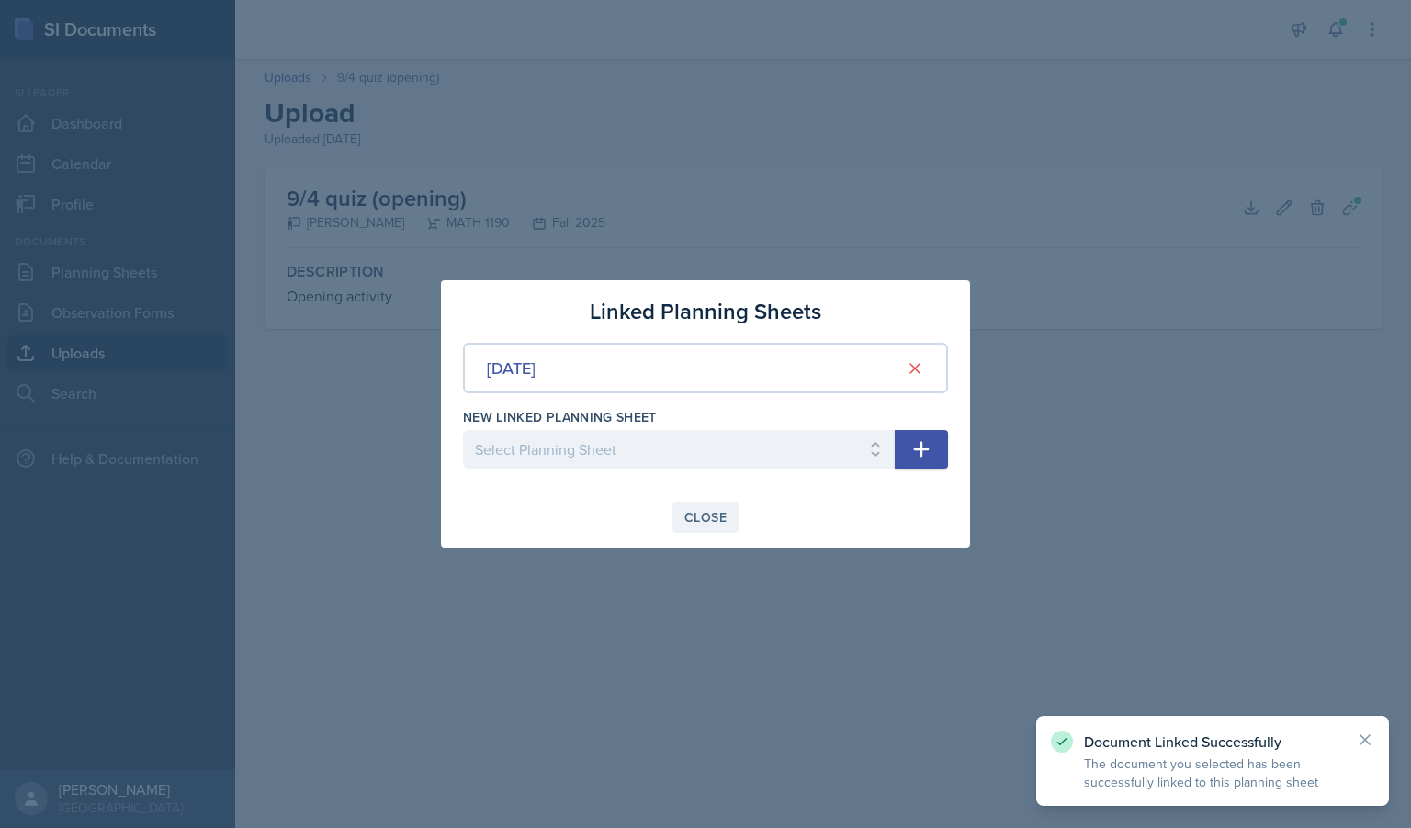
click at [700, 510] on div "Close" at bounding box center [705, 517] width 42 height 15
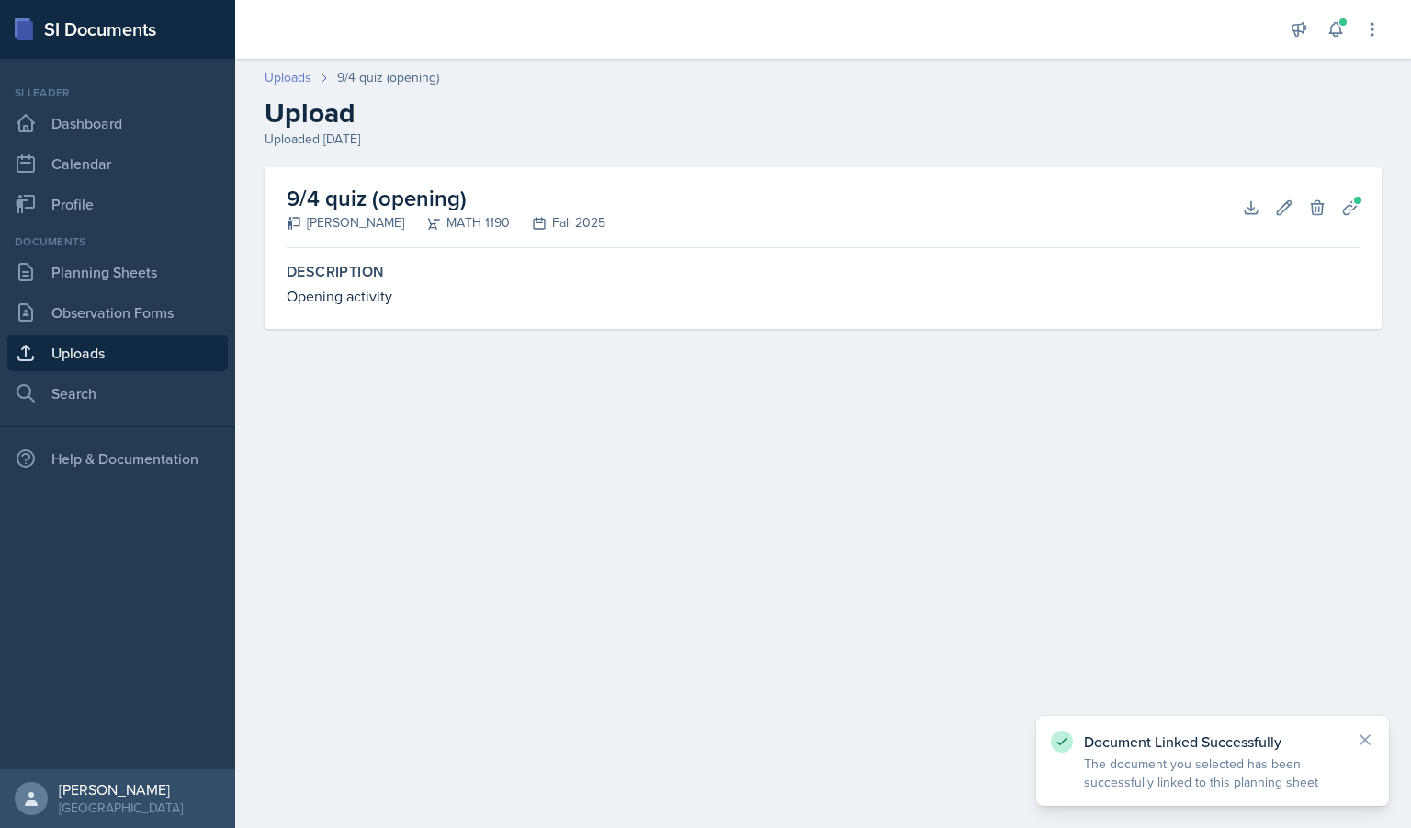
click at [286, 74] on link "Uploads" at bounding box center [288, 77] width 47 height 19
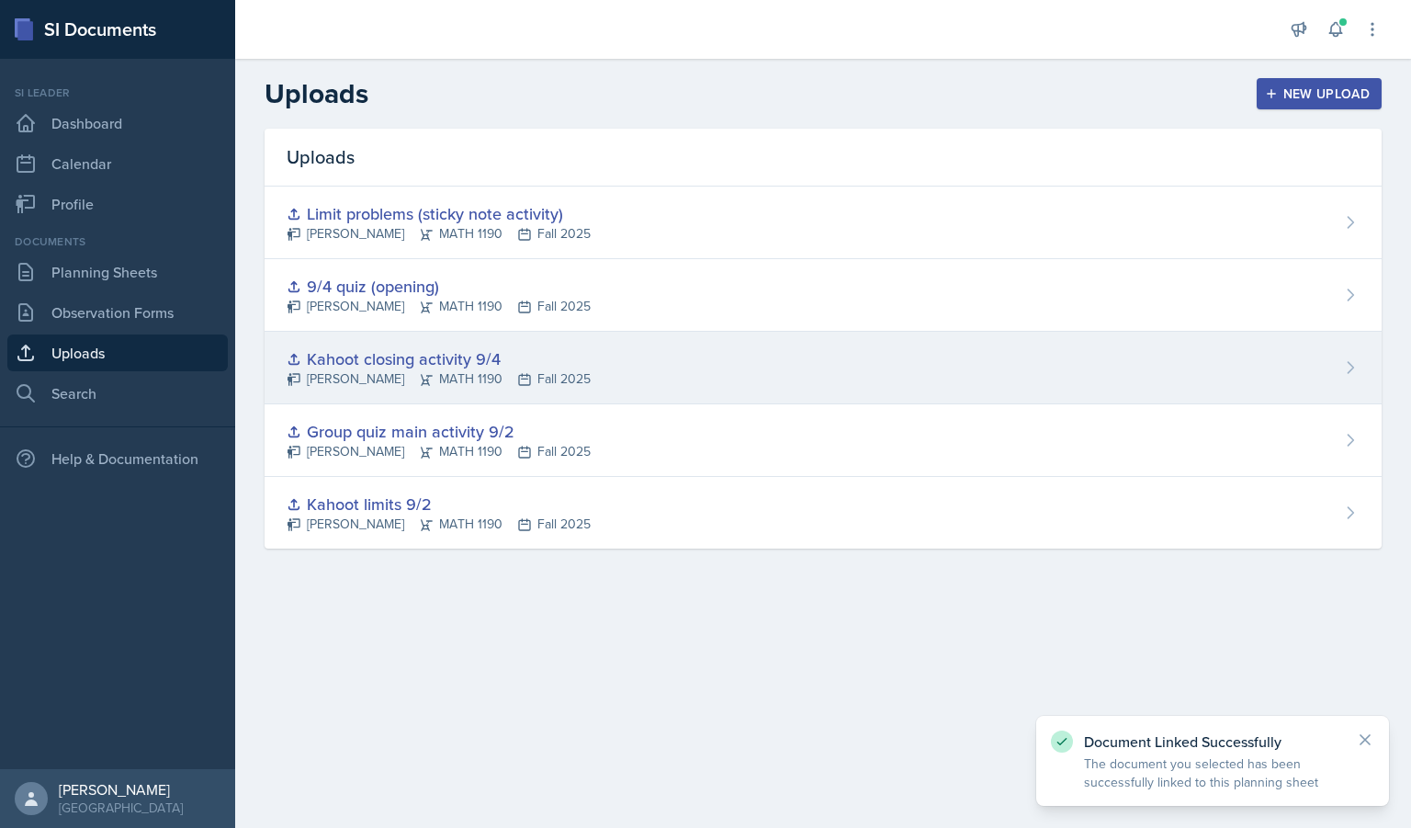
click at [428, 360] on div "Kahoot closing activity 9/4" at bounding box center [439, 358] width 304 height 25
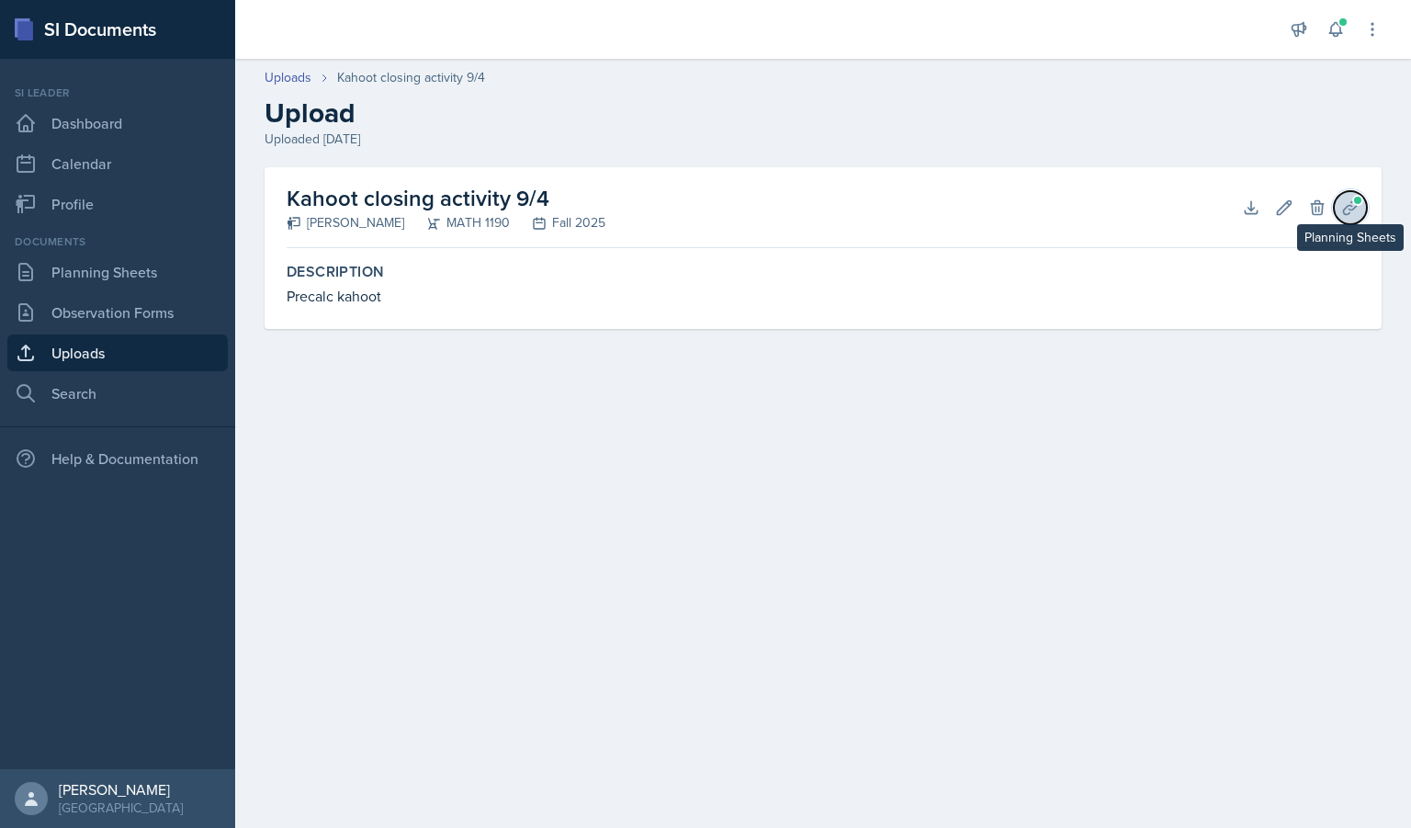
click at [1352, 213] on icon at bounding box center [1350, 207] width 18 height 18
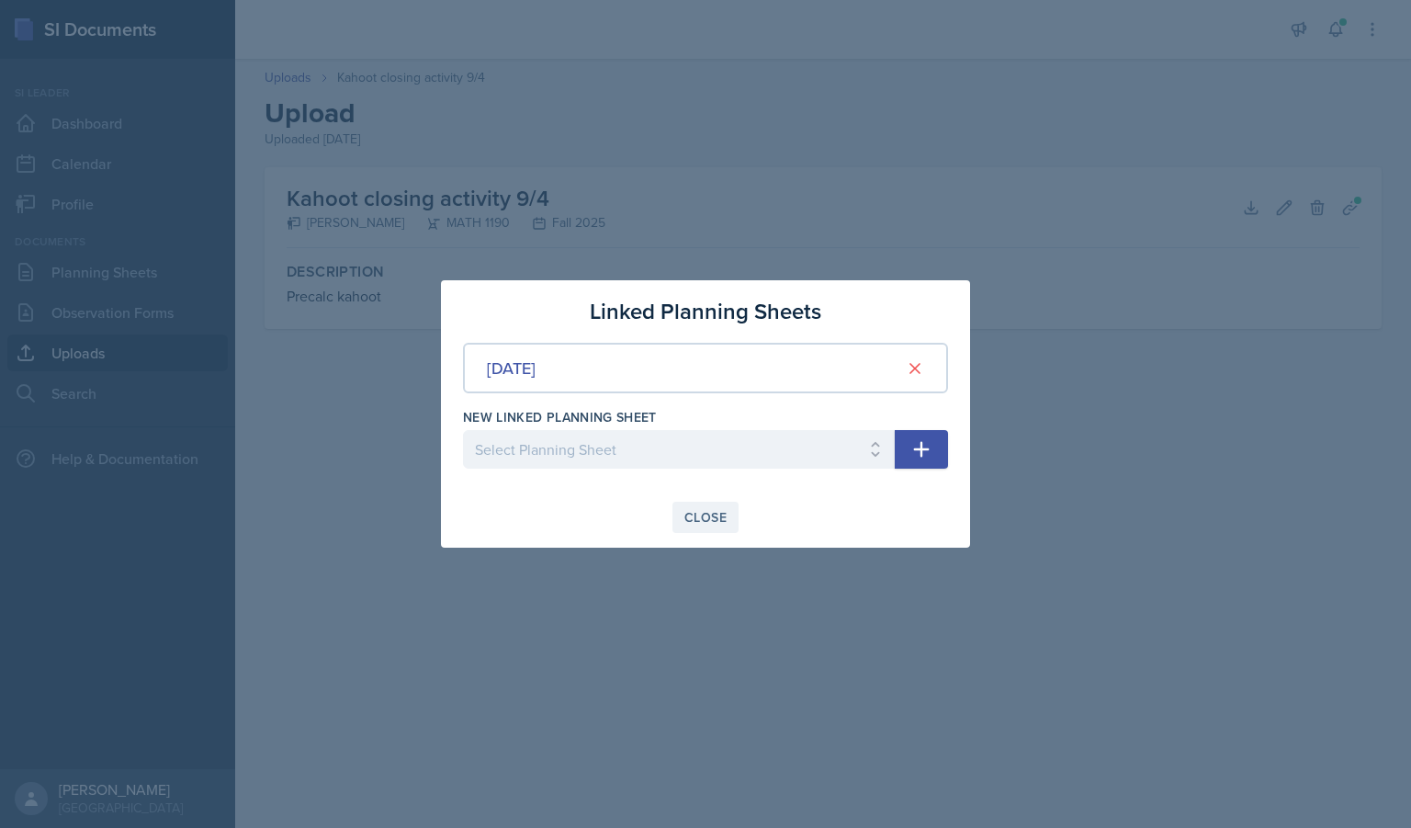
click at [697, 510] on div "Close" at bounding box center [705, 517] width 42 height 15
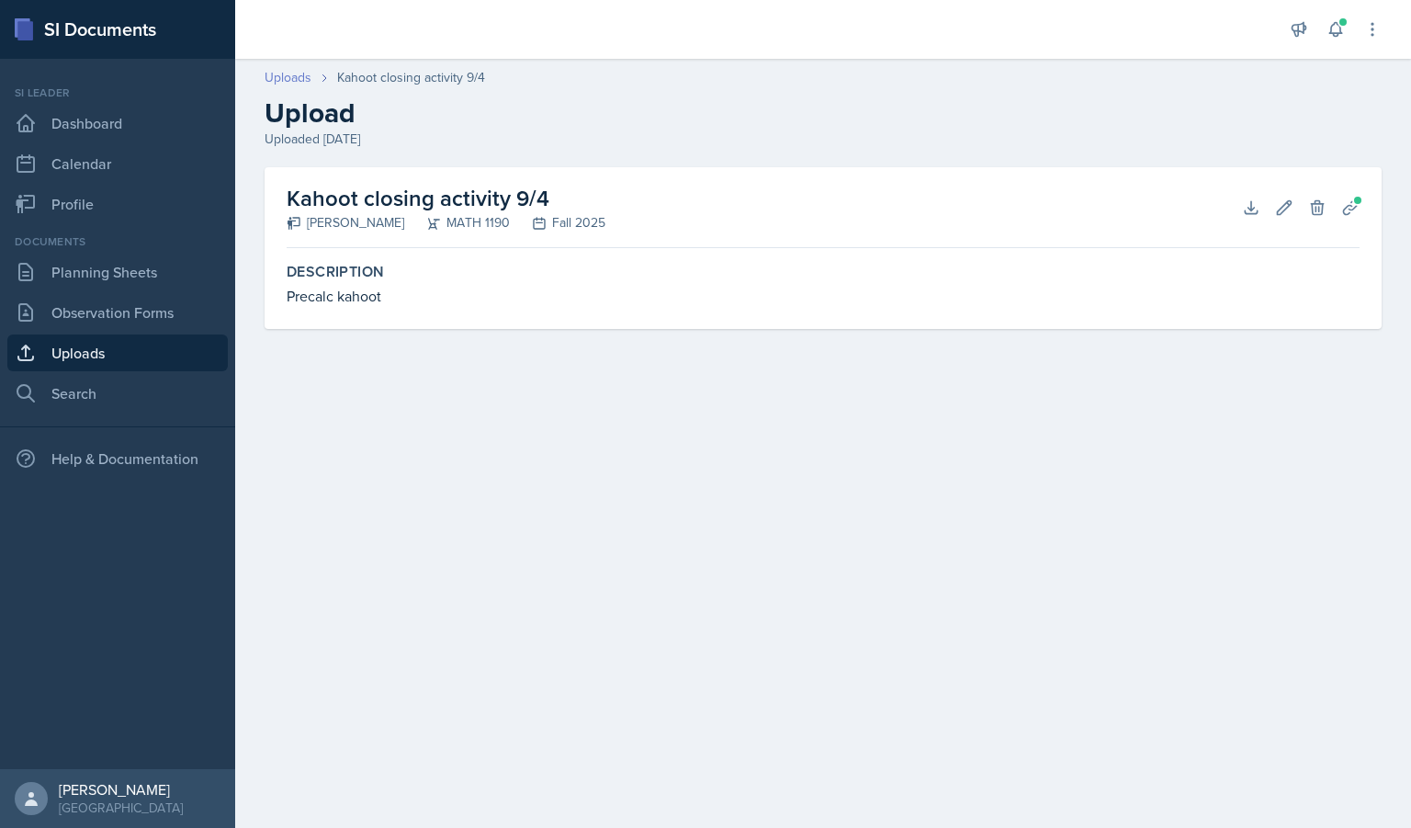
click at [276, 72] on link "Uploads" at bounding box center [288, 77] width 47 height 19
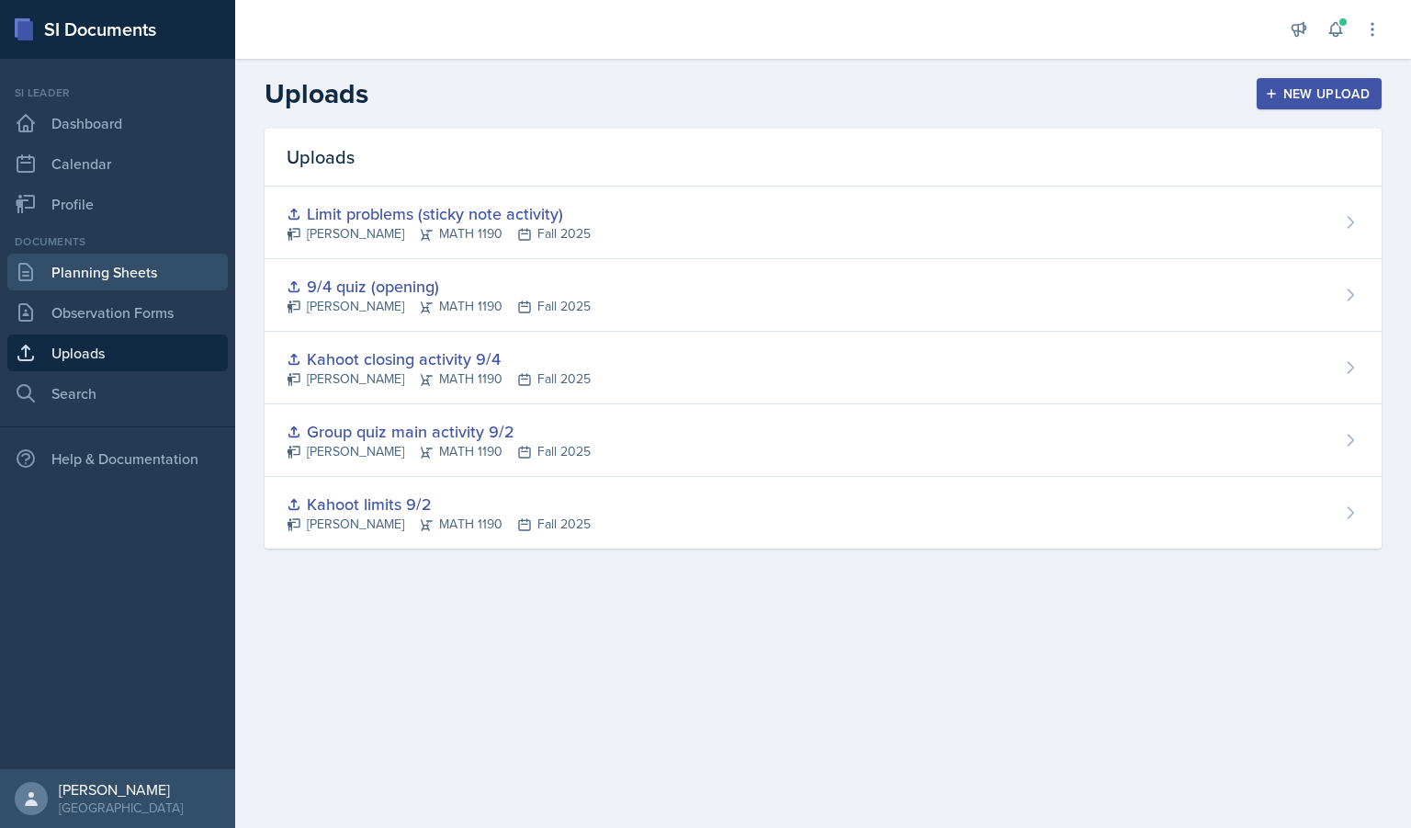
click at [79, 275] on link "Planning Sheets" at bounding box center [117, 272] width 220 height 37
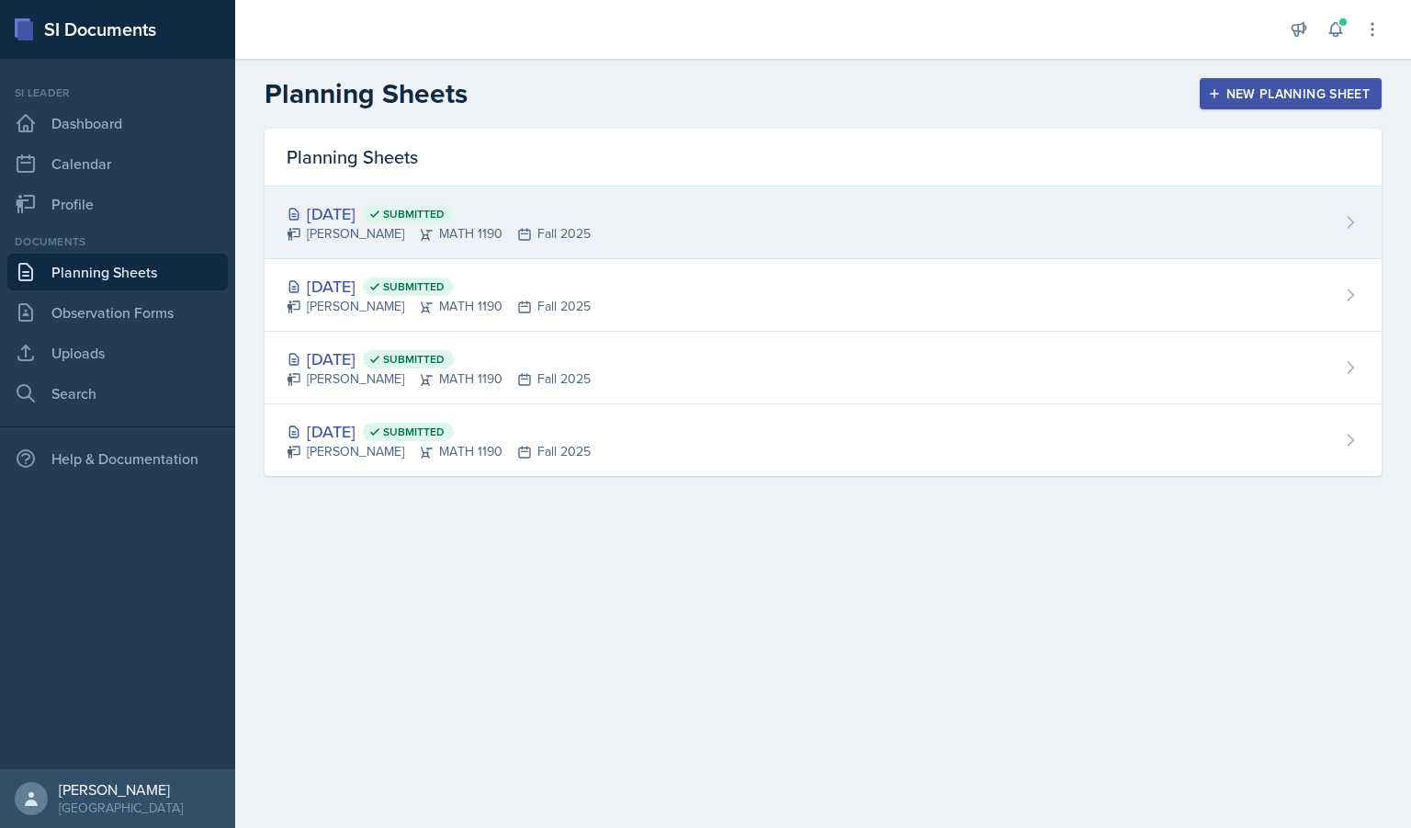
click at [370, 221] on div "[DATE] Submitted" at bounding box center [439, 213] width 304 height 25
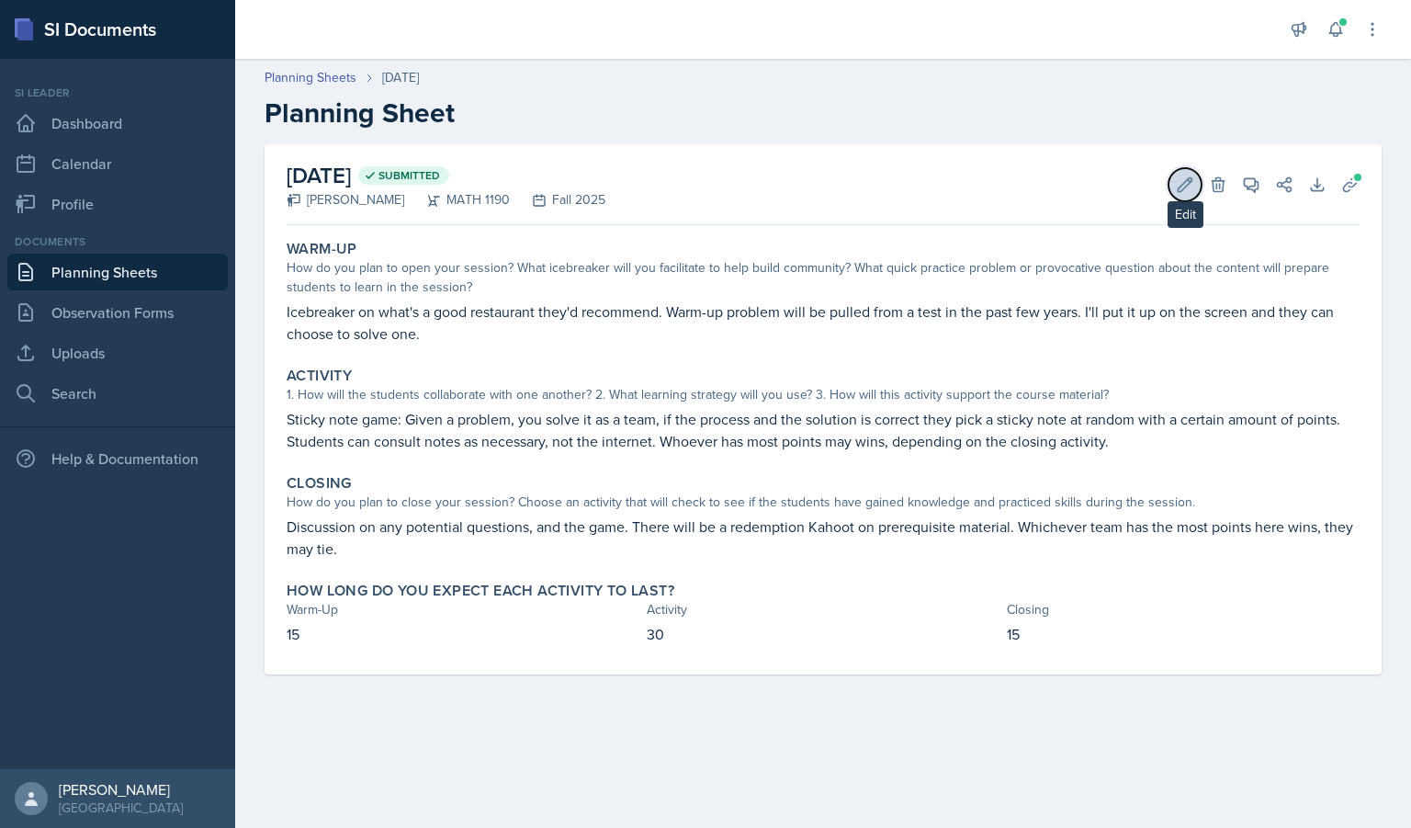
click at [1182, 191] on icon at bounding box center [1185, 184] width 18 height 18
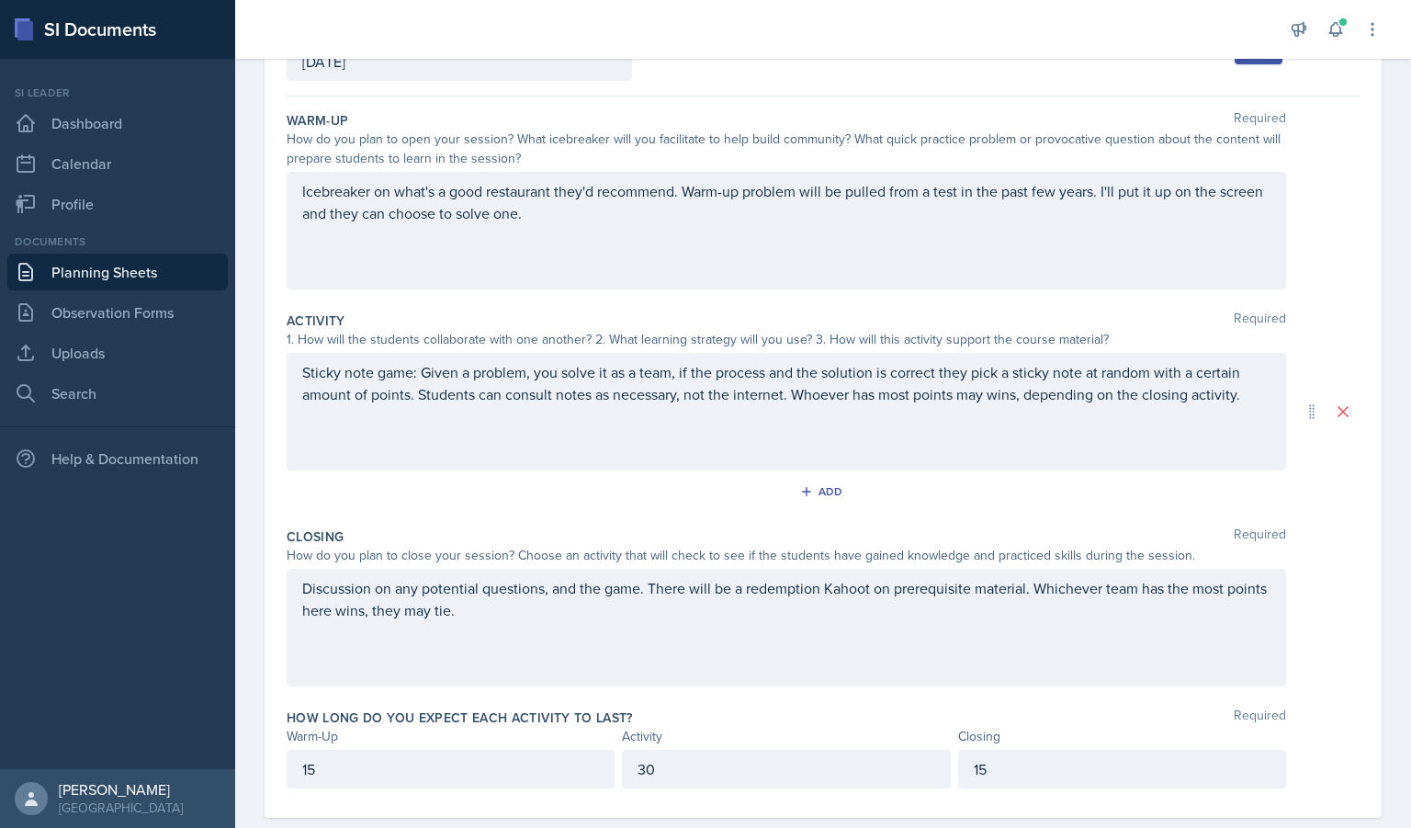
click at [571, 643] on div "Discussion on any potential questions, and the game. There will be a redemption…" at bounding box center [787, 628] width 1000 height 118
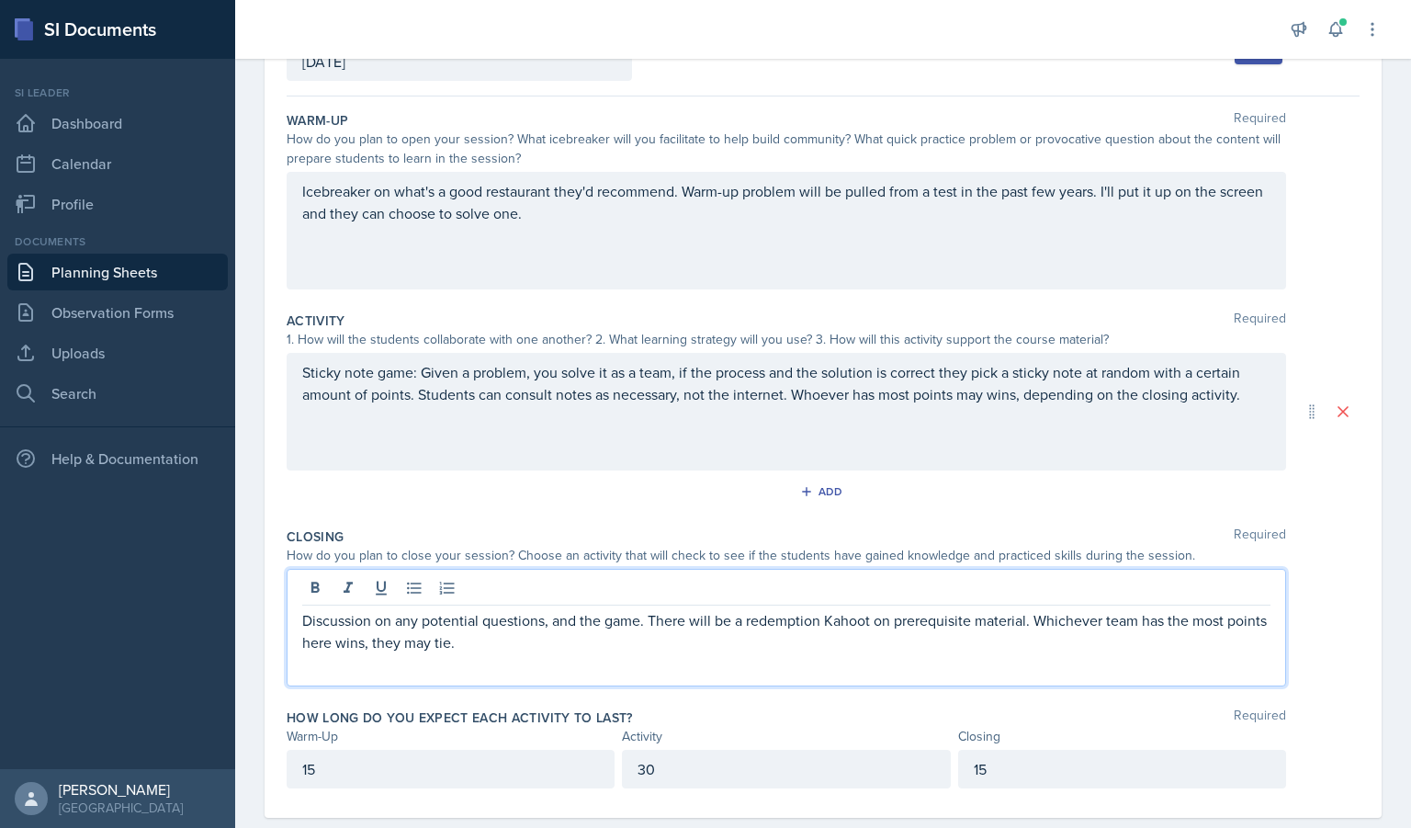
scroll to position [171, 0]
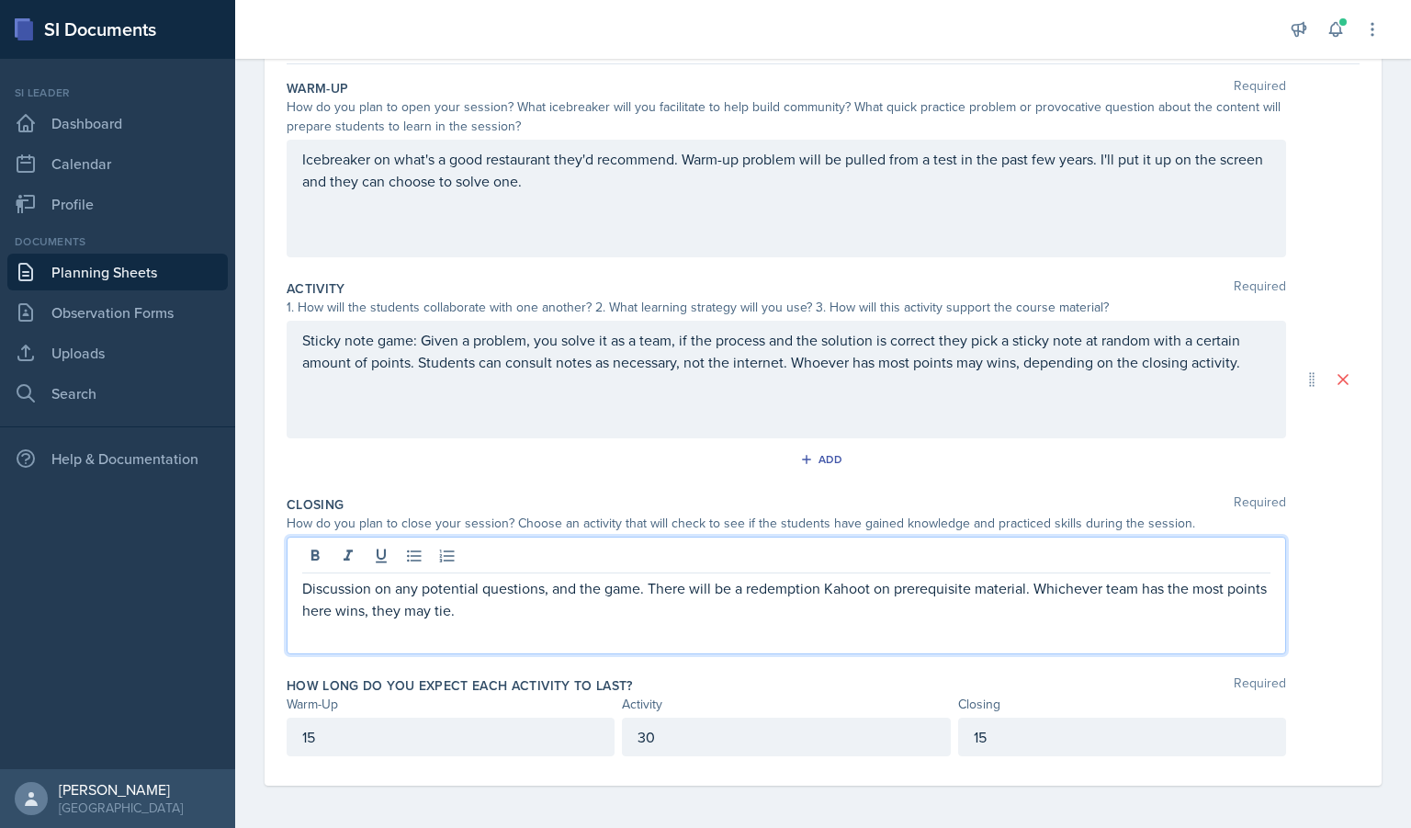
click at [560, 602] on p "Discussion on any potential questions, and the game. There will be a redemption…" at bounding box center [786, 599] width 968 height 44
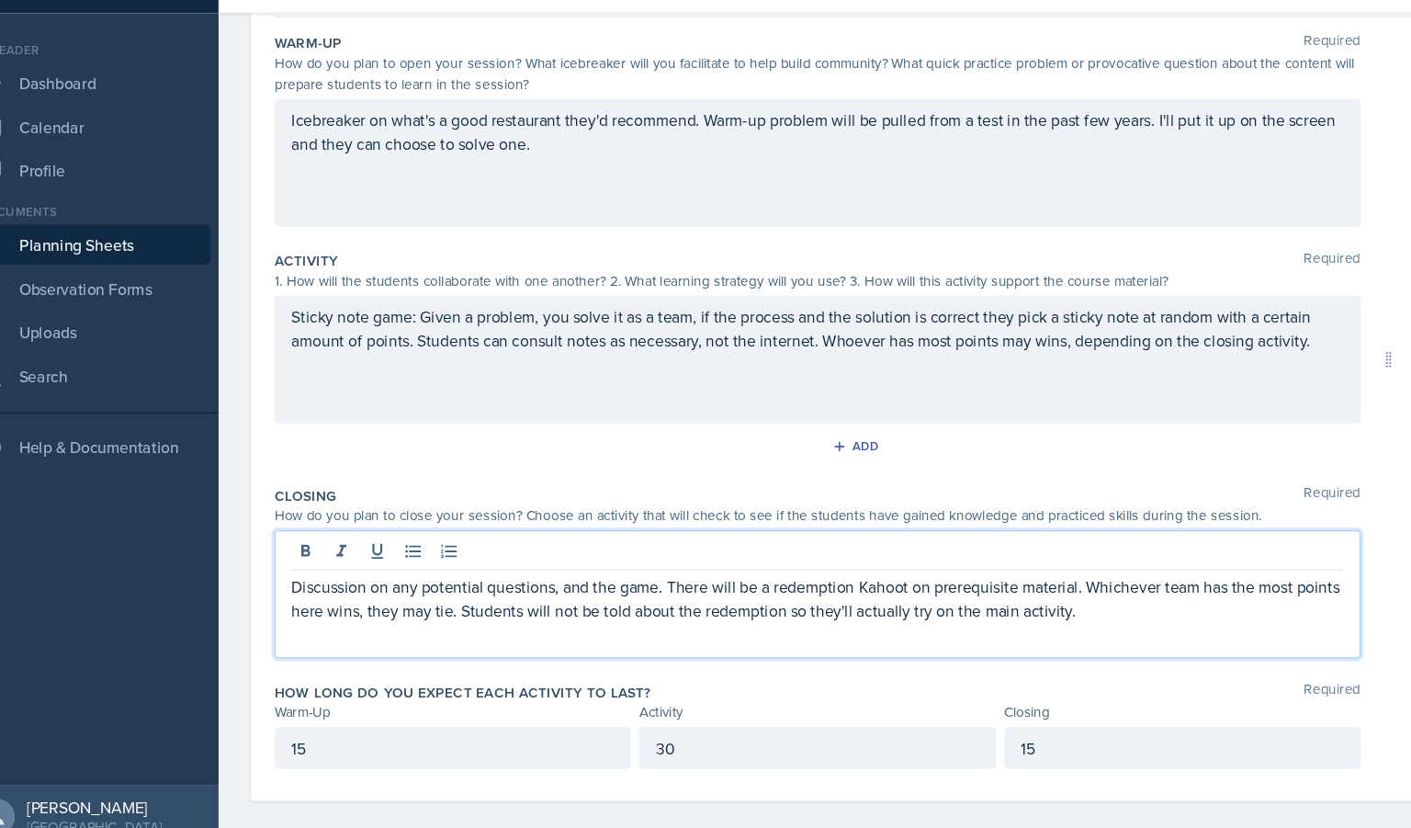
scroll to position [0, 0]
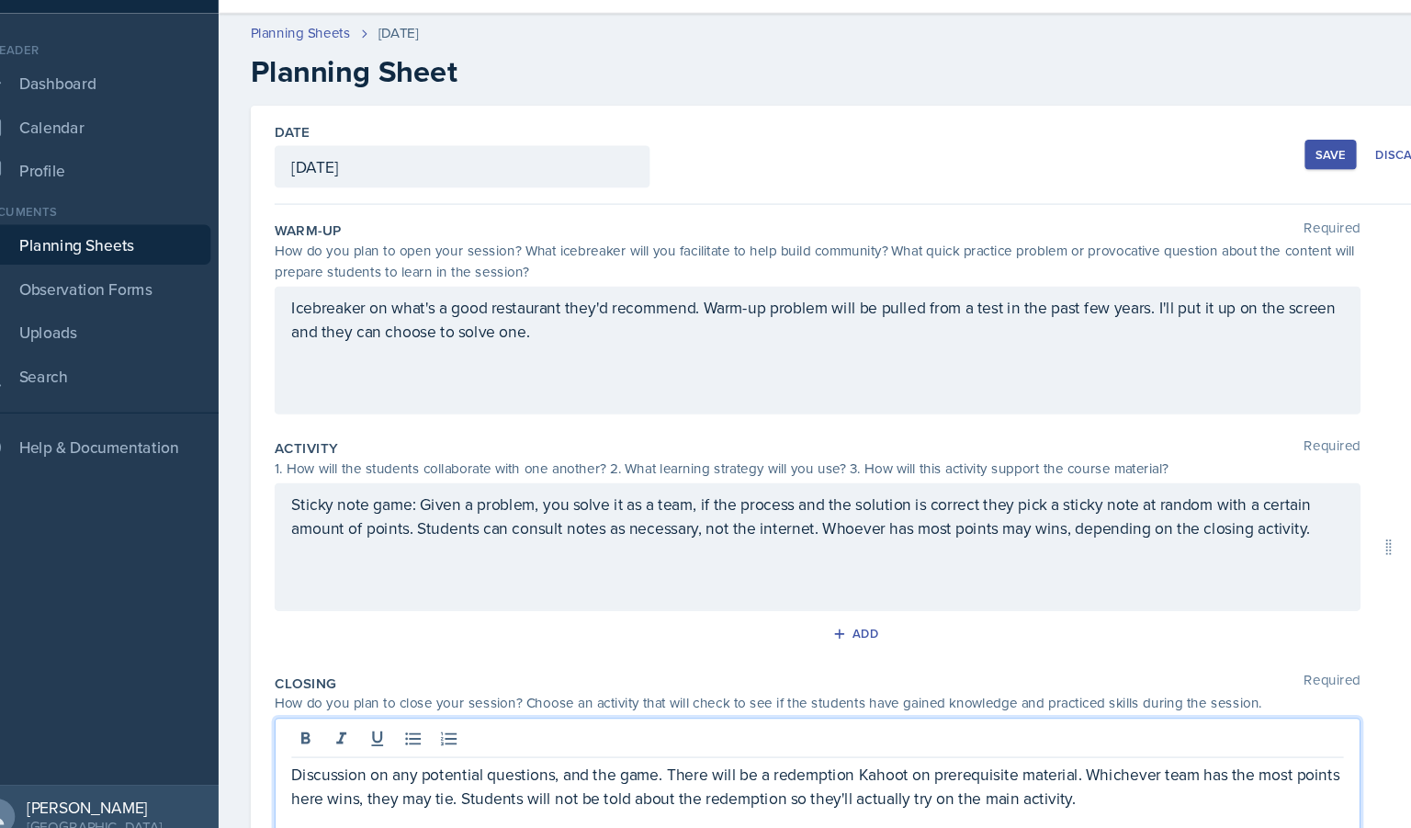
click at [1248, 184] on div "Save" at bounding box center [1259, 189] width 28 height 15
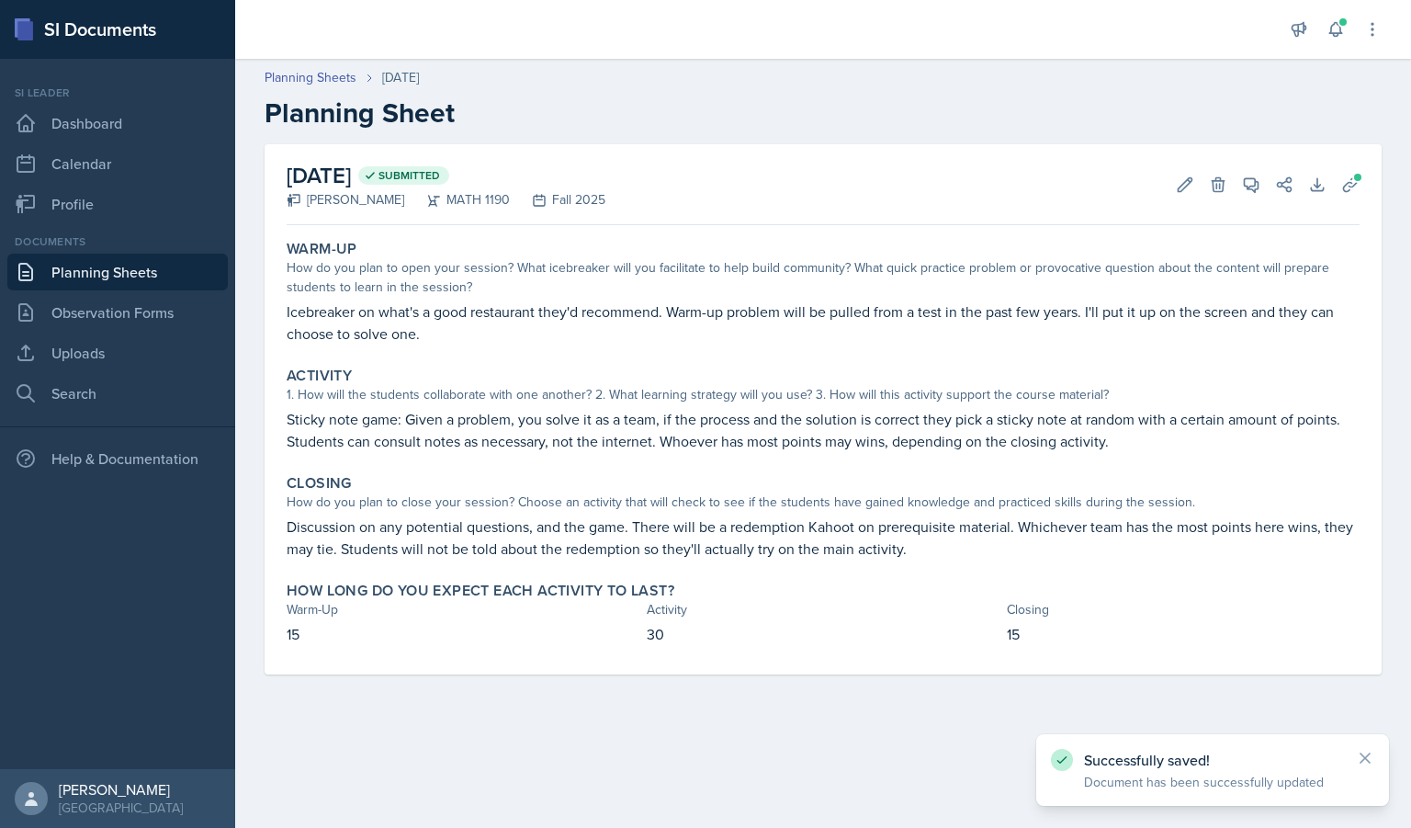
click at [130, 276] on link "Planning Sheets" at bounding box center [117, 272] width 220 height 37
